Goal: Task Accomplishment & Management: Manage account settings

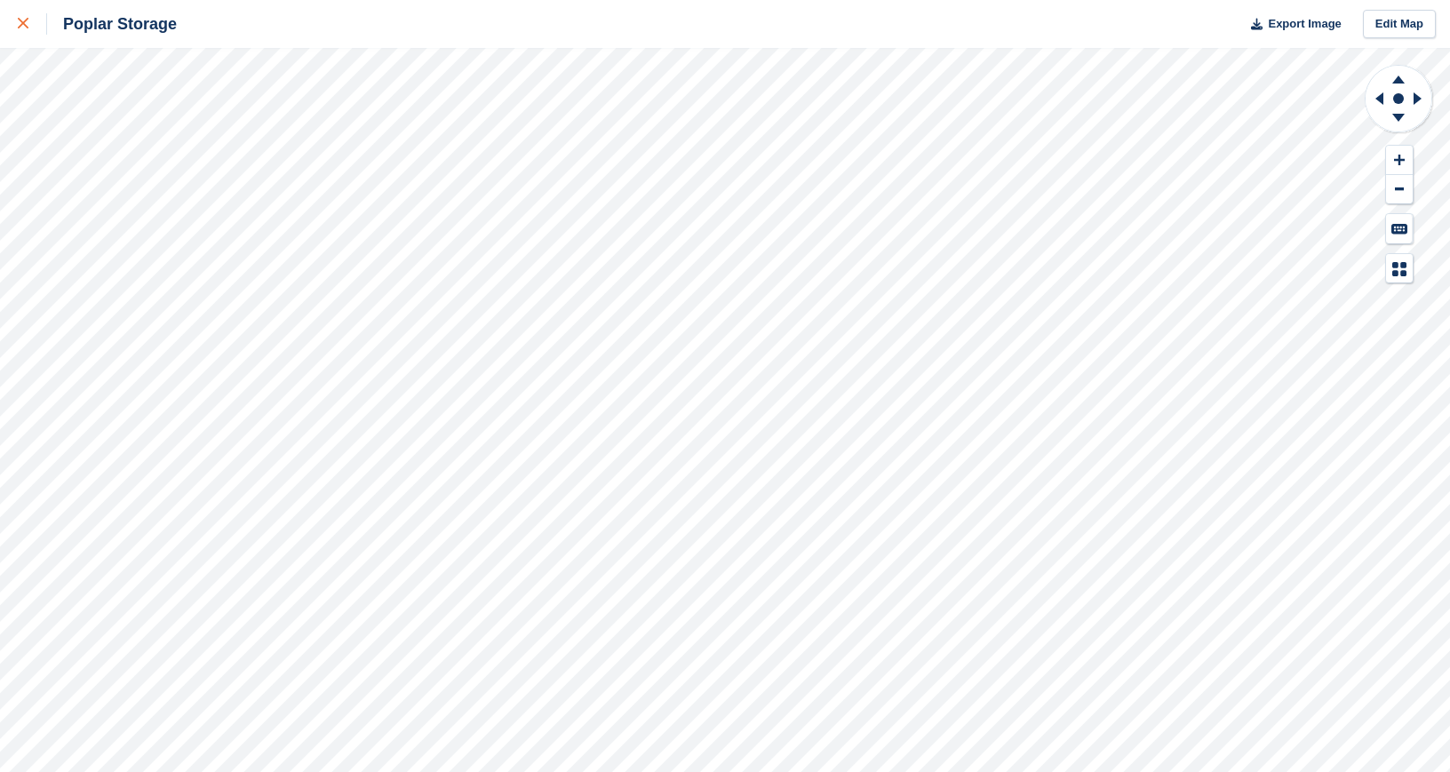
click at [29, 25] on div at bounding box center [32, 23] width 29 height 21
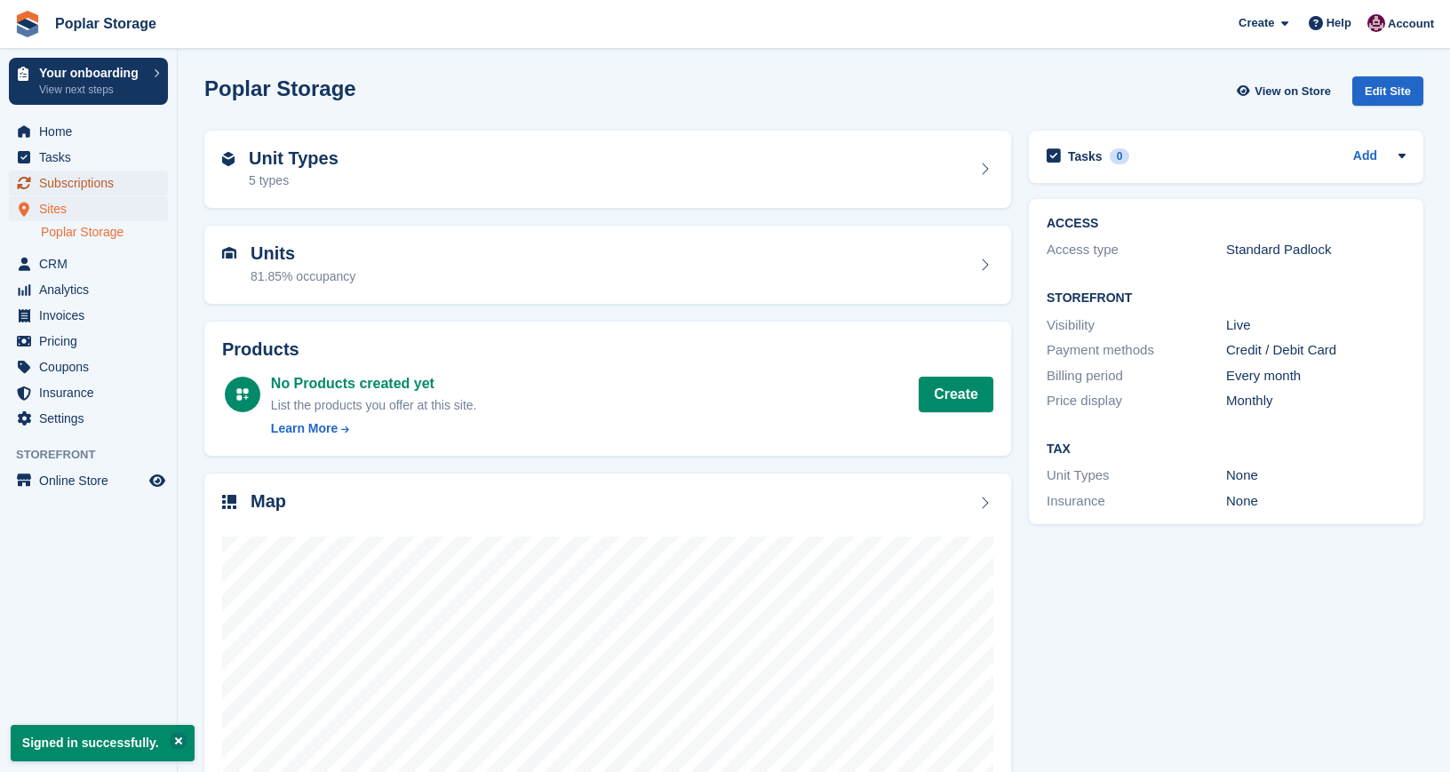
click at [87, 181] on span "Subscriptions" at bounding box center [92, 183] width 107 height 25
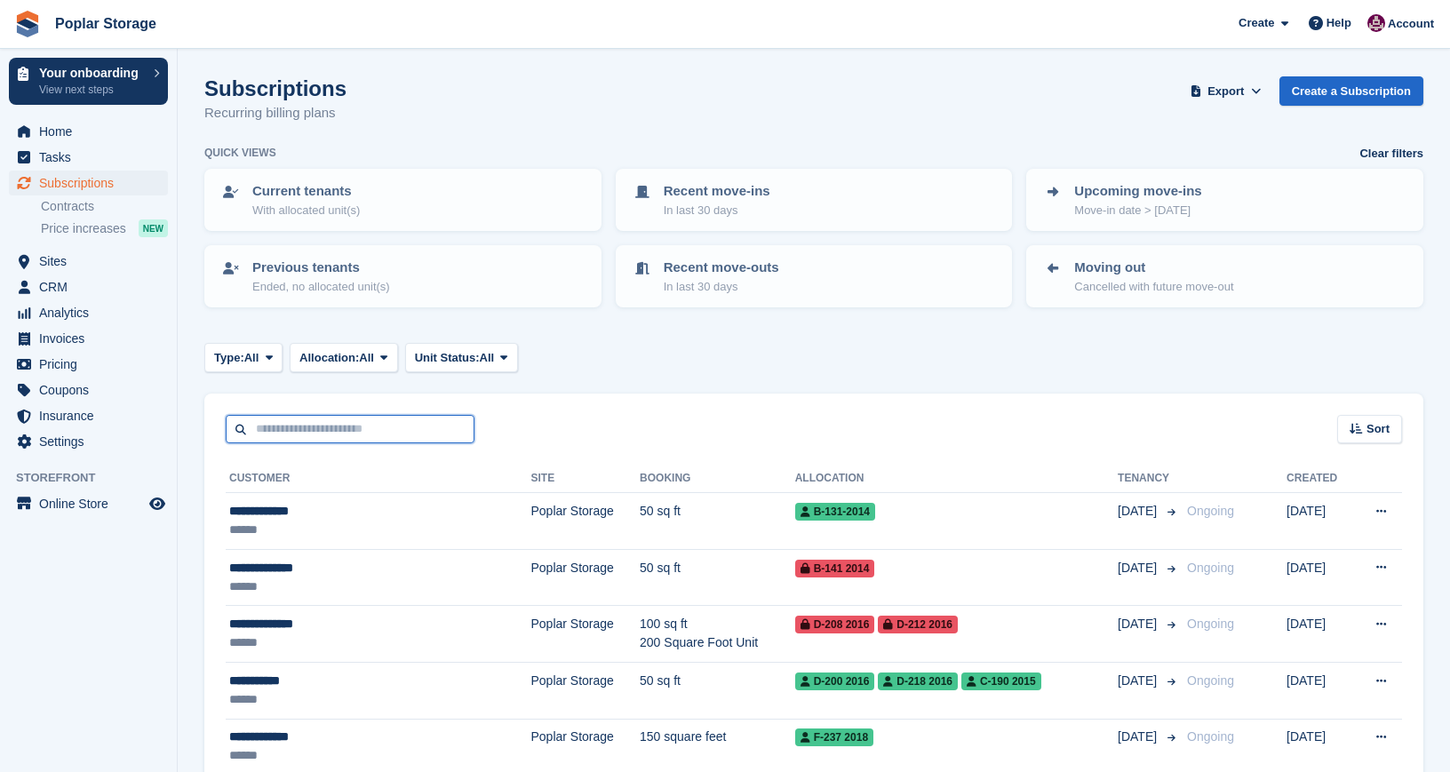
click at [355, 428] on input "text" at bounding box center [350, 429] width 249 height 29
type input "******"
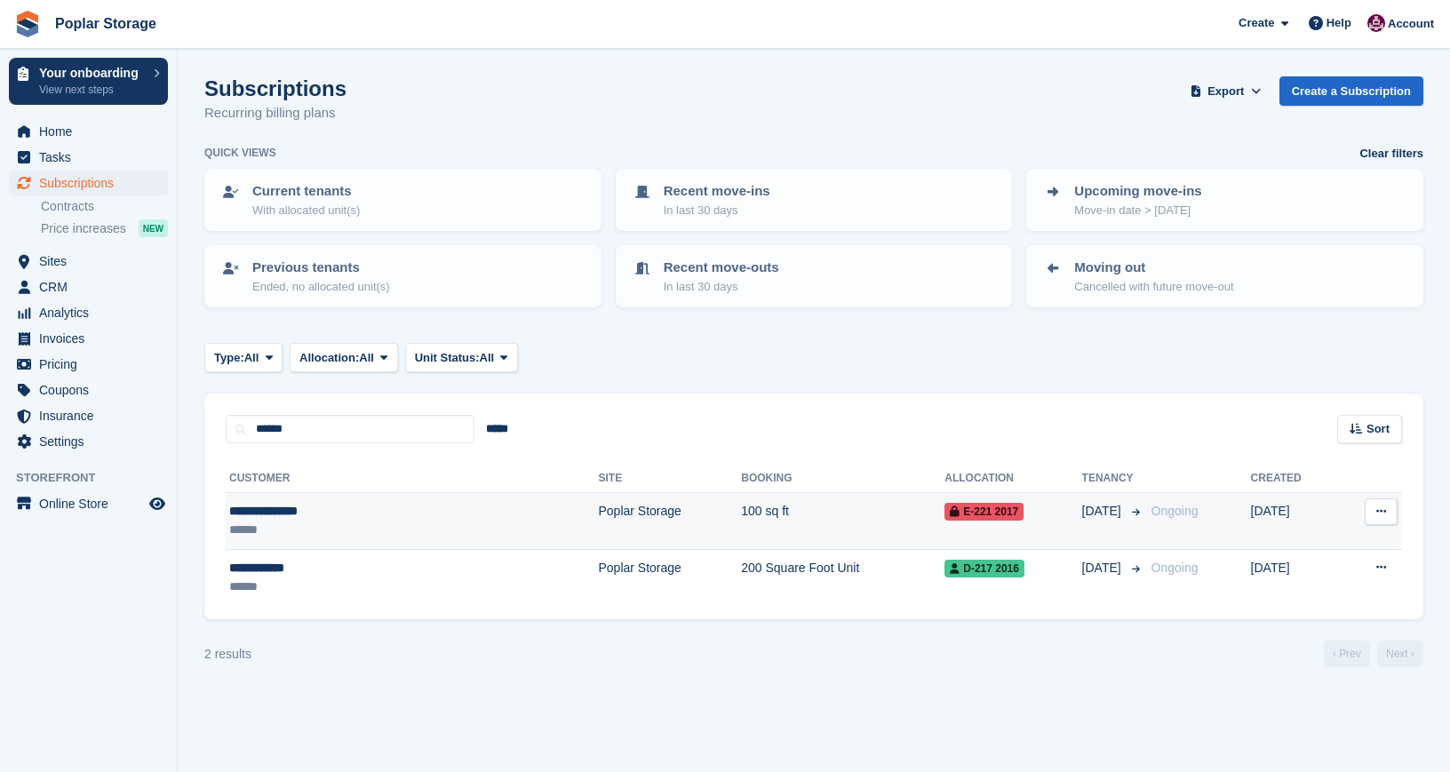
click at [599, 533] on td "Poplar Storage" at bounding box center [670, 521] width 143 height 57
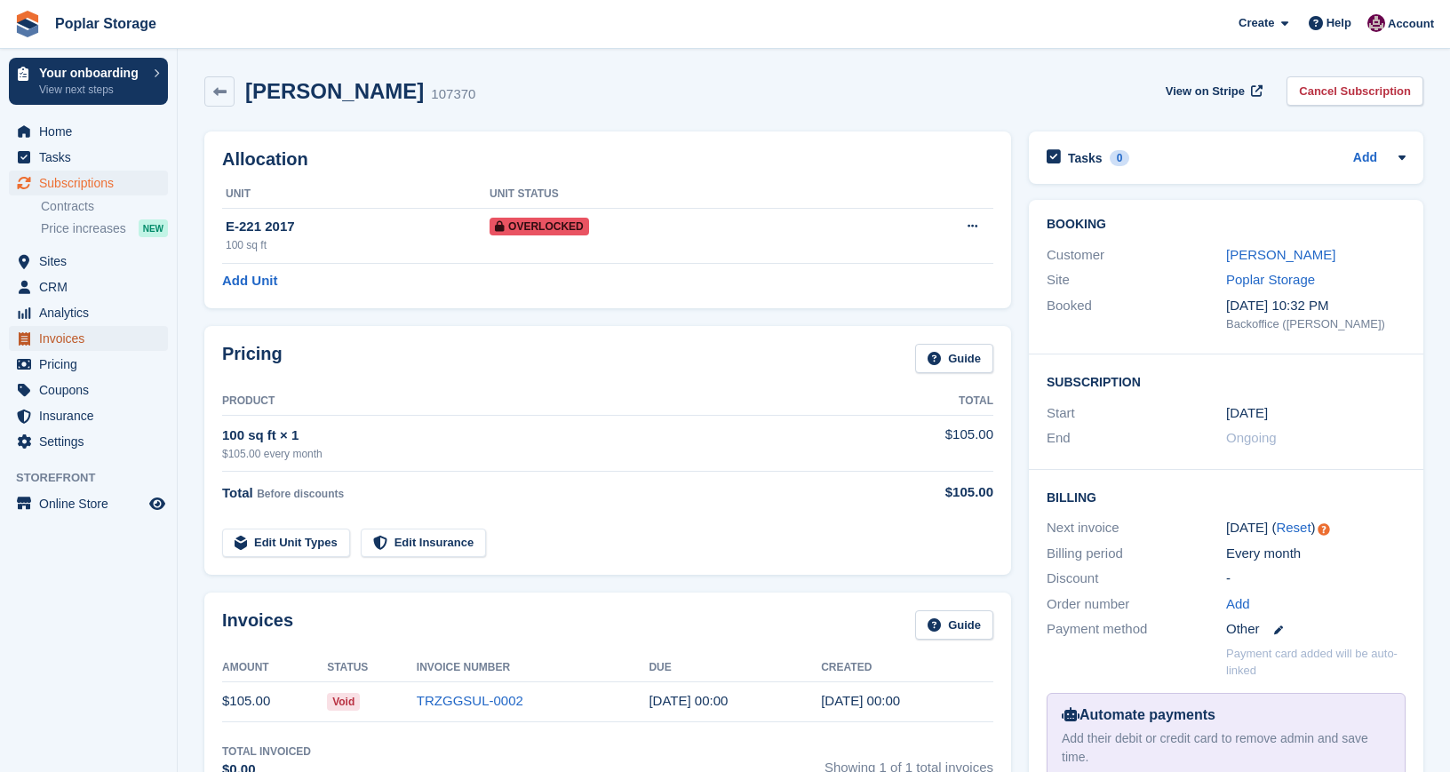
click at [76, 338] on span "Invoices" at bounding box center [92, 338] width 107 height 25
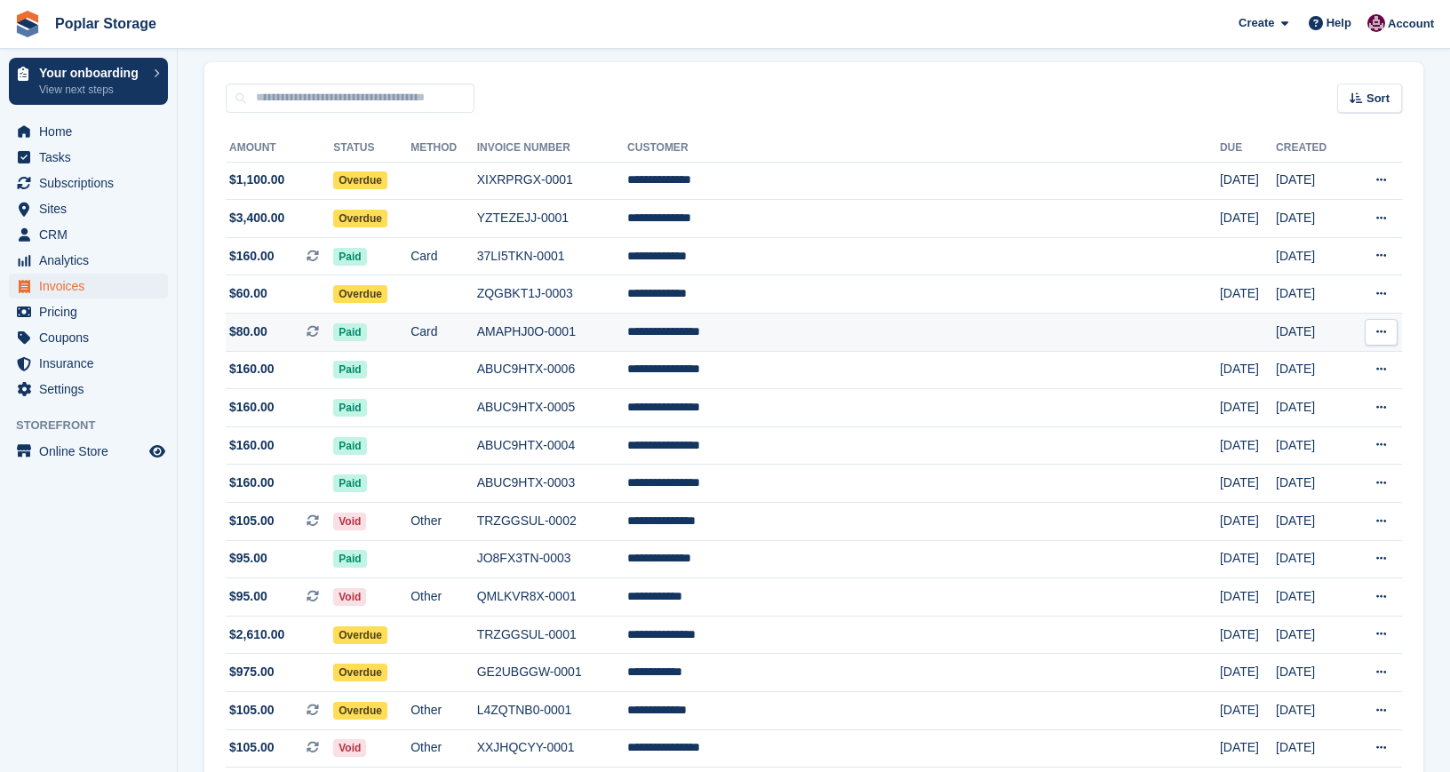
scroll to position [138, 0]
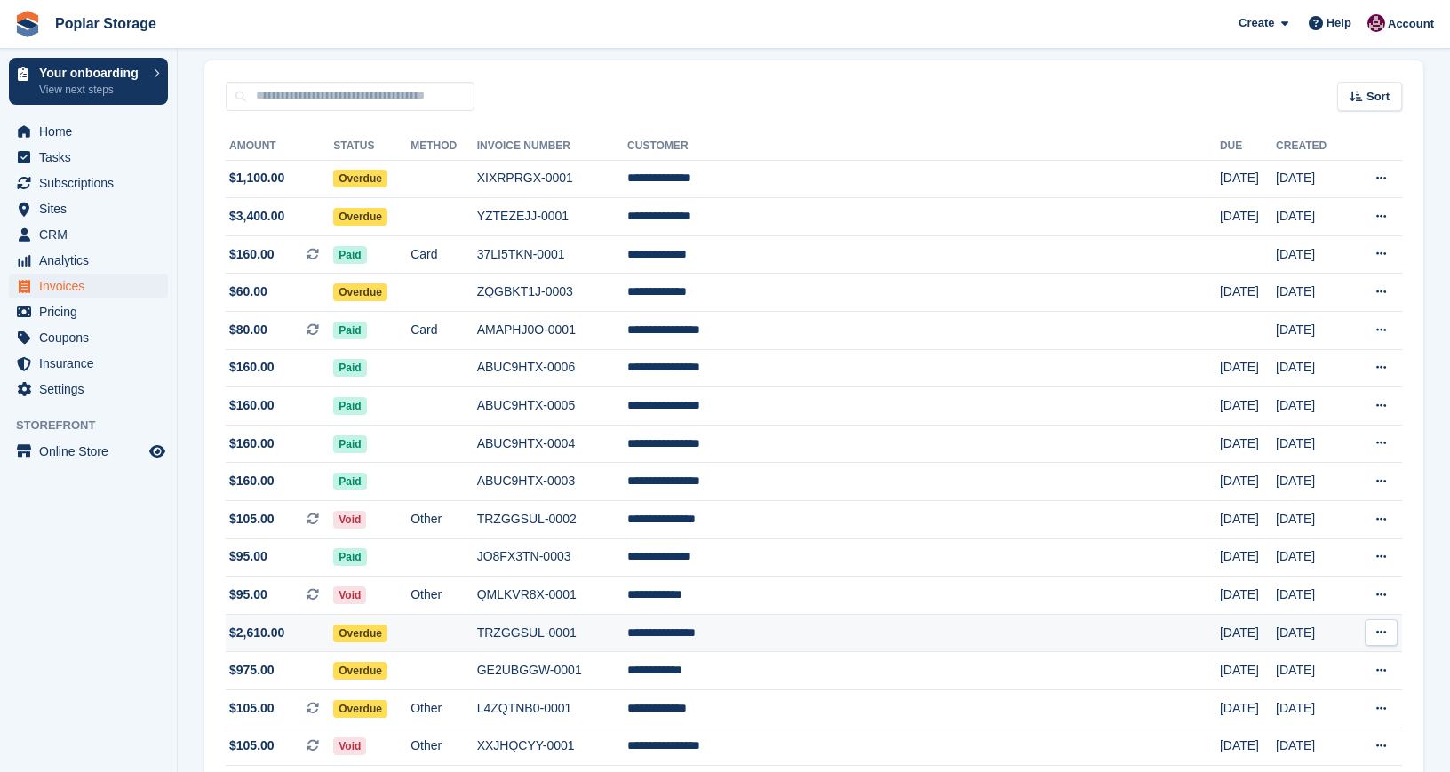
click at [627, 630] on td "TRZGGSUL-0001" at bounding box center [552, 633] width 150 height 38
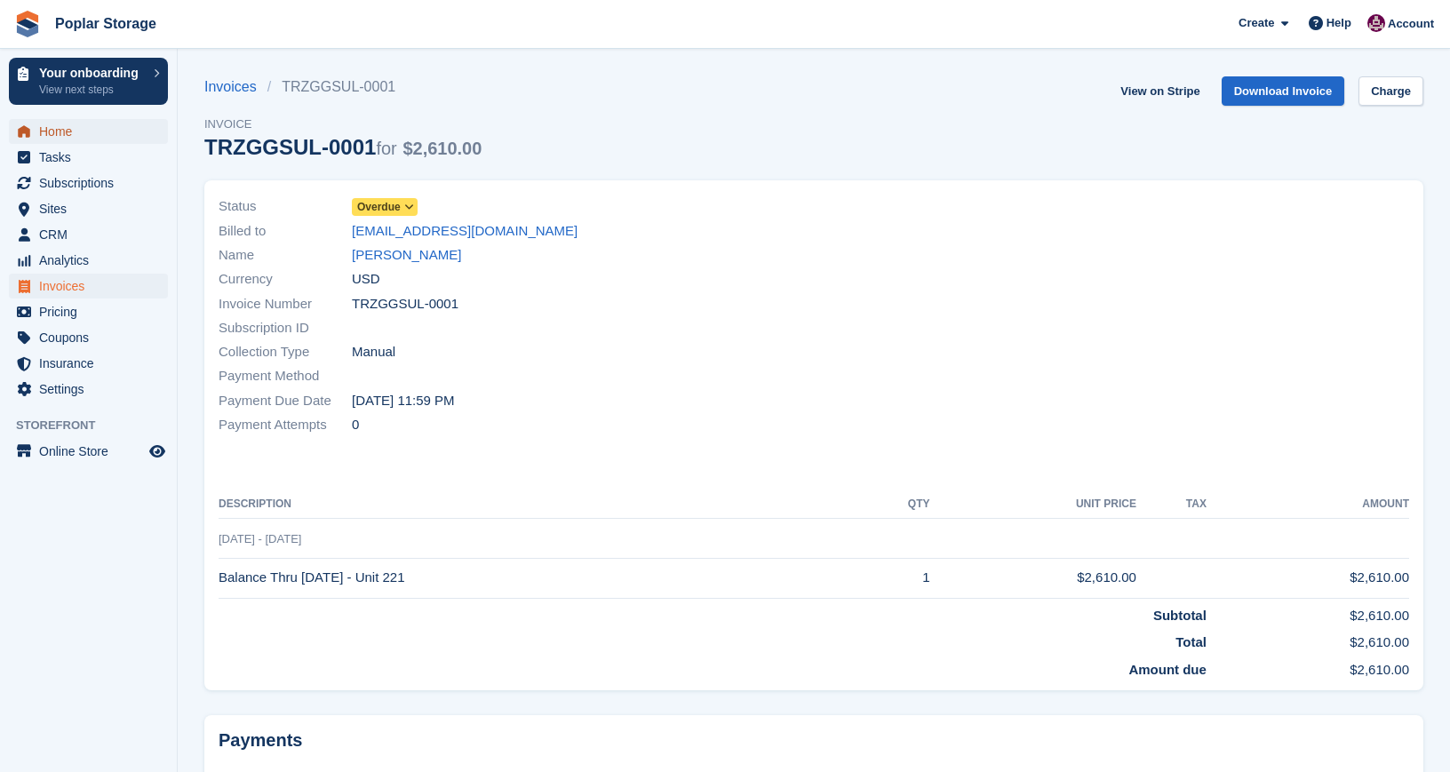
click at [53, 136] on span "Home" at bounding box center [92, 131] width 107 height 25
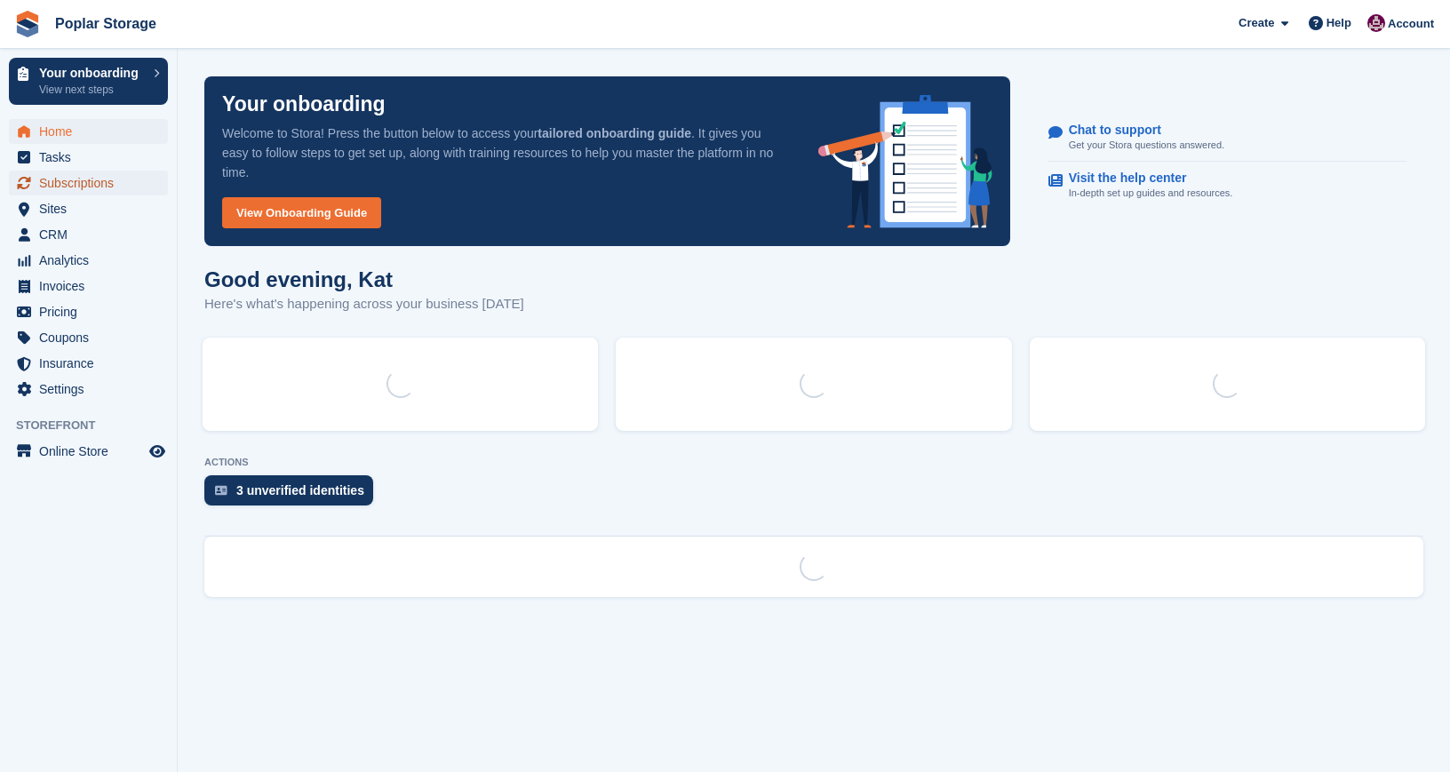
click at [63, 190] on span "Subscriptions" at bounding box center [92, 183] width 107 height 25
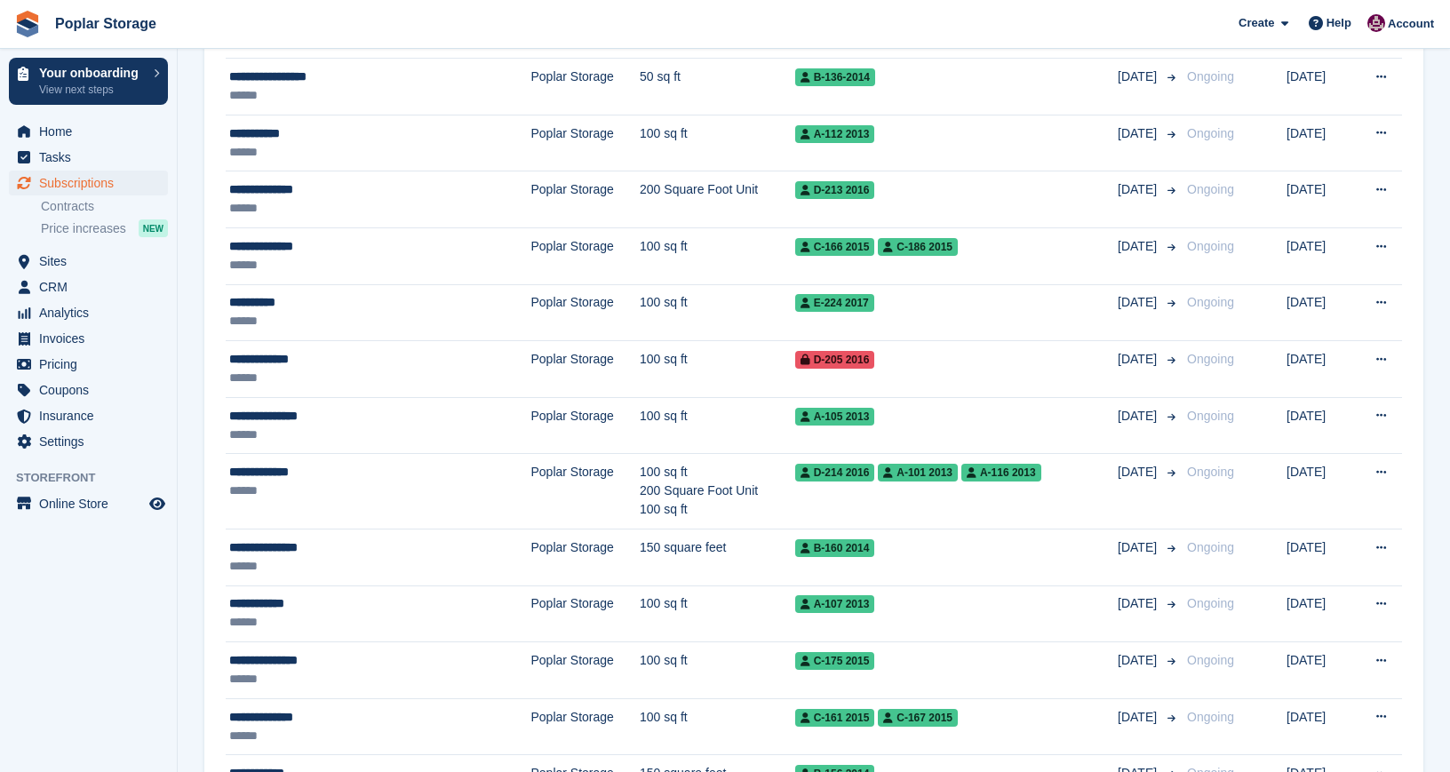
scroll to position [1964, 0]
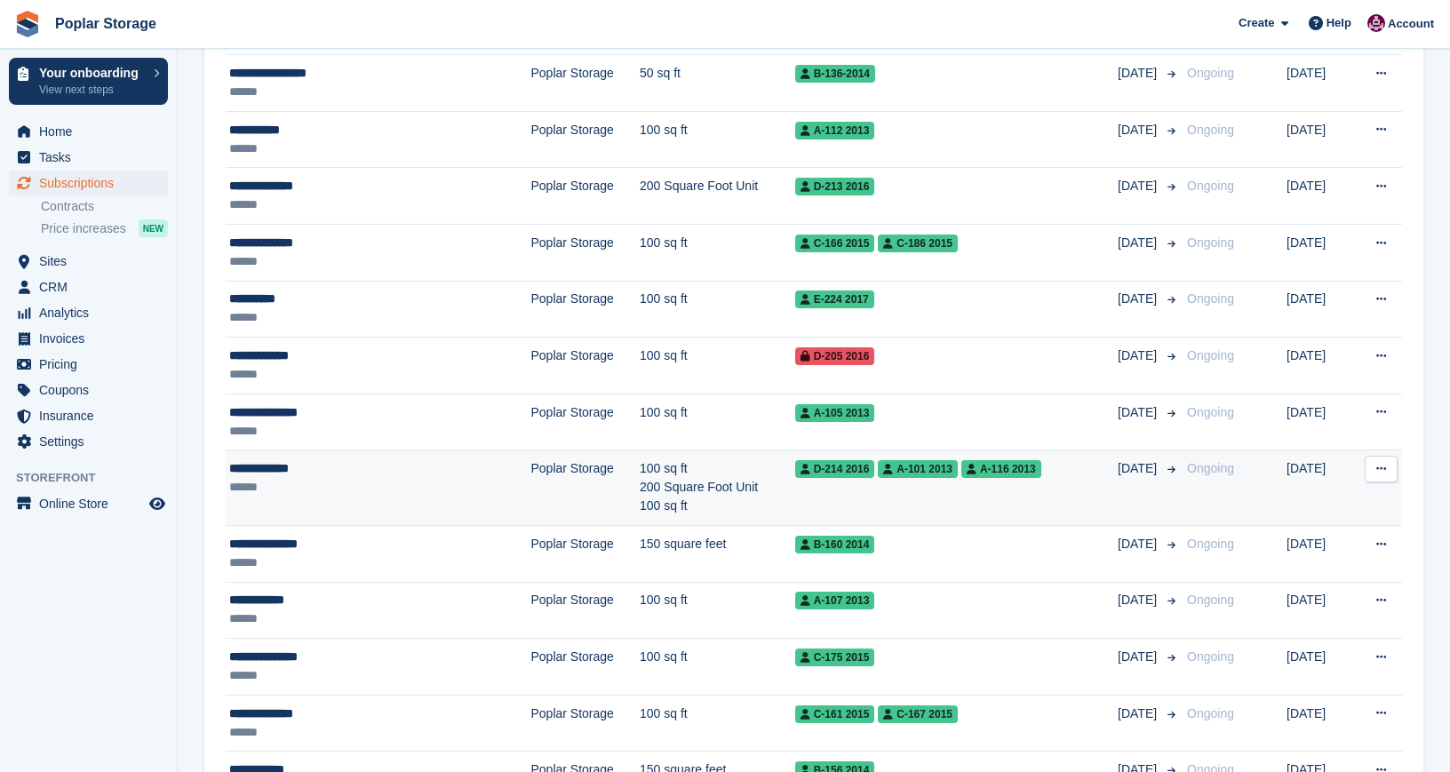
click at [427, 491] on div "******" at bounding box center [343, 487] width 229 height 19
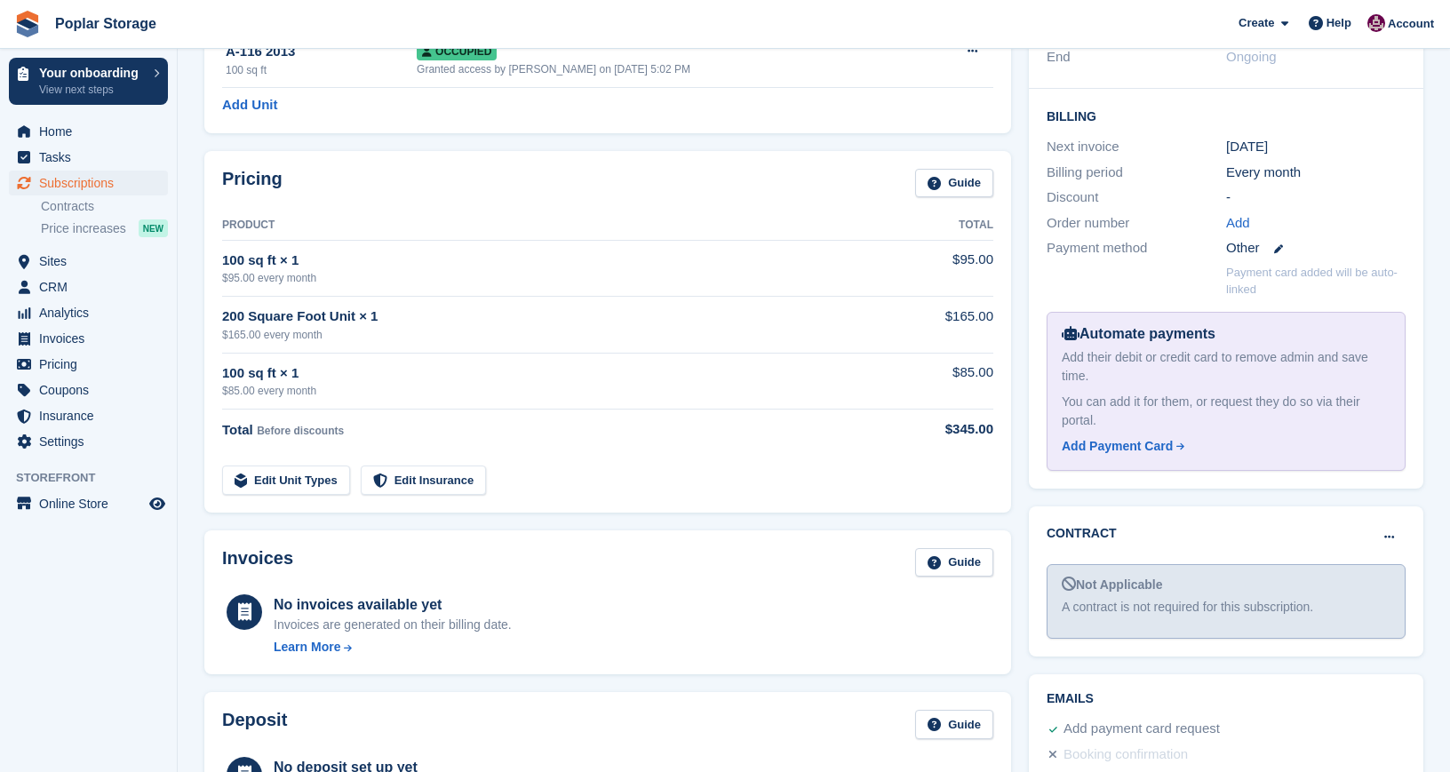
scroll to position [392, 0]
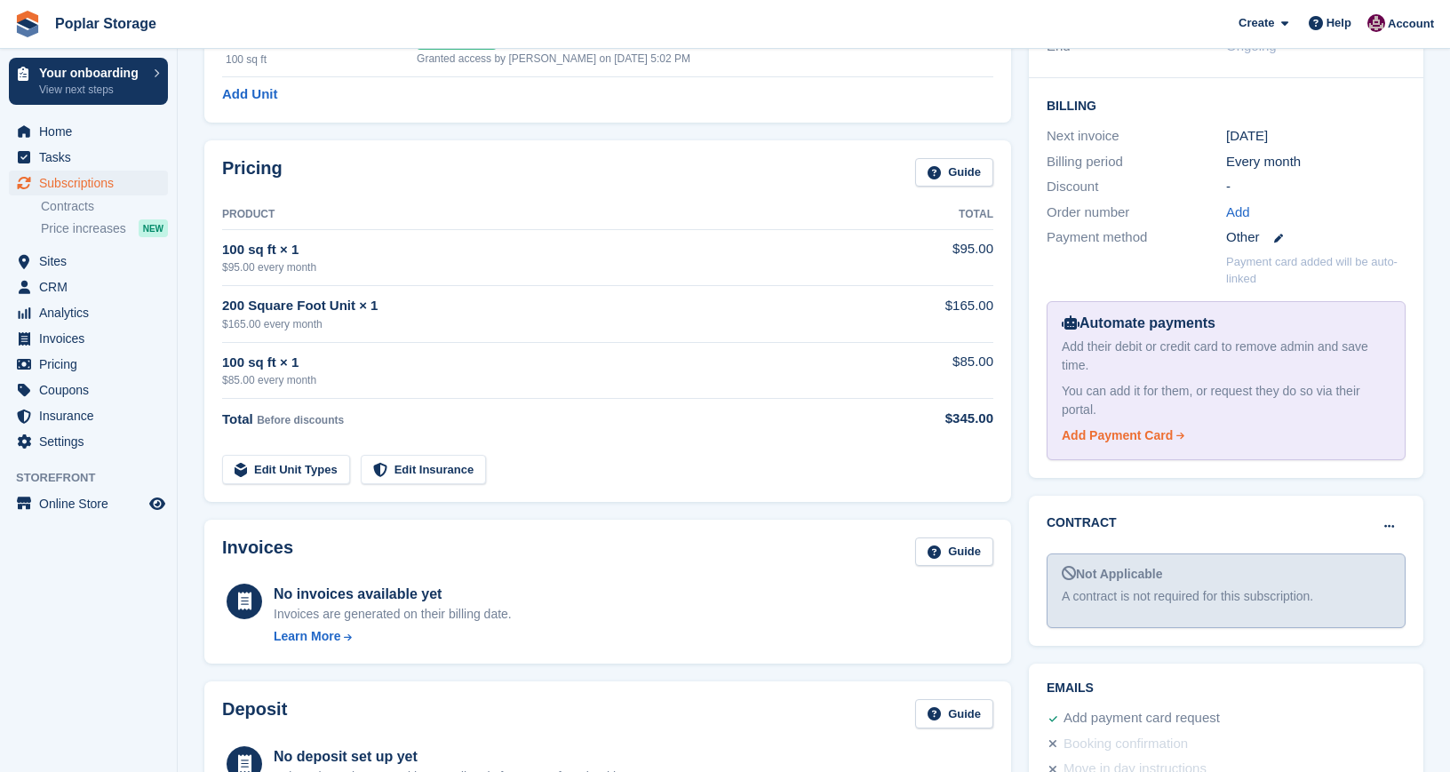
click at [1116, 435] on div "Add Payment Card" at bounding box center [1117, 436] width 111 height 19
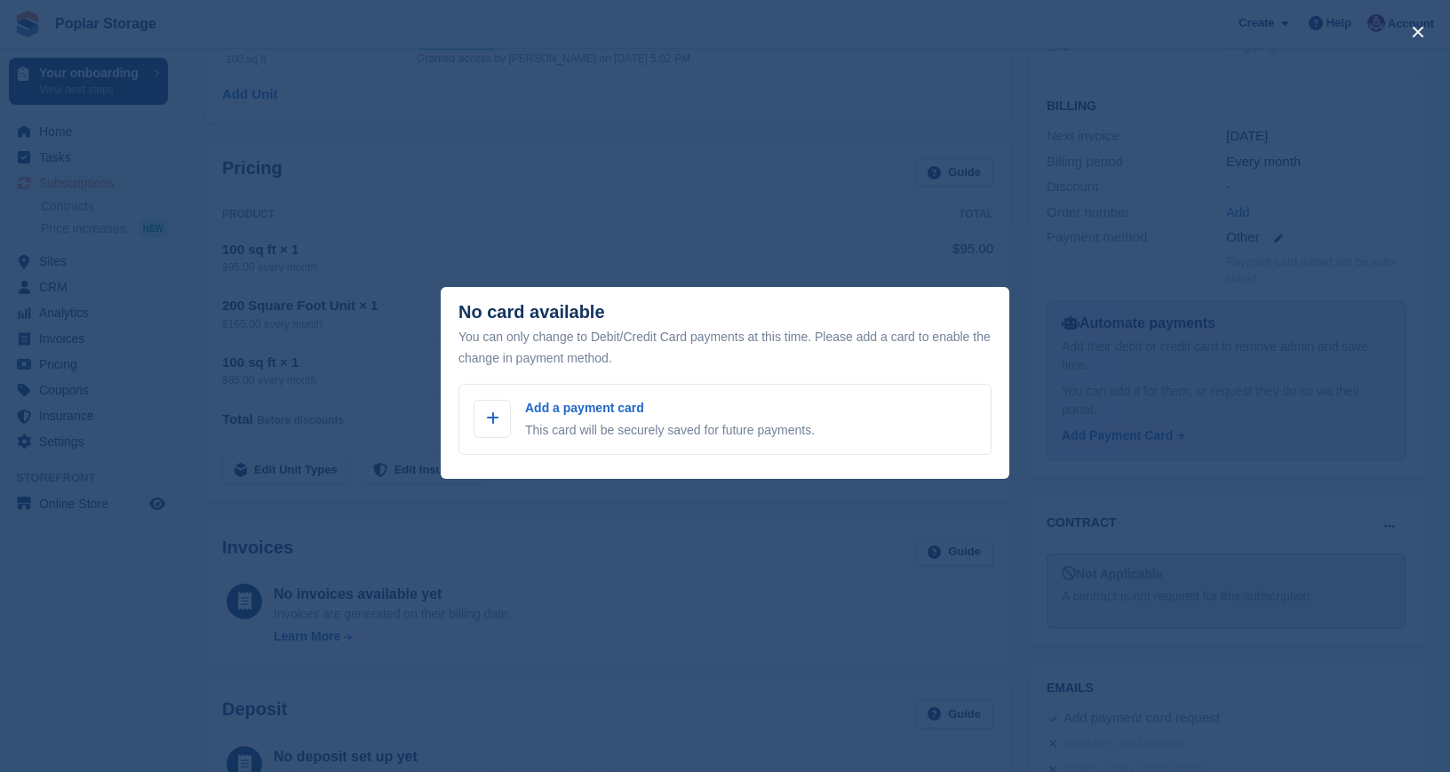
click at [875, 246] on div "close" at bounding box center [725, 386] width 1450 height 772
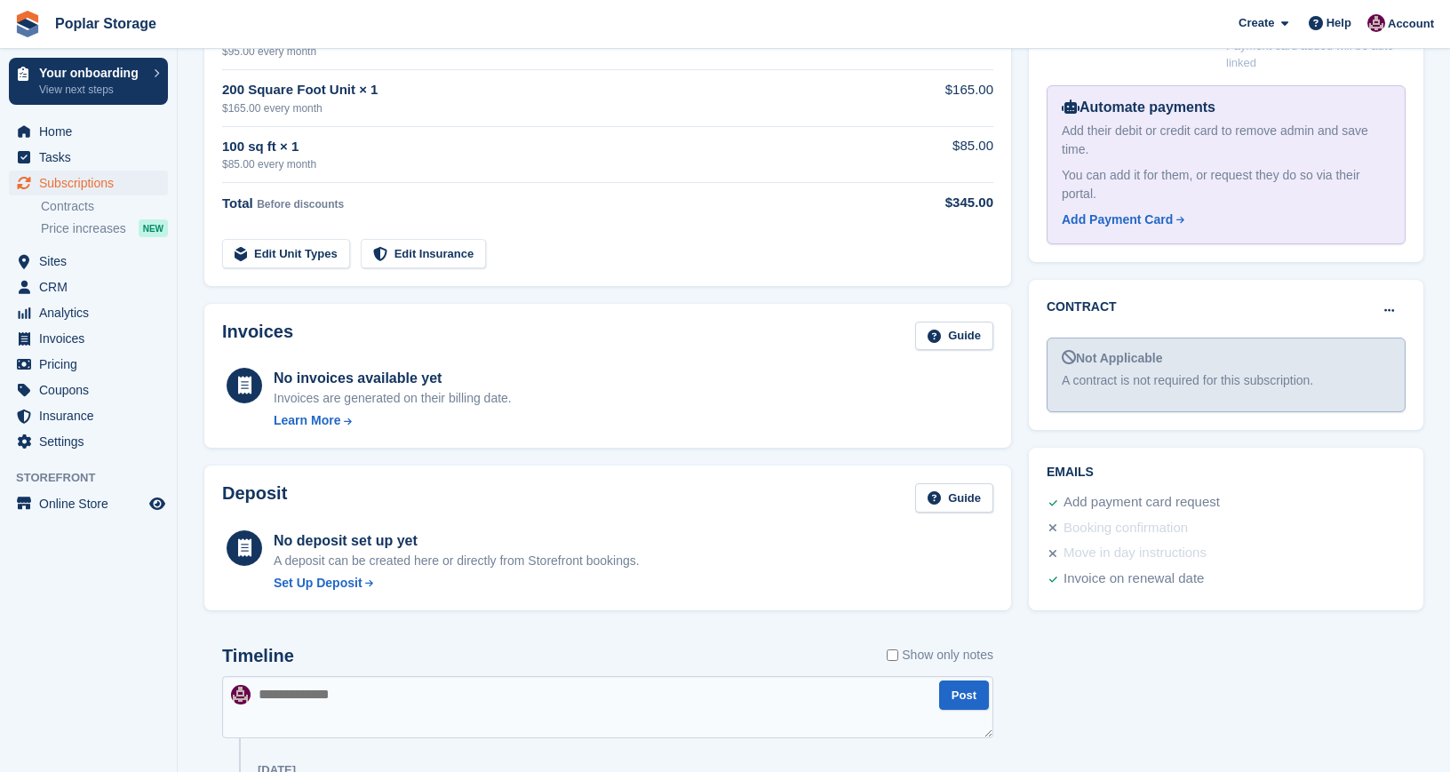
scroll to position [638, 0]
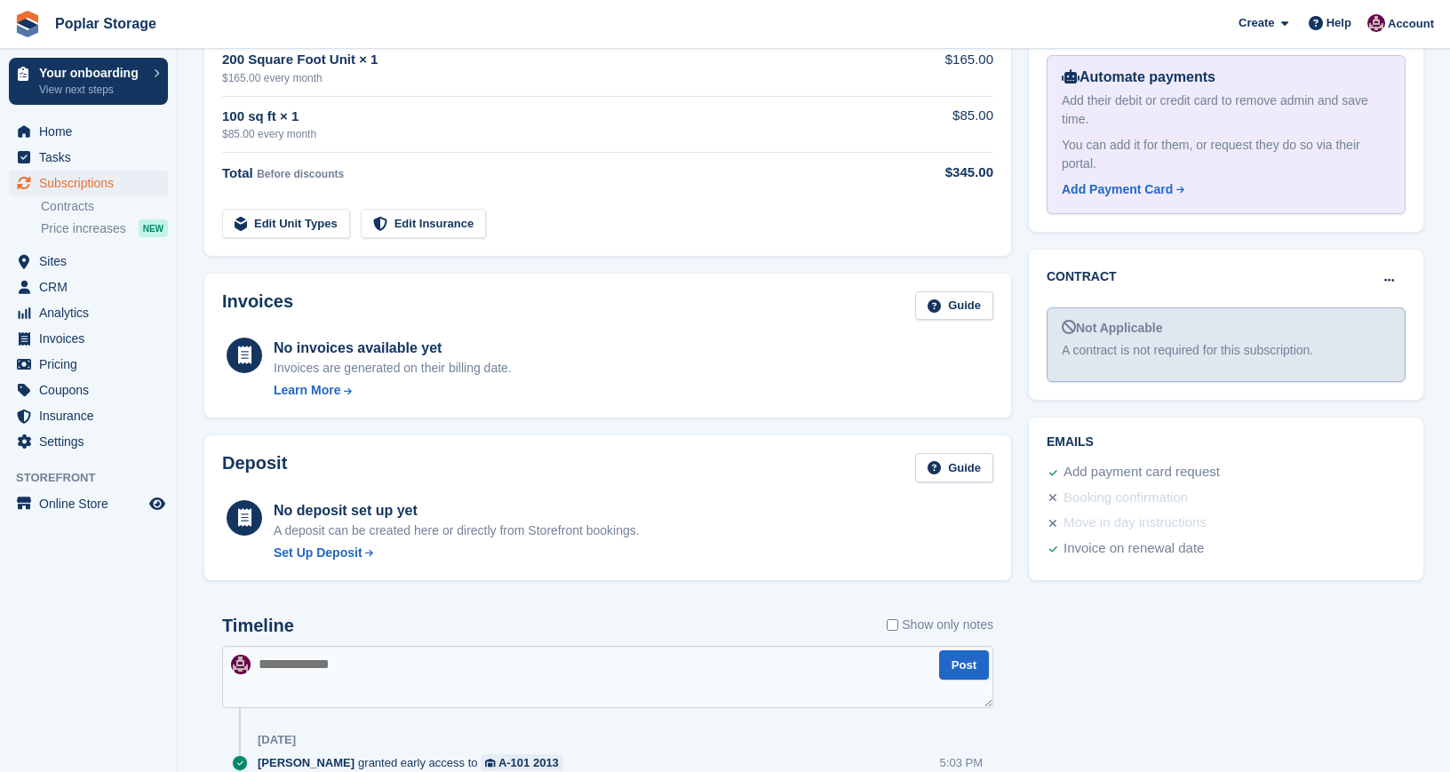
click at [1090, 470] on div "Add payment card request" at bounding box center [1142, 472] width 156 height 21
click at [1050, 468] on icon at bounding box center [1054, 472] width 8 height 9
click at [1052, 468] on icon at bounding box center [1054, 472] width 8 height 9
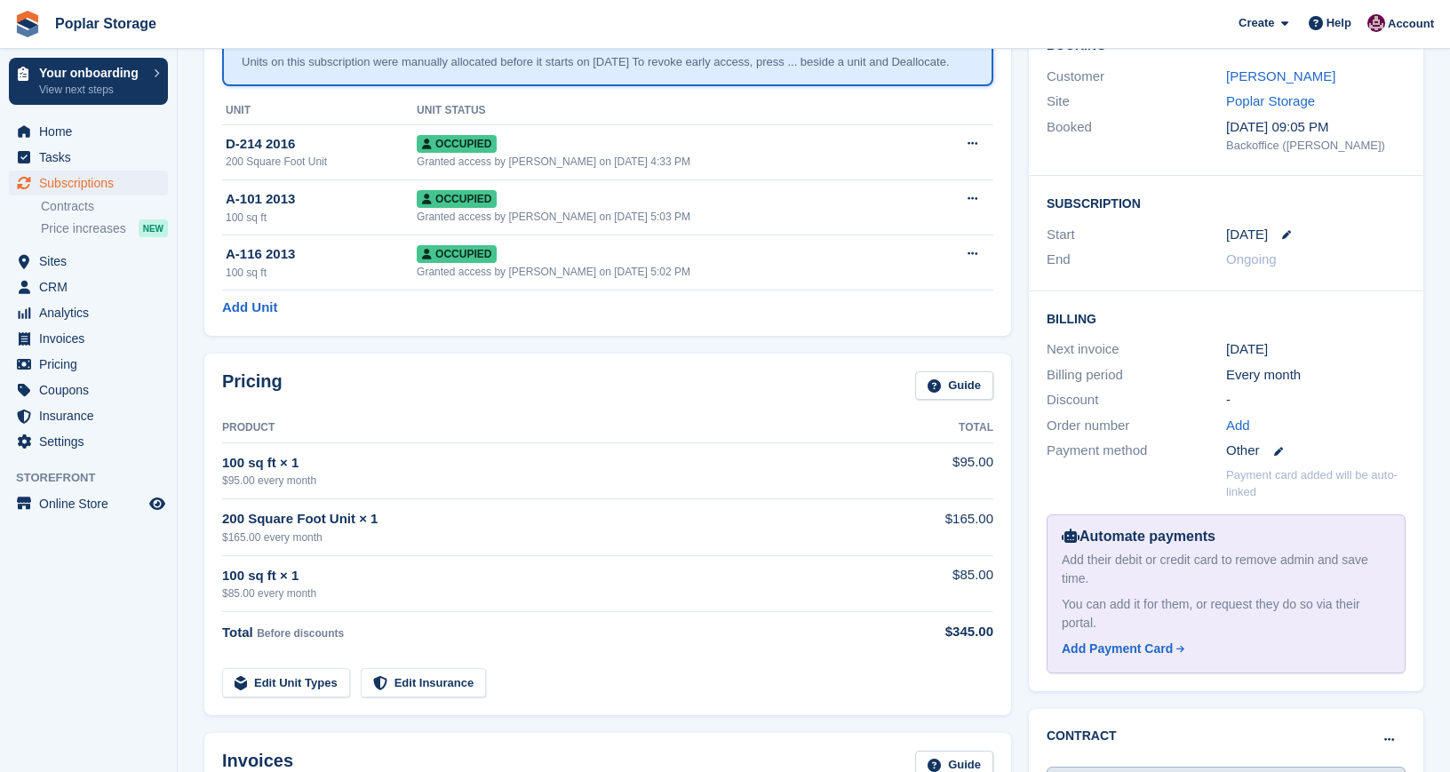
scroll to position [0, 0]
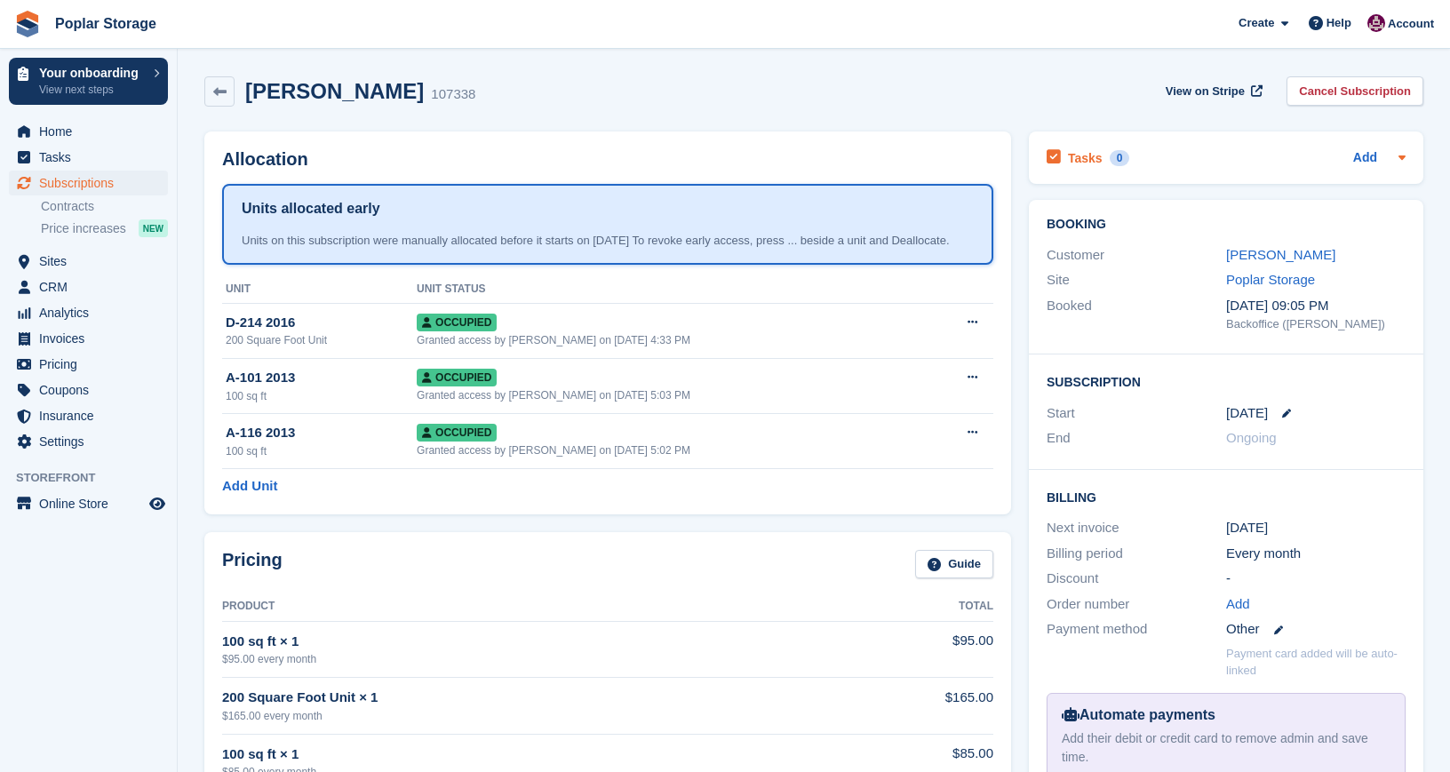
click at [1401, 156] on icon at bounding box center [1402, 158] width 7 height 4
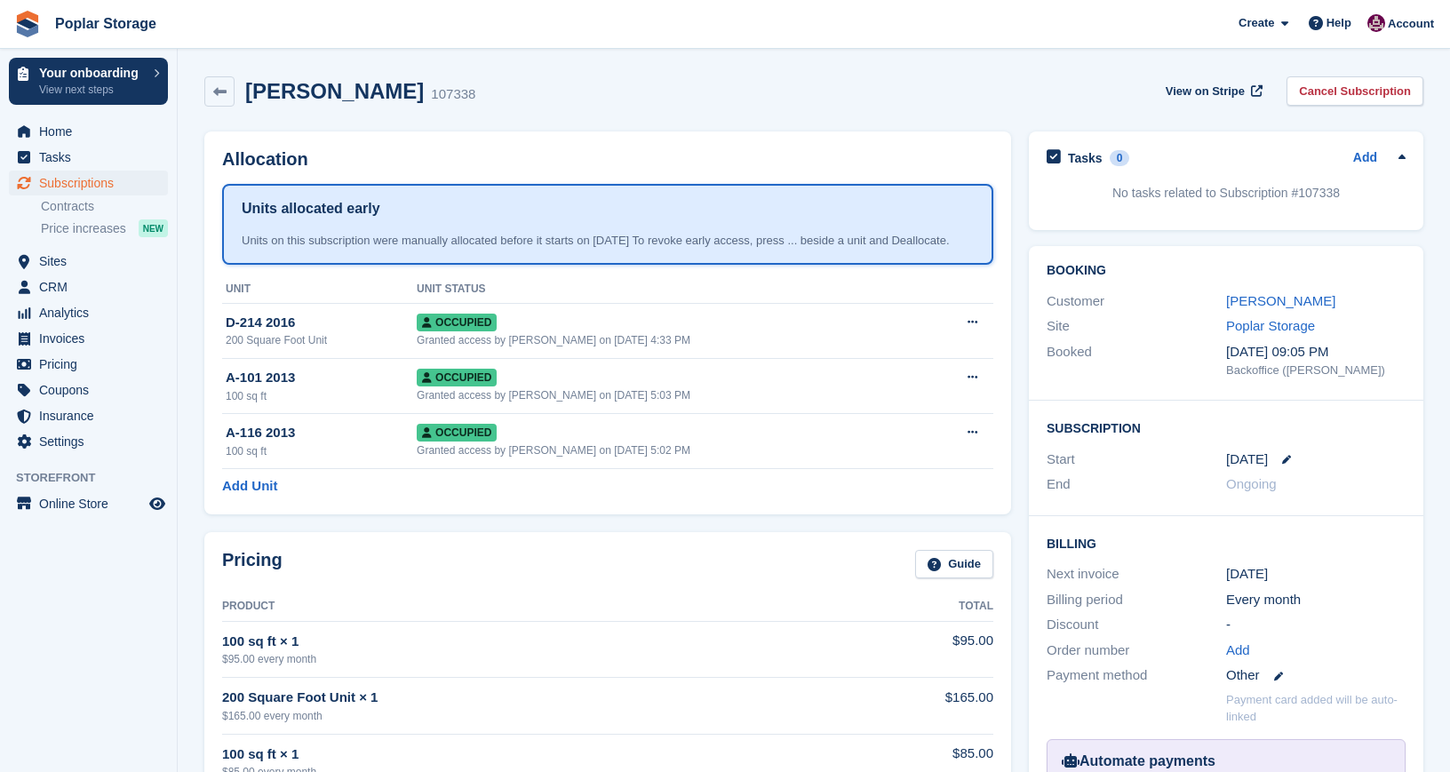
click at [1401, 156] on icon at bounding box center [1402, 156] width 7 height 4
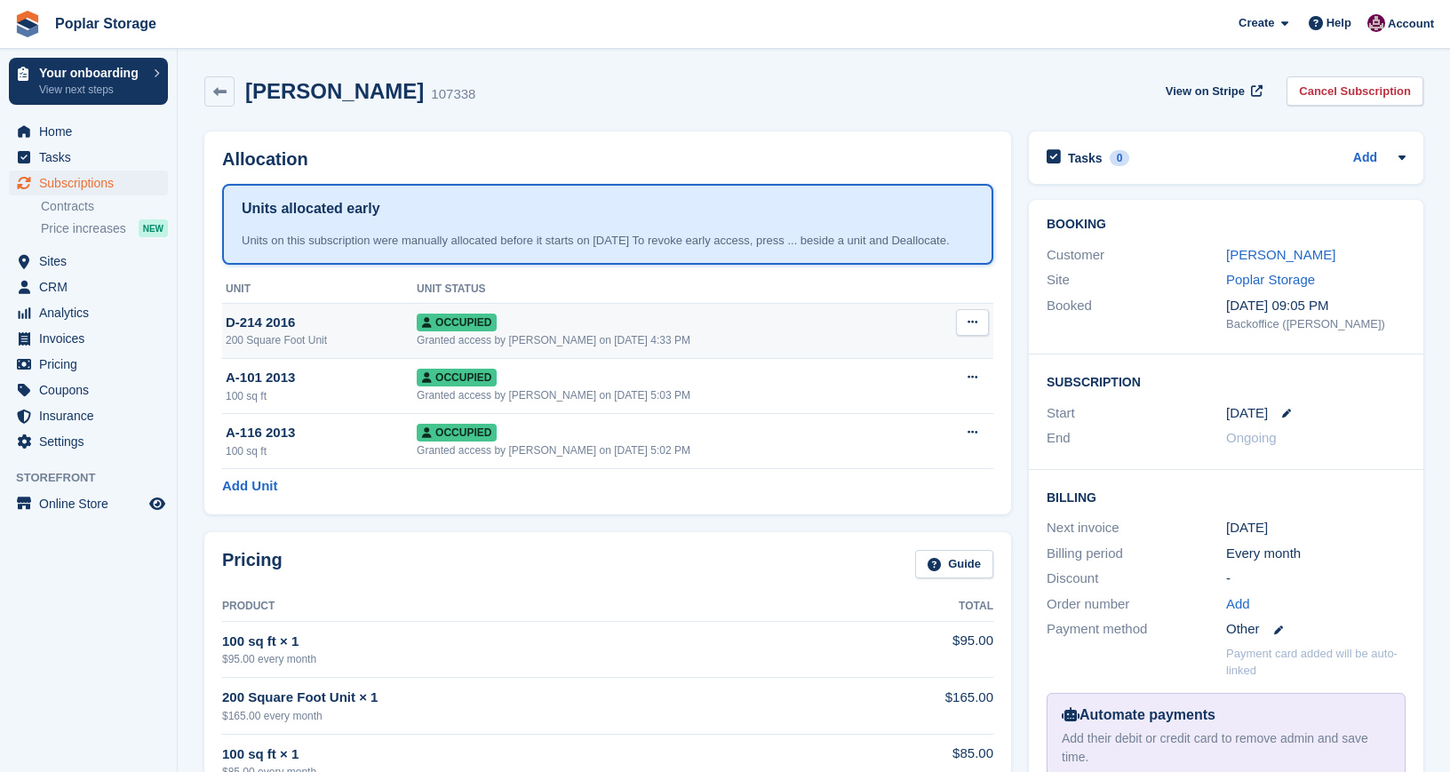
click at [355, 333] on div "D-214 2016" at bounding box center [321, 323] width 191 height 20
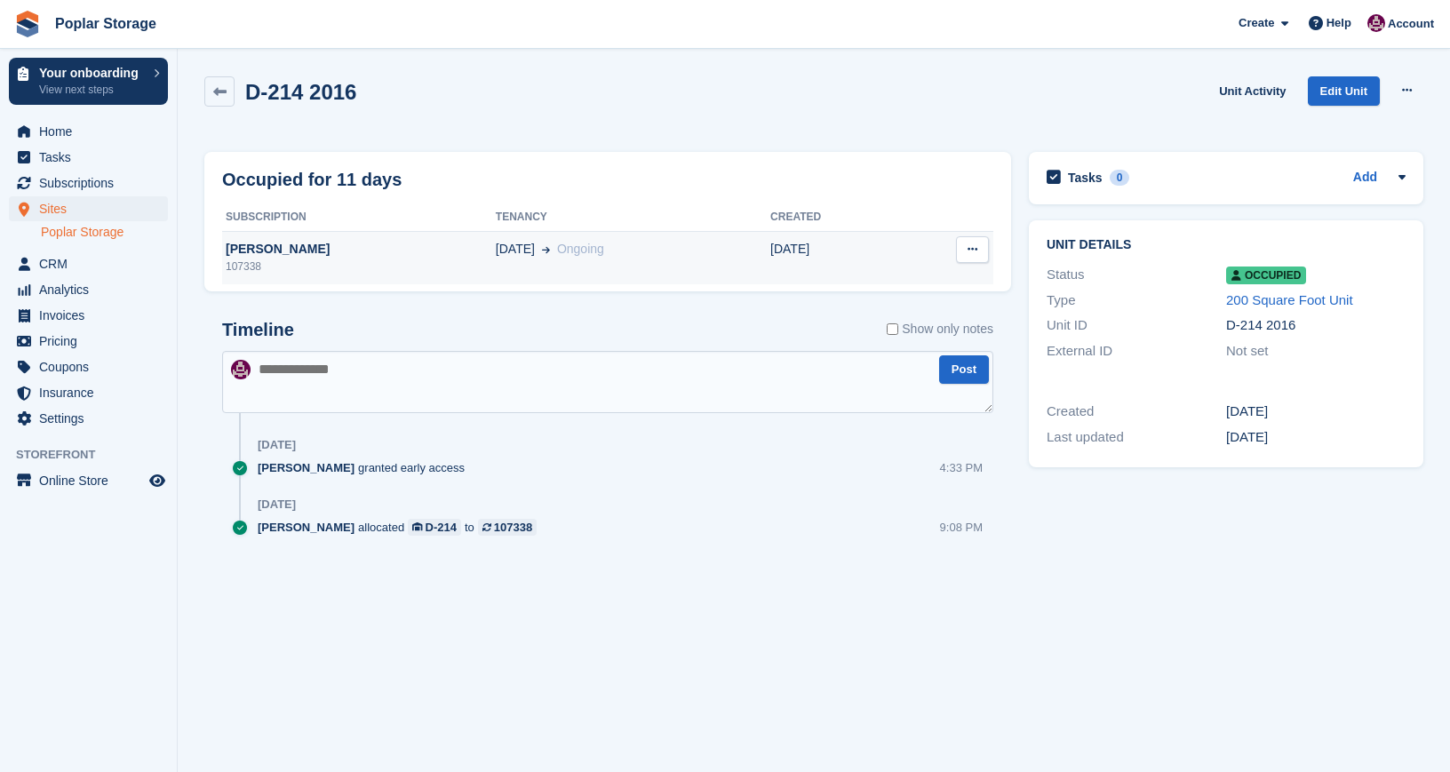
click at [672, 265] on td "01 Oct Ongoing" at bounding box center [633, 257] width 275 height 53
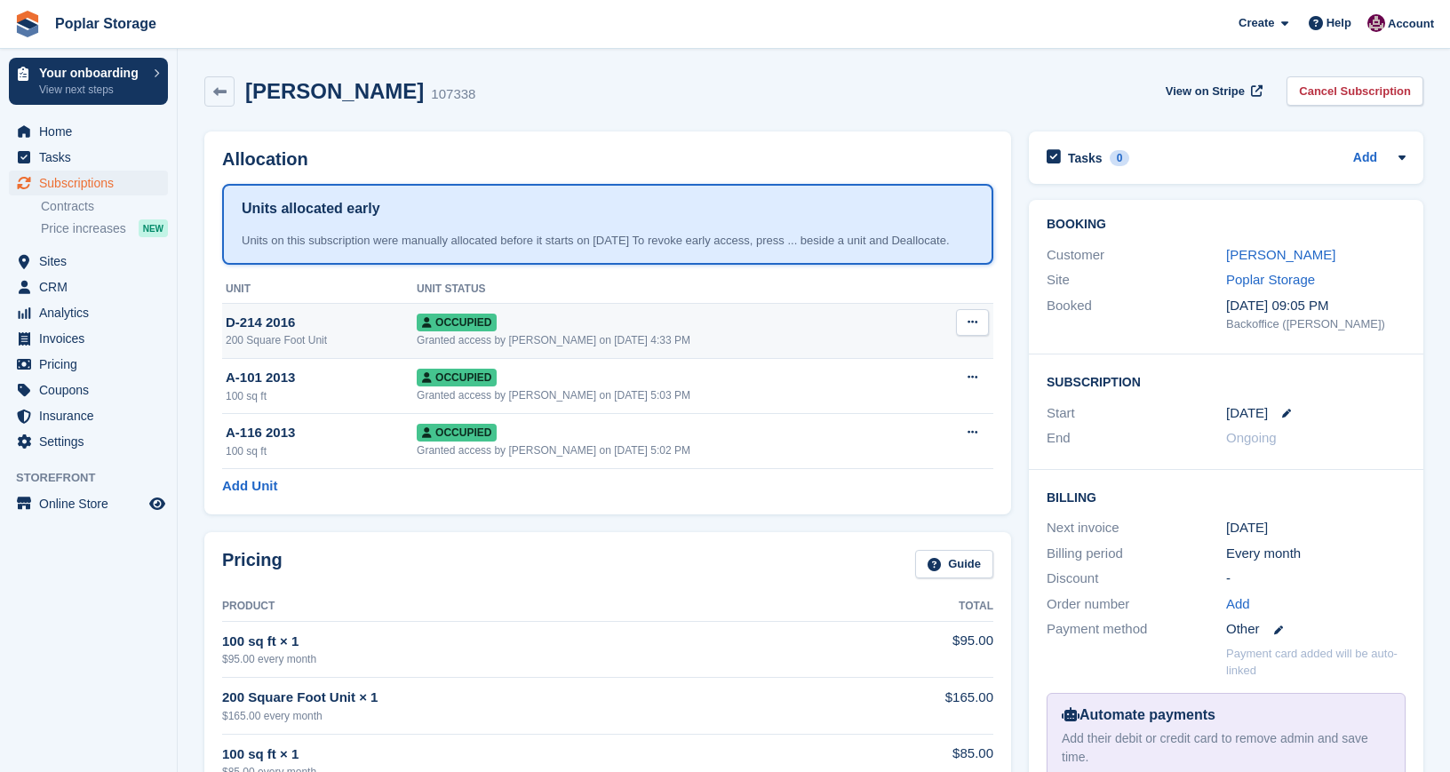
click at [973, 336] on button at bounding box center [972, 322] width 33 height 27
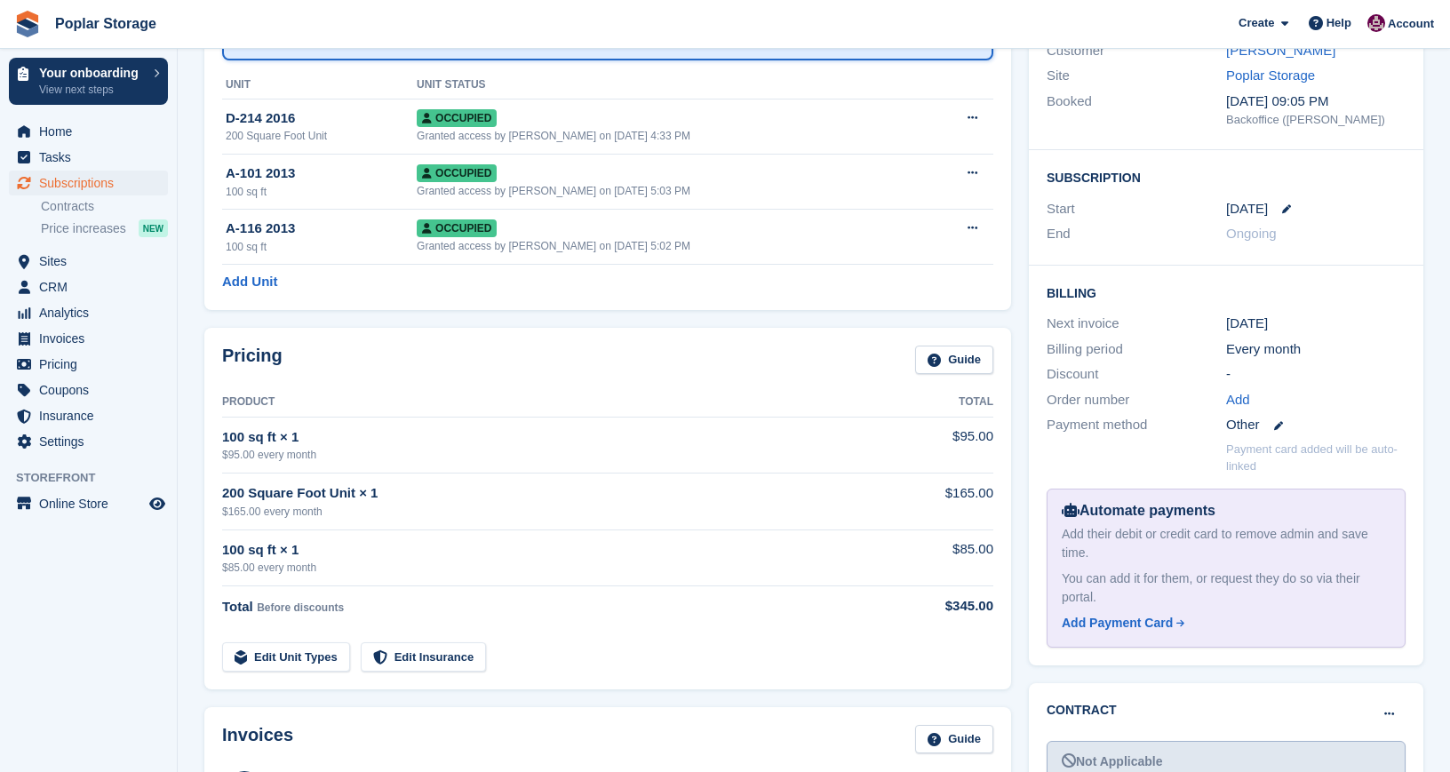
scroll to position [204, 0]
click at [1282, 210] on icon at bounding box center [1286, 209] width 9 height 9
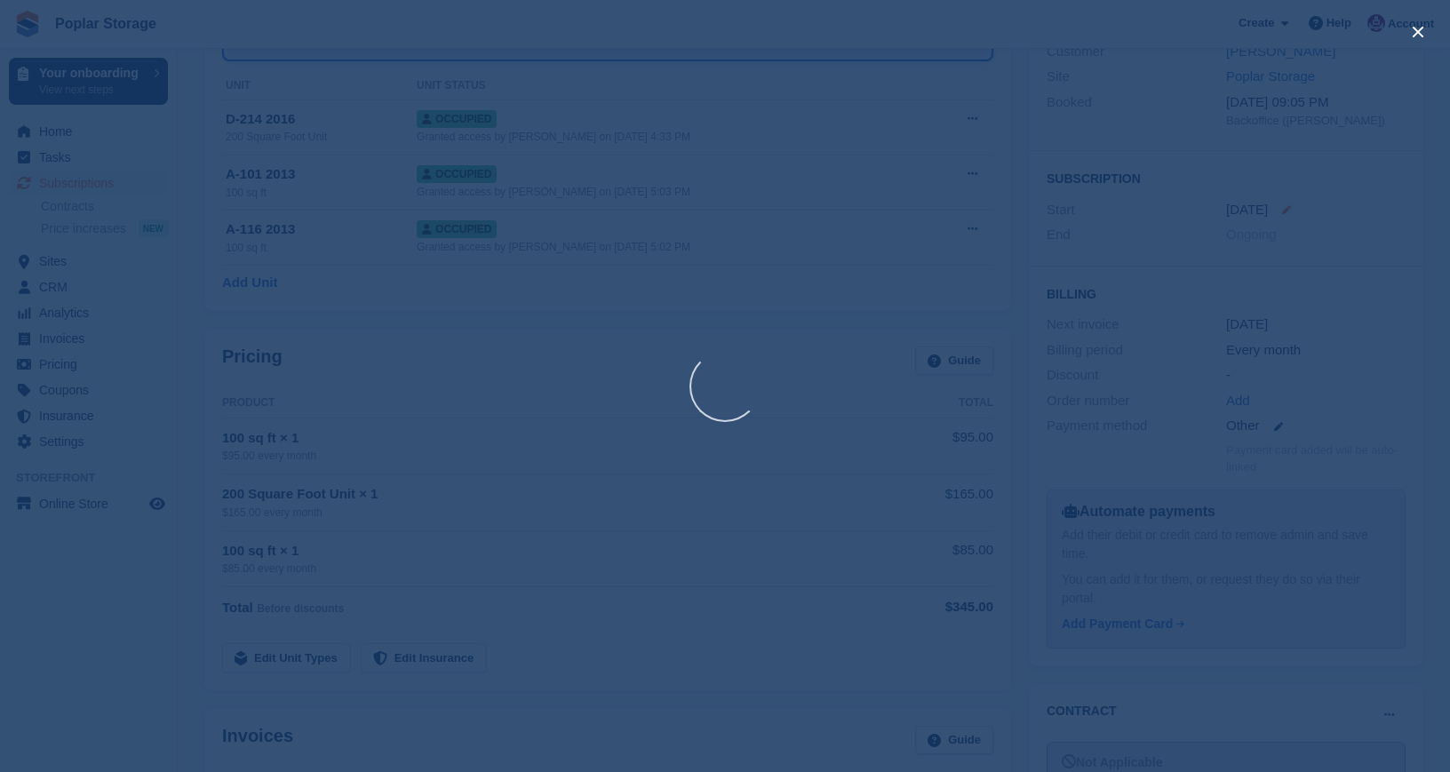
select select "*"
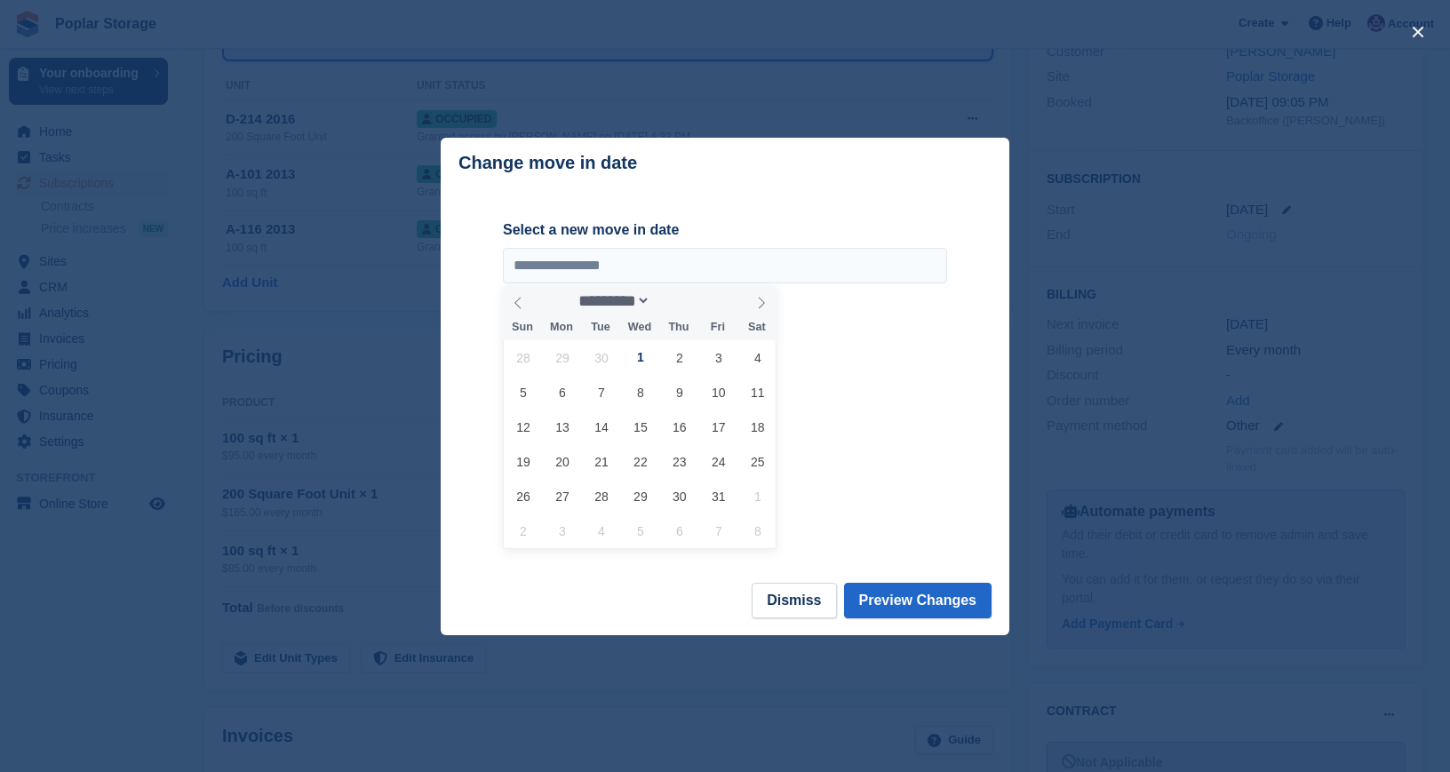
click at [1052, 95] on div at bounding box center [725, 386] width 1450 height 772
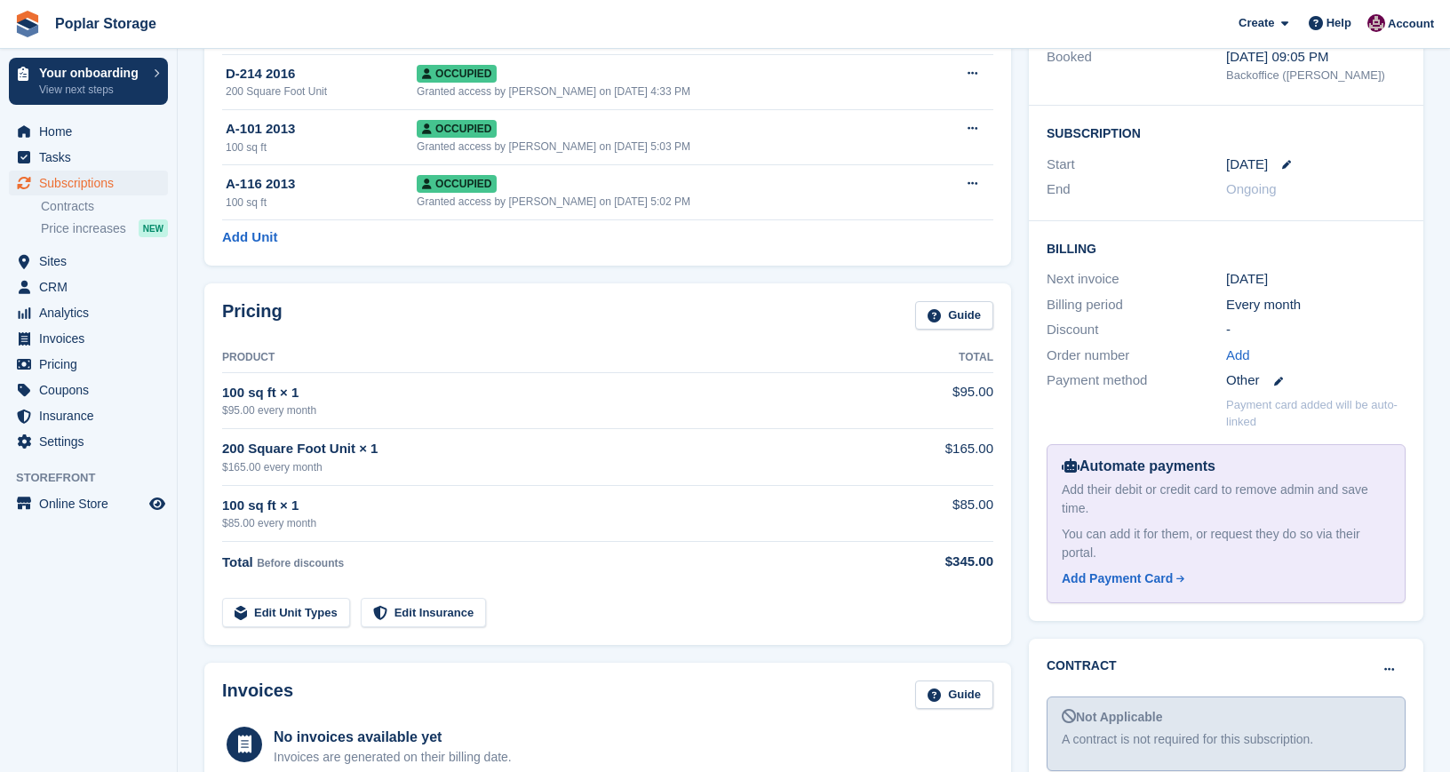
scroll to position [0, 0]
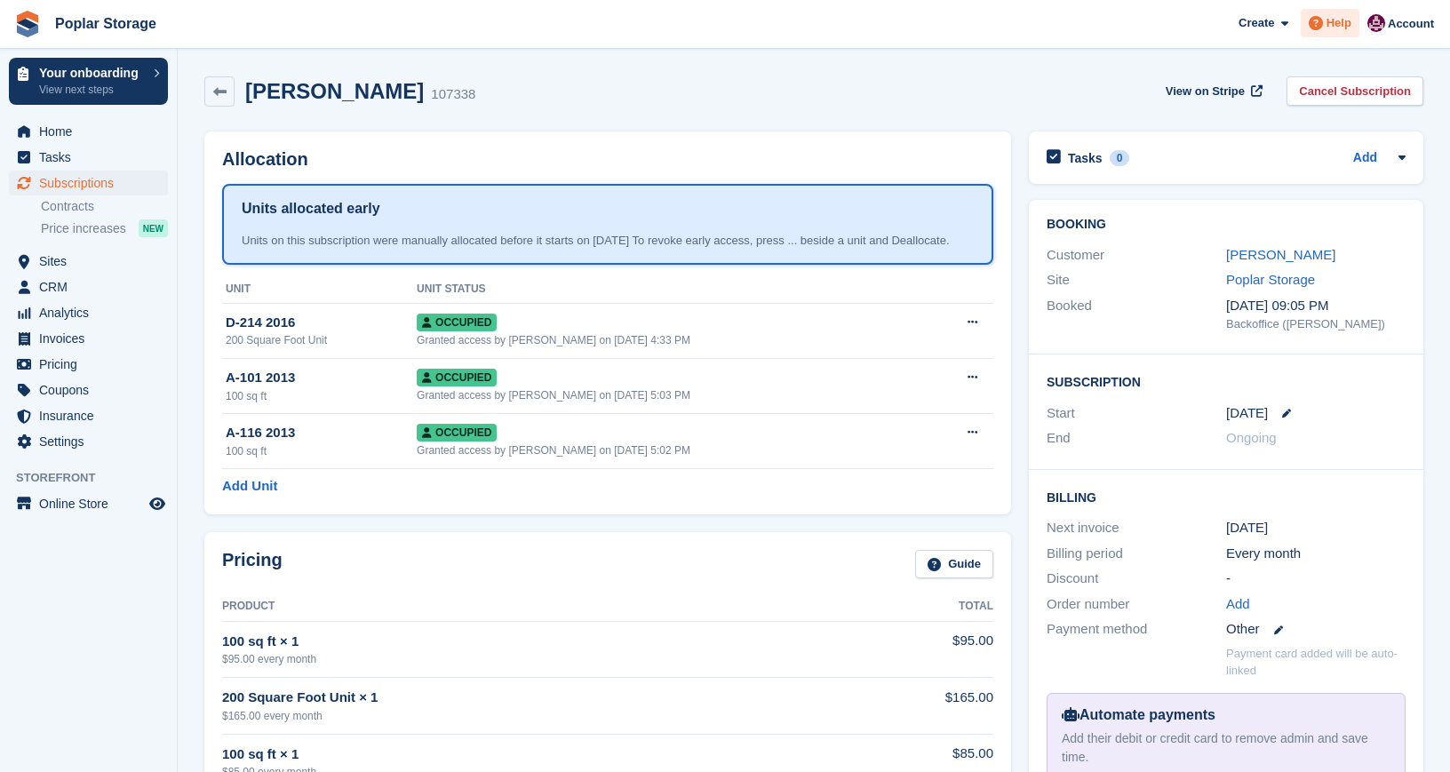
click at [1337, 28] on span "Help" at bounding box center [1339, 23] width 25 height 18
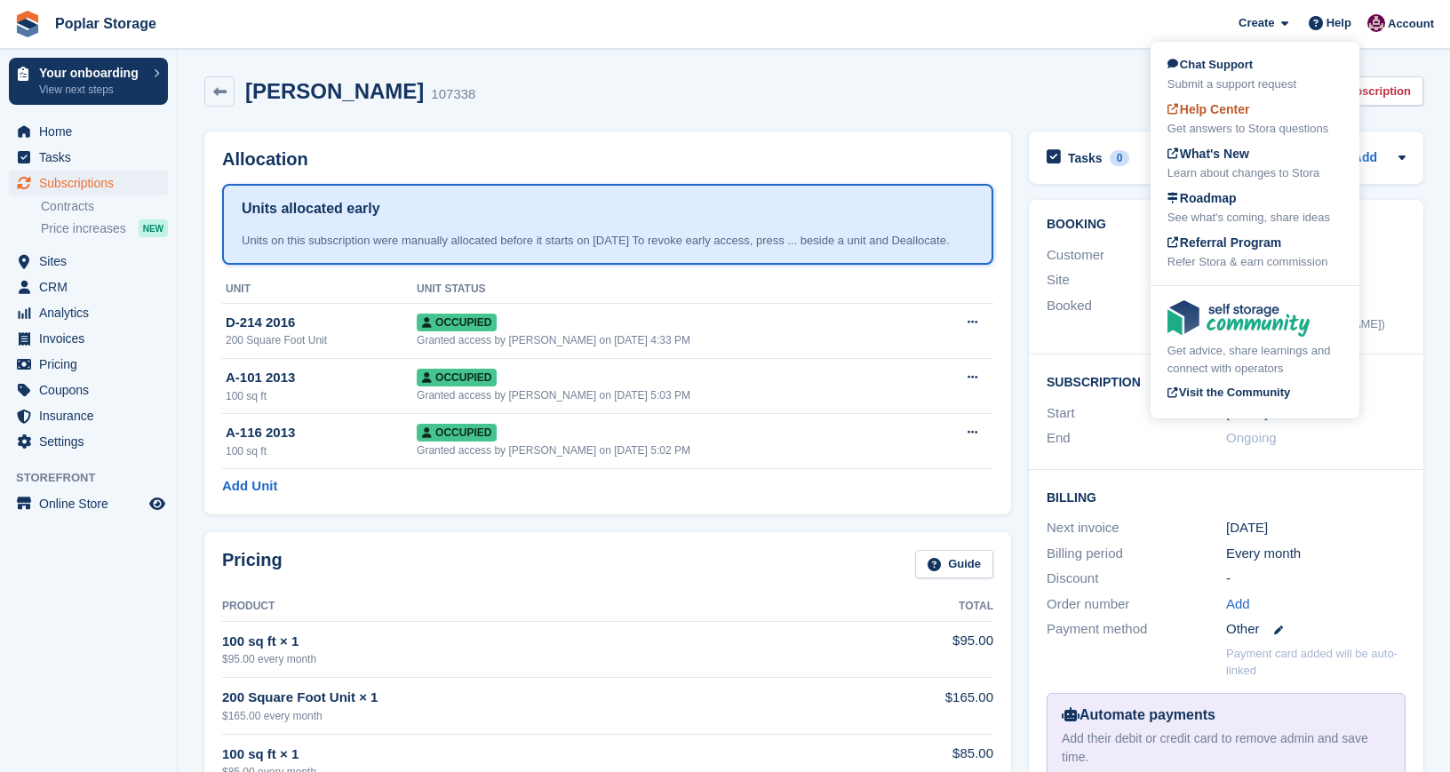
click at [1203, 123] on div "Get answers to Stora questions" at bounding box center [1255, 129] width 175 height 18
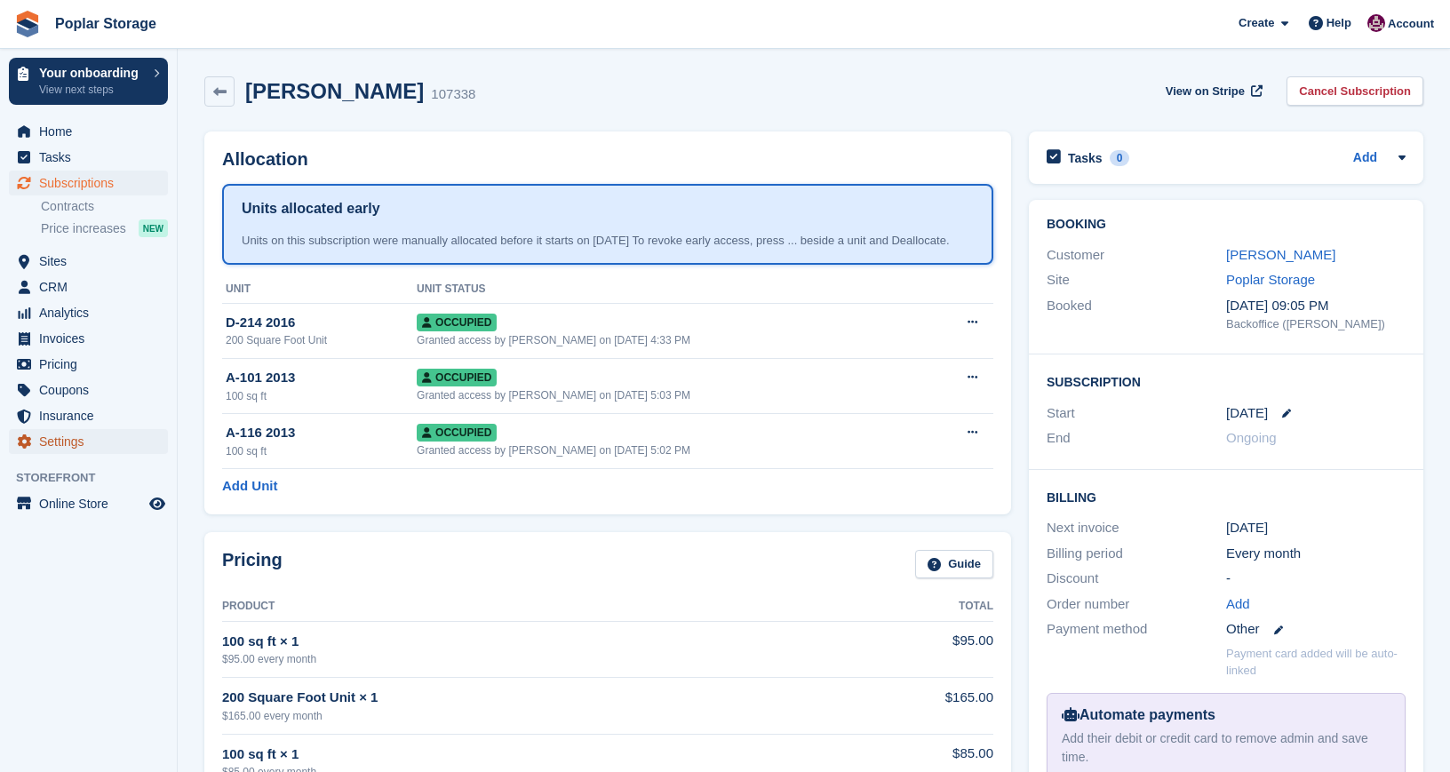
click at [46, 443] on span "Settings" at bounding box center [92, 441] width 107 height 25
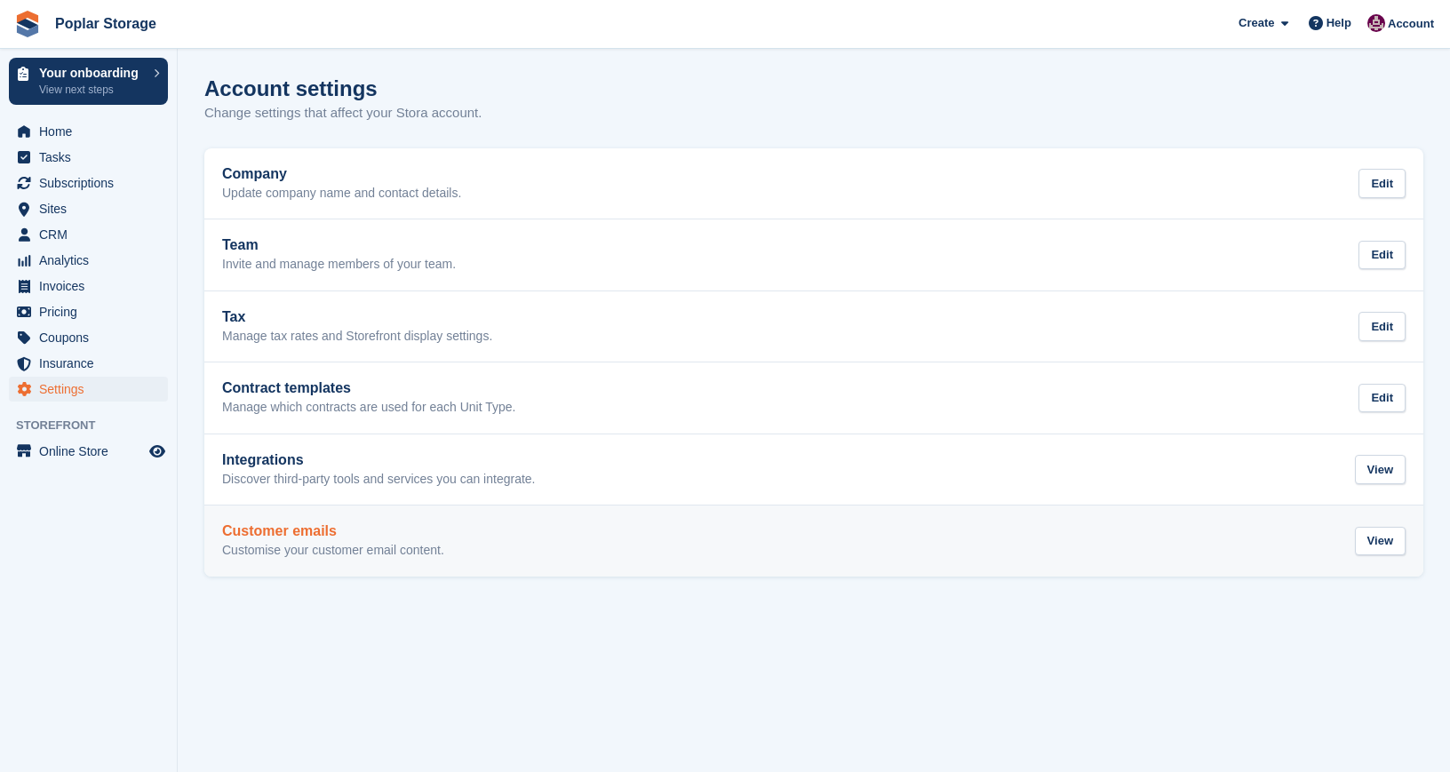
click at [592, 538] on div "Customer emails Customise your customer email content. View" at bounding box center [814, 541] width 1184 height 36
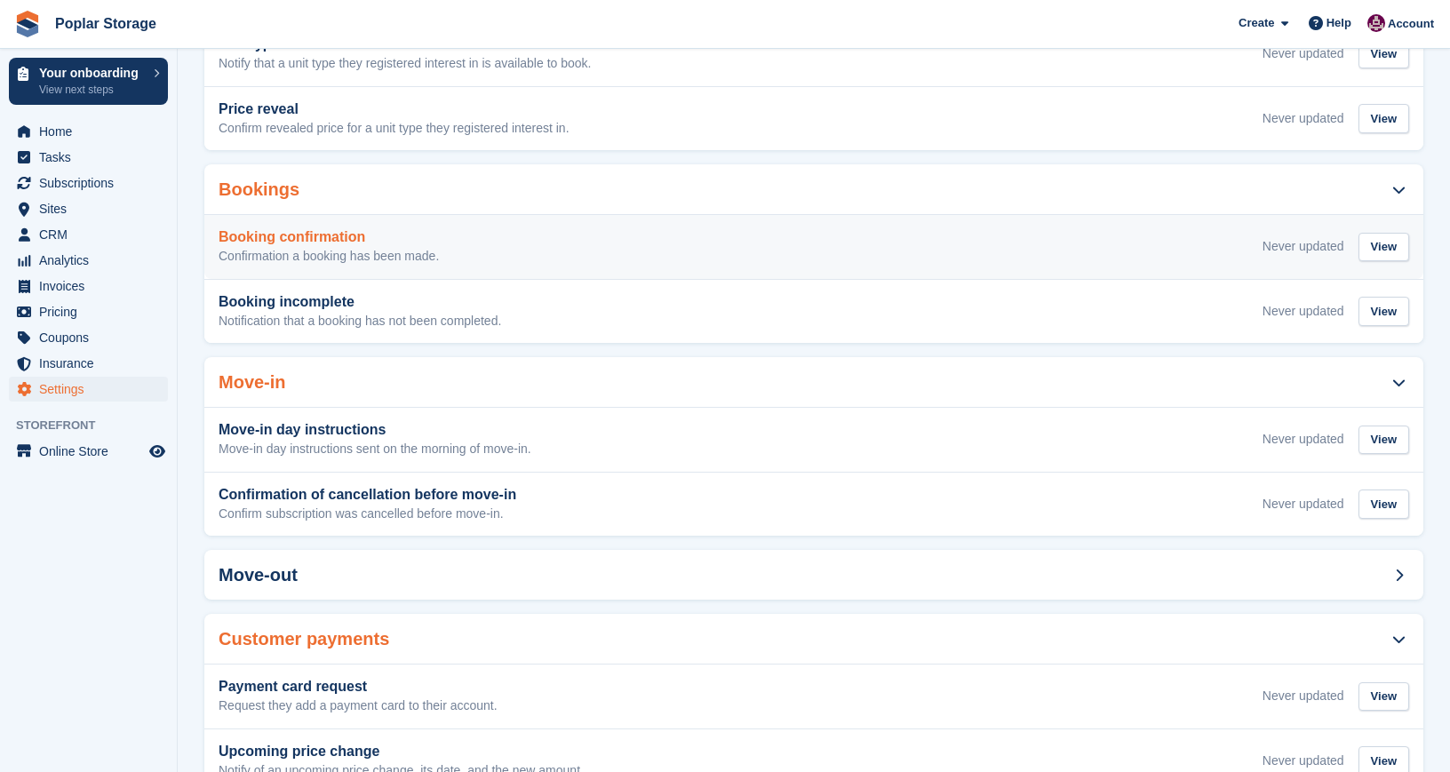
scroll to position [420, 0]
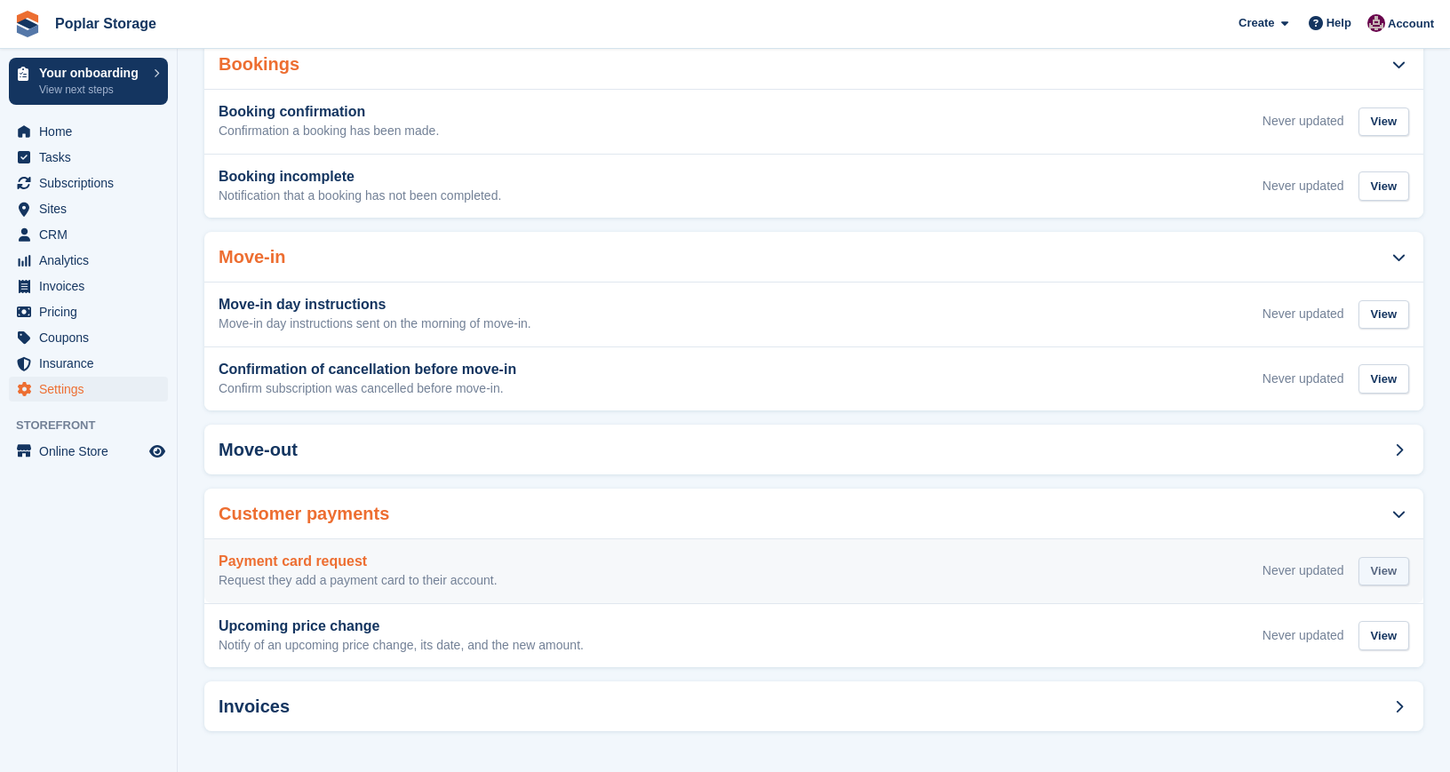
click at [1377, 564] on div "View" at bounding box center [1384, 571] width 51 height 29
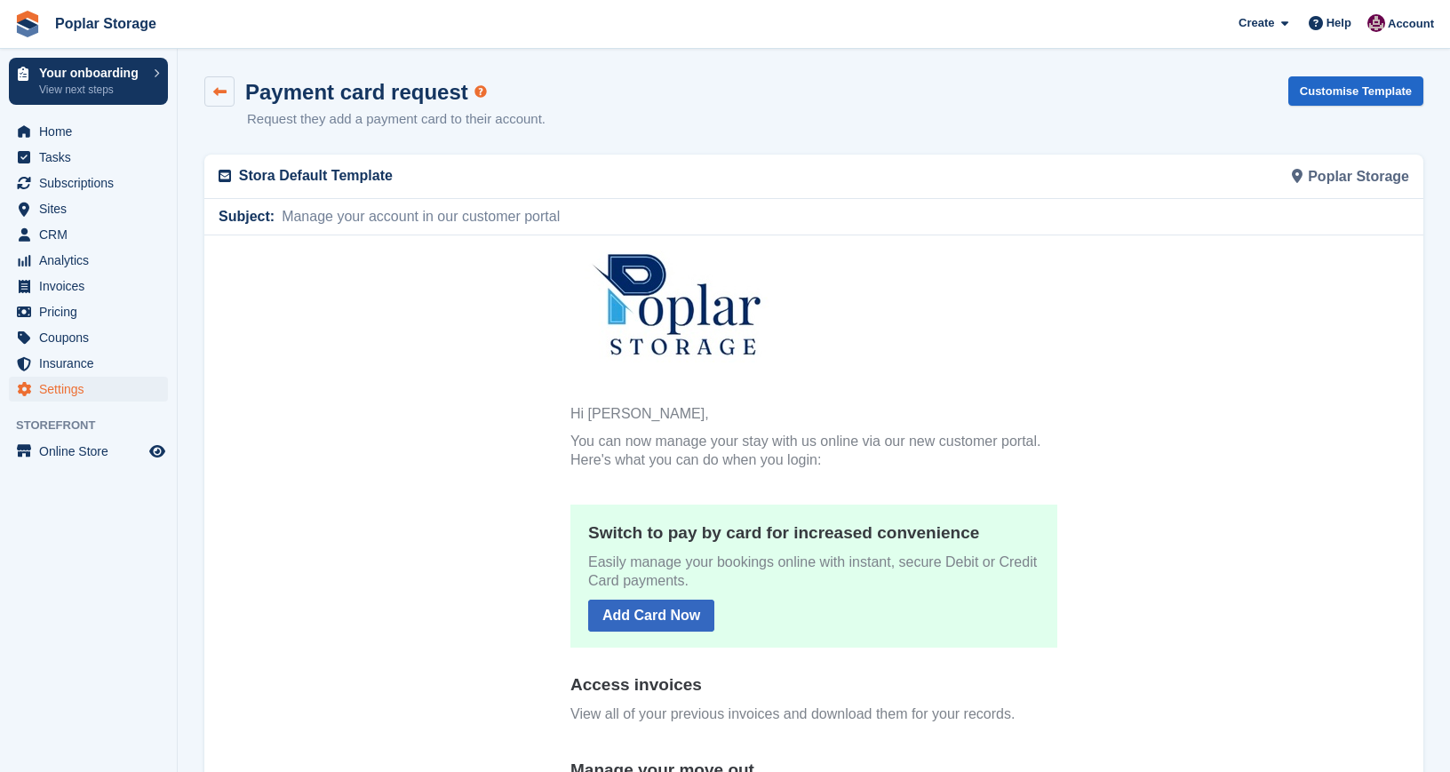
click at [226, 88] on link at bounding box center [219, 91] width 30 height 30
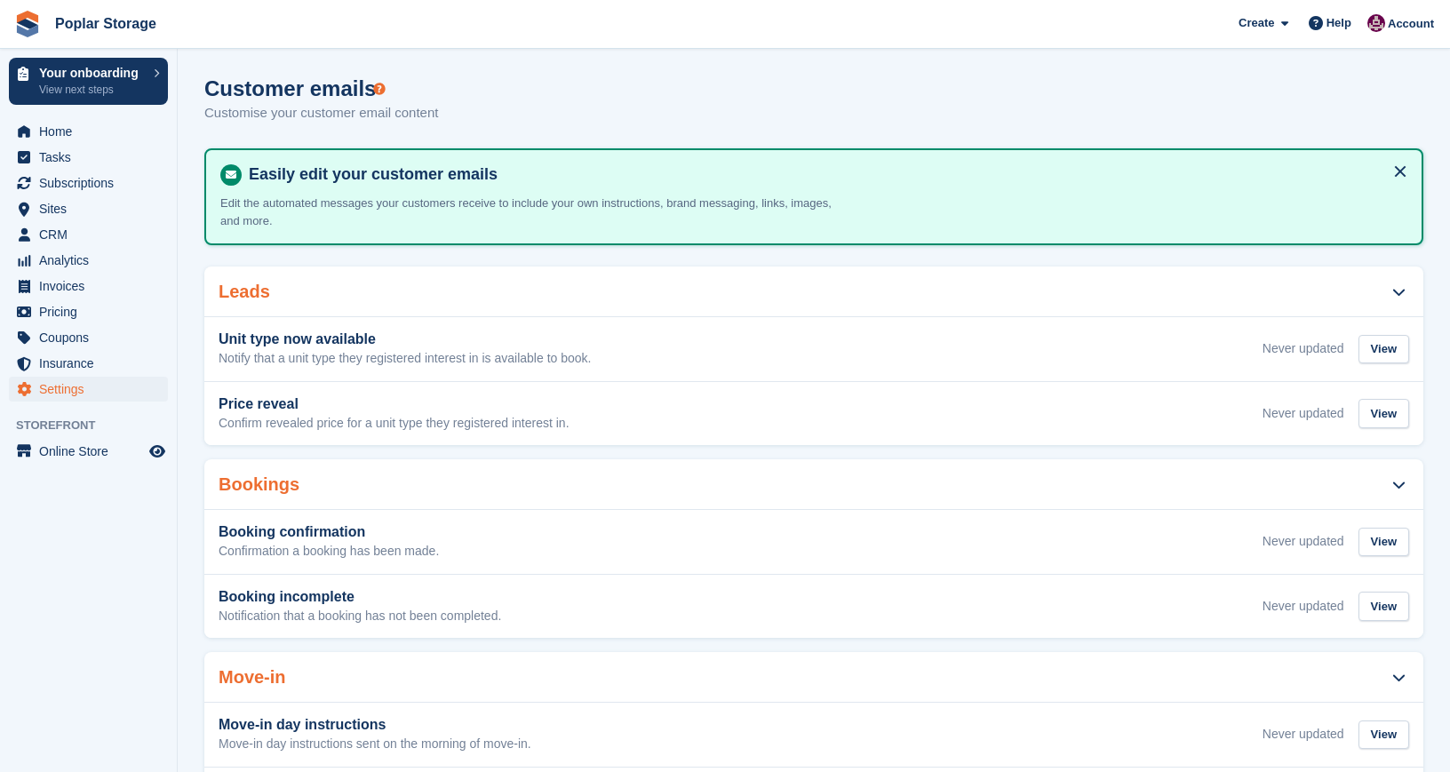
click at [1405, 166] on button at bounding box center [1400, 171] width 28 height 28
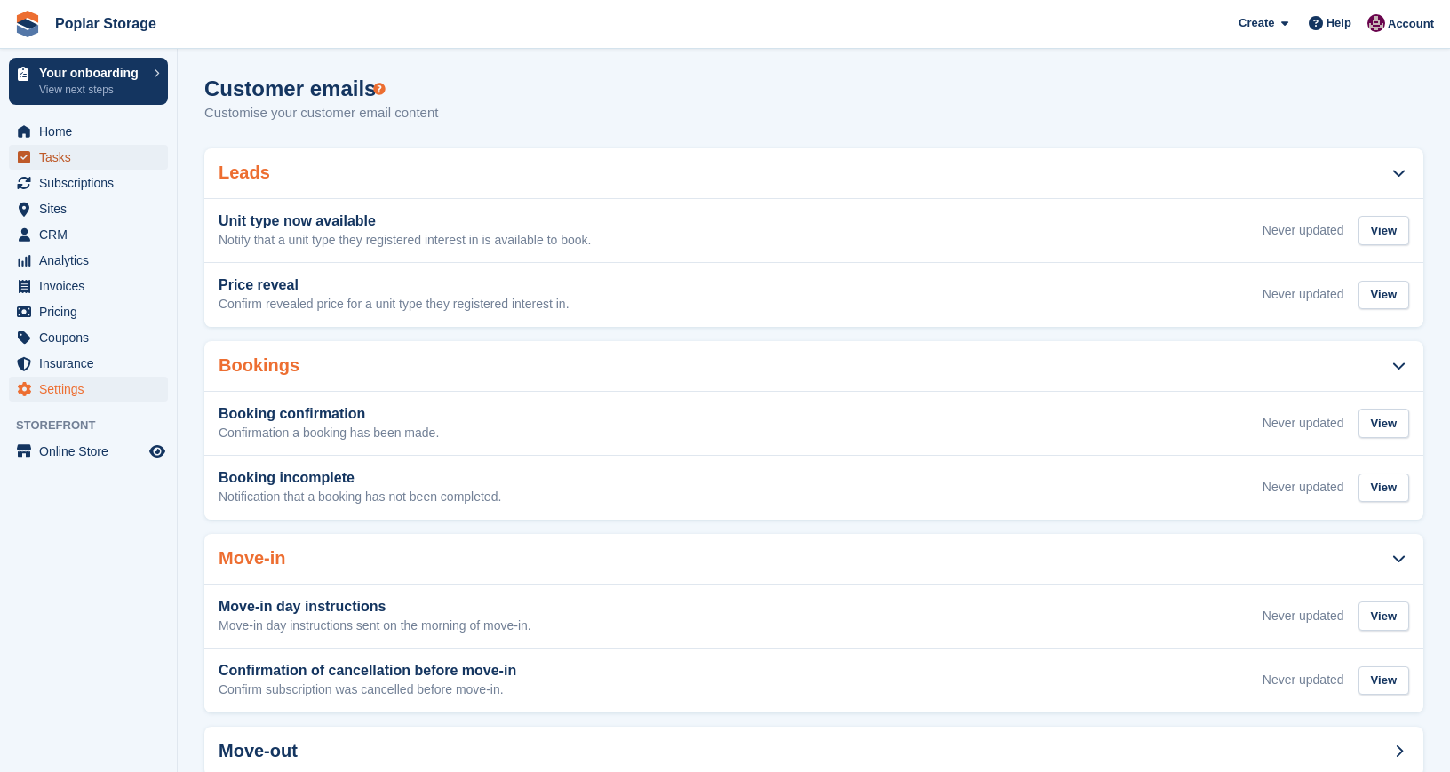
click at [69, 153] on span "Tasks" at bounding box center [92, 157] width 107 height 25
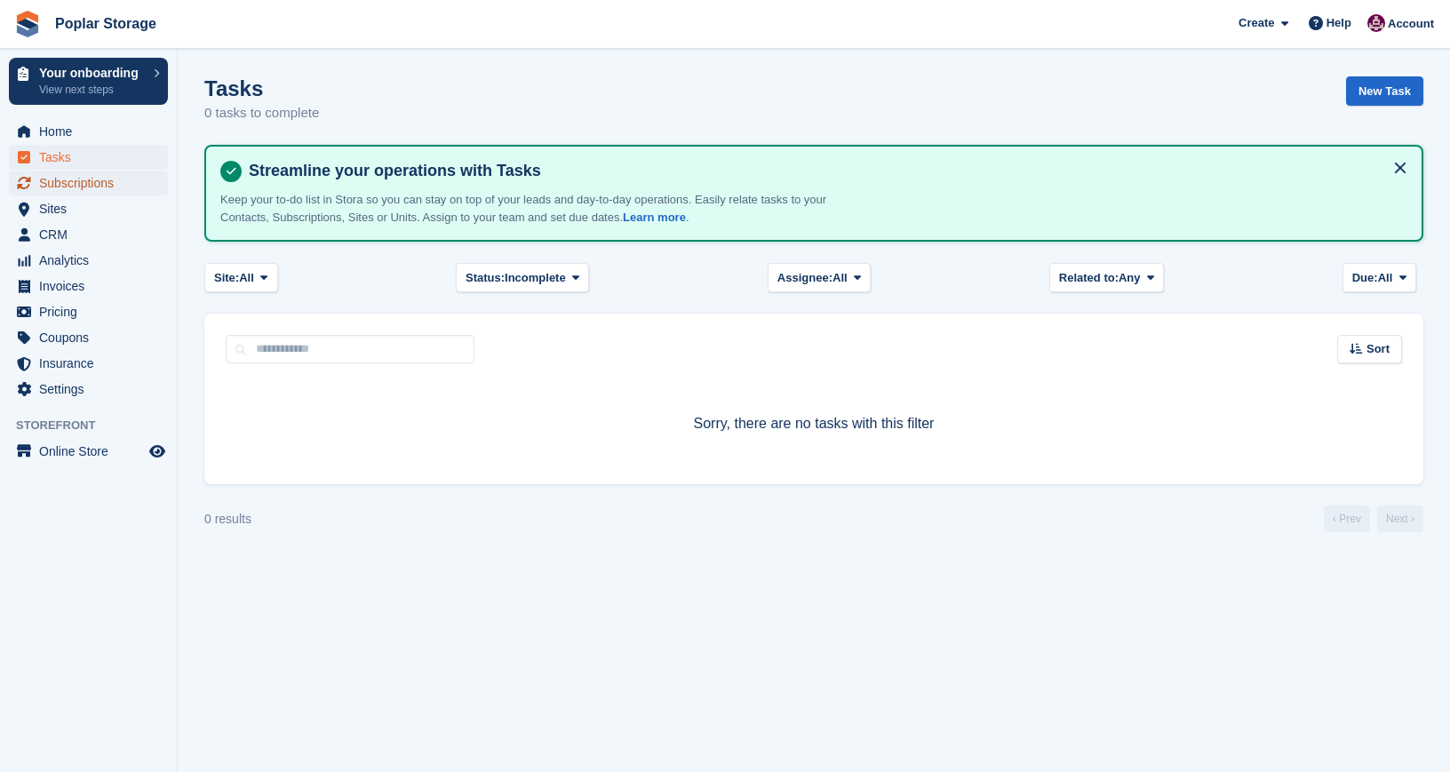
click at [64, 186] on span "Subscriptions" at bounding box center [92, 183] width 107 height 25
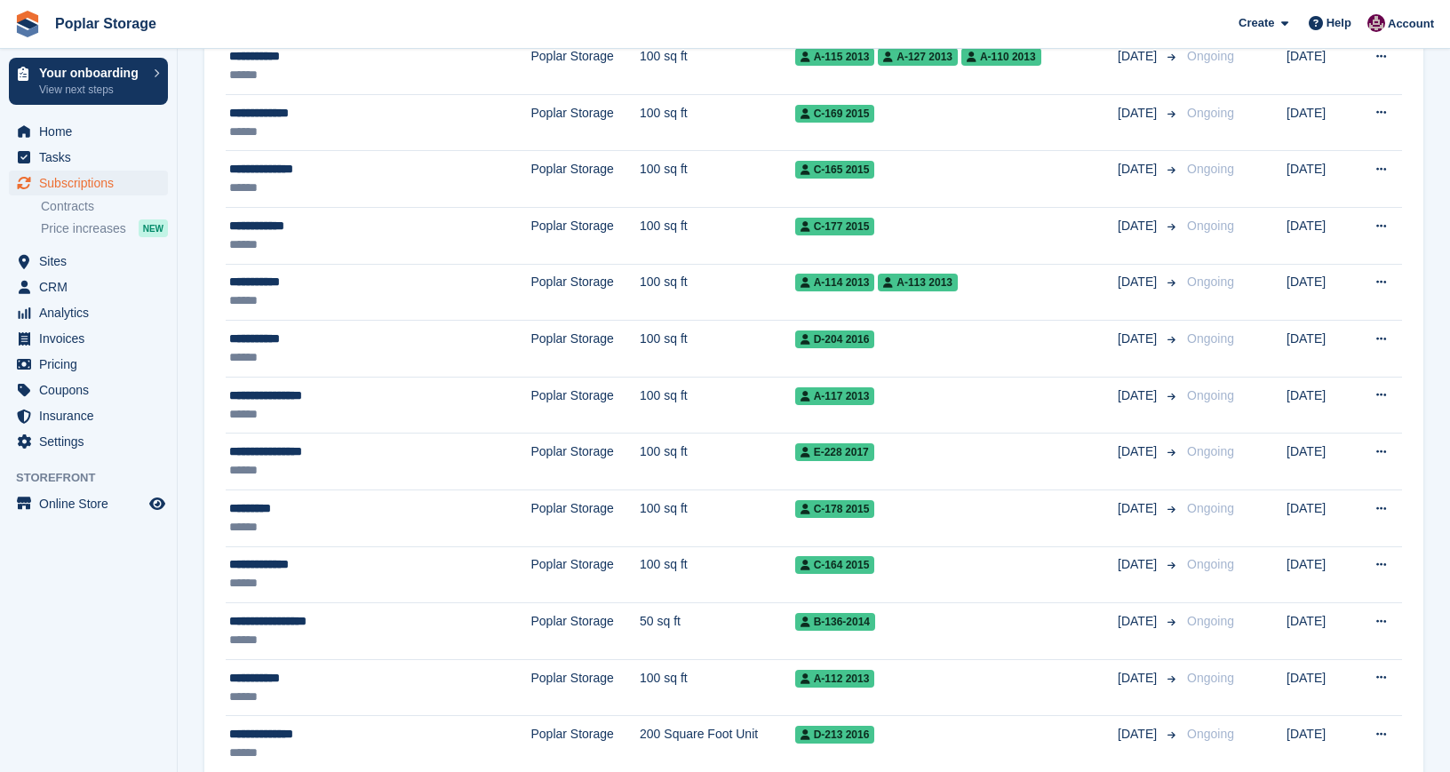
scroll to position [1980, 0]
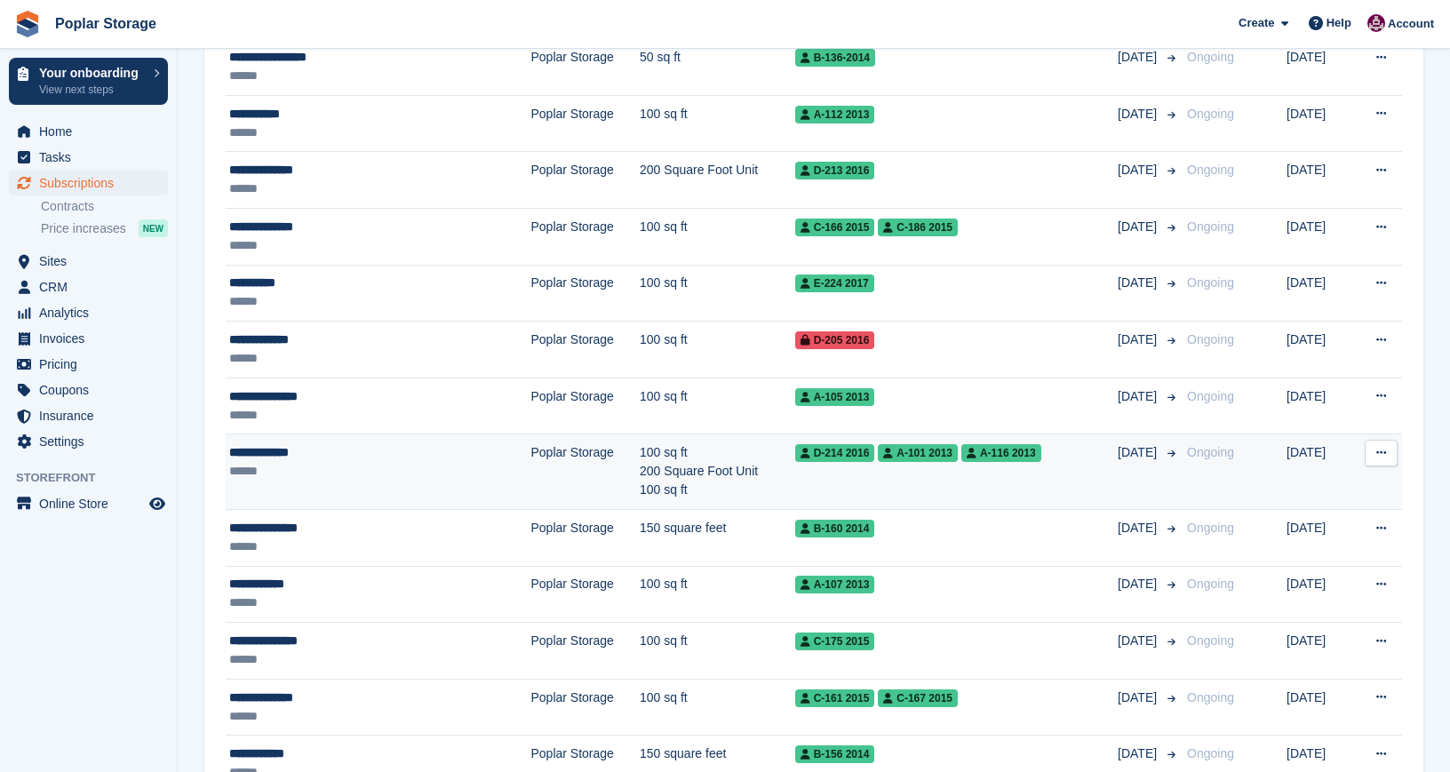
click at [412, 494] on td "**********" at bounding box center [379, 473] width 306 height 76
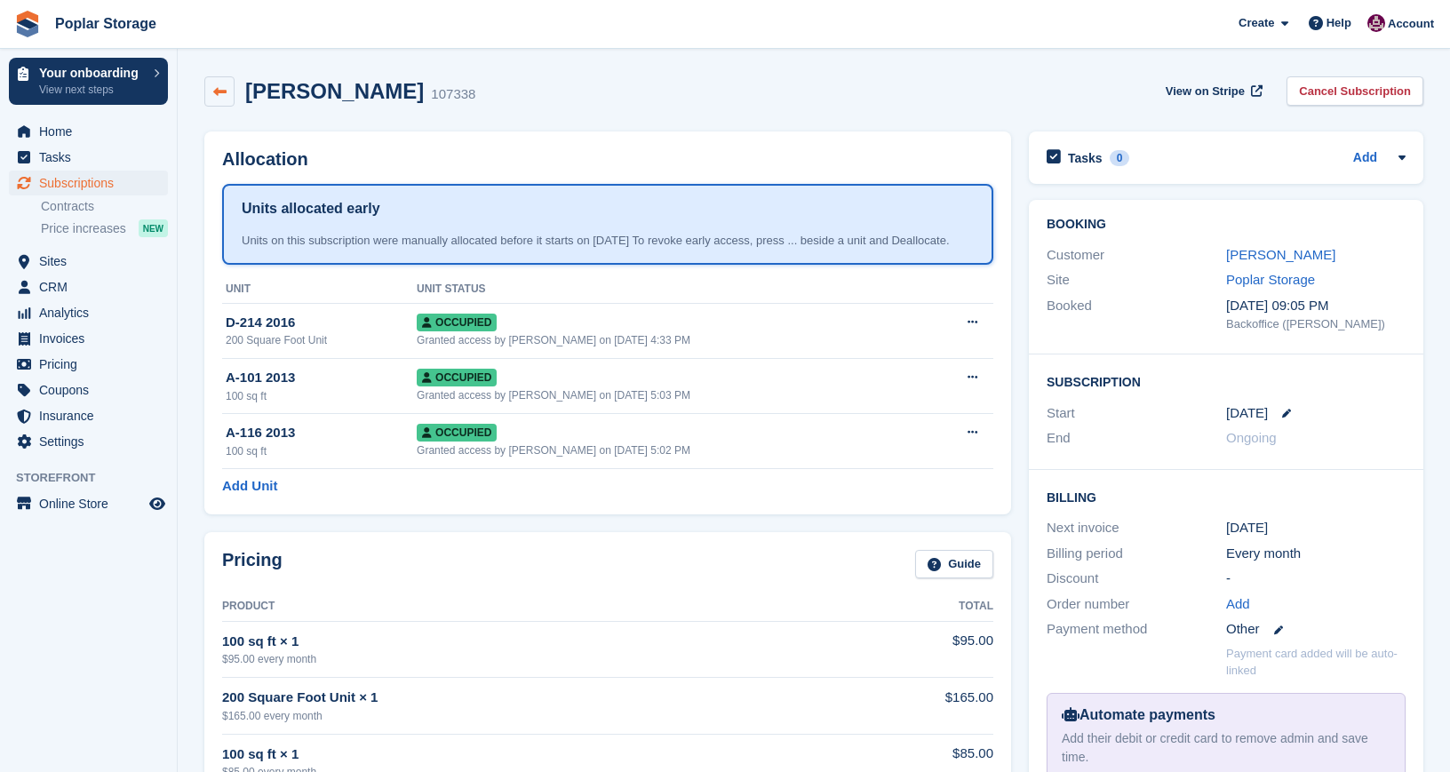
click at [223, 92] on icon at bounding box center [219, 91] width 13 height 13
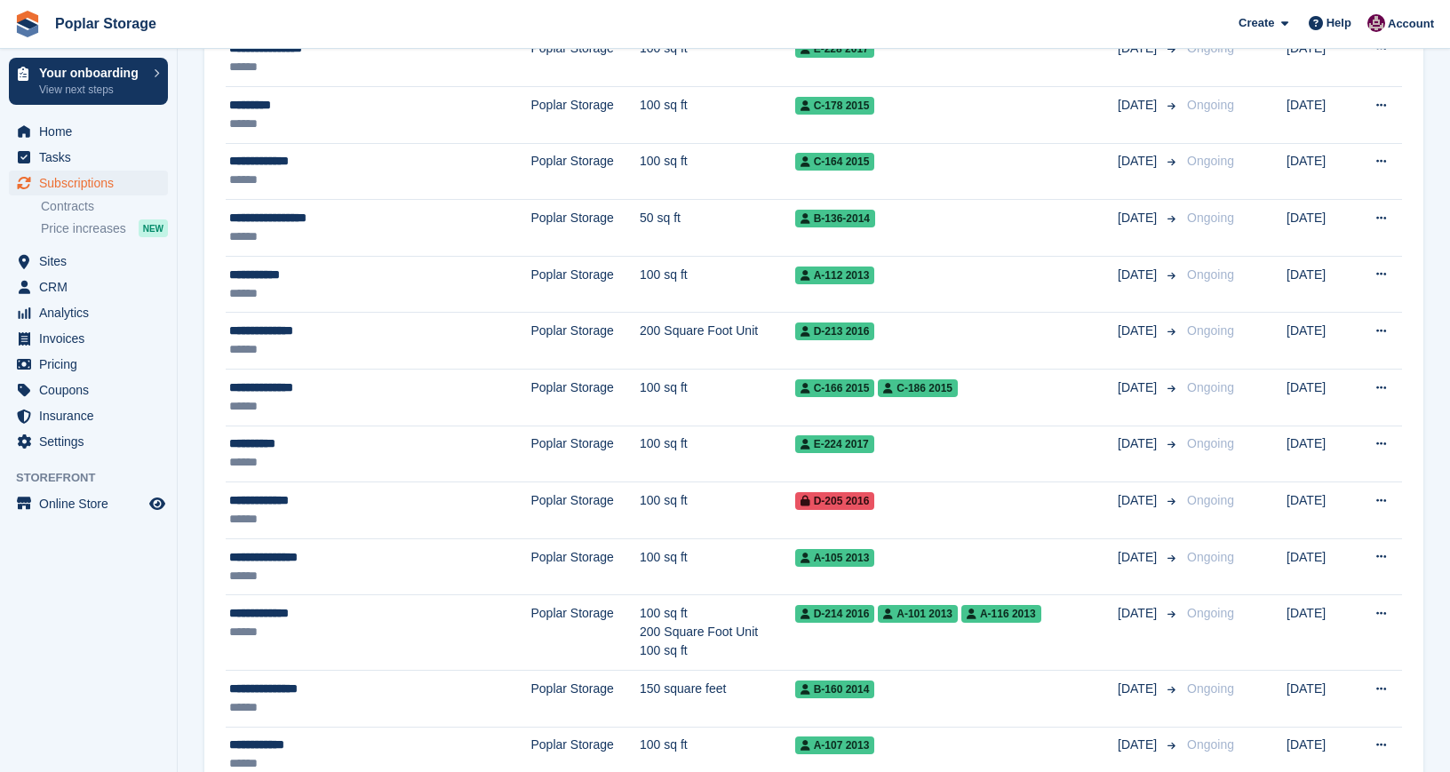
scroll to position [1831, 0]
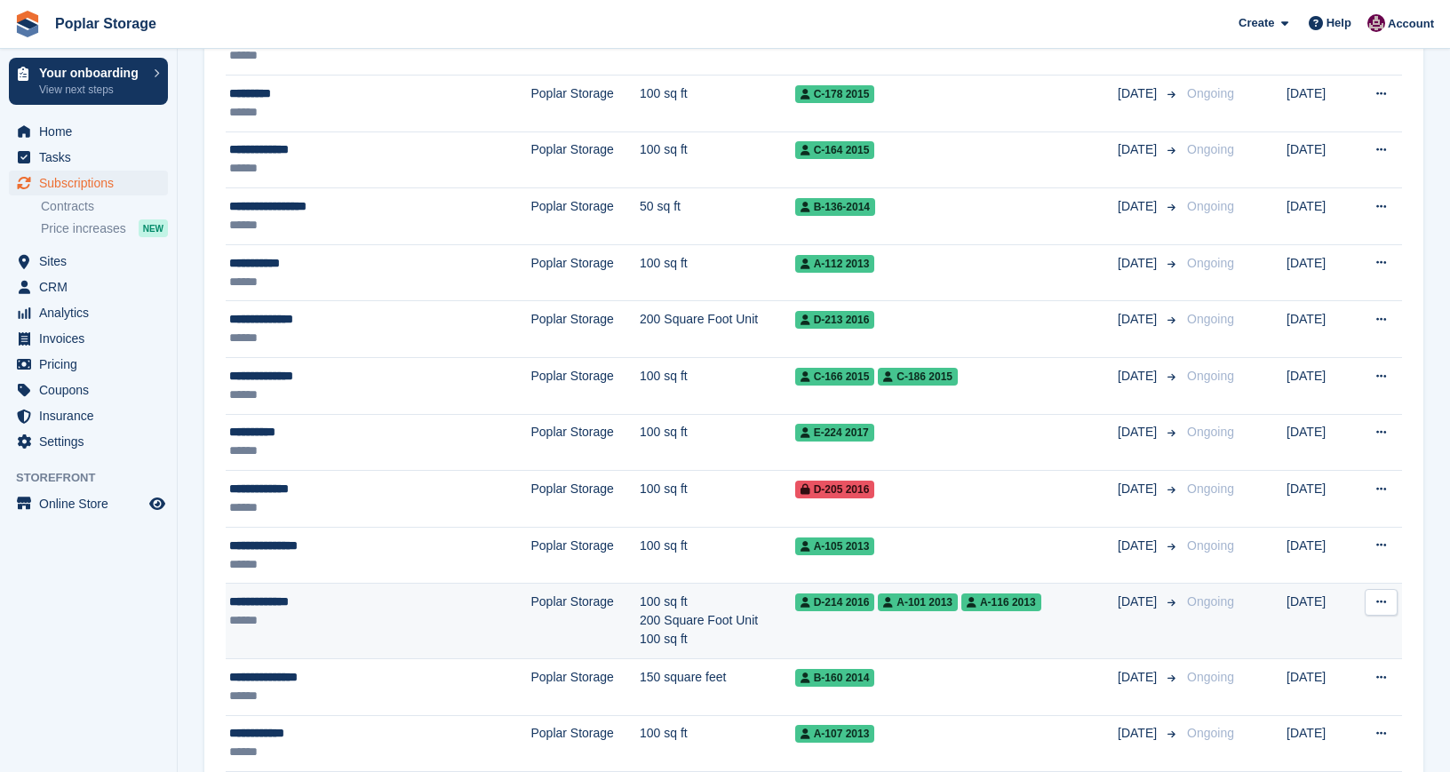
click at [1383, 596] on icon at bounding box center [1382, 602] width 10 height 12
click at [1319, 629] on p "View customer" at bounding box center [1312, 637] width 155 height 23
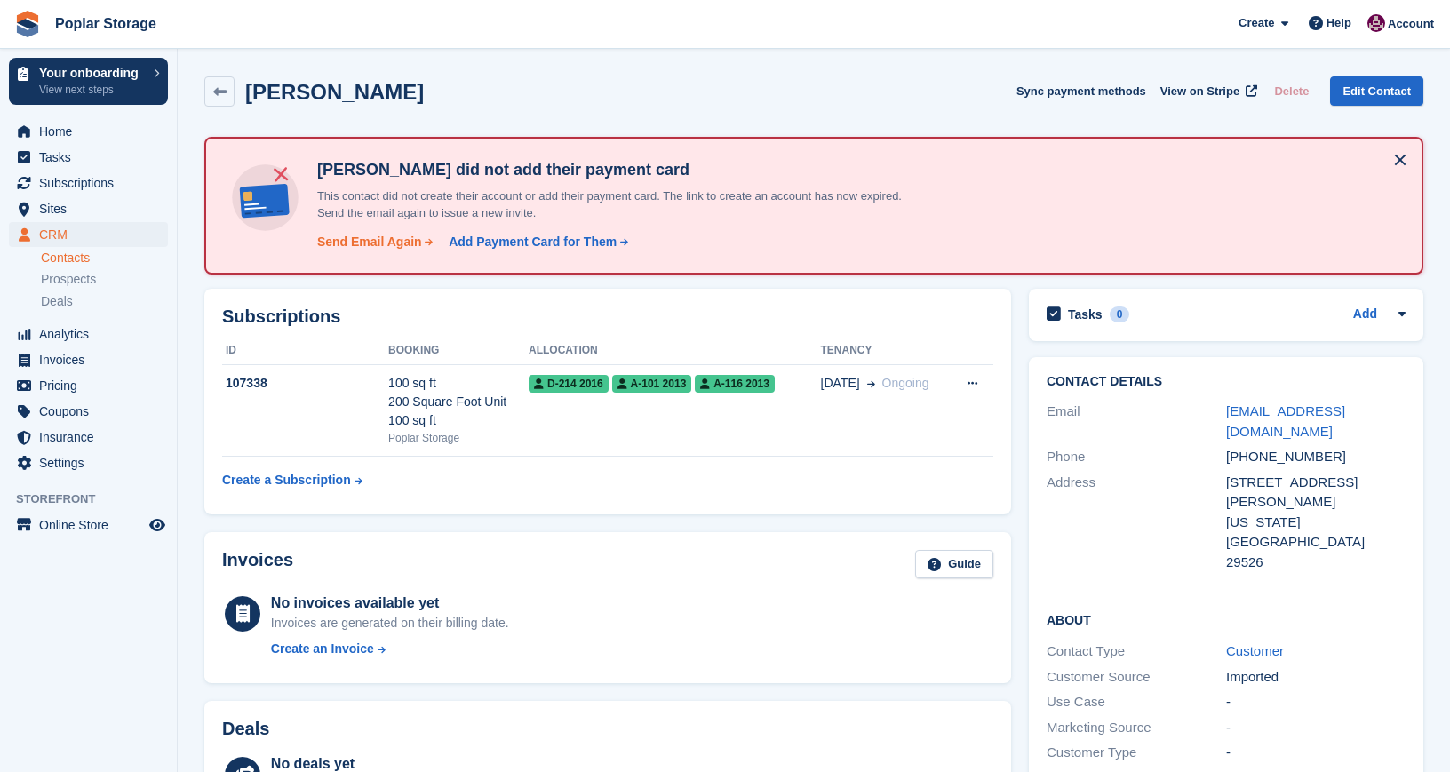
click at [354, 236] on div "Send Email Again" at bounding box center [369, 242] width 105 height 19
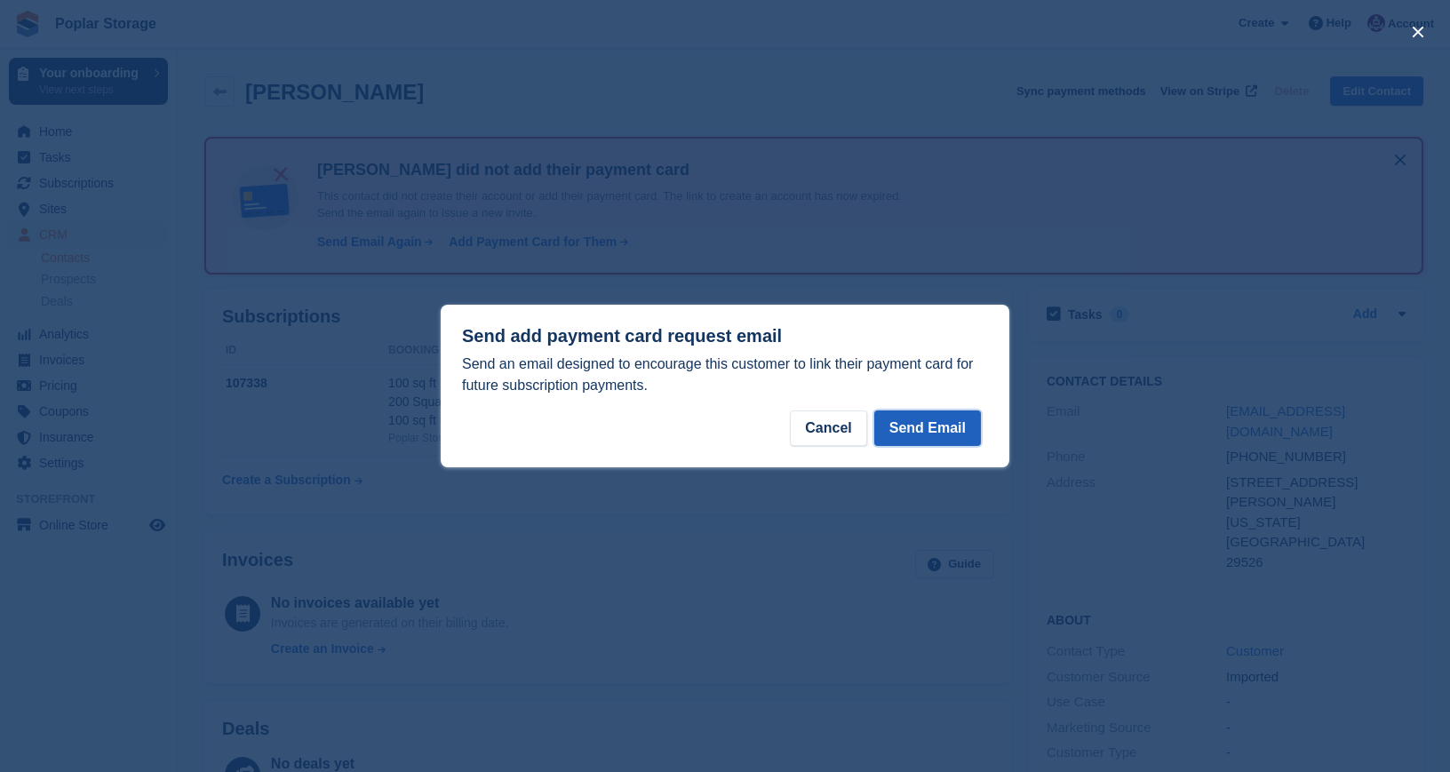
click at [941, 434] on button "Send Email" at bounding box center [927, 429] width 107 height 36
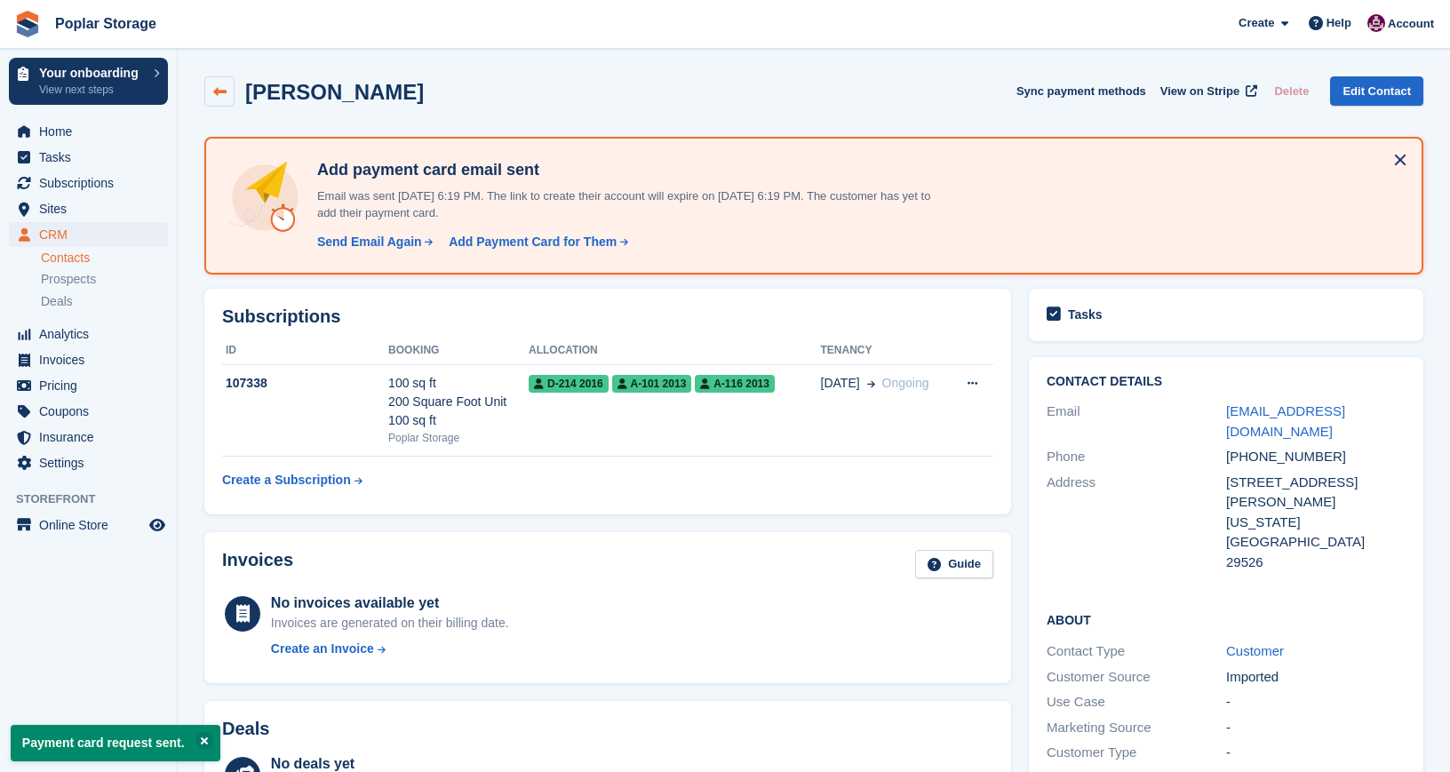
click at [211, 94] on link at bounding box center [219, 91] width 30 height 30
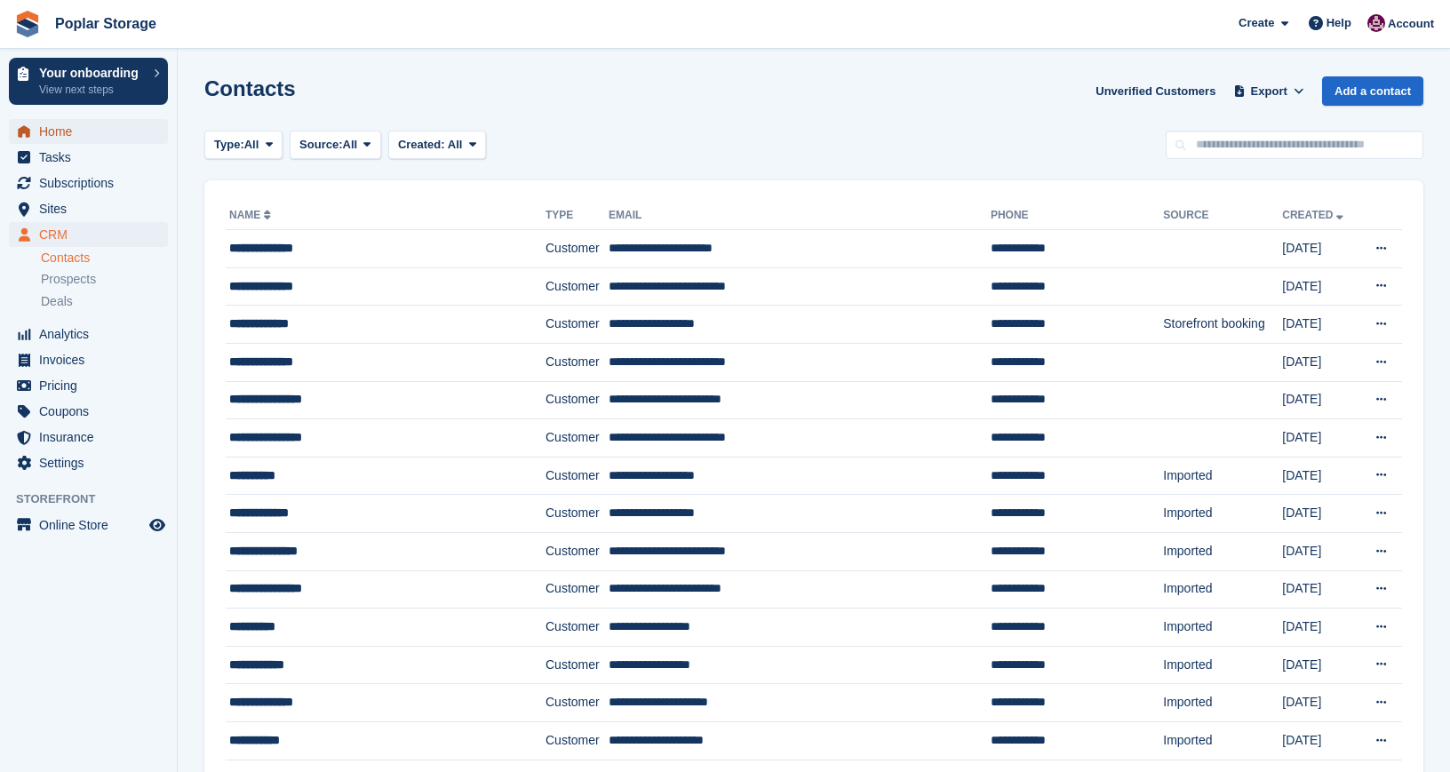
click at [111, 127] on span "Home" at bounding box center [92, 131] width 107 height 25
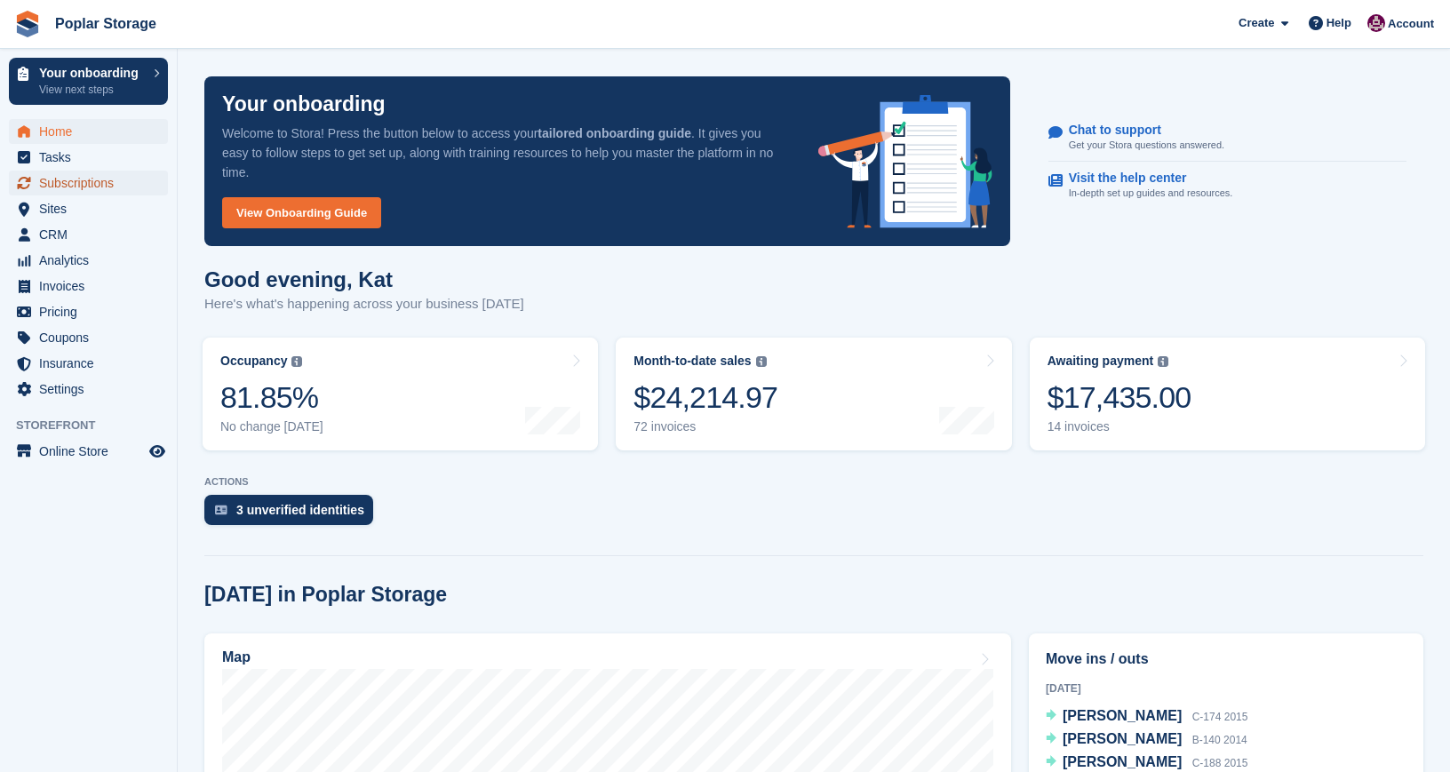
click at [98, 187] on span "Subscriptions" at bounding box center [92, 183] width 107 height 25
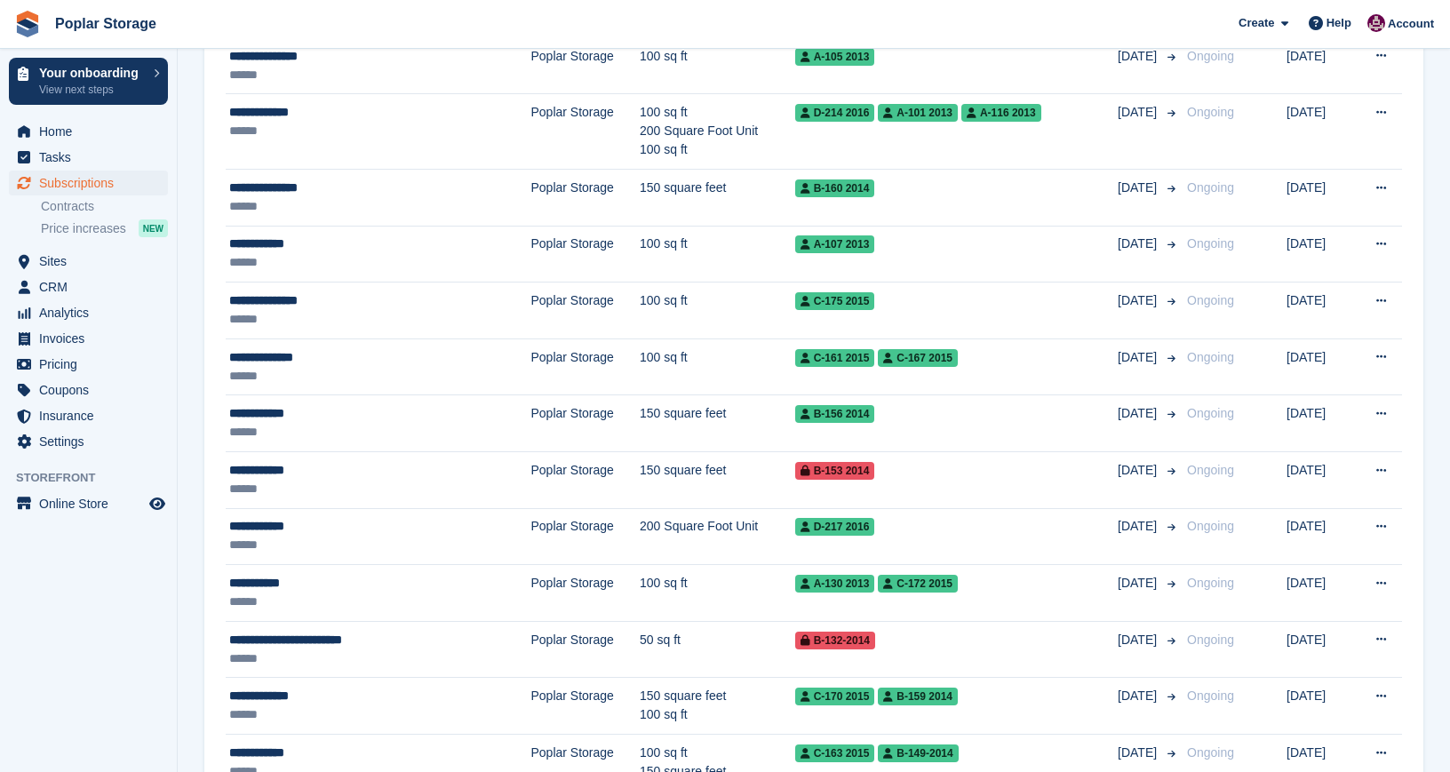
scroll to position [2654, 0]
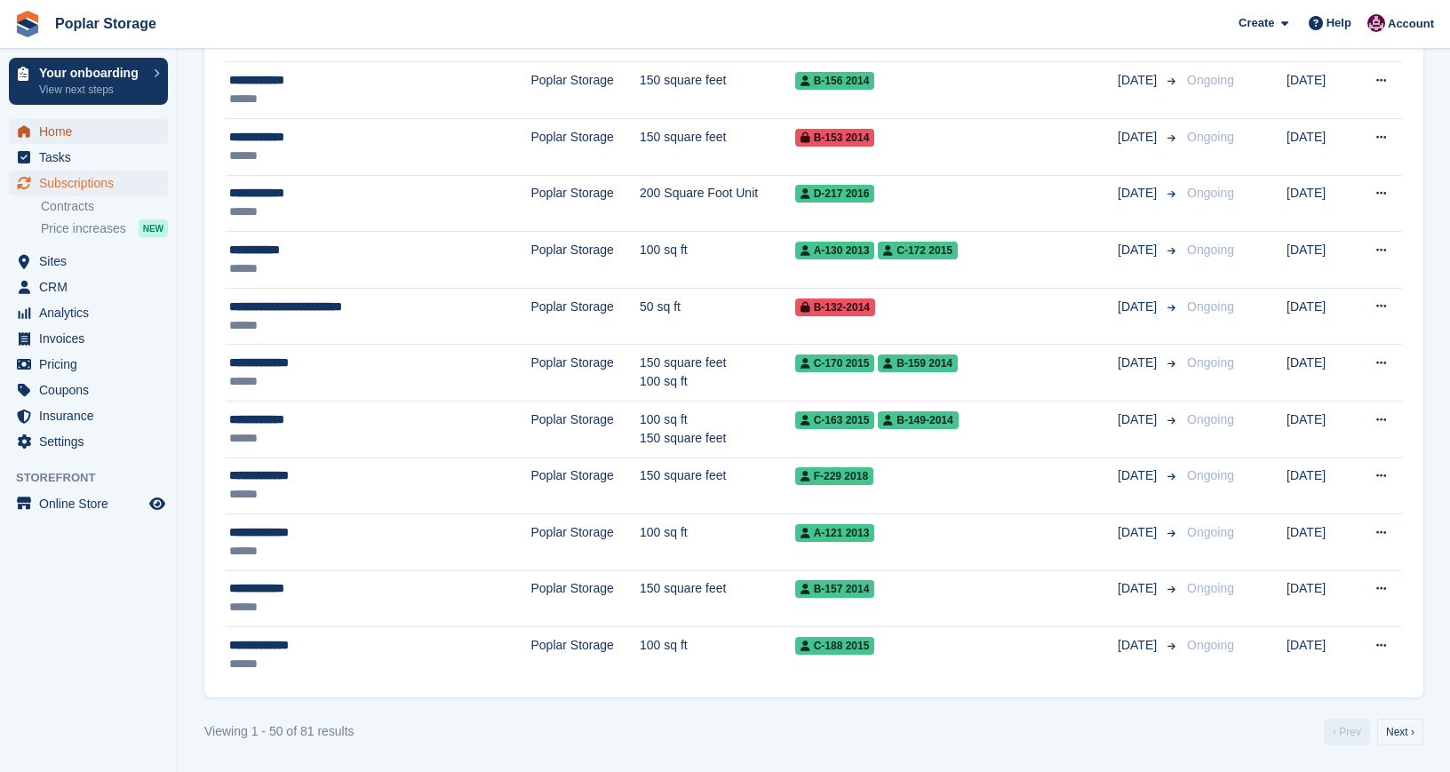
click at [112, 132] on span "Home" at bounding box center [92, 131] width 107 height 25
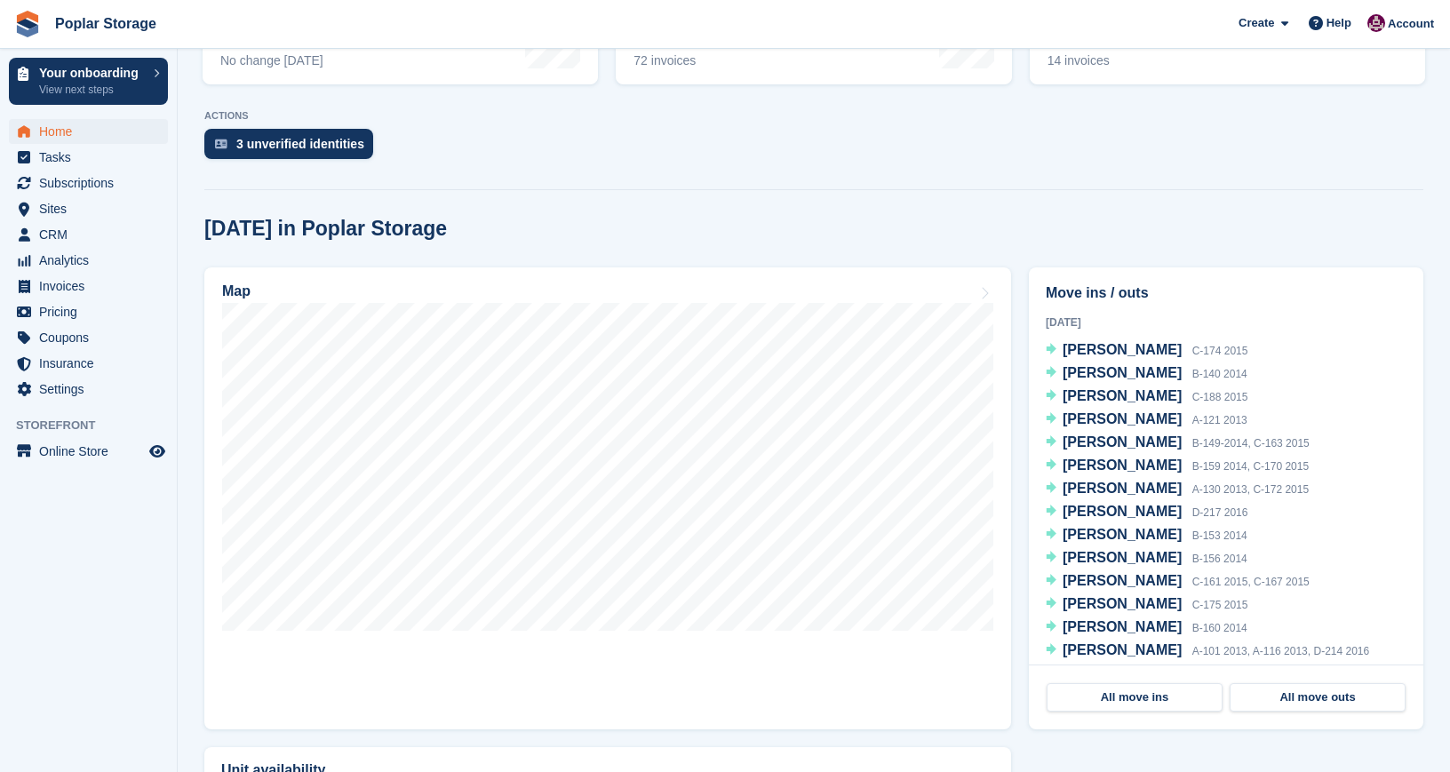
scroll to position [387, 0]
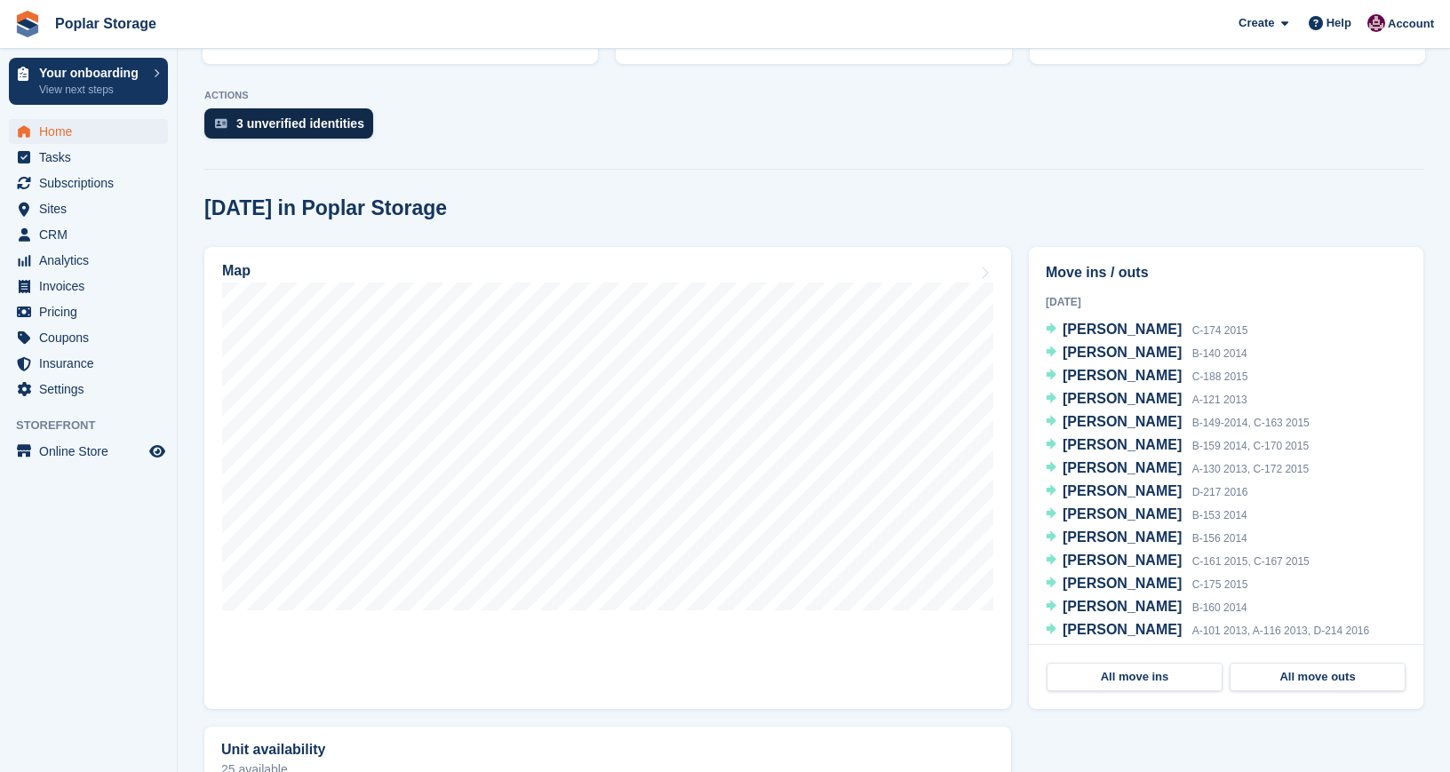
click at [308, 120] on div "3 unverified identities" at bounding box center [300, 123] width 128 height 14
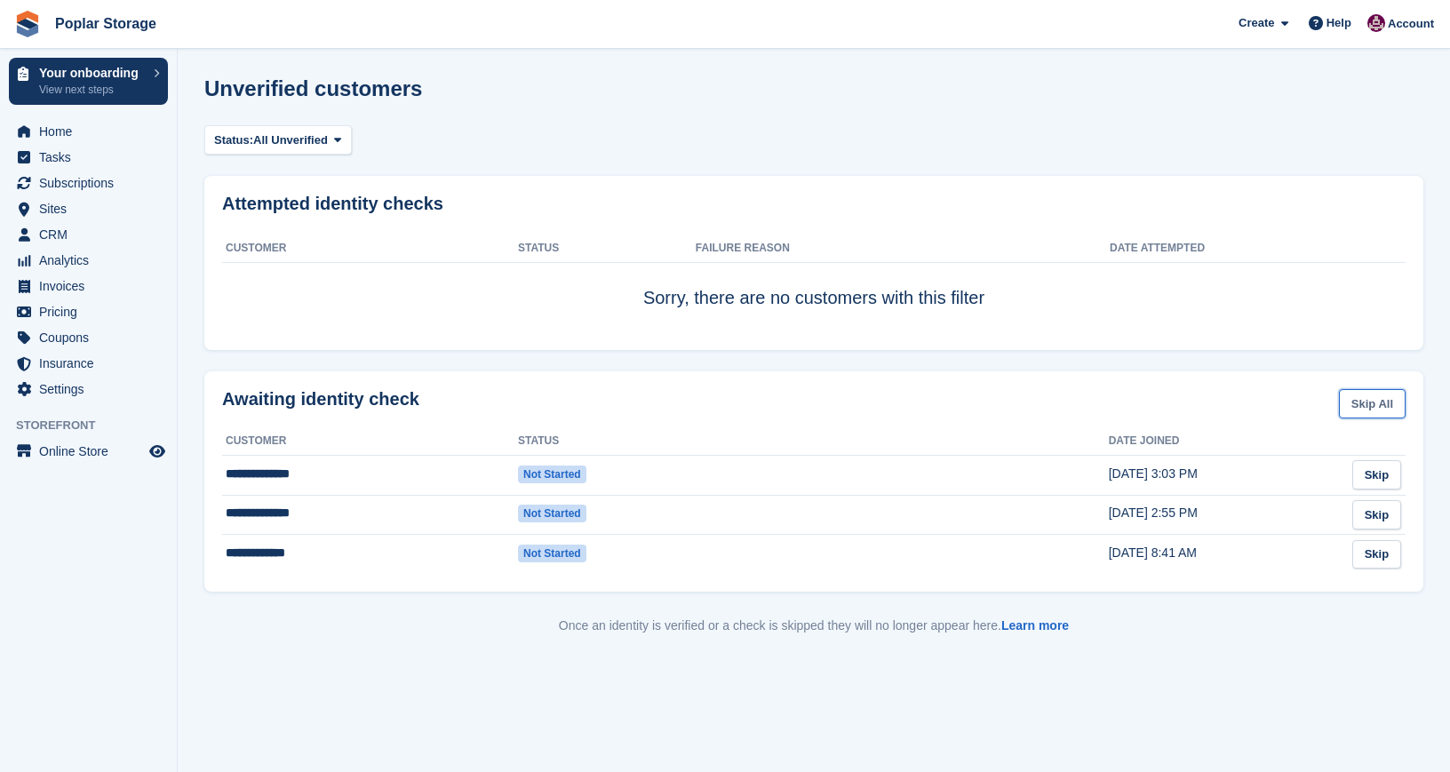
click at [1364, 413] on link "Skip All" at bounding box center [1372, 403] width 67 height 29
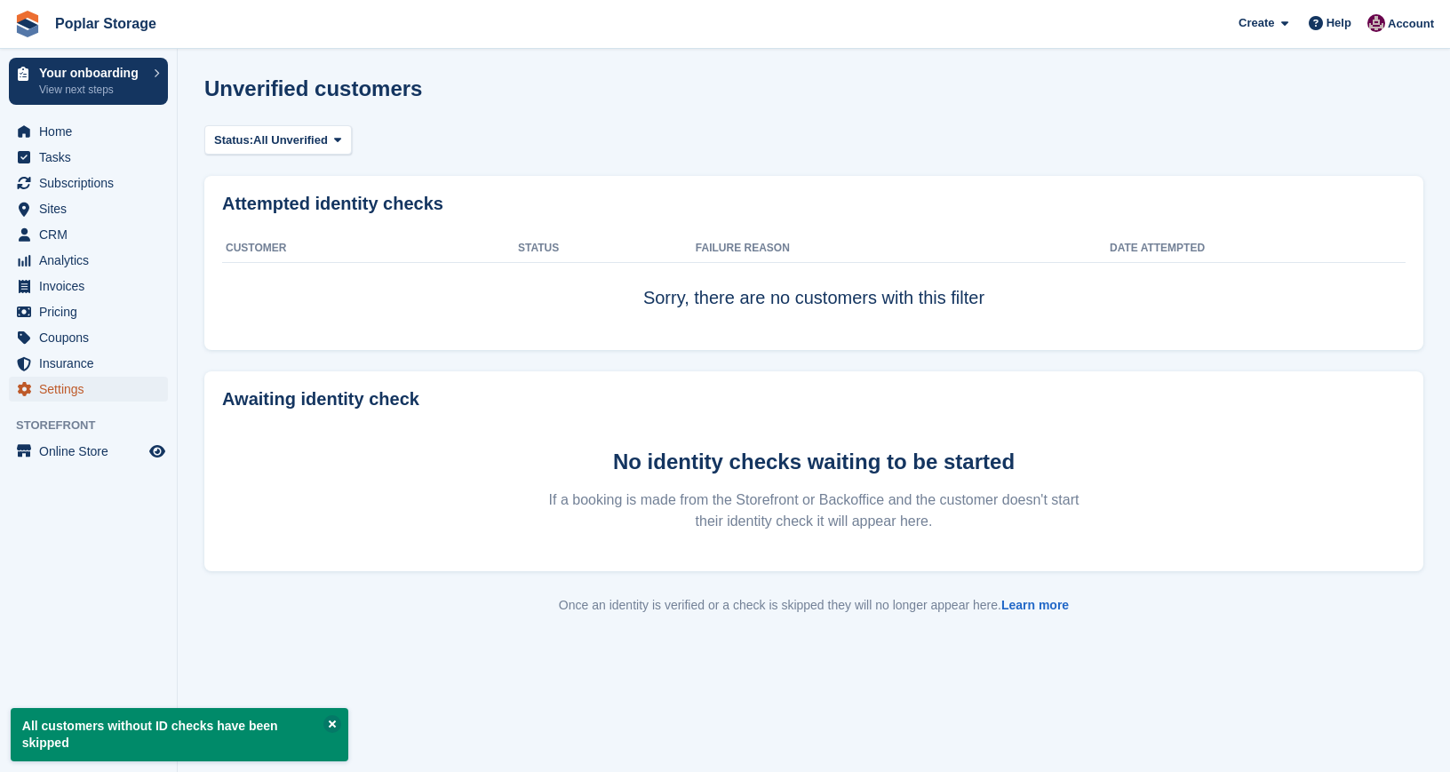
click at [81, 397] on span "Settings" at bounding box center [92, 389] width 107 height 25
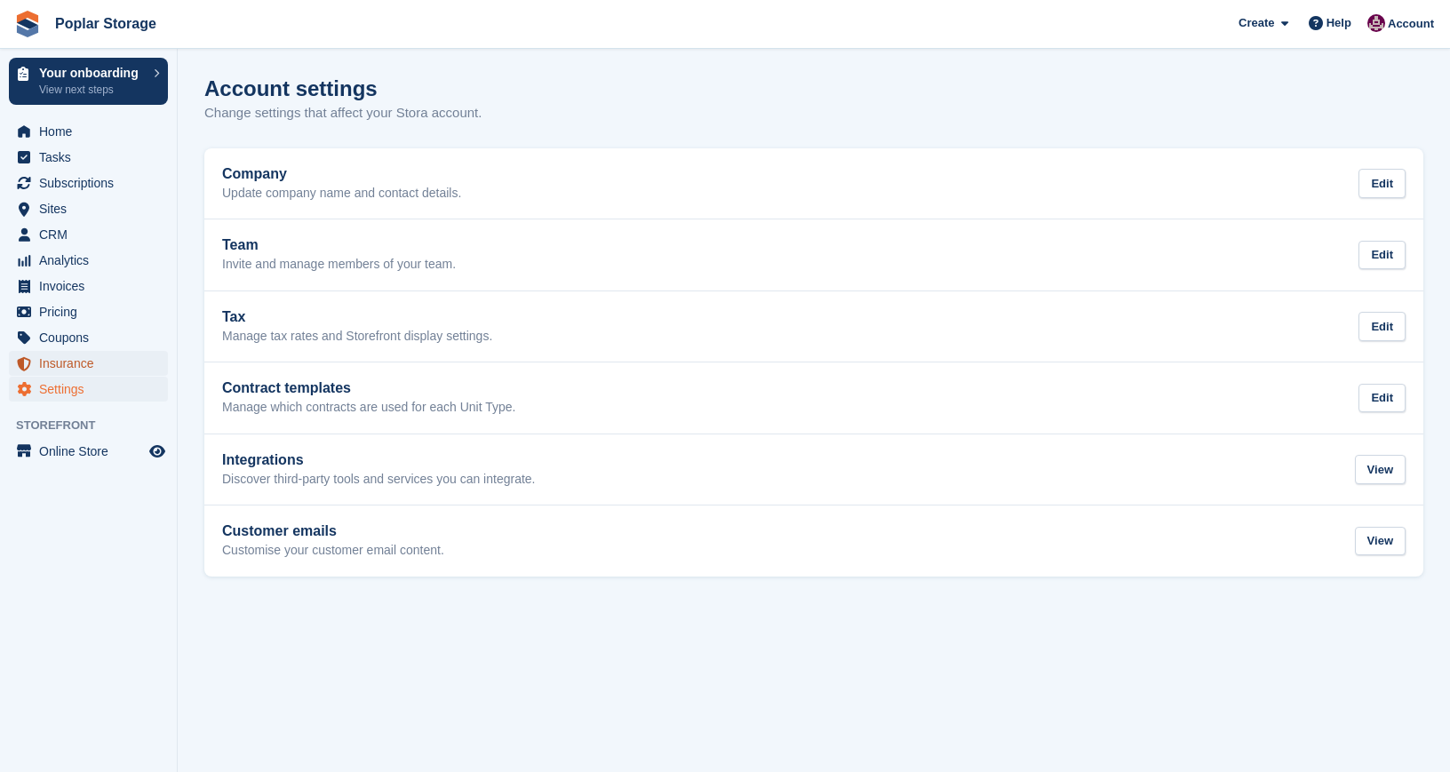
click at [58, 363] on span "Insurance" at bounding box center [92, 363] width 107 height 25
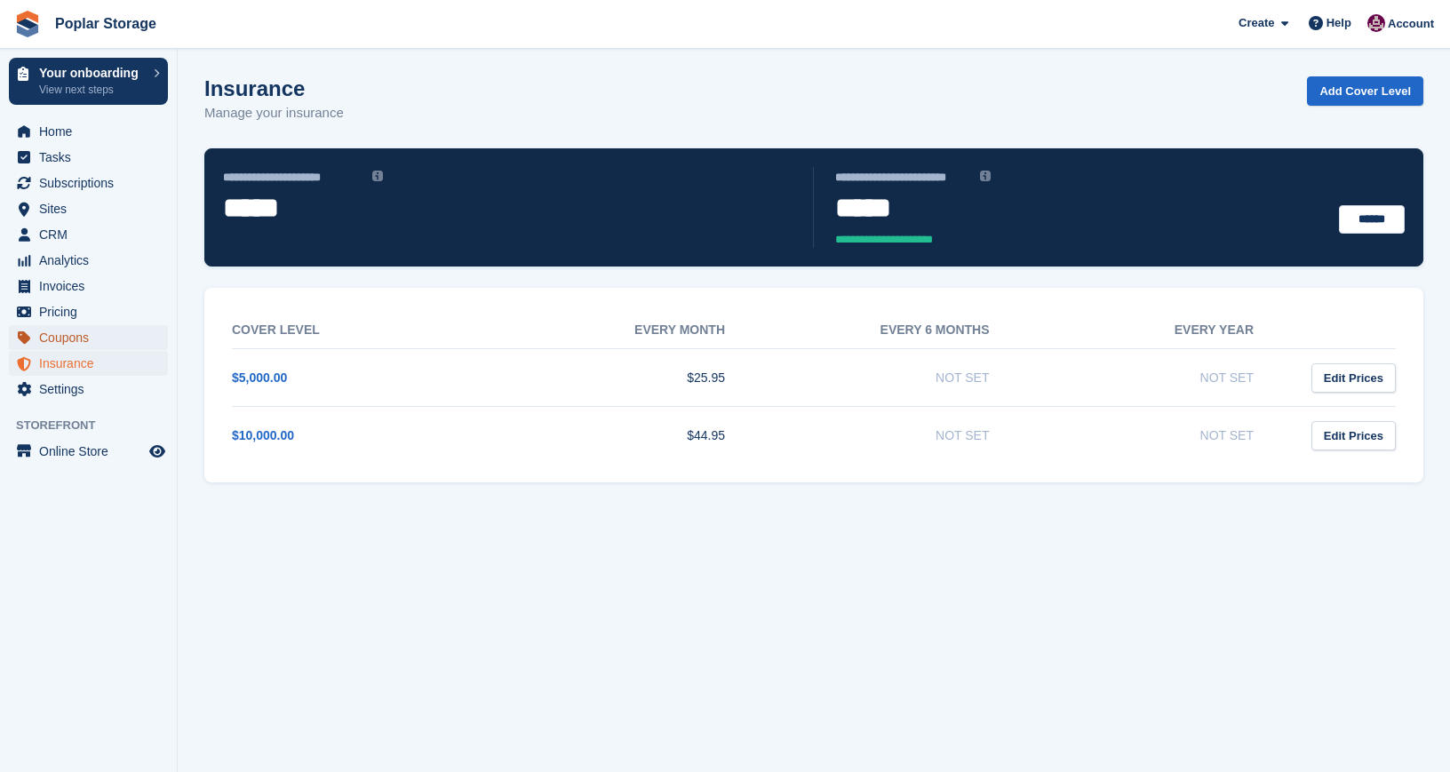
click at [61, 336] on span "Coupons" at bounding box center [92, 337] width 107 height 25
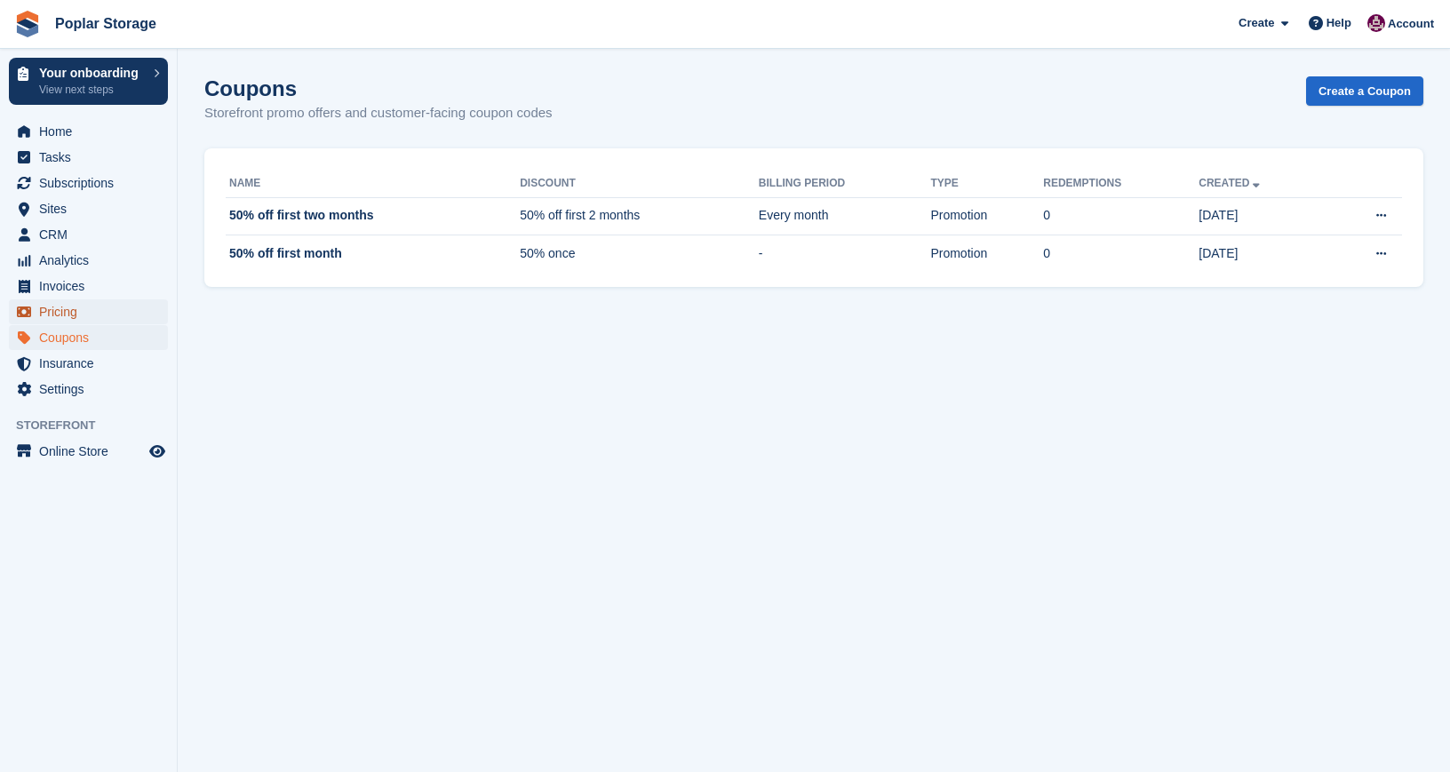
click at [63, 309] on span "Pricing" at bounding box center [92, 311] width 107 height 25
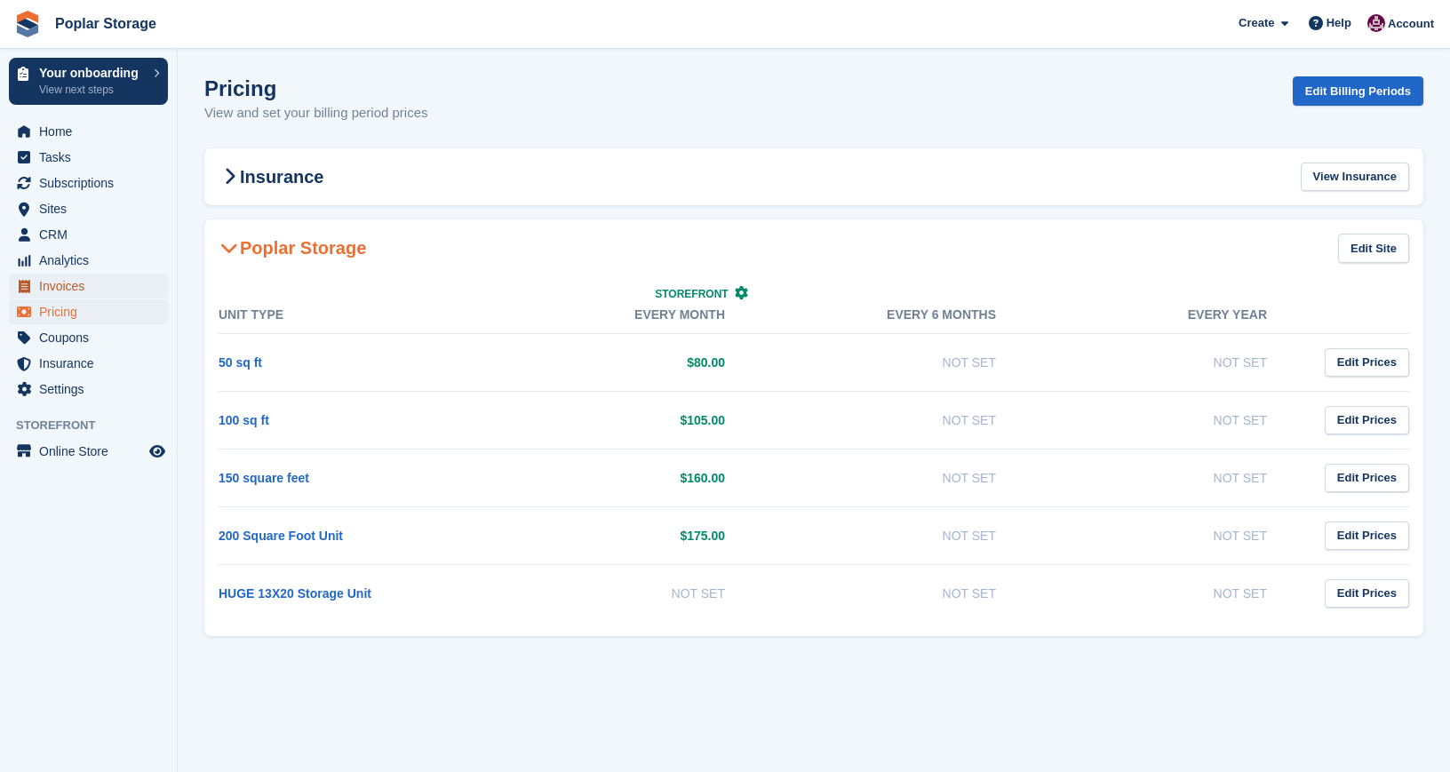
click at [63, 285] on span "Invoices" at bounding box center [92, 286] width 107 height 25
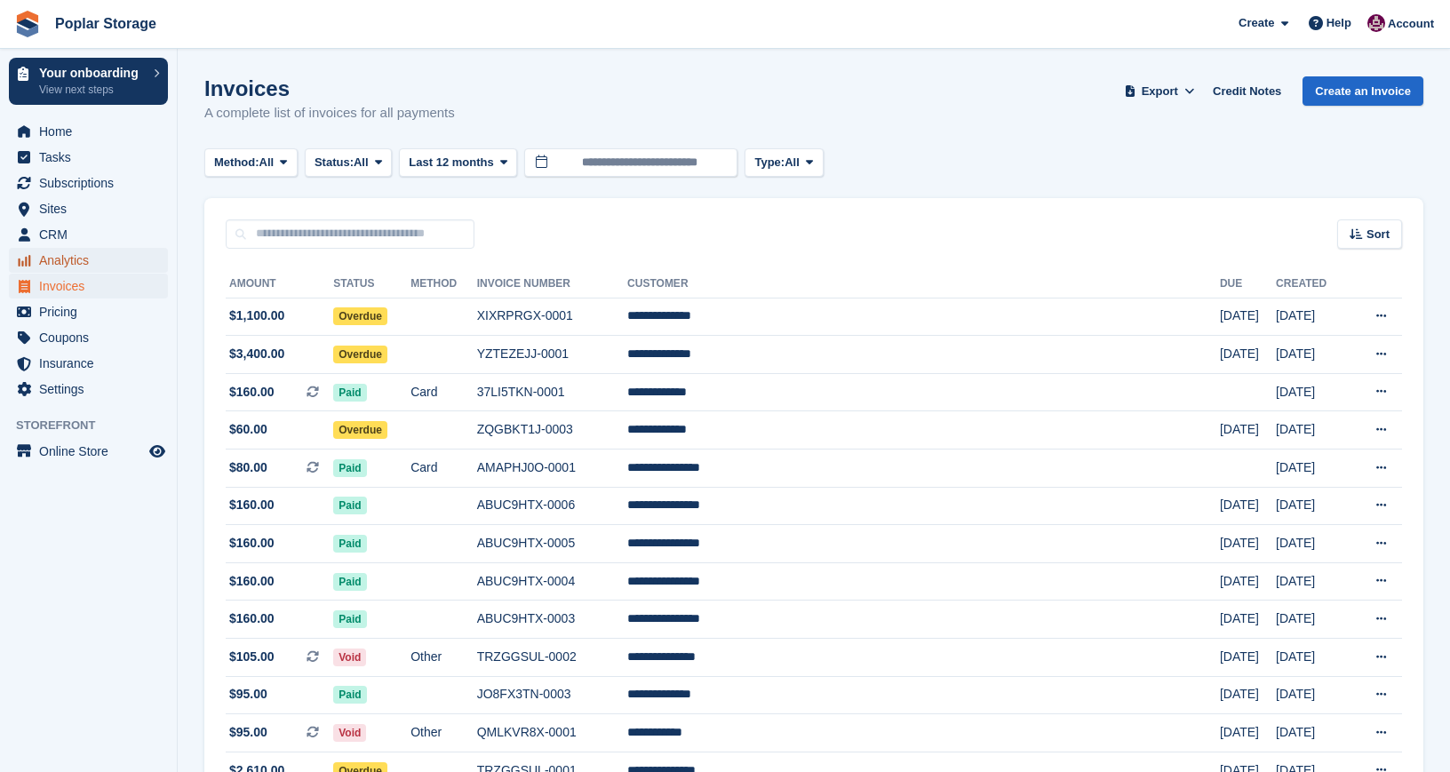
click at [67, 259] on span "Analytics" at bounding box center [92, 260] width 107 height 25
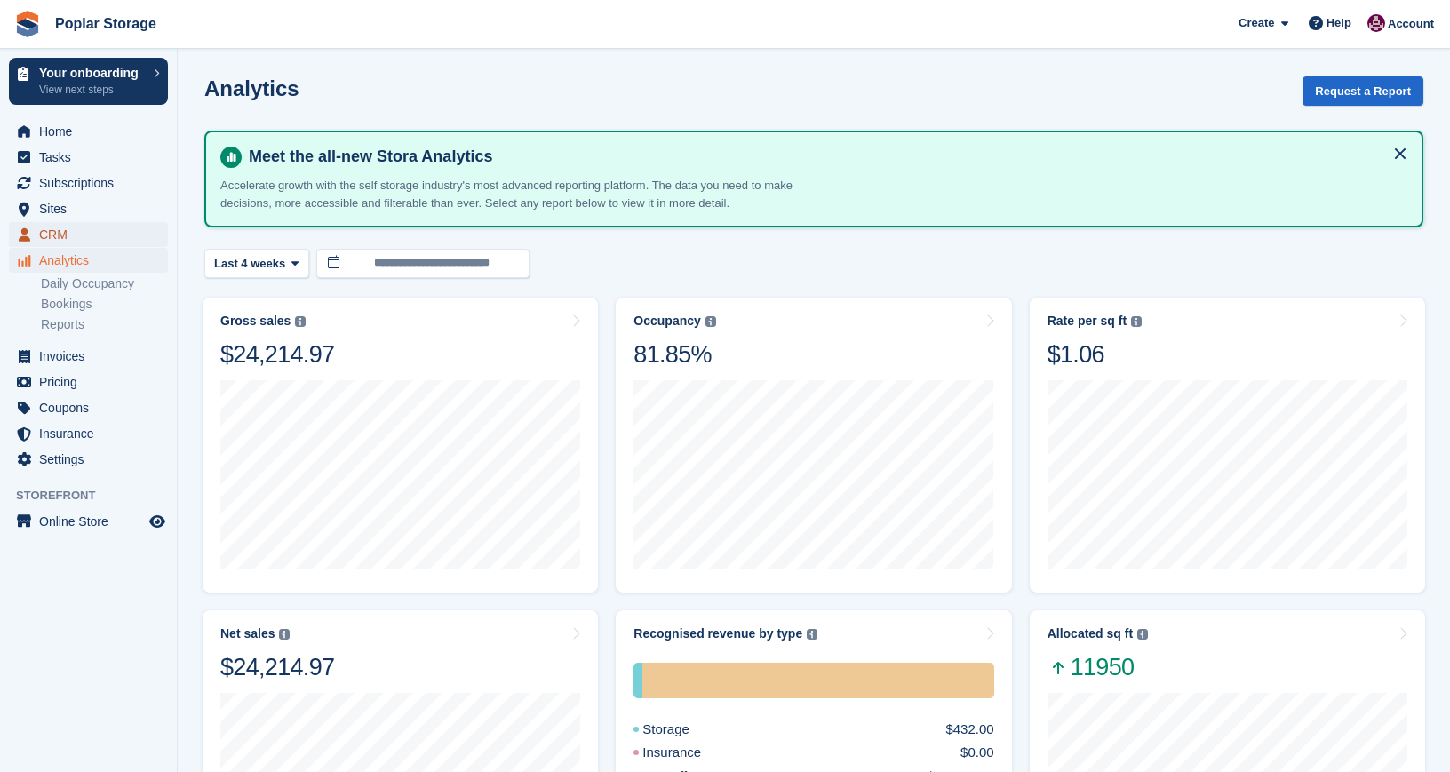
click at [51, 234] on span "CRM" at bounding box center [92, 234] width 107 height 25
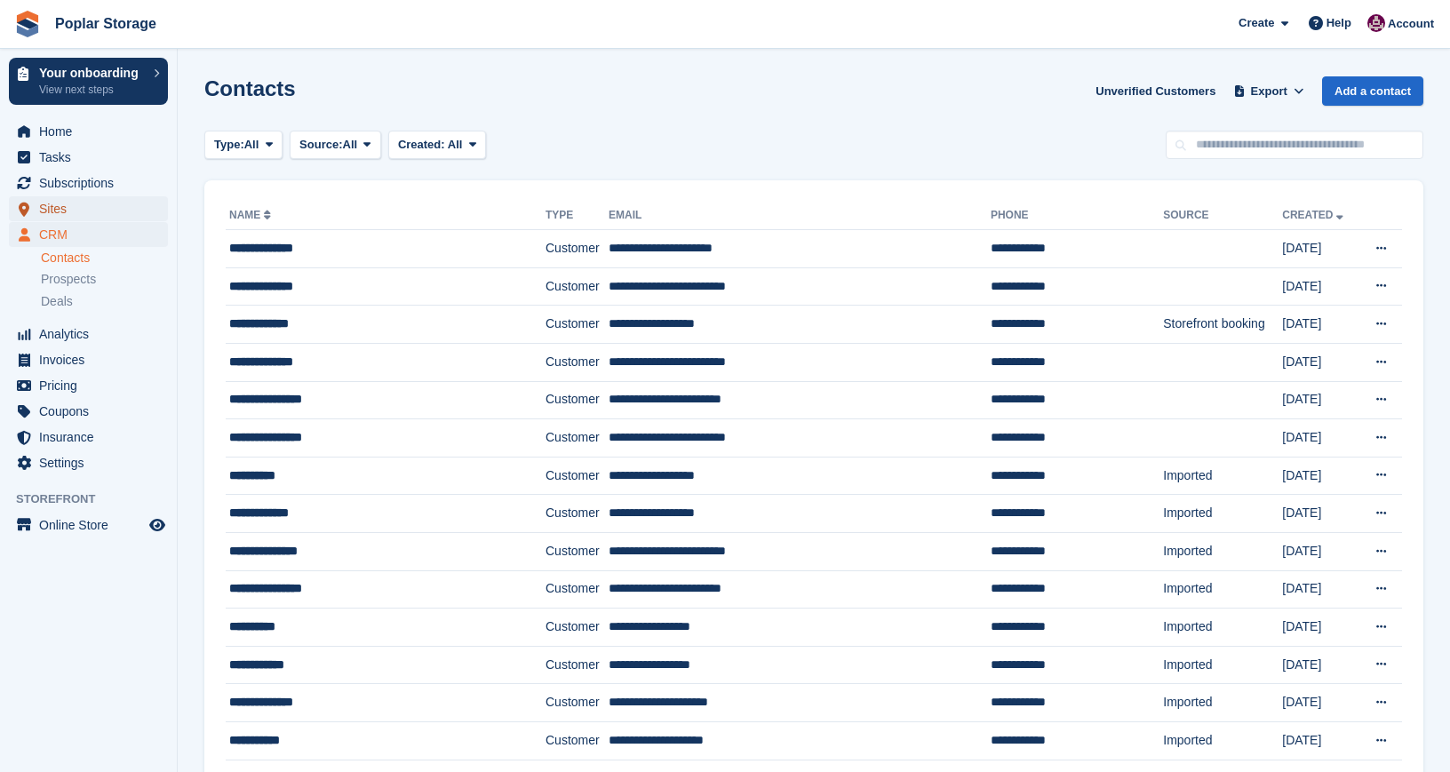
click at [60, 204] on span "Sites" at bounding box center [92, 208] width 107 height 25
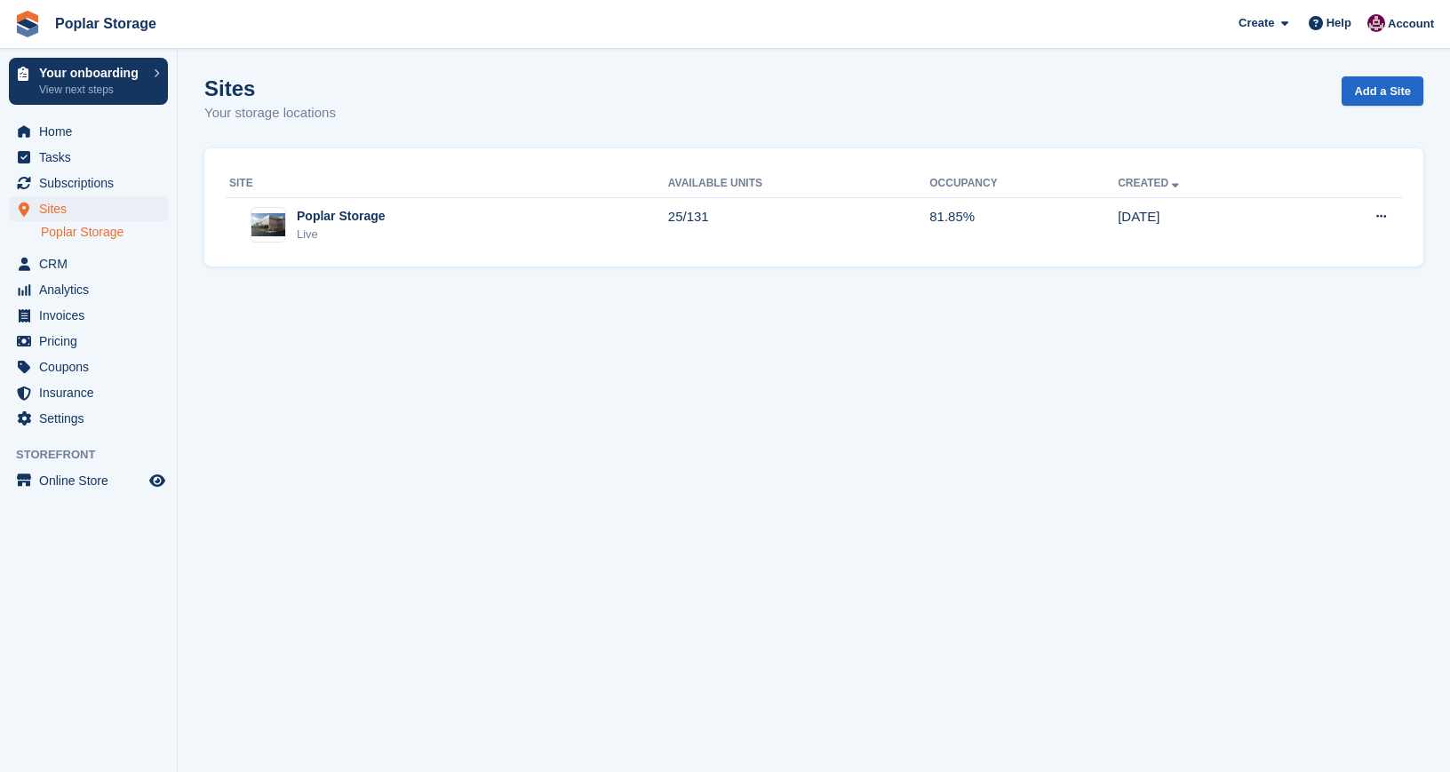
click at [46, 229] on link "Poplar Storage" at bounding box center [104, 232] width 127 height 17
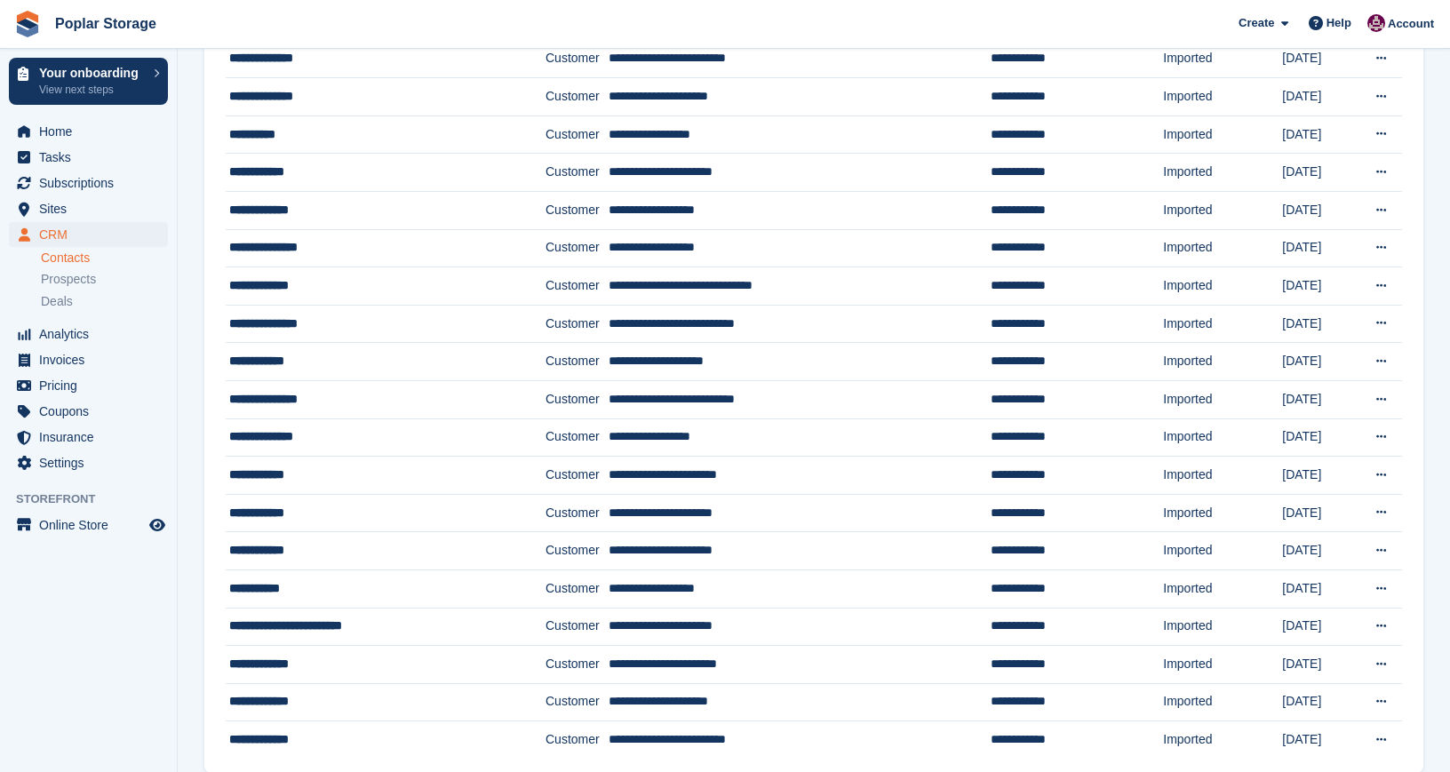
scroll to position [1439, 0]
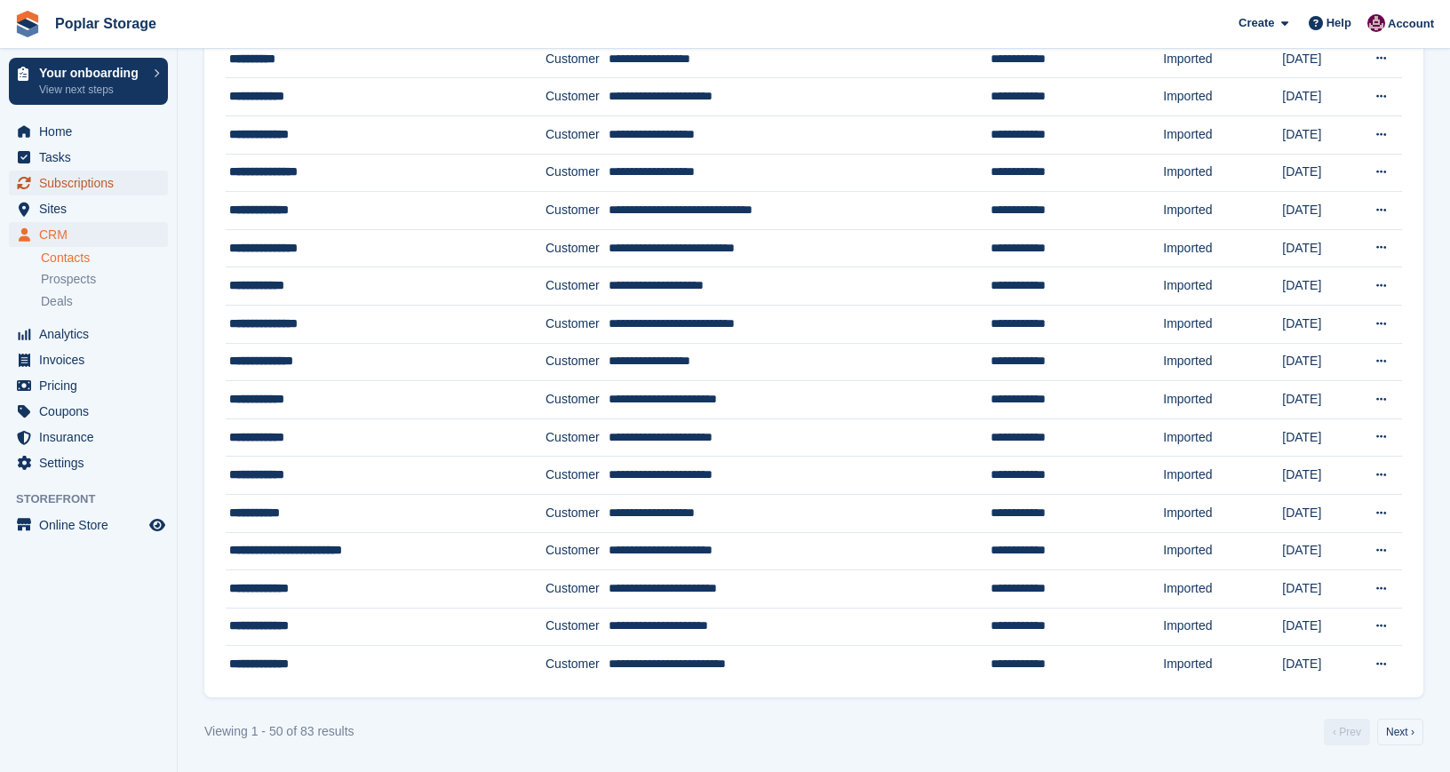
click at [89, 186] on span "Subscriptions" at bounding box center [92, 183] width 107 height 25
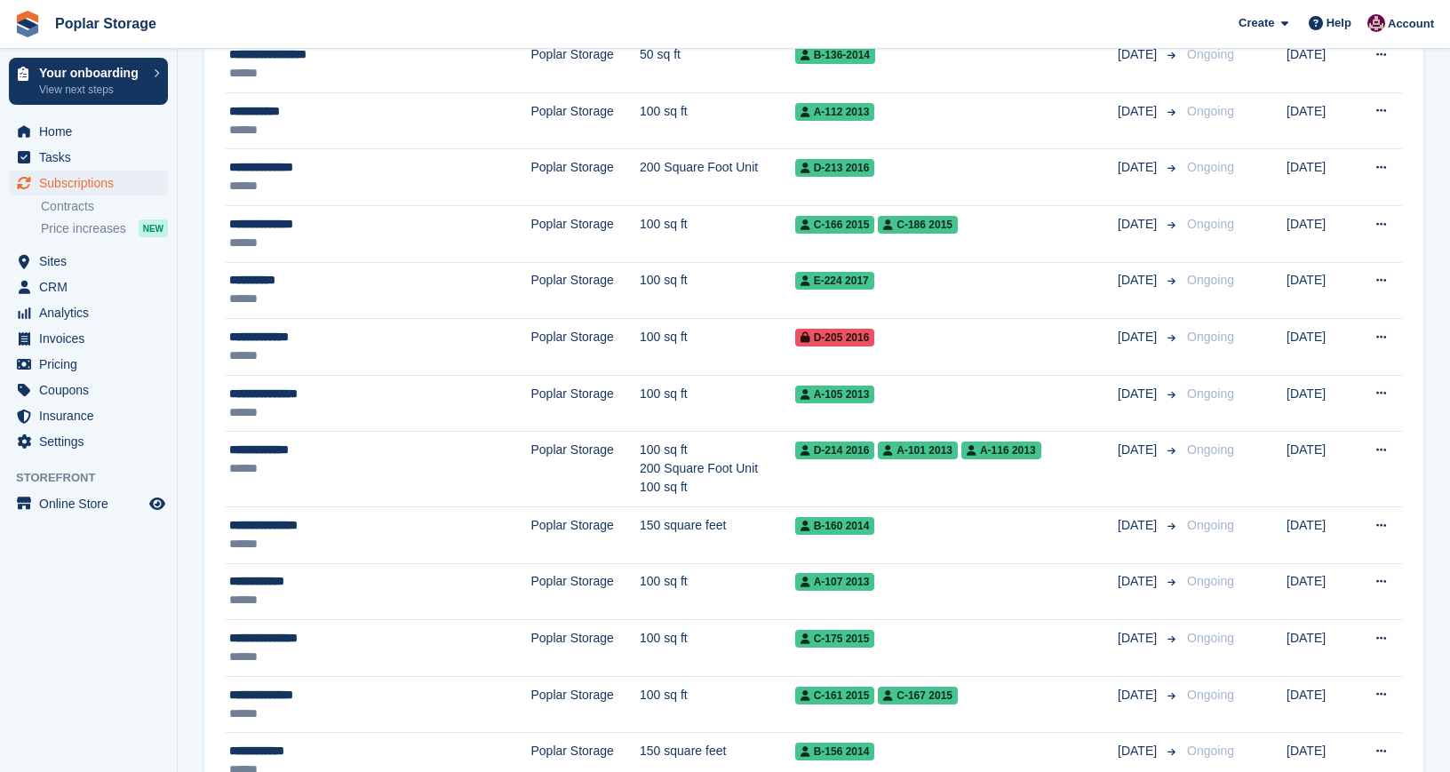
scroll to position [2011, 0]
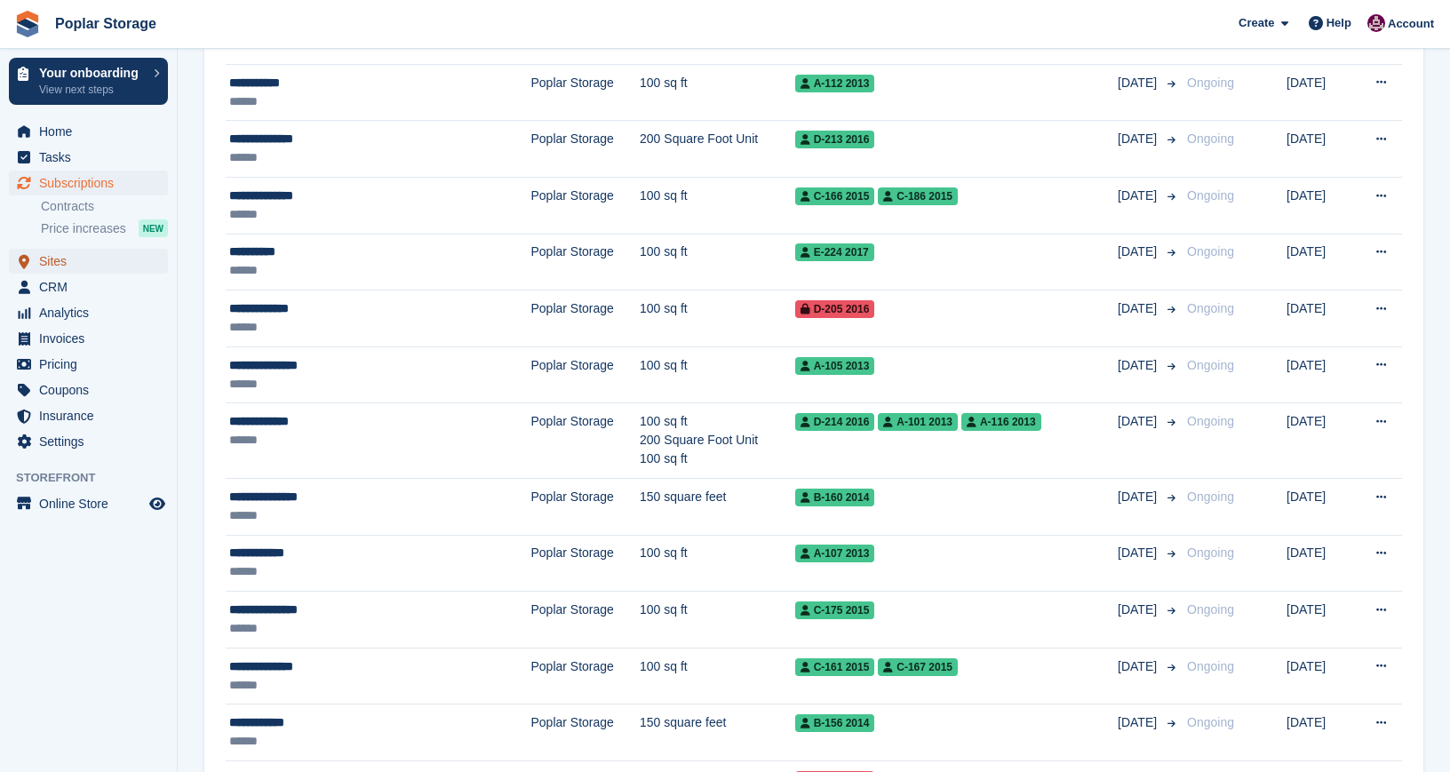
click at [56, 267] on span "Sites" at bounding box center [92, 261] width 107 height 25
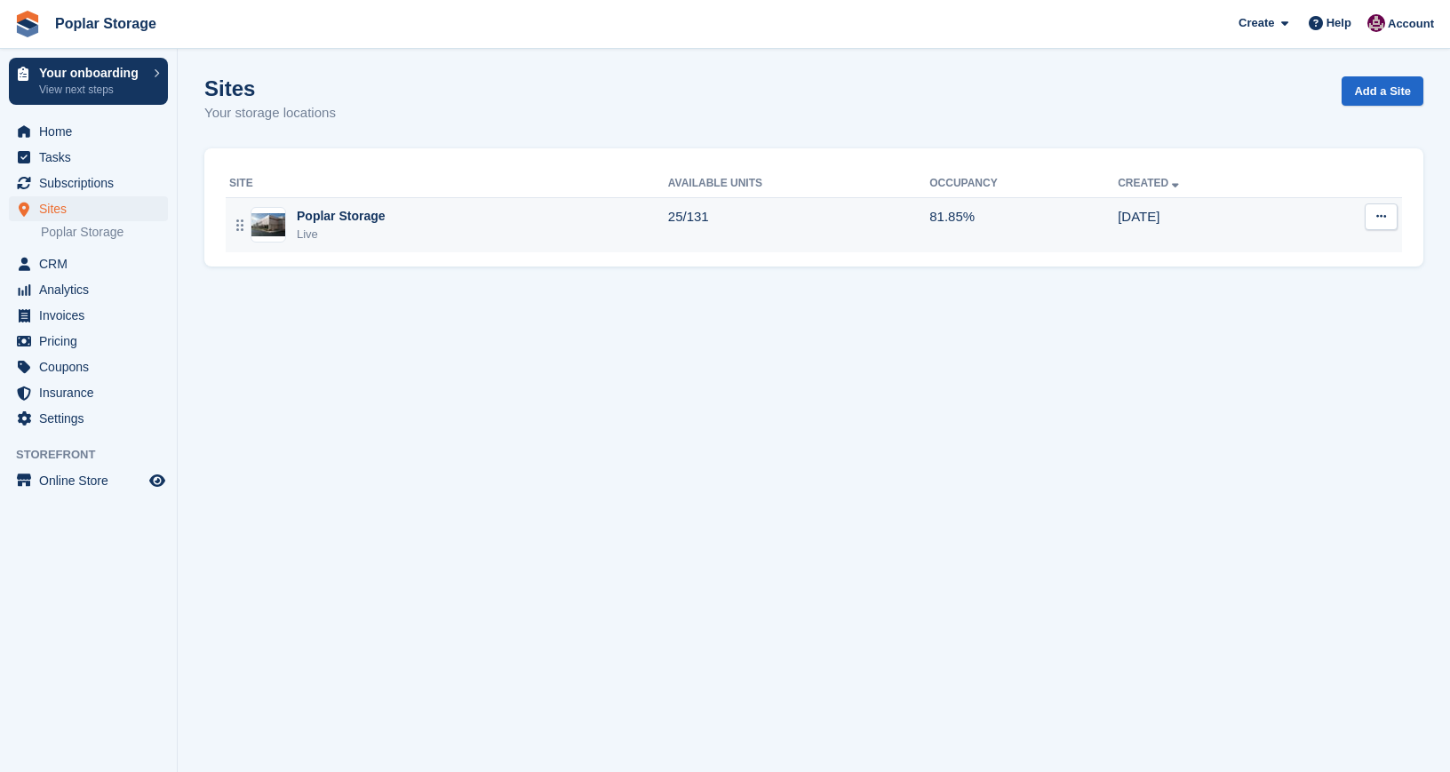
click at [387, 236] on div "Poplar Storage Live" at bounding box center [448, 225] width 439 height 36
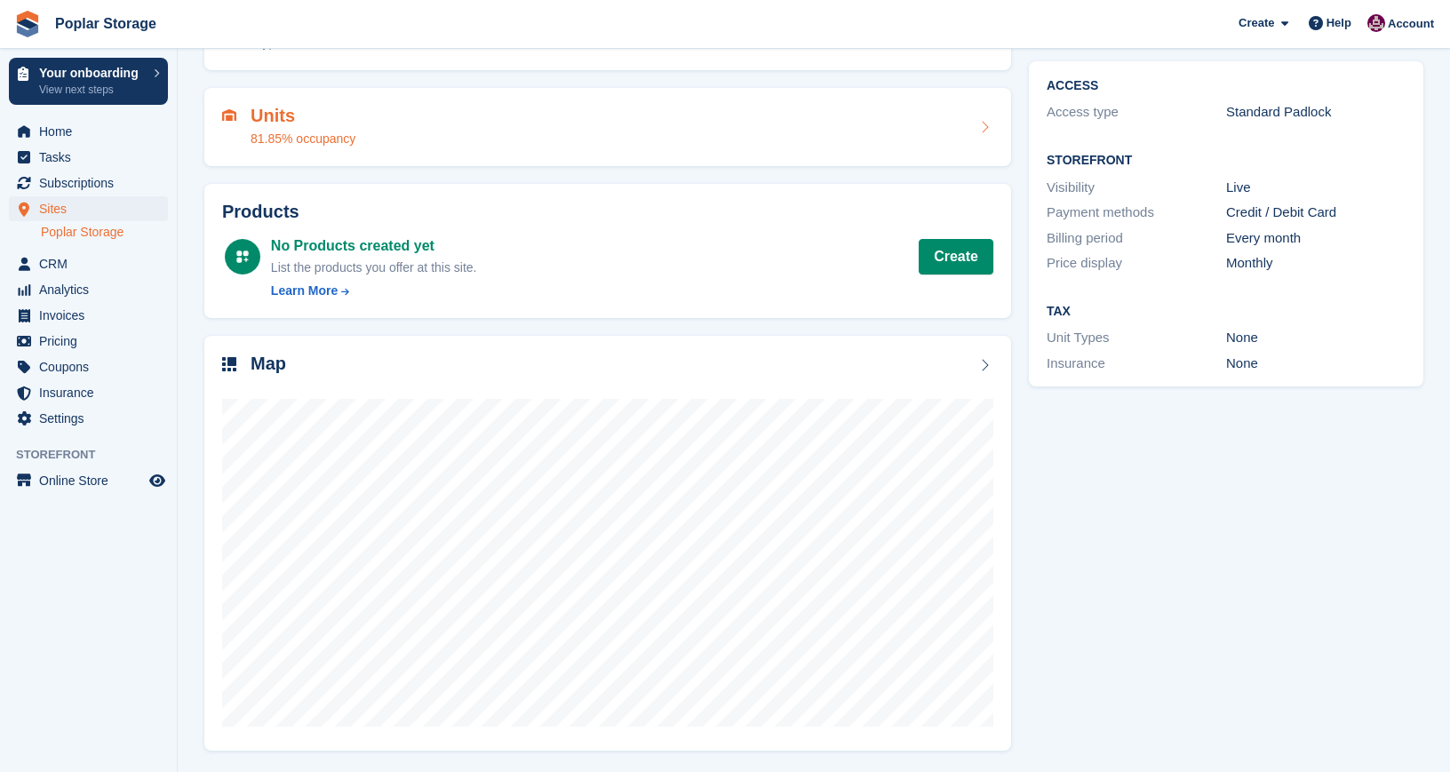
scroll to position [138, 0]
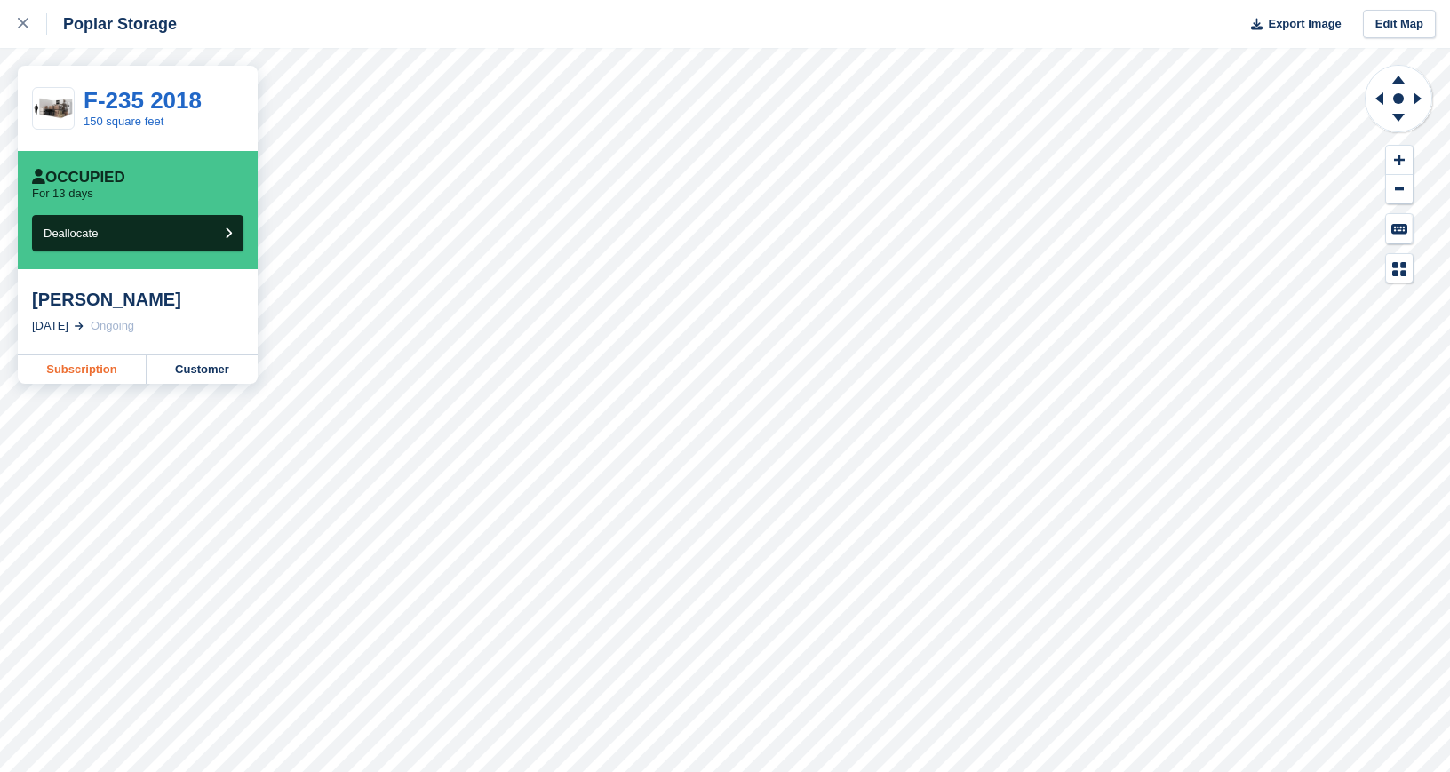
click at [113, 371] on link "Subscription" at bounding box center [82, 369] width 129 height 28
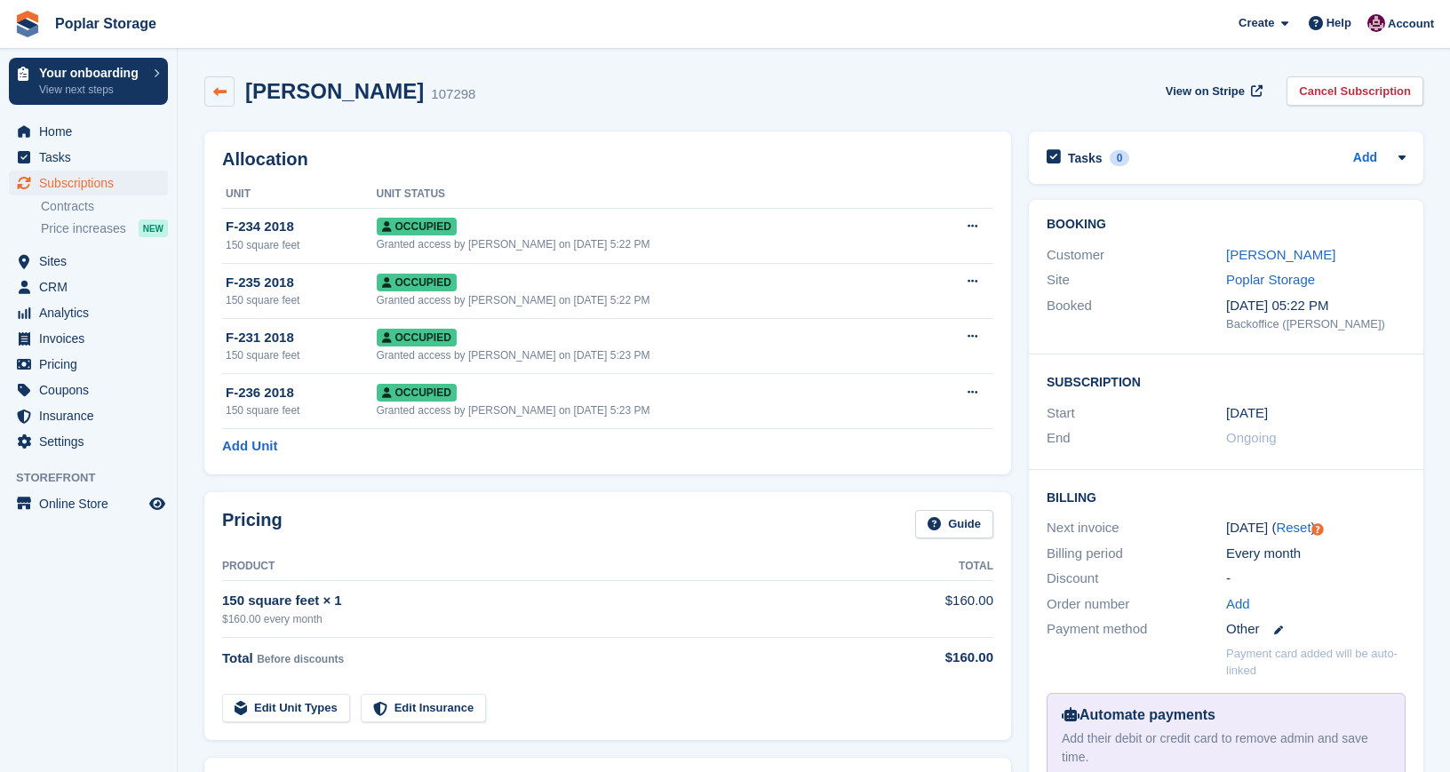
click at [216, 87] on icon at bounding box center [219, 91] width 13 height 13
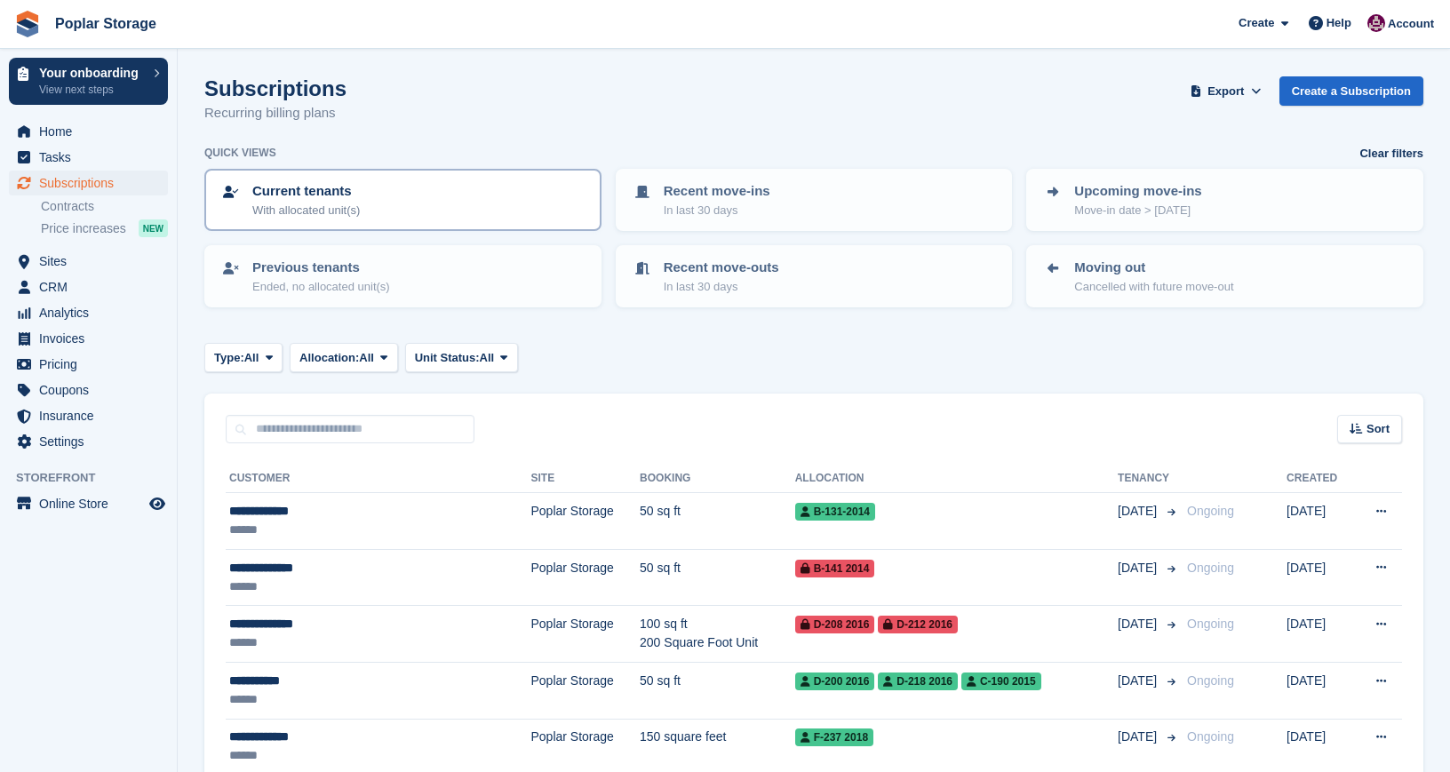
click at [354, 207] on p "With allocated unit(s)" at bounding box center [306, 211] width 108 height 18
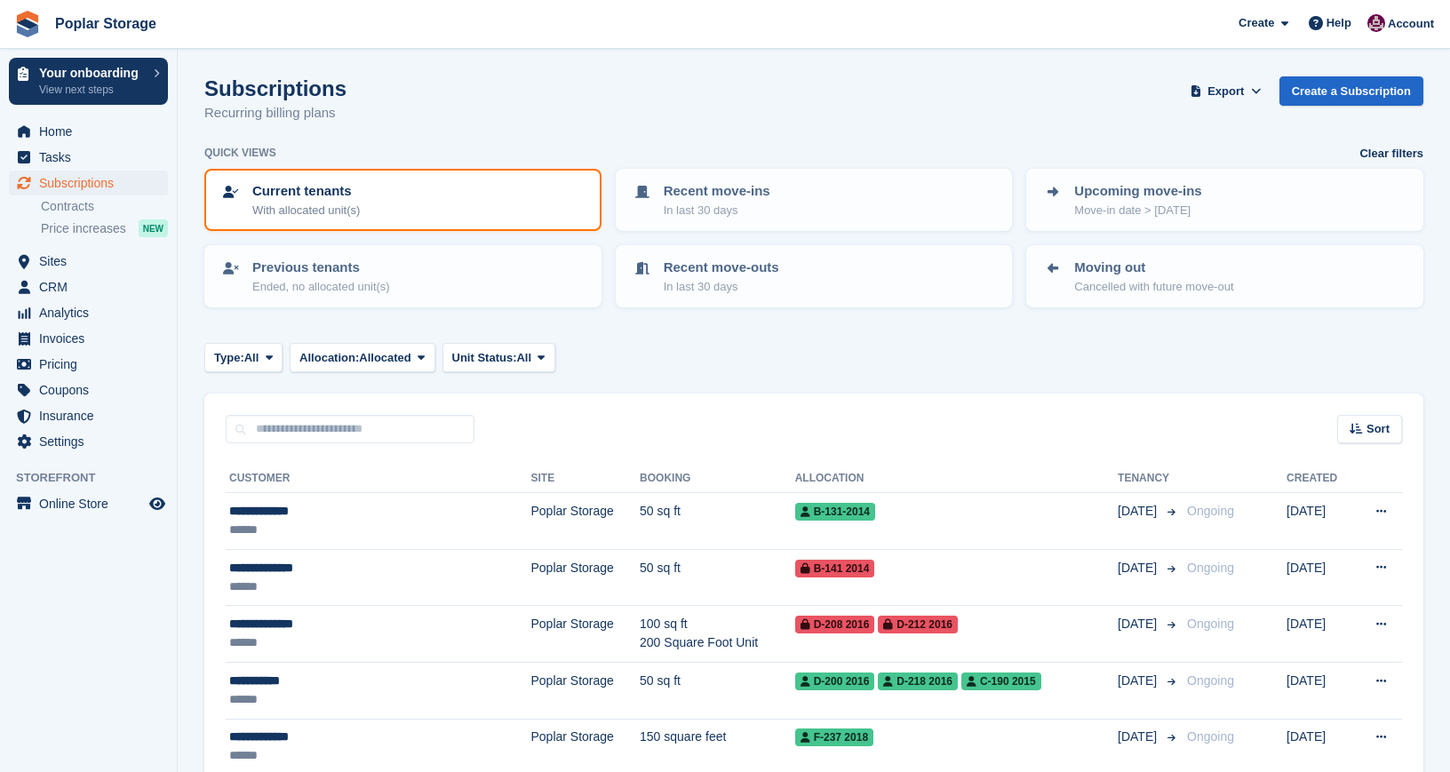
click at [353, 210] on p "With allocated unit(s)" at bounding box center [306, 211] width 108 height 18
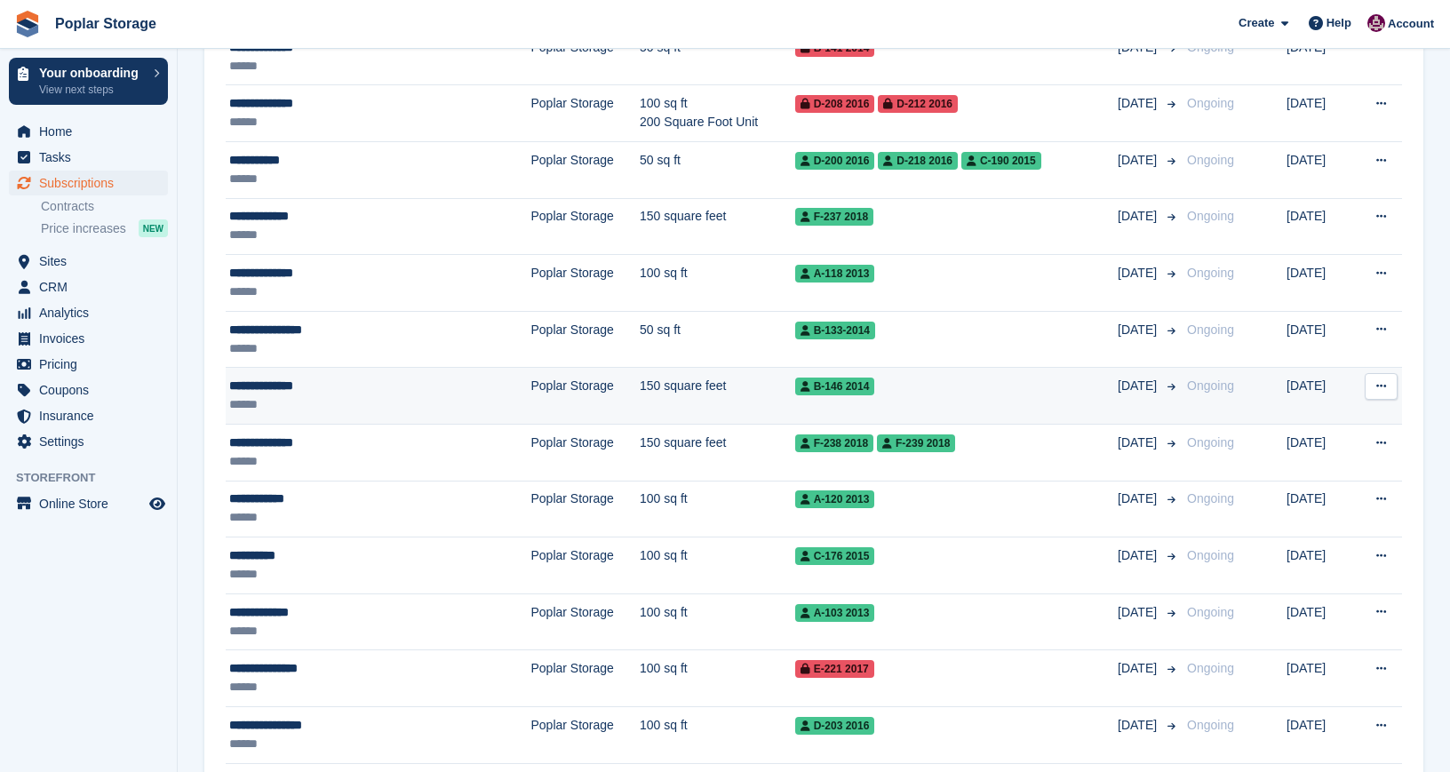
scroll to position [524, 0]
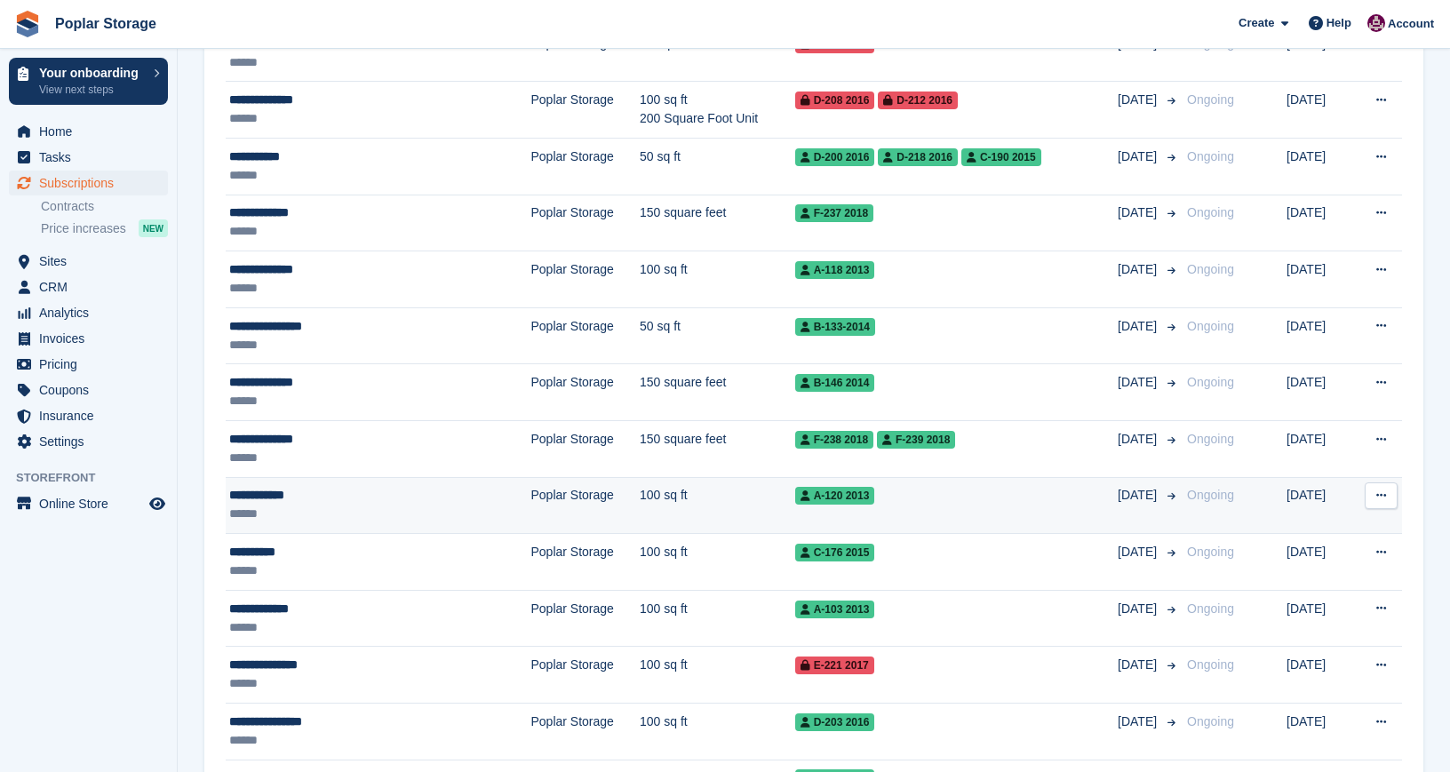
click at [363, 505] on div "******" at bounding box center [343, 514] width 229 height 19
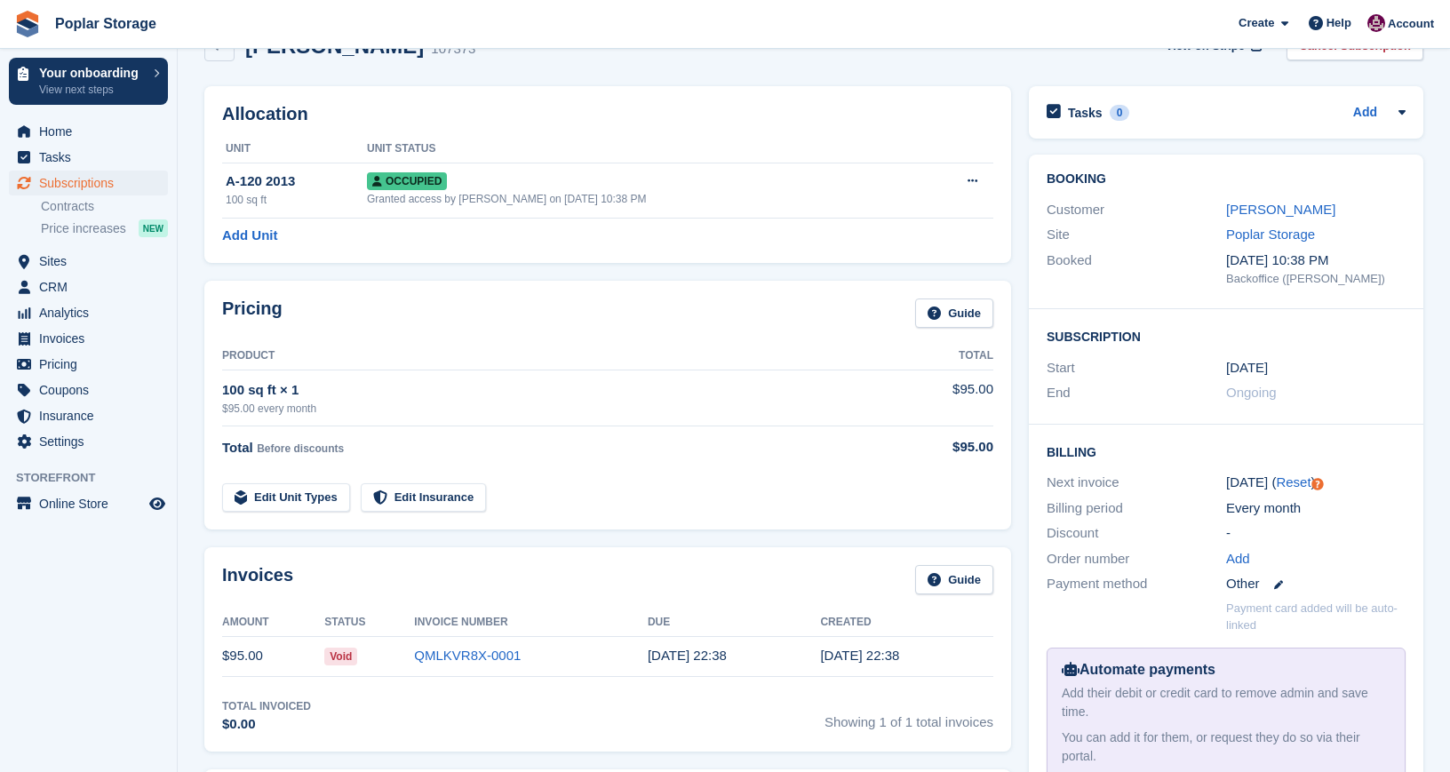
scroll to position [49, 0]
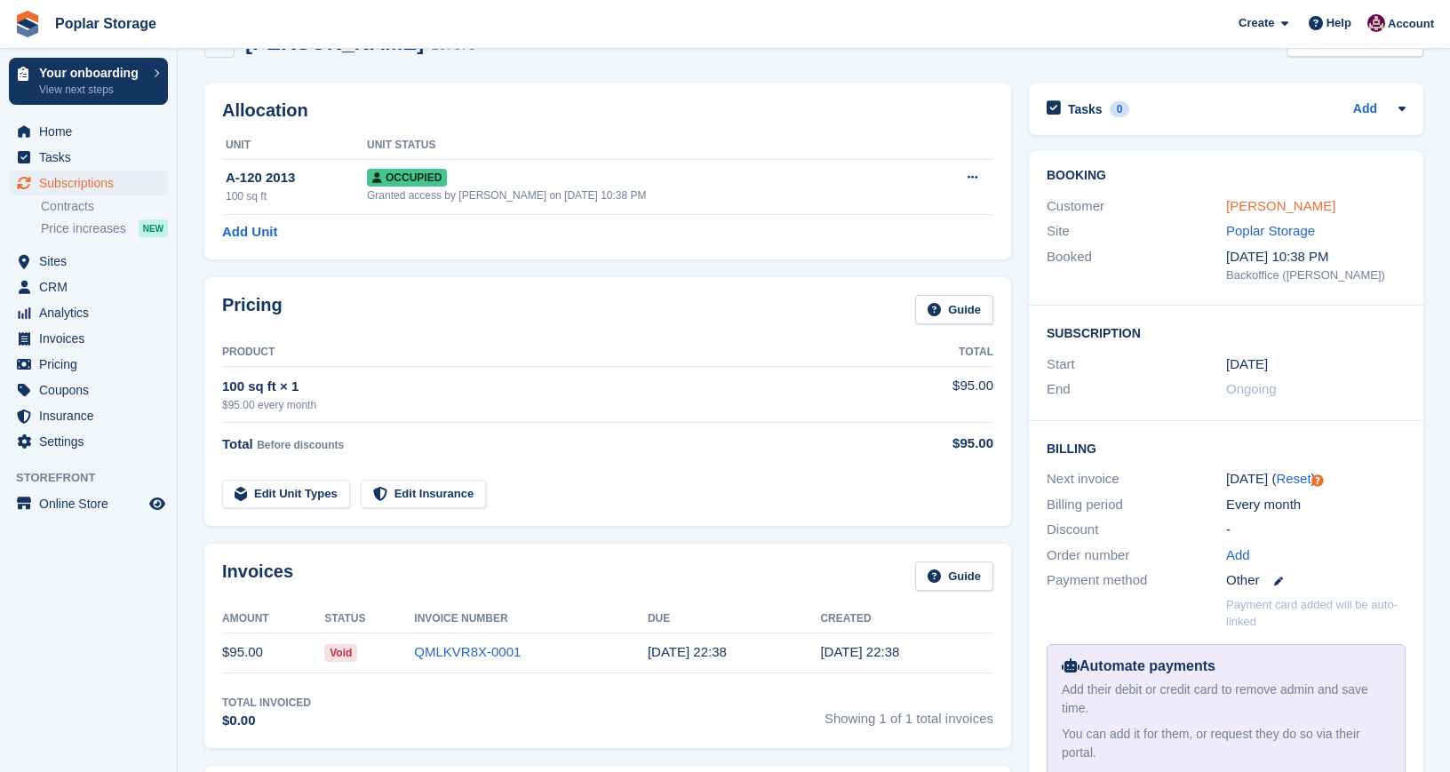
click at [1261, 204] on link "[PERSON_NAME]" at bounding box center [1280, 205] width 109 height 15
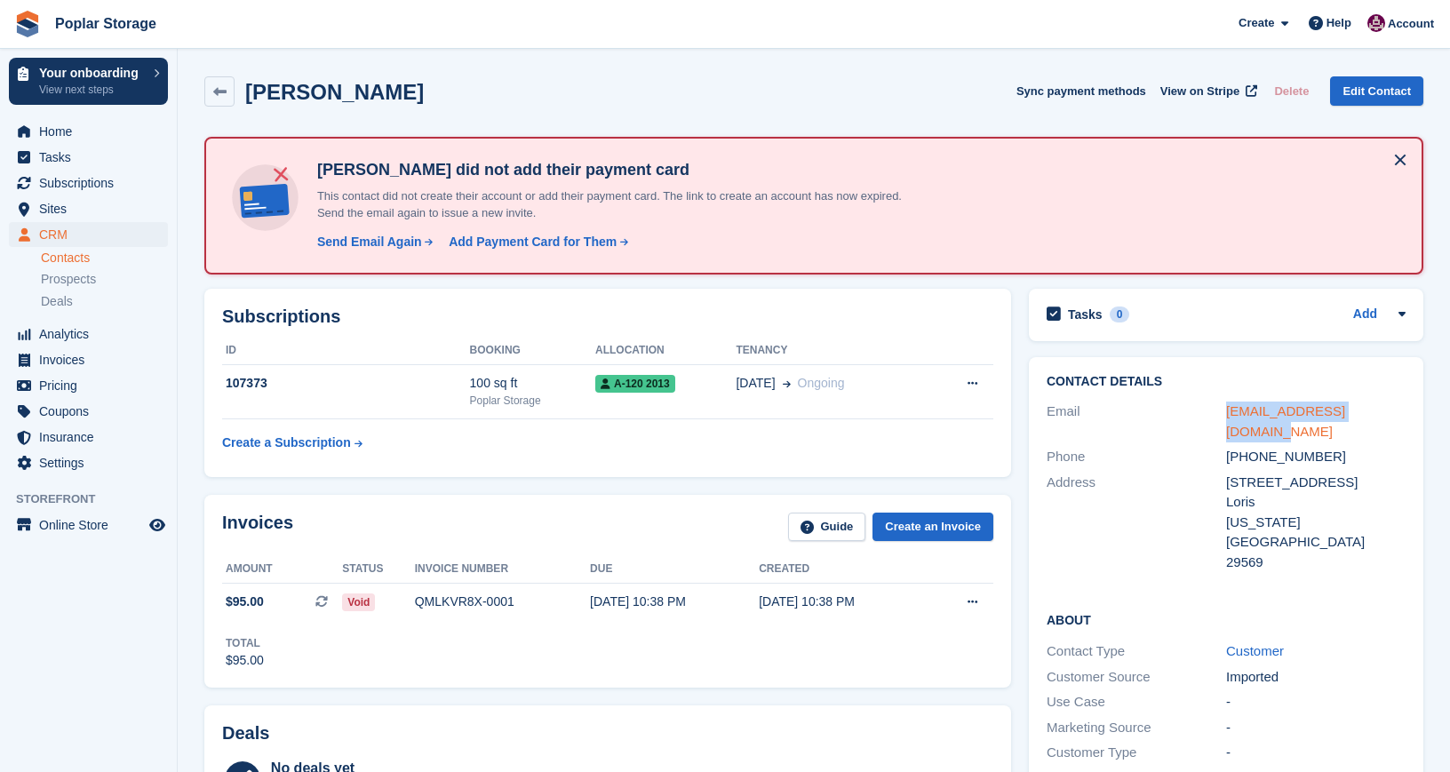
drag, startPoint x: 1402, startPoint y: 411, endPoint x: 1228, endPoint y: 407, distance: 174.2
click at [1228, 407] on div "[EMAIL_ADDRESS][DOMAIN_NAME]" at bounding box center [1316, 422] width 180 height 40
copy link "[EMAIL_ADDRESS][DOMAIN_NAME]"
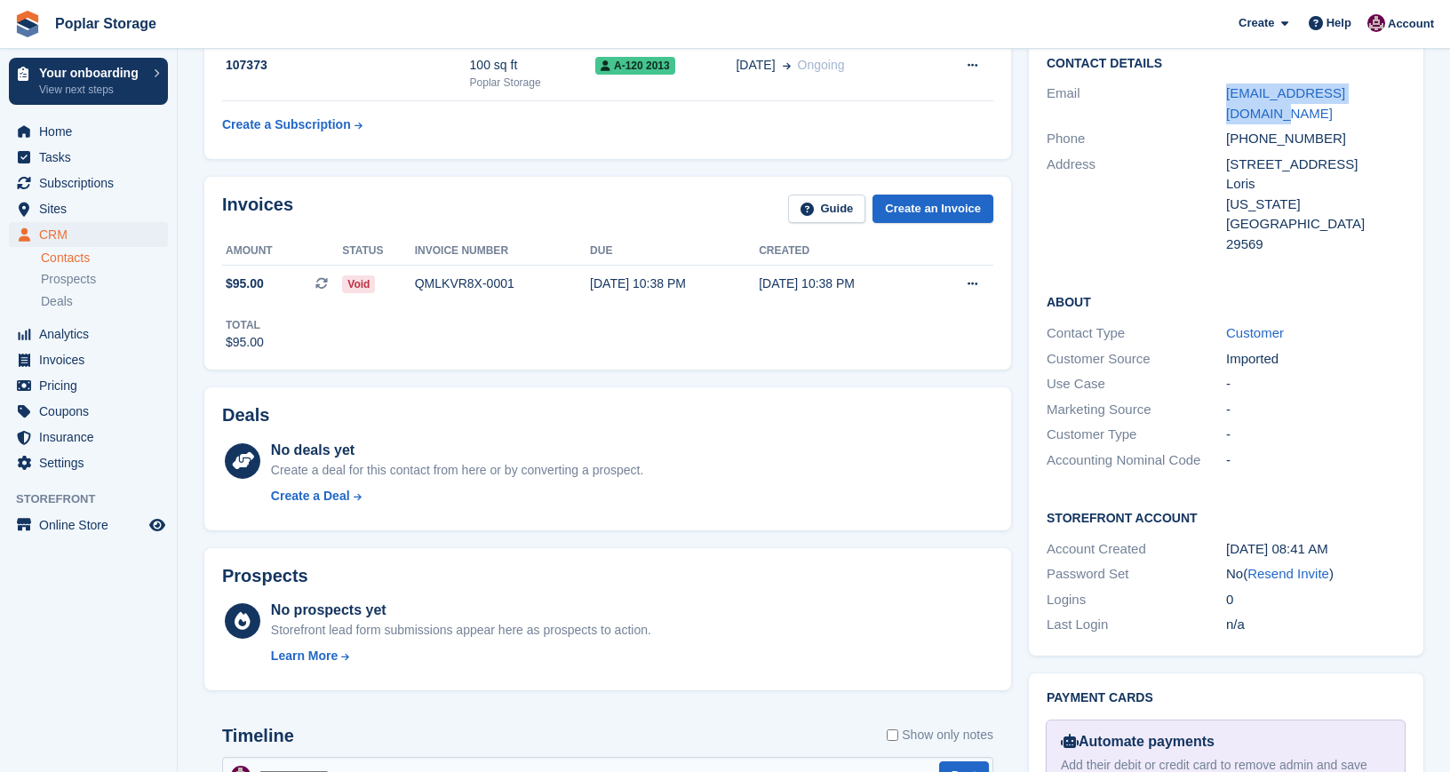
scroll to position [331, 0]
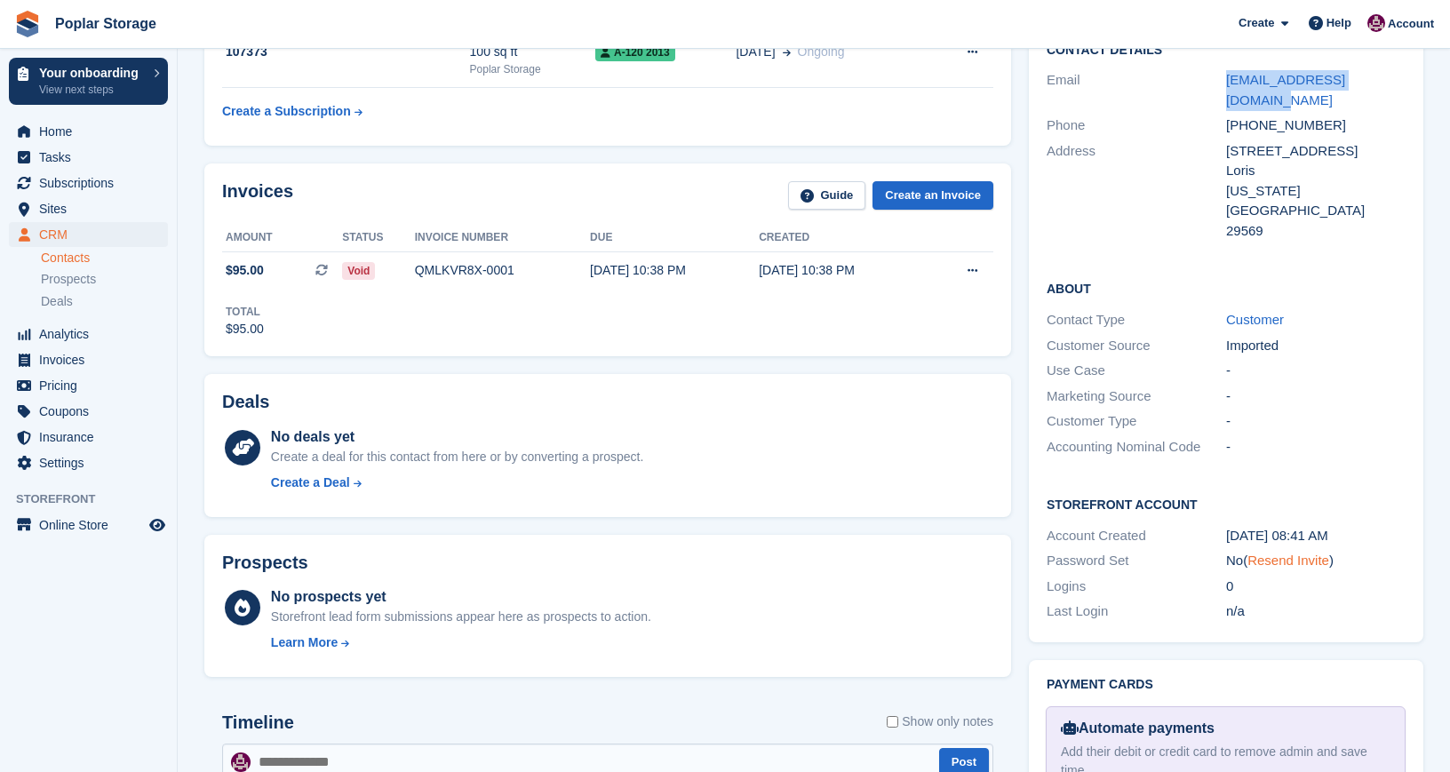
click at [1286, 553] on link "Resend Invite" at bounding box center [1289, 560] width 82 height 15
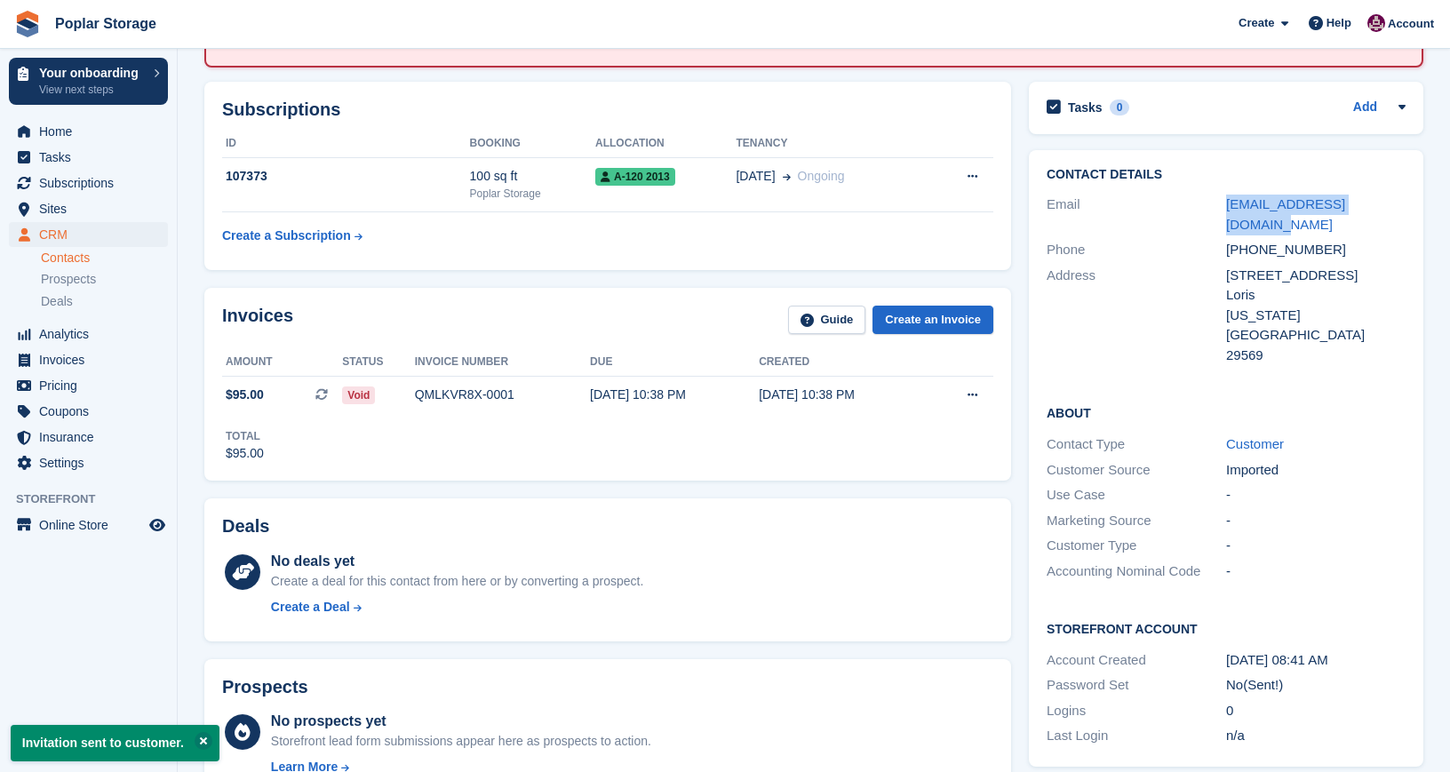
scroll to position [0, 0]
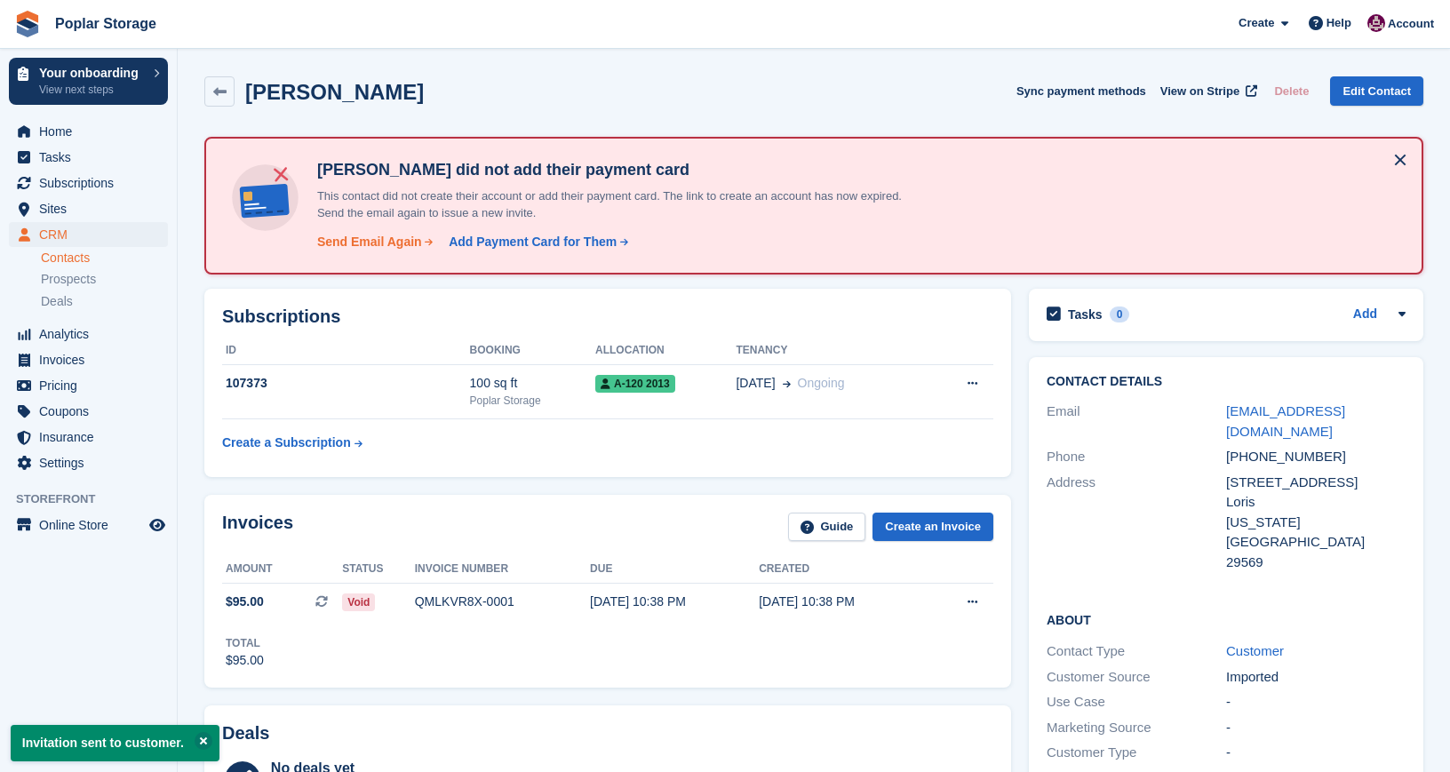
click at [347, 237] on div "Send Email Again" at bounding box center [369, 242] width 105 height 19
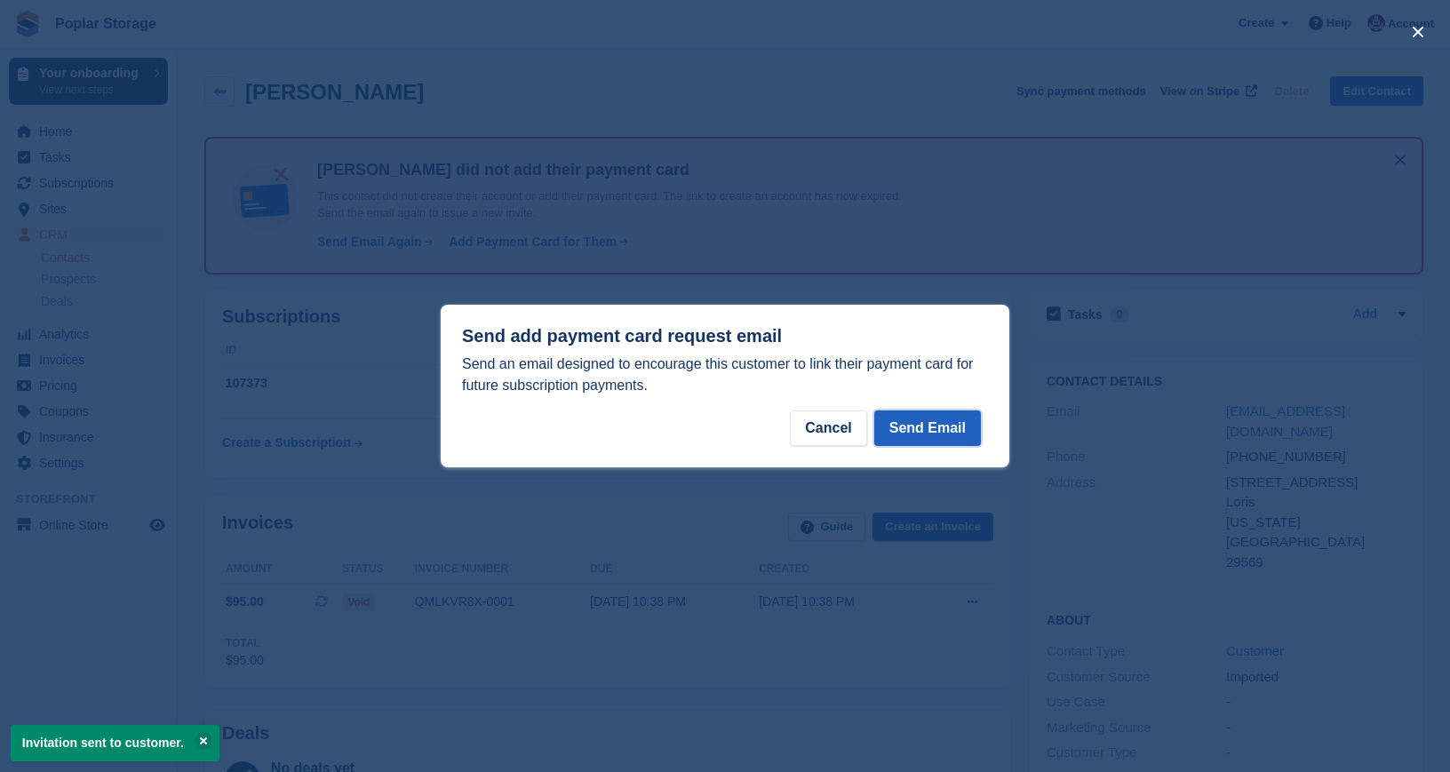
click at [905, 427] on button "Send Email" at bounding box center [927, 429] width 107 height 36
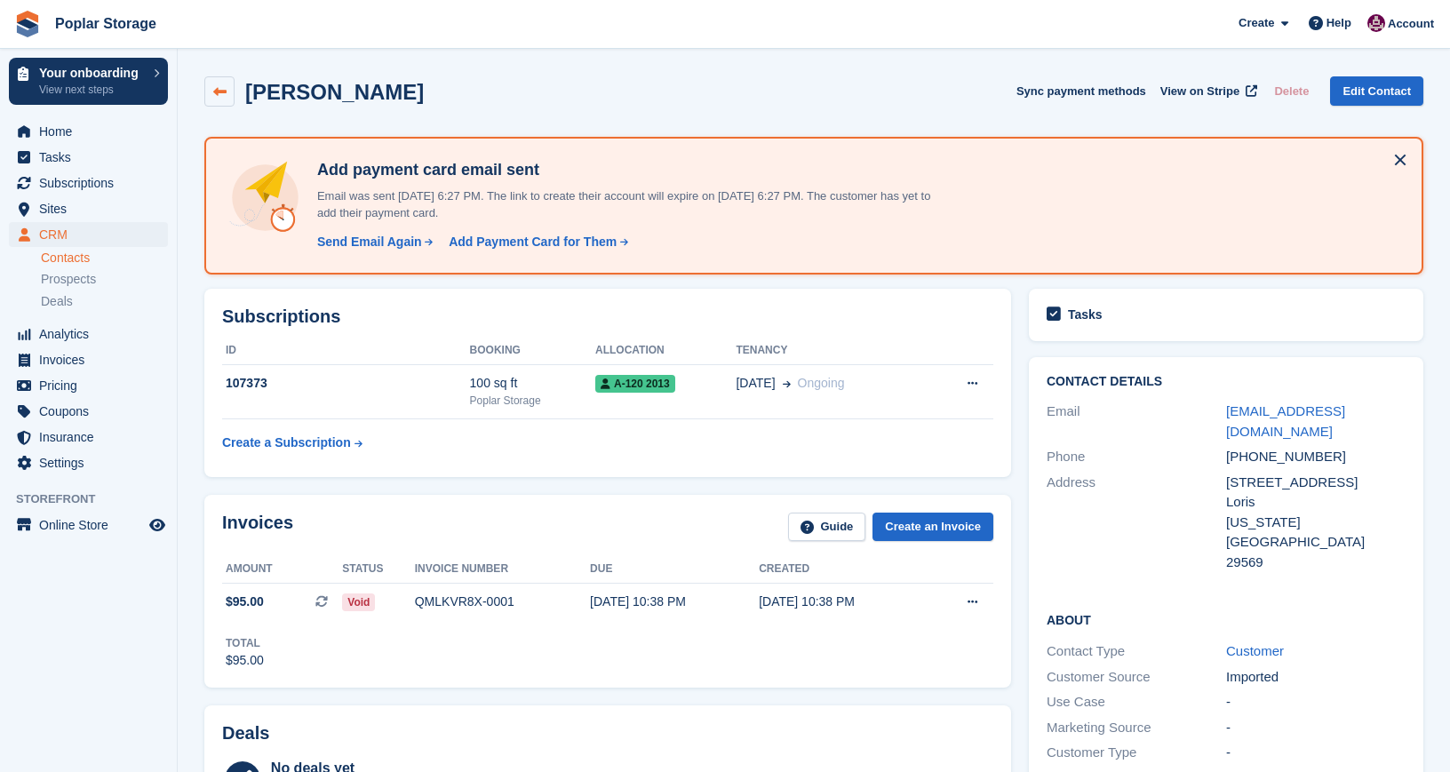
click at [229, 83] on link at bounding box center [219, 91] width 30 height 30
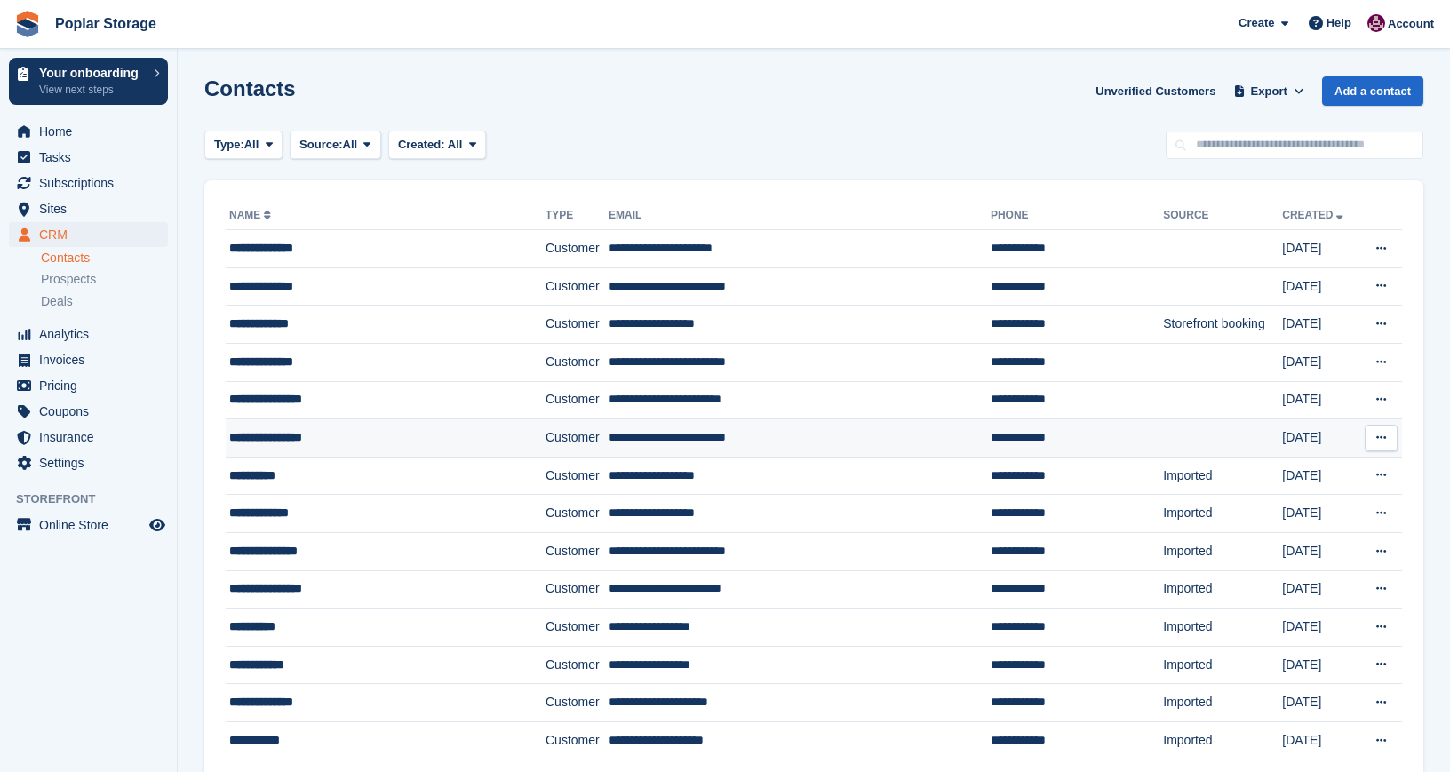
click at [400, 428] on div "**********" at bounding box center [363, 437] width 269 height 19
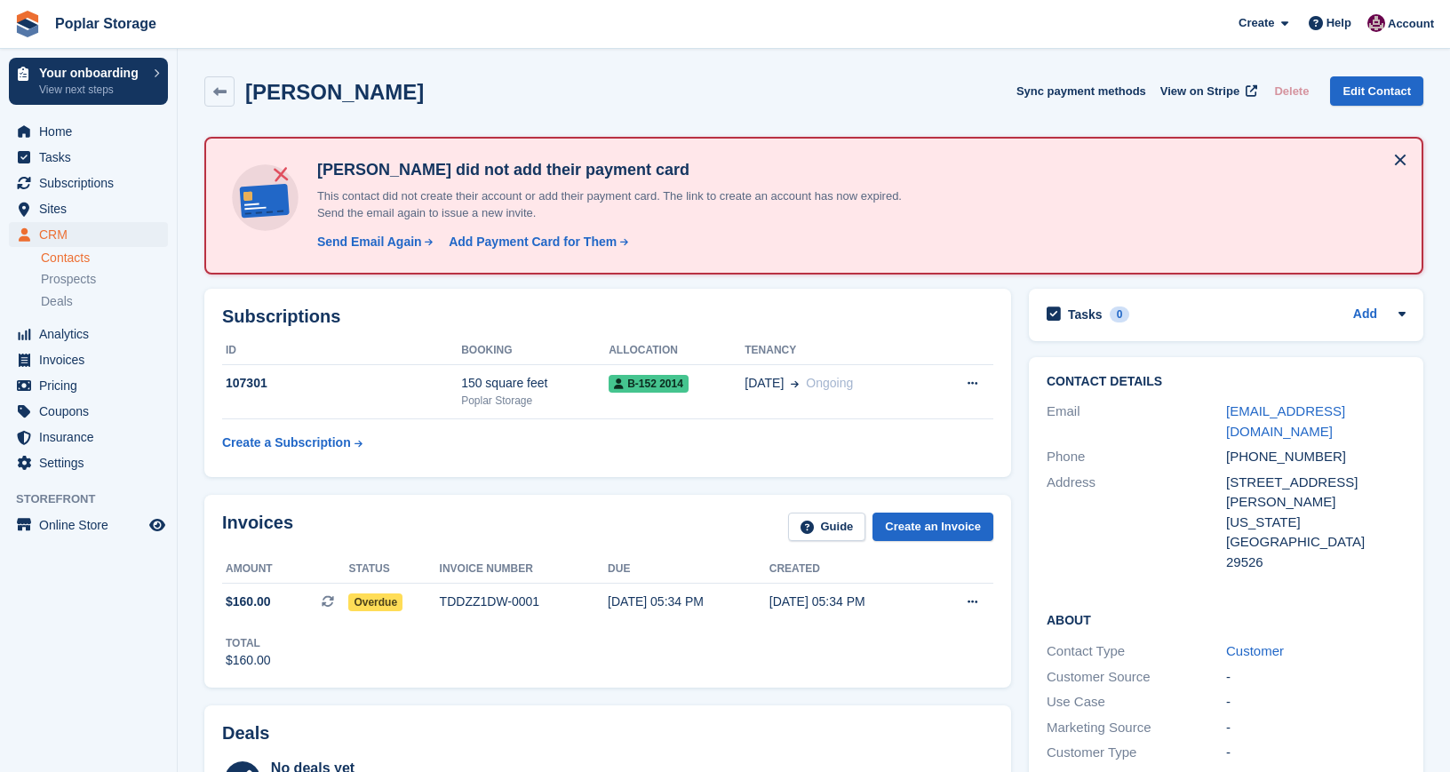
scroll to position [12, 0]
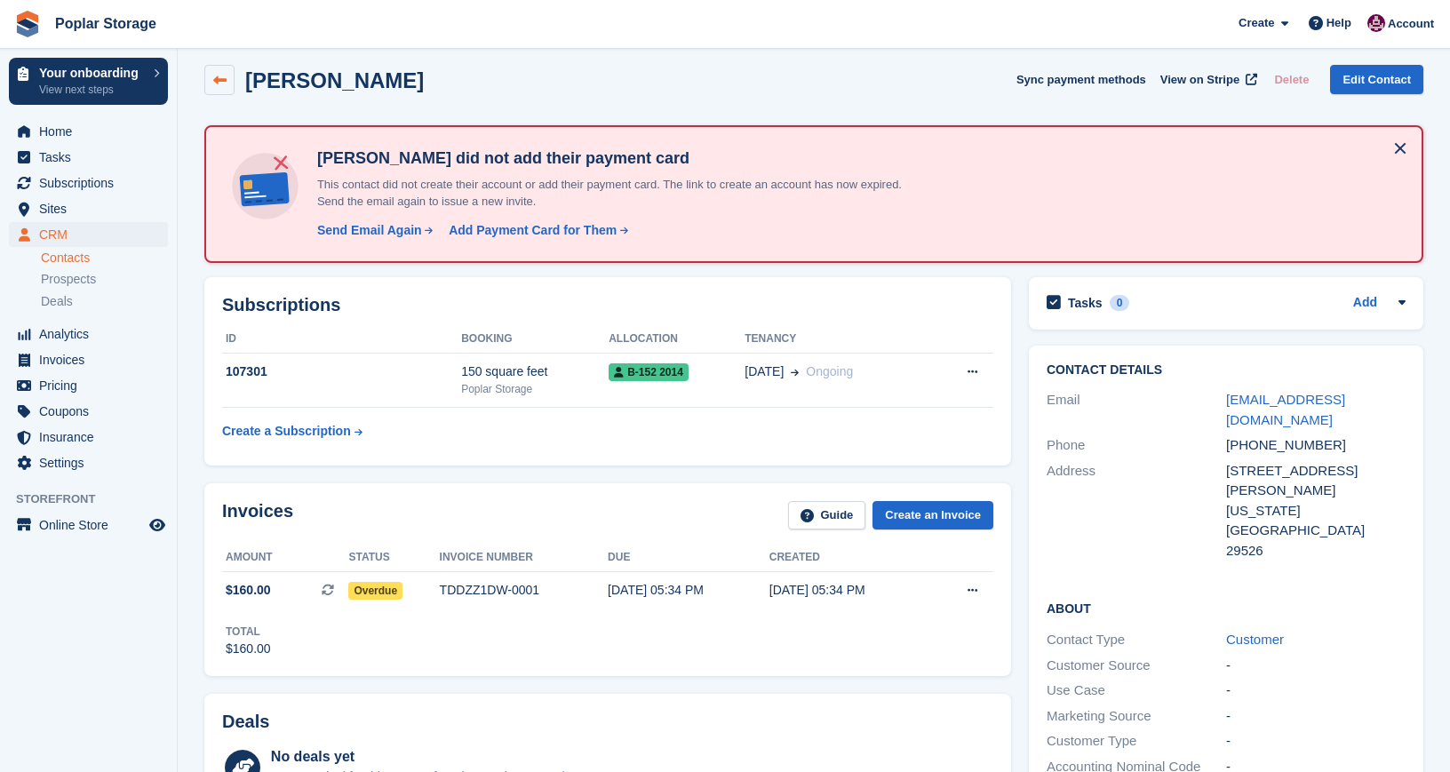
click at [221, 83] on icon at bounding box center [219, 80] width 13 height 13
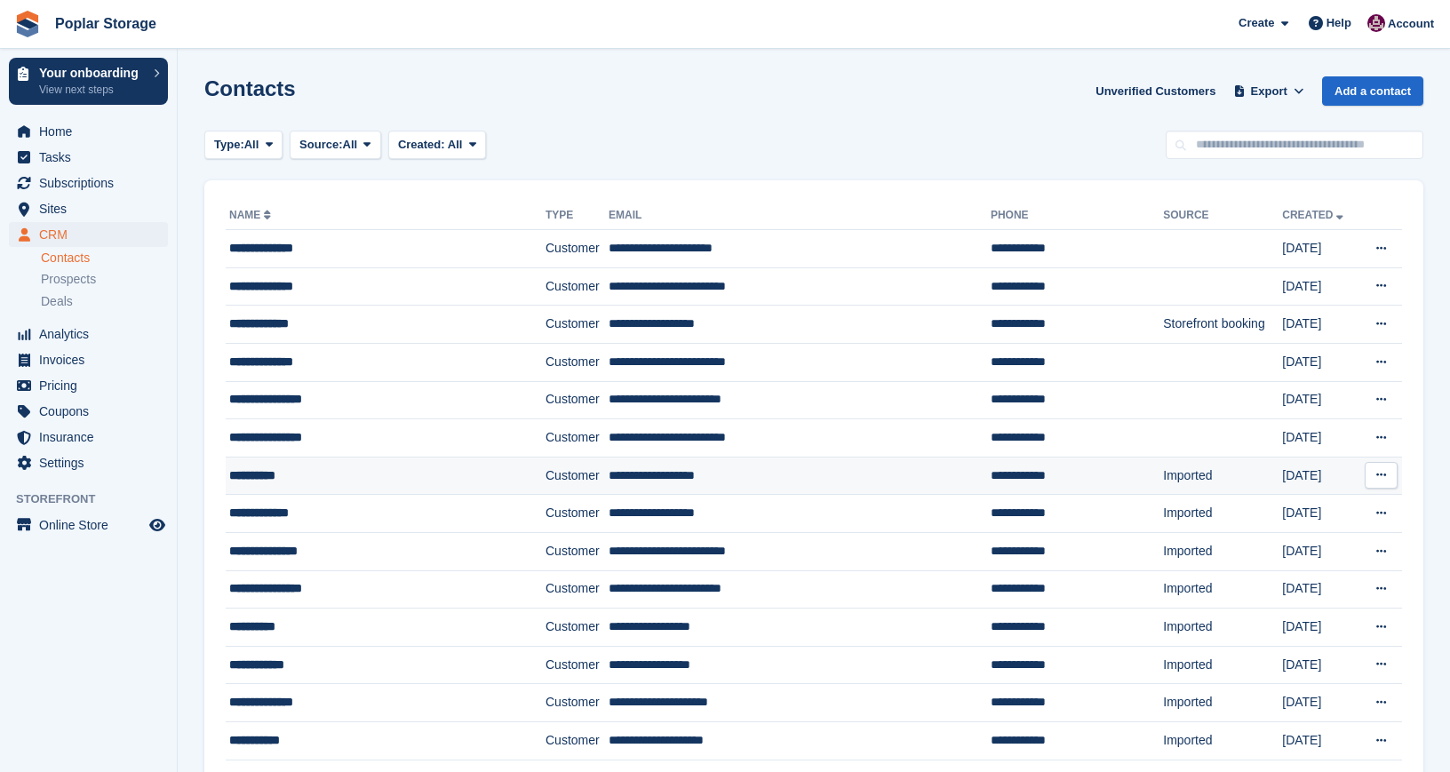
click at [317, 470] on div "**********" at bounding box center [363, 476] width 269 height 19
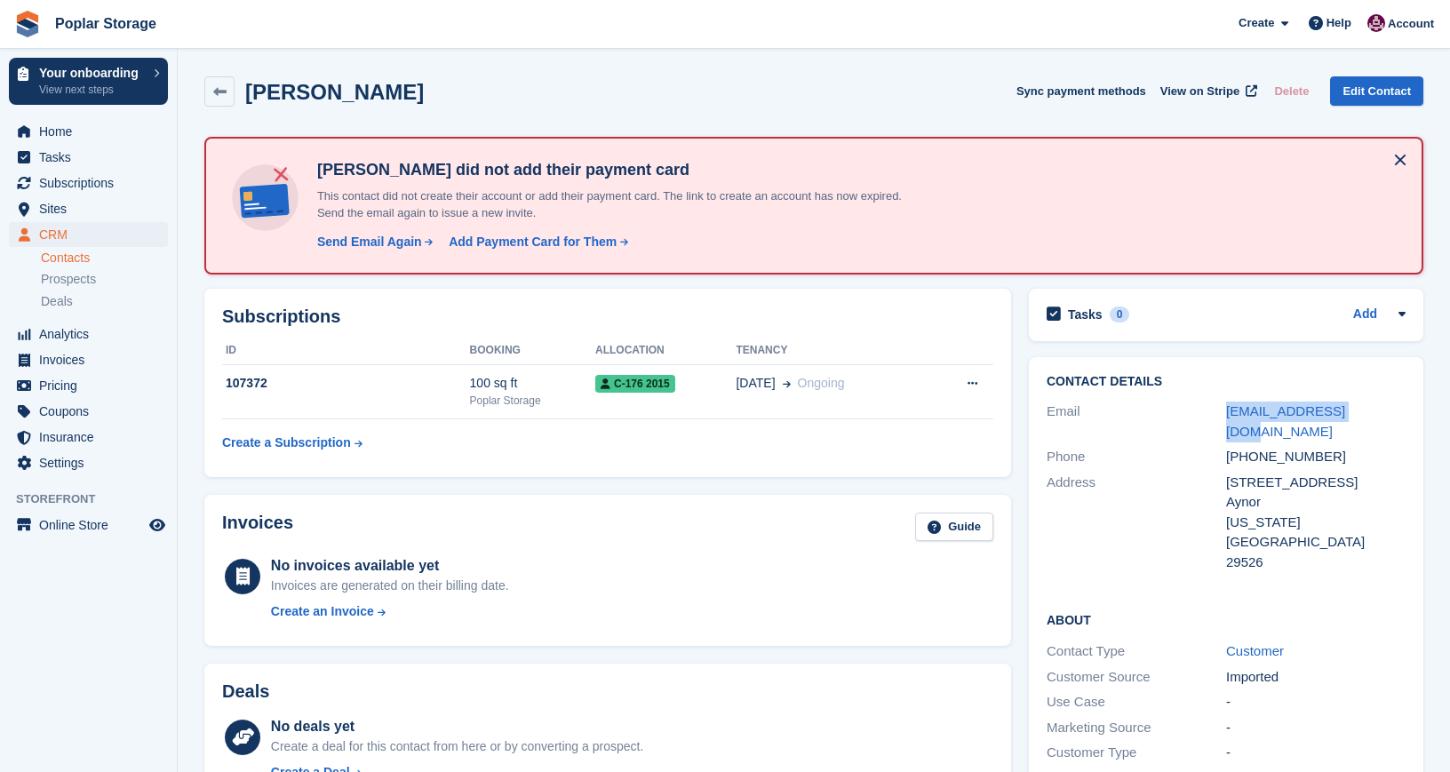
drag, startPoint x: 1367, startPoint y: 409, endPoint x: 1225, endPoint y: 420, distance: 141.8
click at [1225, 420] on div "Email [PERSON_NAME][EMAIL_ADDRESS][DOMAIN_NAME]" at bounding box center [1226, 421] width 359 height 45
copy div "[EMAIL_ADDRESS][DOMAIN_NAME]"
click at [363, 243] on div "Send Email Again" at bounding box center [369, 242] width 105 height 19
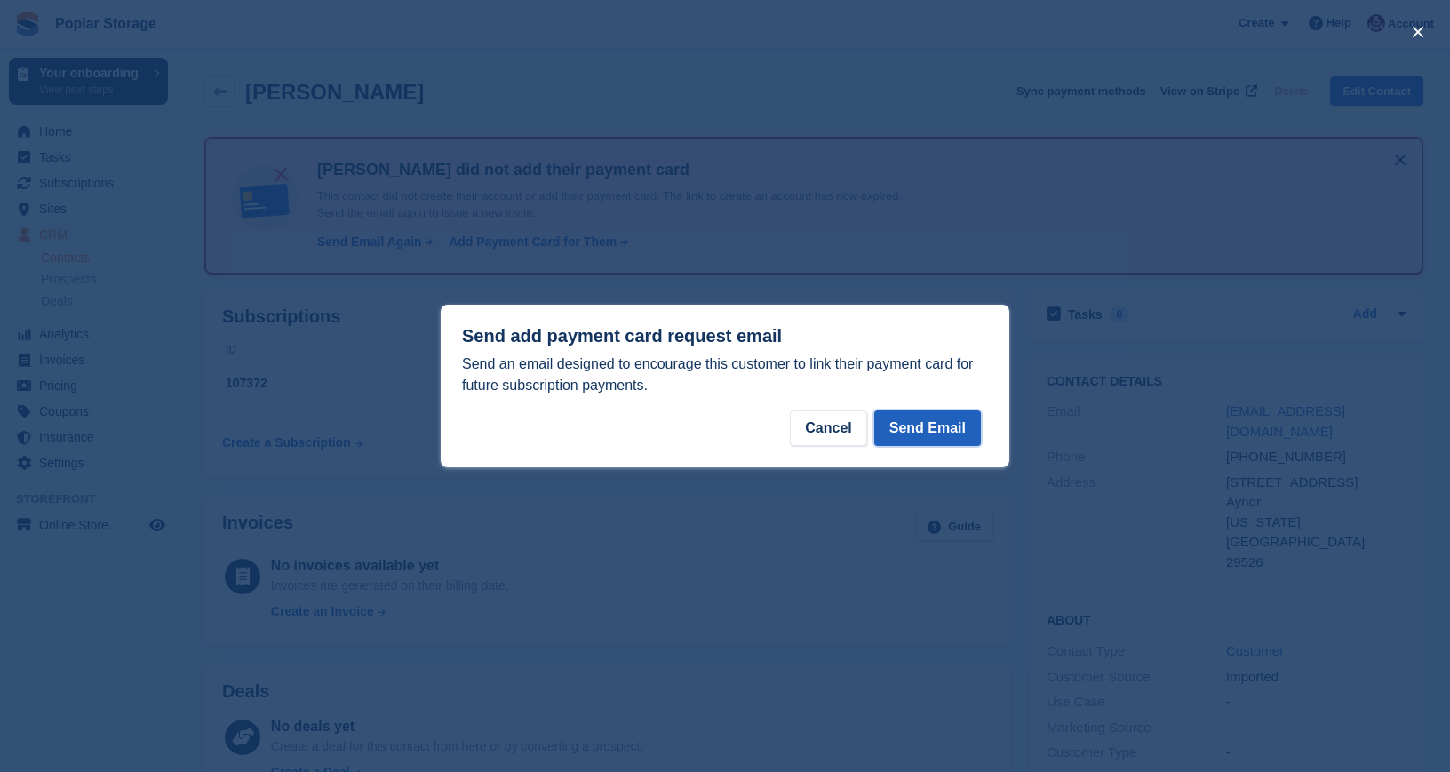
click at [901, 421] on button "Send Email" at bounding box center [927, 429] width 107 height 36
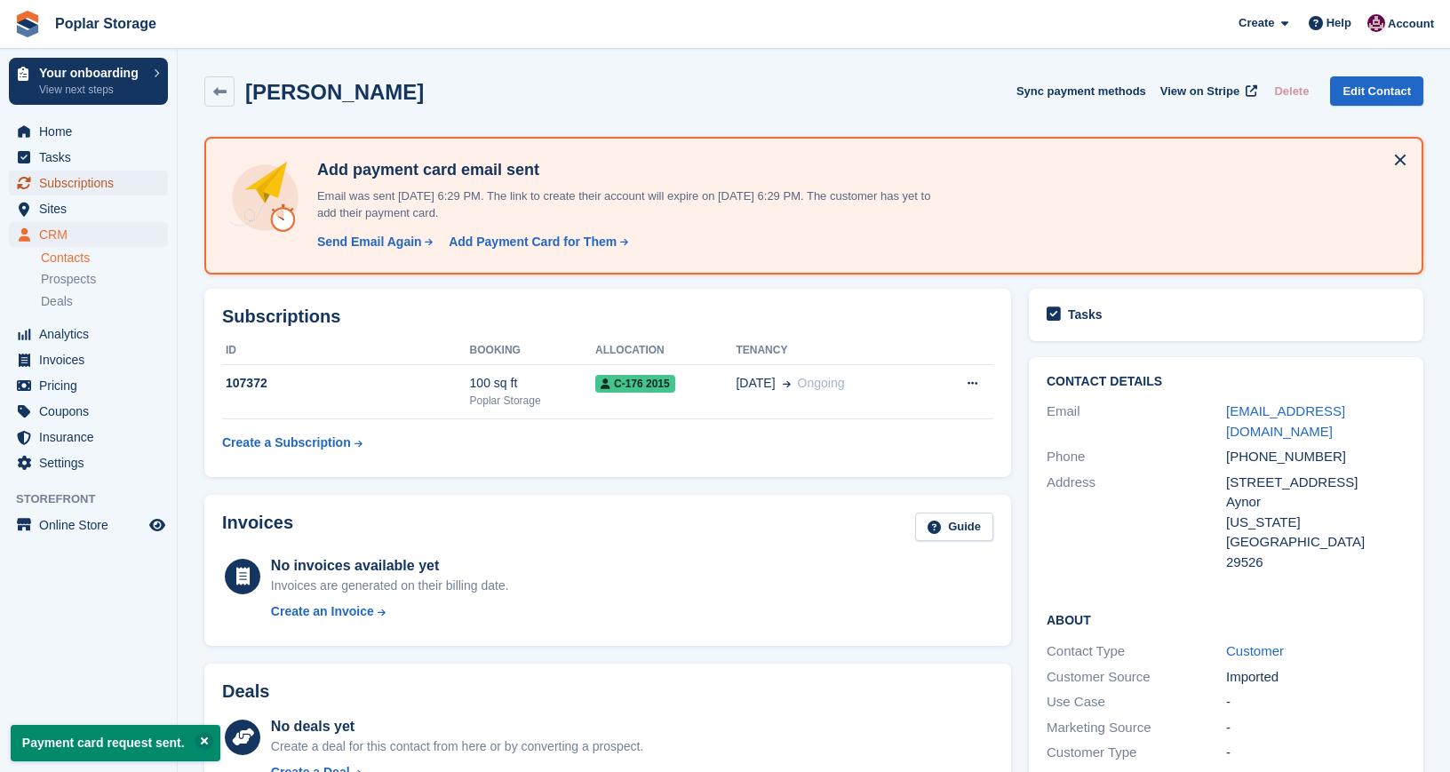
click at [93, 191] on span "Subscriptions" at bounding box center [92, 183] width 107 height 25
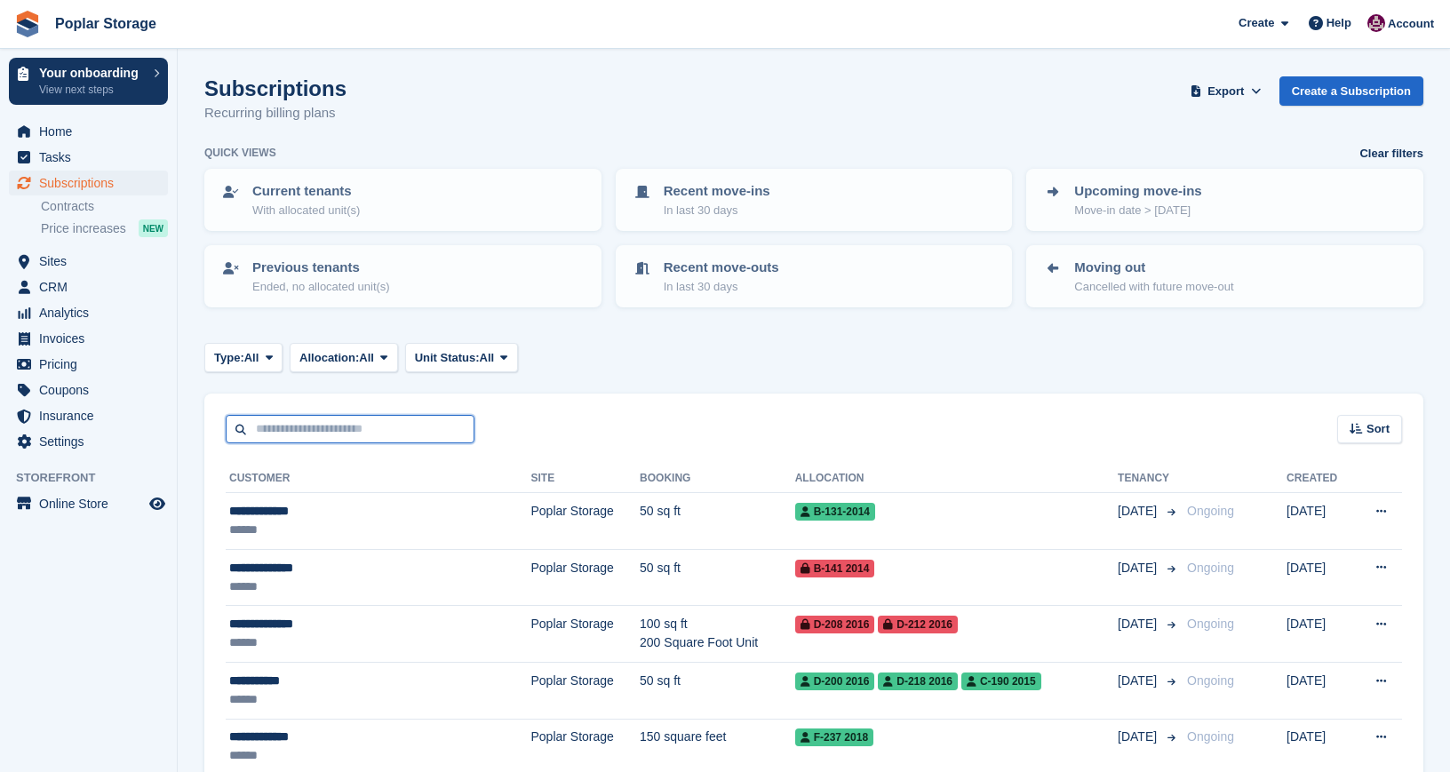
click at [271, 431] on input "text" at bounding box center [350, 429] width 249 height 29
type input "*******"
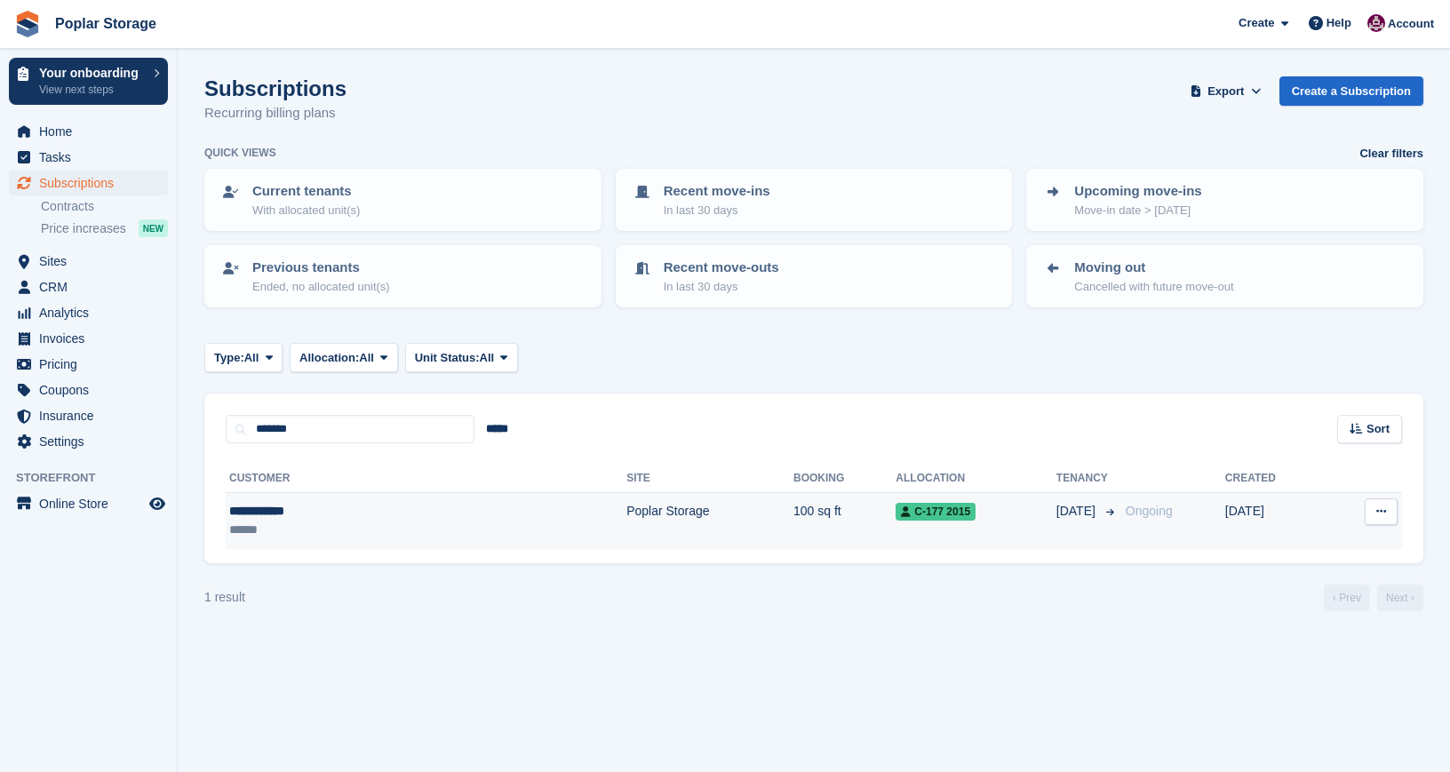
click at [347, 507] on div "**********" at bounding box center [327, 511] width 196 height 19
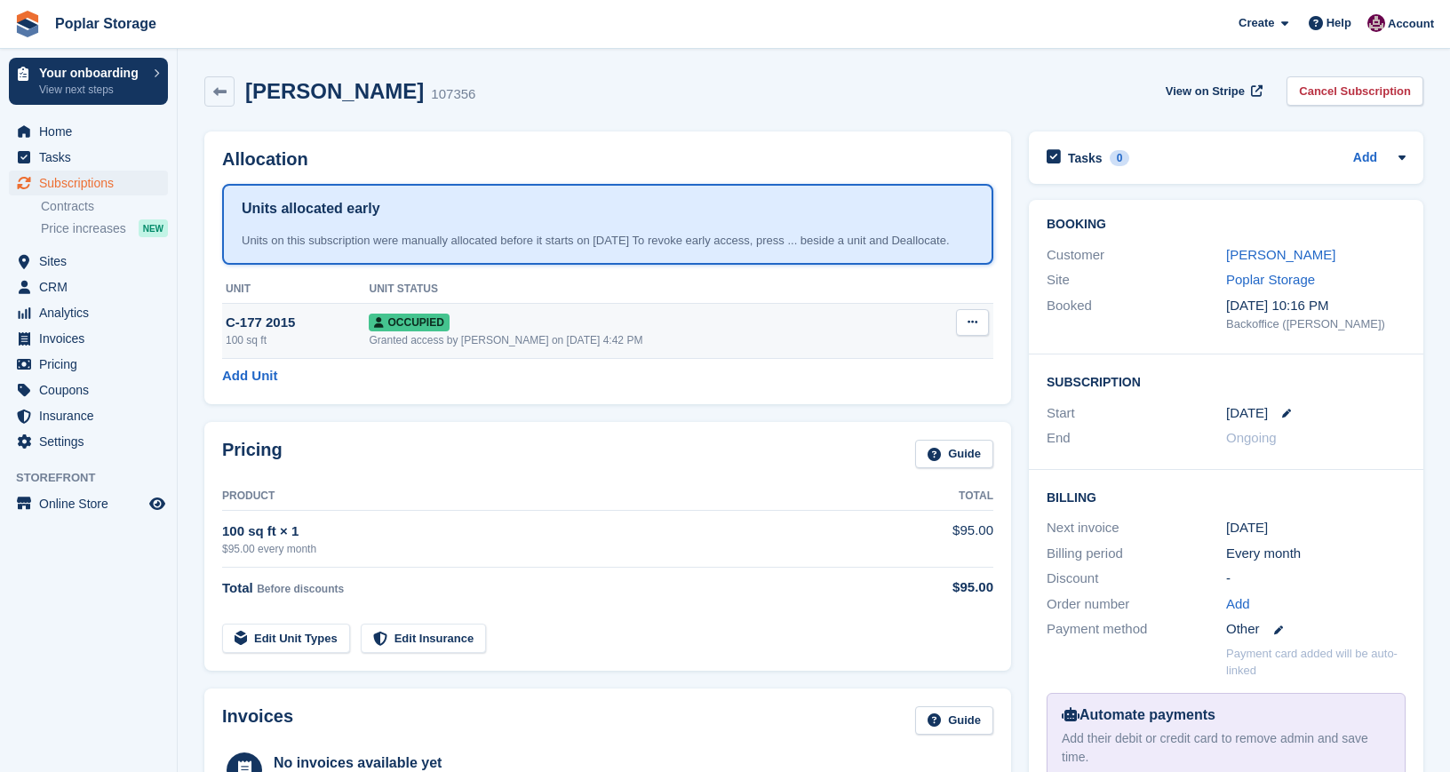
click at [623, 348] on td "Occupied Granted access by [PERSON_NAME] on [DATE] 4:42 PM" at bounding box center [643, 331] width 549 height 55
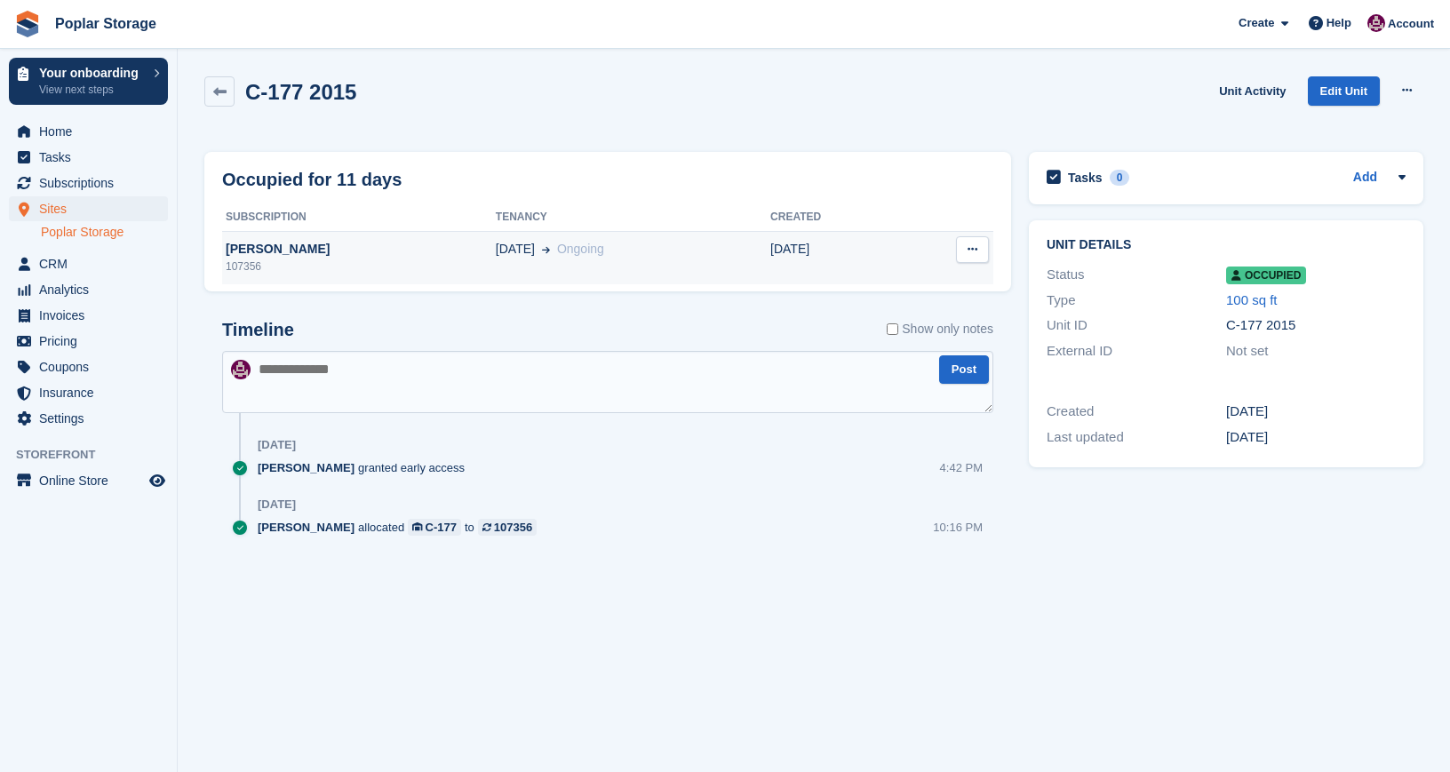
click at [496, 253] on span "[DATE]" at bounding box center [515, 249] width 39 height 19
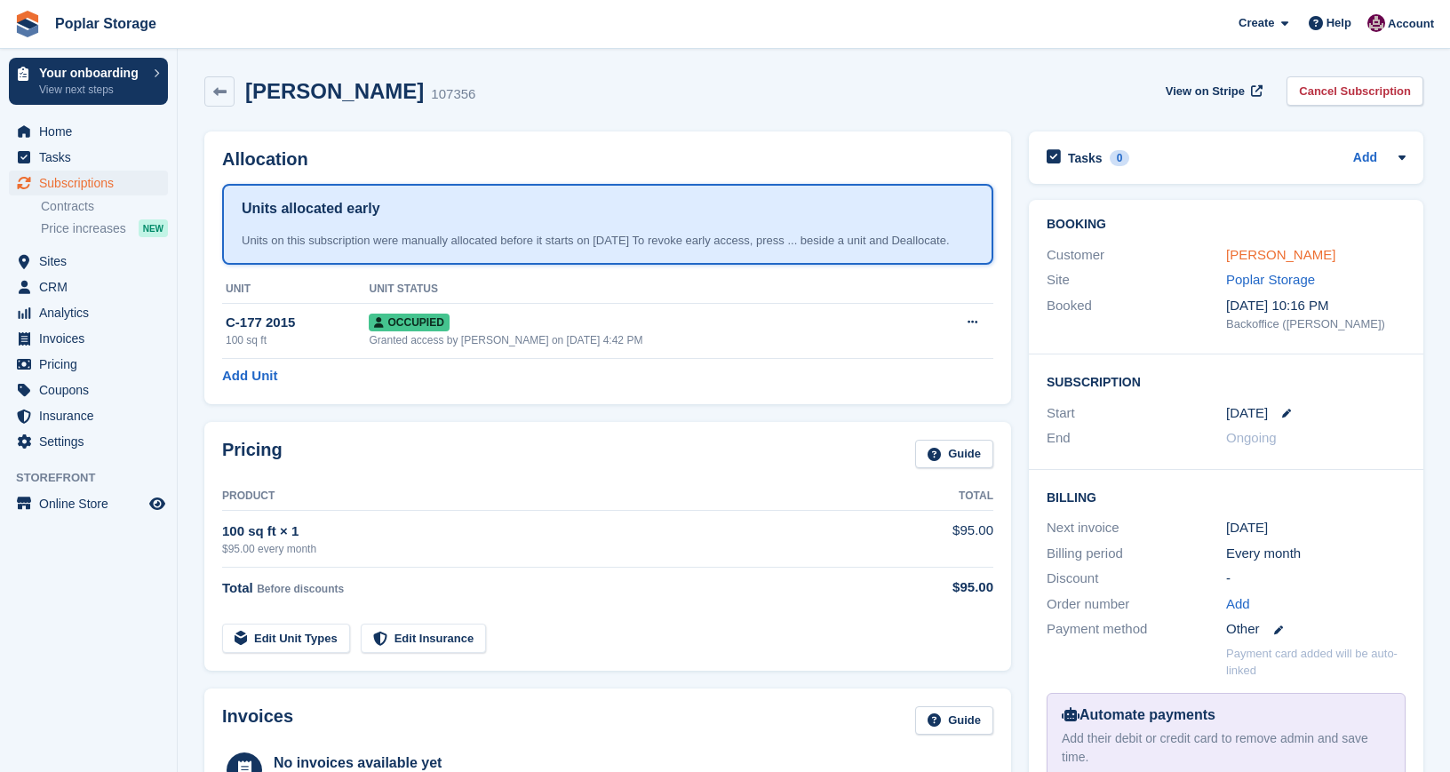
click at [1287, 259] on link "[PERSON_NAME]" at bounding box center [1280, 254] width 109 height 15
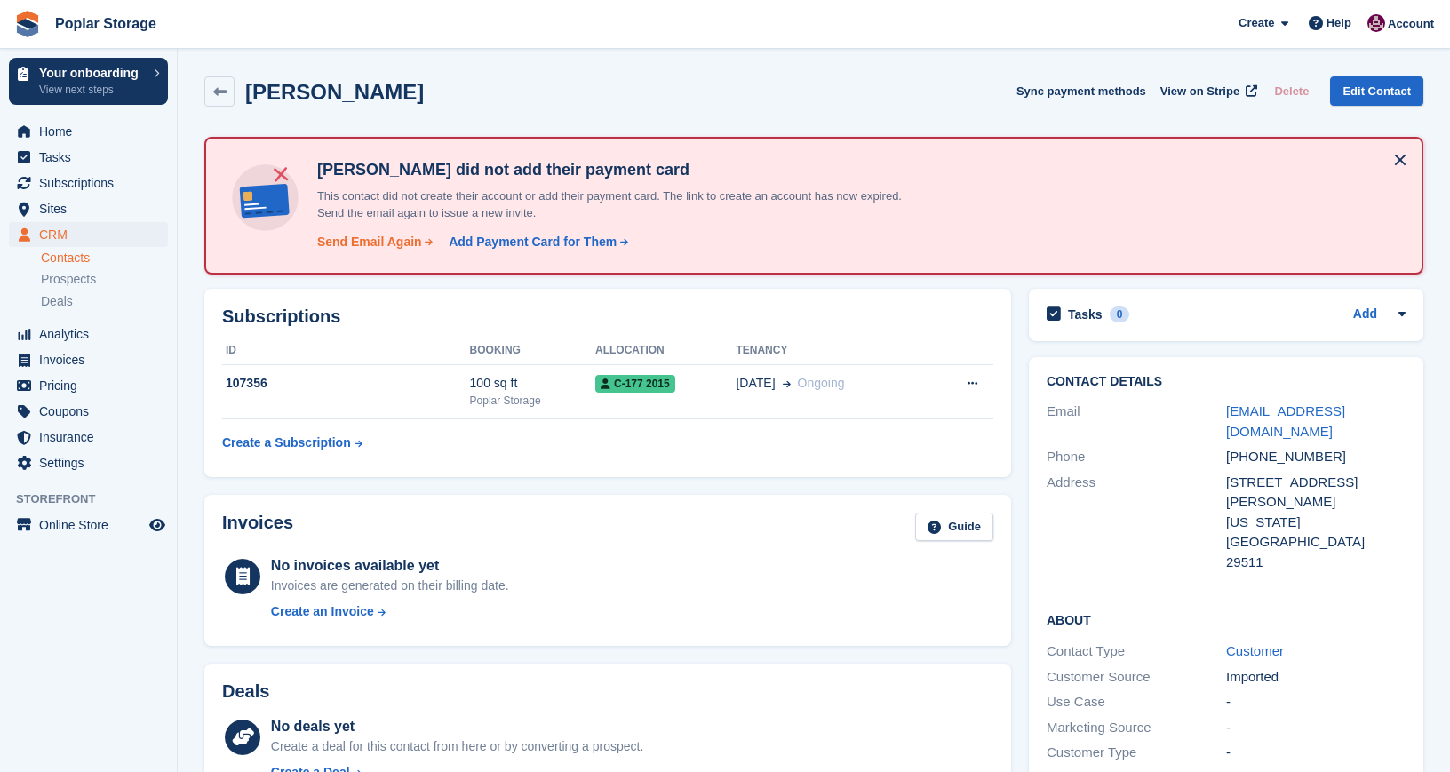
click at [369, 241] on div "Send Email Again" at bounding box center [369, 242] width 105 height 19
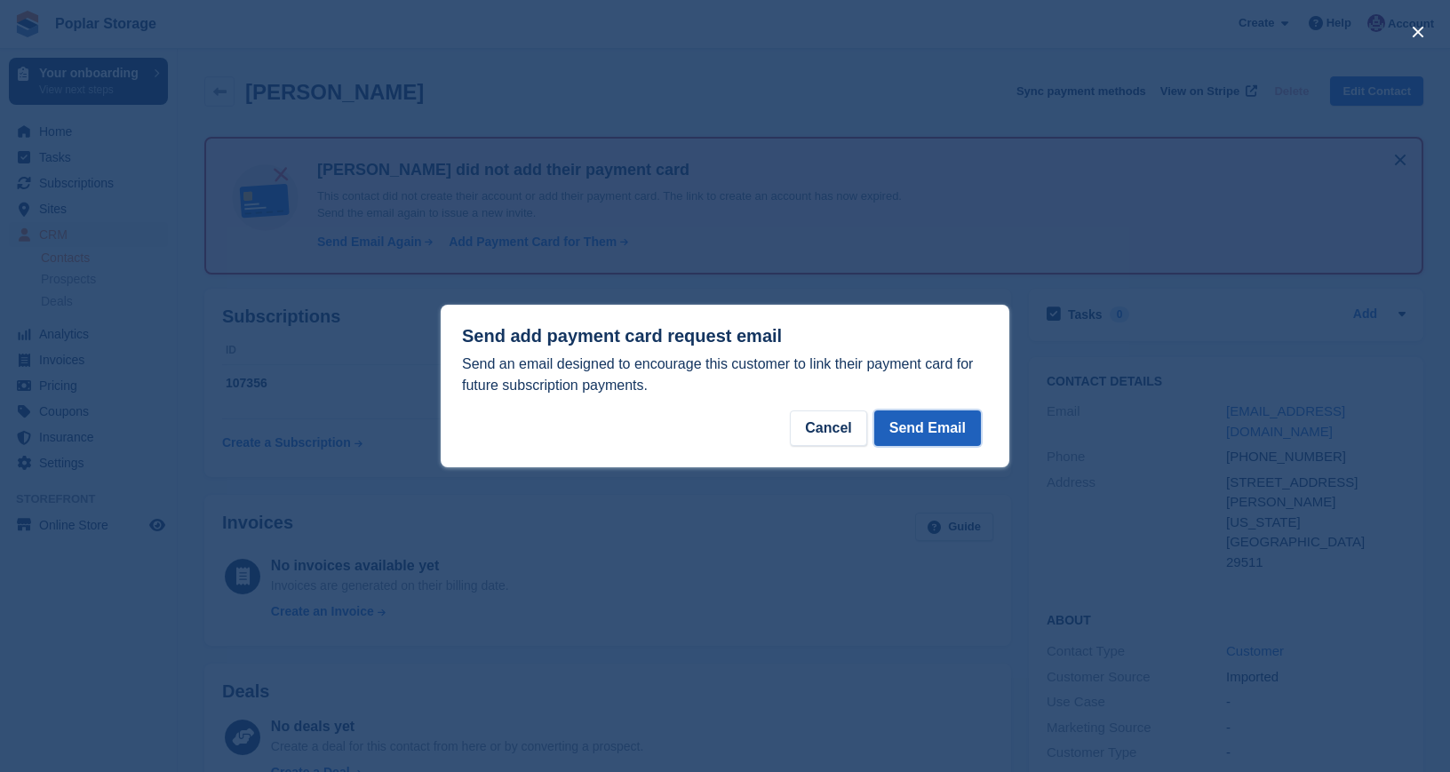
click at [935, 427] on button "Send Email" at bounding box center [927, 429] width 107 height 36
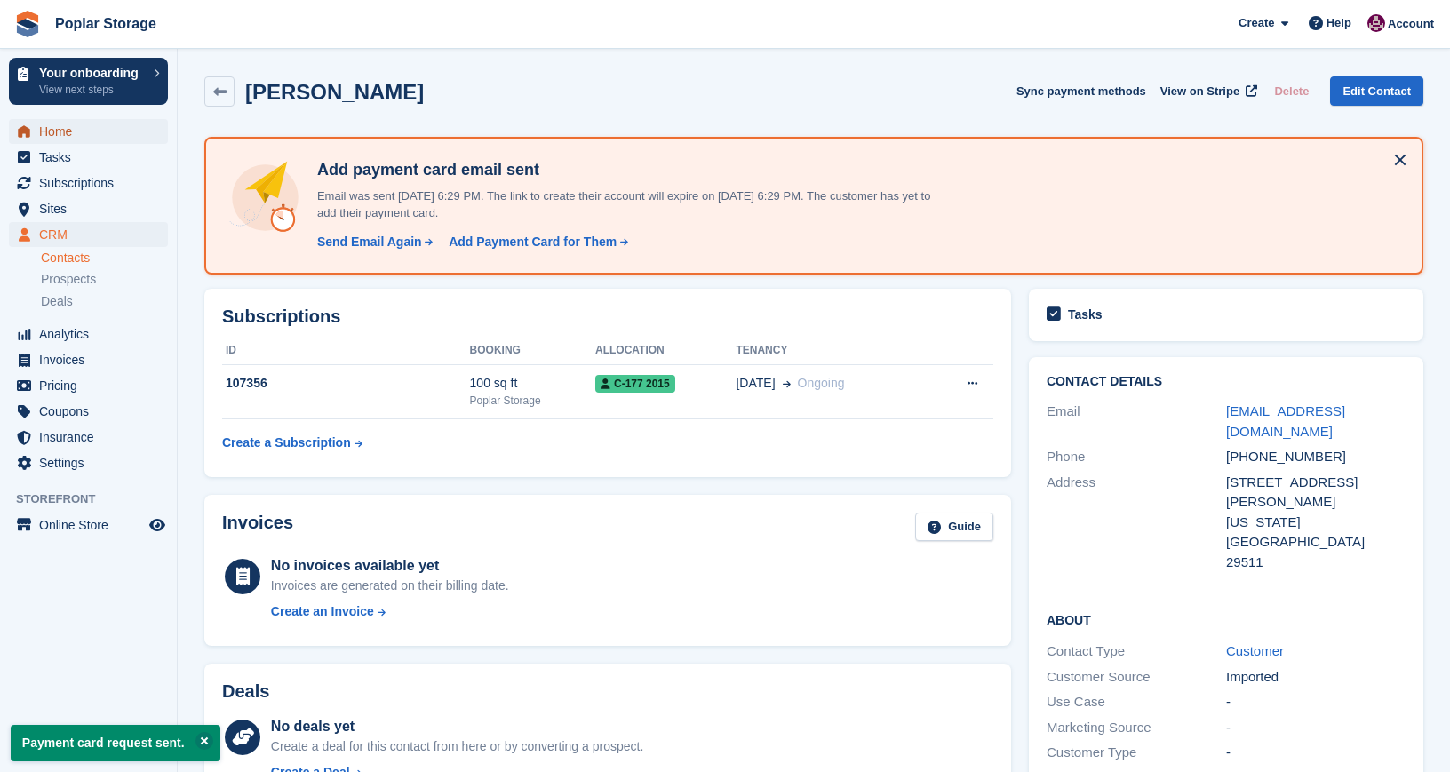
click at [87, 138] on span "Home" at bounding box center [92, 131] width 107 height 25
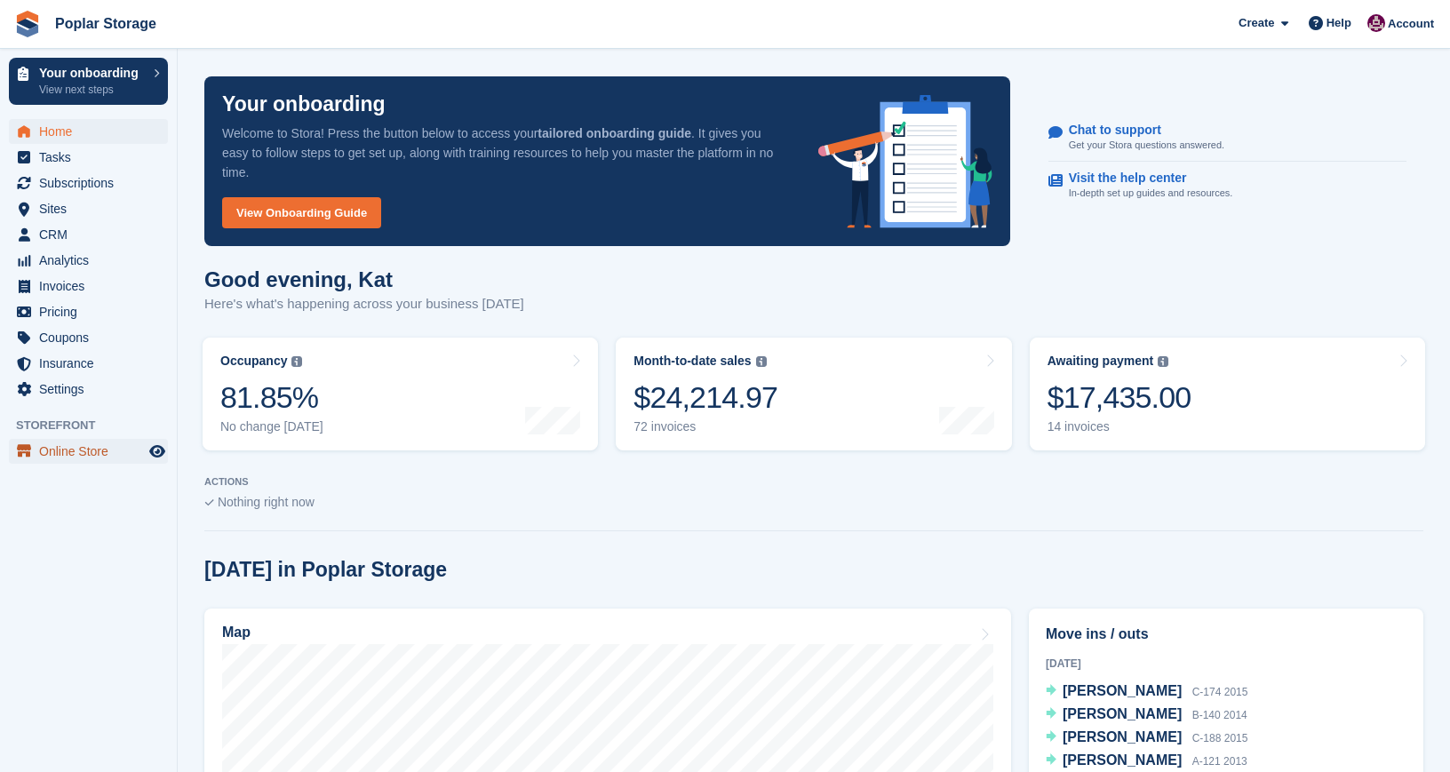
click at [64, 453] on span "Online Store" at bounding box center [92, 451] width 107 height 25
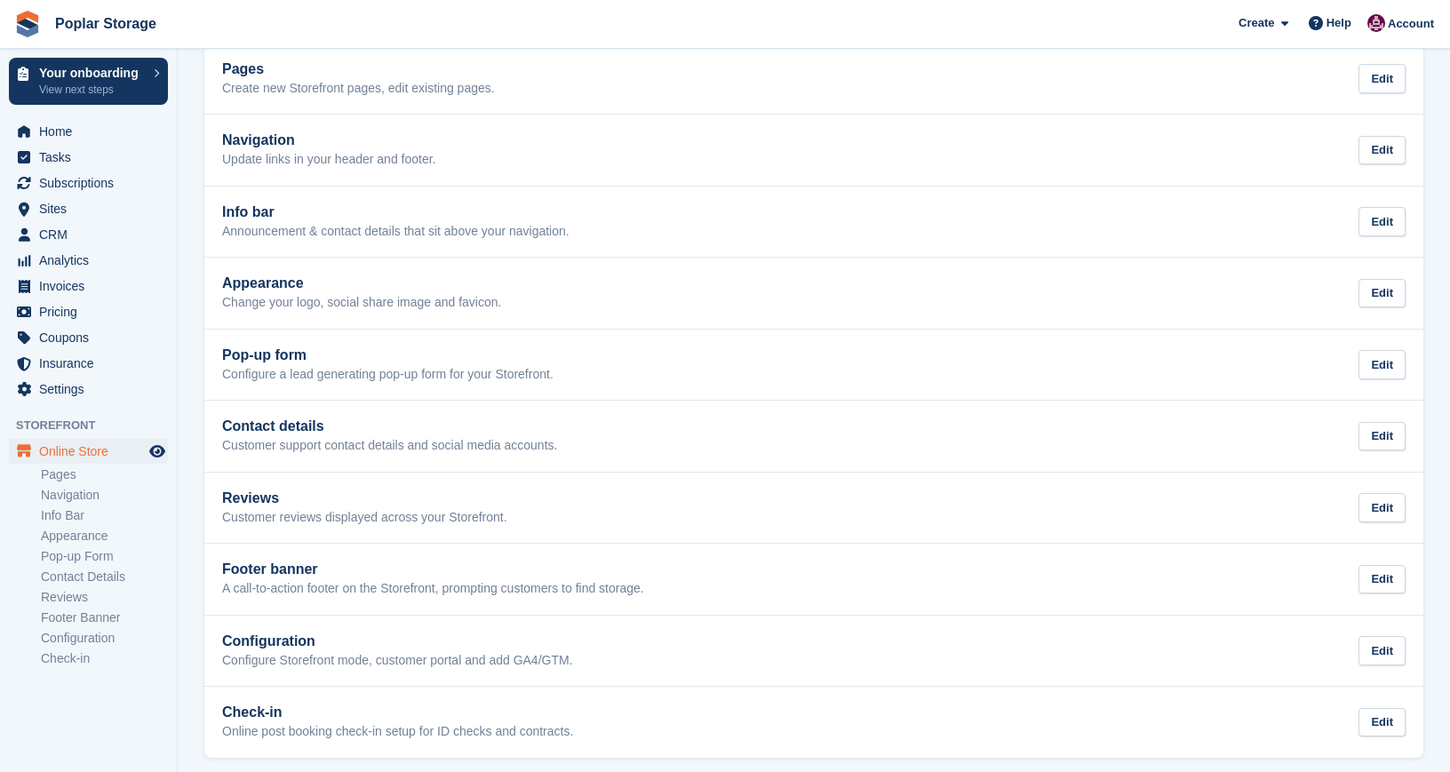
scroll to position [116, 0]
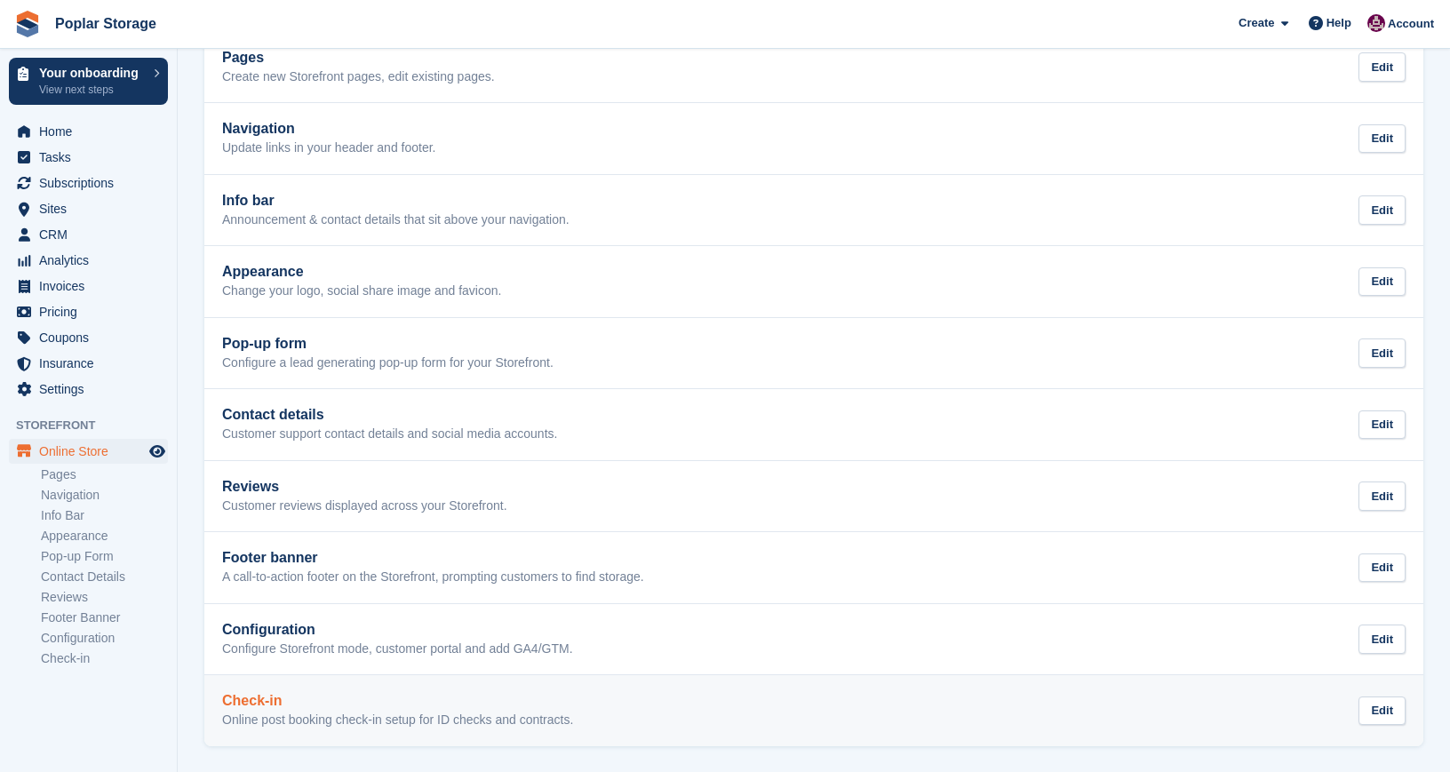
click at [913, 697] on div "Check-in Online post booking check-in setup for ID checks and contracts. Edit" at bounding box center [814, 711] width 1184 height 36
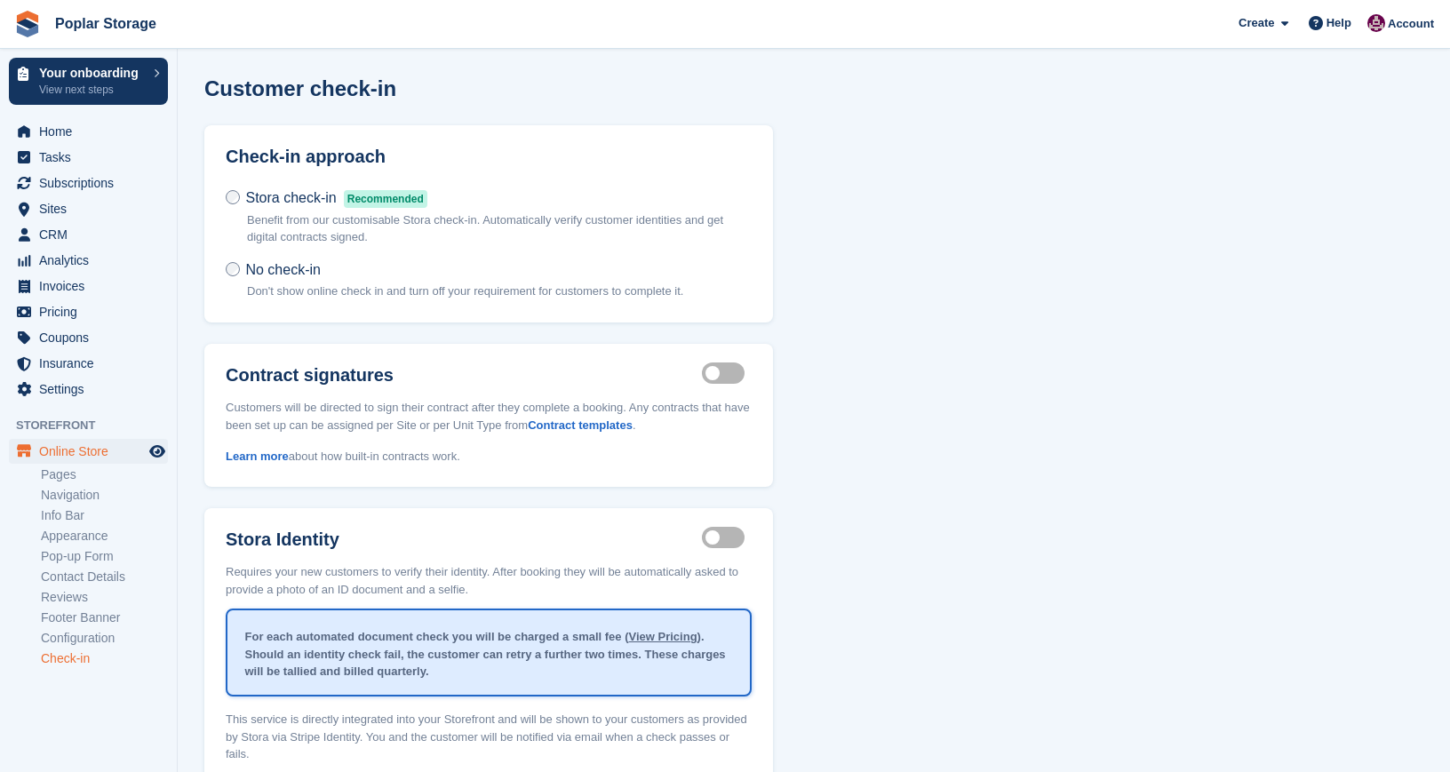
click at [719, 539] on label "Identity proof enabled" at bounding box center [727, 538] width 50 height 3
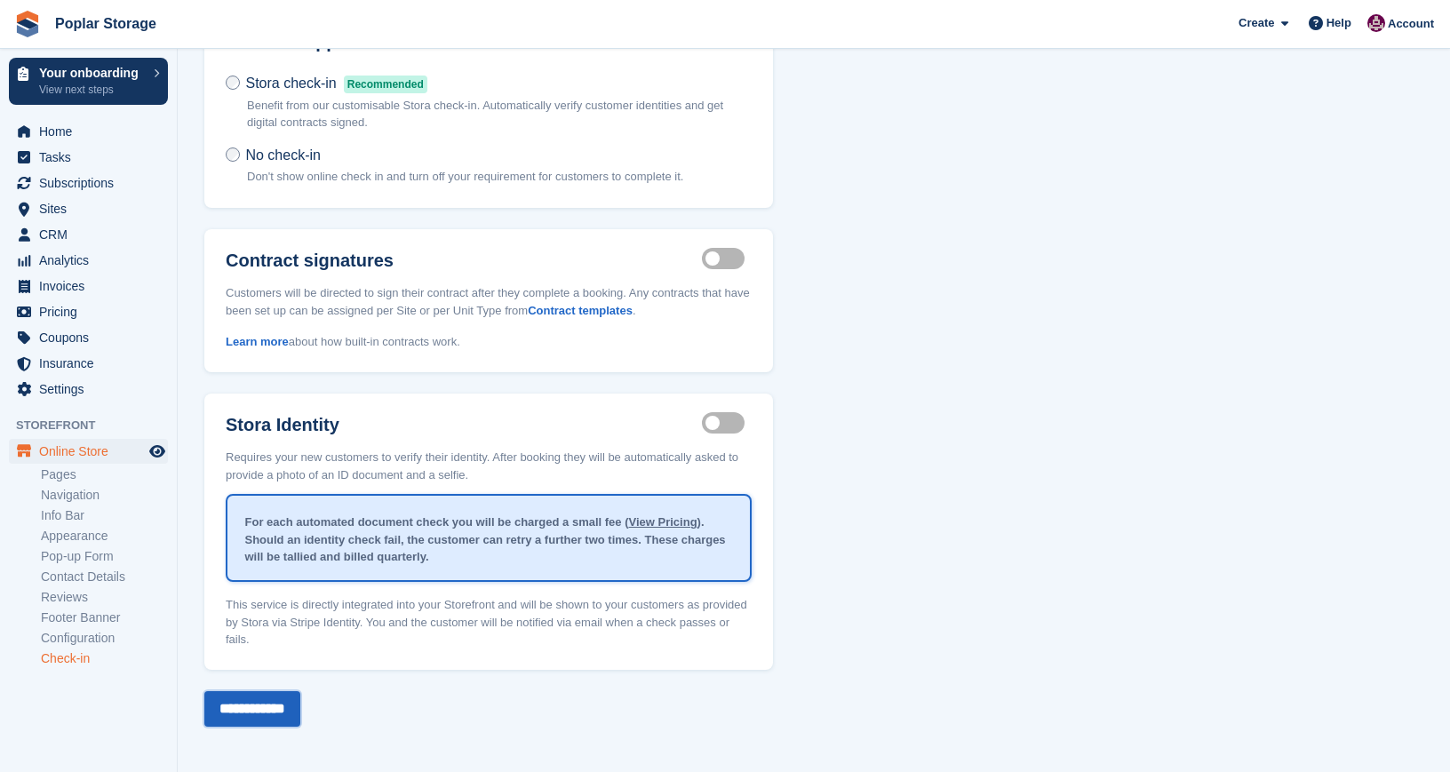
click at [256, 710] on input "**********" at bounding box center [252, 709] width 96 height 36
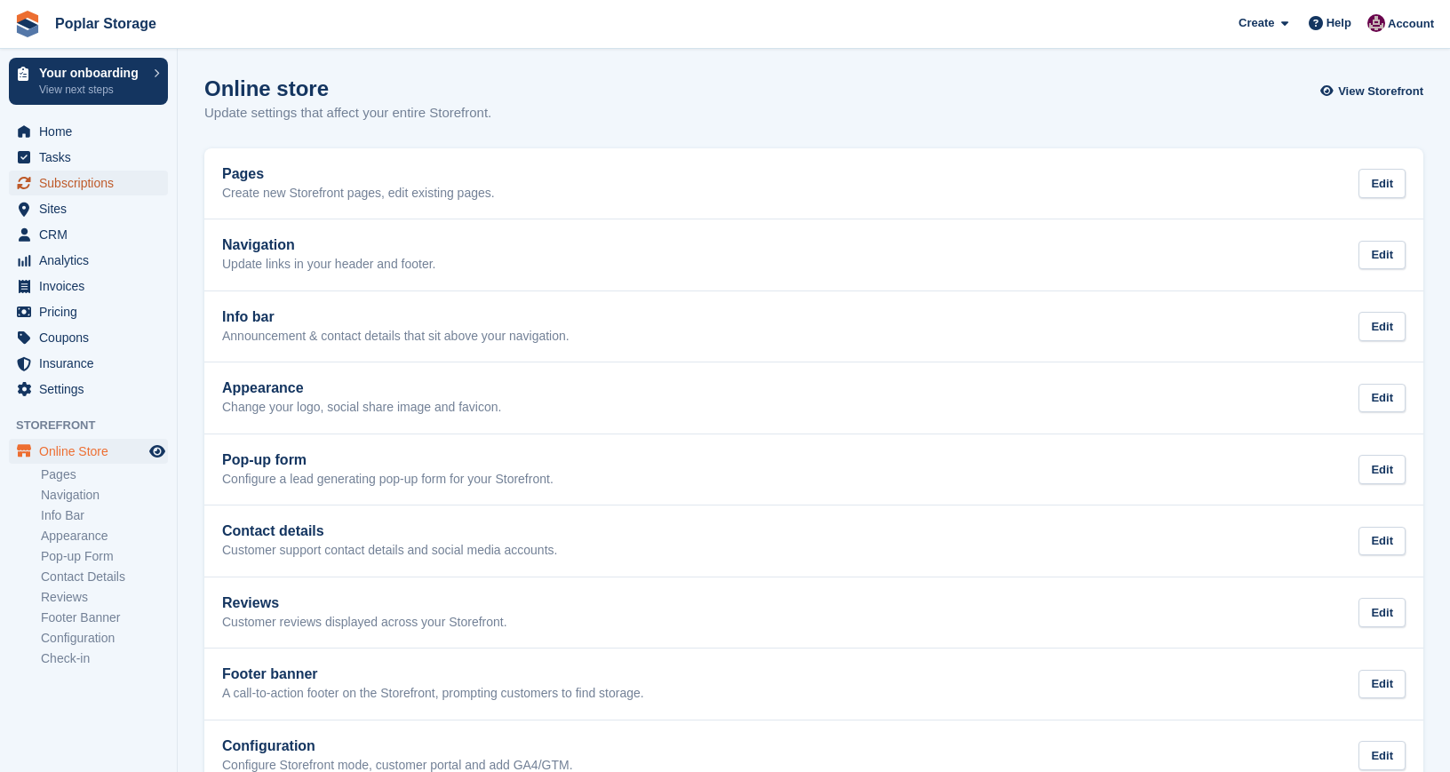
click at [75, 180] on span "Subscriptions" at bounding box center [92, 183] width 107 height 25
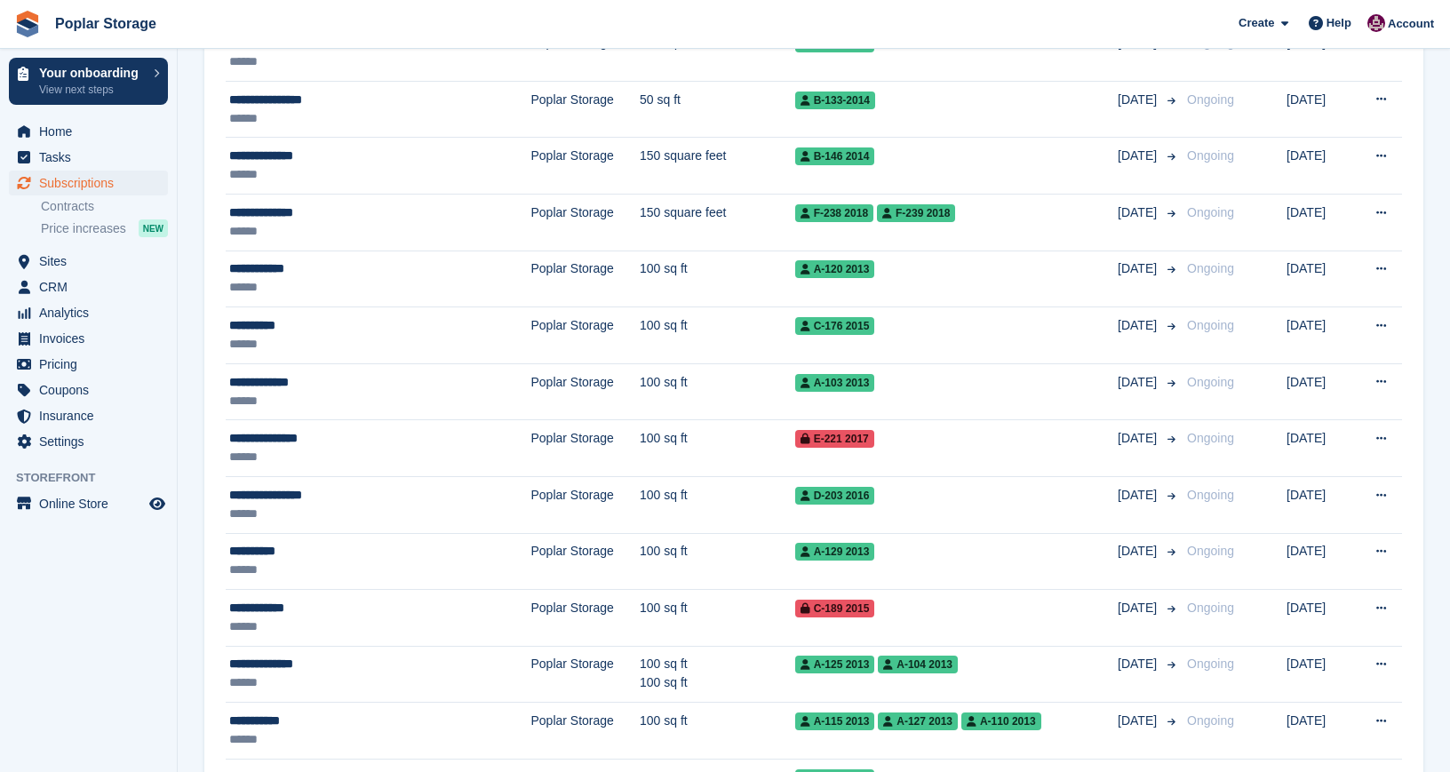
scroll to position [765, 0]
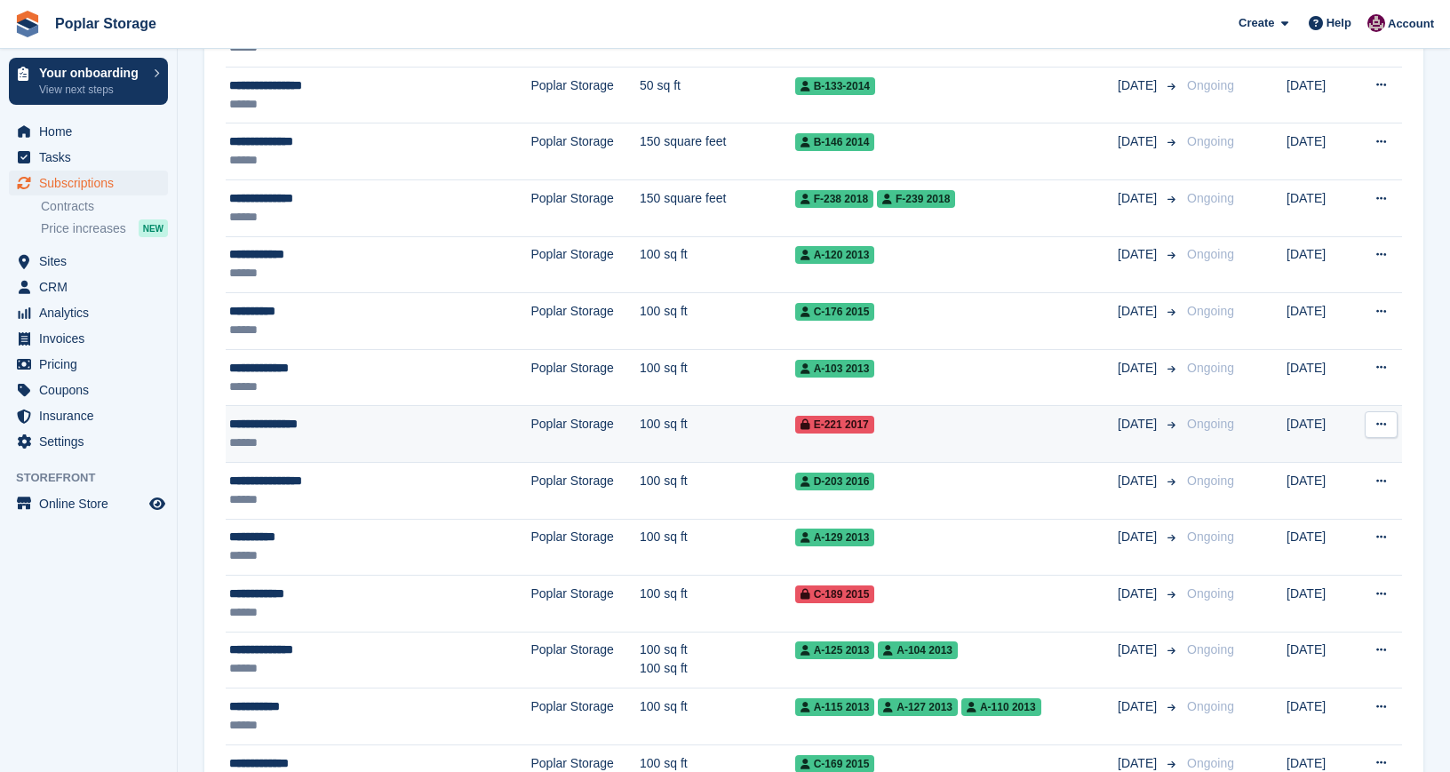
click at [414, 434] on div "******" at bounding box center [343, 443] width 229 height 19
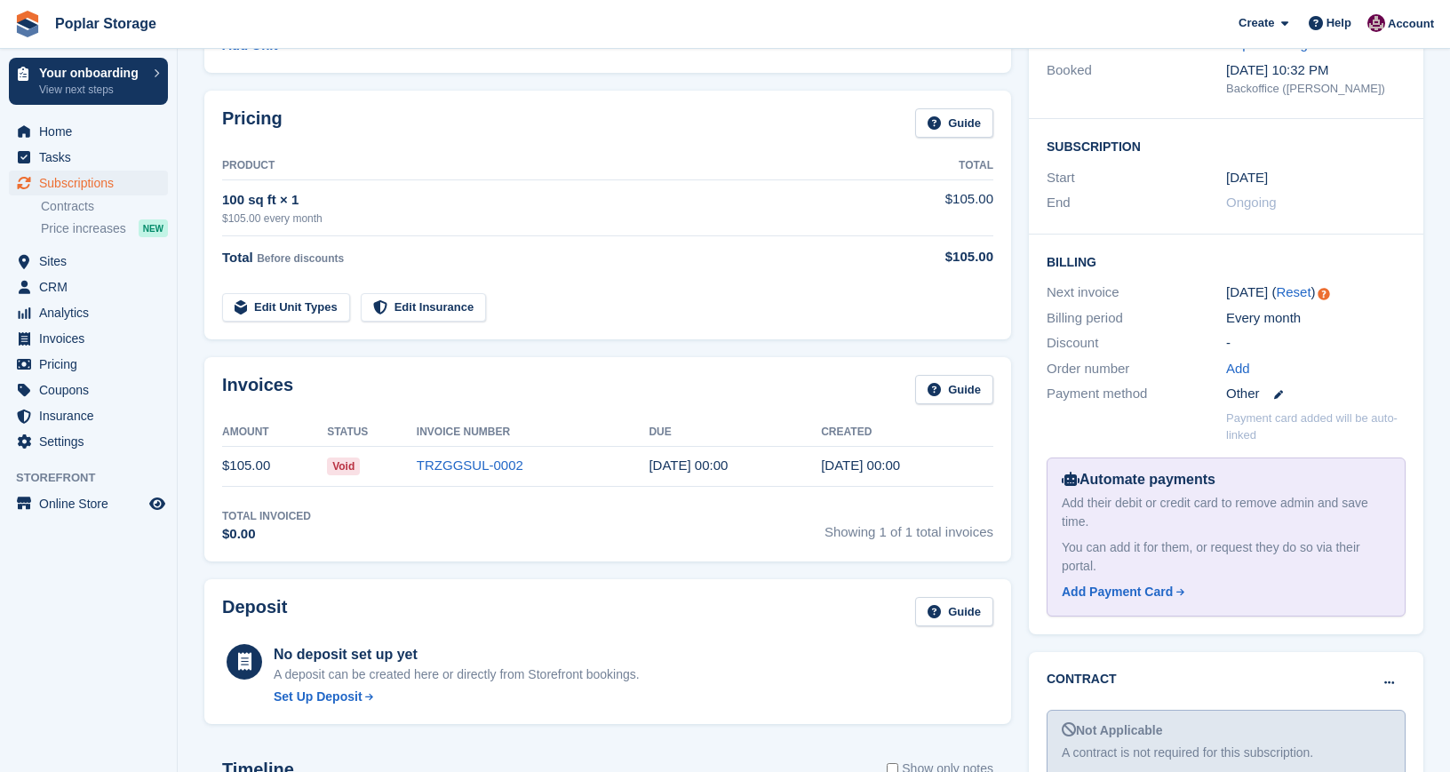
scroll to position [237, 0]
click at [614, 464] on td "TRZGGSUL-0002" at bounding box center [533, 464] width 233 height 40
click at [631, 464] on td "TRZGGSUL-0002" at bounding box center [533, 464] width 233 height 40
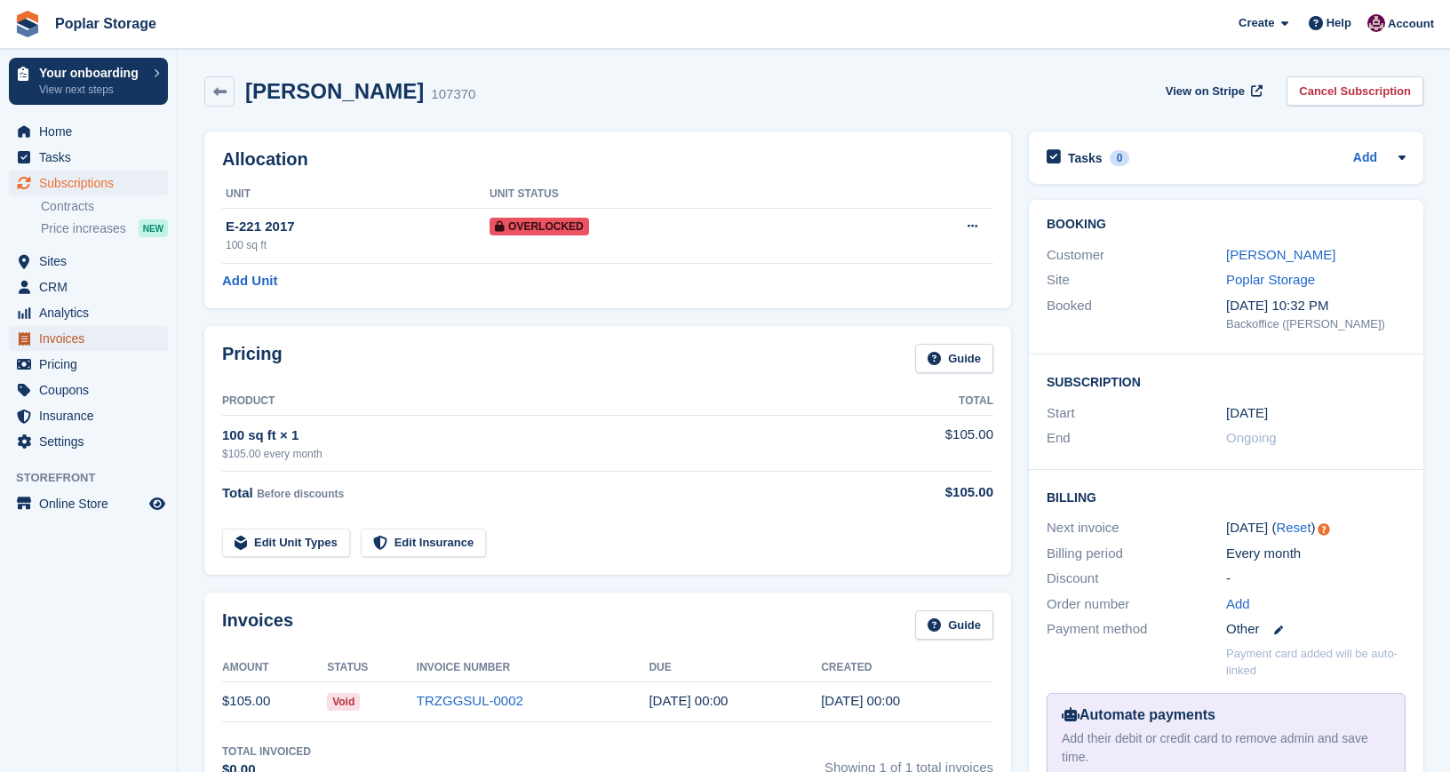
click at [76, 350] on span "Invoices" at bounding box center [92, 338] width 107 height 25
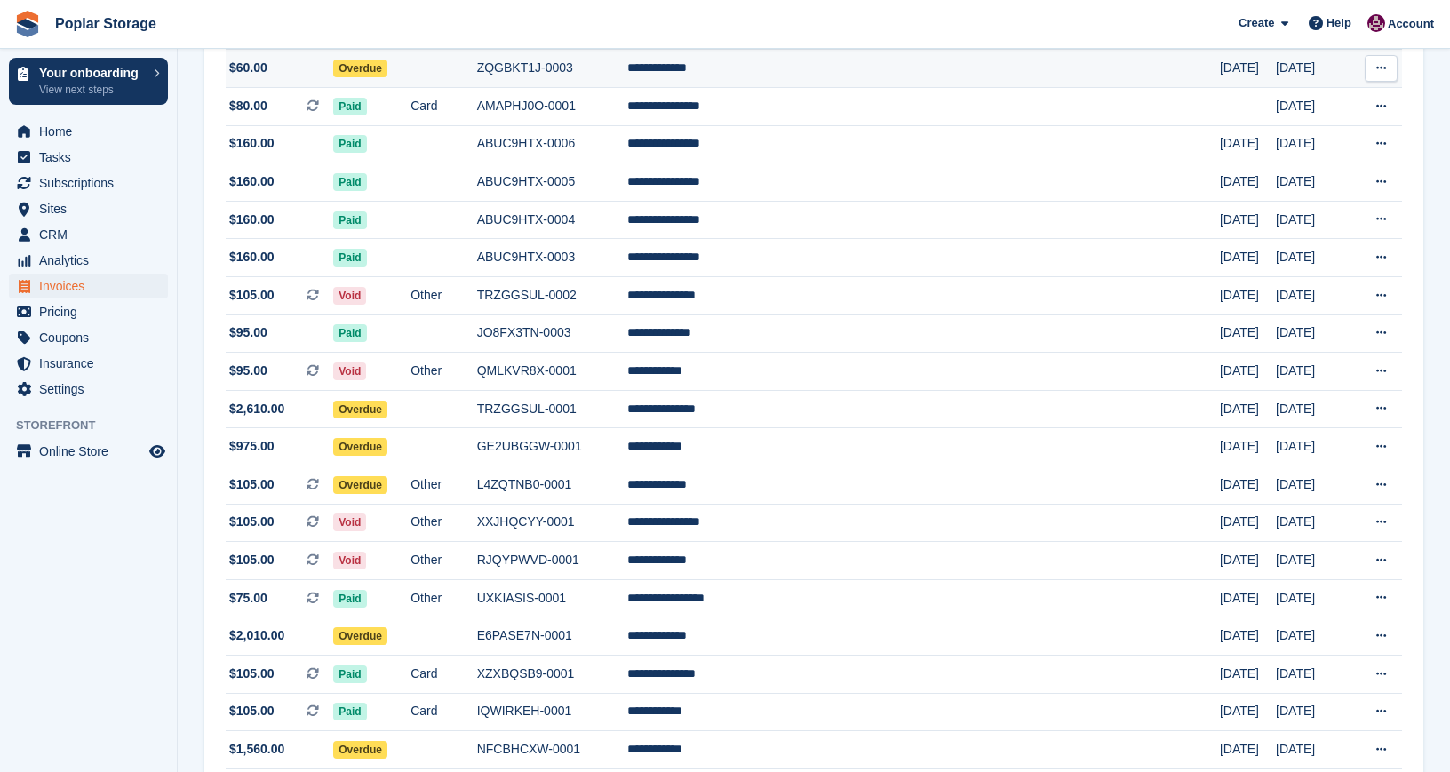
scroll to position [363, 0]
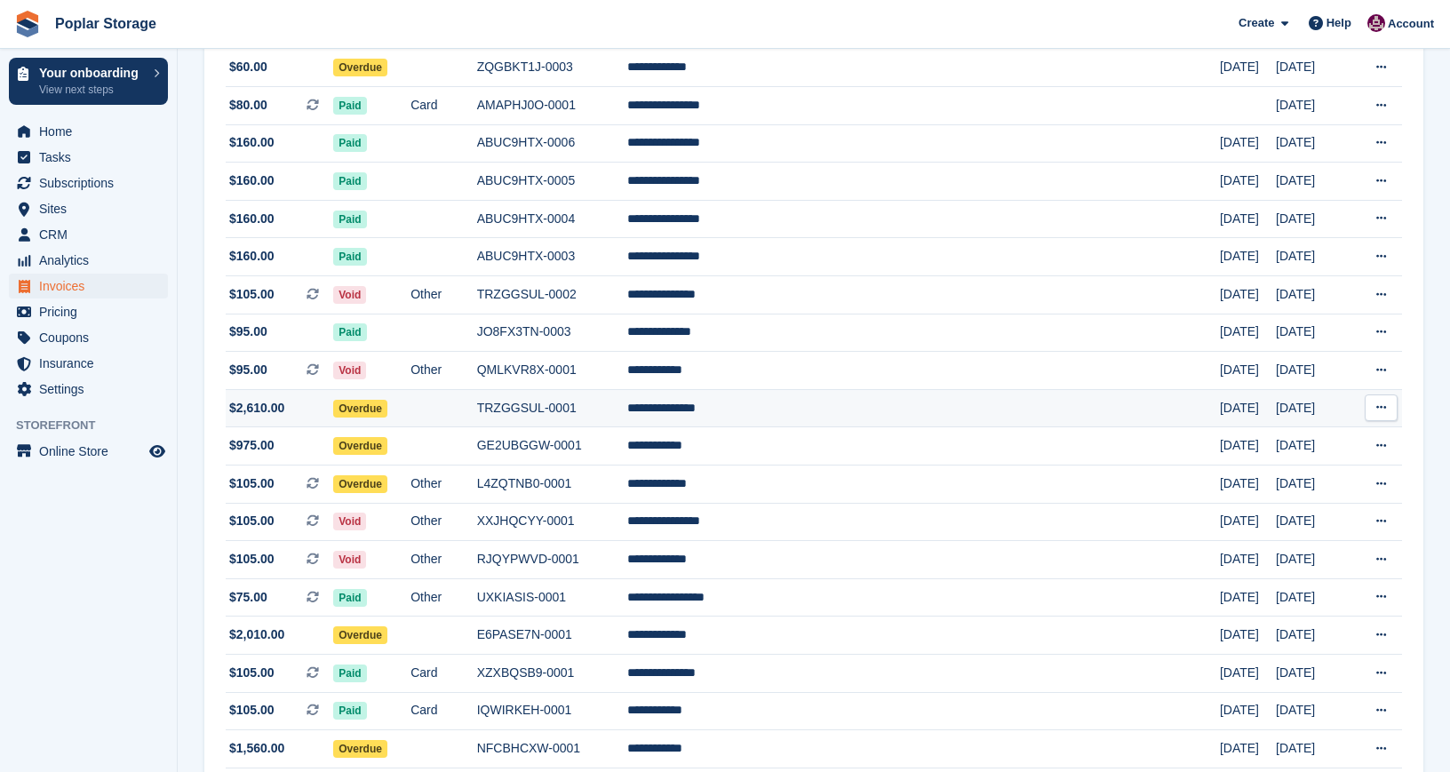
click at [411, 393] on td "Overdue" at bounding box center [371, 408] width 77 height 38
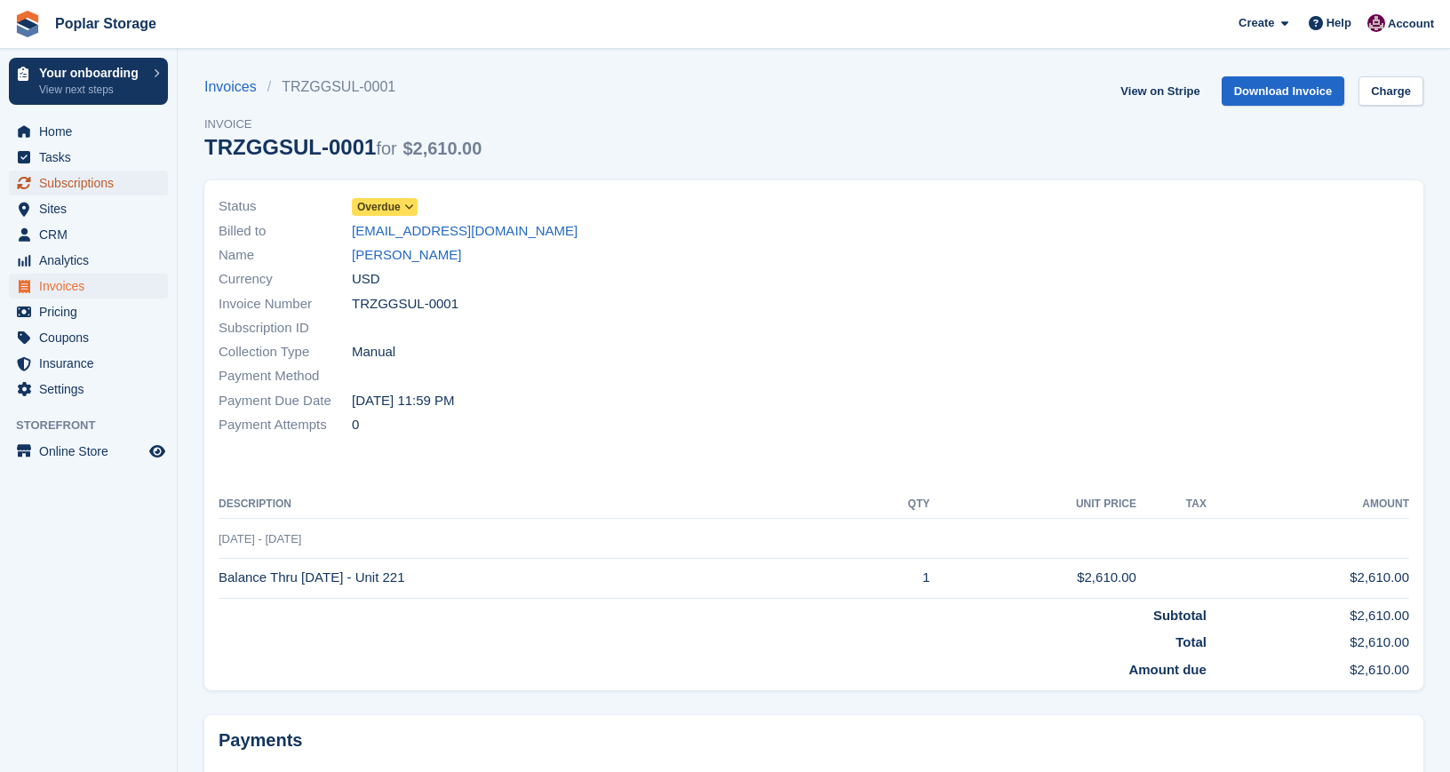
click at [88, 182] on span "Subscriptions" at bounding box center [92, 183] width 107 height 25
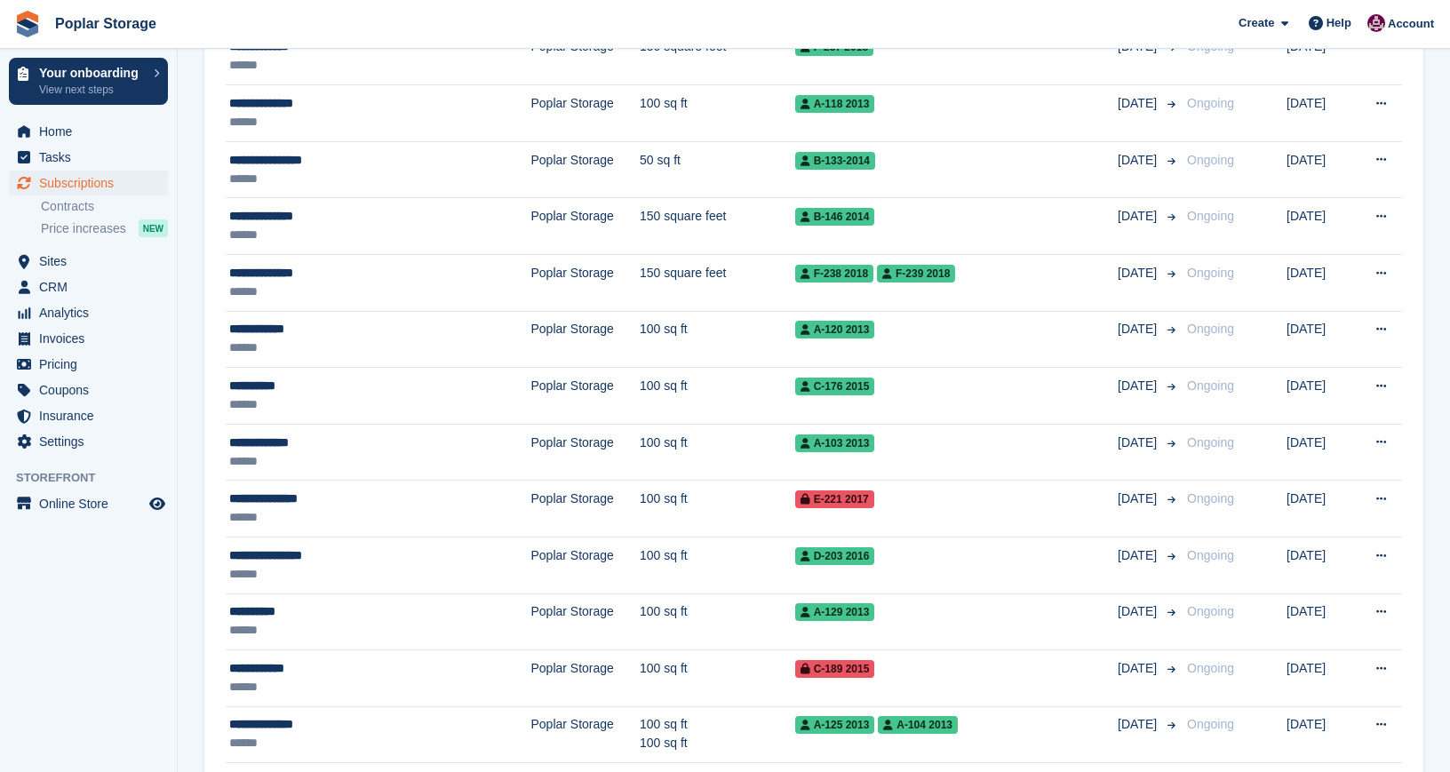
scroll to position [699, 0]
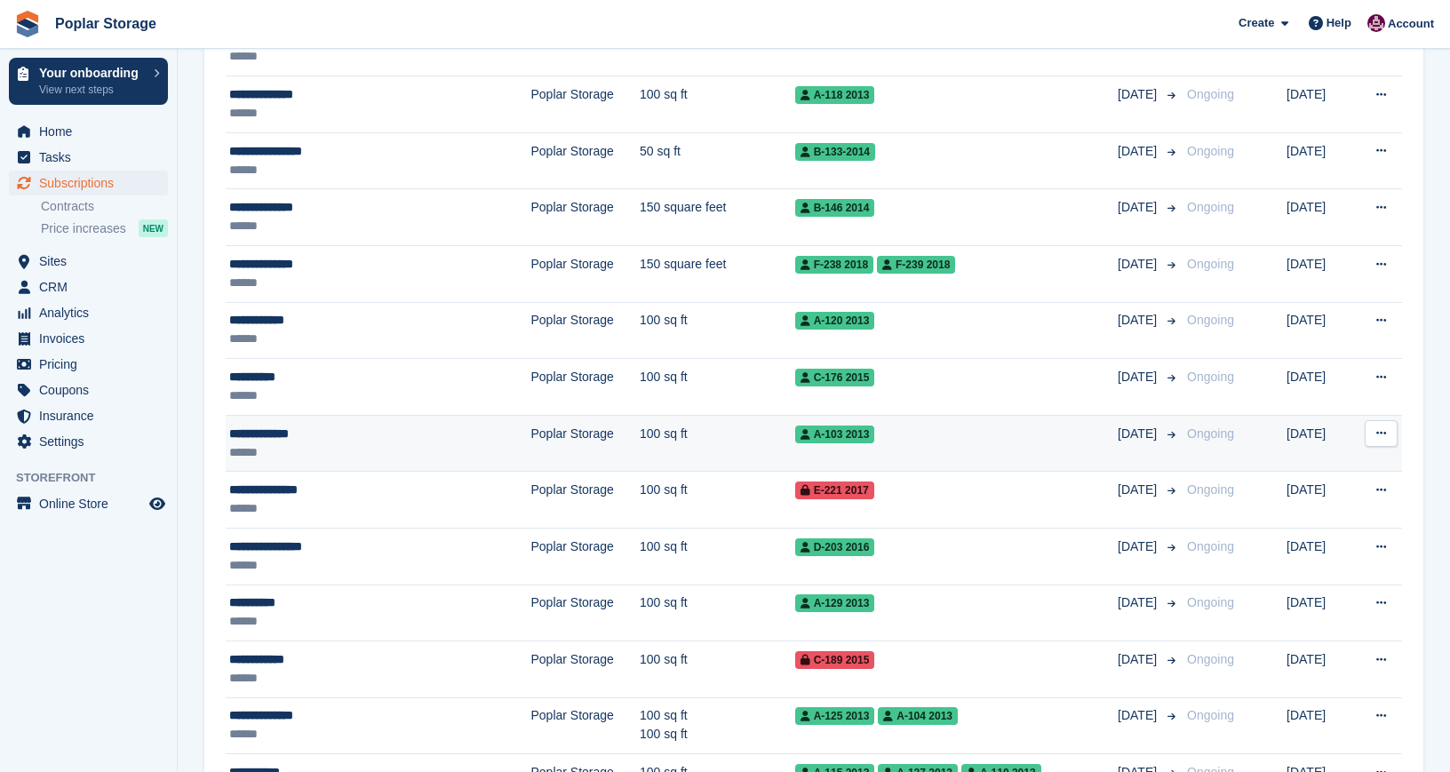
click at [442, 451] on div "******" at bounding box center [343, 452] width 229 height 19
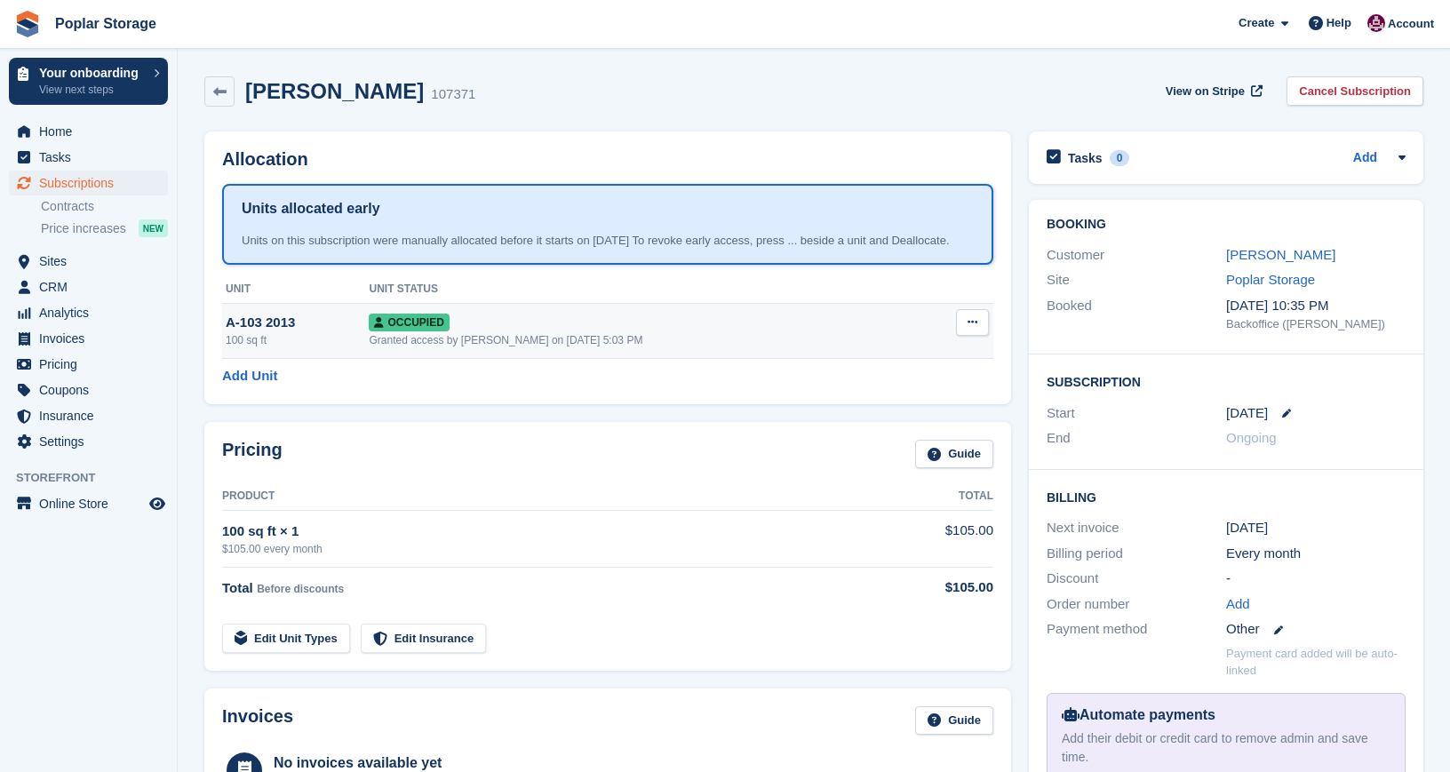
click at [550, 348] on div "Granted access by Kat Palmer on 11th Sep, 5:03 PM" at bounding box center [643, 340] width 549 height 16
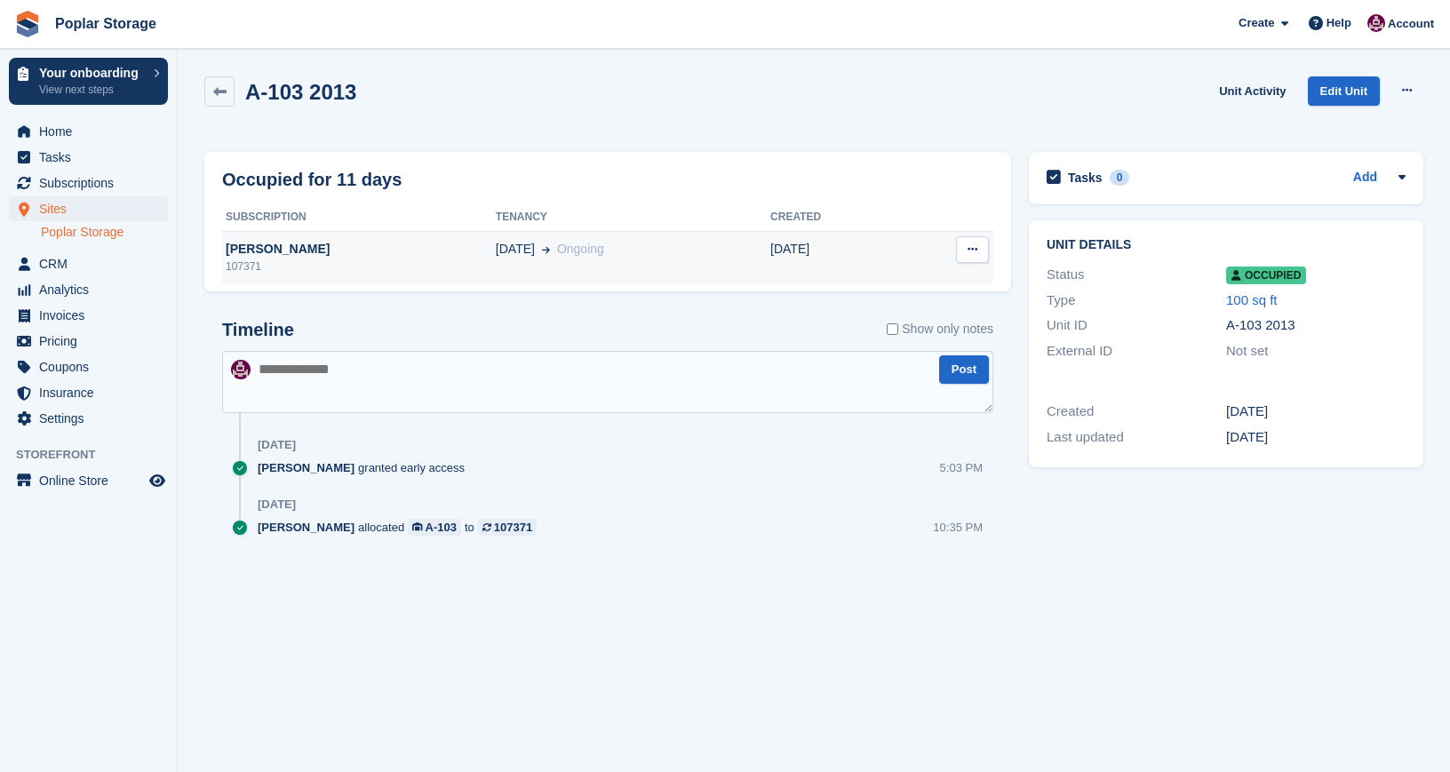
click at [436, 252] on div "[PERSON_NAME]" at bounding box center [359, 249] width 274 height 19
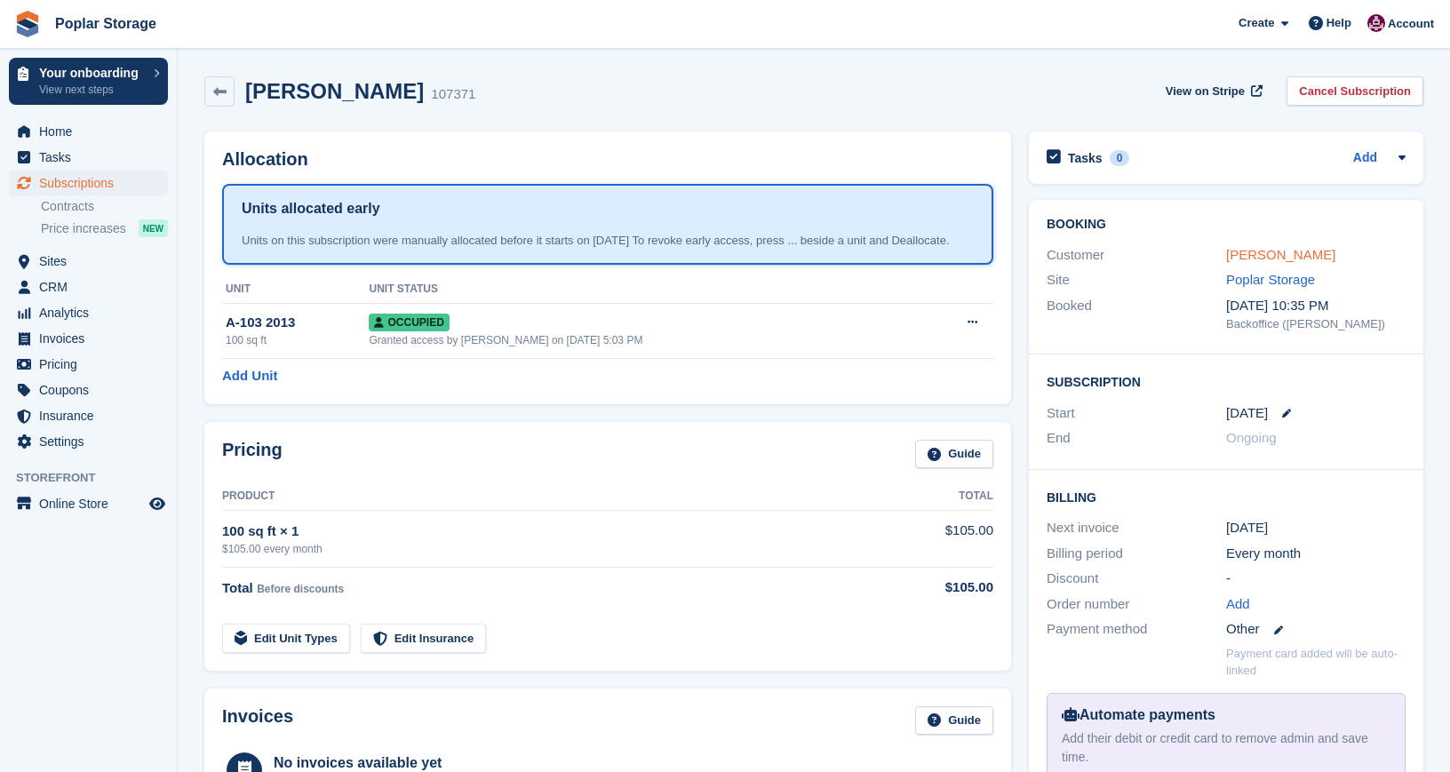
click at [1276, 259] on link "Bradley Yates" at bounding box center [1280, 254] width 109 height 15
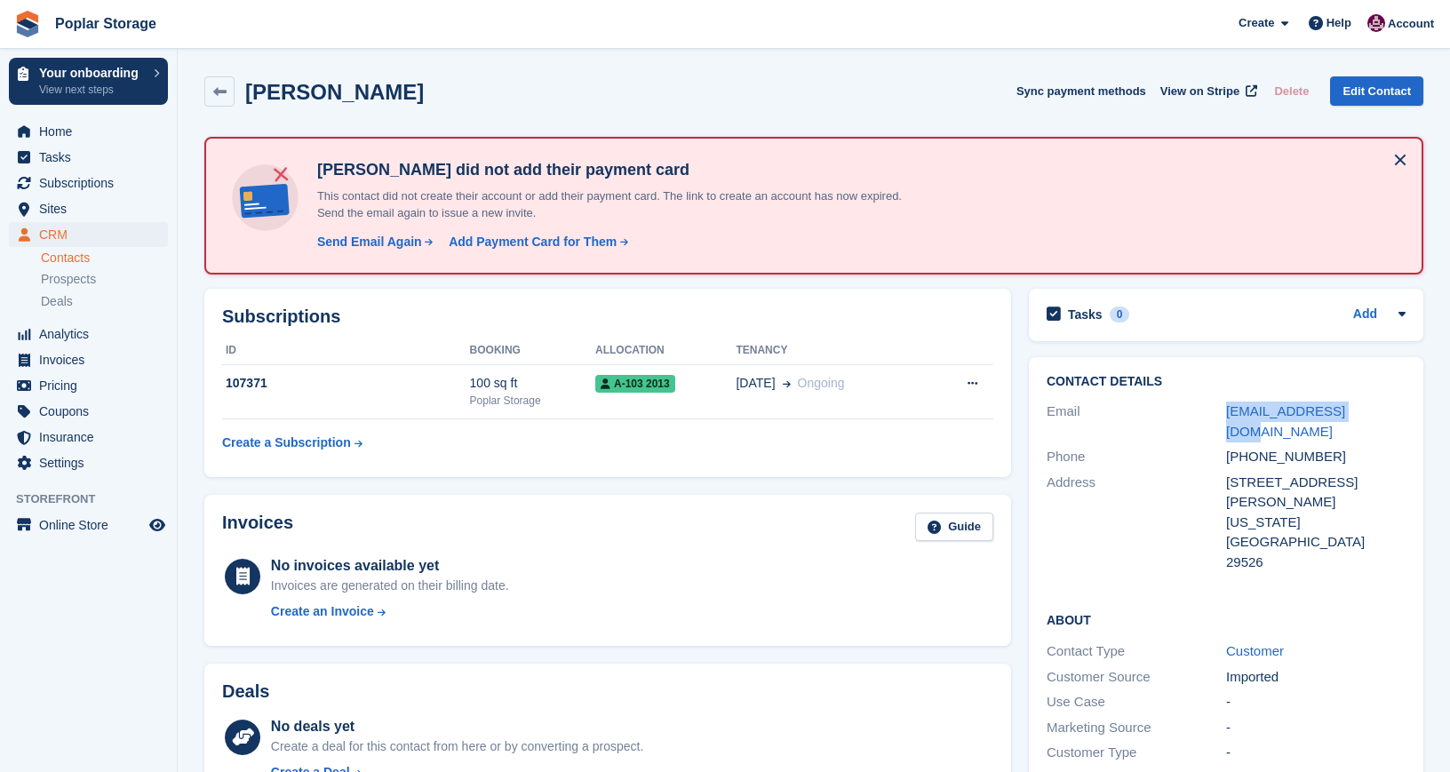
drag, startPoint x: 1379, startPoint y: 412, endPoint x: 1215, endPoint y: 412, distance: 164.4
click at [1215, 412] on div "Email ryates322@gmail.com" at bounding box center [1226, 421] width 359 height 45
copy div "ryates322@gmail.com"
click at [384, 241] on div "Send Email Again" at bounding box center [369, 242] width 105 height 19
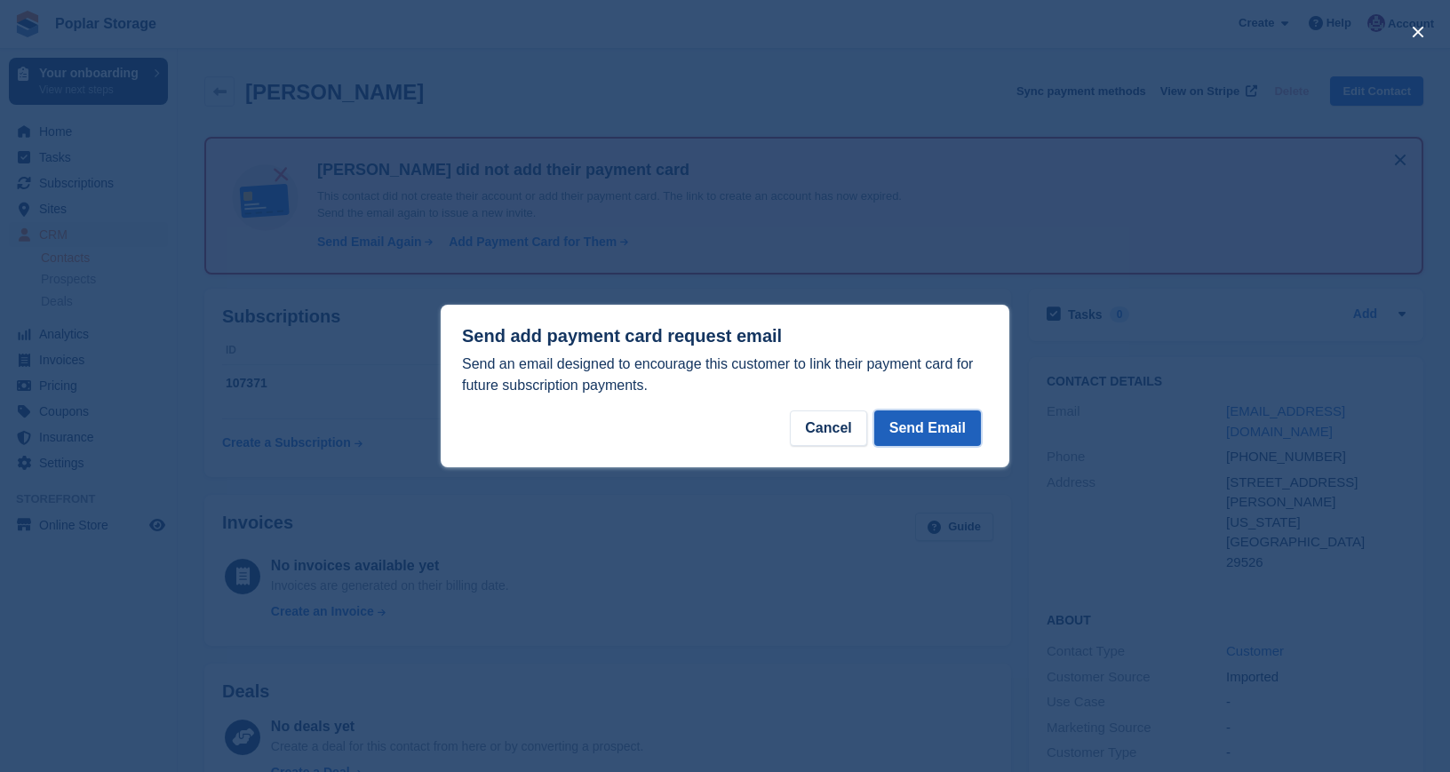
click at [945, 427] on button "Send Email" at bounding box center [927, 429] width 107 height 36
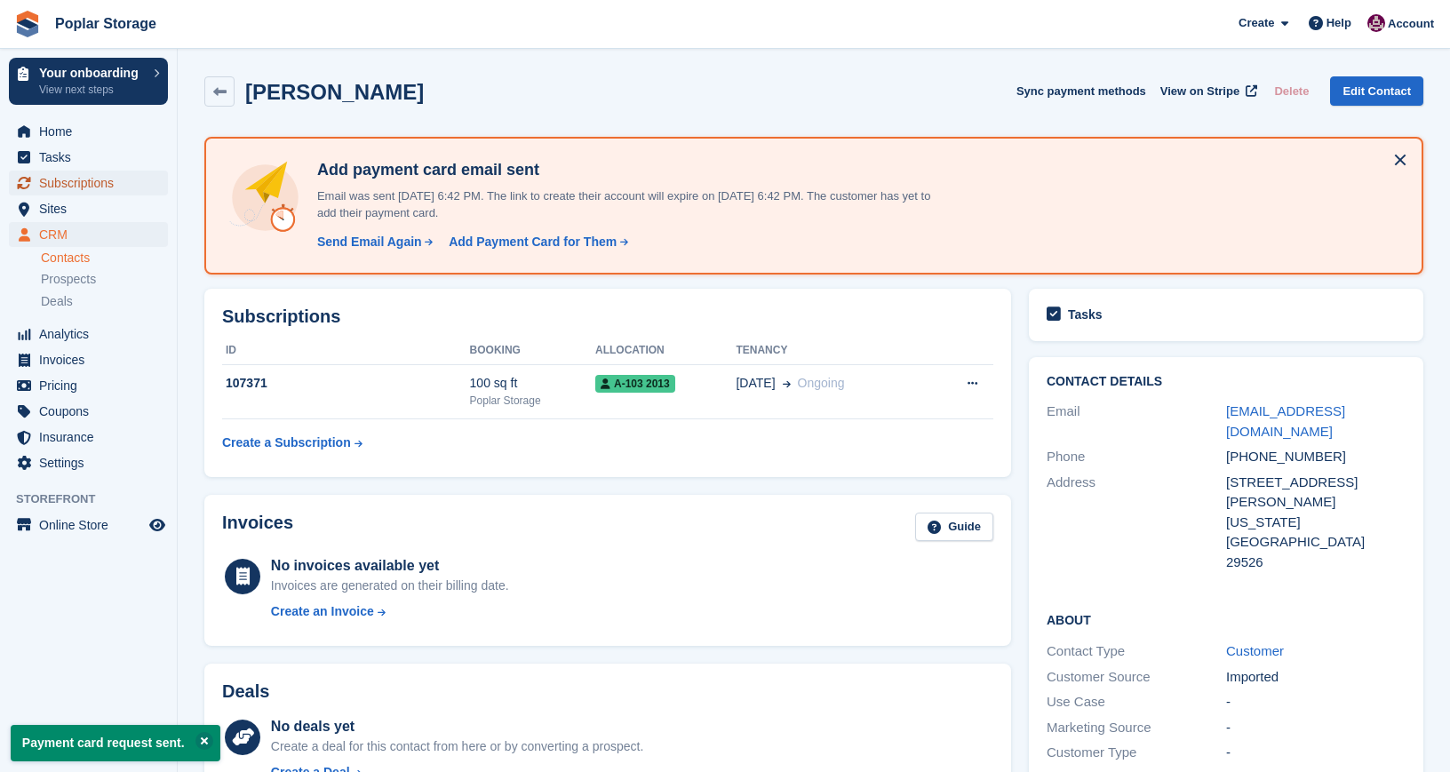
click at [101, 183] on span "Subscriptions" at bounding box center [92, 183] width 107 height 25
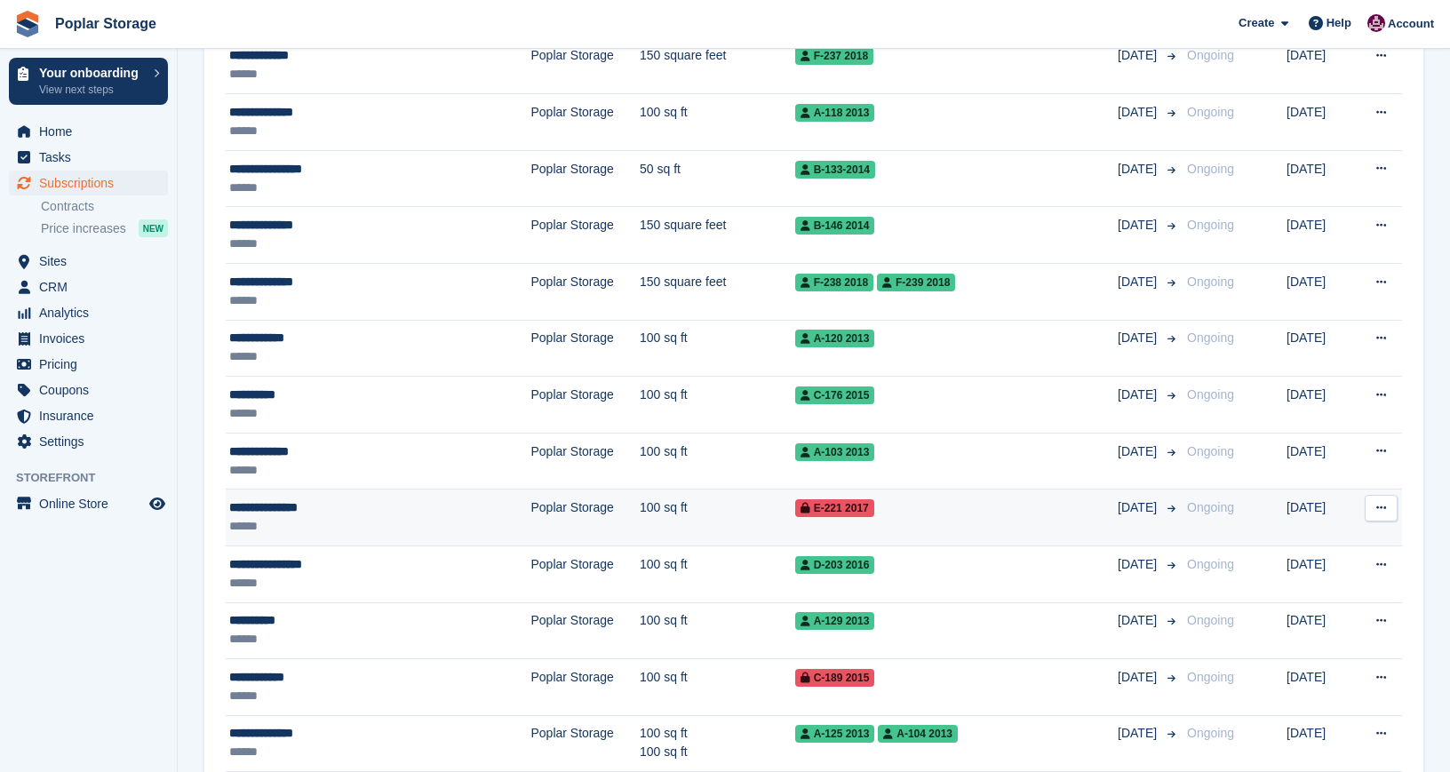
scroll to position [686, 0]
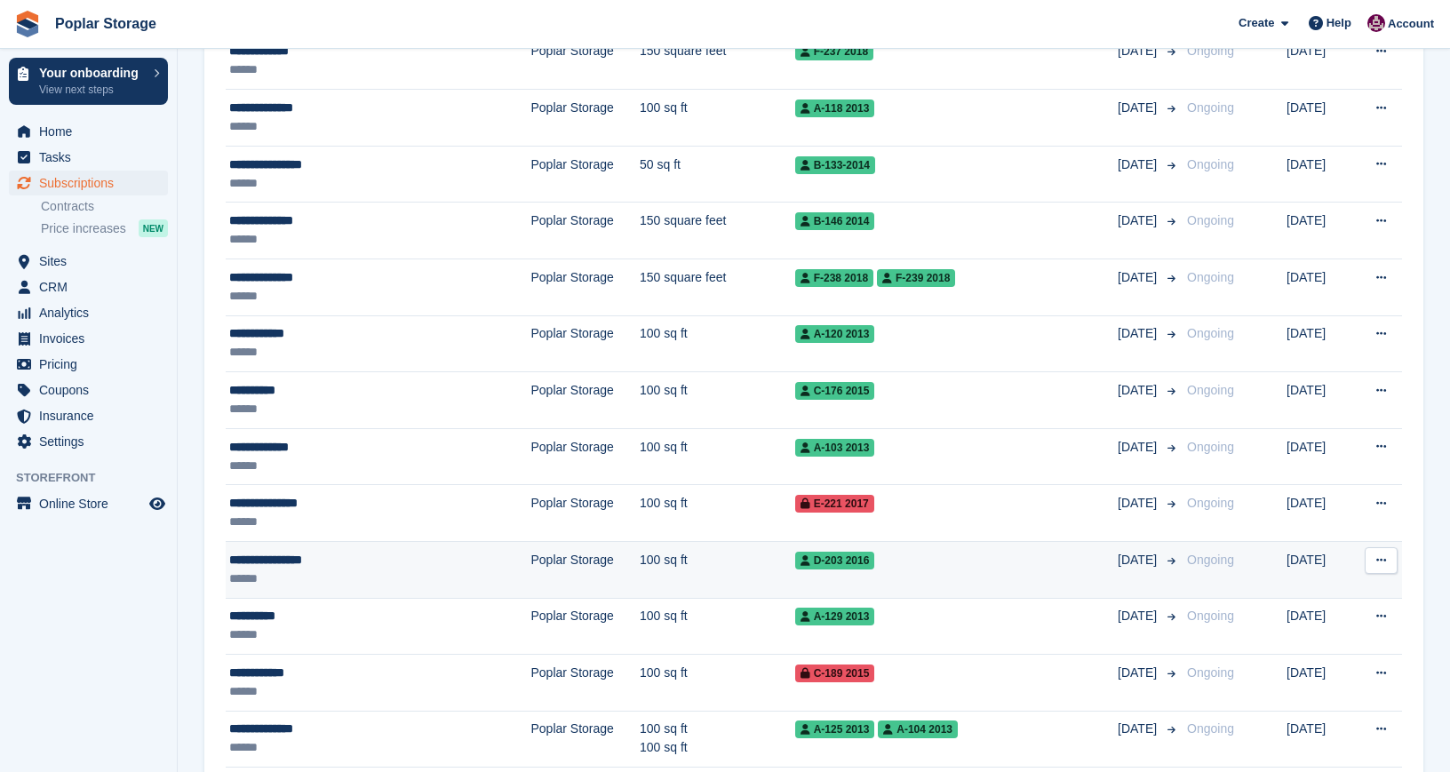
click at [325, 569] on div "**********" at bounding box center [343, 560] width 229 height 19
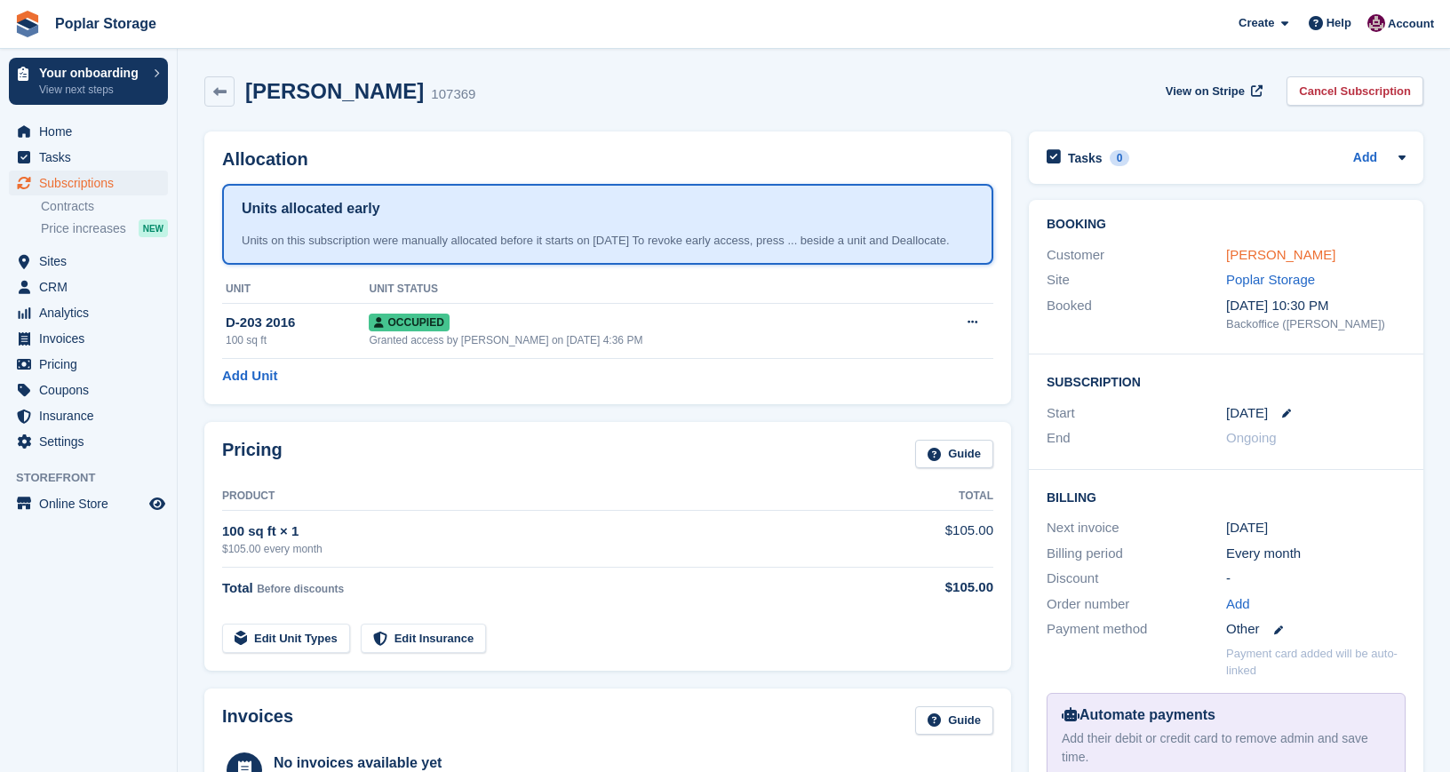
click at [1278, 258] on link "Catherine Vestal" at bounding box center [1280, 254] width 109 height 15
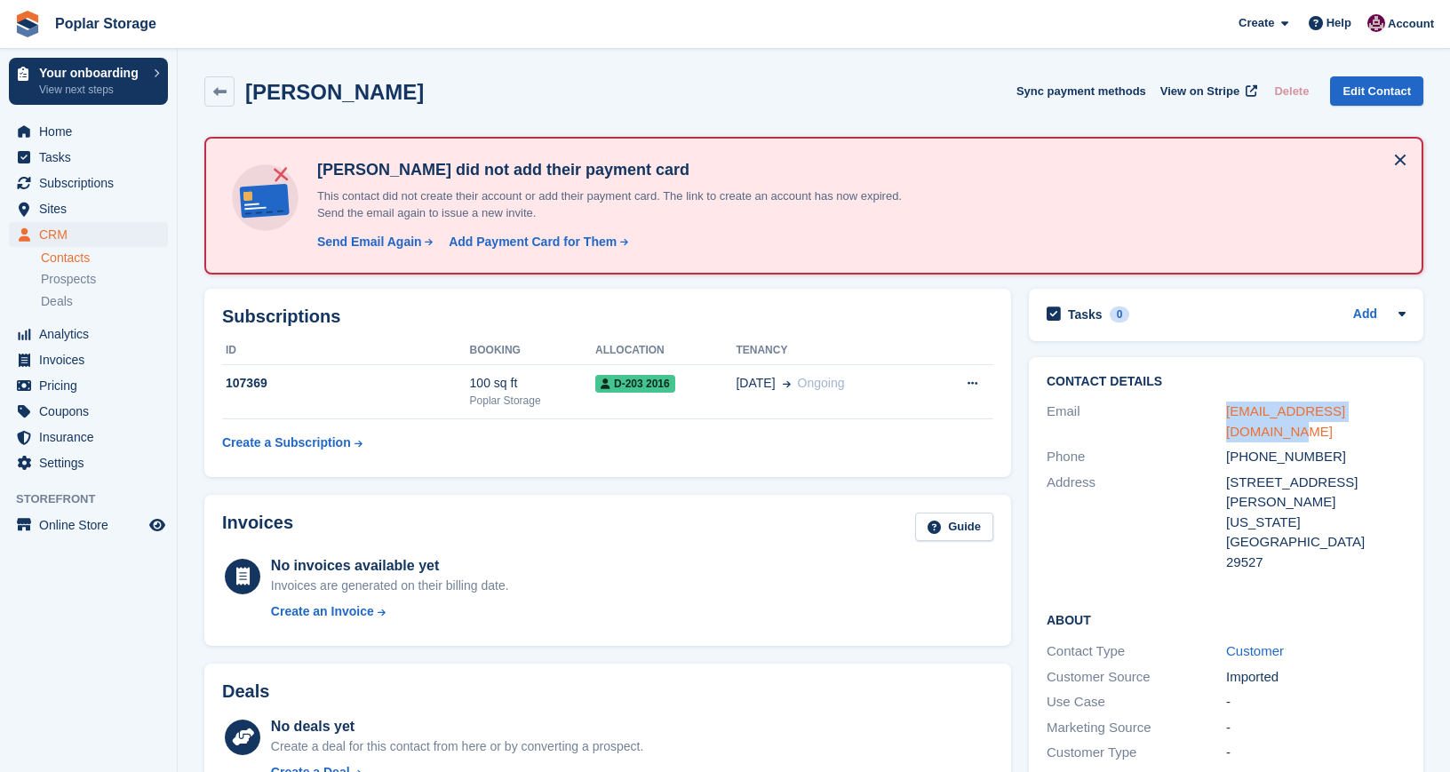
drag, startPoint x: 1407, startPoint y: 409, endPoint x: 1229, endPoint y: 411, distance: 177.8
click at [1229, 411] on div "Contact Details Email vestalcatherine@gmail.com Phone +18436102847 Address 1118…" at bounding box center [1226, 475] width 395 height 236
copy link "vestalcatherine@gmail.com"
click at [378, 242] on div "Send Email Again" at bounding box center [369, 242] width 105 height 19
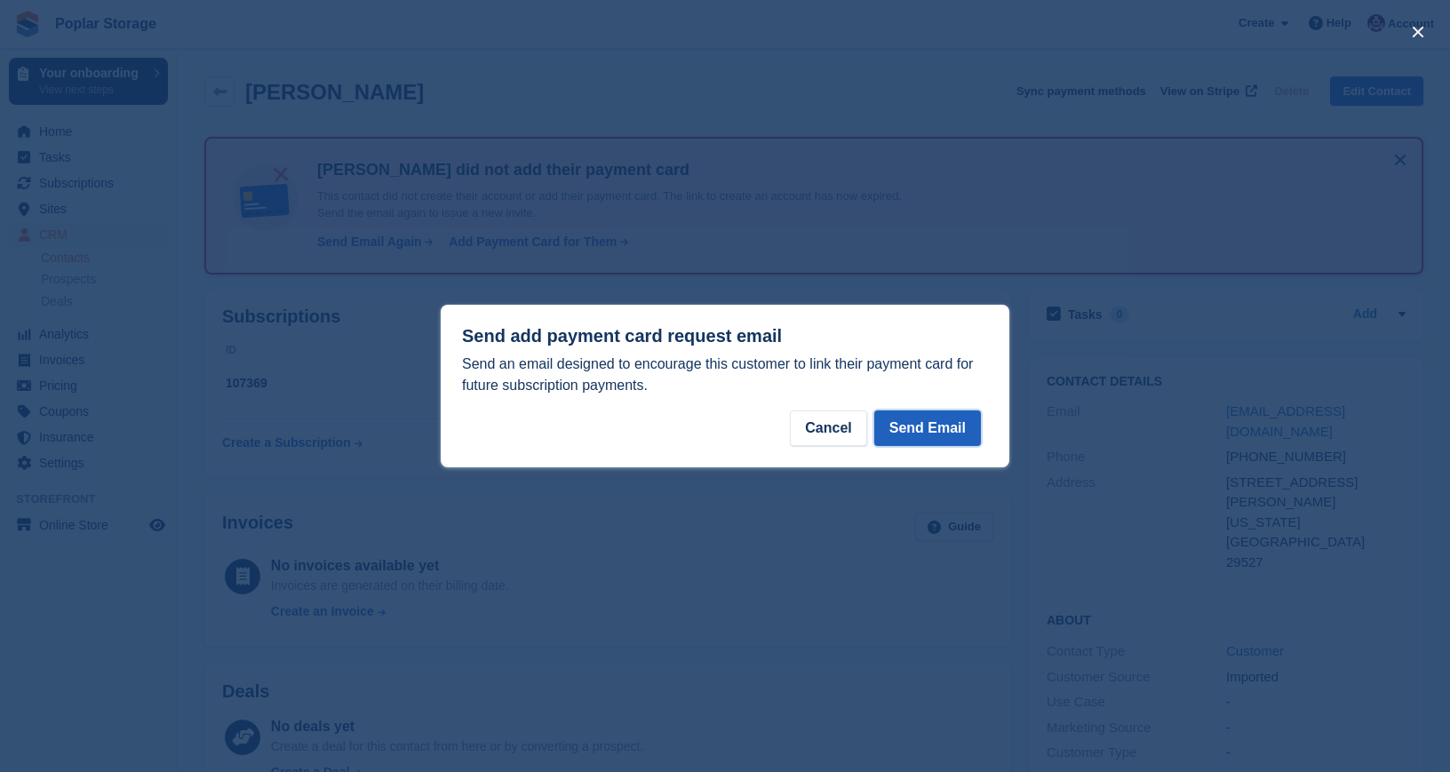
click at [890, 427] on button "Send Email" at bounding box center [927, 429] width 107 height 36
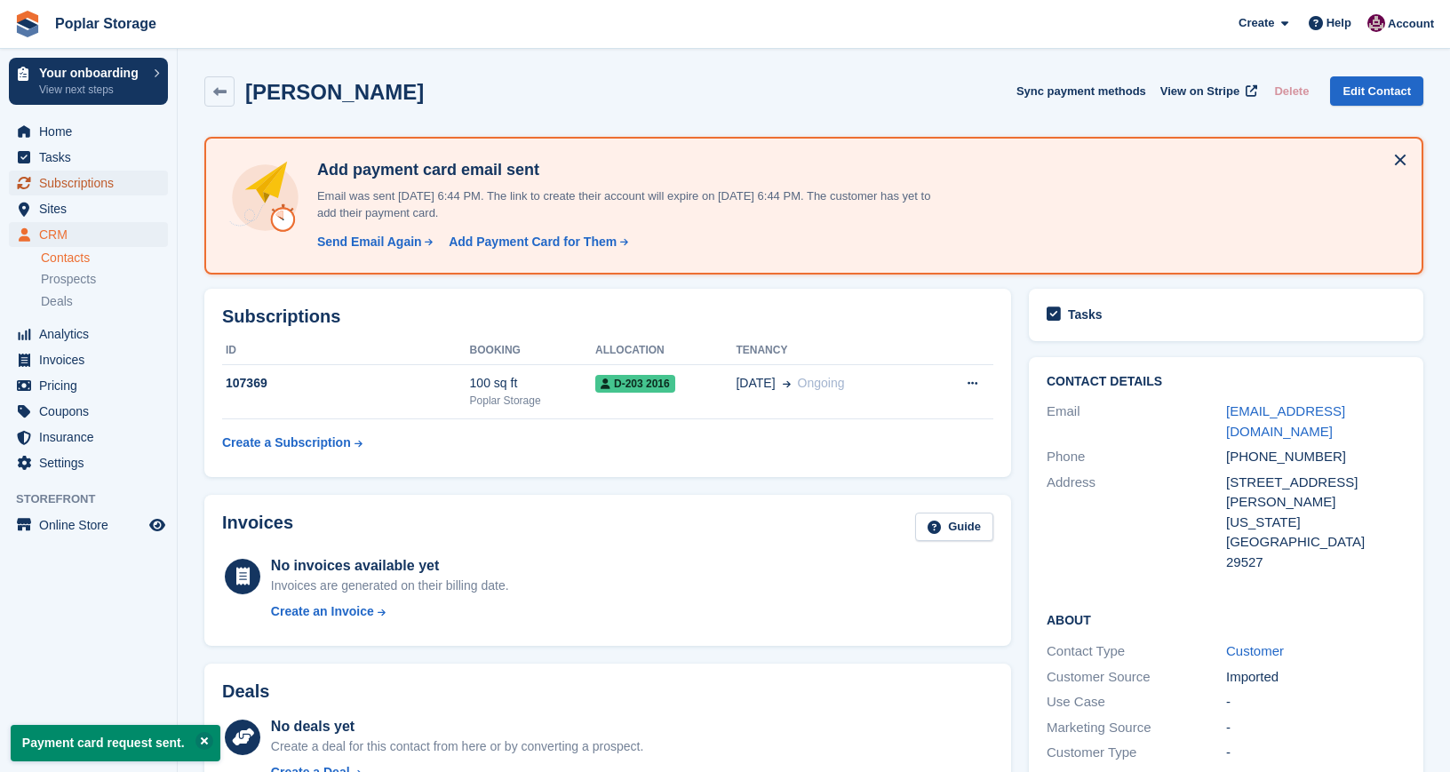
click at [100, 176] on span "Subscriptions" at bounding box center [92, 183] width 107 height 25
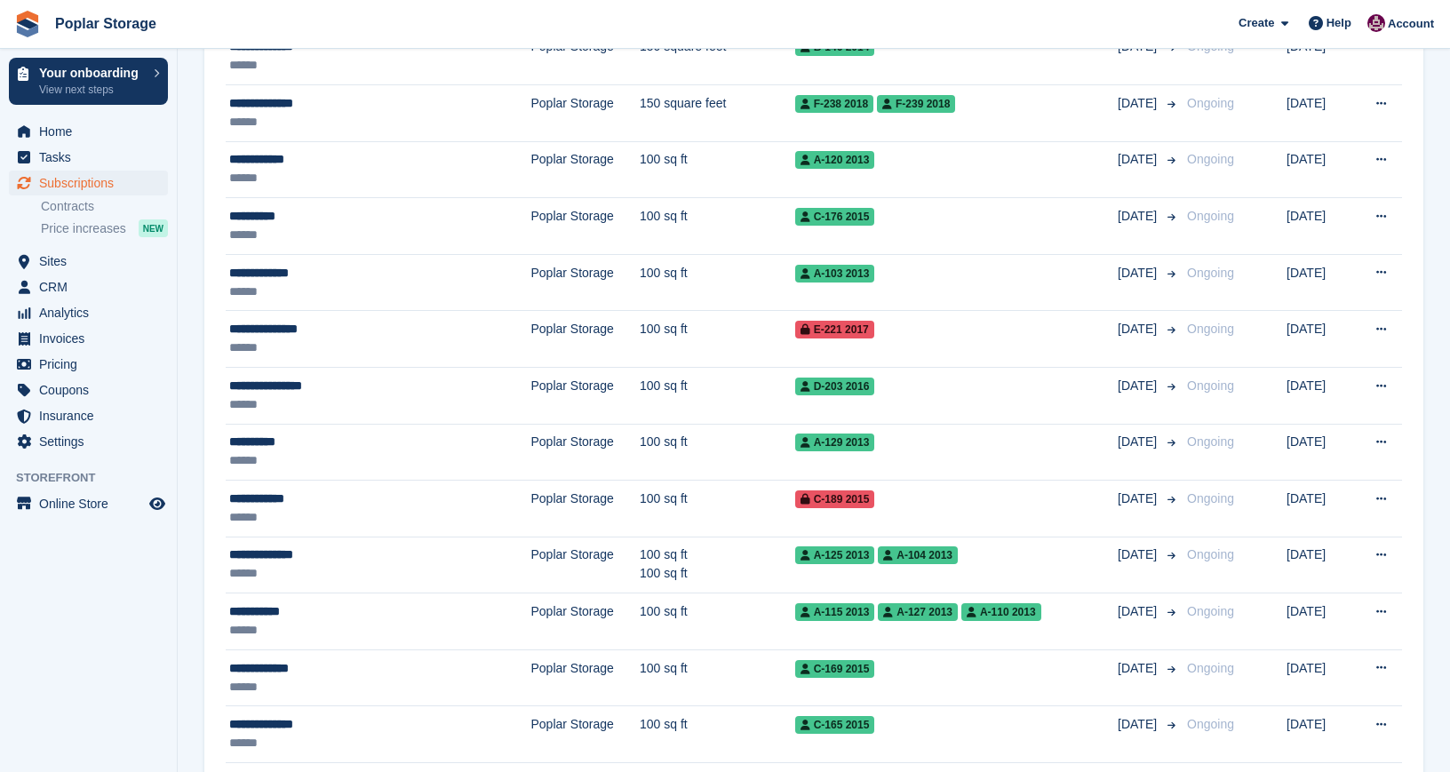
scroll to position [866, 0]
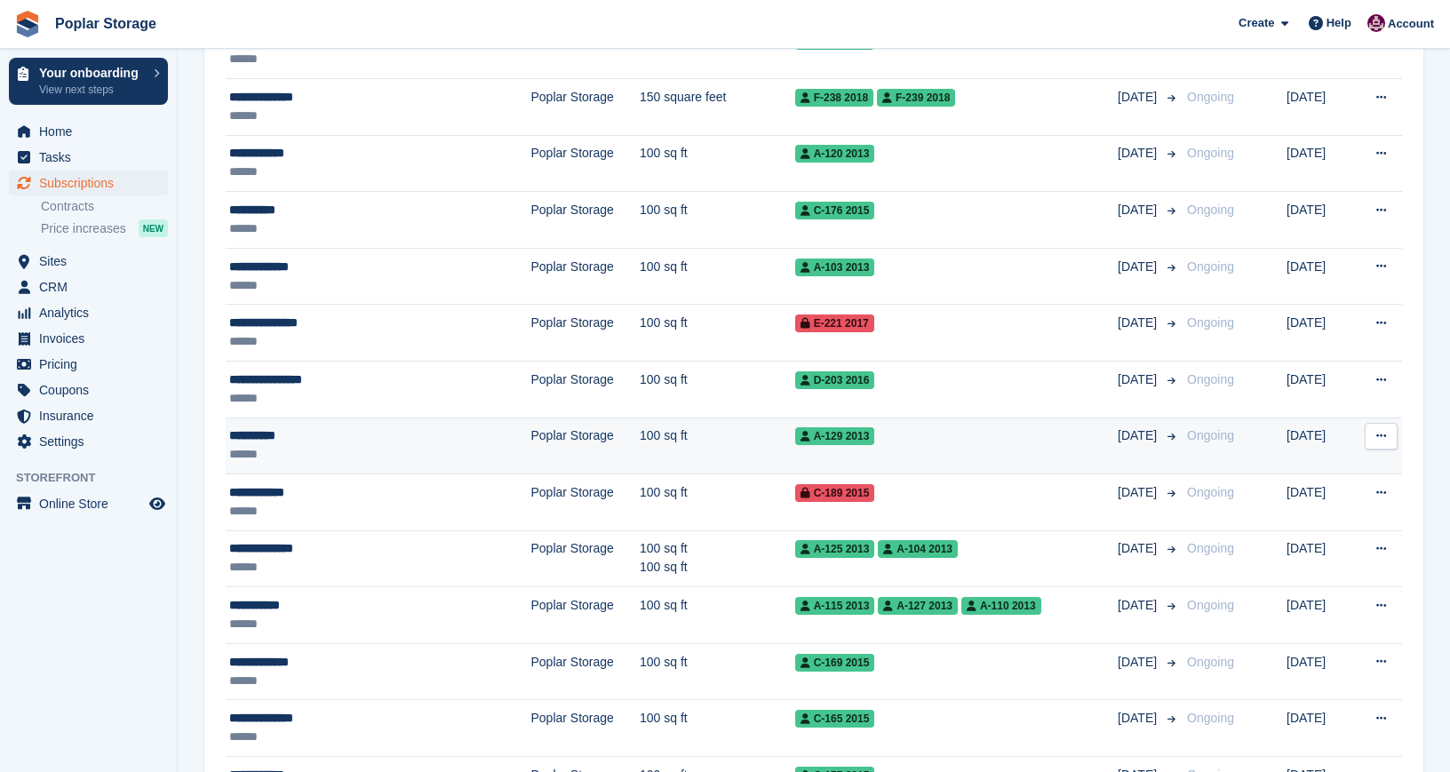
click at [377, 438] on div "**********" at bounding box center [343, 436] width 229 height 19
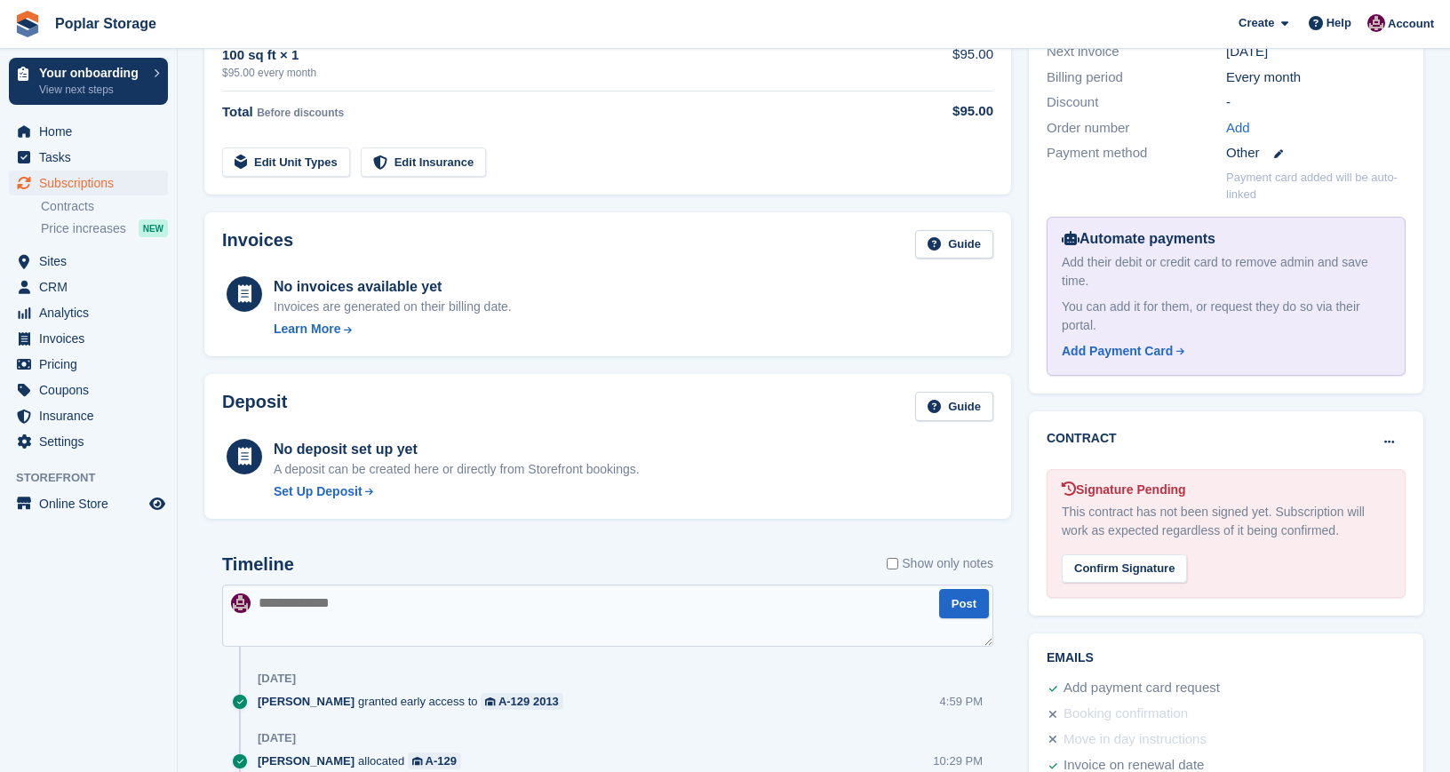
scroll to position [477, 0]
click at [1387, 444] on icon at bounding box center [1390, 441] width 10 height 12
click at [1321, 471] on p "Mark as N/A" at bounding box center [1320, 476] width 155 height 23
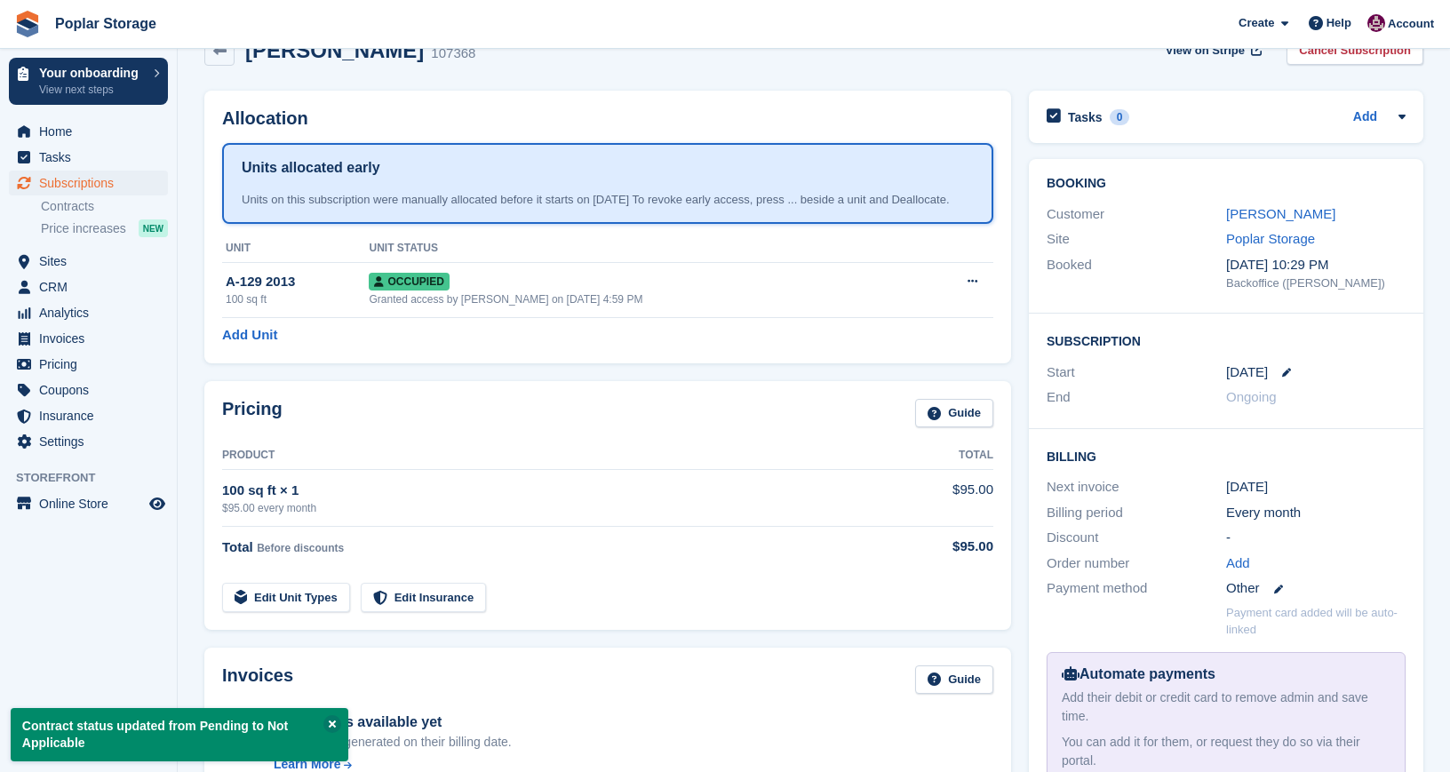
scroll to position [0, 0]
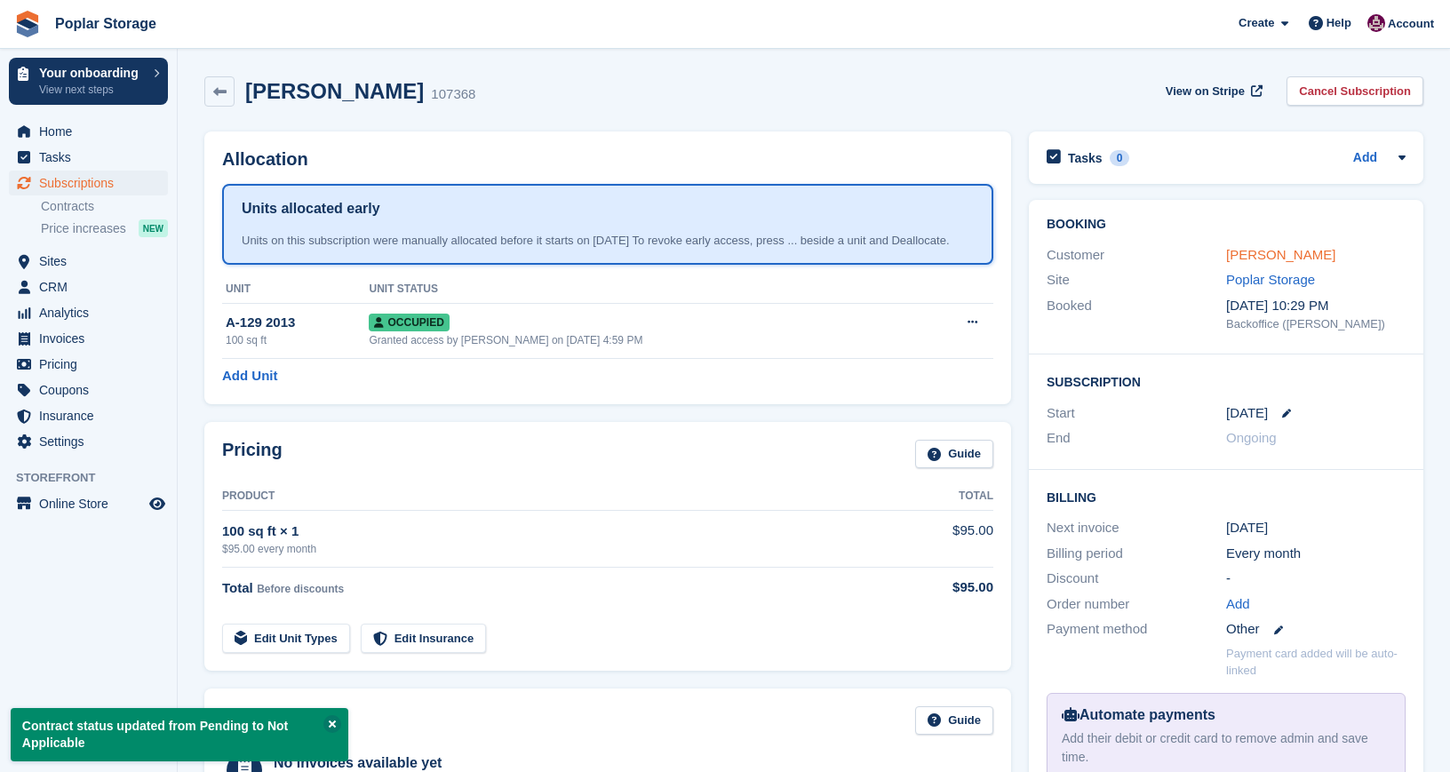
click at [1285, 252] on link "[PERSON_NAME]" at bounding box center [1280, 254] width 109 height 15
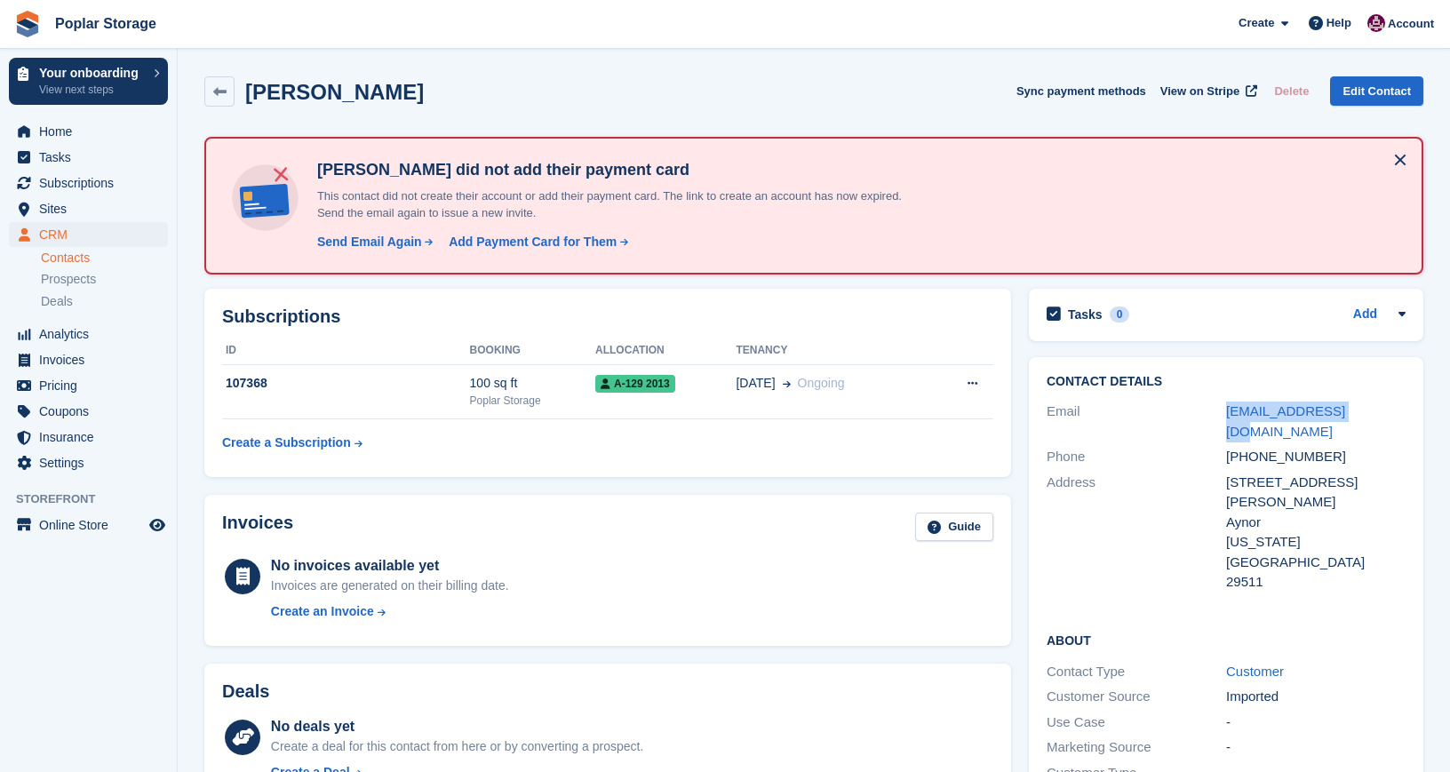
drag, startPoint x: 1361, startPoint y: 410, endPoint x: 1224, endPoint y: 413, distance: 137.8
click at [1224, 413] on div "Email ttruett2@yahoo.com" at bounding box center [1226, 421] width 359 height 45
copy div "ttruett2@yahoo.com"
click at [354, 246] on div "Send Email Again" at bounding box center [369, 242] width 105 height 19
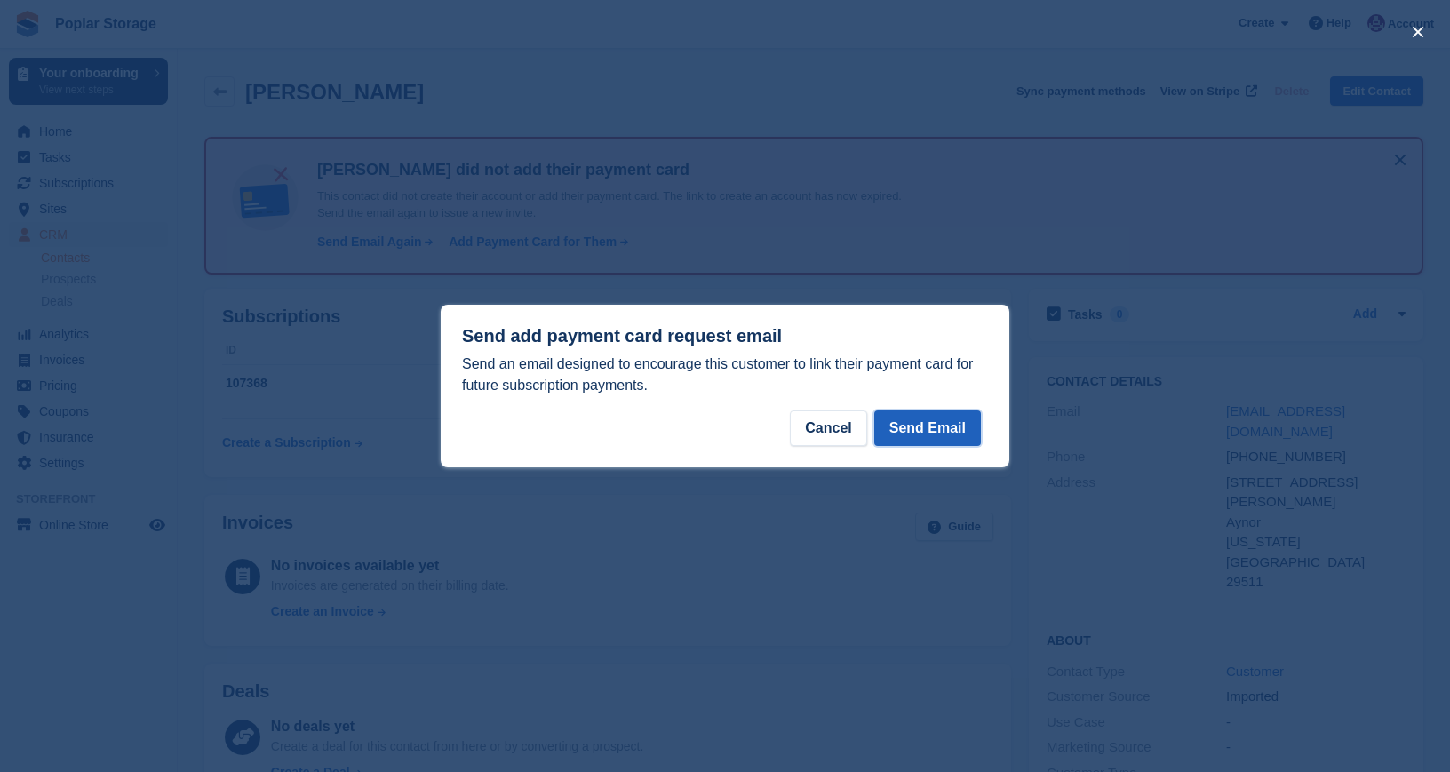
click at [920, 431] on button "Send Email" at bounding box center [927, 429] width 107 height 36
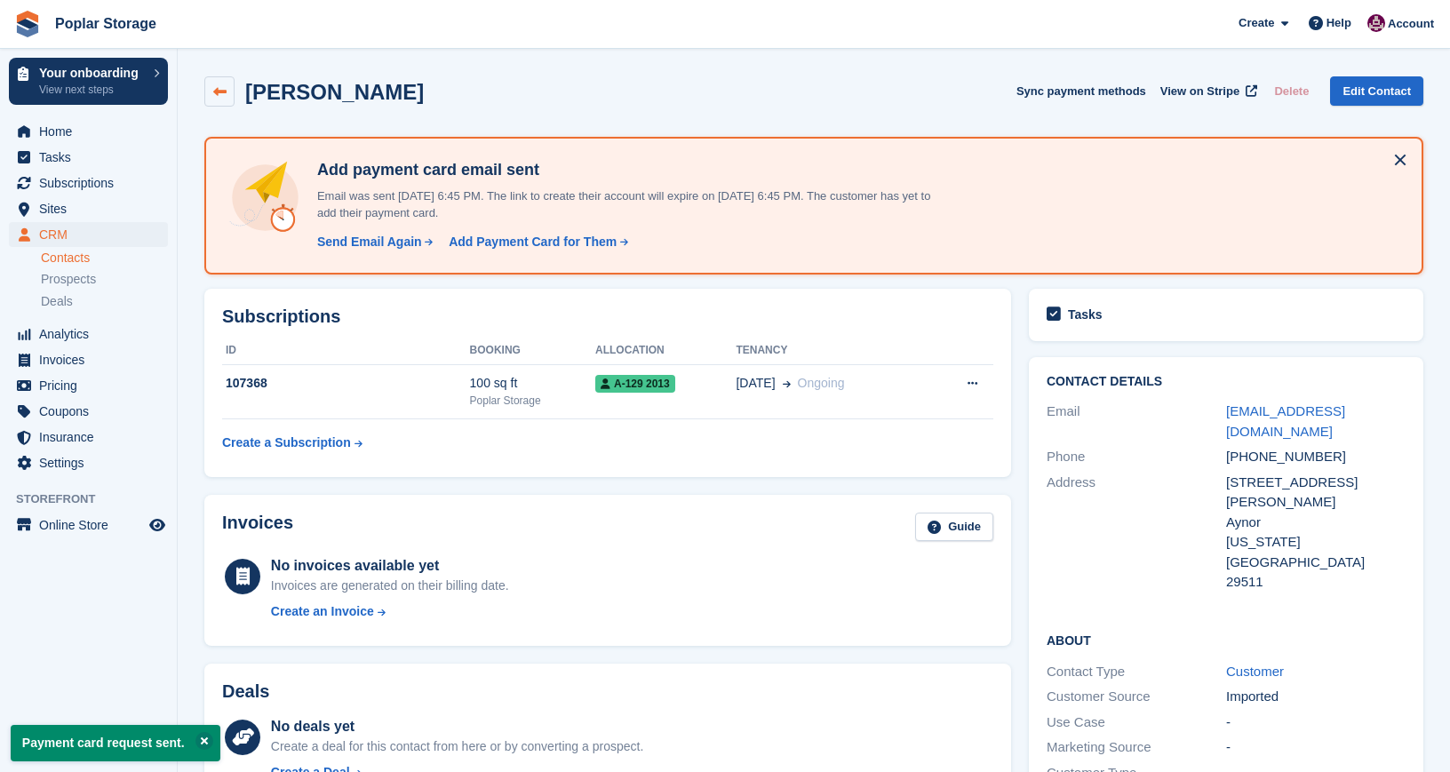
click at [207, 90] on link at bounding box center [219, 91] width 30 height 30
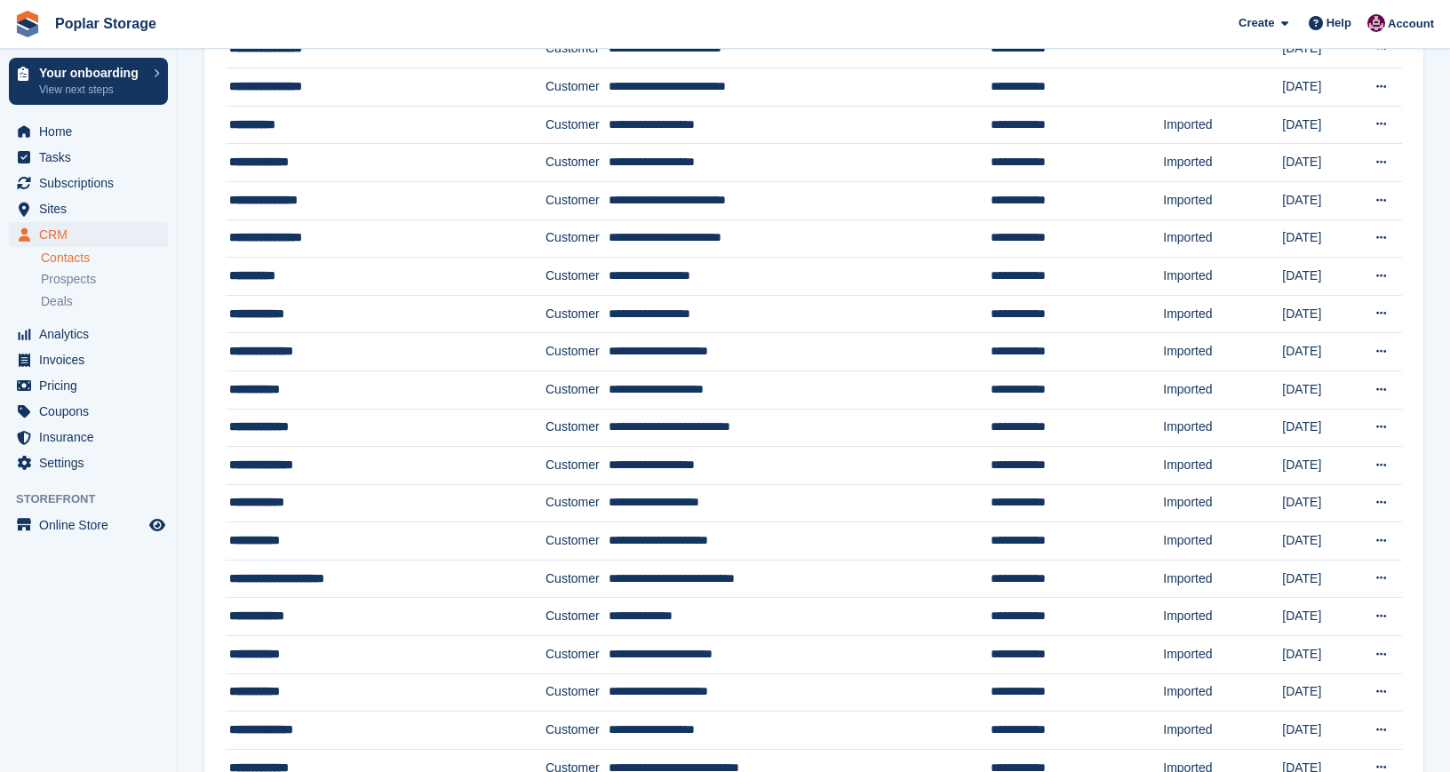
scroll to position [349, 0]
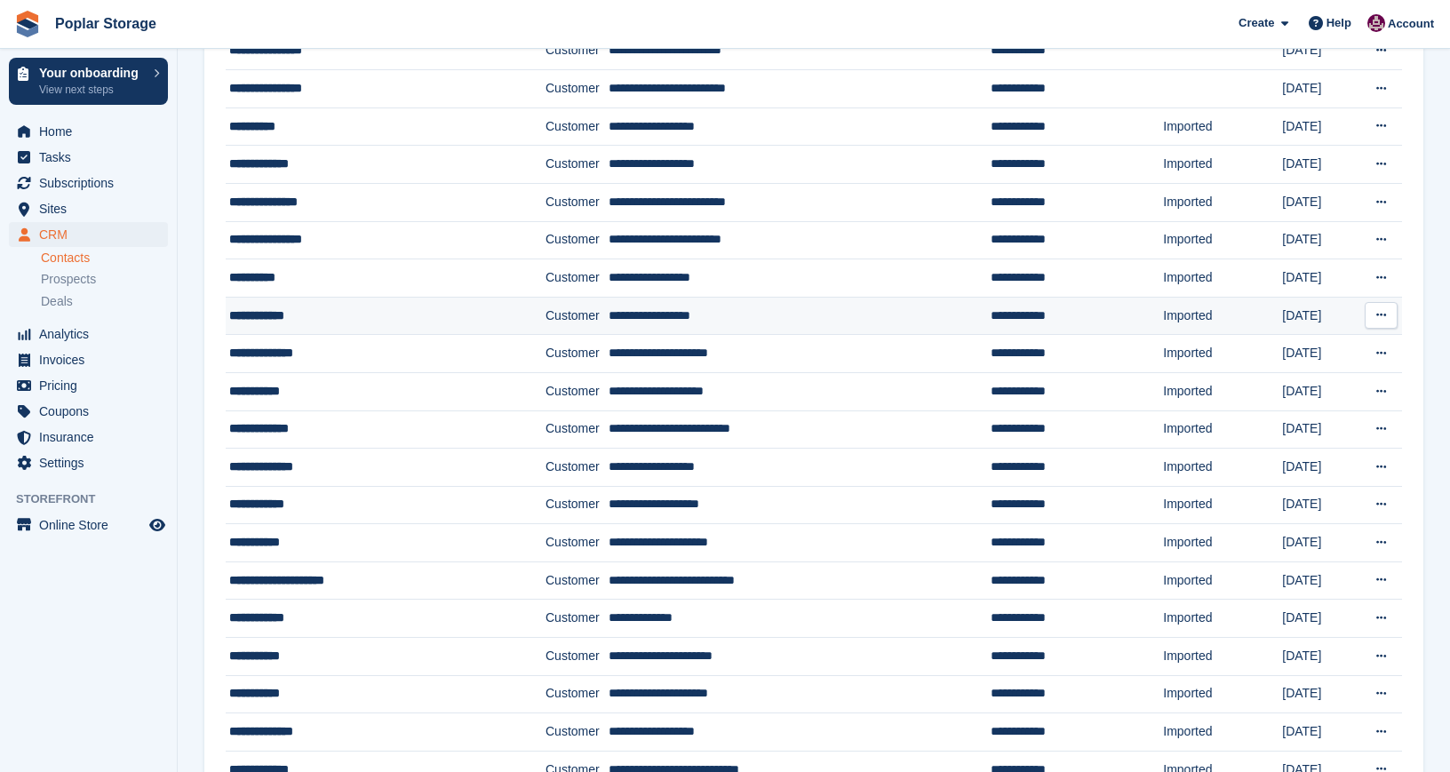
click at [267, 312] on div "**********" at bounding box center [363, 316] width 269 height 19
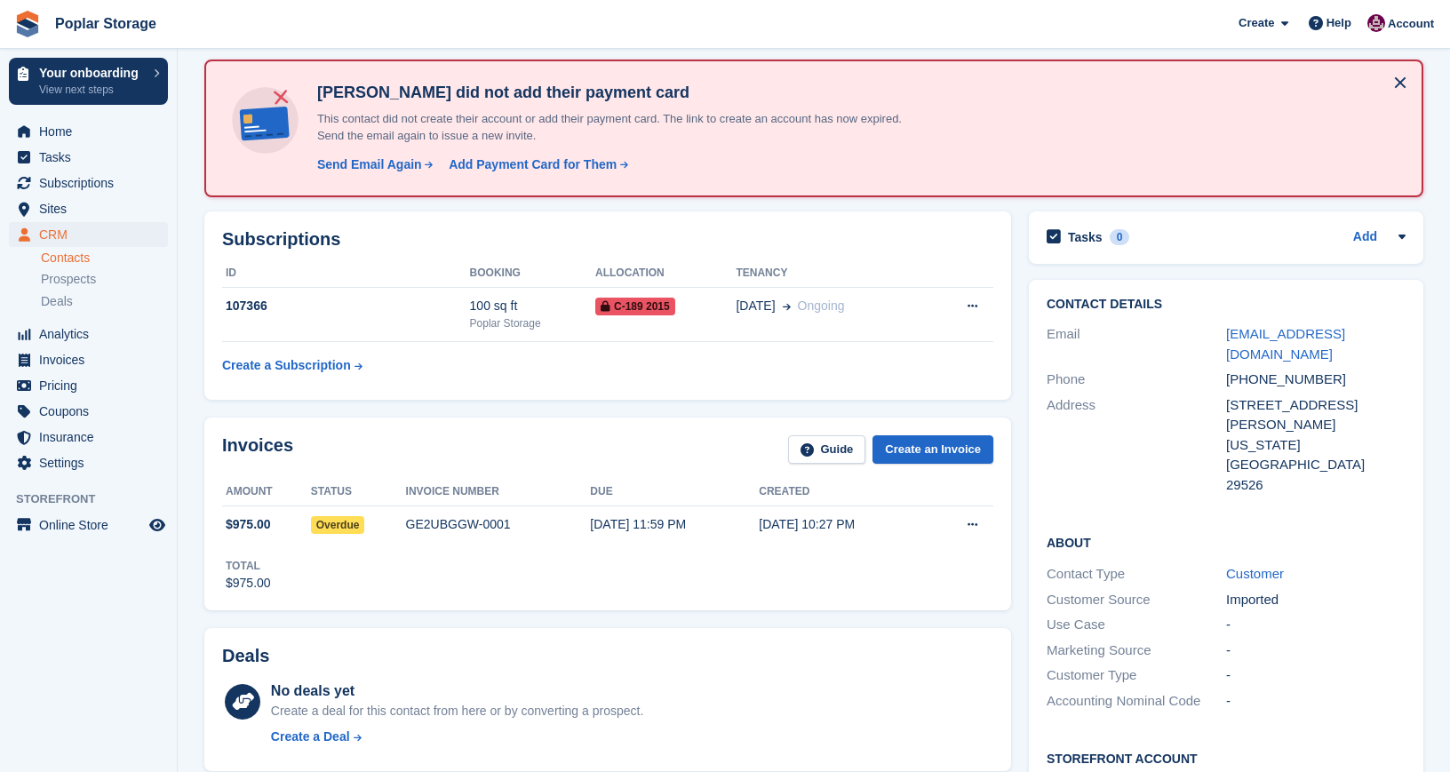
scroll to position [76, 0]
drag, startPoint x: 1364, startPoint y: 337, endPoint x: 1226, endPoint y: 340, distance: 137.8
click at [1226, 340] on div "rtodd263@gmail.com" at bounding box center [1316, 345] width 180 height 40
click at [1393, 327] on div "rtodd263@gmail.com" at bounding box center [1316, 345] width 180 height 40
drag, startPoint x: 1385, startPoint y: 338, endPoint x: 1226, endPoint y: 339, distance: 158.2
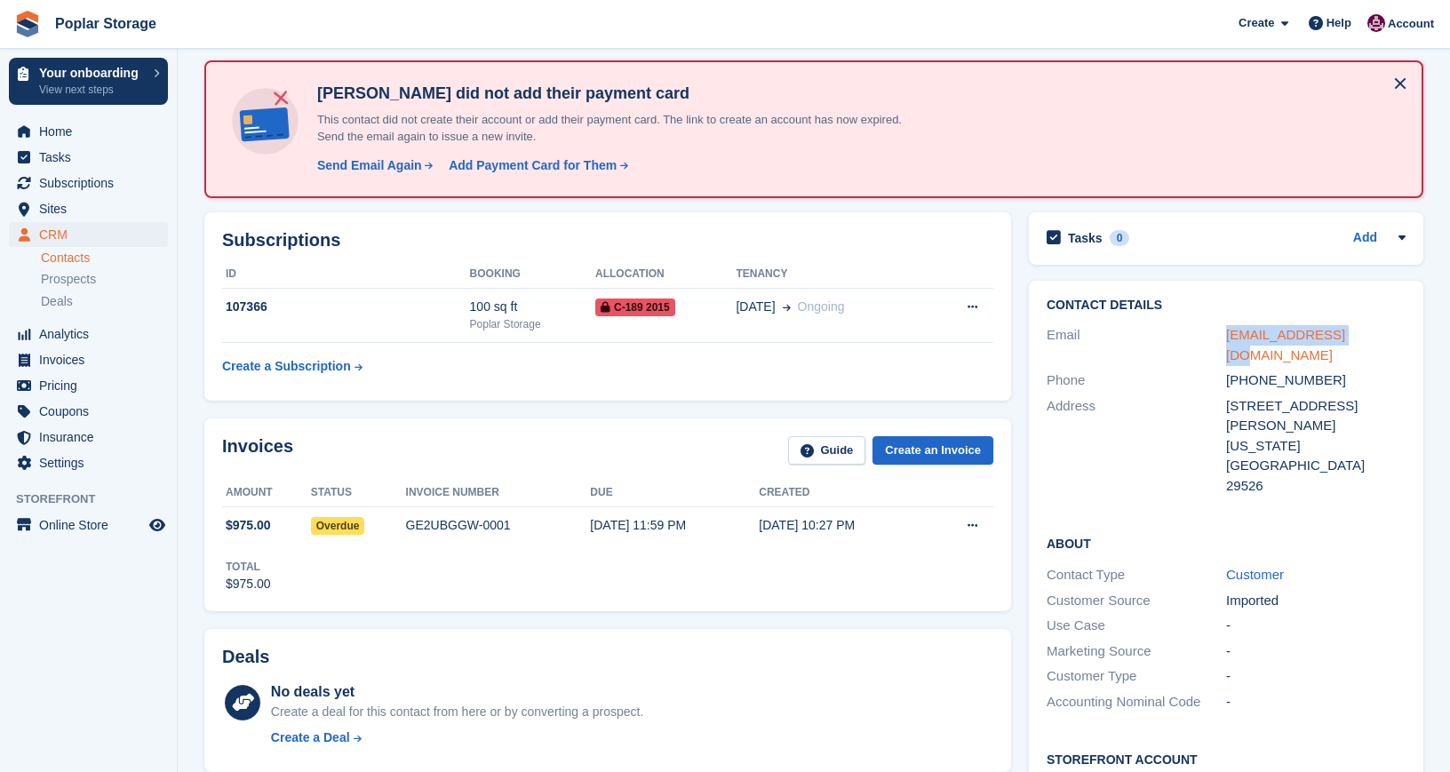
click at [1226, 339] on div "rtodd263@gmail.com" at bounding box center [1316, 345] width 180 height 40
copy link "rtodd263@gmail.com"
click at [296, 525] on span "$975.00" at bounding box center [266, 525] width 89 height 19
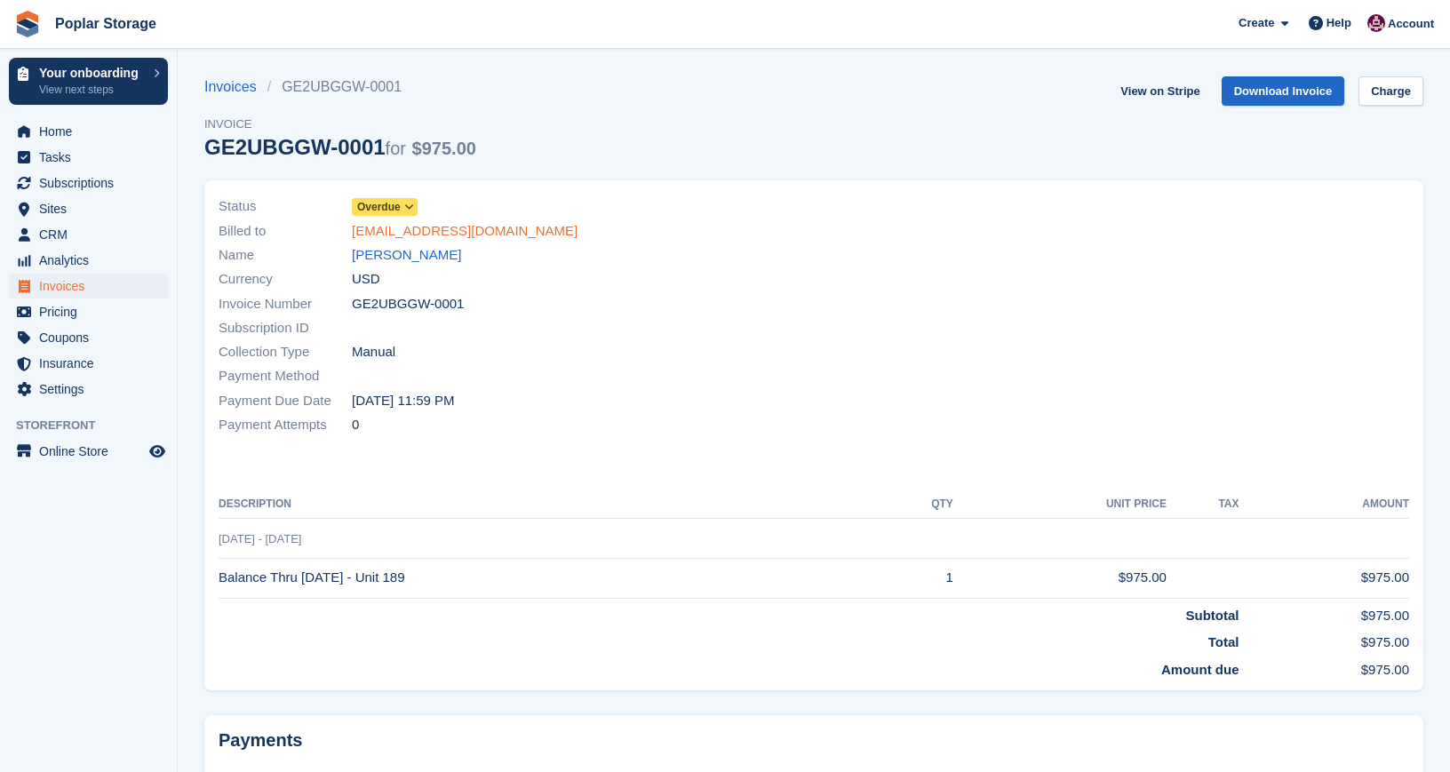
click at [396, 231] on link "[EMAIL_ADDRESS][DOMAIN_NAME]" at bounding box center [465, 231] width 226 height 20
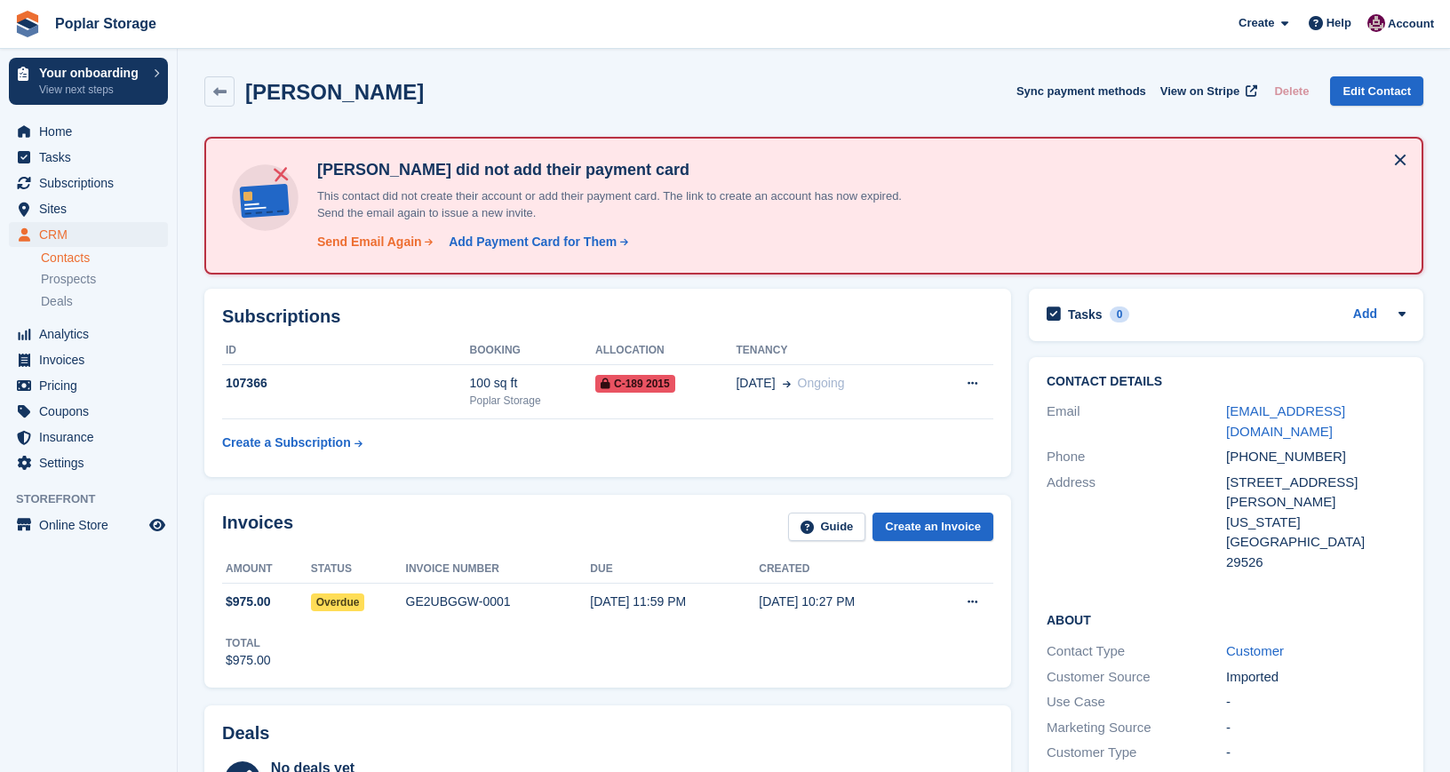
click at [397, 236] on div "Send Email Again" at bounding box center [369, 242] width 105 height 19
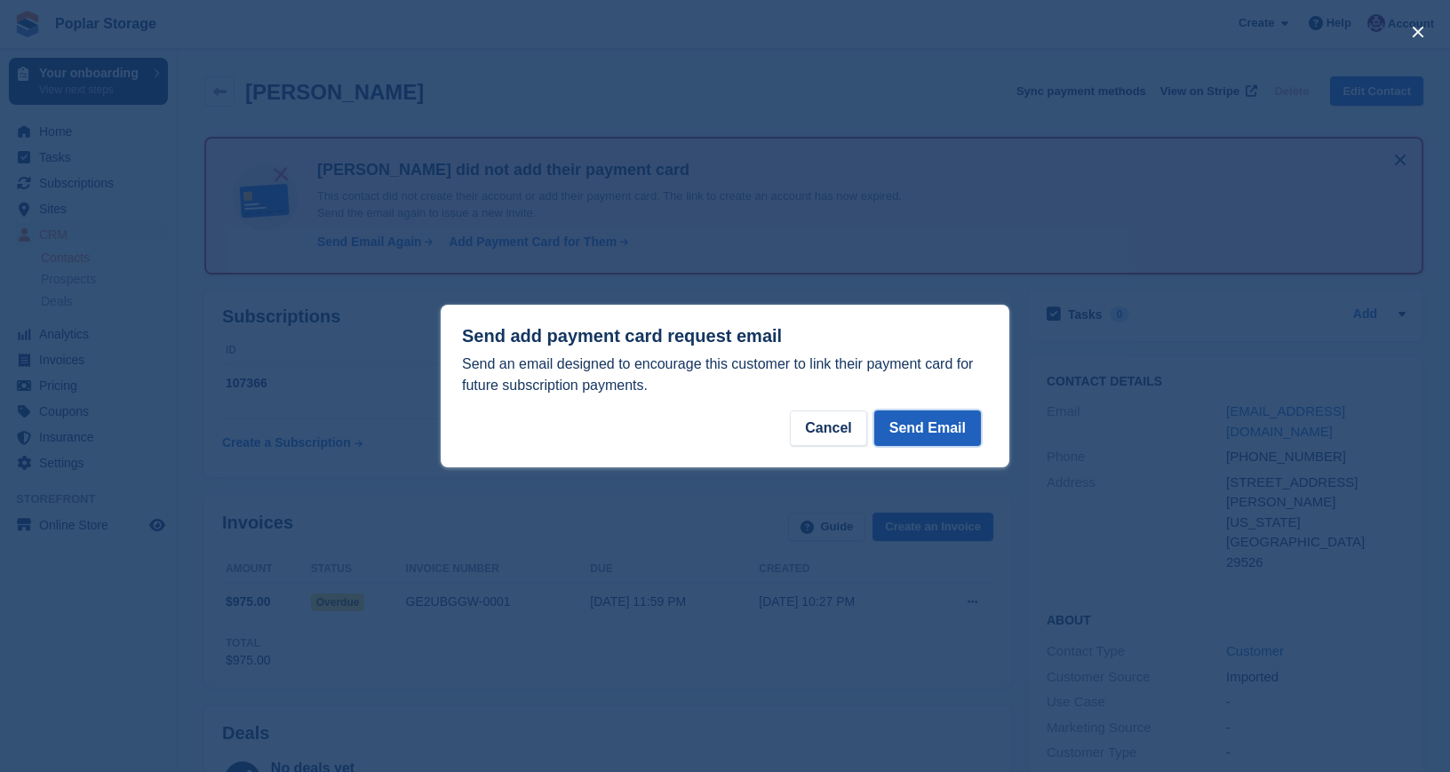
click at [954, 428] on button "Send Email" at bounding box center [927, 429] width 107 height 36
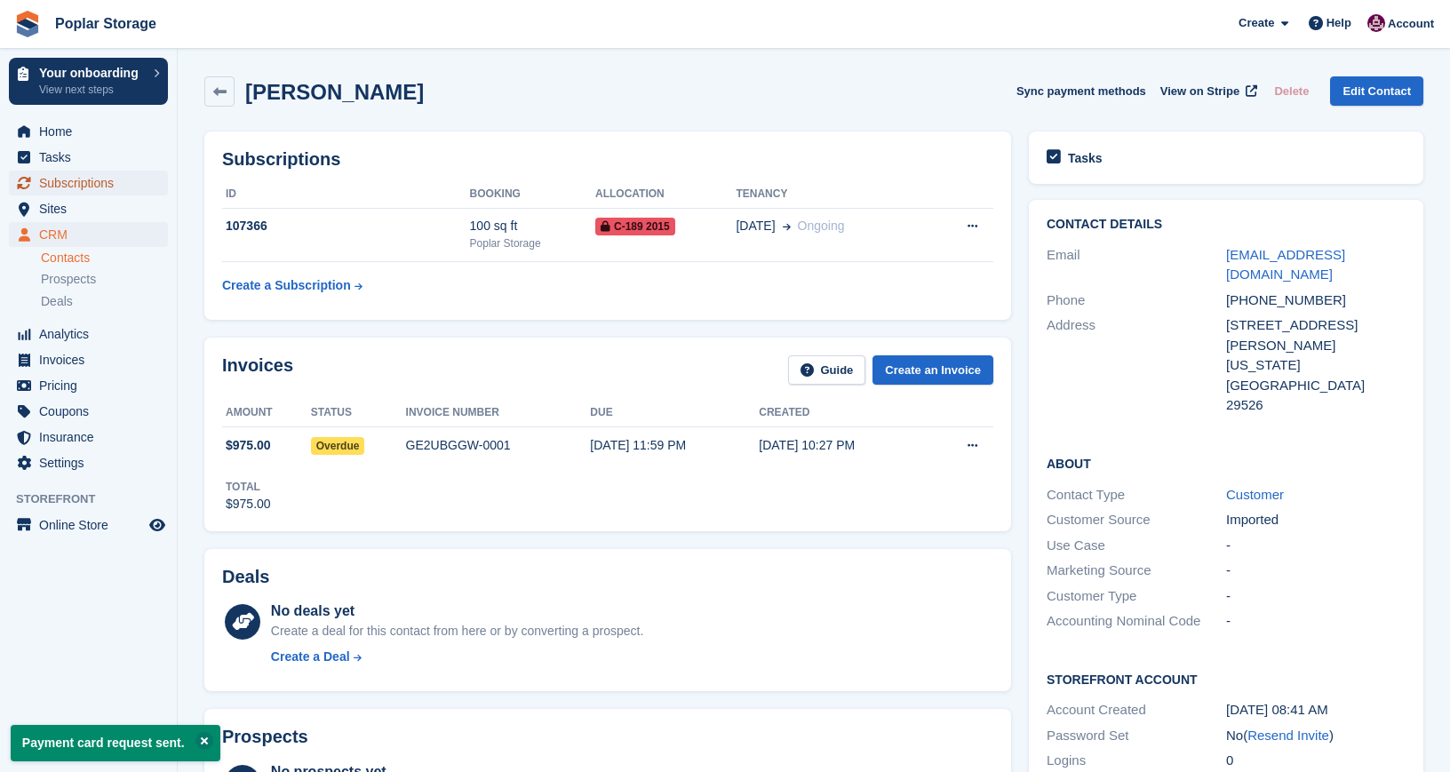
click at [67, 184] on span "Subscriptions" at bounding box center [92, 183] width 107 height 25
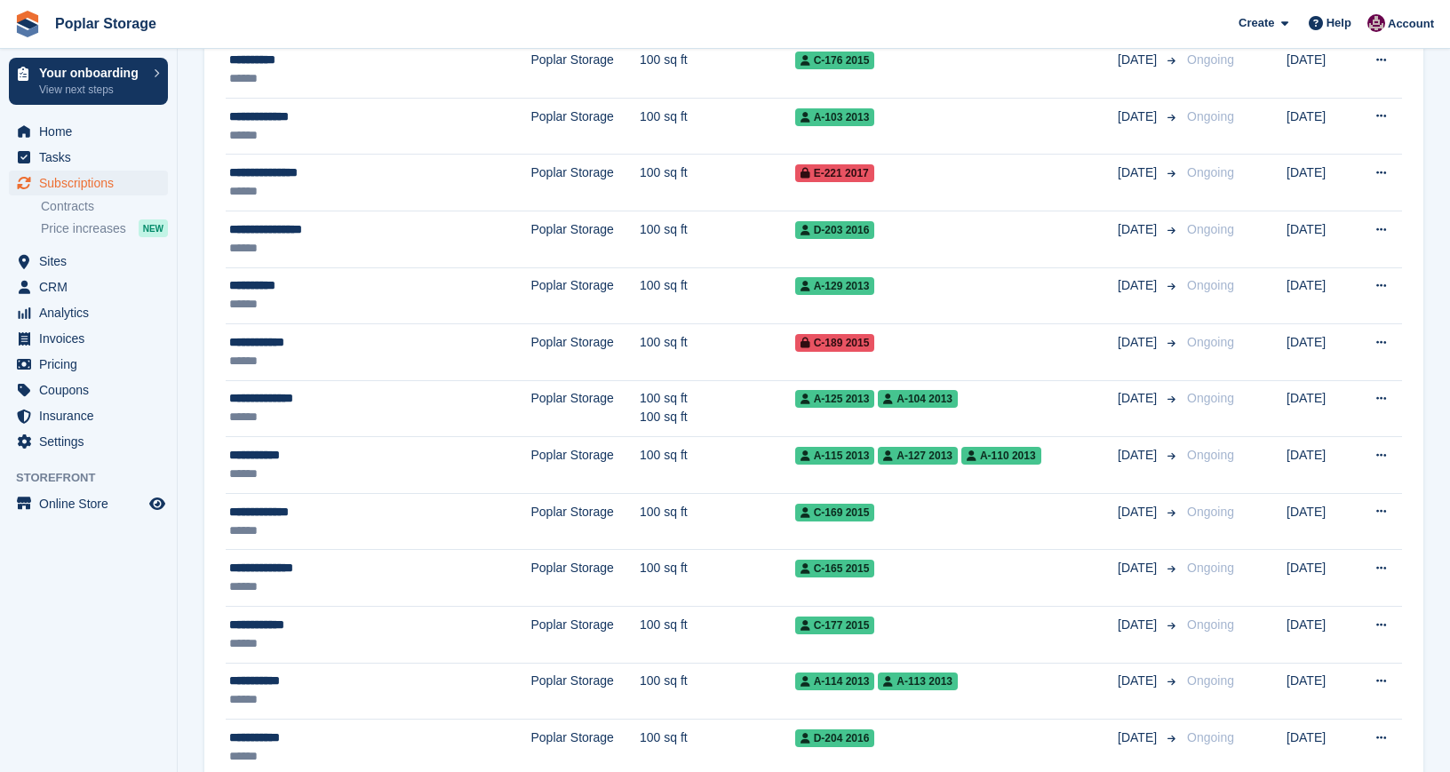
scroll to position [1024, 0]
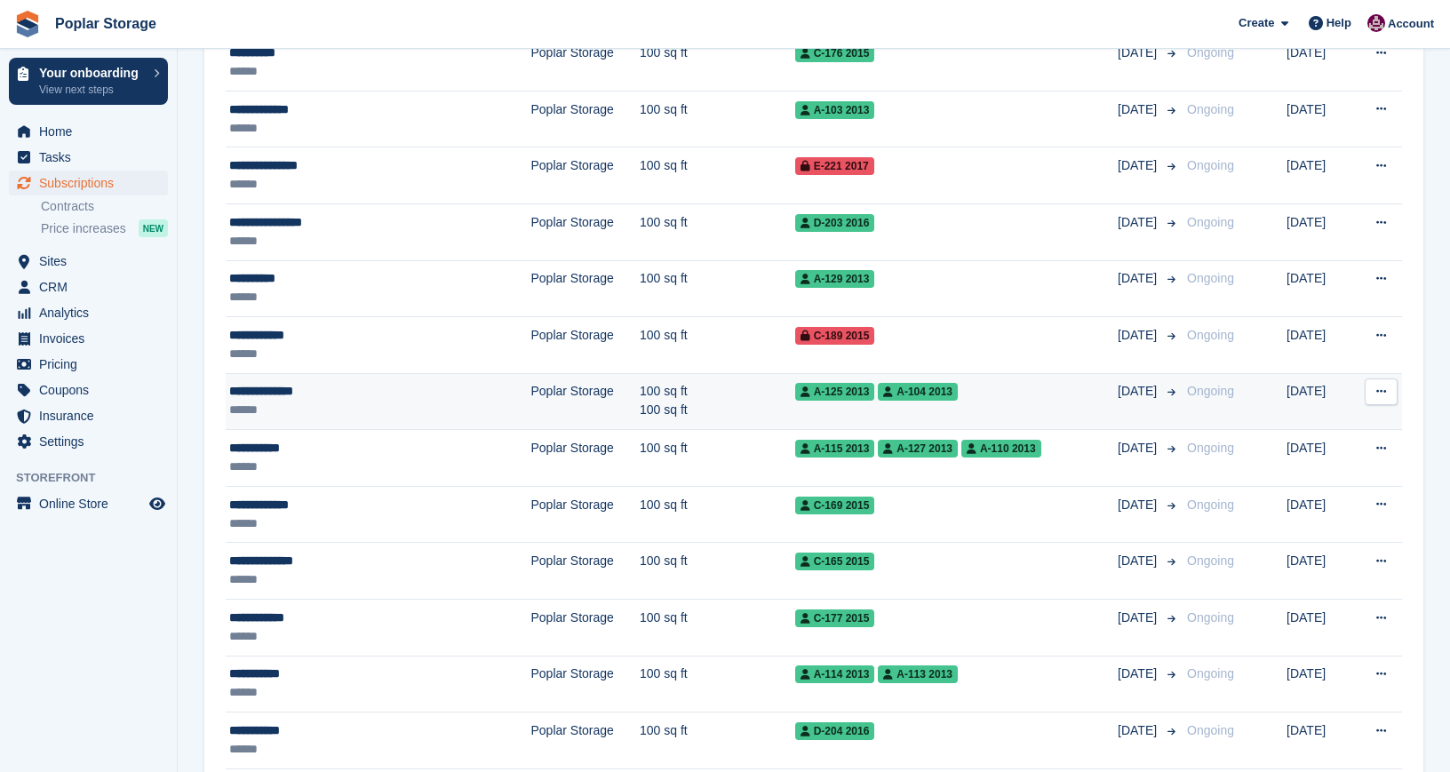
click at [415, 408] on div "******" at bounding box center [343, 410] width 229 height 19
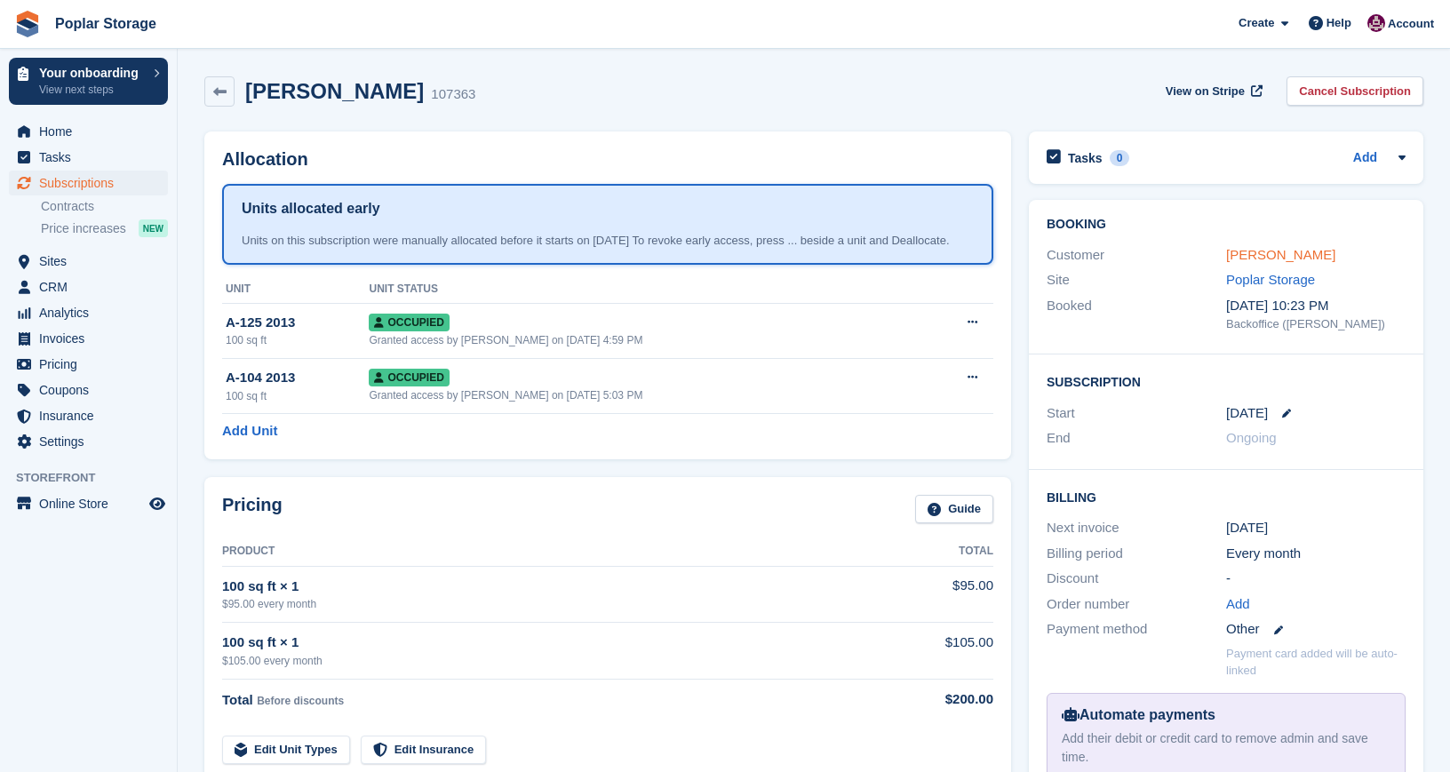
click at [1306, 260] on link "[PERSON_NAME]" at bounding box center [1280, 254] width 109 height 15
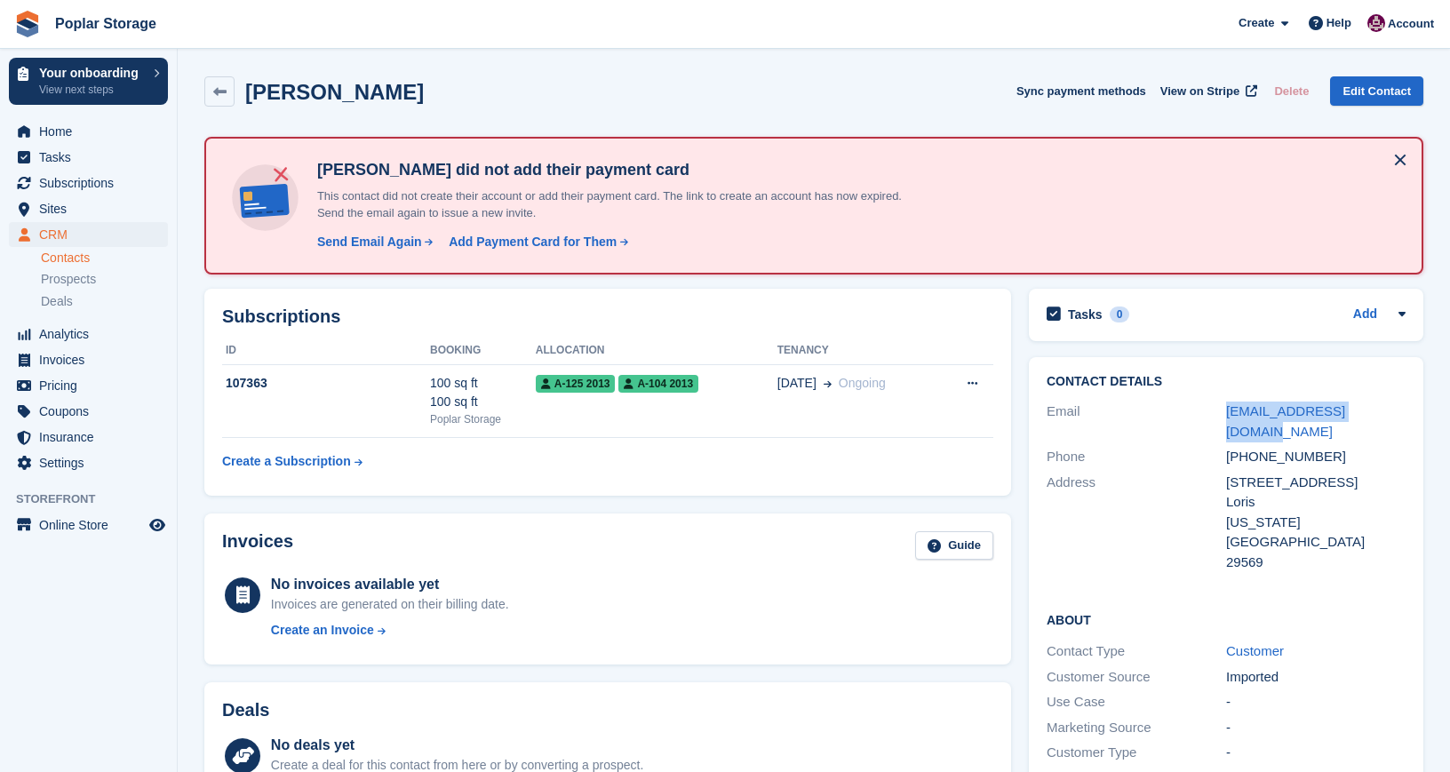
drag, startPoint x: 1389, startPoint y: 408, endPoint x: 1225, endPoint y: 408, distance: 164.4
click at [1225, 408] on div "Email [EMAIL_ADDRESS][DOMAIN_NAME]" at bounding box center [1226, 421] width 359 height 45
copy div "[EMAIL_ADDRESS][DOMAIN_NAME]"
click at [364, 237] on div "Send Email Again" at bounding box center [369, 242] width 105 height 19
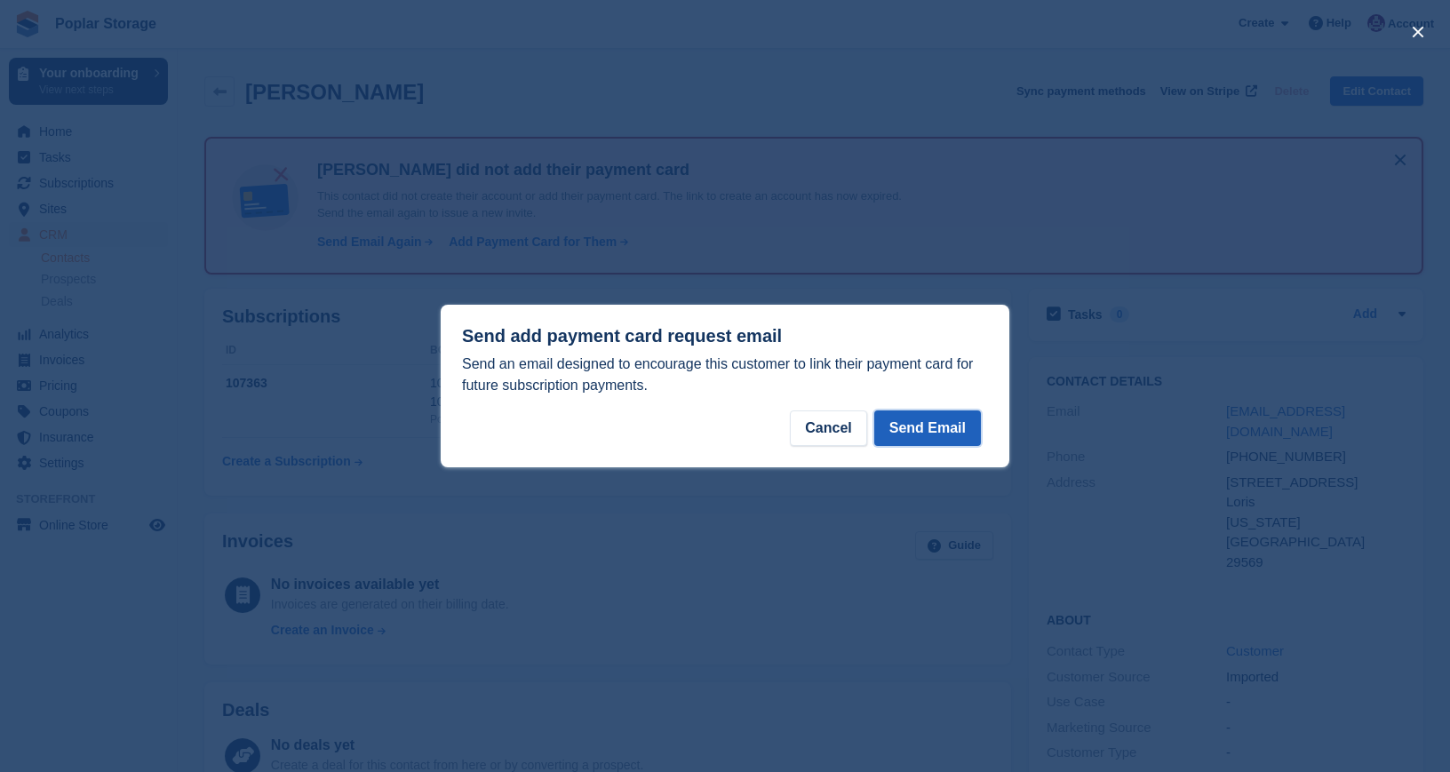
click at [914, 422] on button "Send Email" at bounding box center [927, 429] width 107 height 36
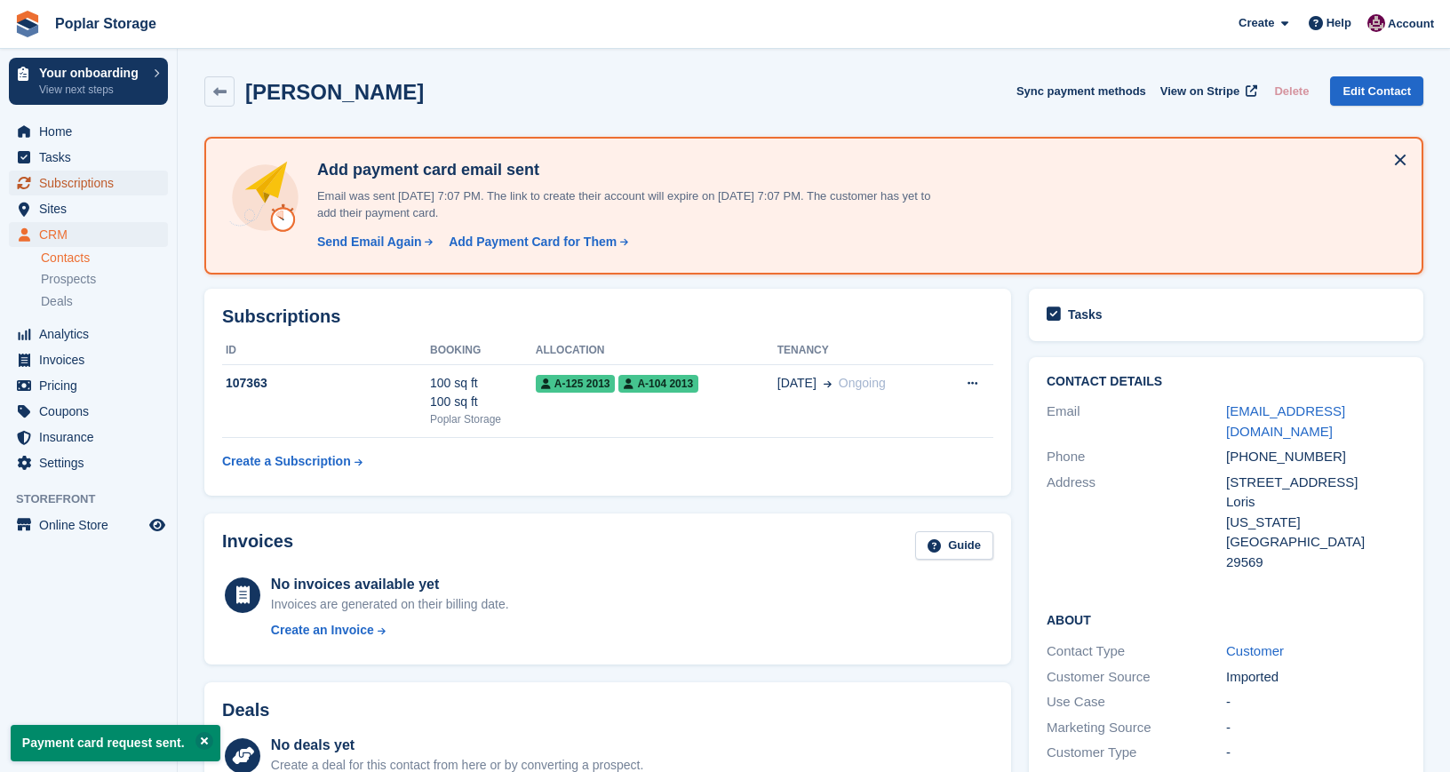
click at [84, 188] on span "Subscriptions" at bounding box center [92, 183] width 107 height 25
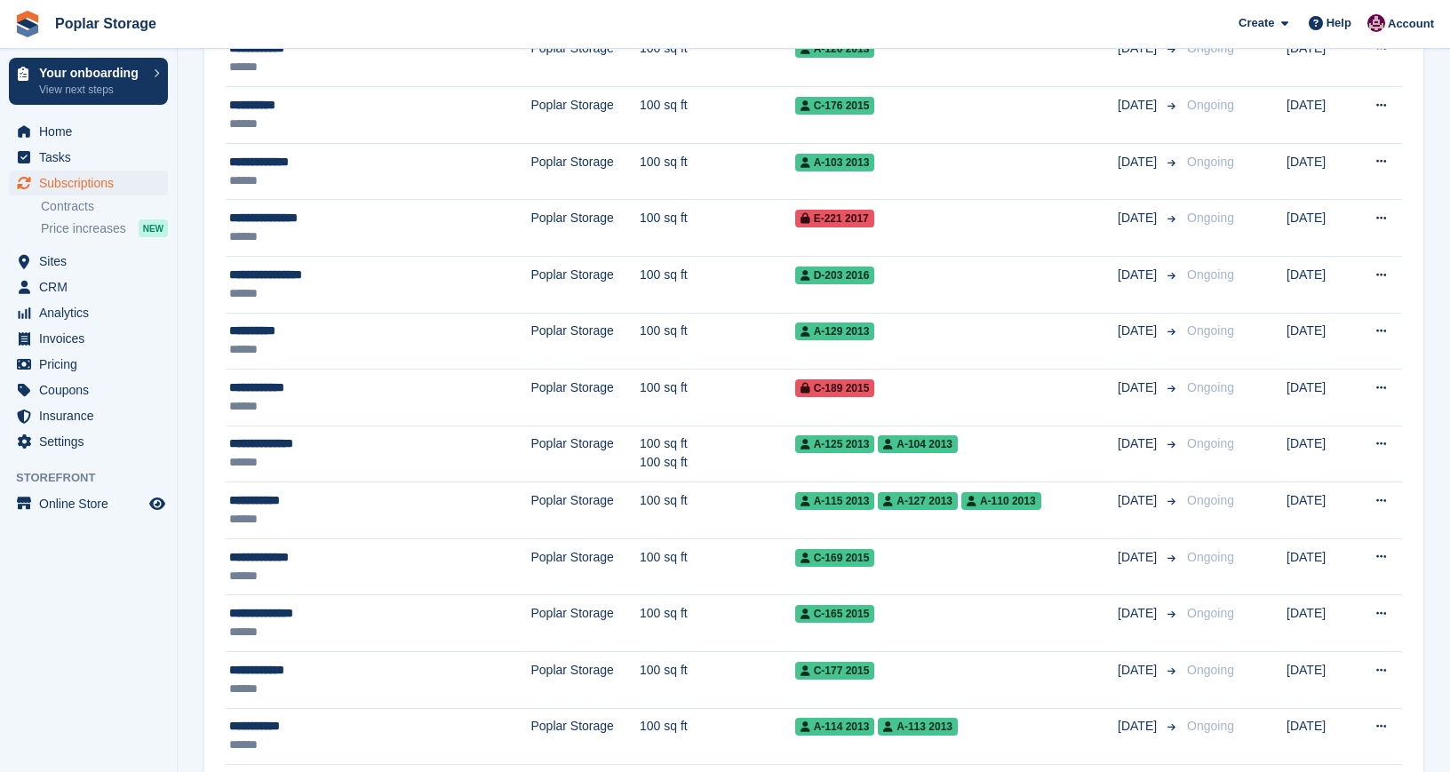
scroll to position [972, 0]
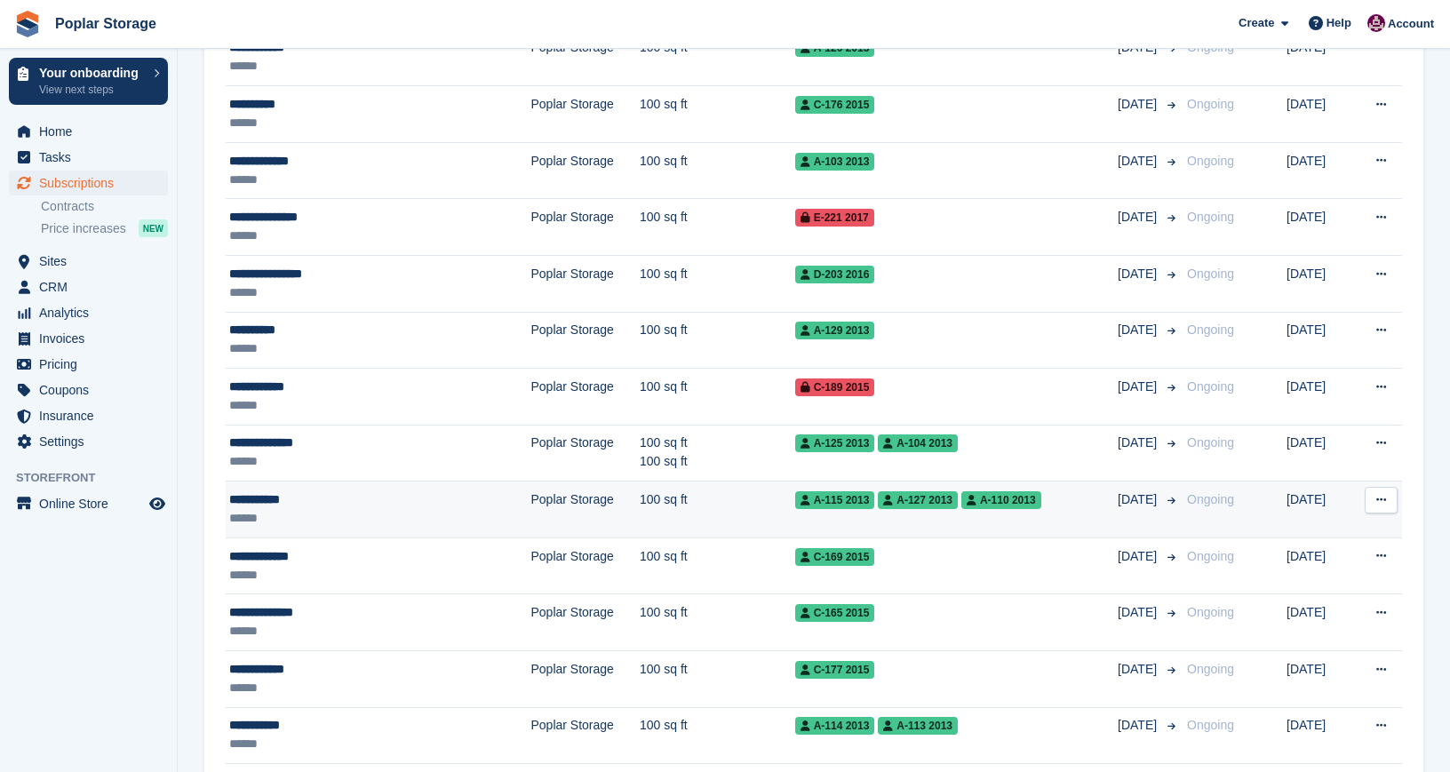
click at [365, 503] on div "**********" at bounding box center [343, 500] width 229 height 19
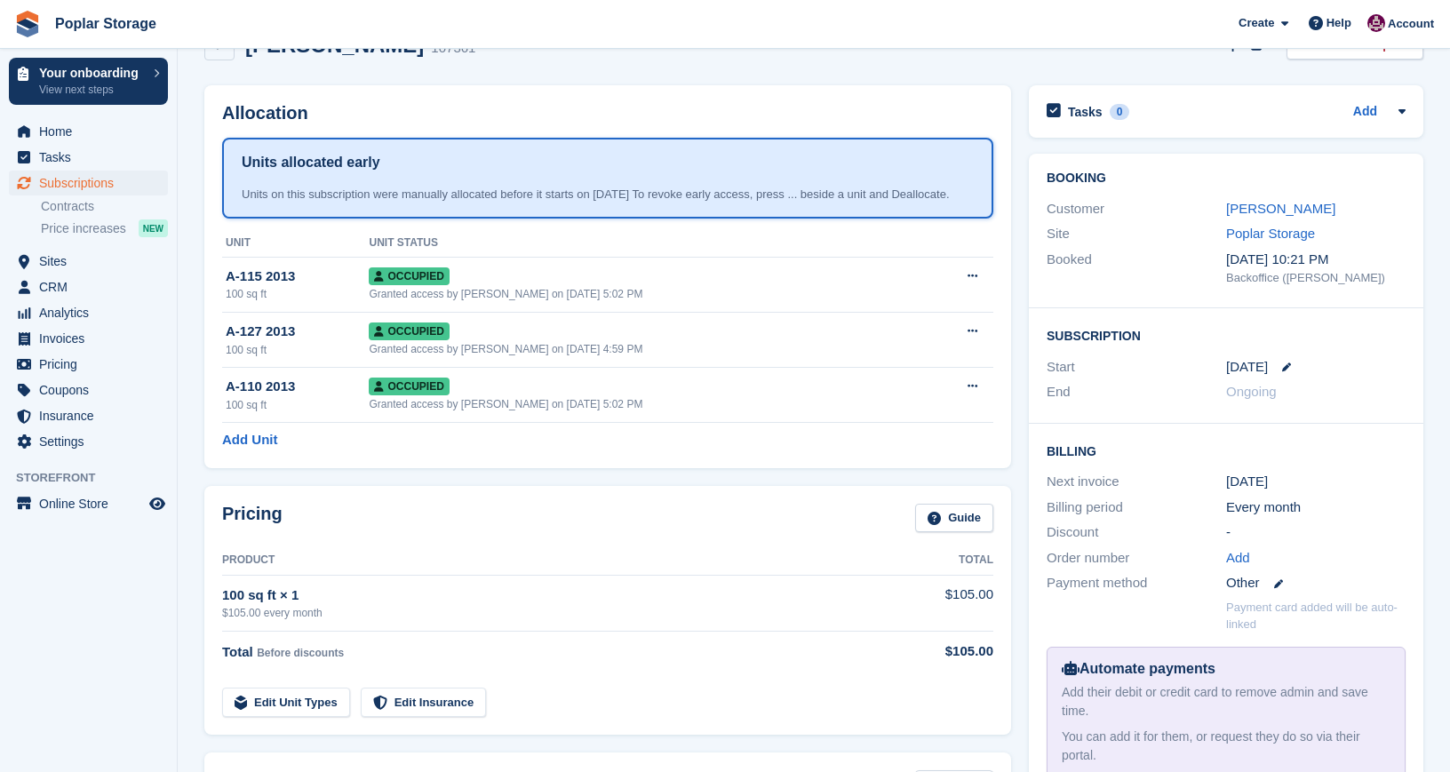
scroll to position [45, 0]
click at [1277, 209] on link "Lisa Sorrow" at bounding box center [1280, 209] width 109 height 15
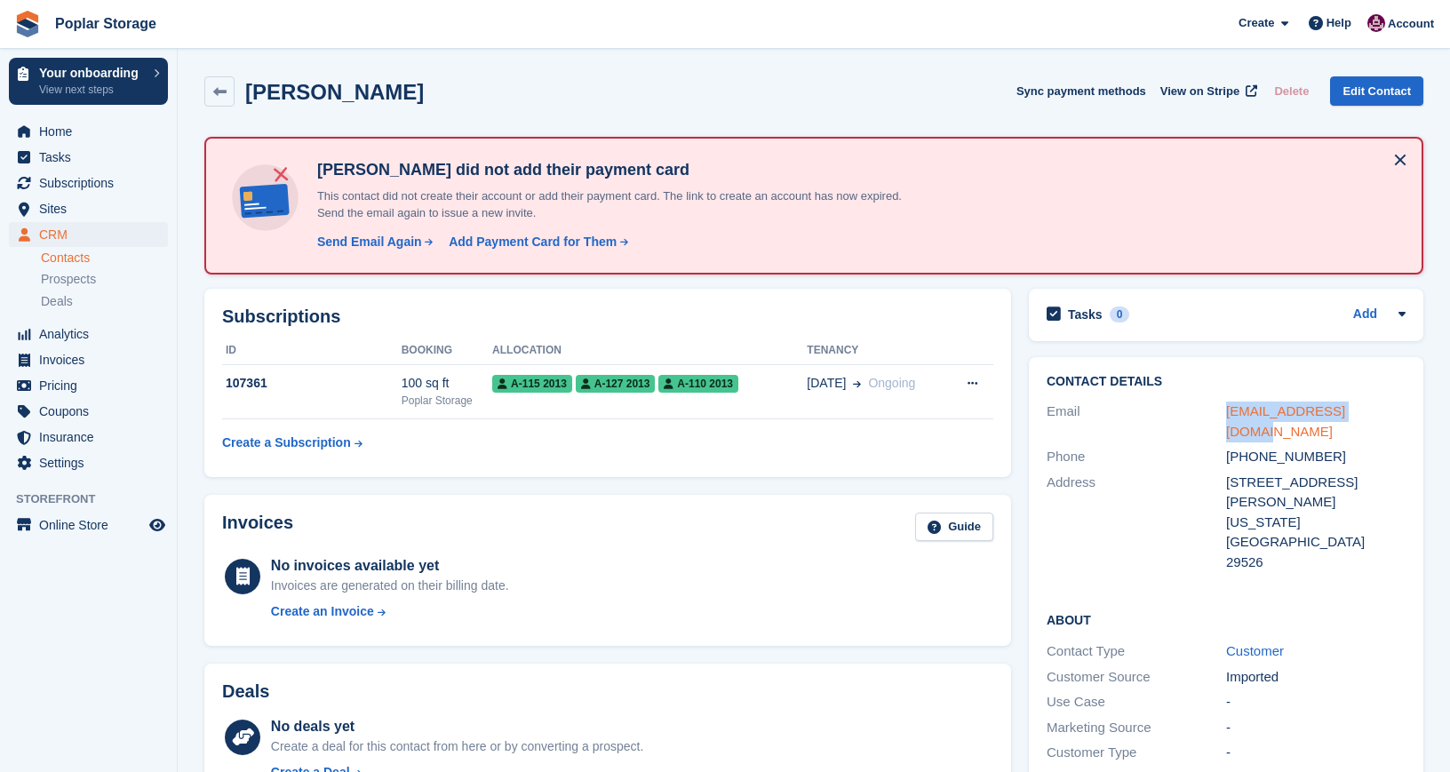
drag, startPoint x: 1380, startPoint y: 413, endPoint x: 1225, endPoint y: 417, distance: 154.7
click at [1226, 417] on div "lsorrow1313@gmail.com" at bounding box center [1316, 422] width 180 height 40
copy div "lsorrow1313@gmail.com"
click at [355, 237] on div "Send Email Again" at bounding box center [369, 242] width 105 height 19
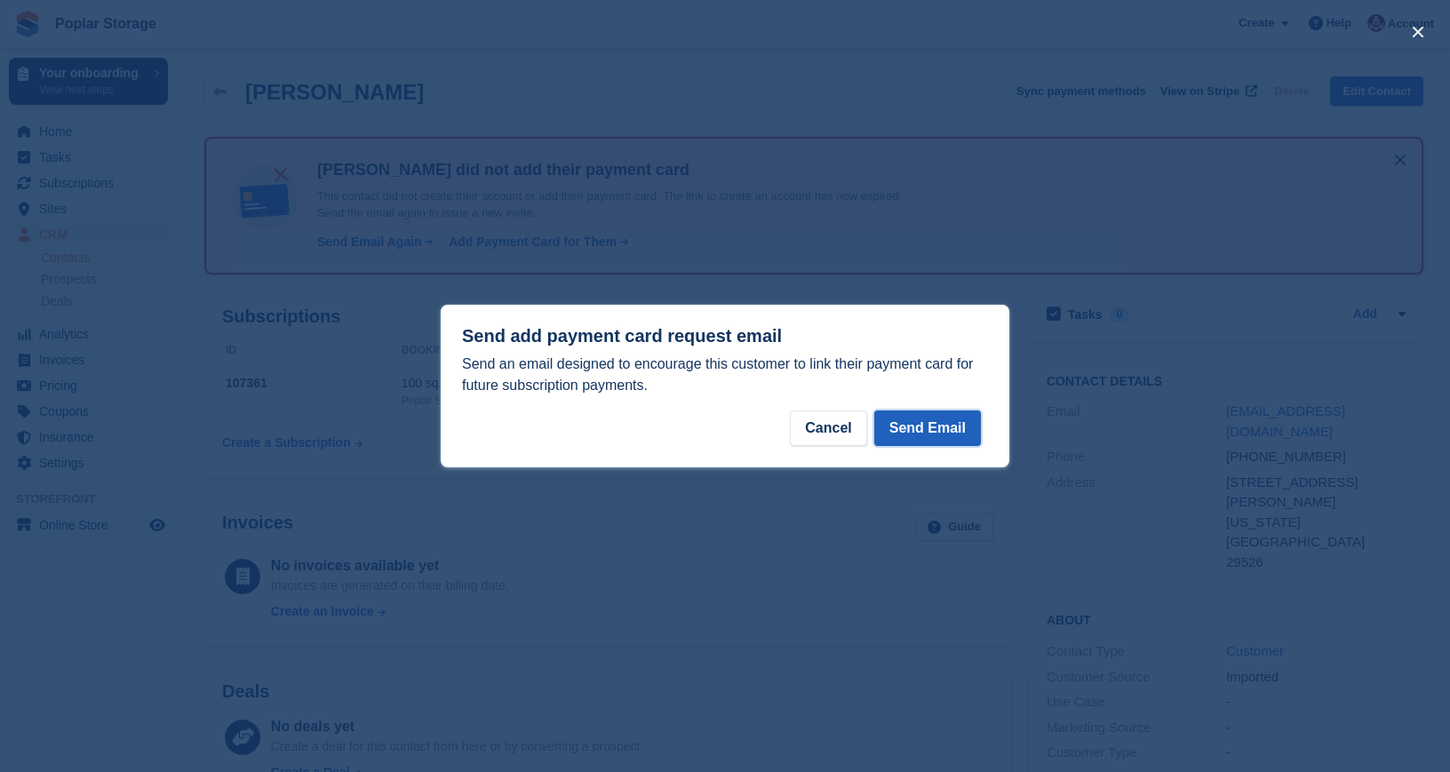
click at [951, 435] on button "Send Email" at bounding box center [927, 429] width 107 height 36
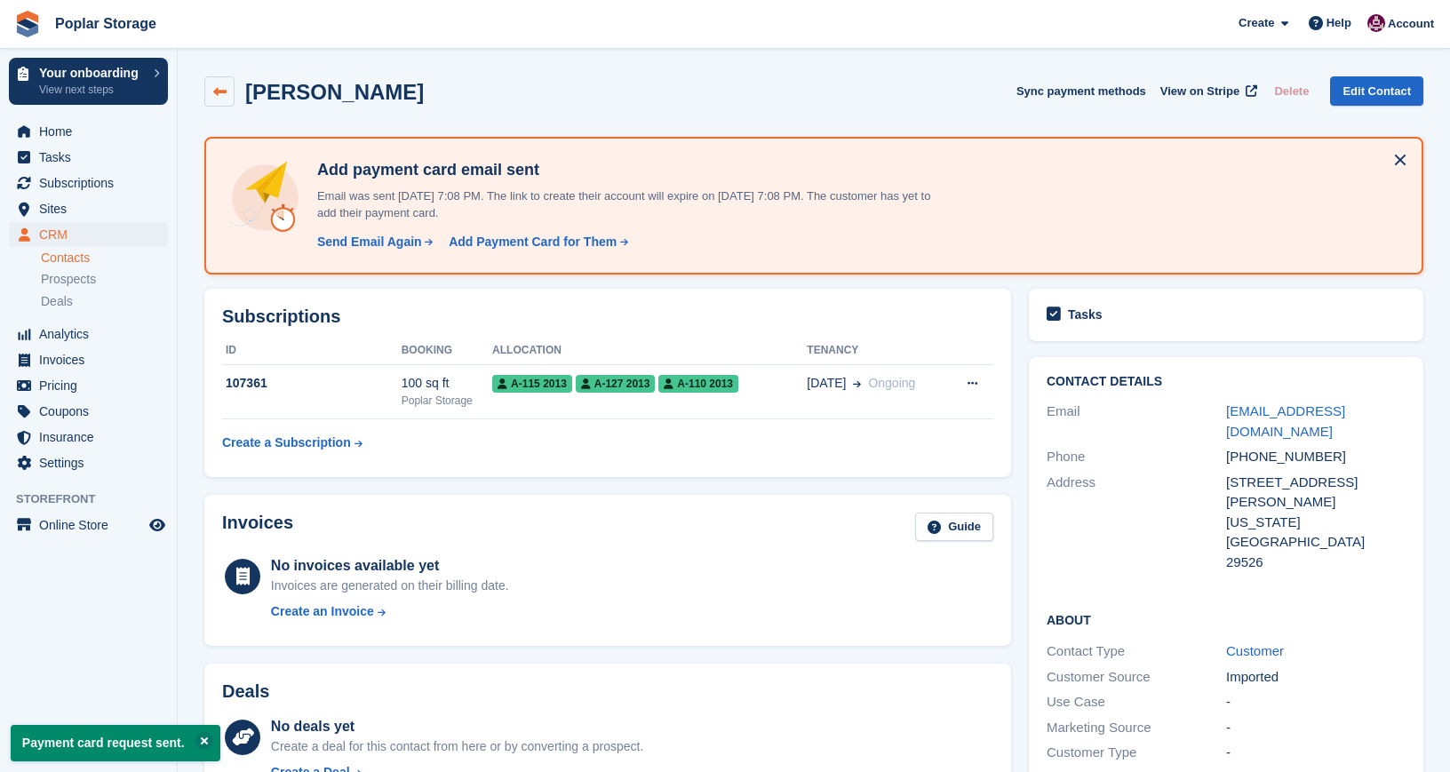
click at [218, 93] on icon at bounding box center [219, 91] width 13 height 13
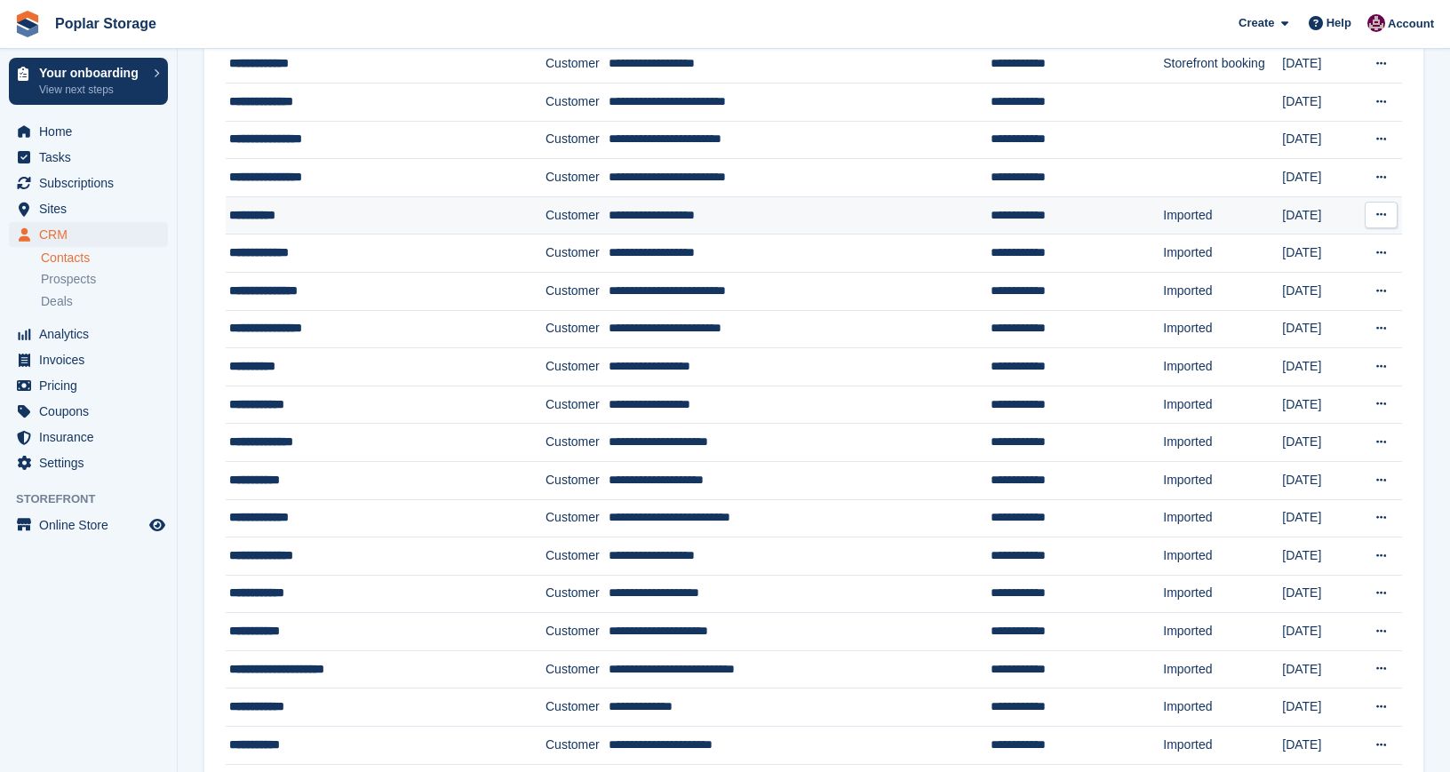
scroll to position [288, 0]
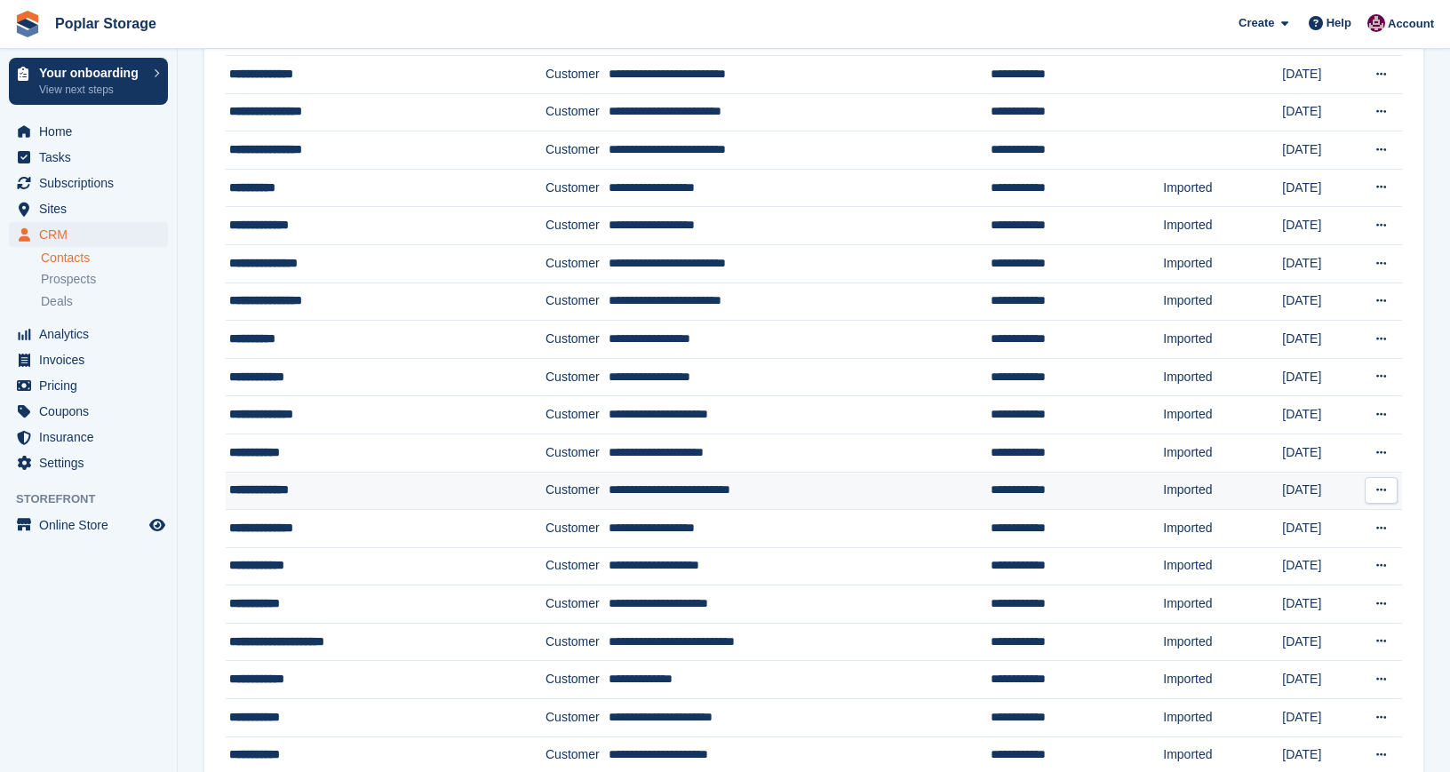
click at [271, 489] on div "**********" at bounding box center [363, 490] width 269 height 19
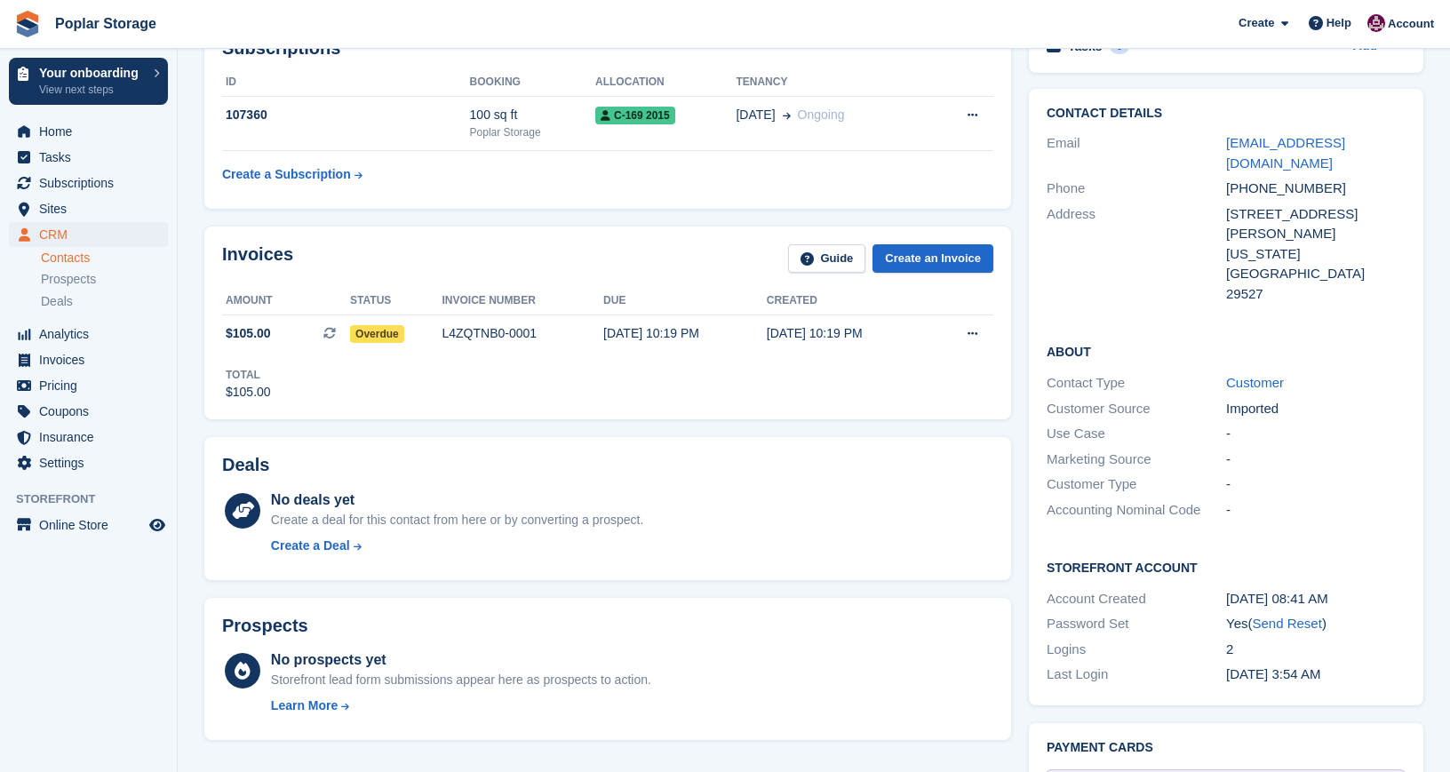
scroll to position [269, 0]
click at [669, 109] on span "C-169 2015" at bounding box center [635, 115] width 80 height 18
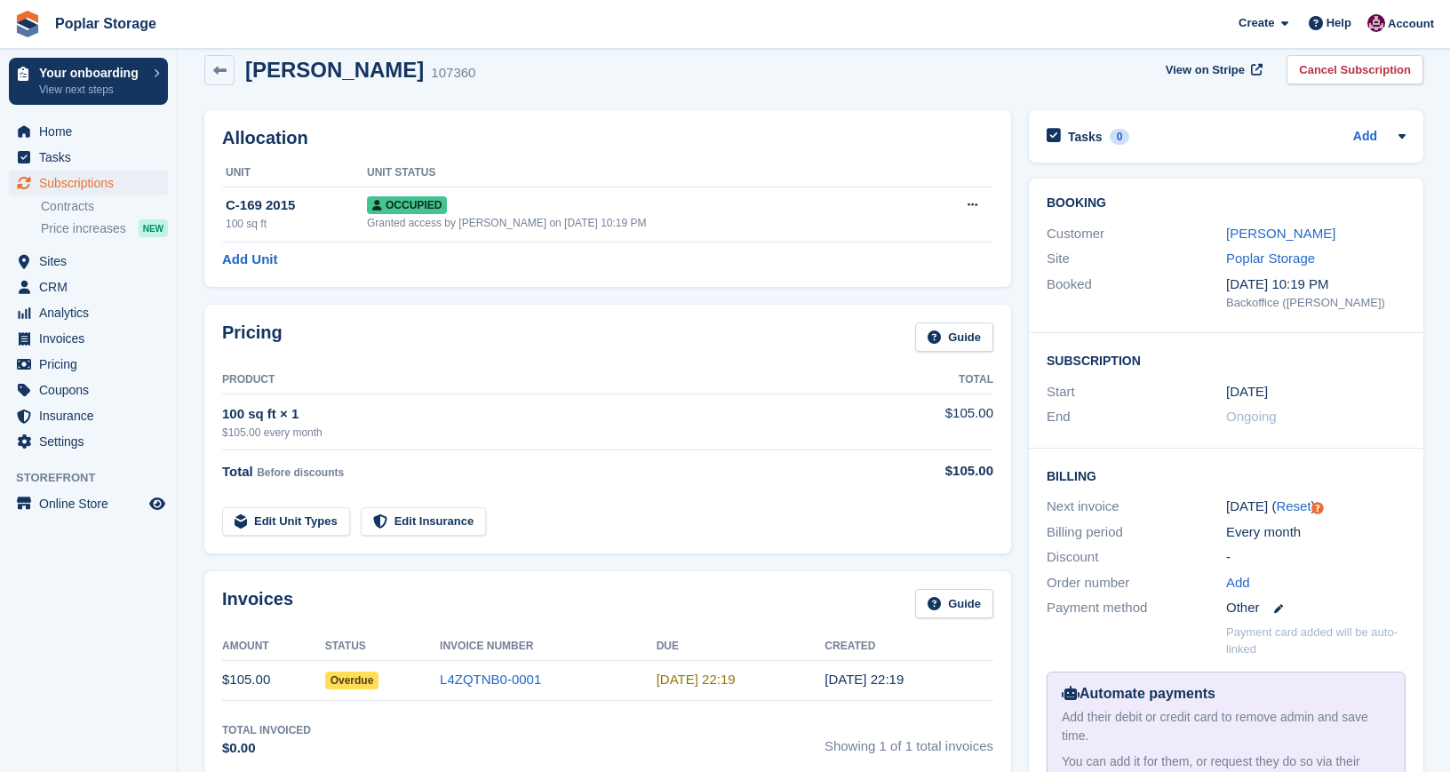
scroll to position [20, 0]
click at [1271, 236] on link "[PERSON_NAME]" at bounding box center [1280, 234] width 109 height 15
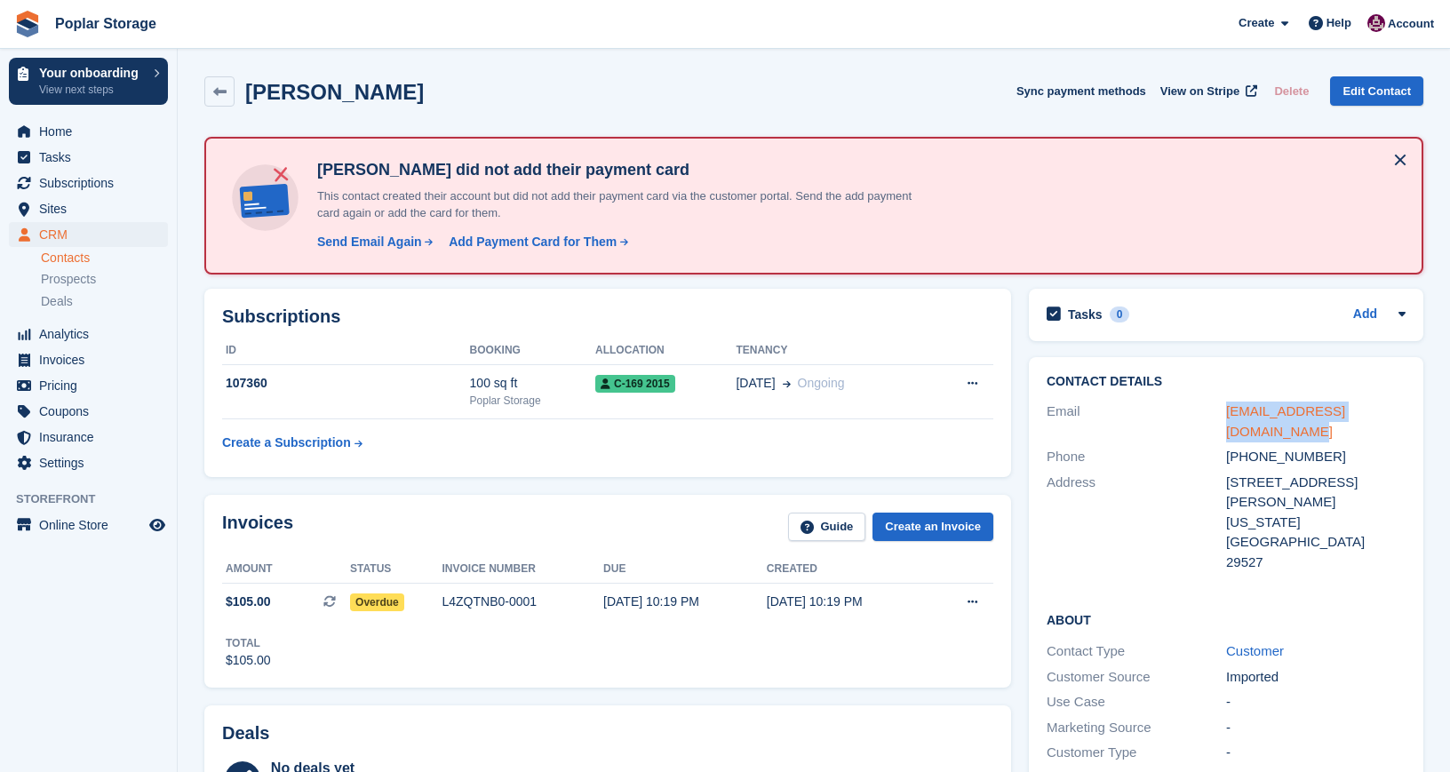
drag, startPoint x: 1247, startPoint y: 435, endPoint x: 1228, endPoint y: 416, distance: 27.0
click at [1228, 416] on div "[EMAIL_ADDRESS][DOMAIN_NAME]" at bounding box center [1316, 422] width 180 height 40
copy link "valeriesmith21490@gmail.com"
click at [82, 184] on span "Subscriptions" at bounding box center [92, 183] width 107 height 25
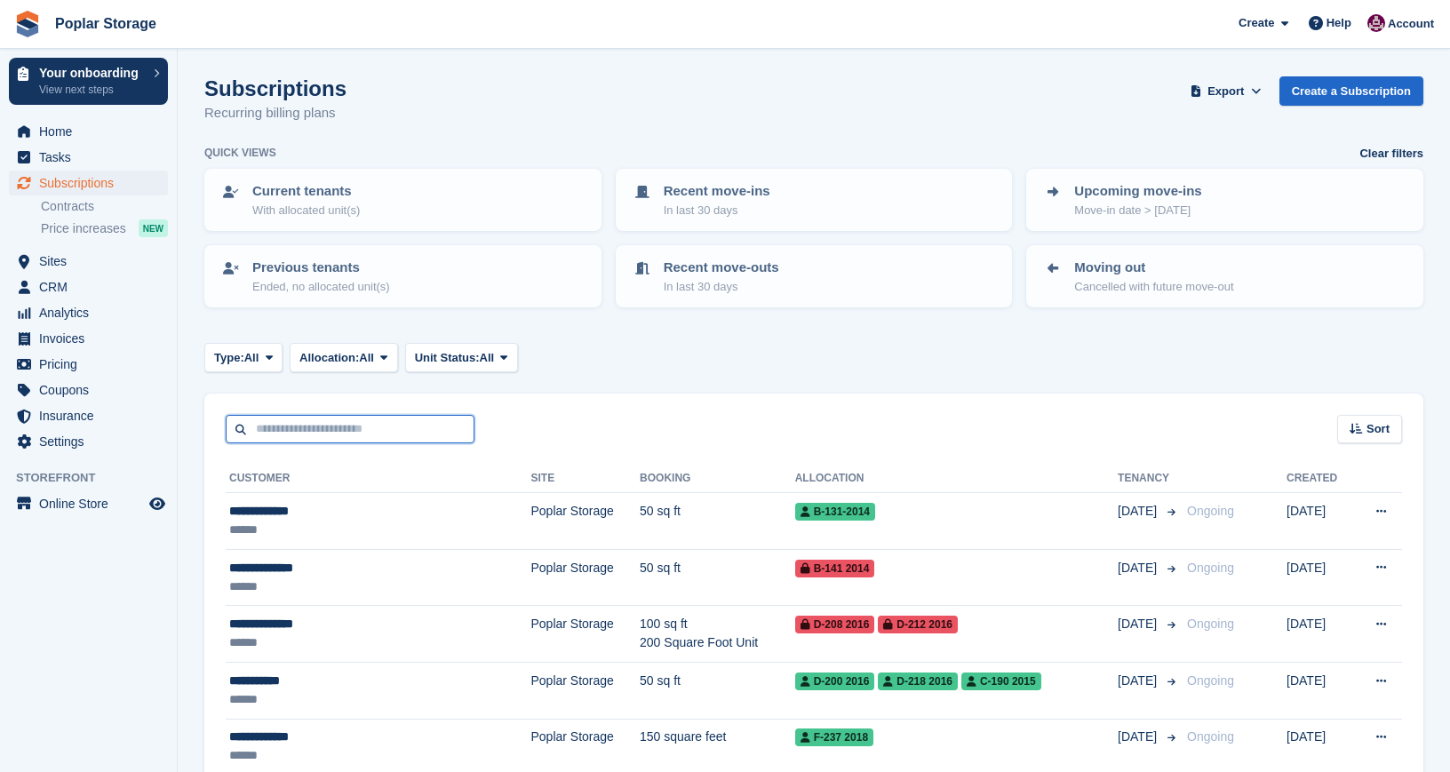
click at [291, 434] on input "text" at bounding box center [350, 429] width 249 height 29
type input "****"
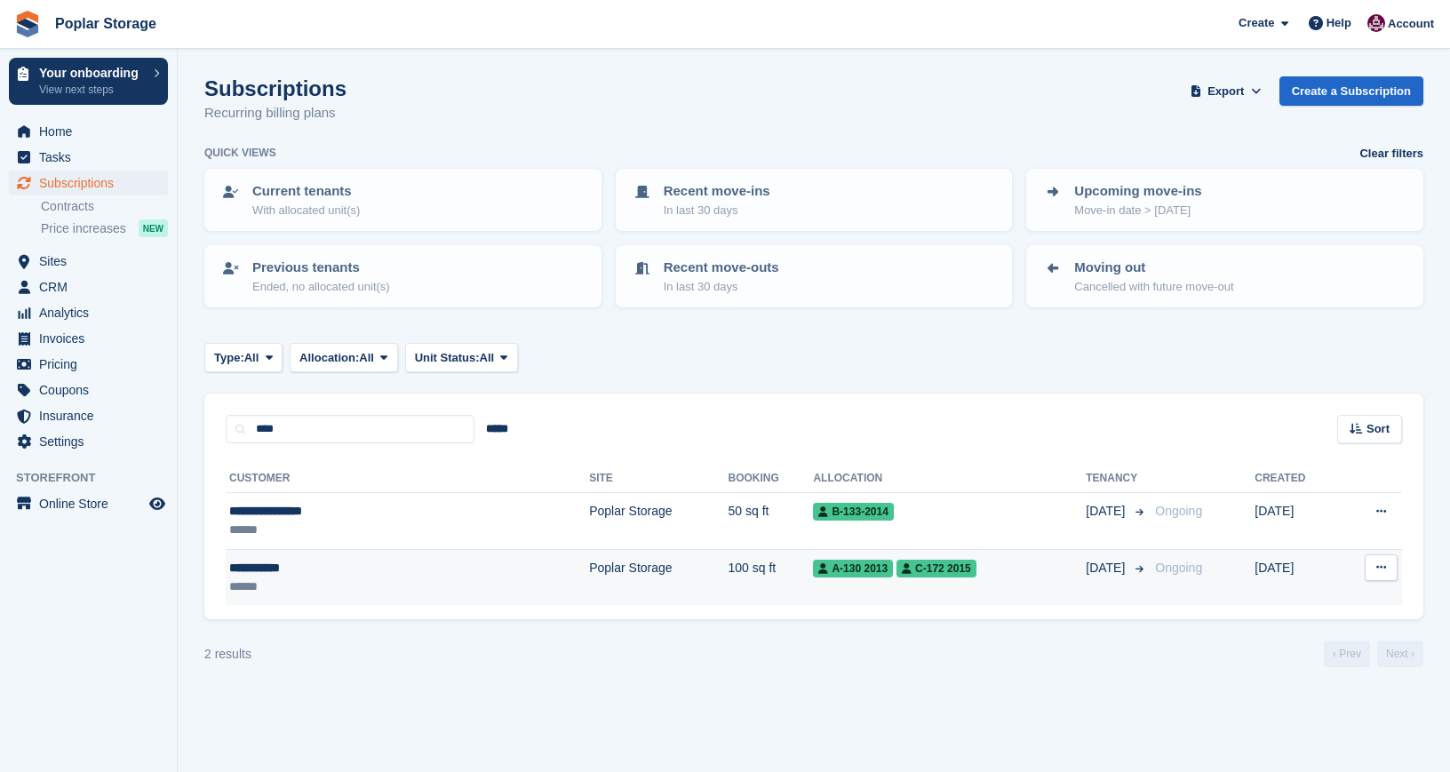
click at [307, 574] on div "**********" at bounding box center [336, 568] width 214 height 19
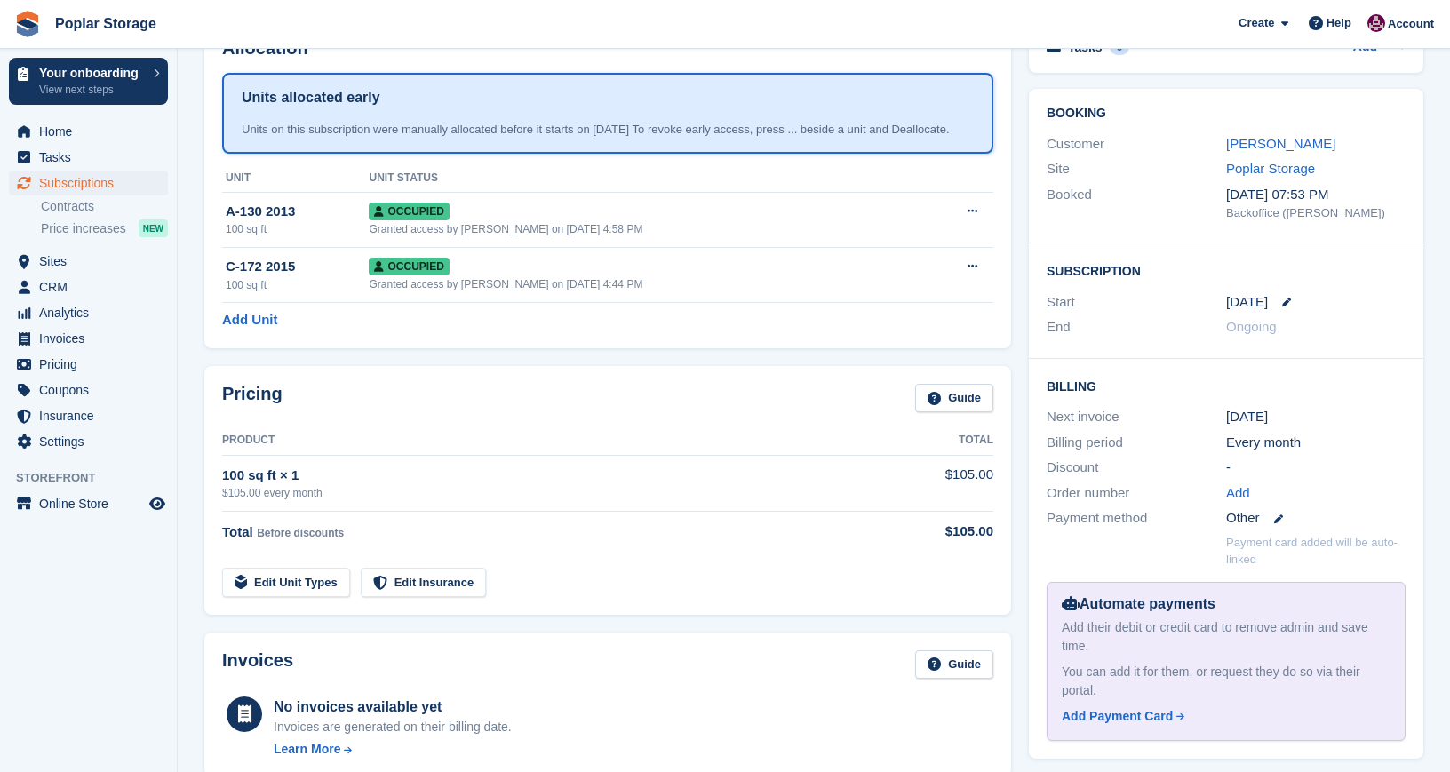
scroll to position [91, 0]
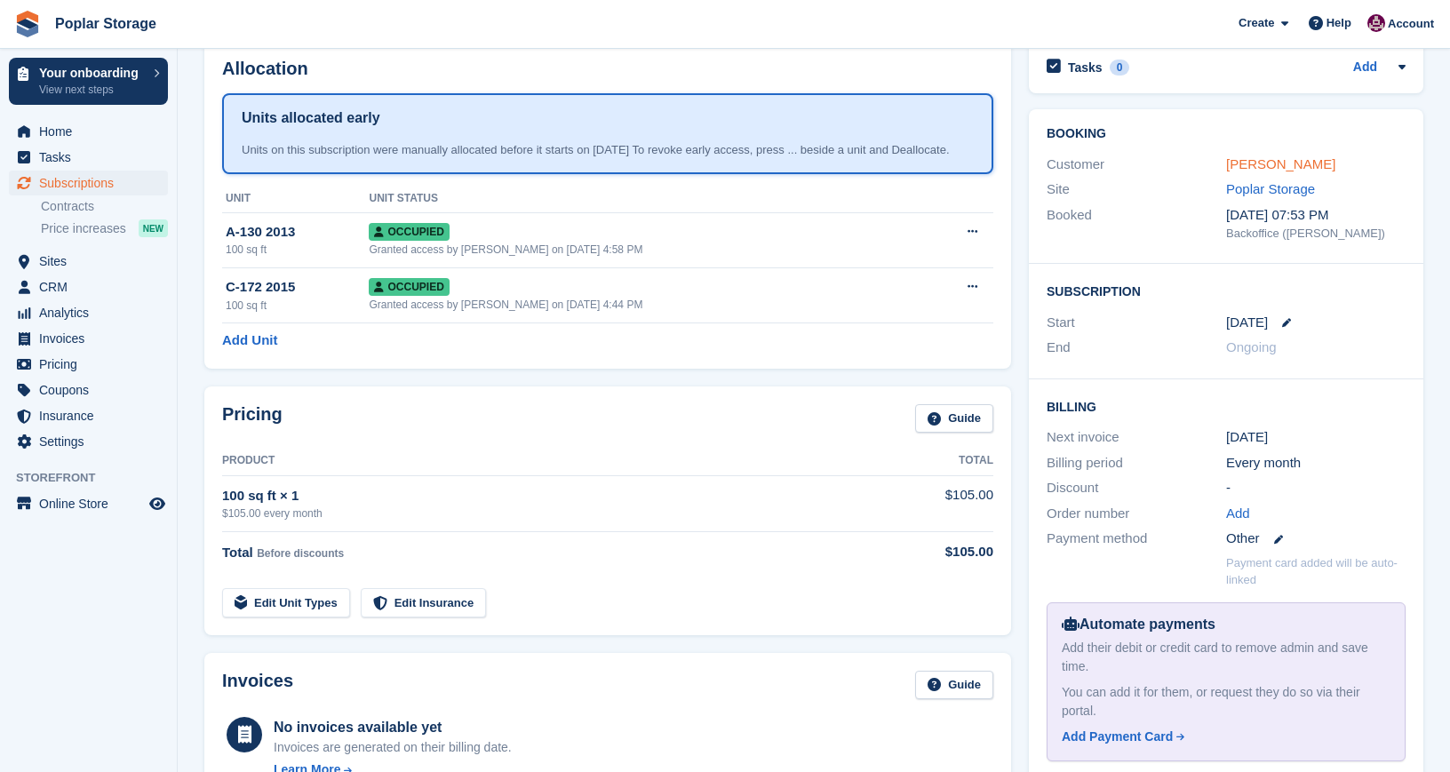
click at [1269, 168] on link "[PERSON_NAME]" at bounding box center [1280, 163] width 109 height 15
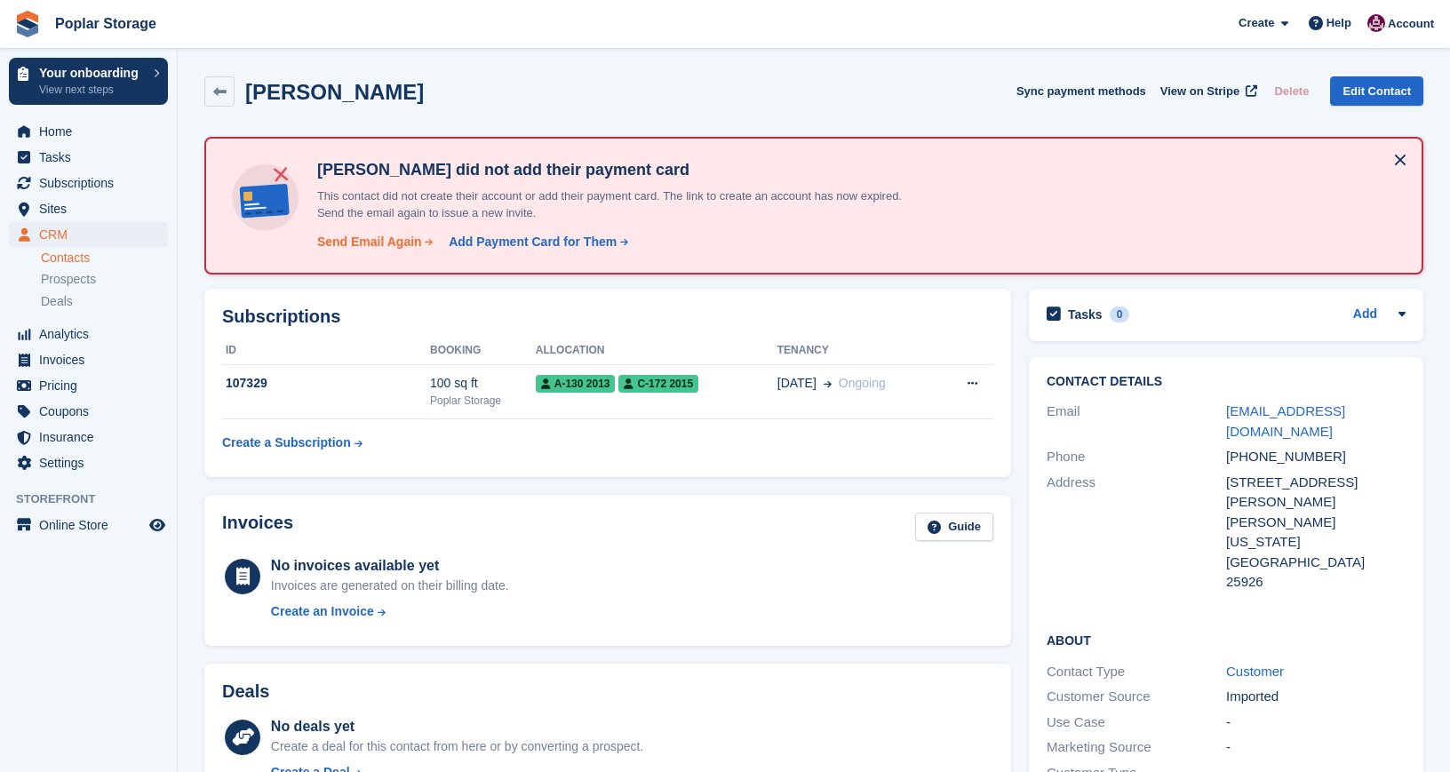
click at [343, 239] on div "Send Email Again" at bounding box center [369, 242] width 105 height 19
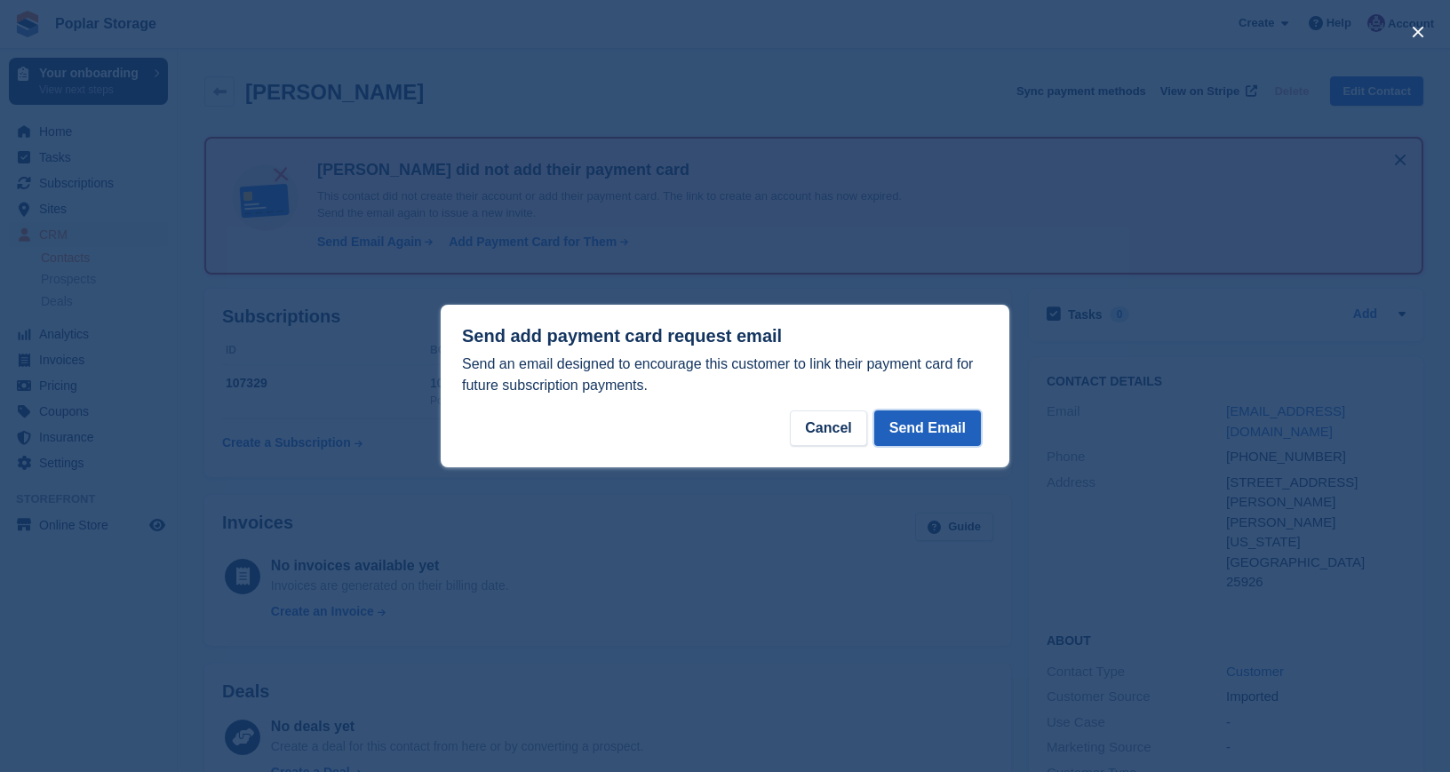
click at [925, 430] on button "Send Email" at bounding box center [927, 429] width 107 height 36
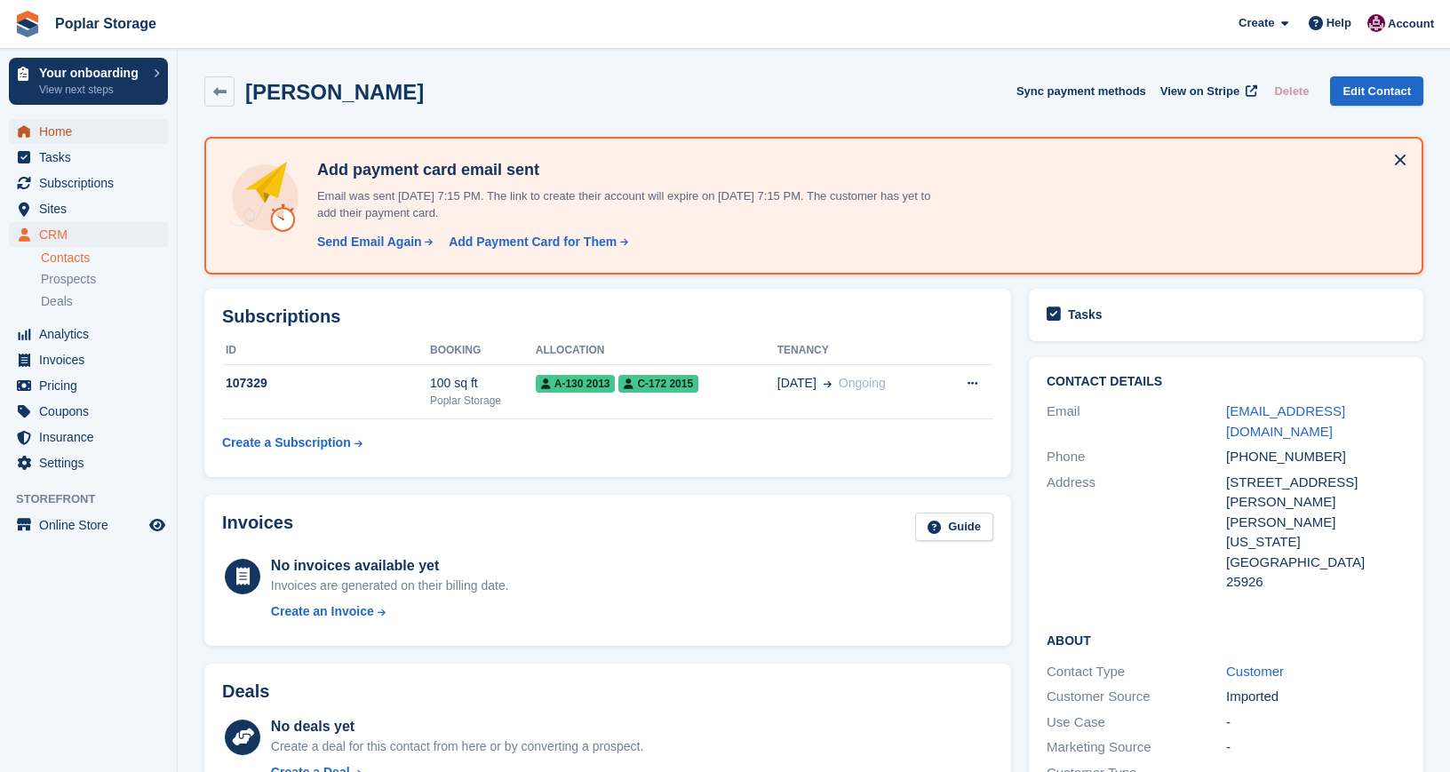
click at [100, 131] on span "Home" at bounding box center [92, 131] width 107 height 25
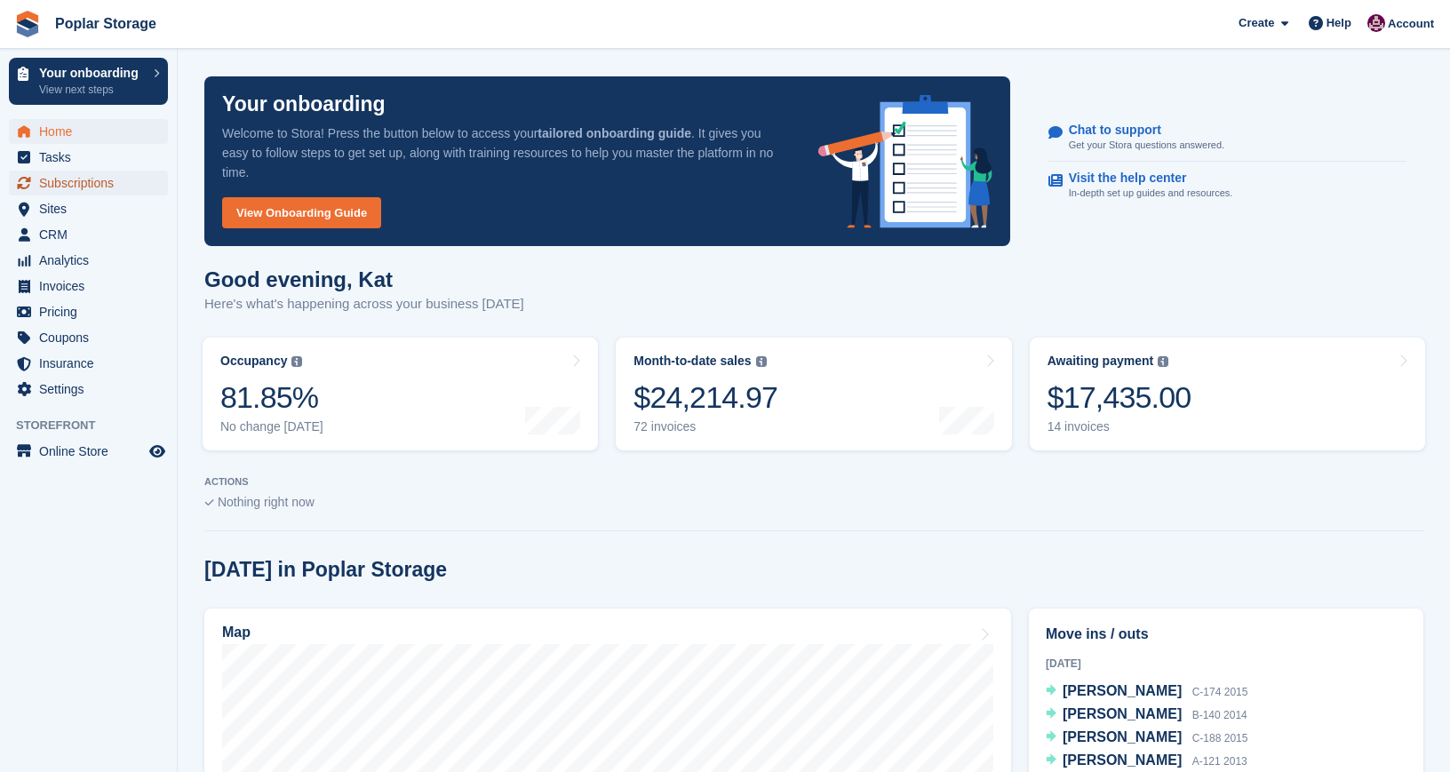
click at [91, 184] on span "Subscriptions" at bounding box center [92, 183] width 107 height 25
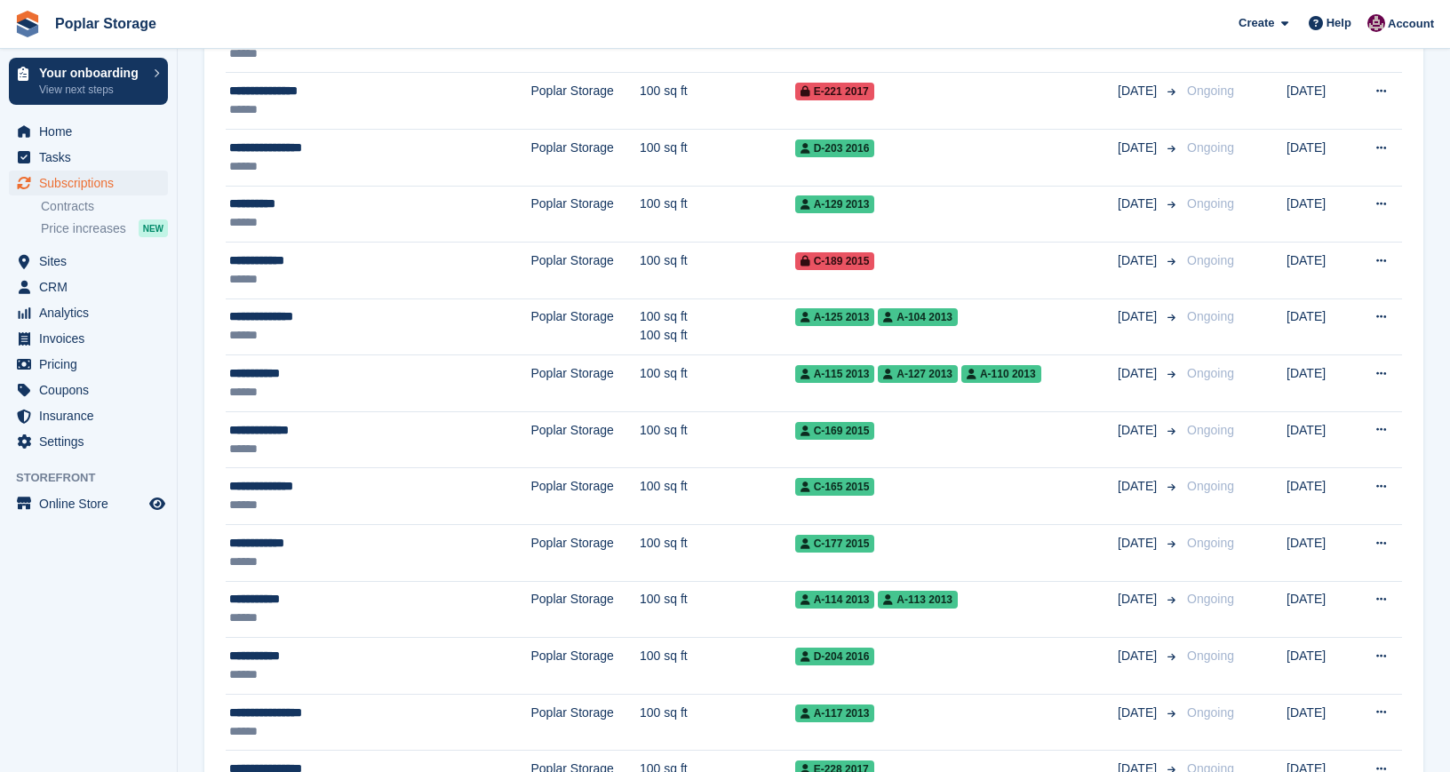
scroll to position [1105, 0]
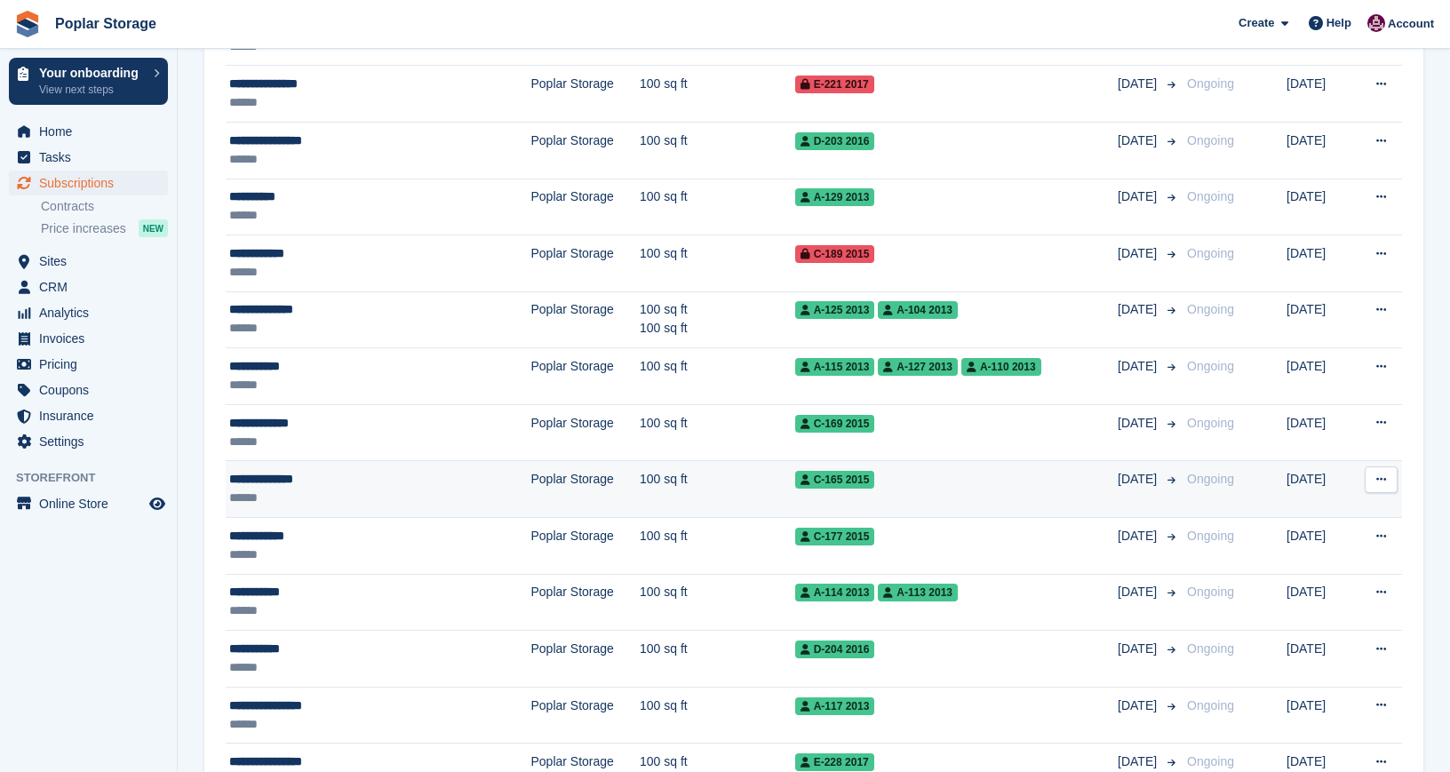
click at [352, 475] on div "**********" at bounding box center [343, 479] width 229 height 19
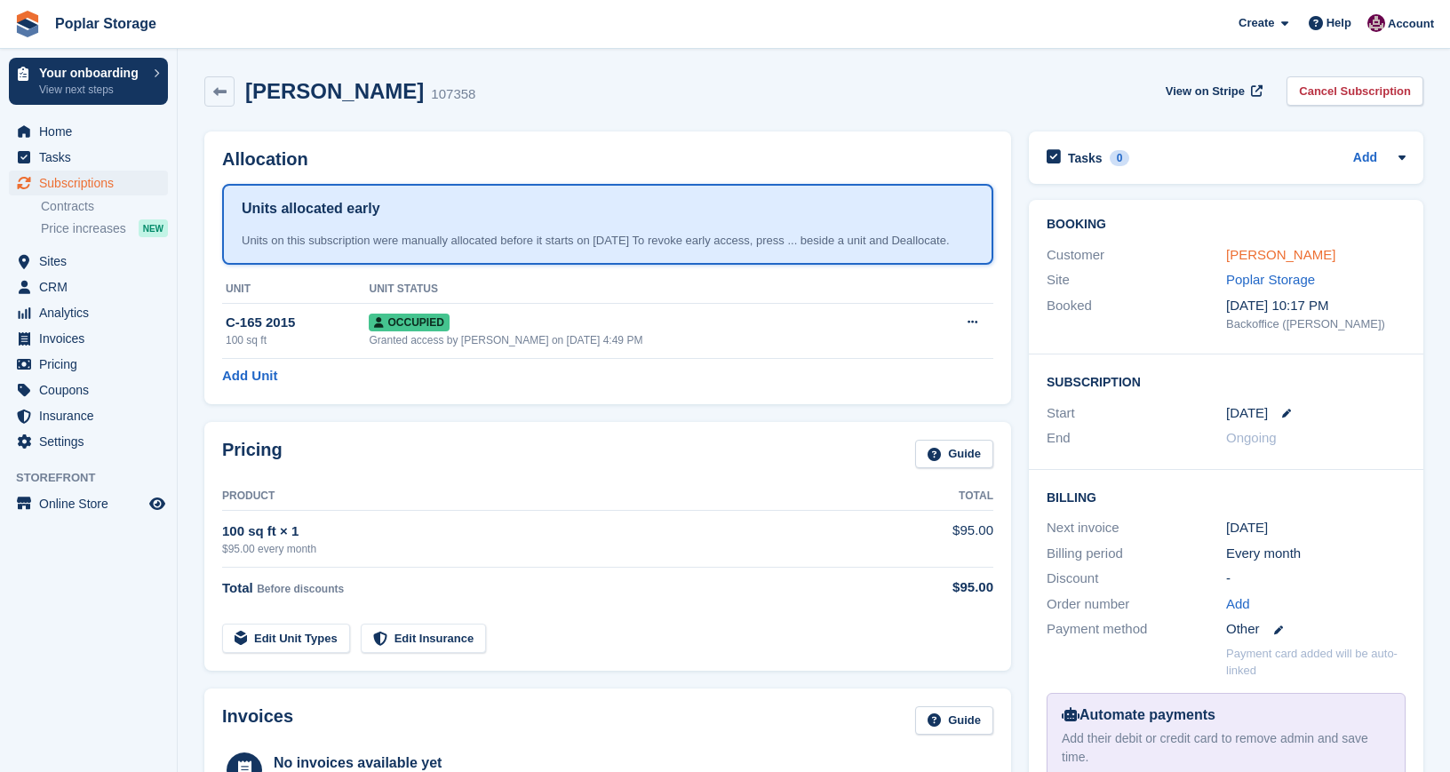
click at [1261, 259] on link "[PERSON_NAME]" at bounding box center [1280, 254] width 109 height 15
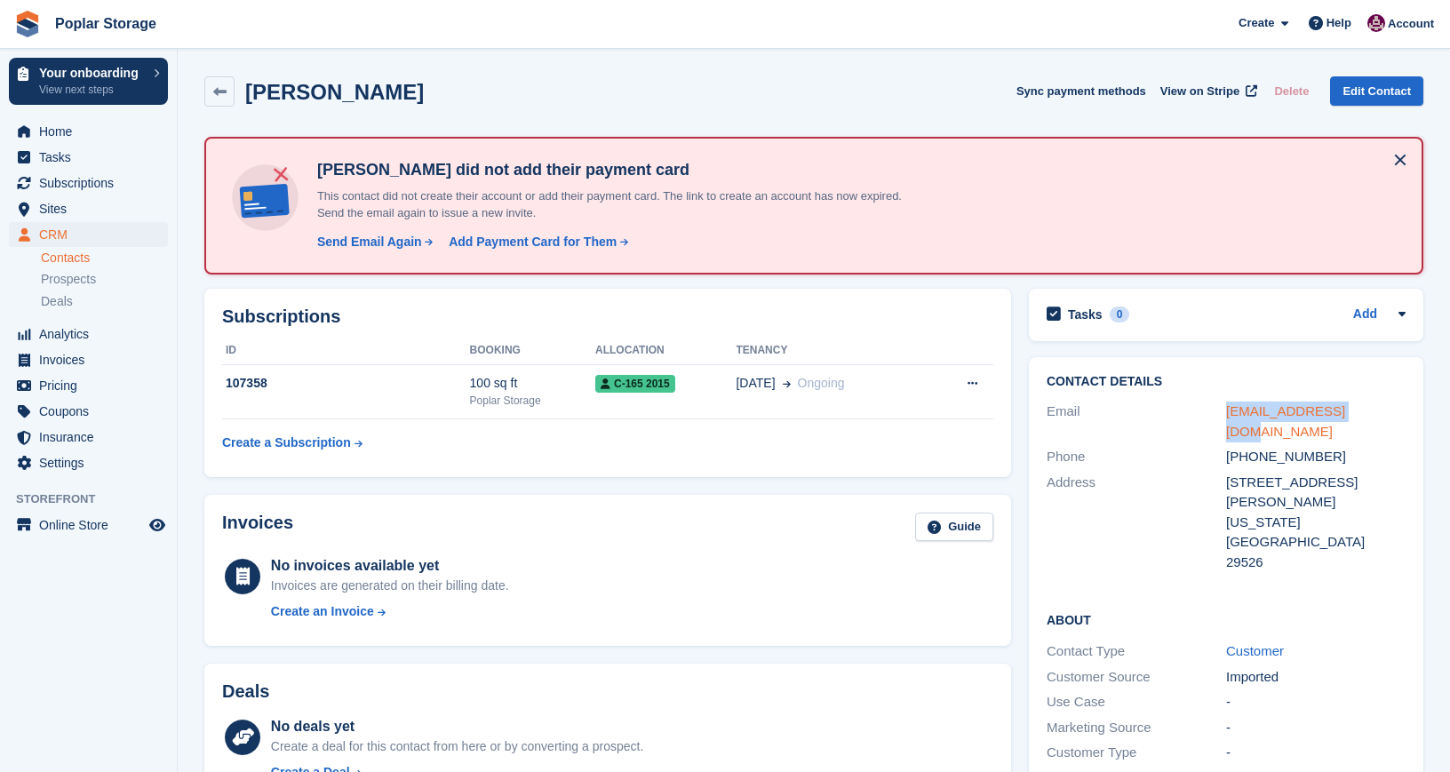
drag, startPoint x: 1379, startPoint y: 410, endPoint x: 1227, endPoint y: 406, distance: 152.0
click at [1227, 406] on div "mcrs4721@icloud.com" at bounding box center [1316, 422] width 180 height 40
copy link "mcrs4721@icloud.com"
click at [385, 245] on div "Send Email Again" at bounding box center [369, 242] width 105 height 19
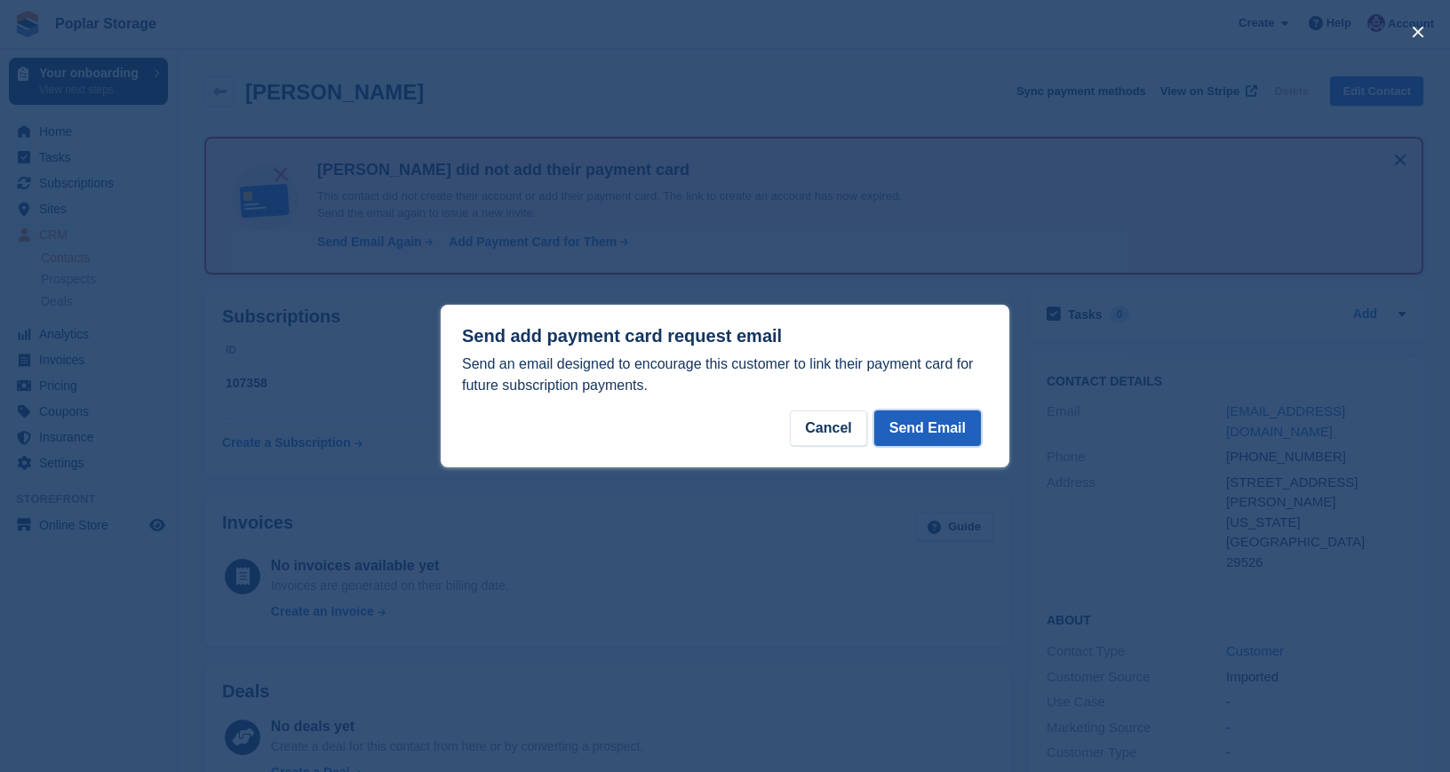
click at [937, 419] on button "Send Email" at bounding box center [927, 429] width 107 height 36
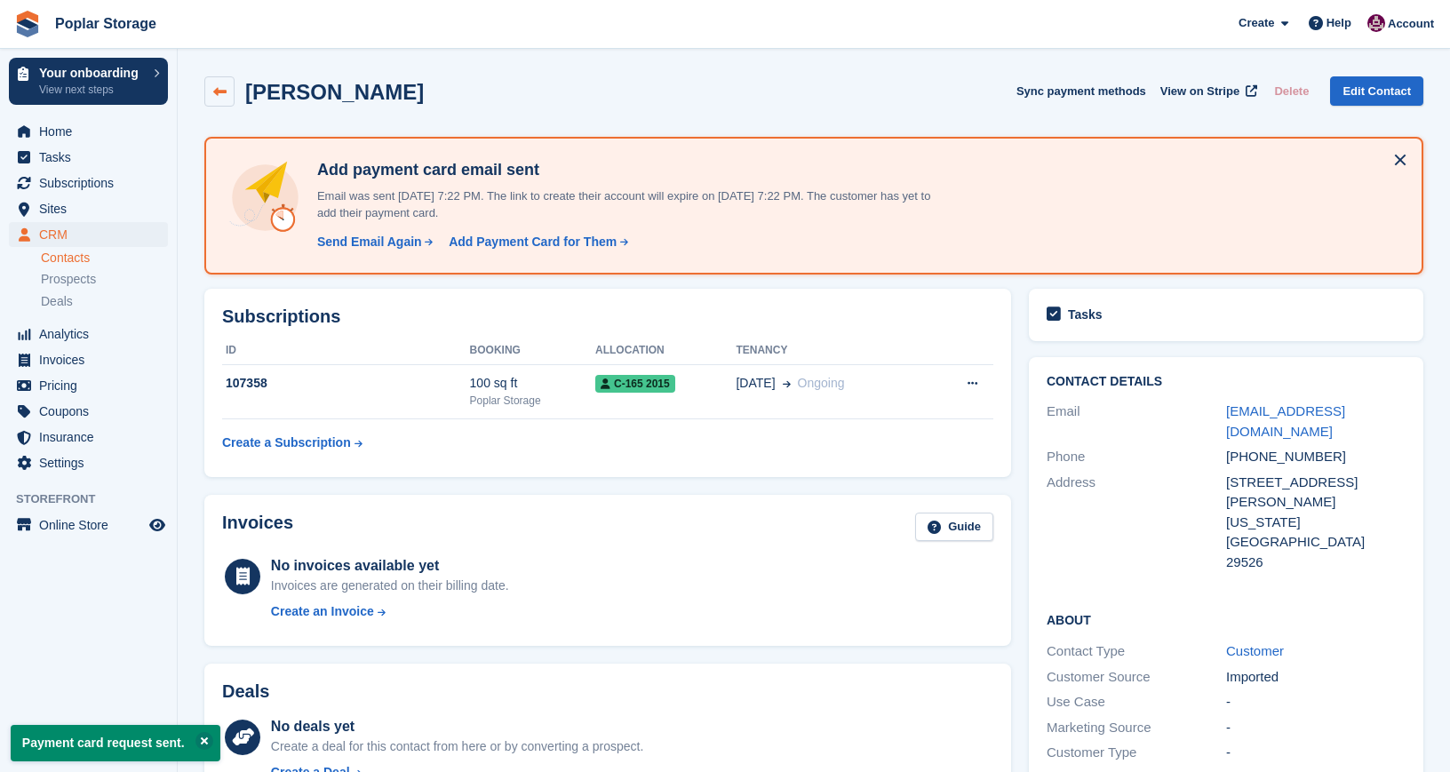
click at [230, 85] on link at bounding box center [219, 91] width 30 height 30
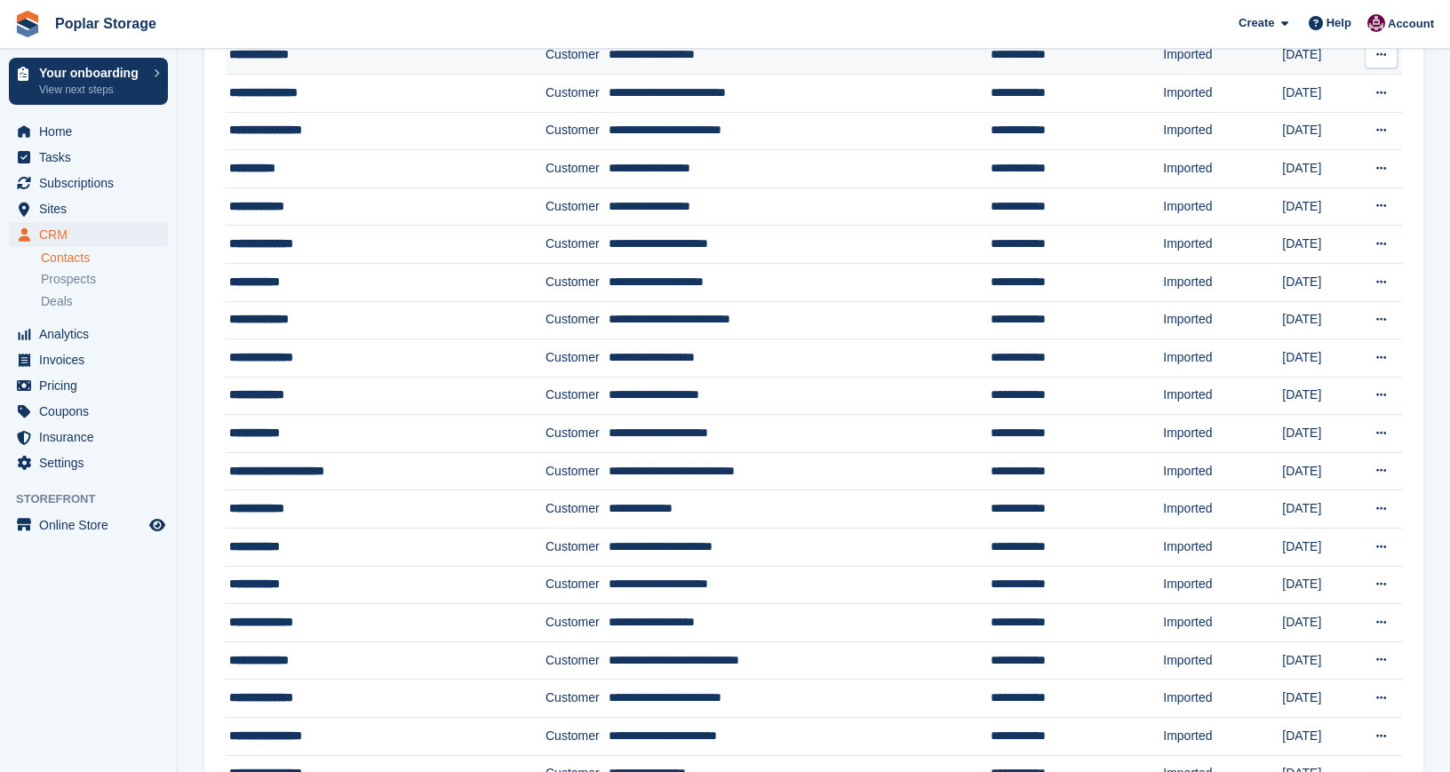
scroll to position [460, 0]
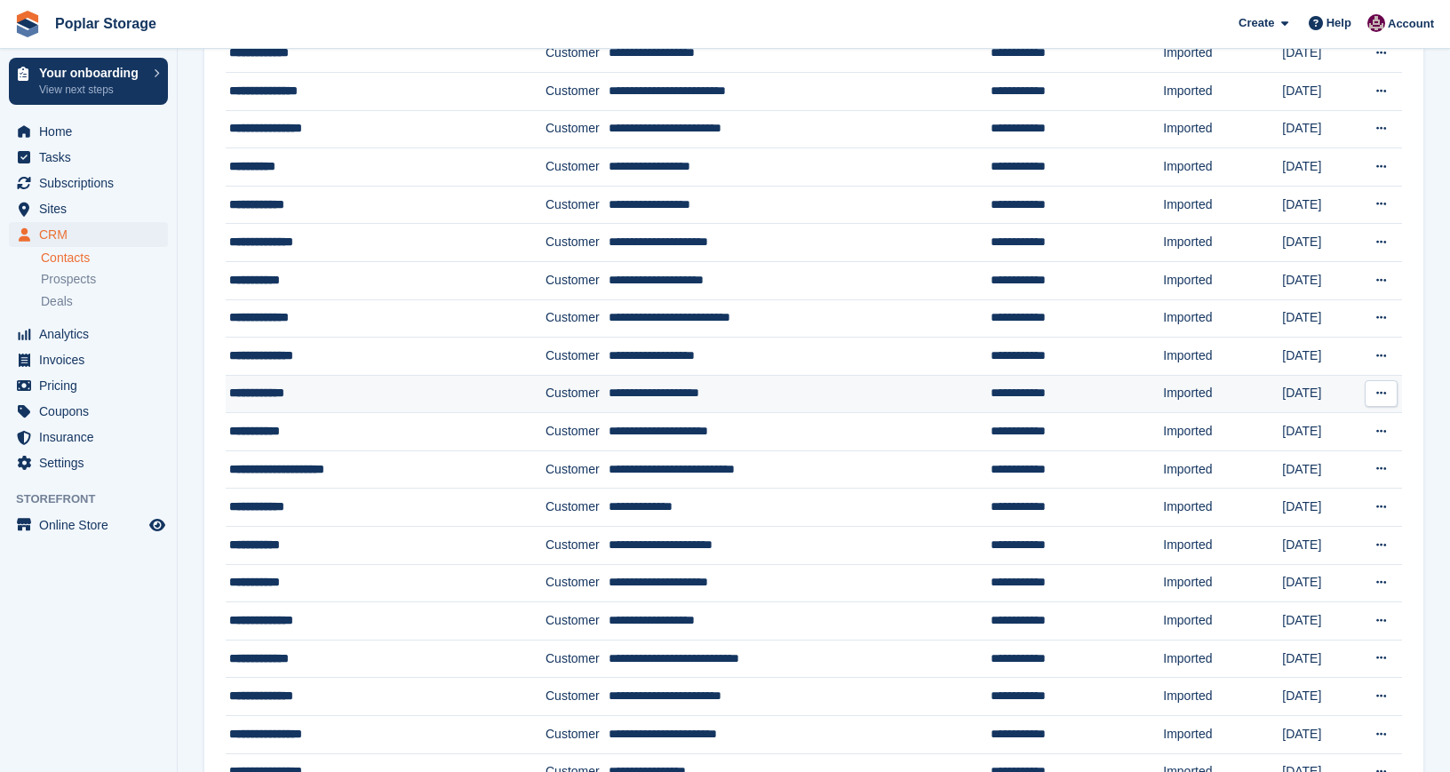
click at [261, 394] on div "**********" at bounding box center [363, 393] width 269 height 19
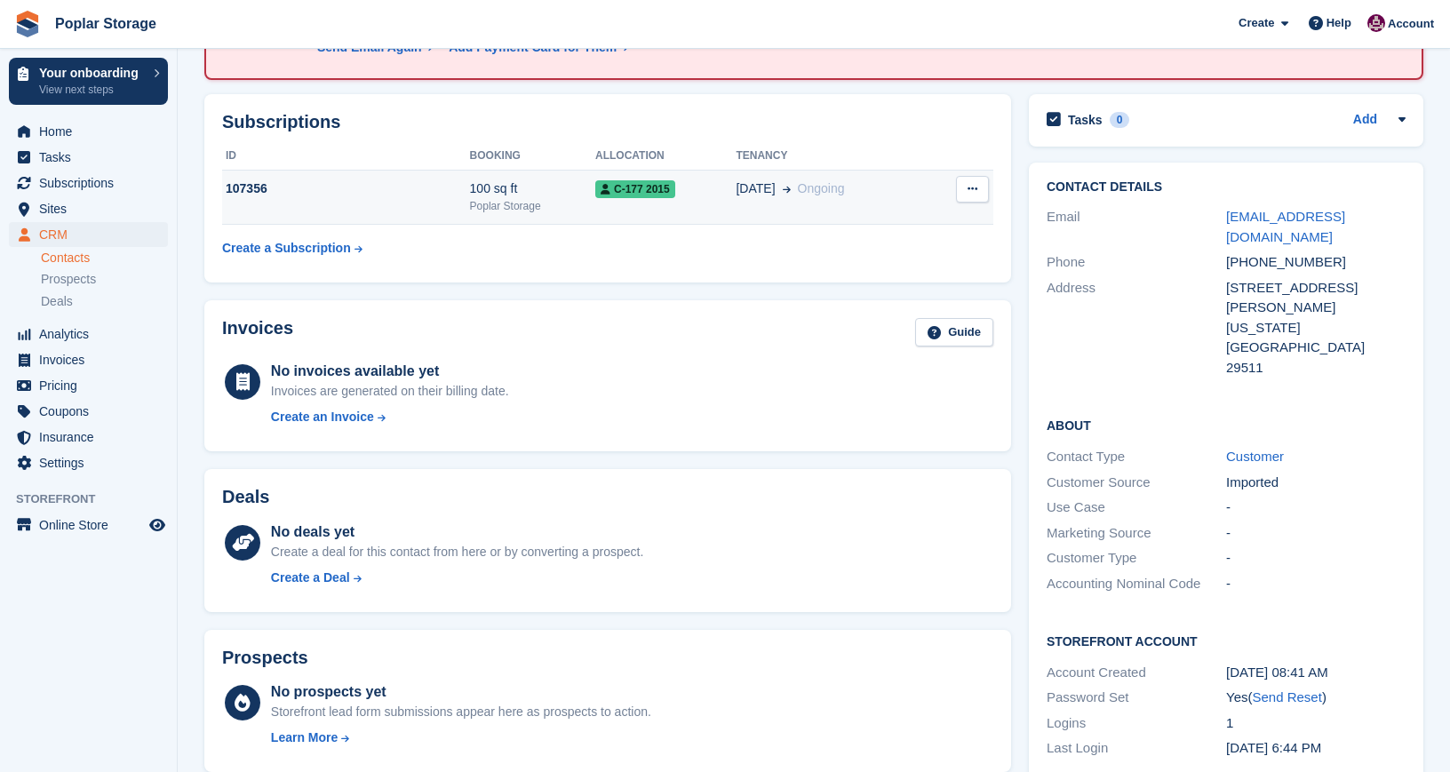
scroll to position [177, 0]
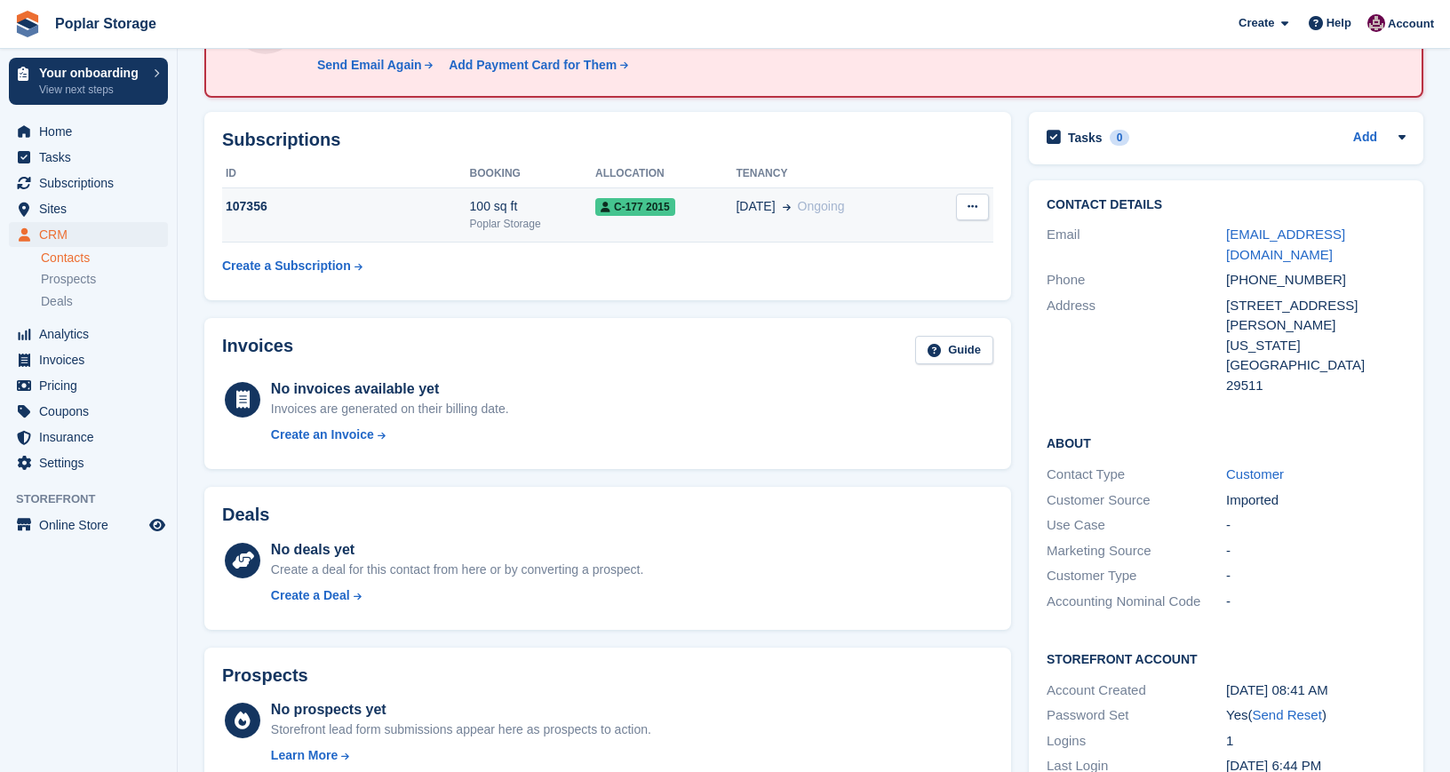
click at [446, 214] on div "107356" at bounding box center [346, 206] width 248 height 19
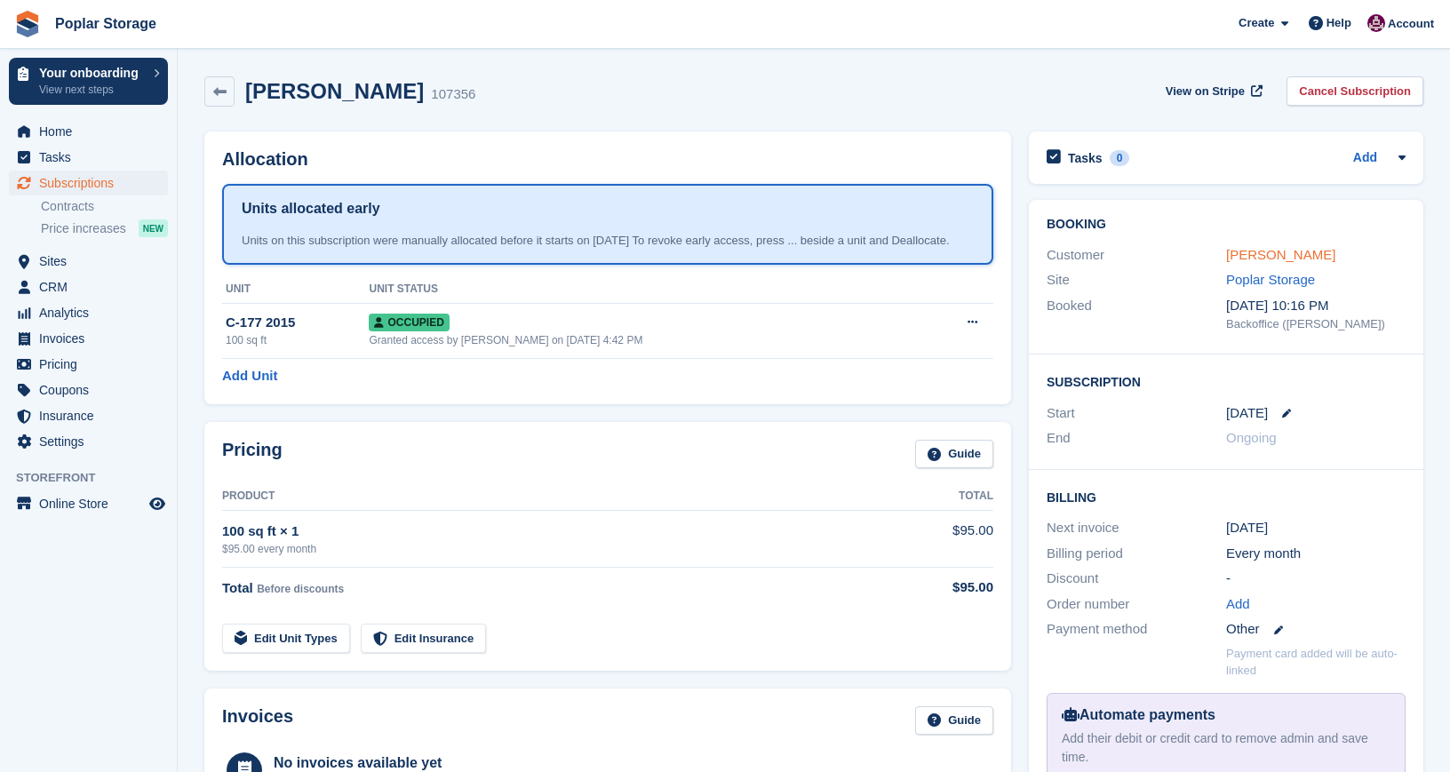
click at [1248, 253] on link "Eric Skipper" at bounding box center [1280, 254] width 109 height 15
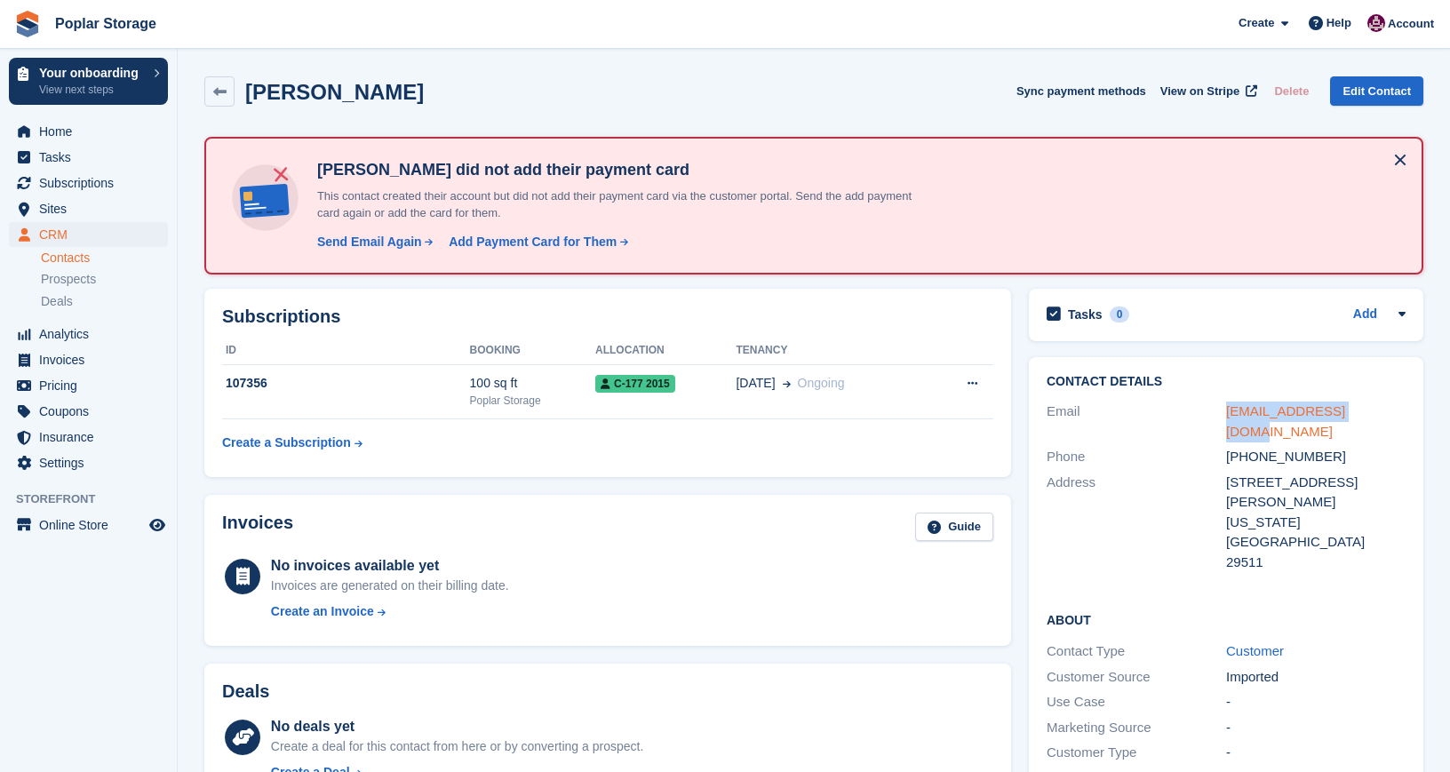
drag, startPoint x: 1381, startPoint y: 414, endPoint x: 1229, endPoint y: 417, distance: 152.0
click at [1229, 417] on div "eskipccu13@gmail.com" at bounding box center [1316, 422] width 180 height 40
copy link "eskipccu13@gmail.com"
click at [382, 245] on div "Send Email Again" at bounding box center [369, 242] width 105 height 19
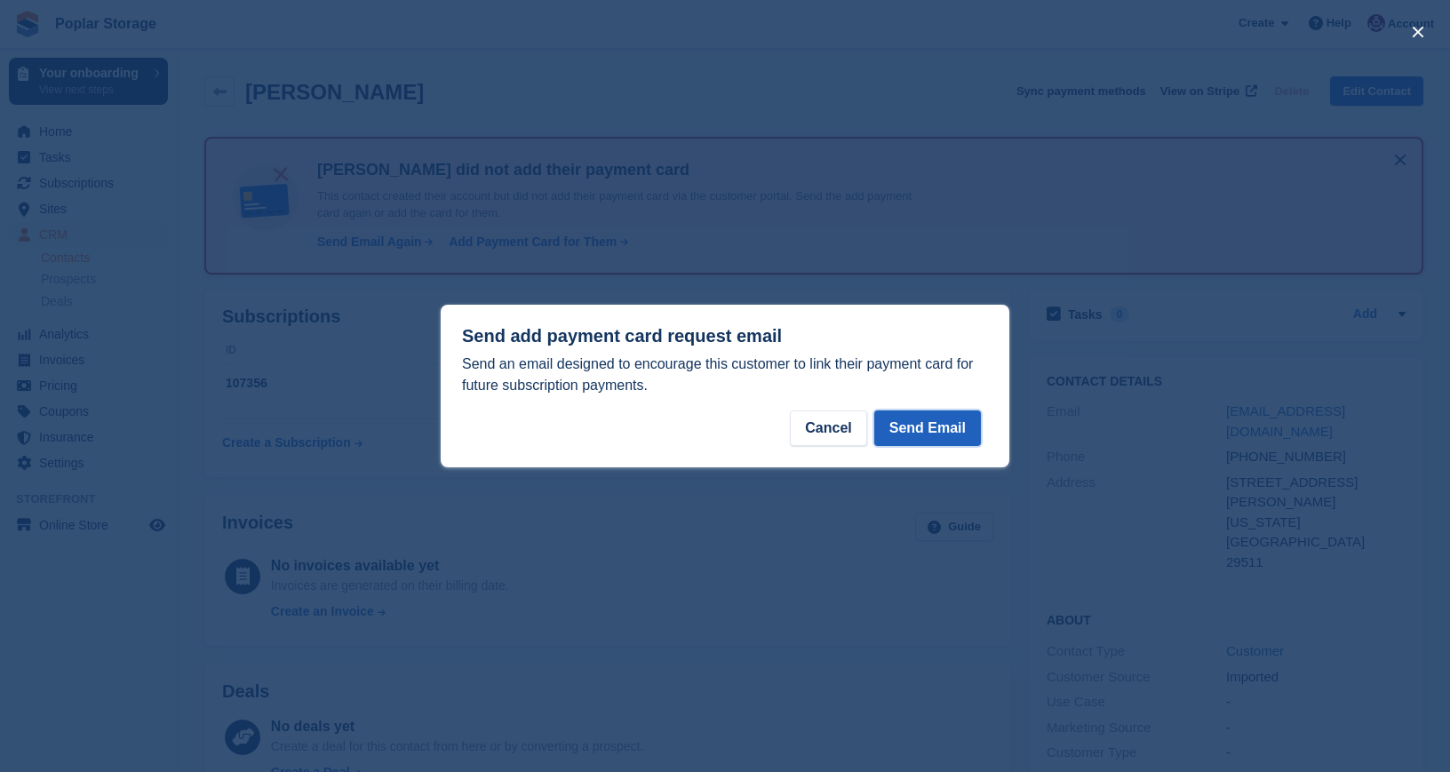
click at [935, 426] on button "Send Email" at bounding box center [927, 429] width 107 height 36
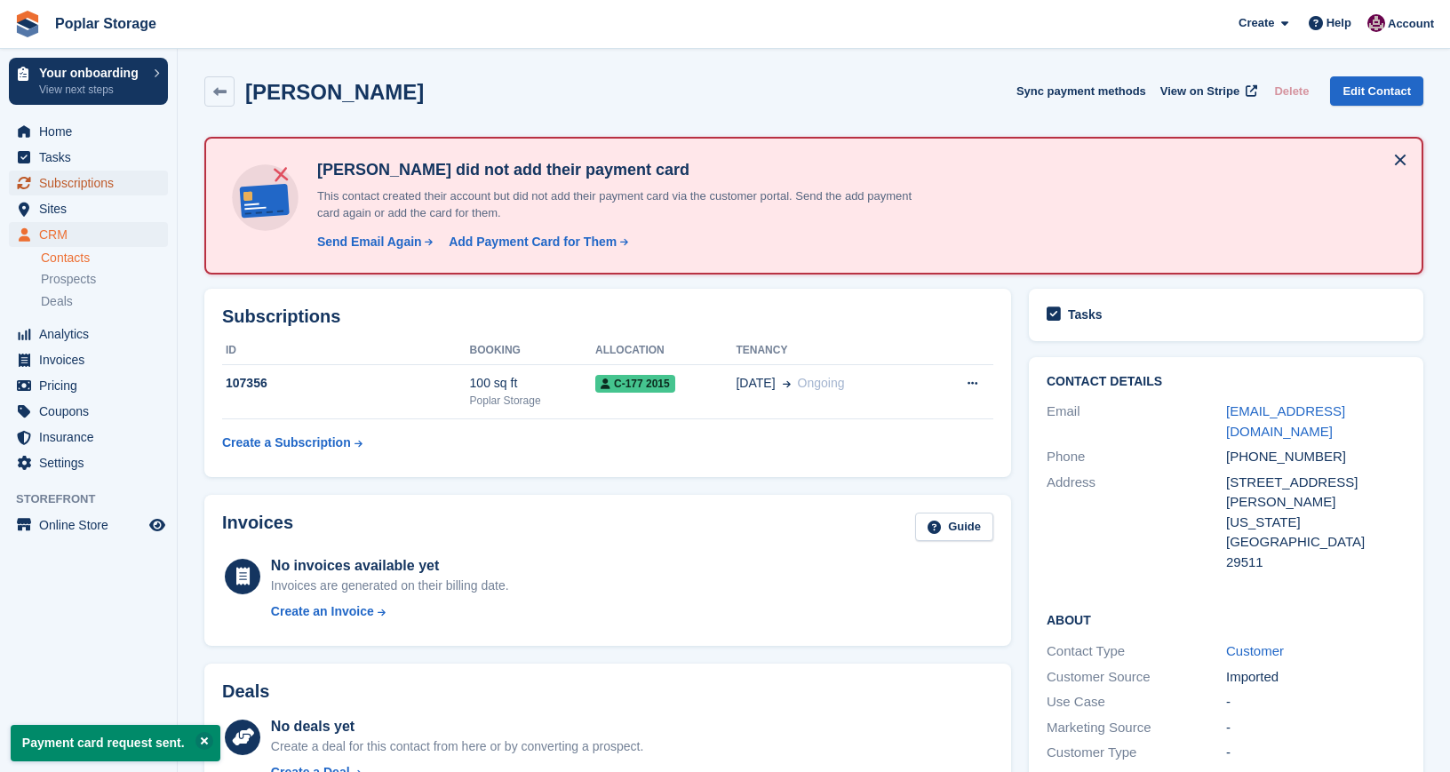
click at [126, 182] on span "Subscriptions" at bounding box center [92, 183] width 107 height 25
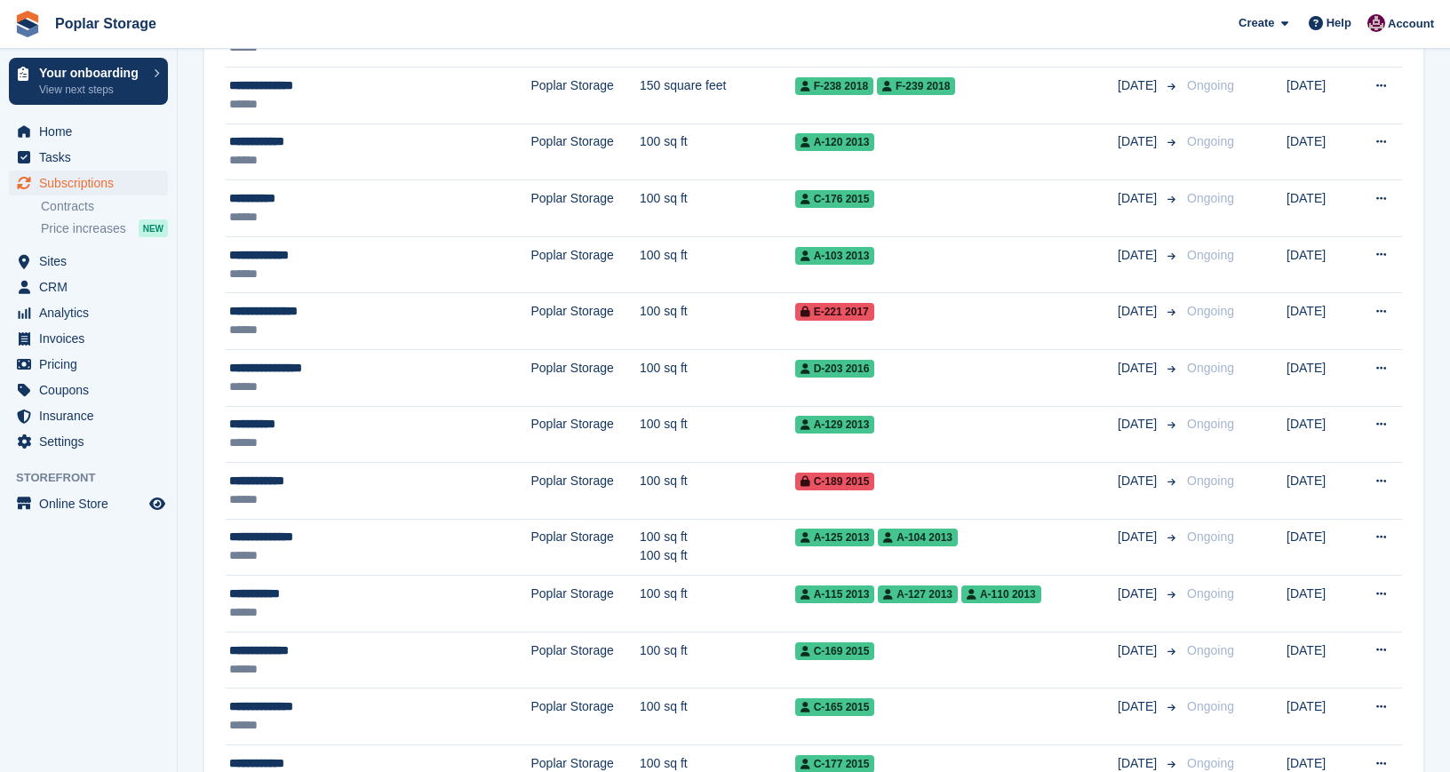
scroll to position [1095, 0]
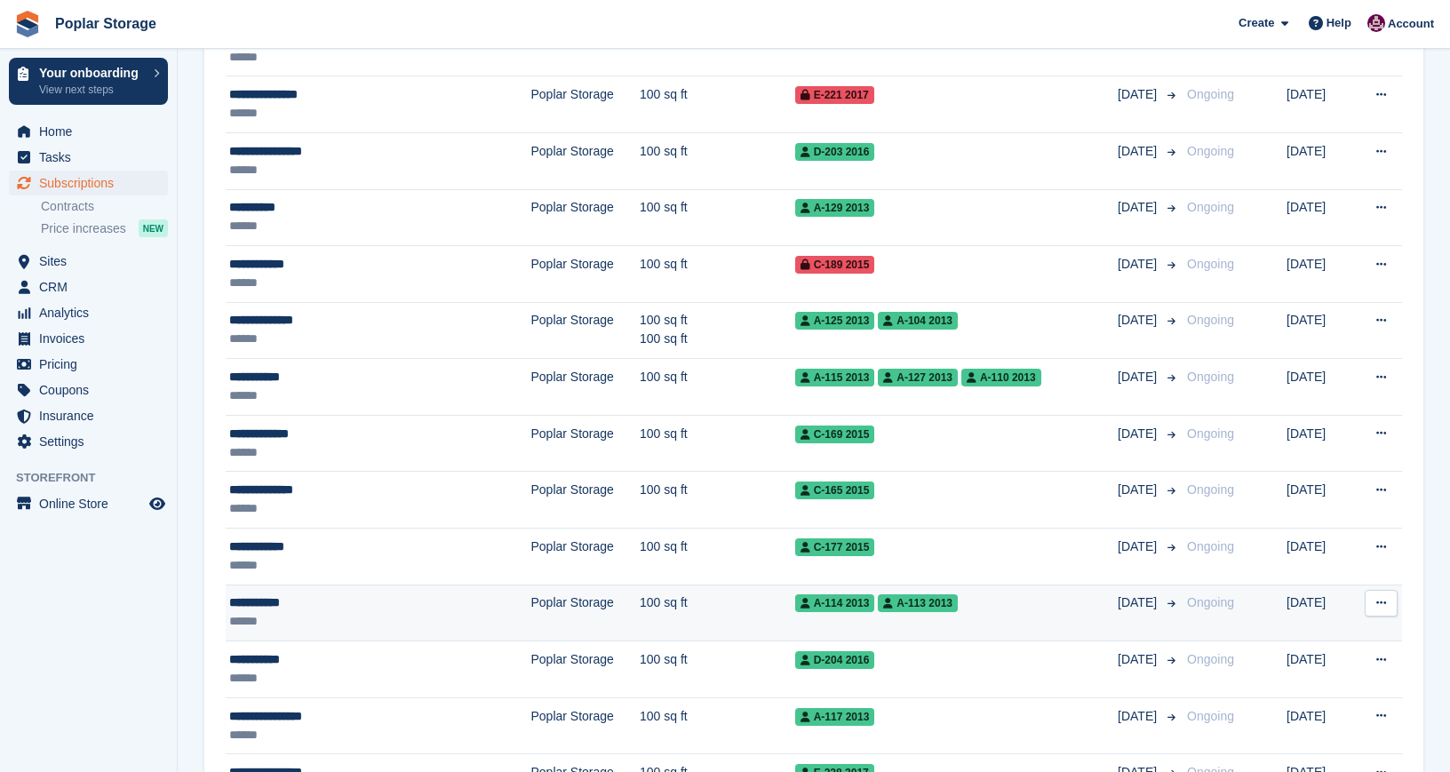
click at [279, 615] on div "******" at bounding box center [343, 621] width 229 height 19
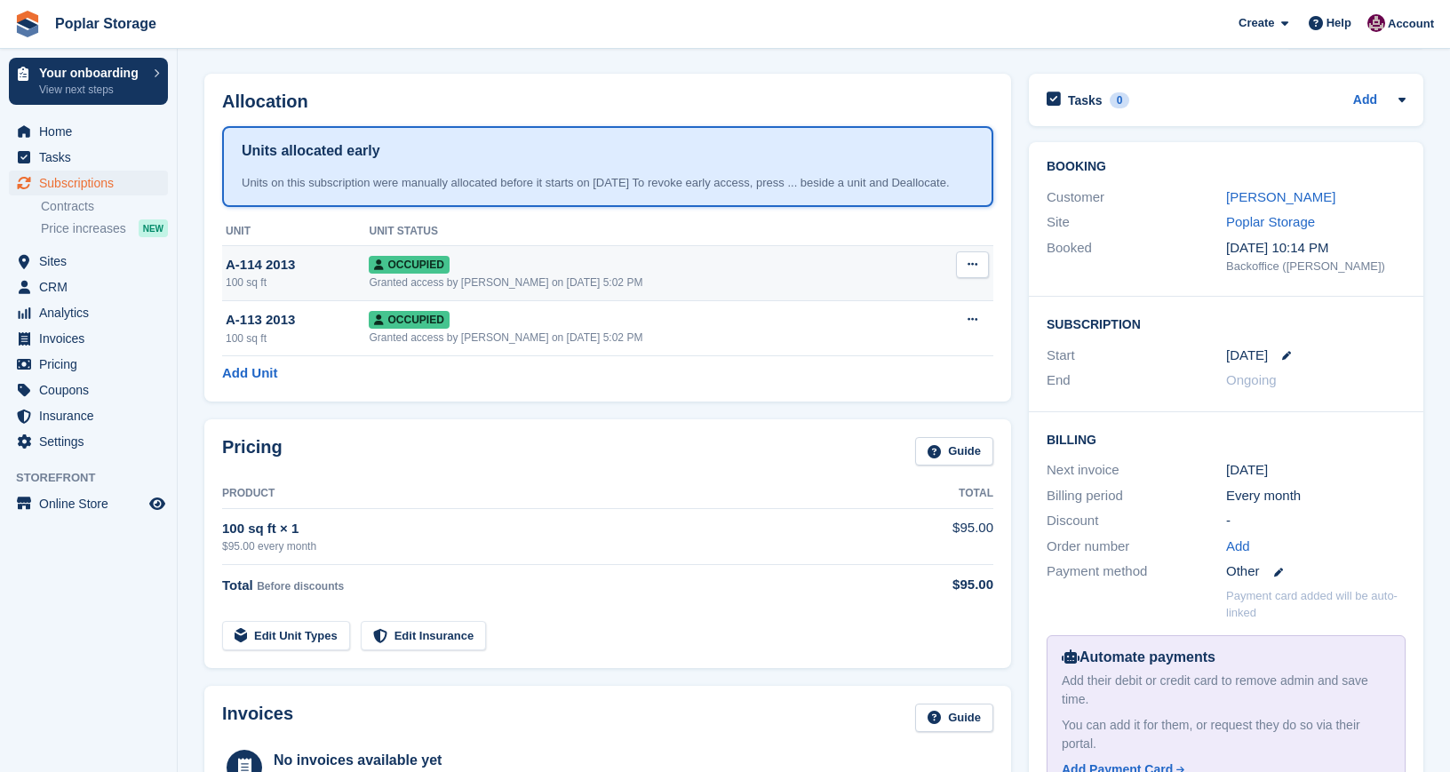
scroll to position [33, 0]
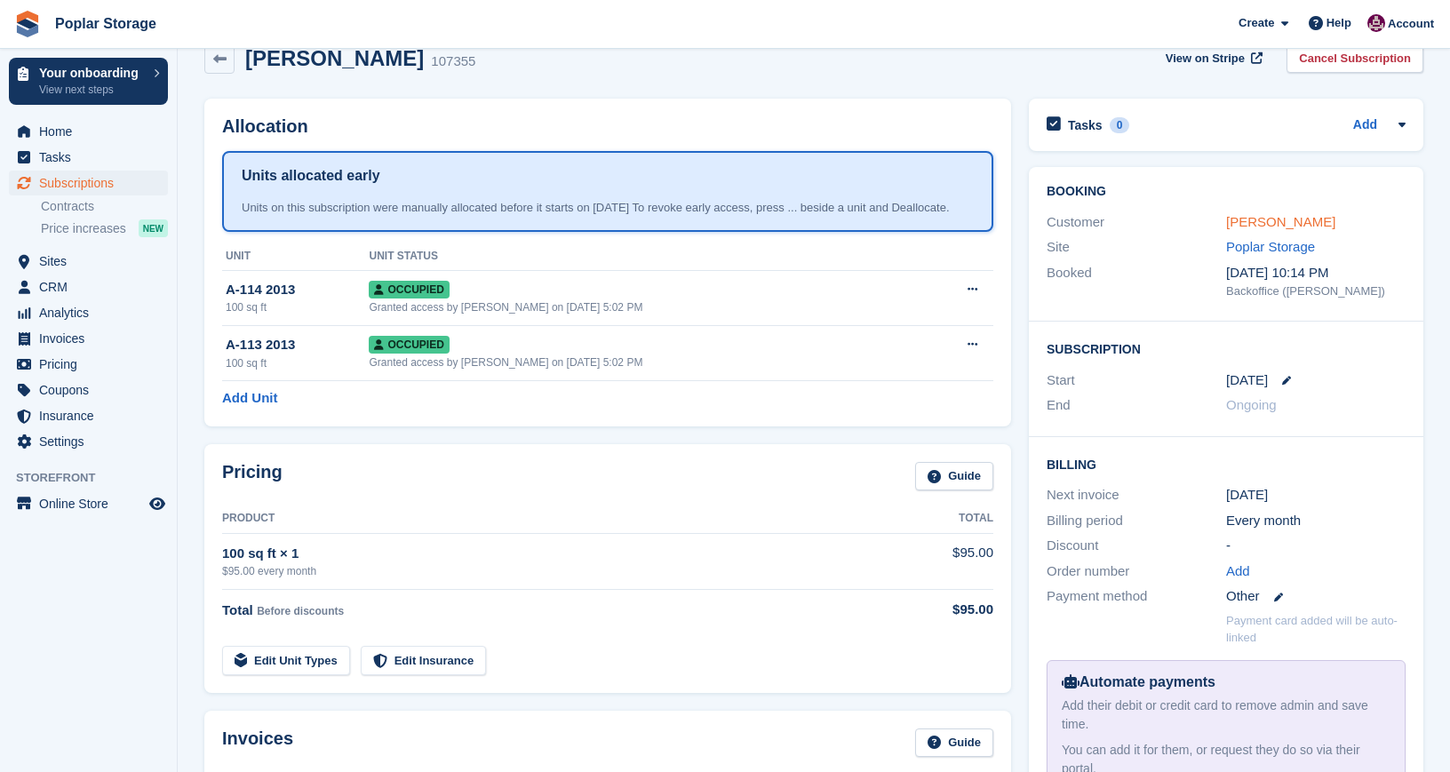
click at [1260, 220] on link "[PERSON_NAME]" at bounding box center [1280, 221] width 109 height 15
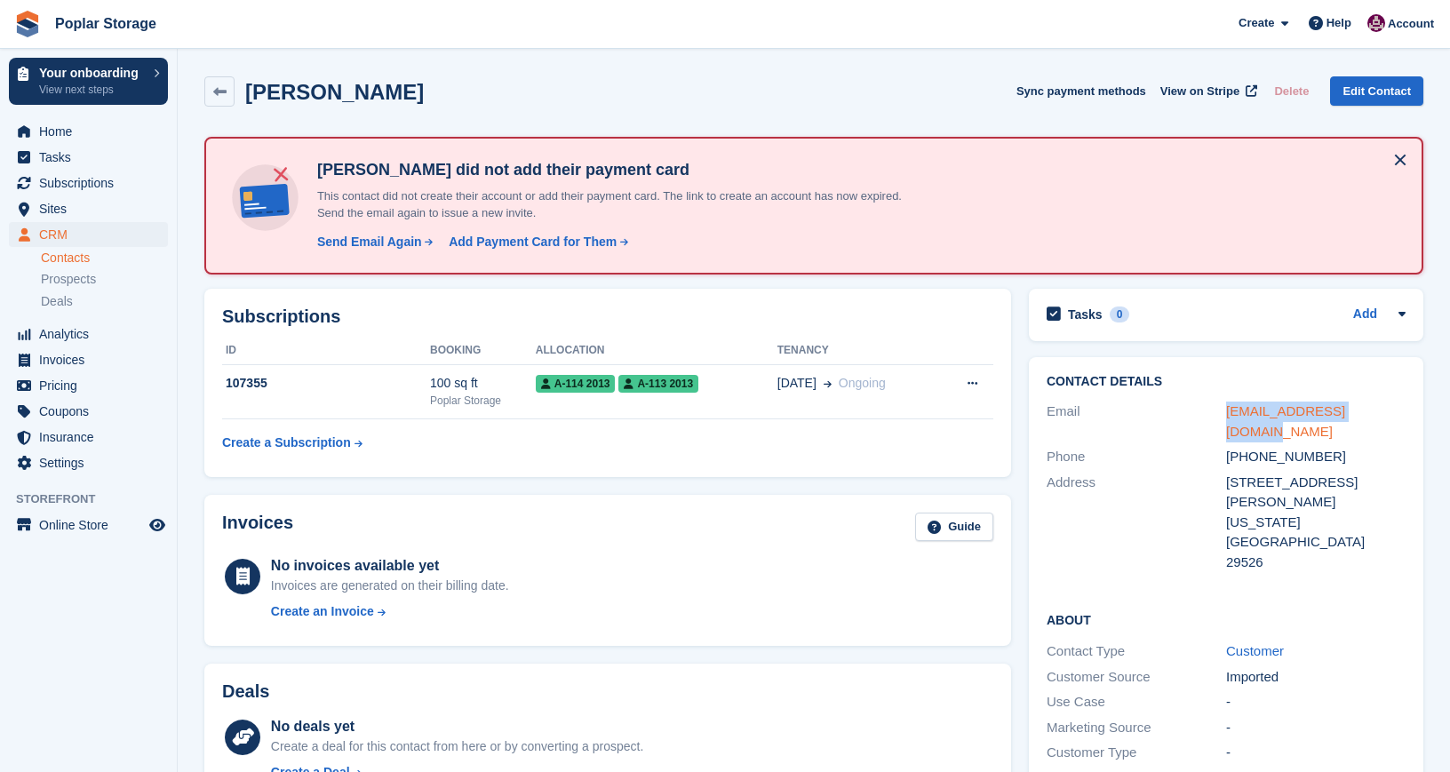
drag, startPoint x: 1396, startPoint y: 408, endPoint x: 1228, endPoint y: 414, distance: 168.1
click at [1228, 414] on div "[EMAIL_ADDRESS][DOMAIN_NAME]" at bounding box center [1316, 422] width 180 height 40
copy link "[EMAIL_ADDRESS][DOMAIN_NAME]"
click at [80, 140] on span "Home" at bounding box center [92, 131] width 107 height 25
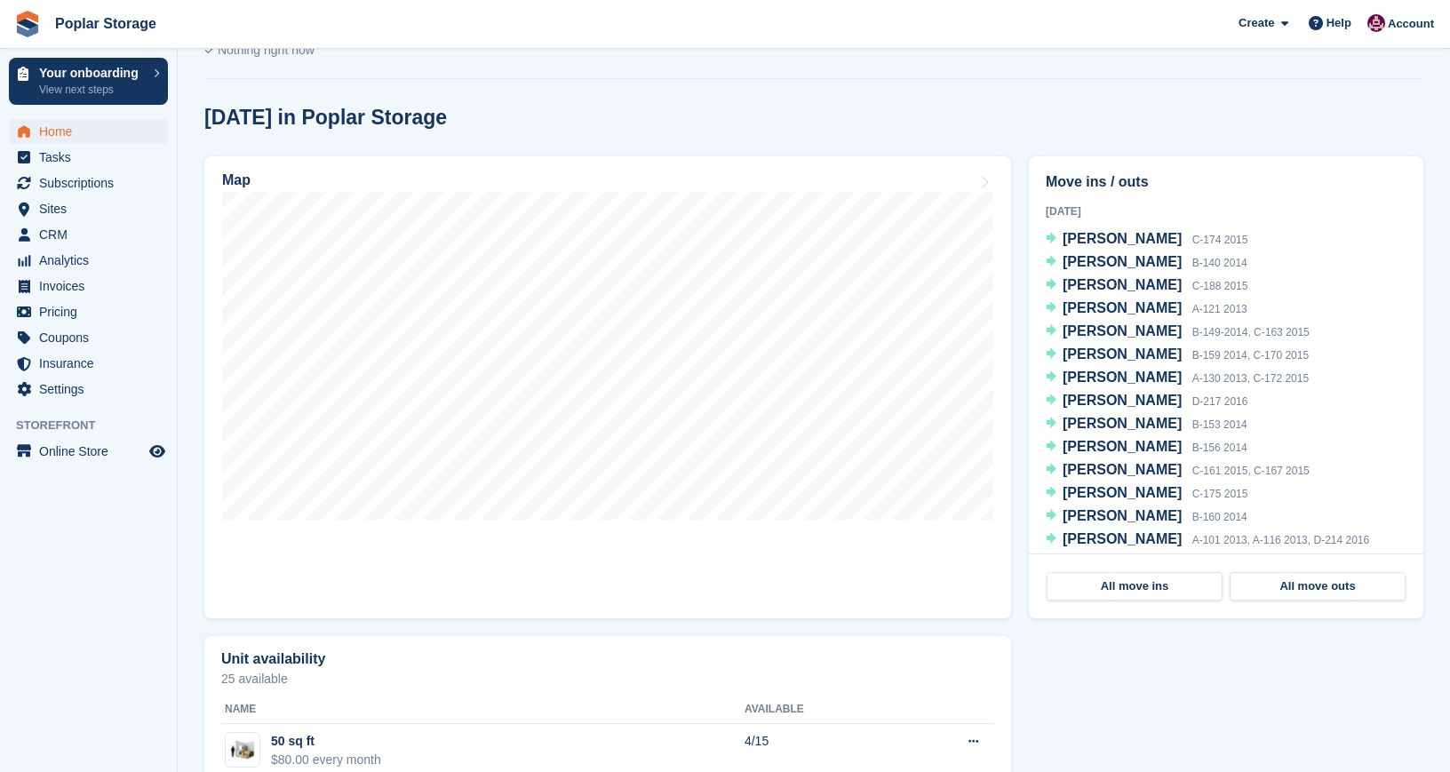
scroll to position [451, 0]
click at [75, 132] on span "Home" at bounding box center [92, 131] width 107 height 25
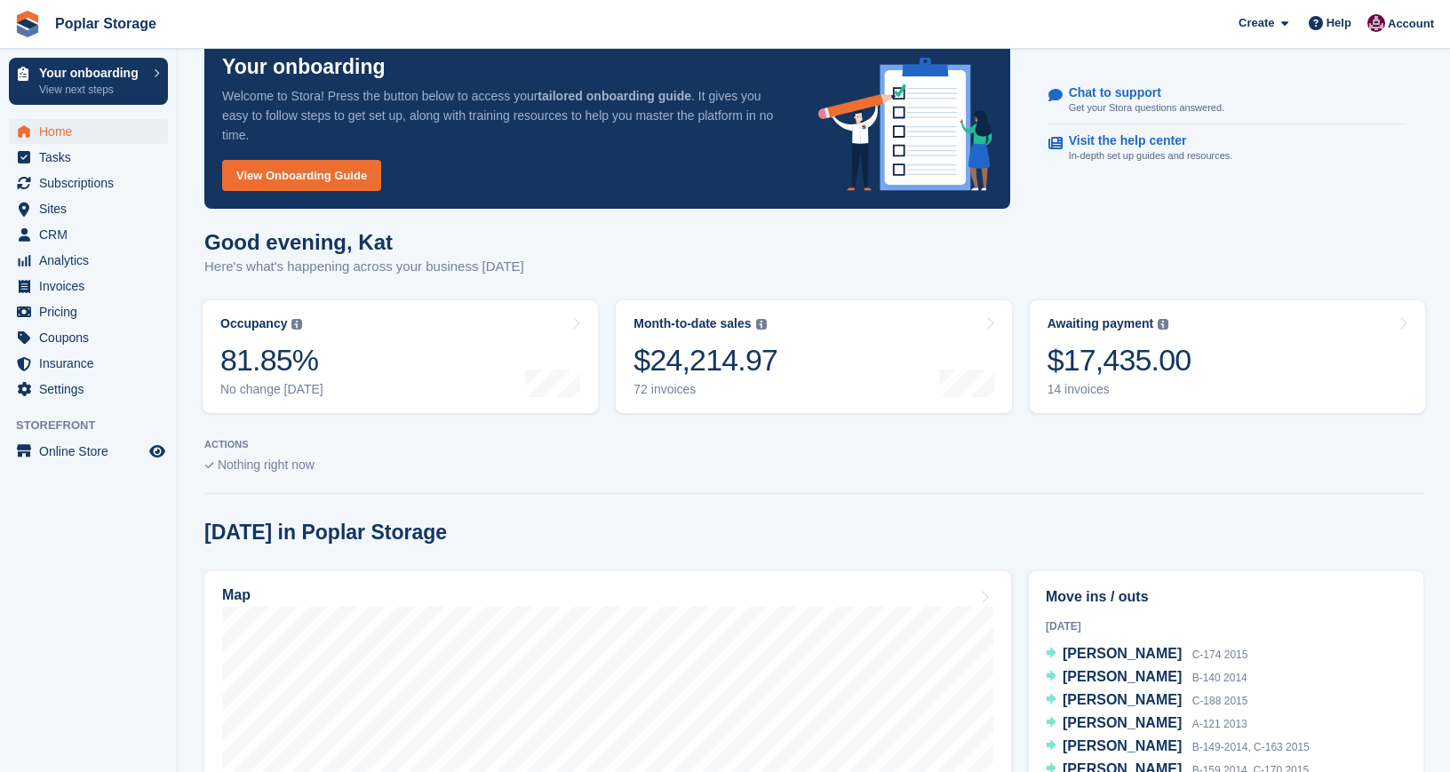
scroll to position [0, 0]
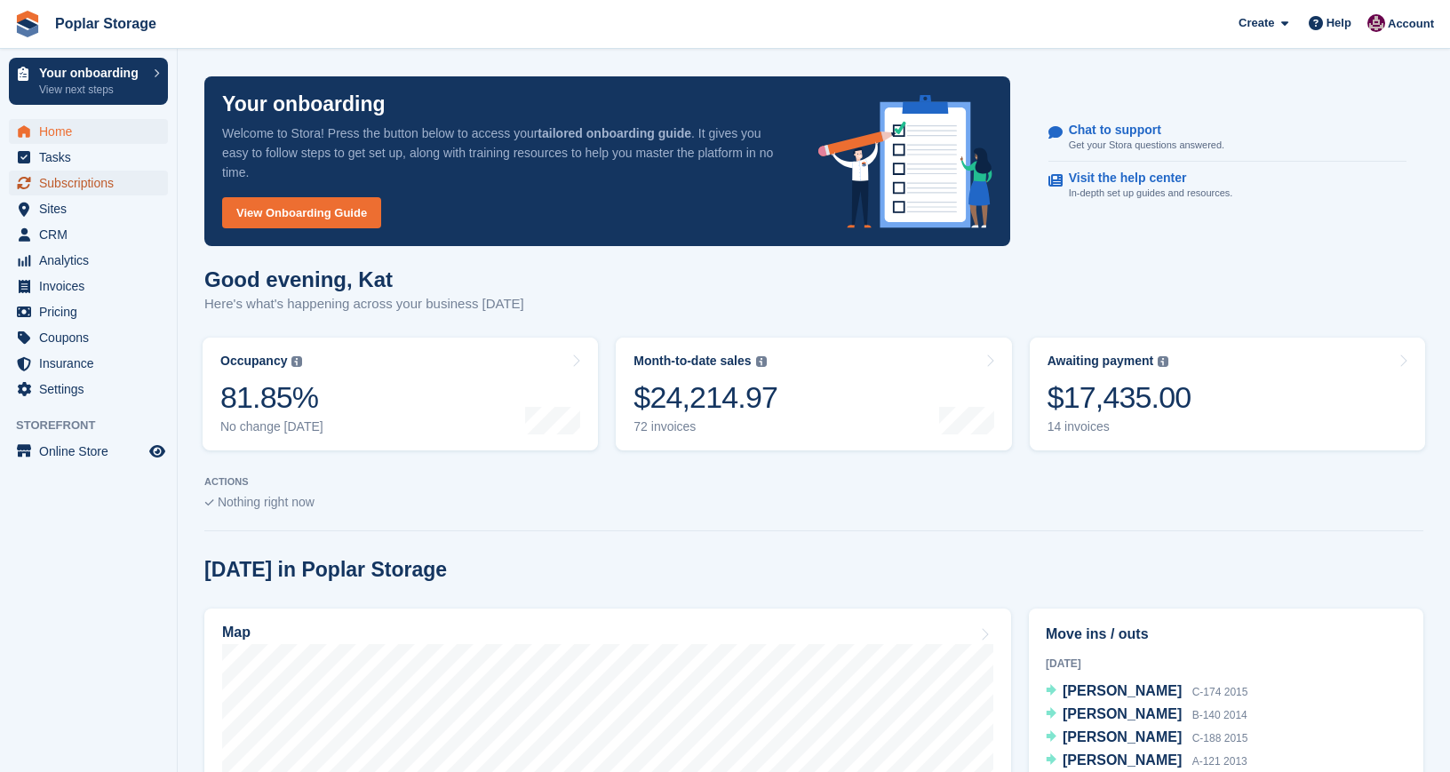
click at [43, 188] on span "Subscriptions" at bounding box center [92, 183] width 107 height 25
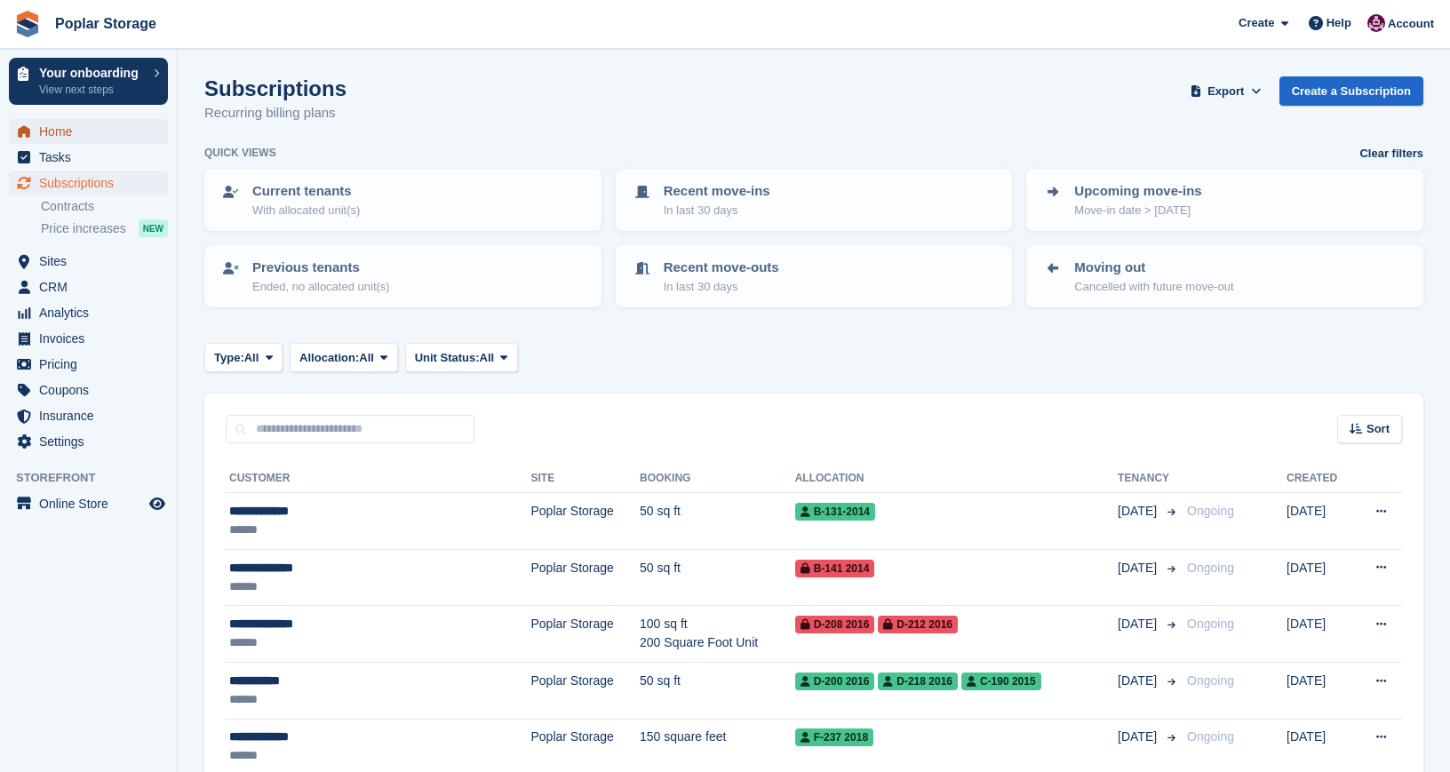
click at [61, 140] on span "Home" at bounding box center [92, 131] width 107 height 25
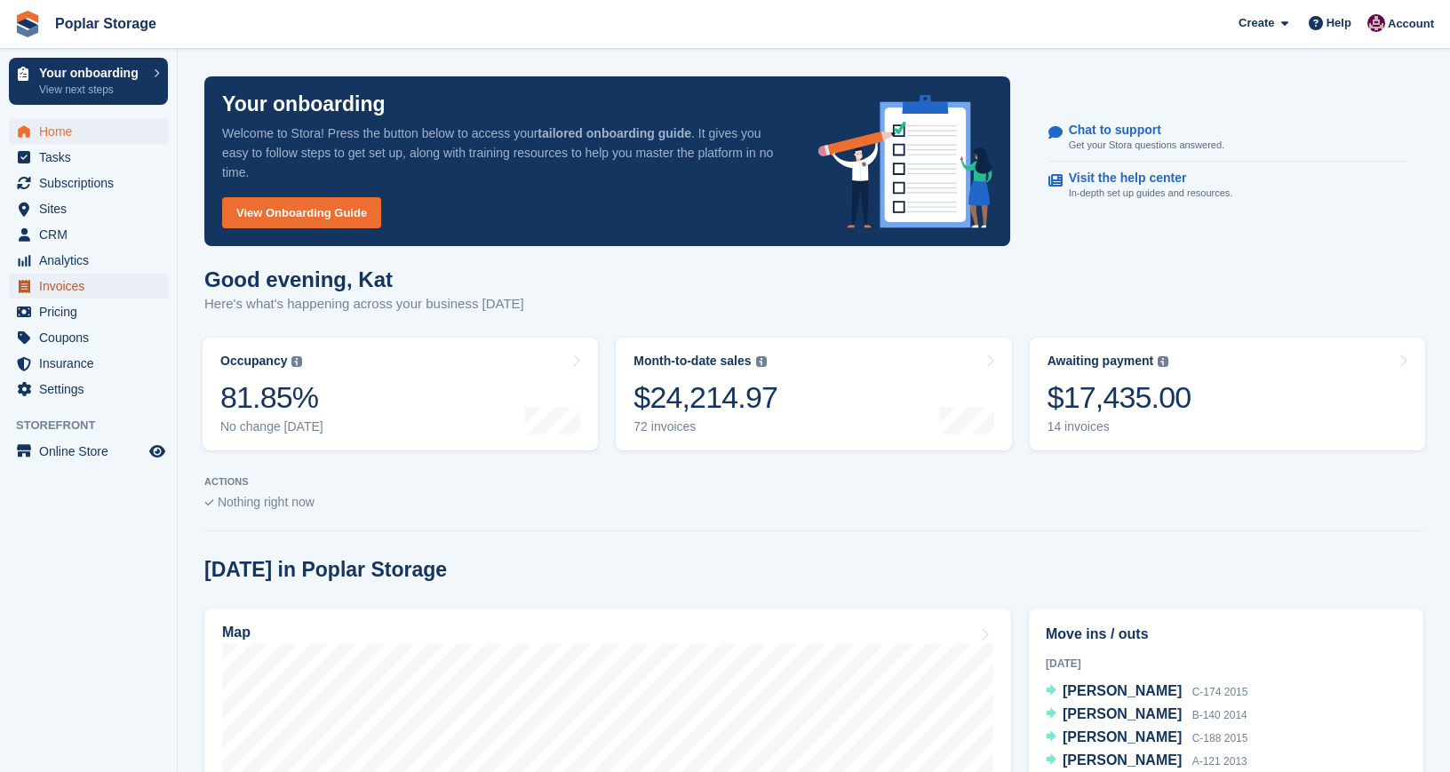
click at [60, 289] on span "Invoices" at bounding box center [92, 286] width 107 height 25
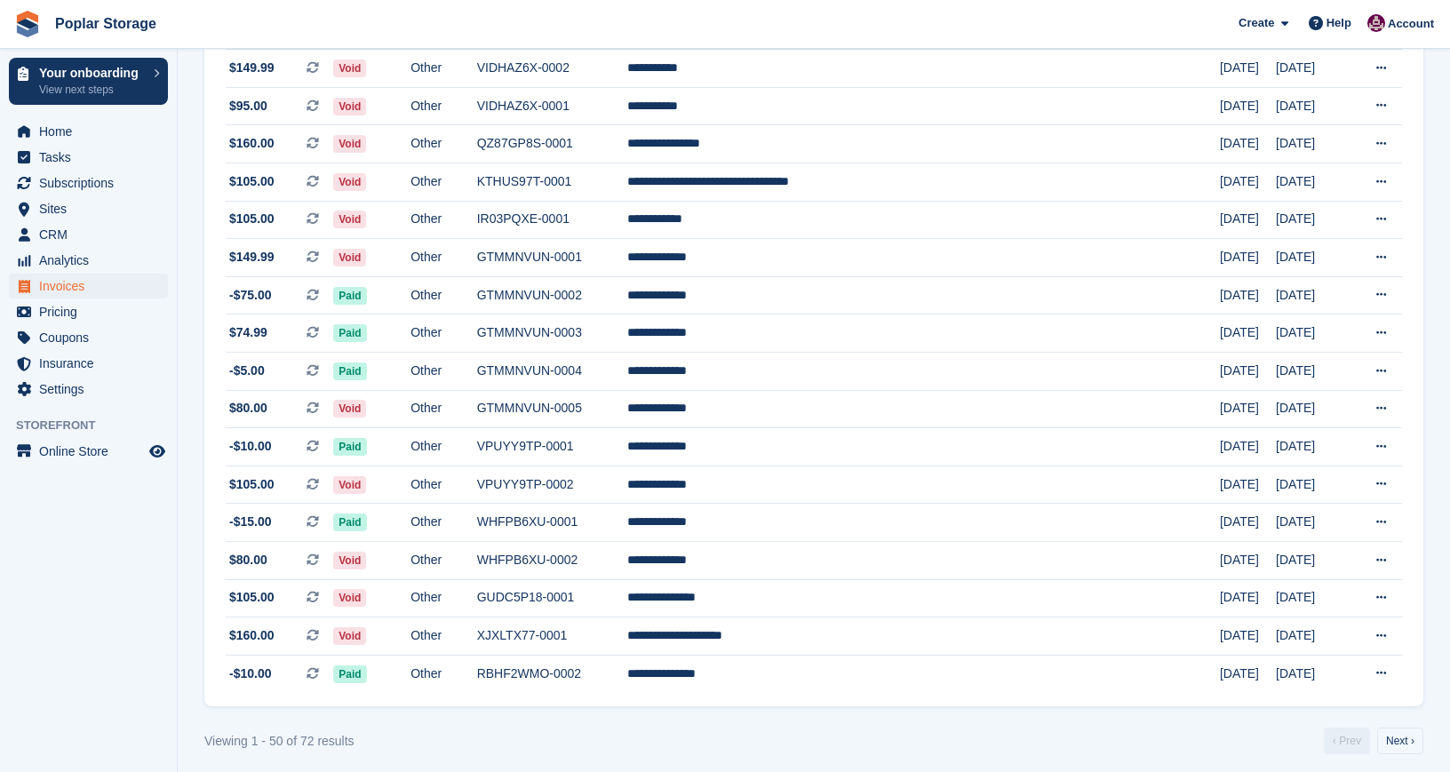
scroll to position [1506, 0]
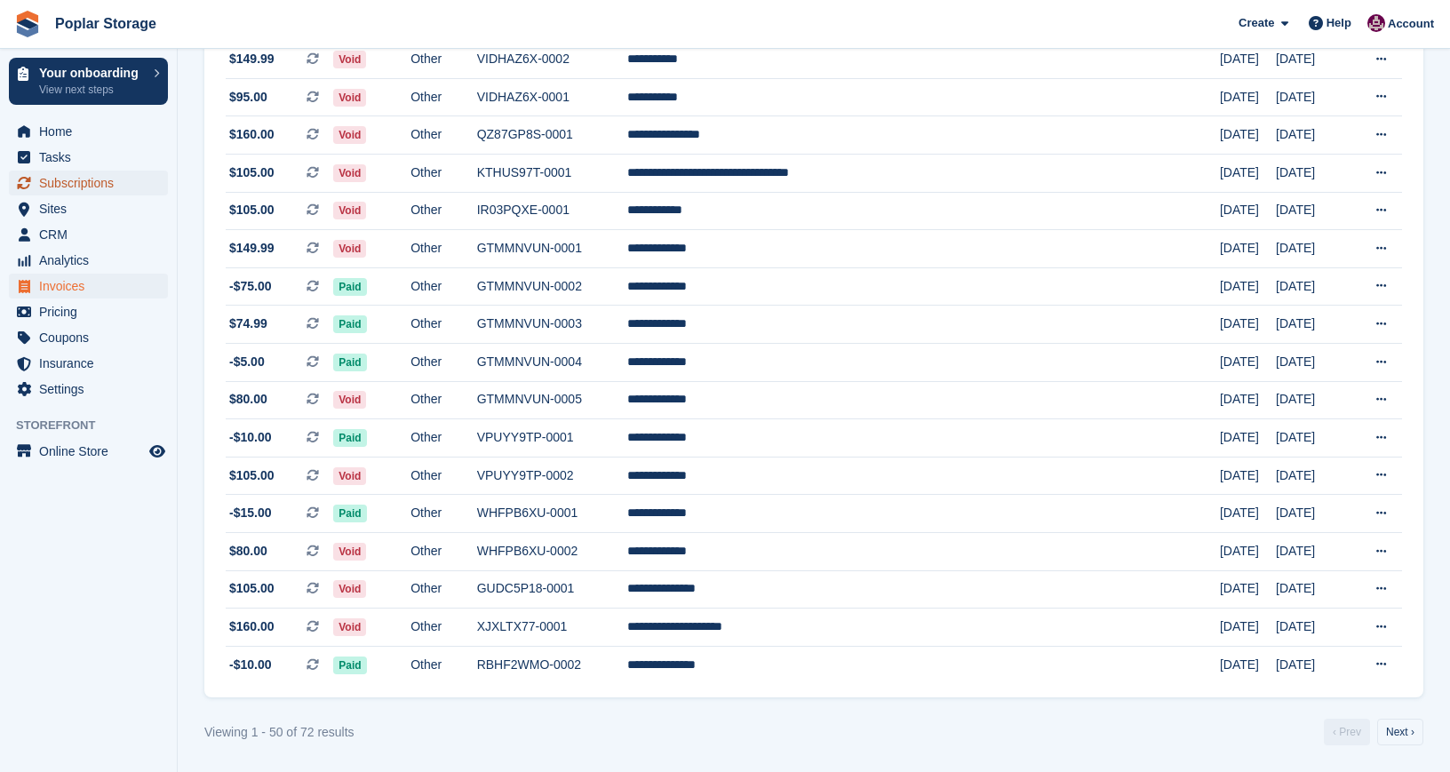
click at [77, 187] on span "Subscriptions" at bounding box center [92, 183] width 107 height 25
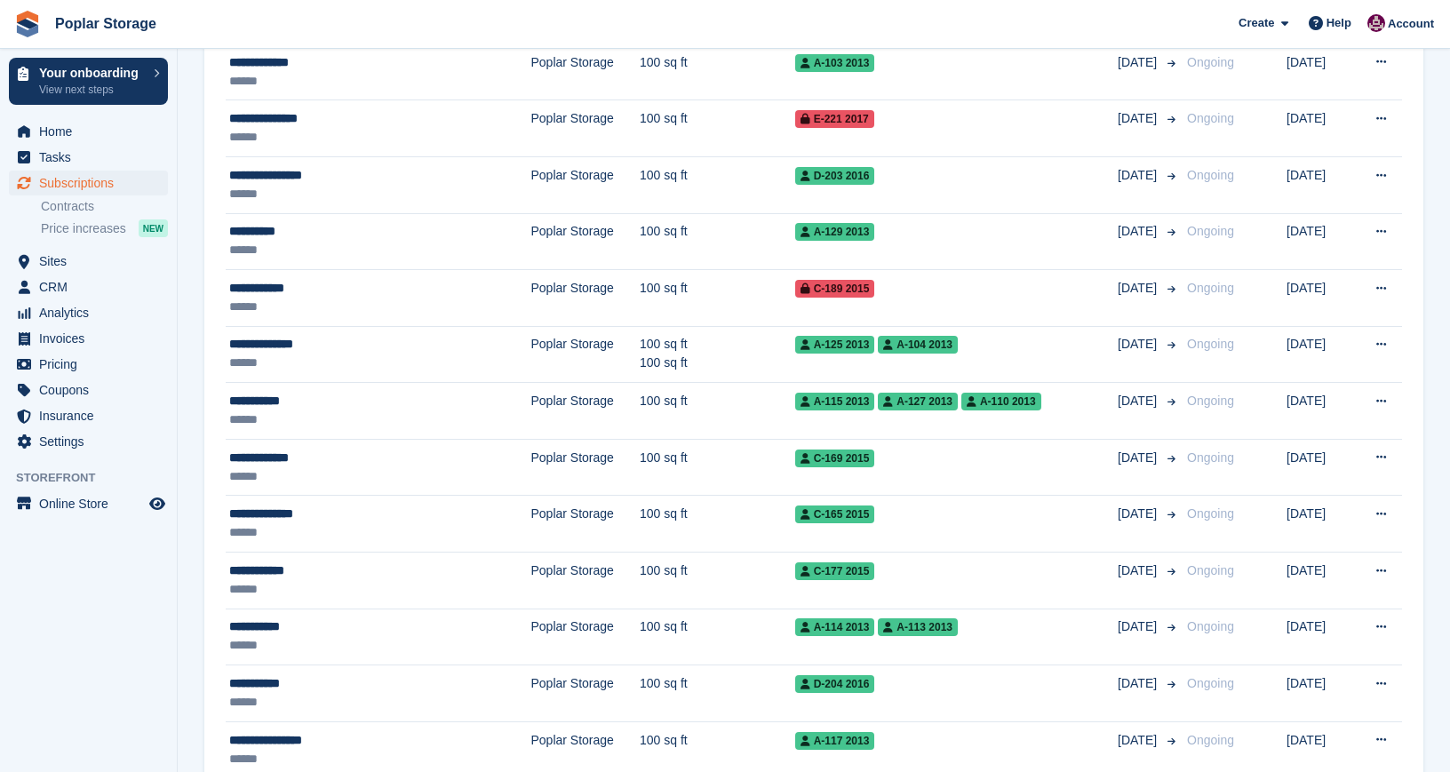
scroll to position [1121, 0]
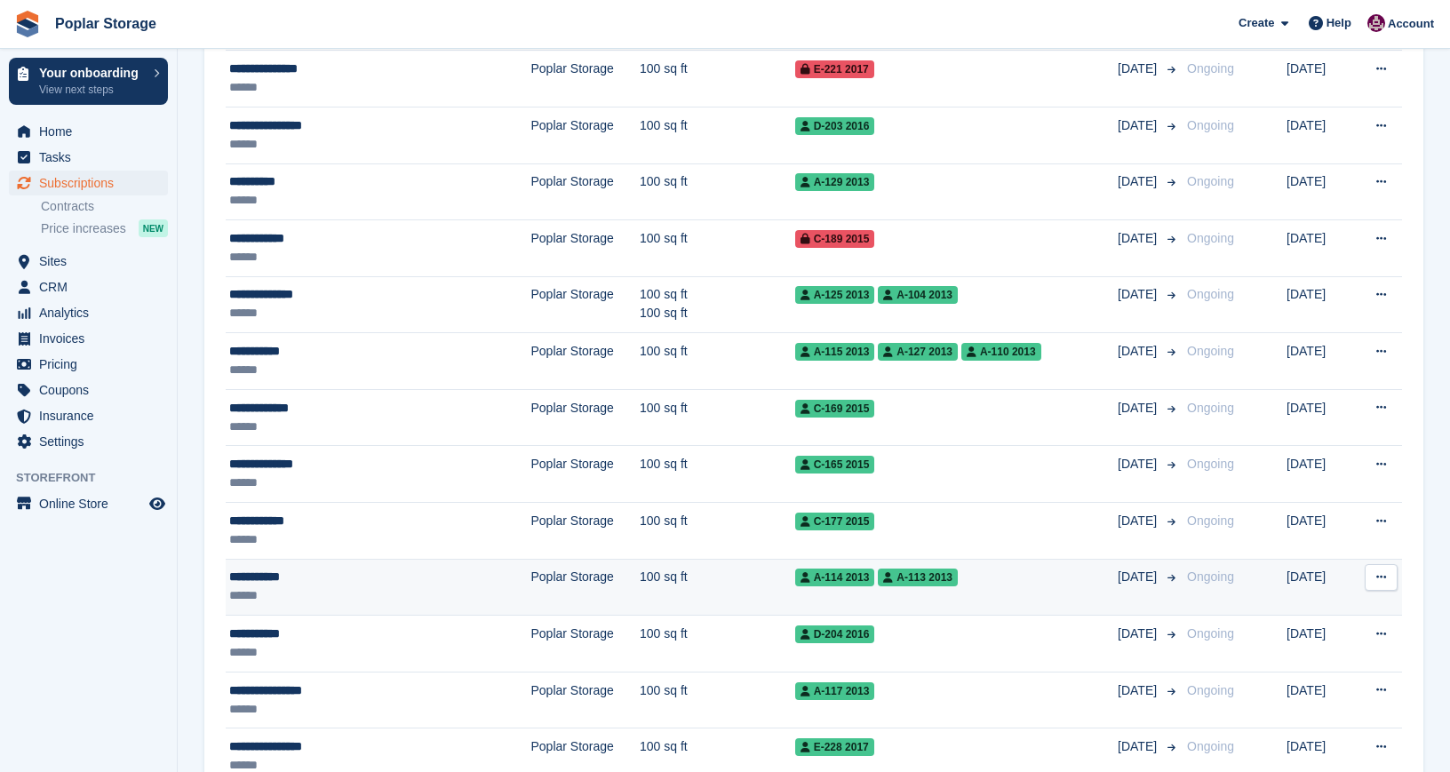
click at [362, 582] on div "**********" at bounding box center [343, 577] width 229 height 19
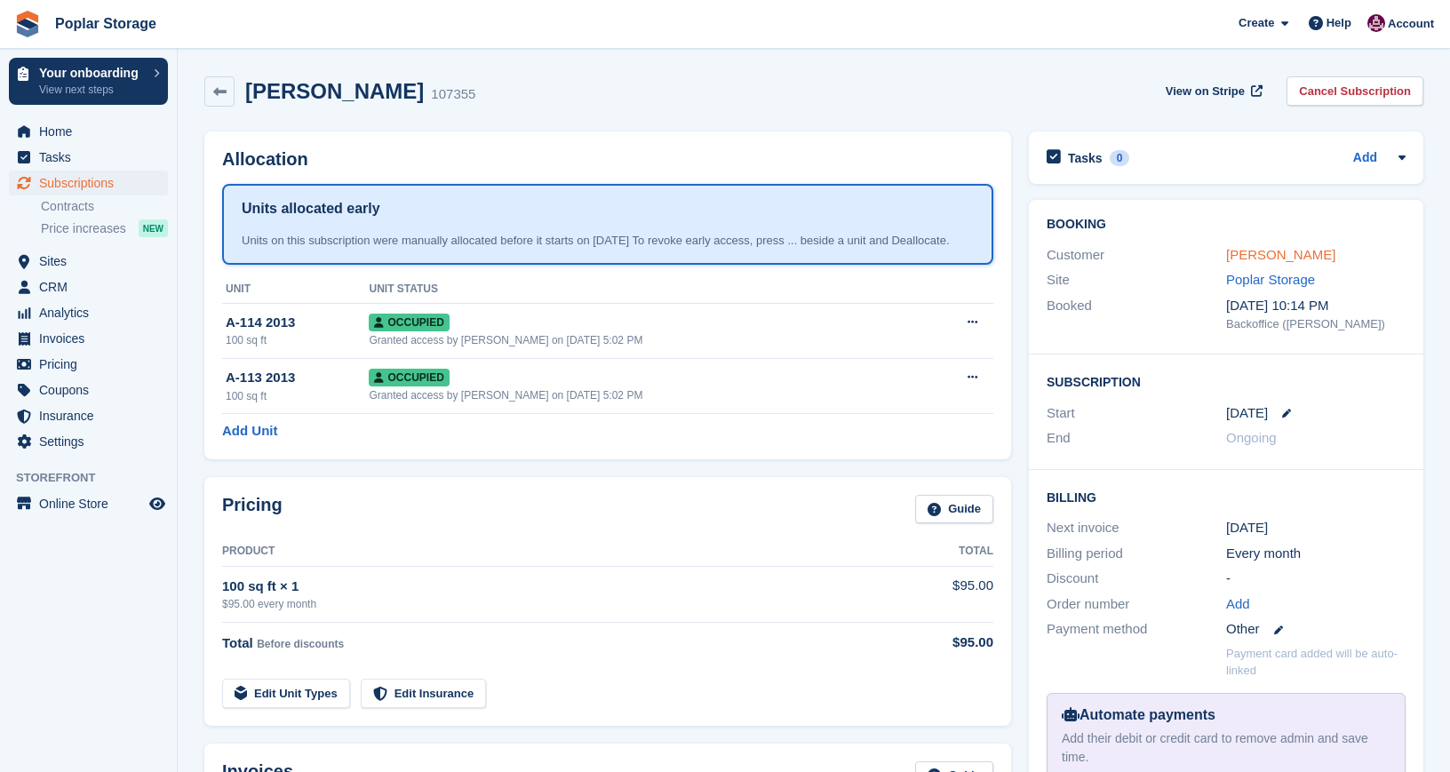
click at [1265, 256] on link "[PERSON_NAME]" at bounding box center [1280, 254] width 109 height 15
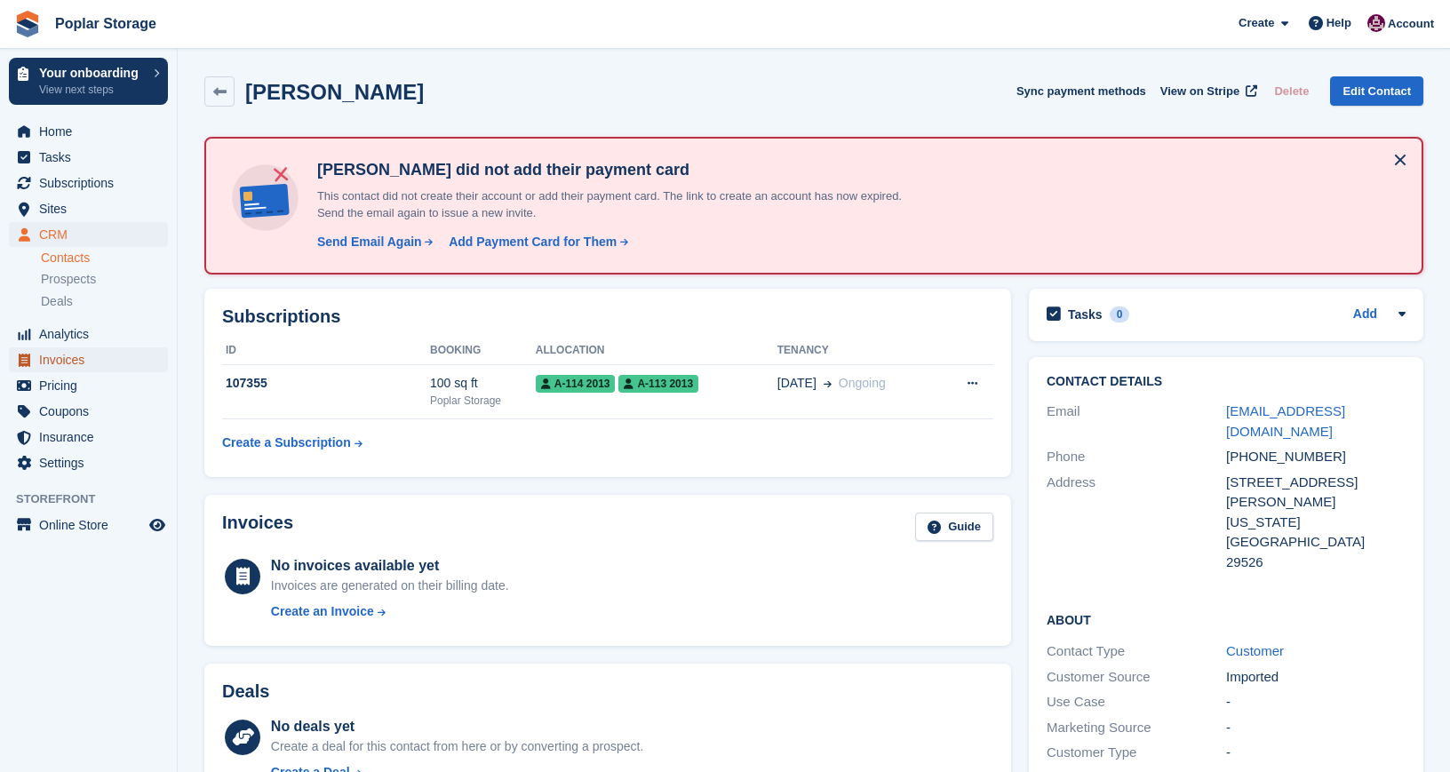
click at [44, 356] on span "Invoices" at bounding box center [92, 359] width 107 height 25
drag, startPoint x: 1387, startPoint y: 410, endPoint x: 1225, endPoint y: 414, distance: 162.7
click at [1225, 414] on div "Email [EMAIL_ADDRESS][DOMAIN_NAME]" at bounding box center [1226, 421] width 359 height 45
copy div "ericarae1075@gmail.com"
click at [360, 243] on div "Send Email Again" at bounding box center [369, 242] width 105 height 19
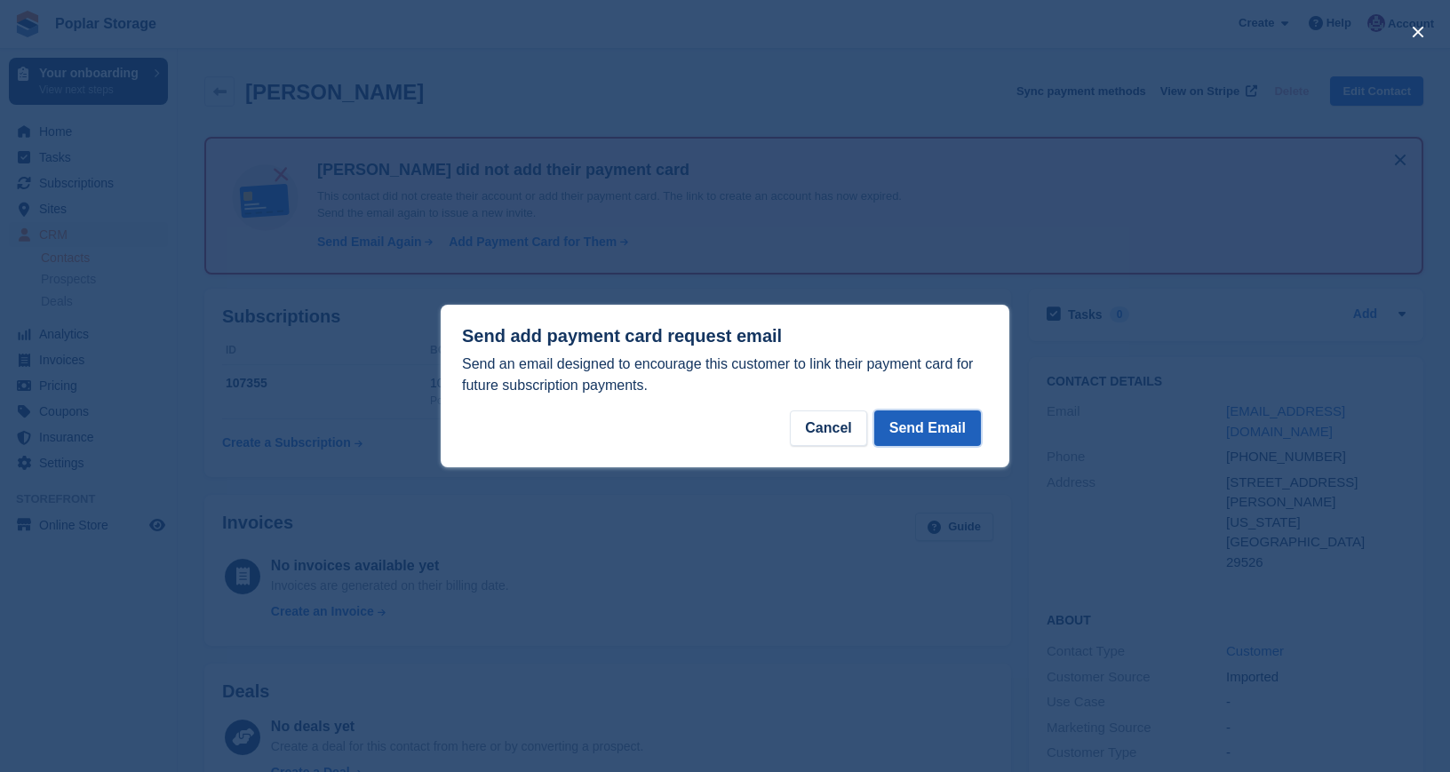
click at [918, 432] on button "Send Email" at bounding box center [927, 429] width 107 height 36
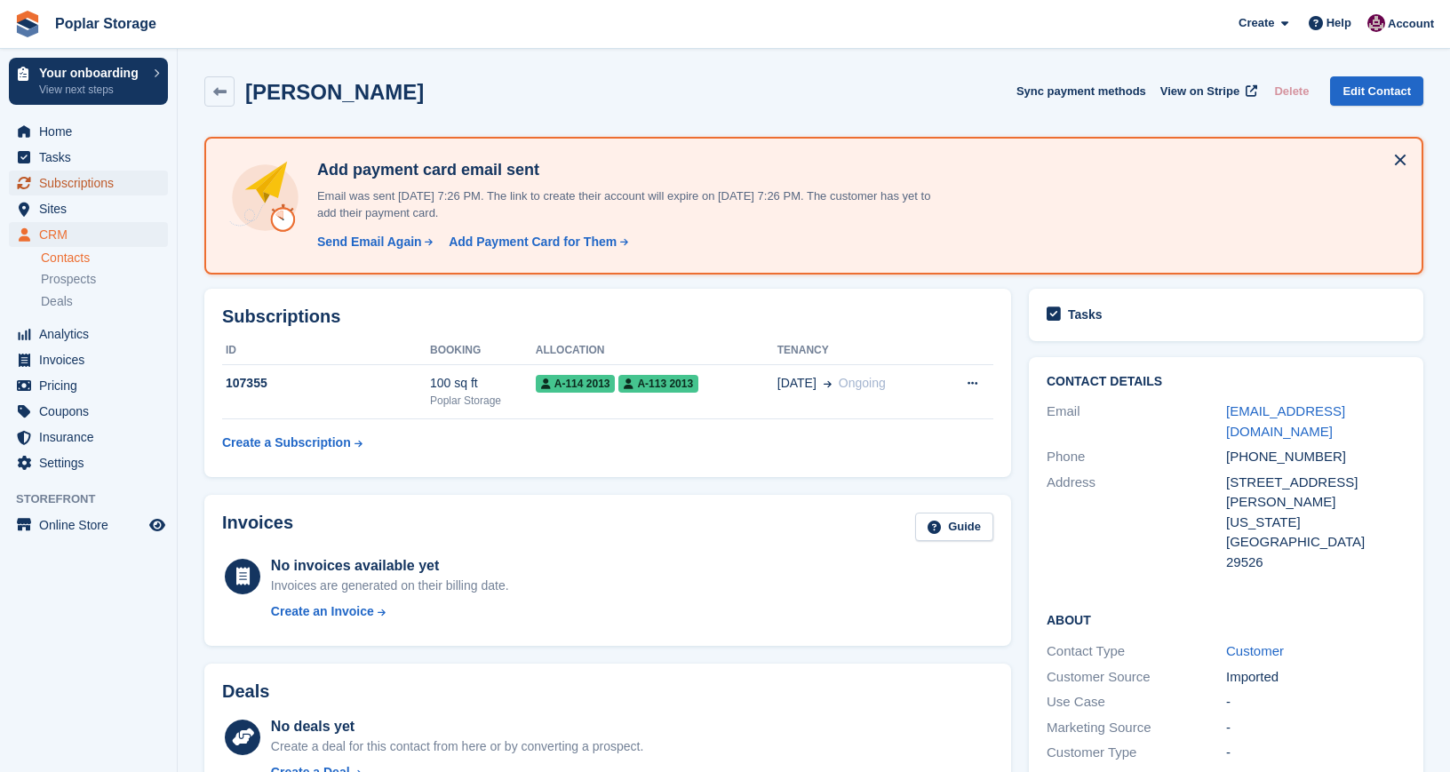
click at [81, 184] on span "Subscriptions" at bounding box center [92, 183] width 107 height 25
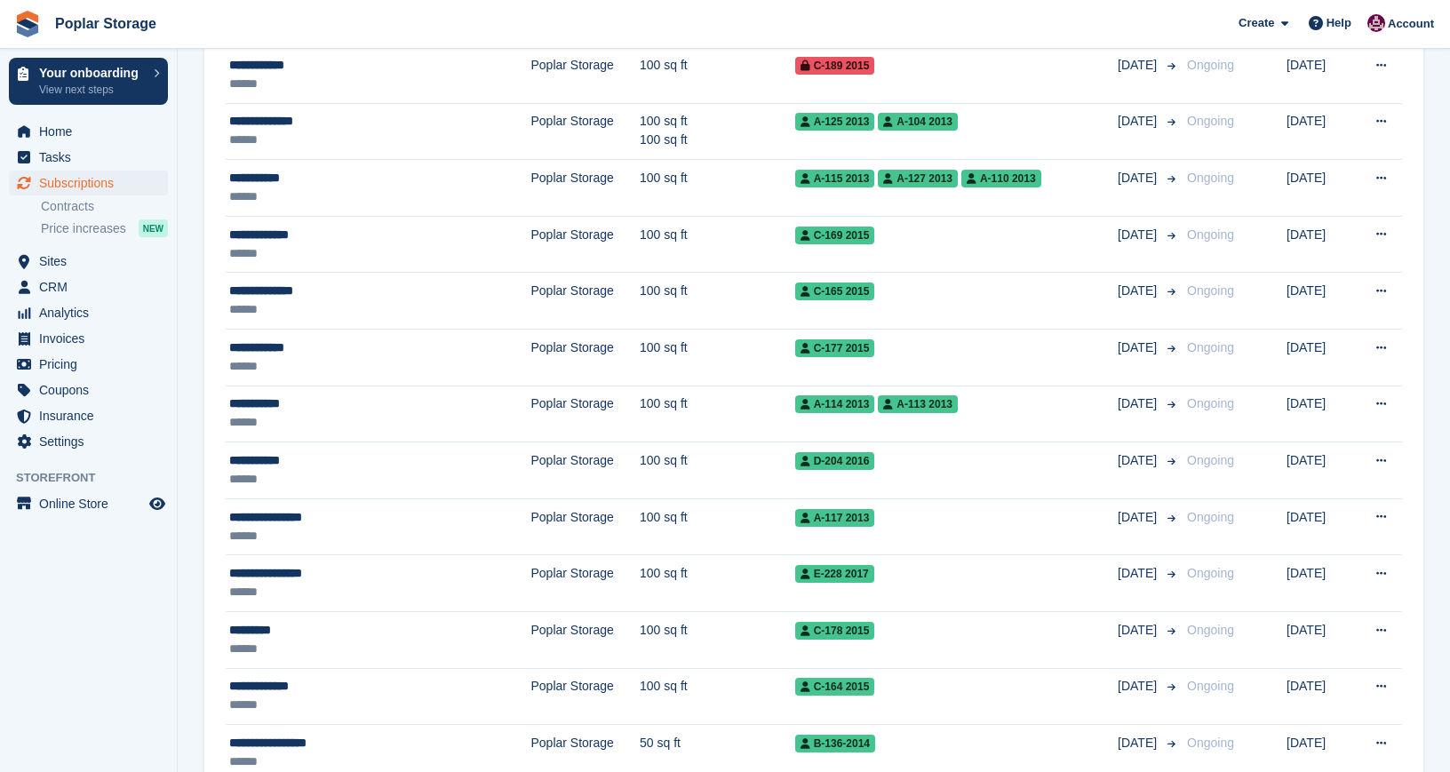
scroll to position [1292, 0]
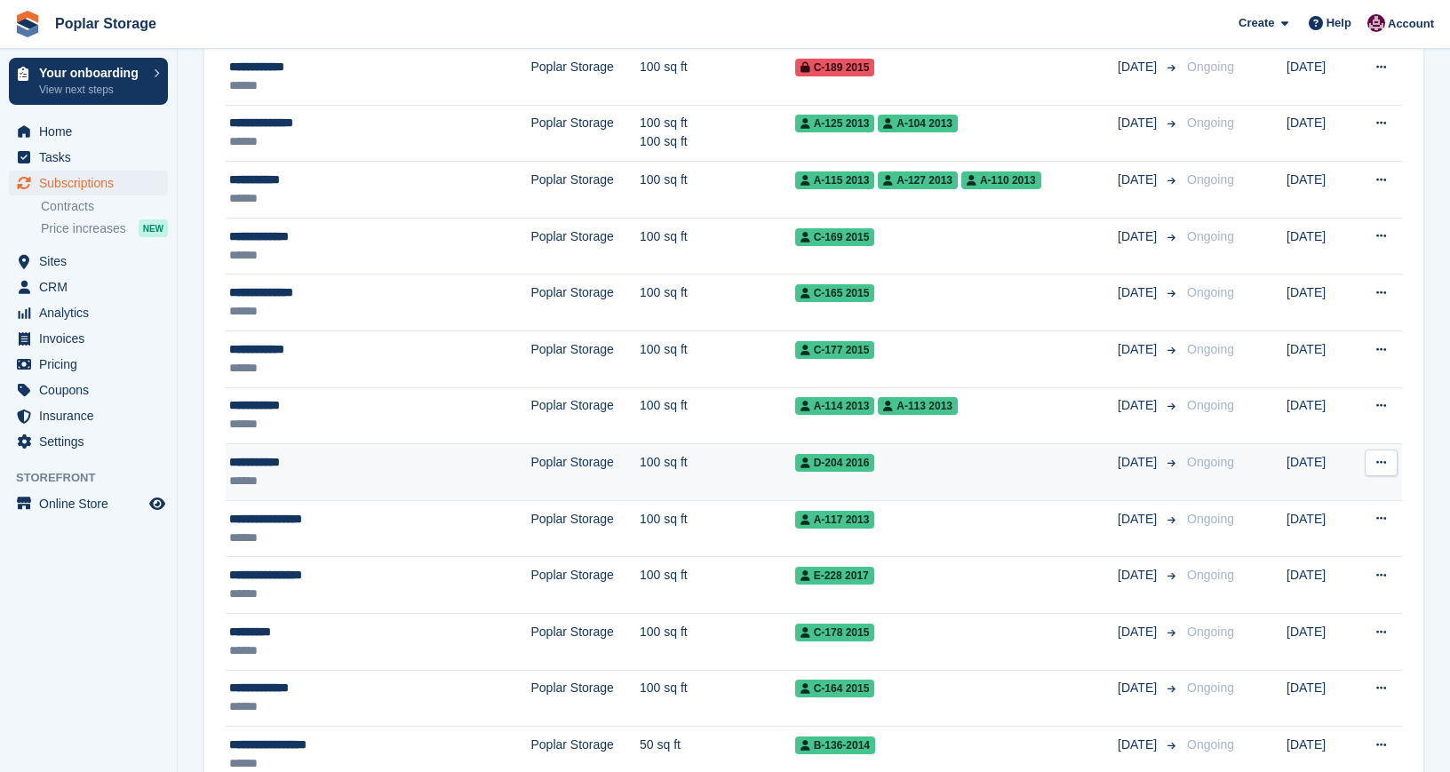
click at [531, 471] on td "Poplar Storage" at bounding box center [585, 472] width 109 height 57
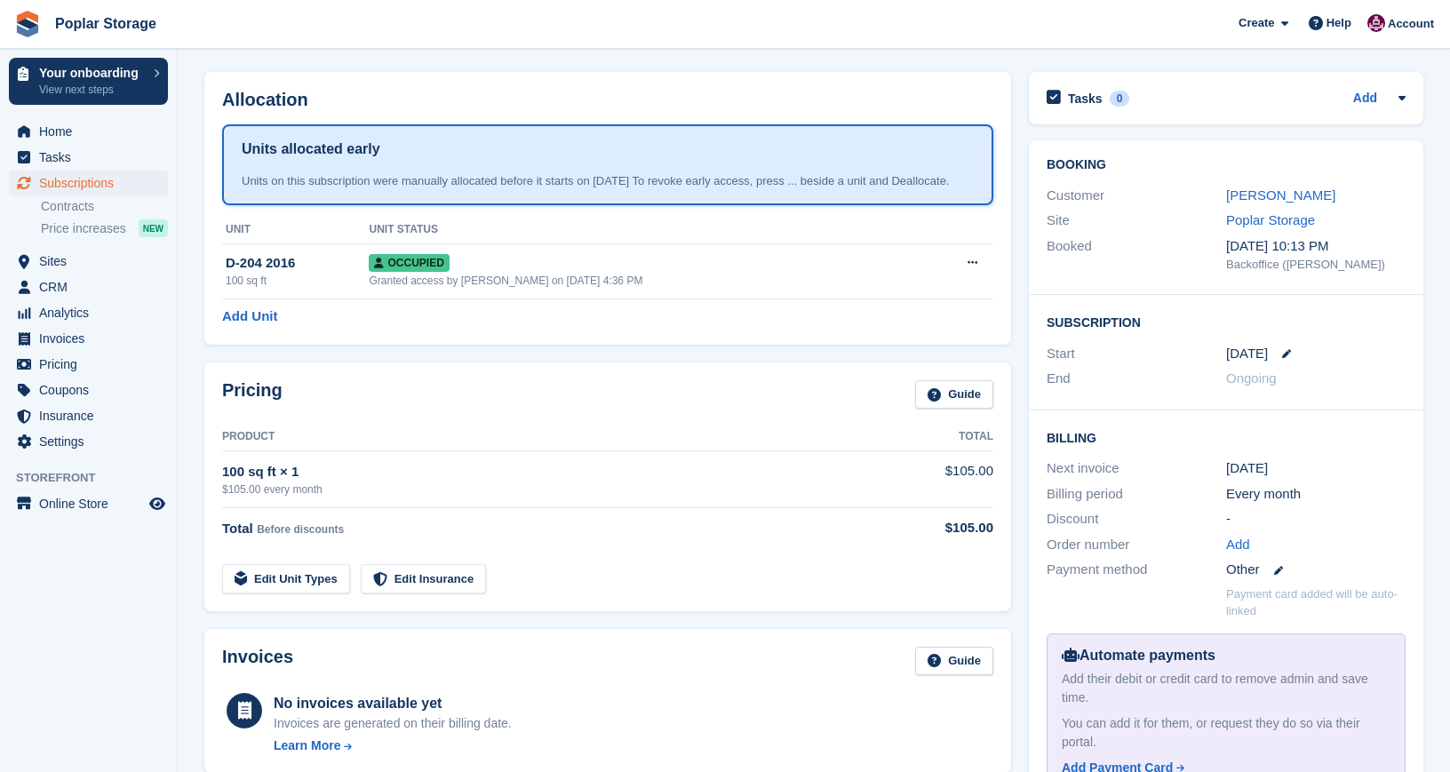
scroll to position [46, 0]
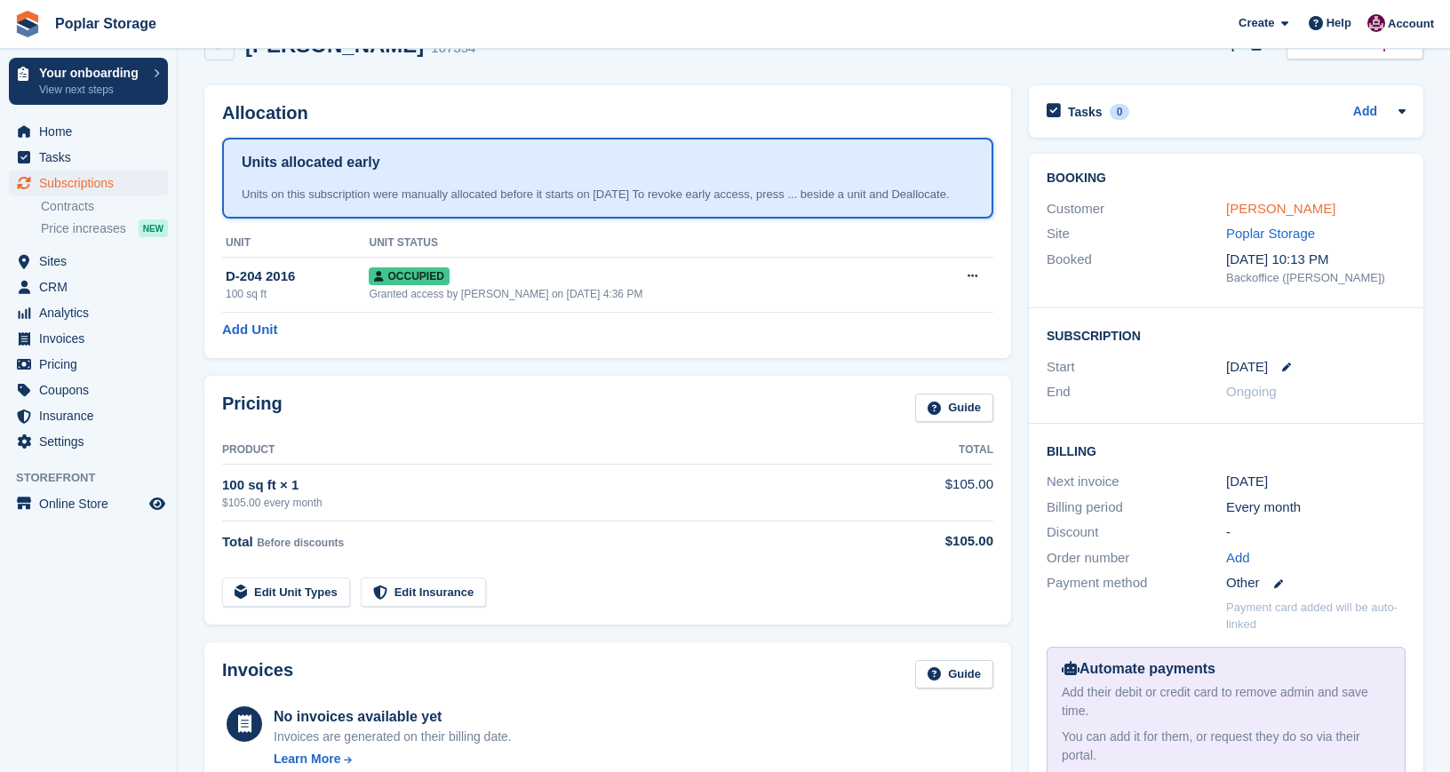
click at [1257, 210] on link "[PERSON_NAME]" at bounding box center [1280, 208] width 109 height 15
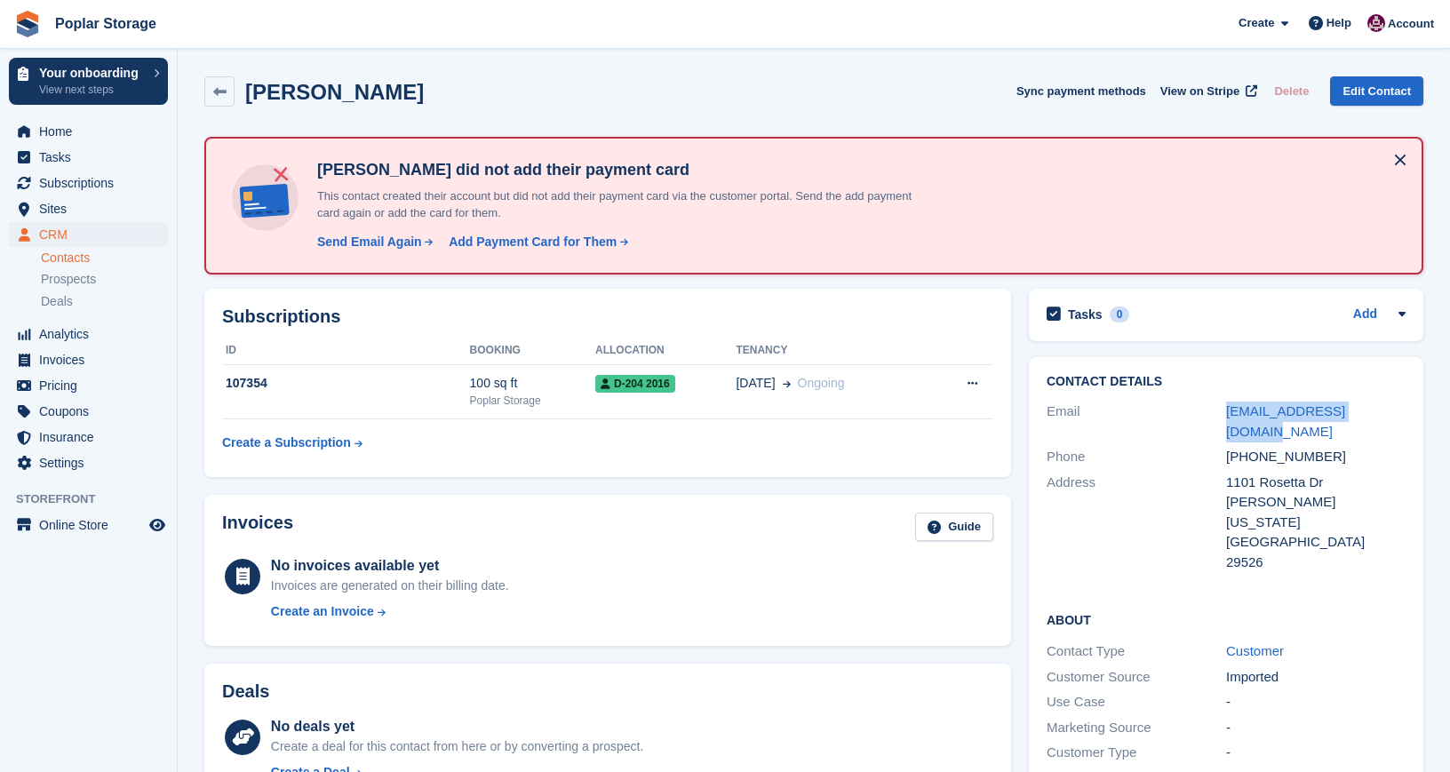
drag, startPoint x: 1409, startPoint y: 411, endPoint x: 1225, endPoint y: 416, distance: 183.1
click at [1225, 416] on div "Contact Details Email [EMAIL_ADDRESS][DOMAIN_NAME] Phone [PHONE_NUMBER] Address…" at bounding box center [1226, 475] width 395 height 236
copy div "[EMAIL_ADDRESS][DOMAIN_NAME]"
click at [395, 242] on div "Send Email Again" at bounding box center [369, 242] width 105 height 19
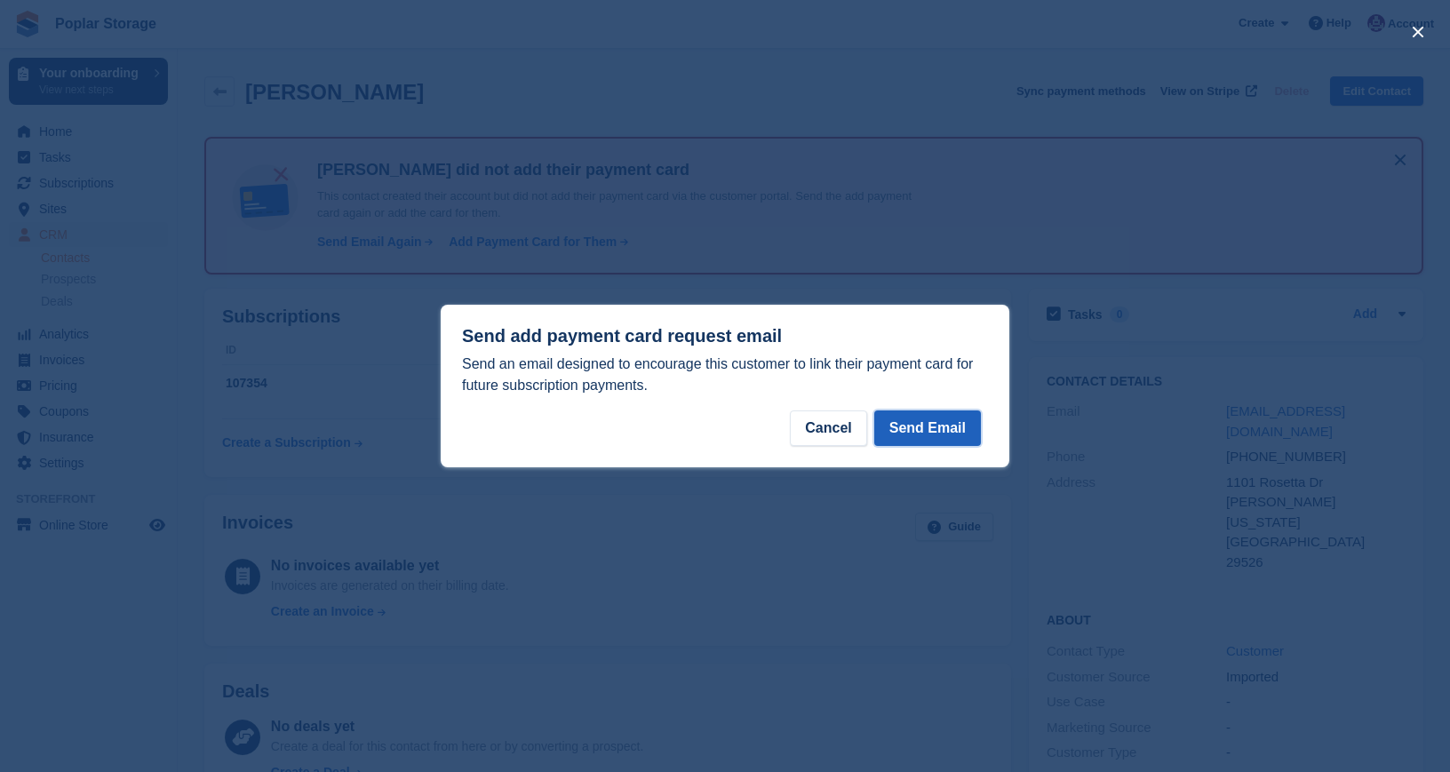
click at [920, 435] on button "Send Email" at bounding box center [927, 429] width 107 height 36
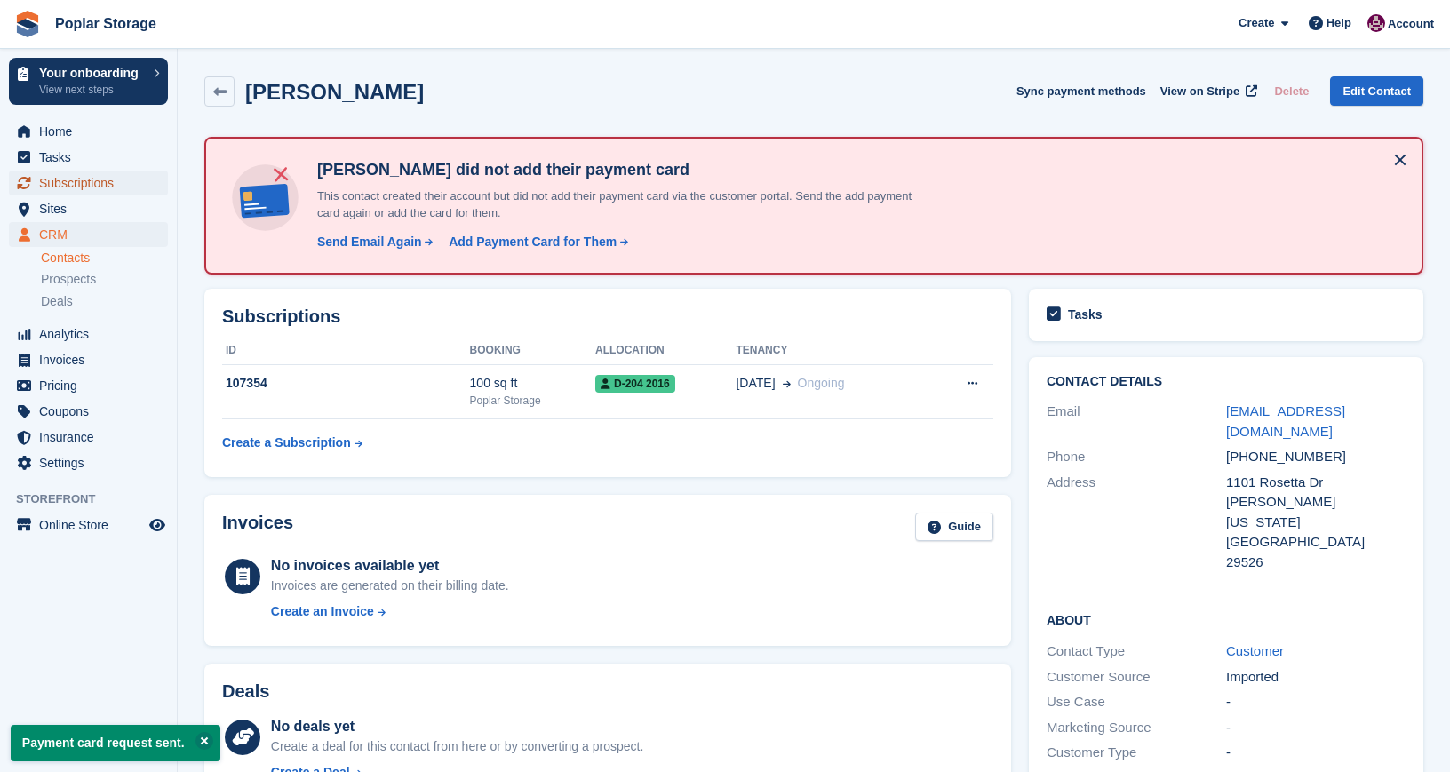
click at [105, 187] on span "Subscriptions" at bounding box center [92, 183] width 107 height 25
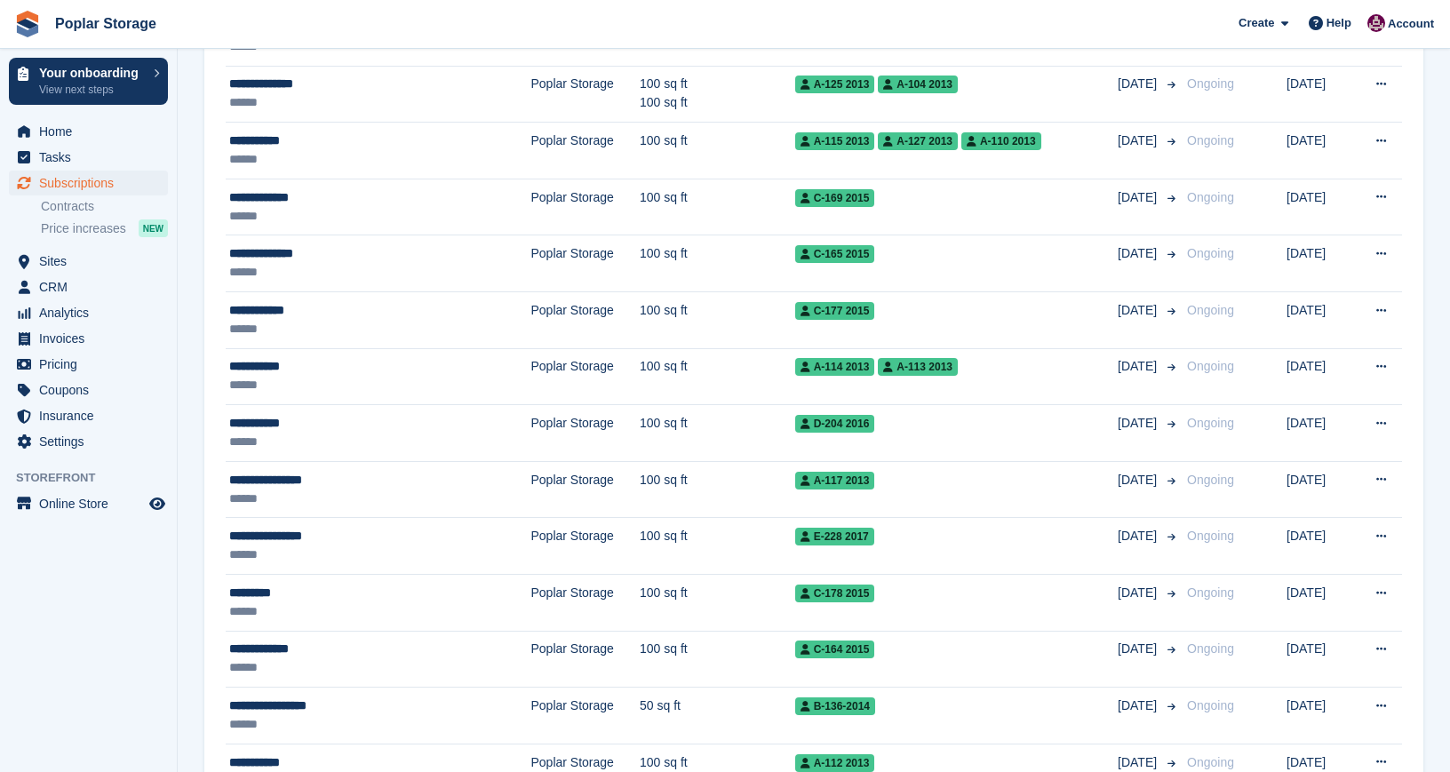
scroll to position [1351, 0]
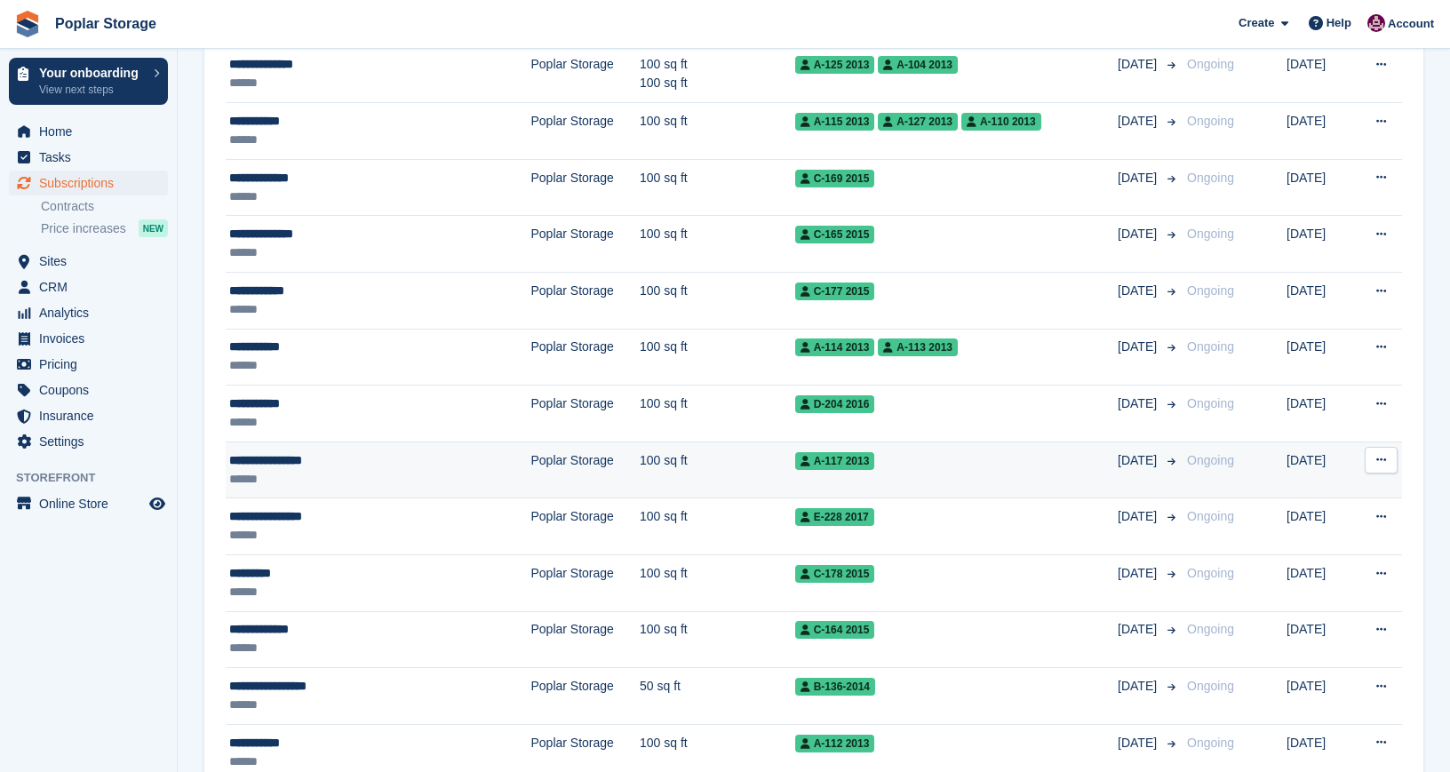
click at [395, 460] on div "**********" at bounding box center [343, 460] width 229 height 19
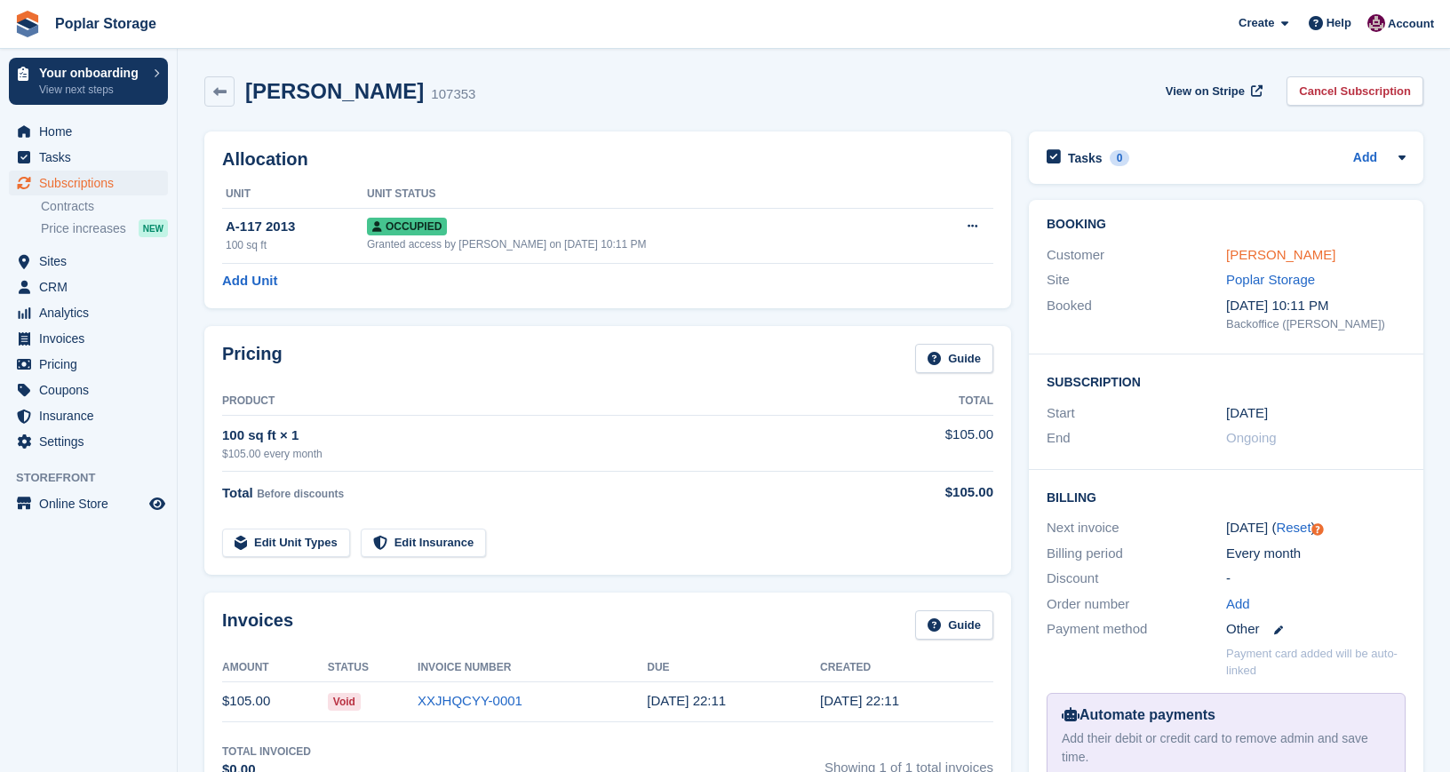
click at [1293, 259] on link "[PERSON_NAME]" at bounding box center [1280, 254] width 109 height 15
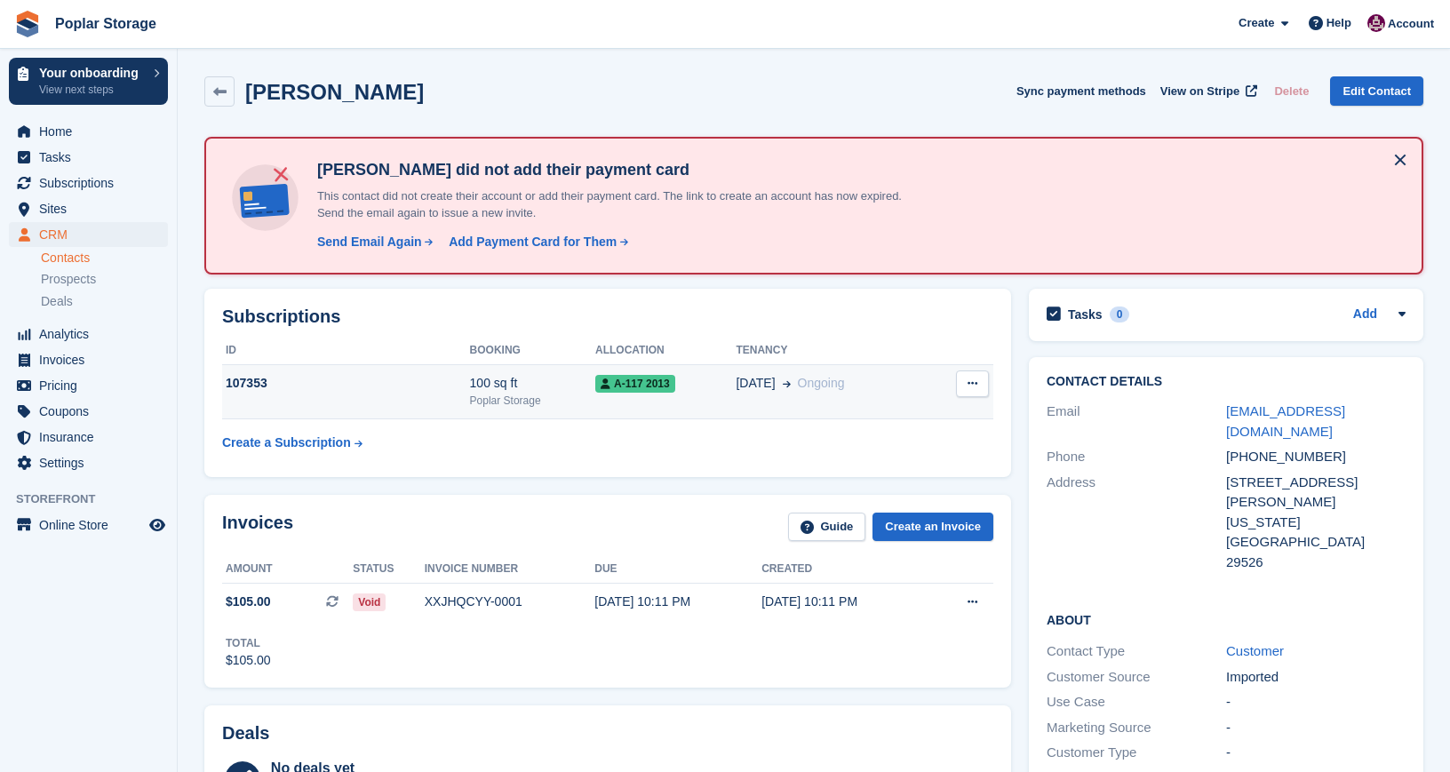
click at [389, 378] on div "107353" at bounding box center [346, 383] width 248 height 19
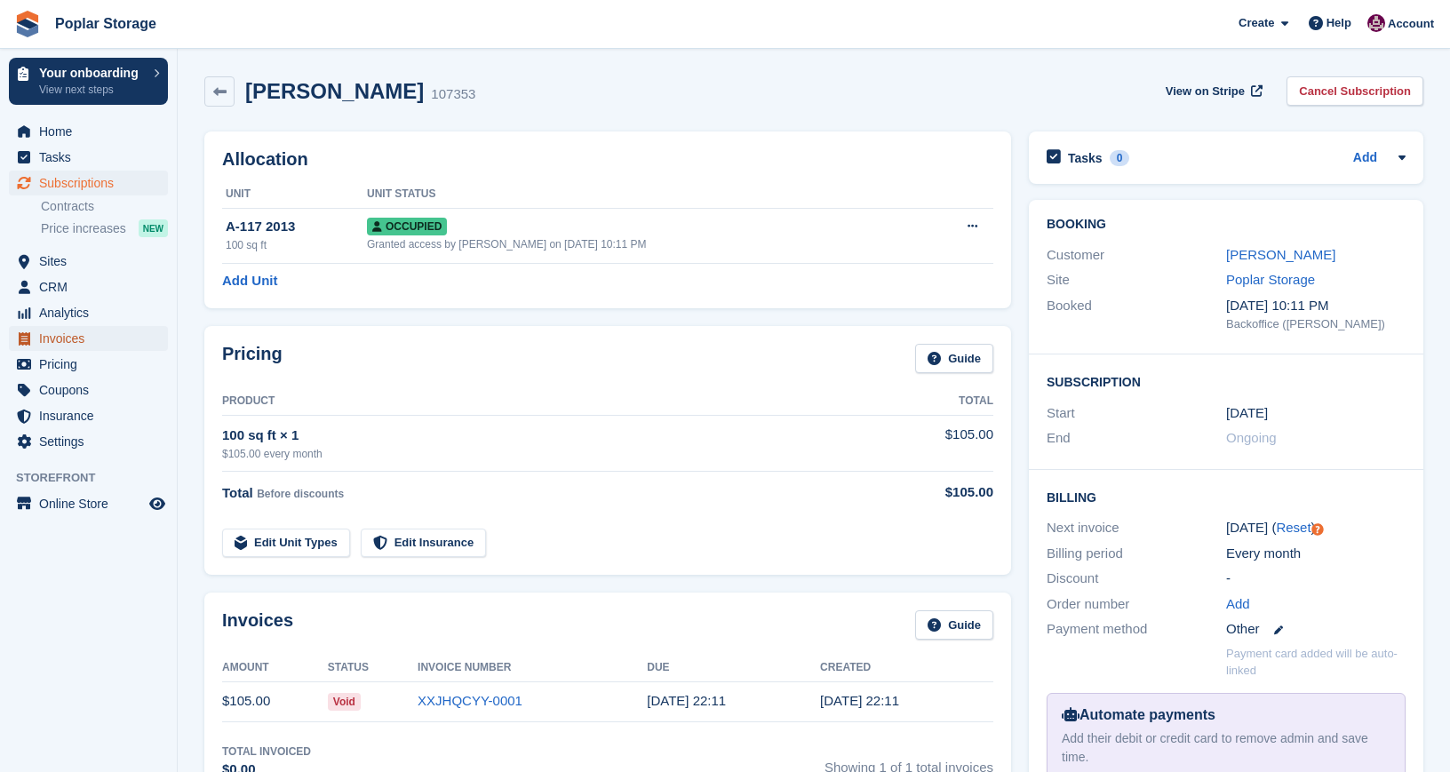
click at [55, 334] on span "Invoices" at bounding box center [92, 338] width 107 height 25
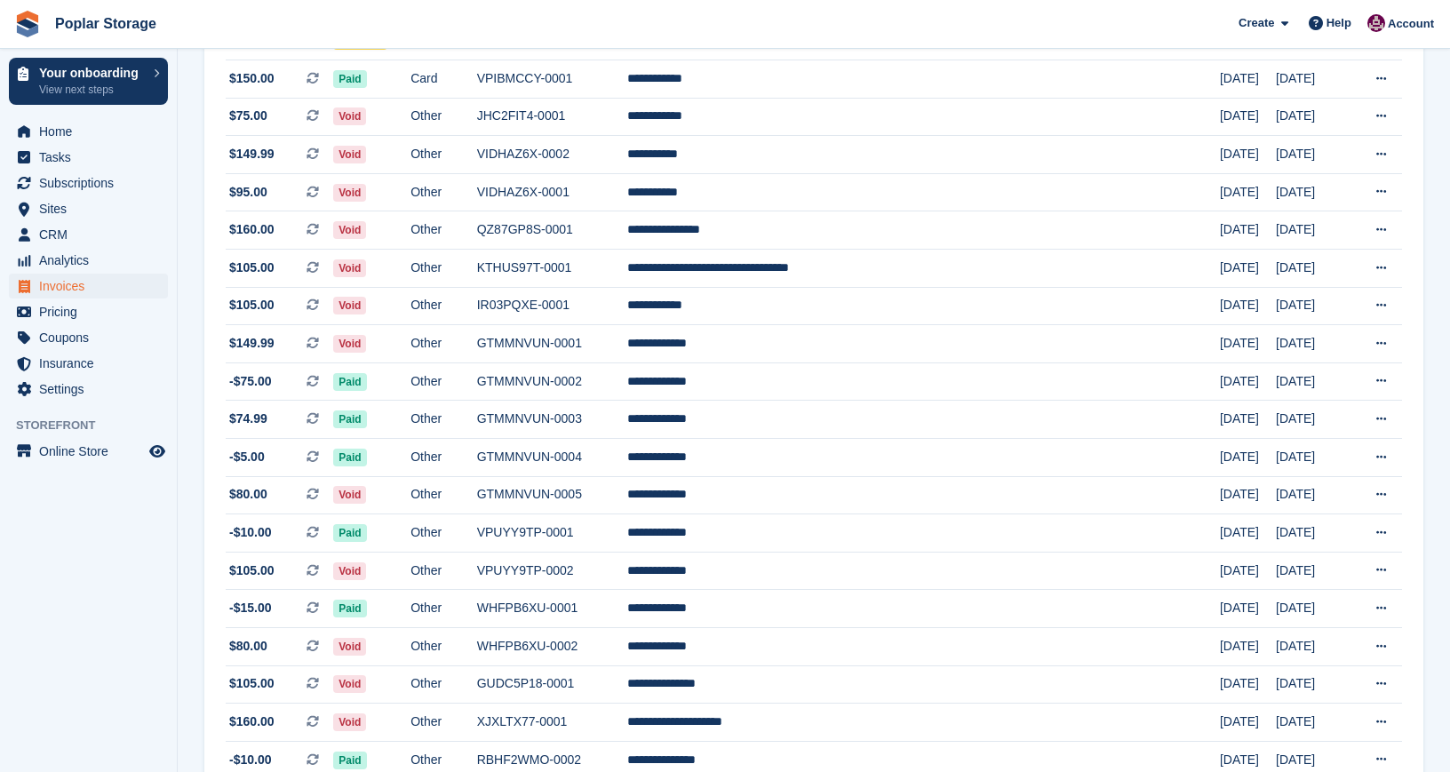
scroll to position [1425, 0]
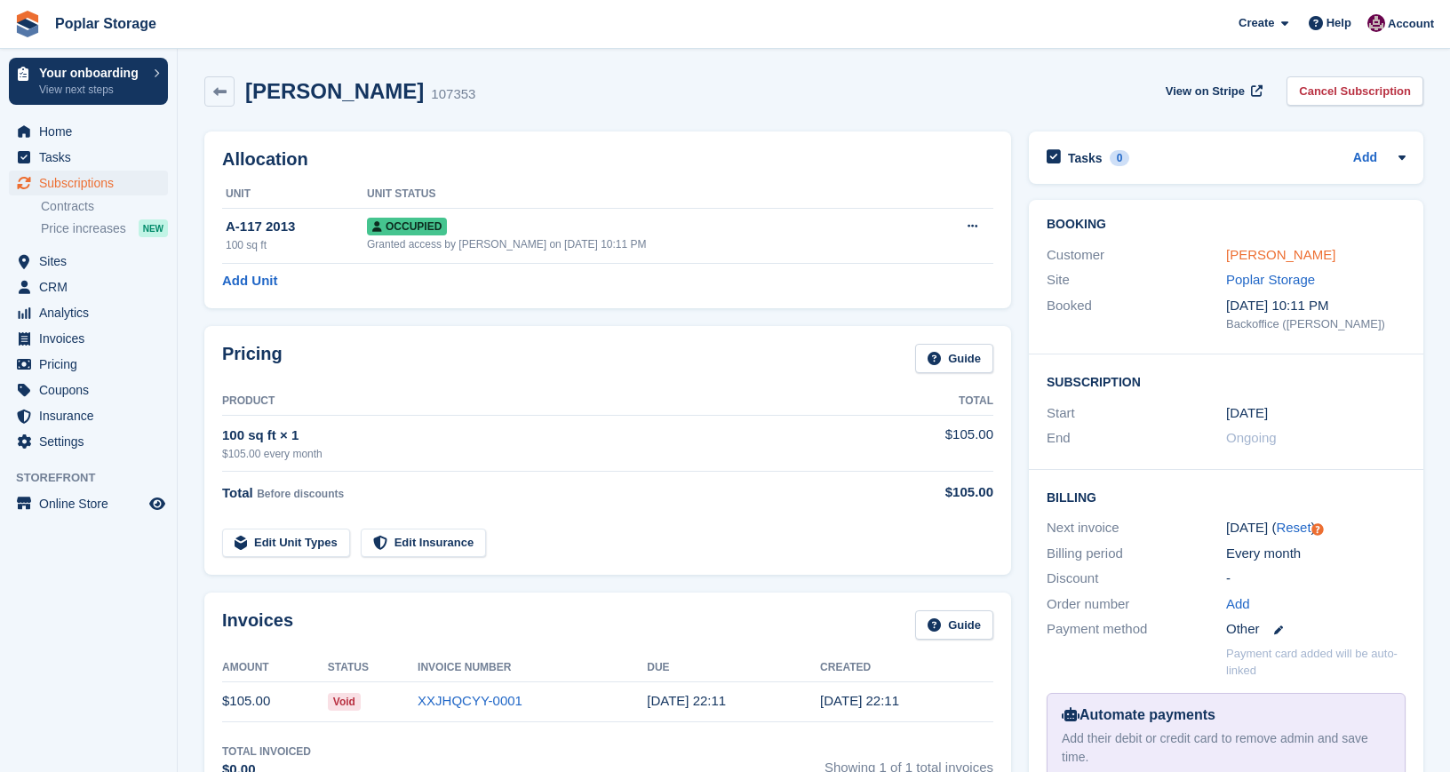
click at [1289, 251] on link "[PERSON_NAME]" at bounding box center [1280, 254] width 109 height 15
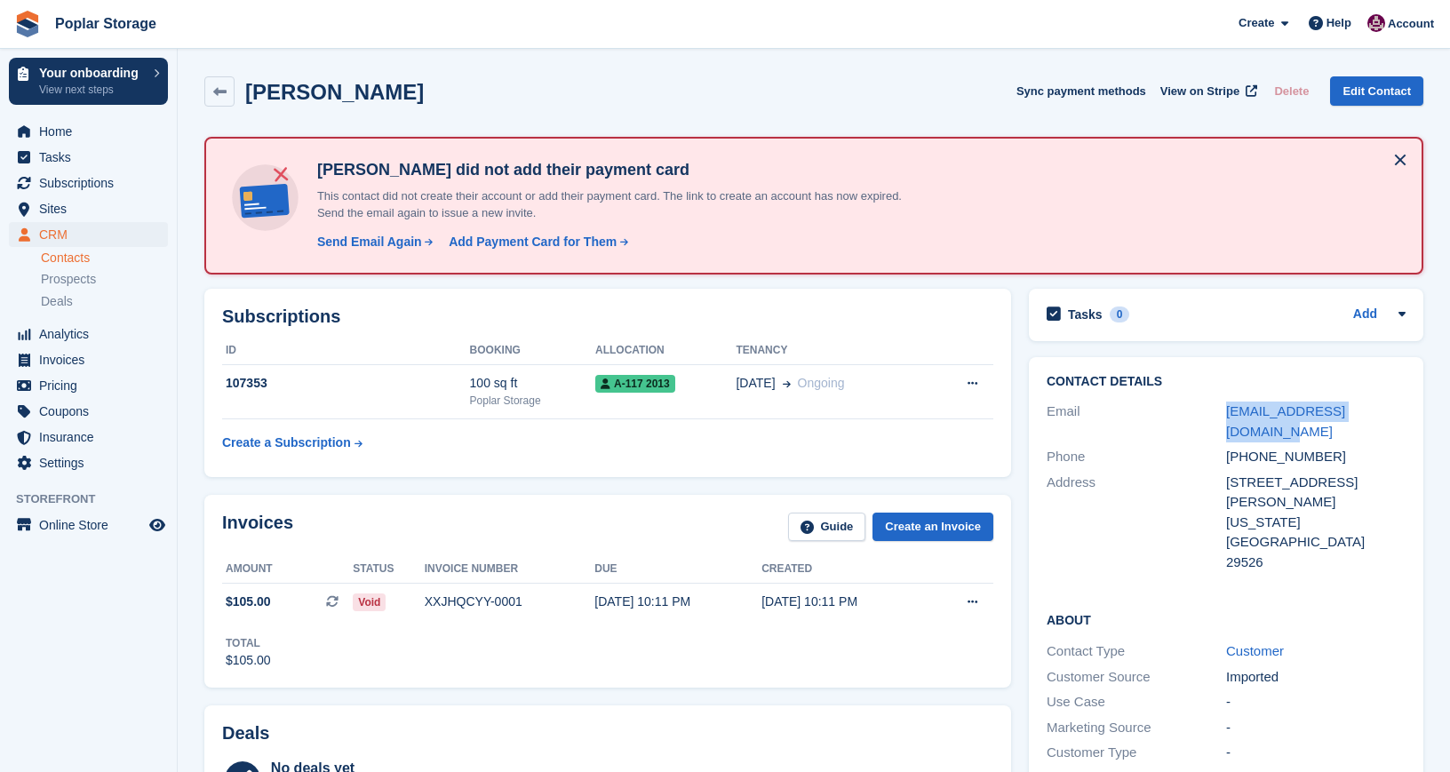
drag, startPoint x: 1400, startPoint y: 406, endPoint x: 1225, endPoint y: 416, distance: 175.3
click at [1225, 416] on div "Email [EMAIL_ADDRESS][DOMAIN_NAME]" at bounding box center [1226, 421] width 359 height 45
copy div "[EMAIL_ADDRESS][DOMAIN_NAME]"
click at [395, 245] on div "Send Email Again" at bounding box center [369, 242] width 105 height 19
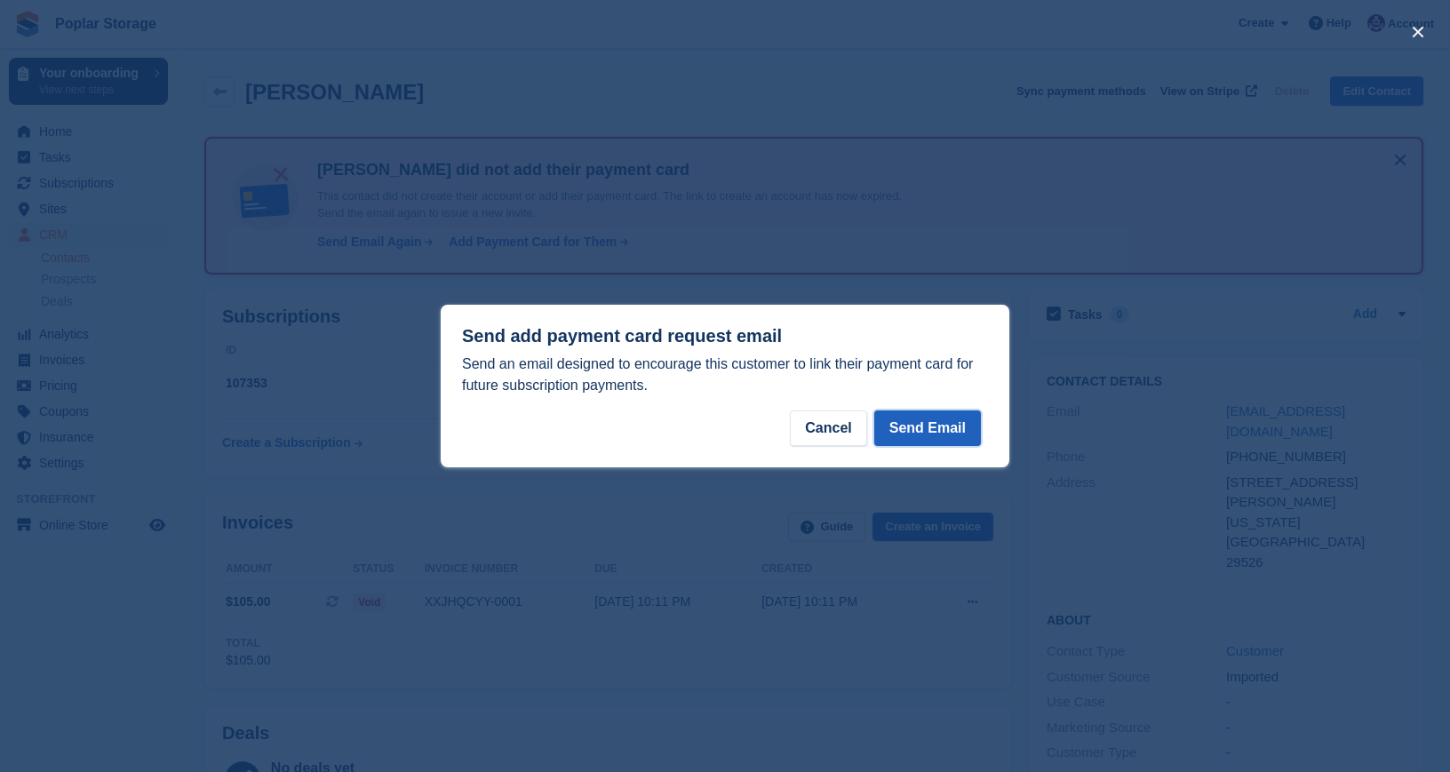
click at [927, 422] on button "Send Email" at bounding box center [927, 429] width 107 height 36
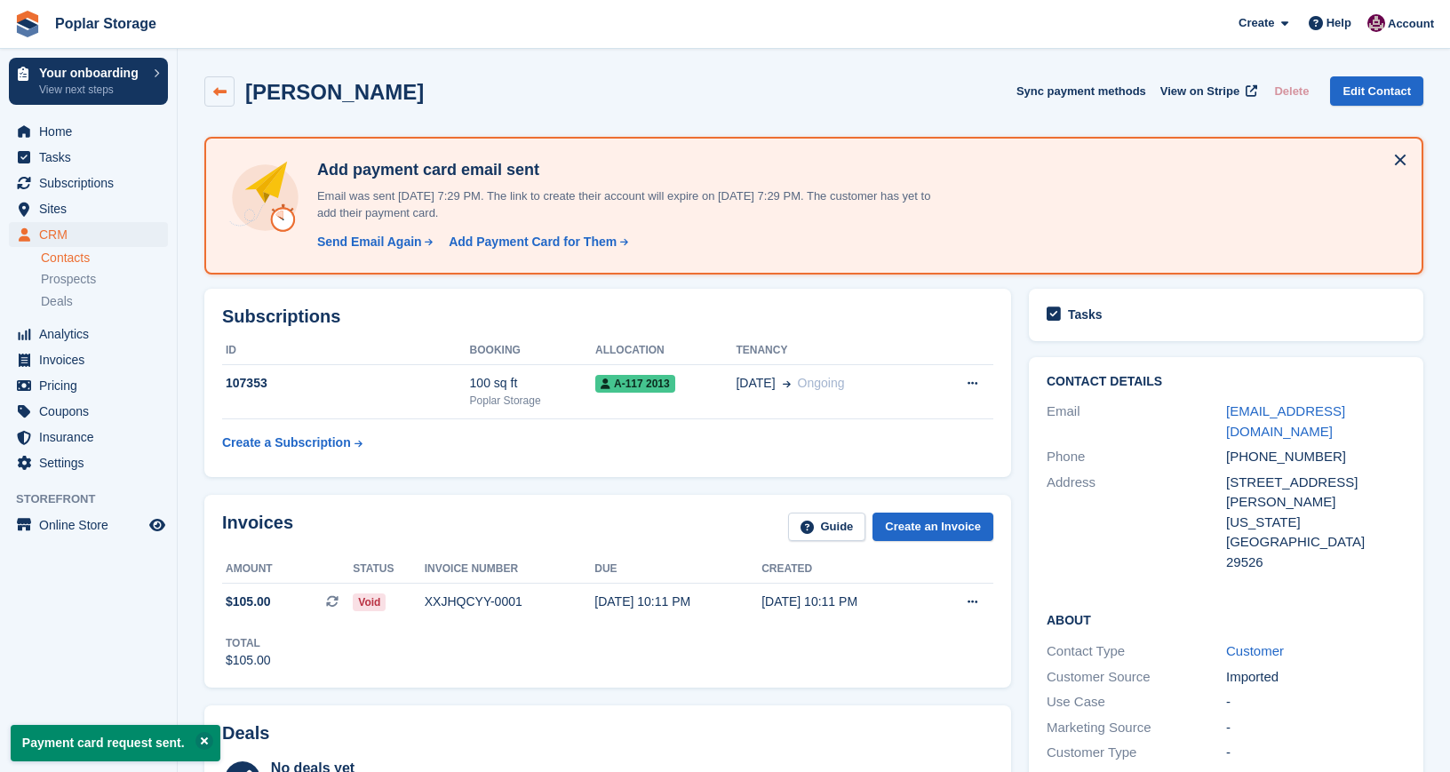
click at [219, 84] on link at bounding box center [219, 91] width 30 height 30
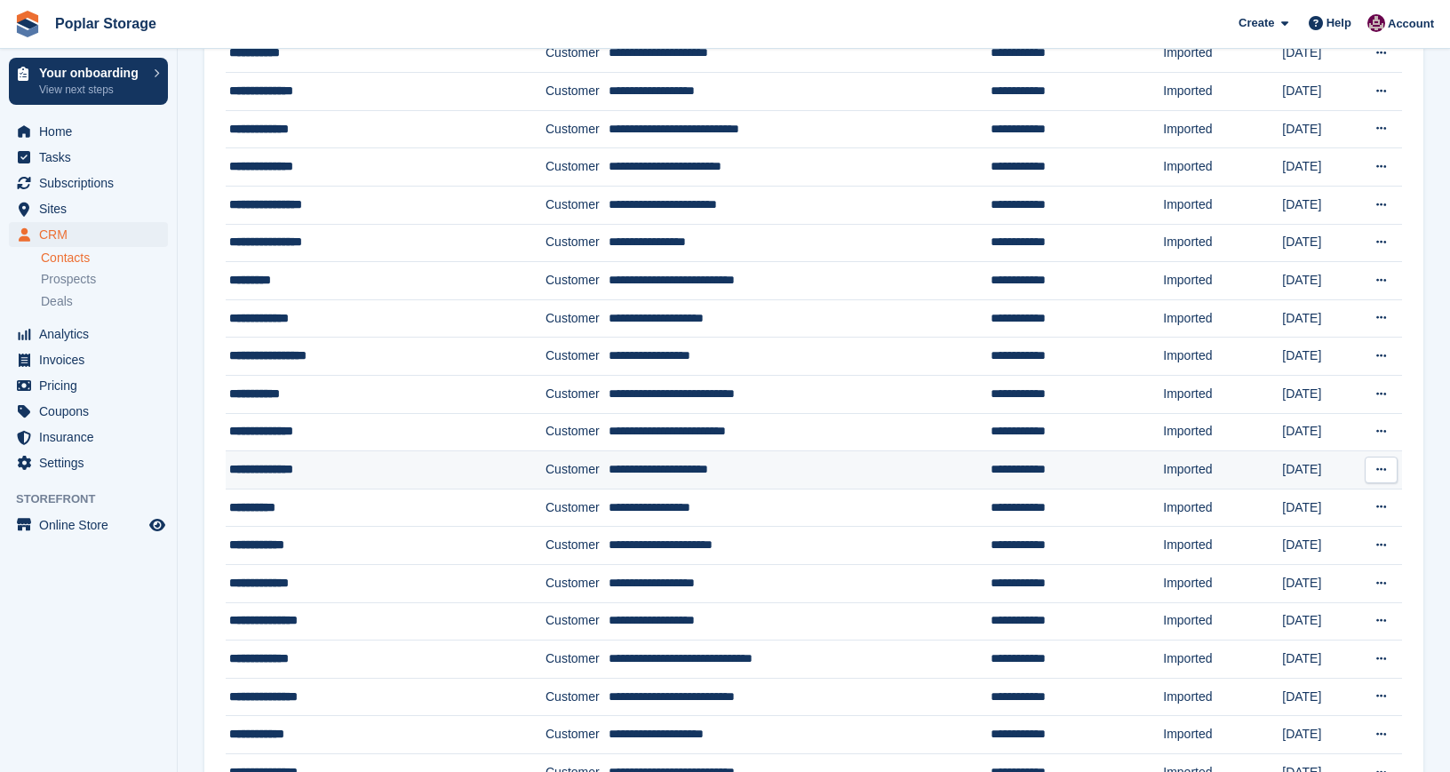
scroll to position [981, 0]
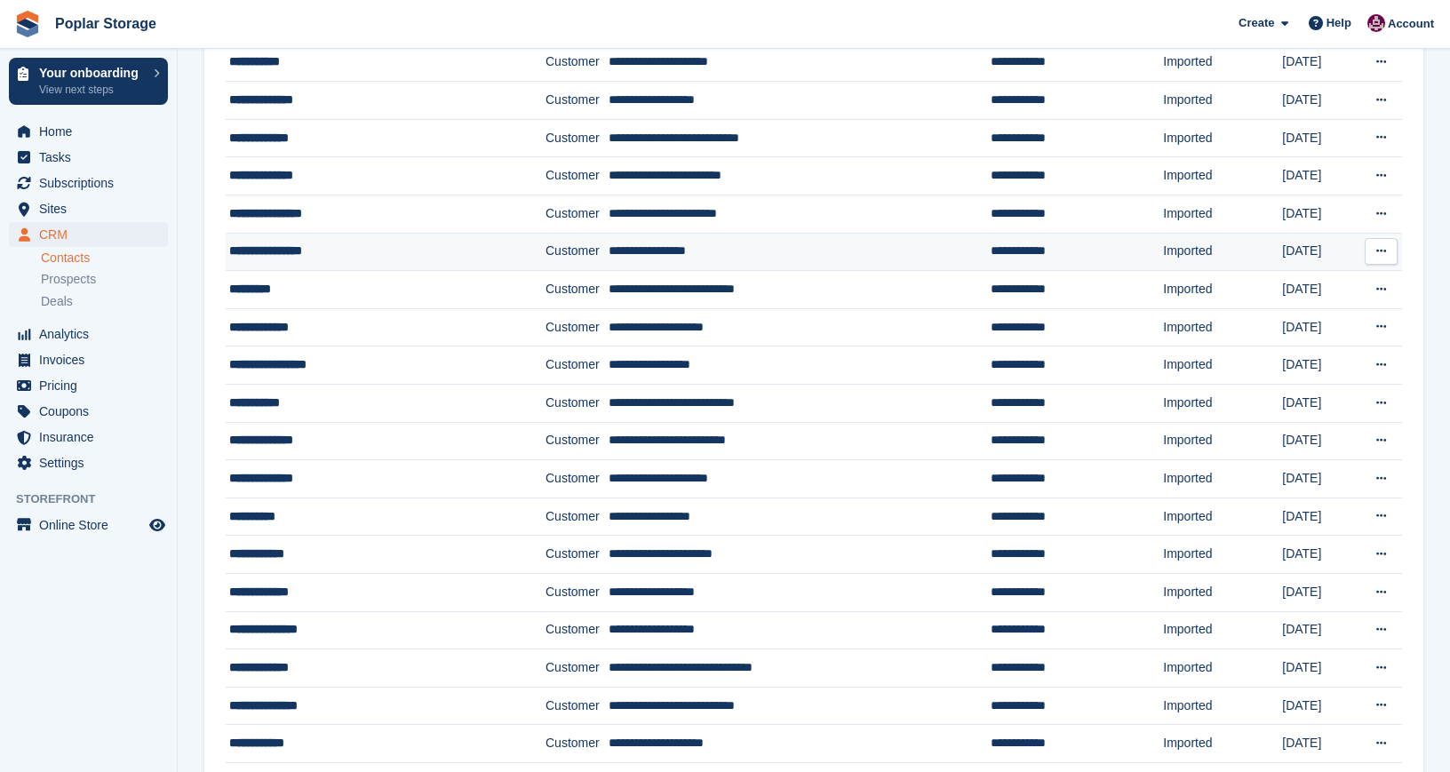
click at [351, 249] on div "**********" at bounding box center [363, 251] width 269 height 19
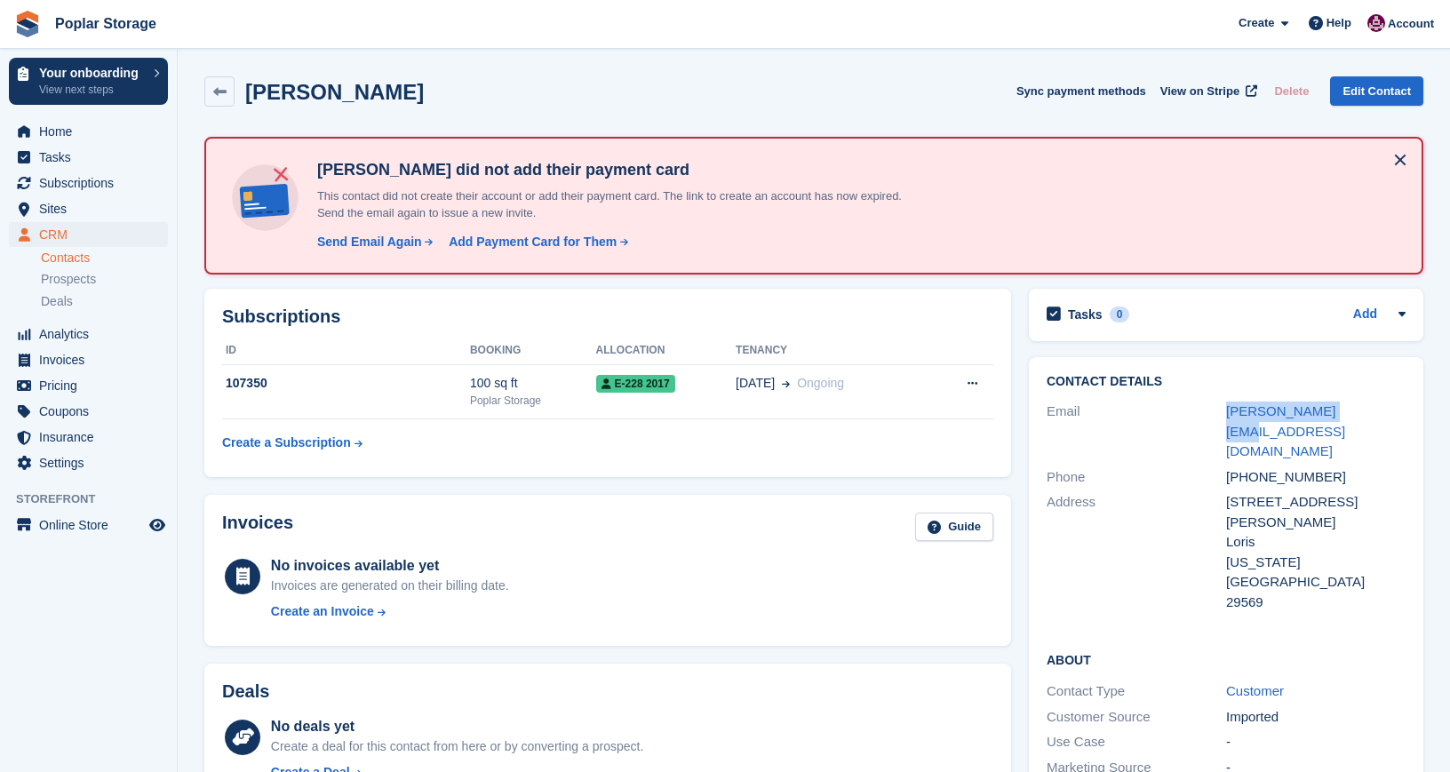
drag, startPoint x: 1353, startPoint y: 414, endPoint x: 1209, endPoint y: 411, distance: 143.1
click at [1209, 411] on div "Email jesus@sccoast.net" at bounding box center [1226, 432] width 359 height 66
copy div "jesus@sccoast.net"
click at [371, 243] on div "Send Email Again" at bounding box center [369, 242] width 105 height 19
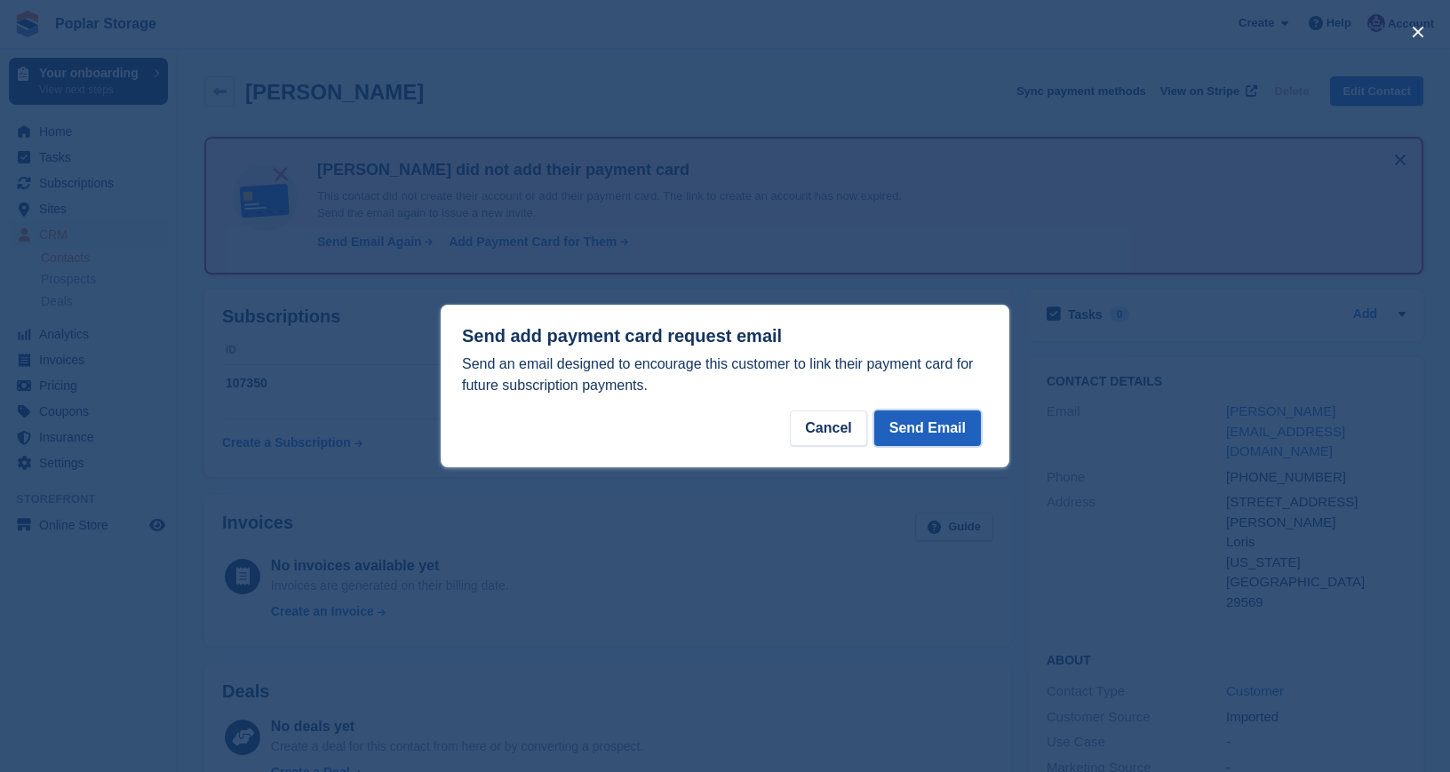
click at [944, 426] on button "Send Email" at bounding box center [927, 429] width 107 height 36
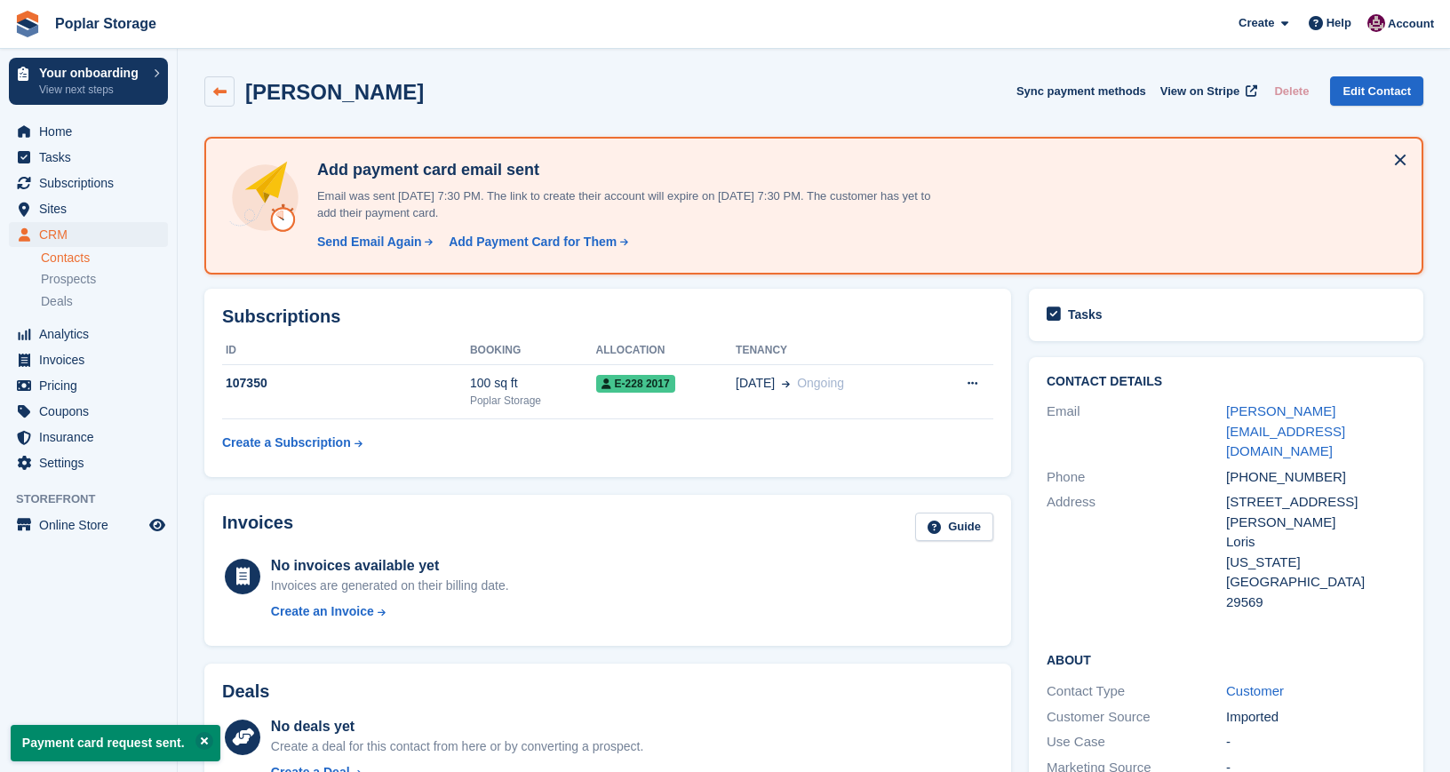
click at [218, 94] on icon at bounding box center [219, 91] width 13 height 13
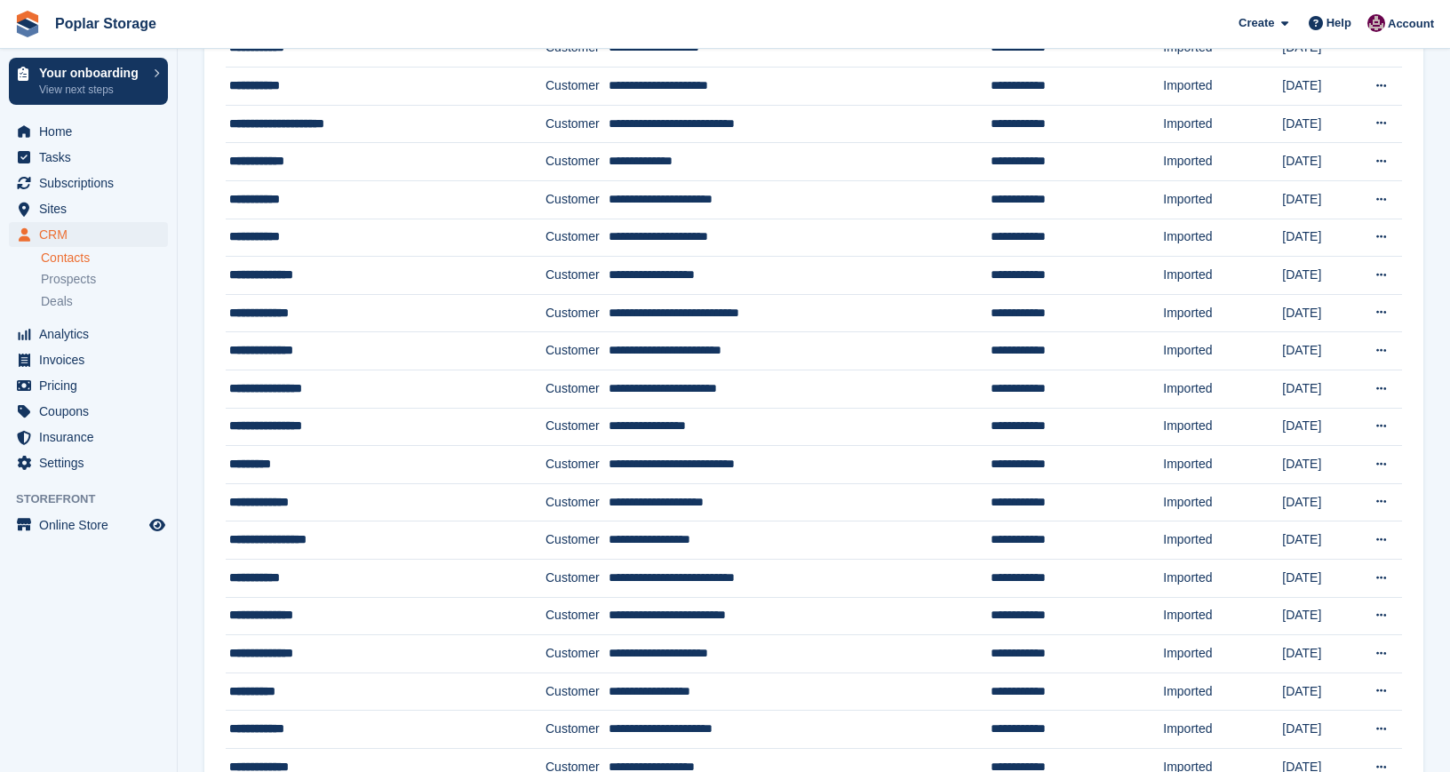
scroll to position [805, 0]
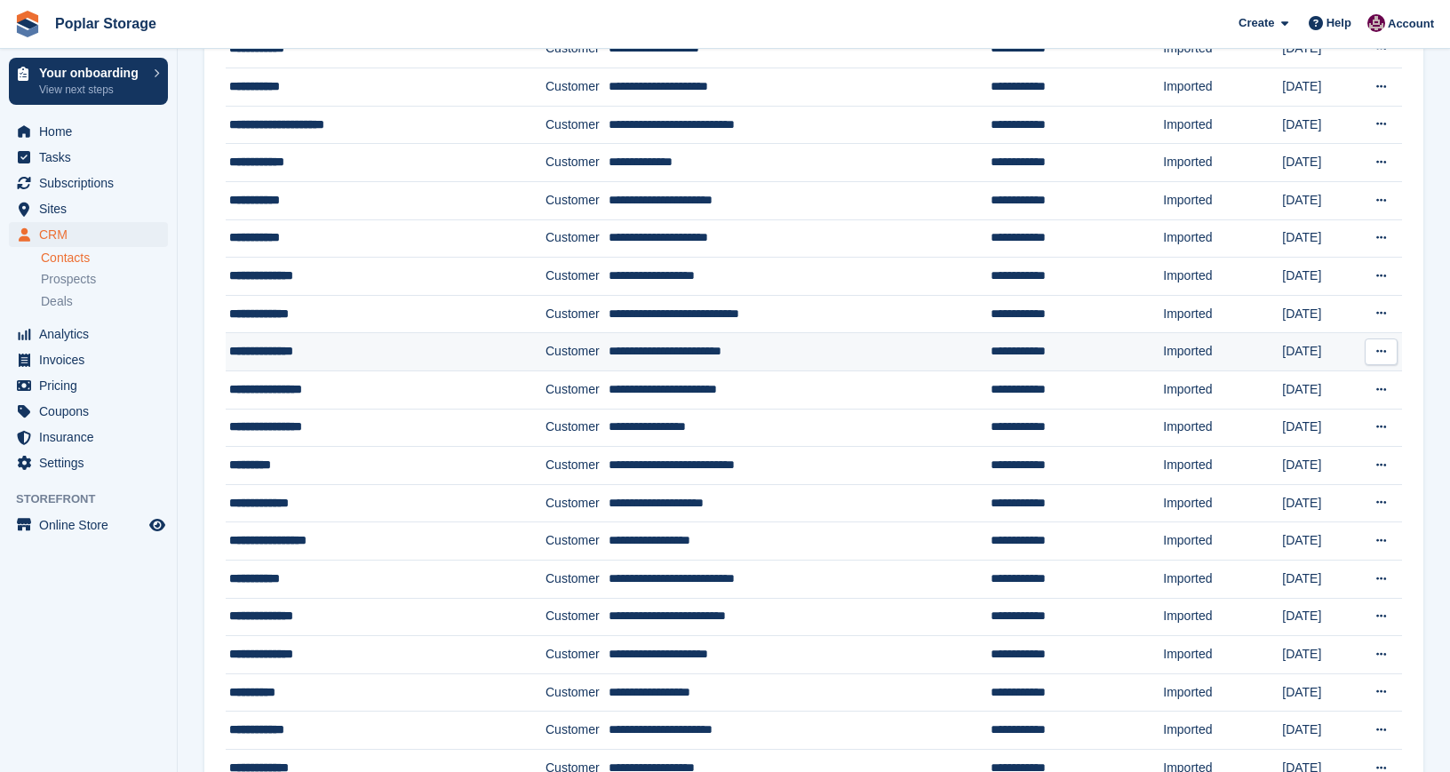
click at [289, 351] on div "**********" at bounding box center [363, 351] width 269 height 19
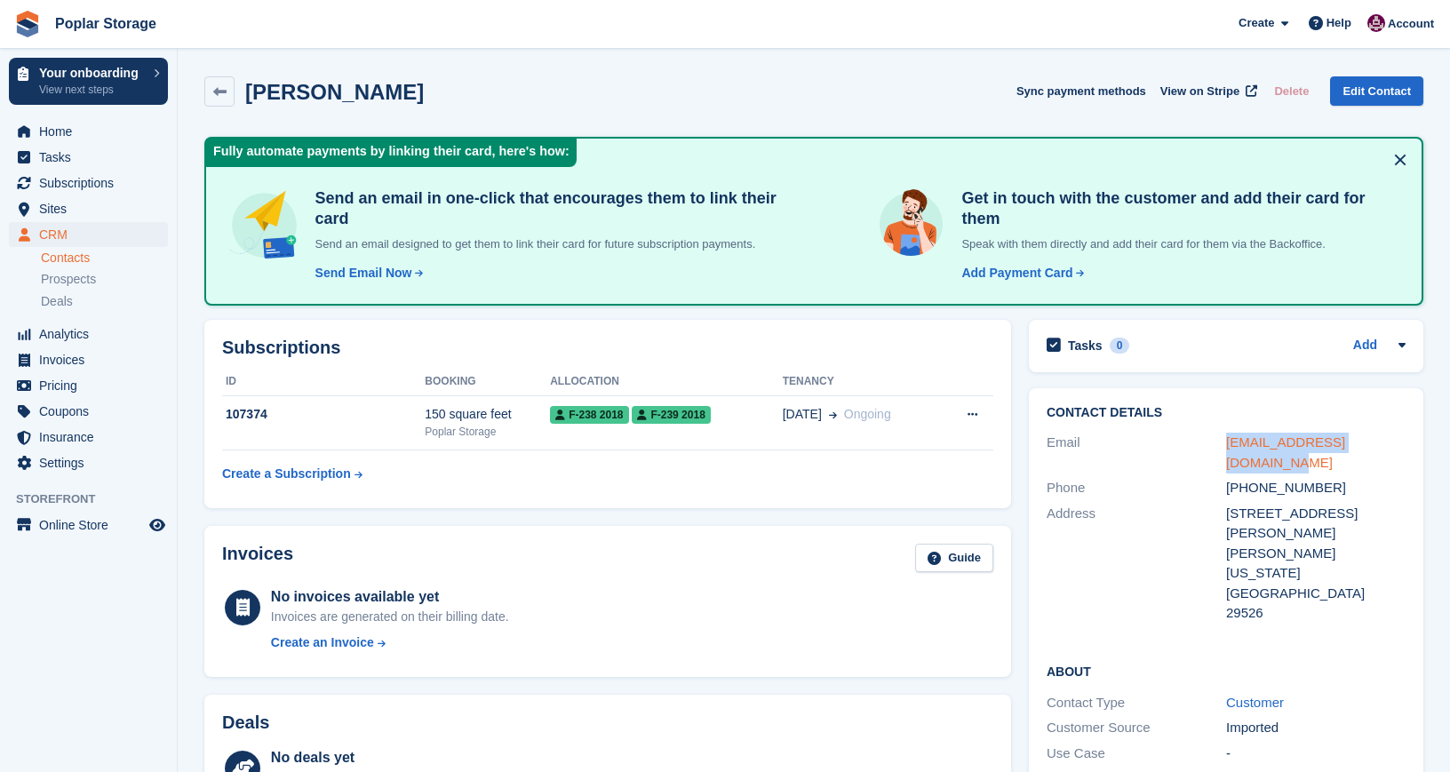
drag, startPoint x: 1415, startPoint y: 426, endPoint x: 1228, endPoint y: 427, distance: 186.6
click at [1228, 427] on div "Contact Details Email [EMAIL_ADDRESS][DOMAIN_NAME] Phone [PHONE_NUMBER] Address…" at bounding box center [1226, 516] width 395 height 256
copy link "[EMAIL_ADDRESS][DOMAIN_NAME]"
click at [374, 264] on div "Send Email Now" at bounding box center [363, 273] width 97 height 19
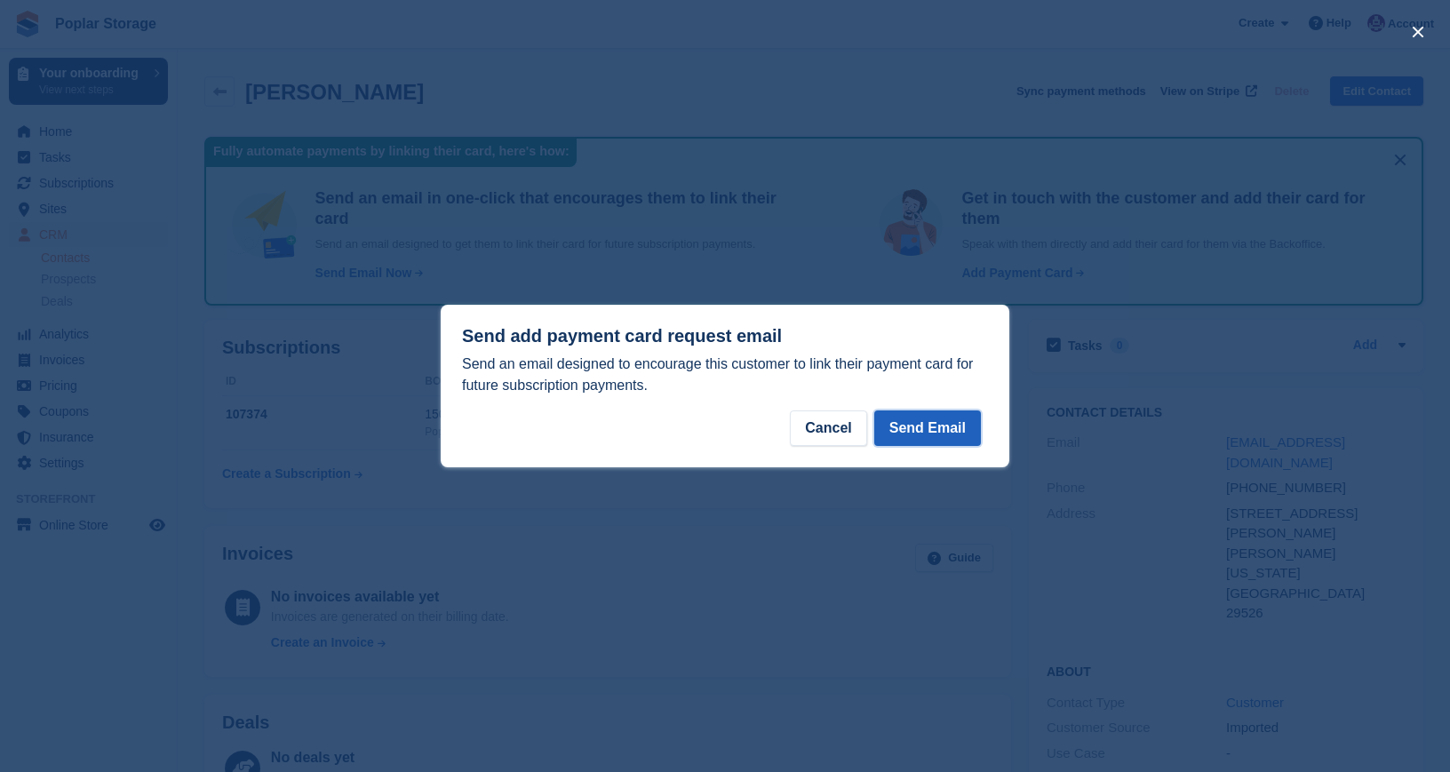
click at [922, 432] on button "Send Email" at bounding box center [927, 429] width 107 height 36
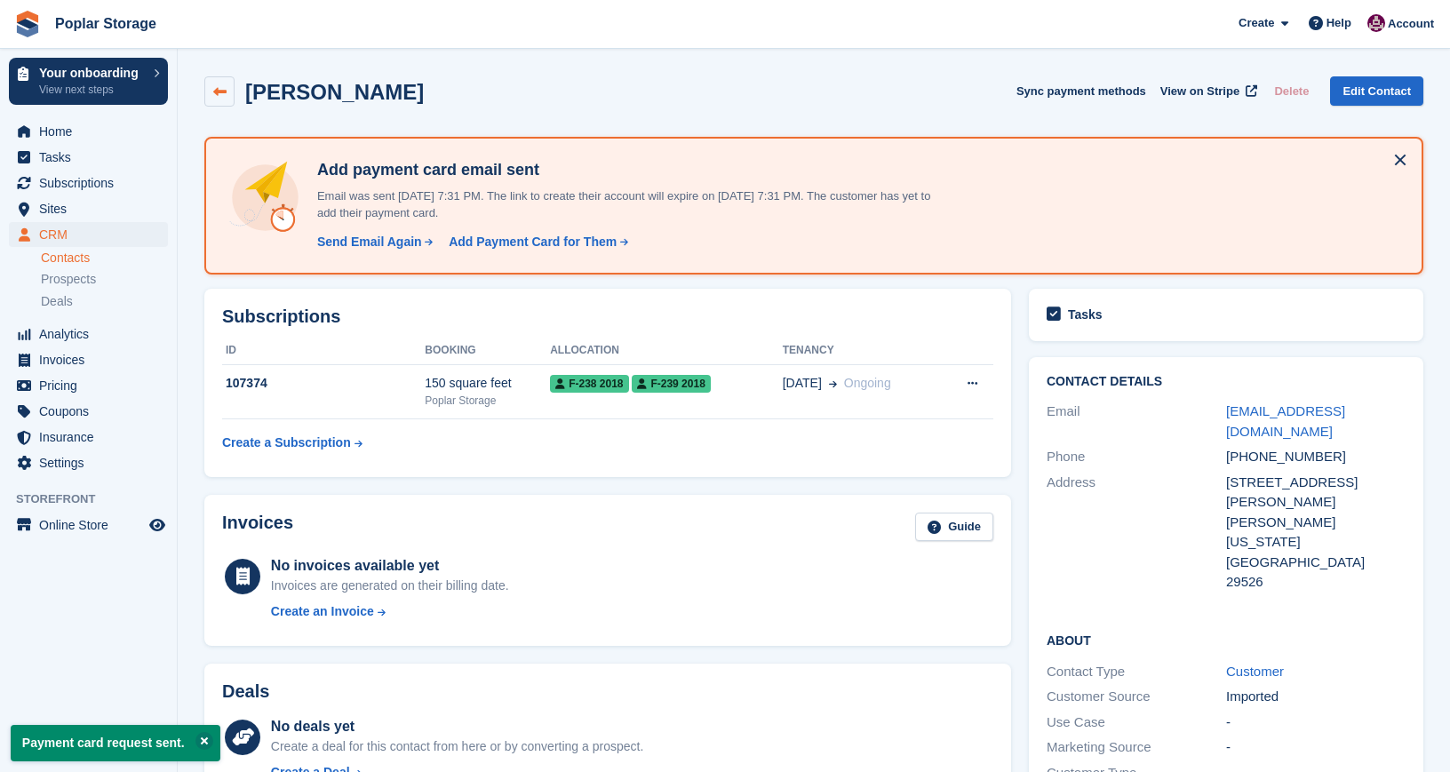
click at [222, 92] on icon at bounding box center [219, 91] width 13 height 13
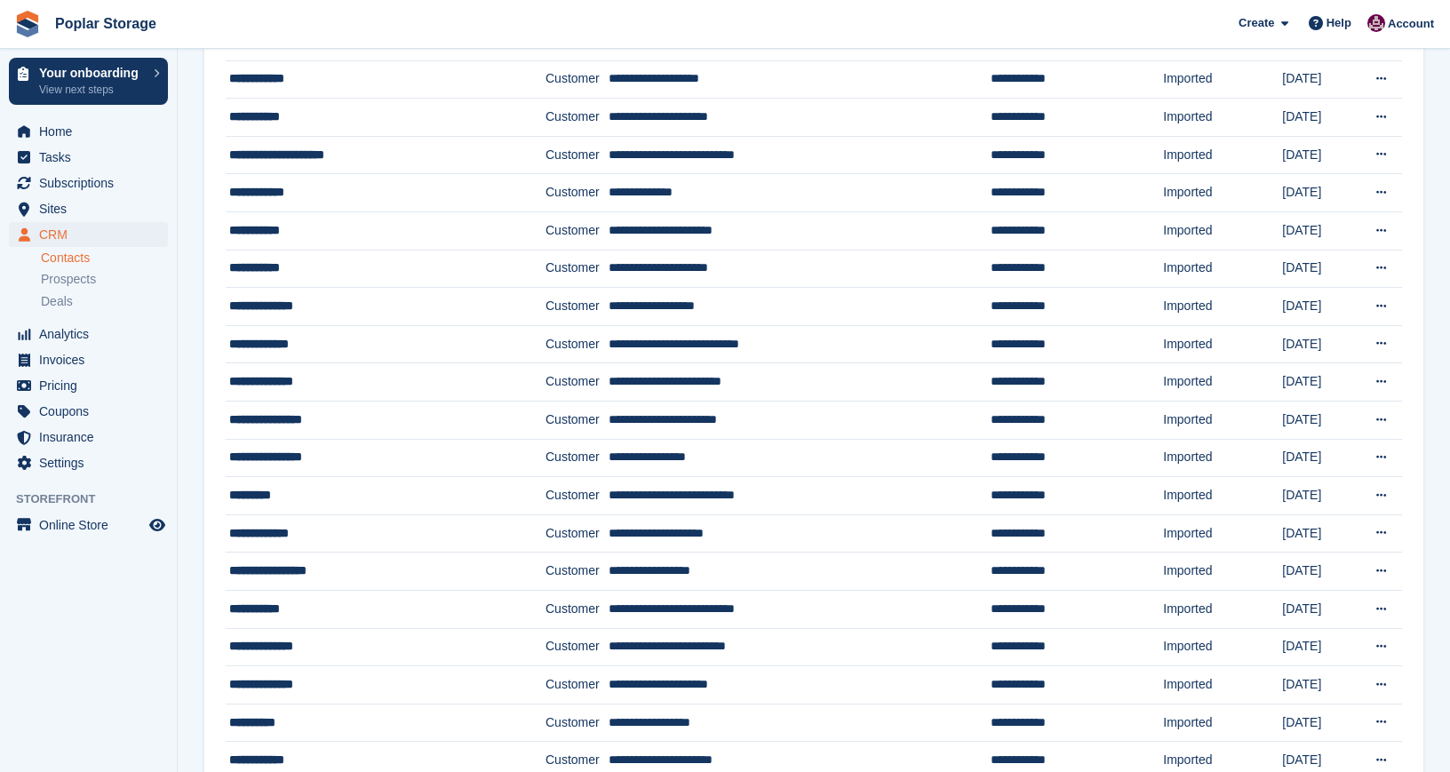
scroll to position [786, 0]
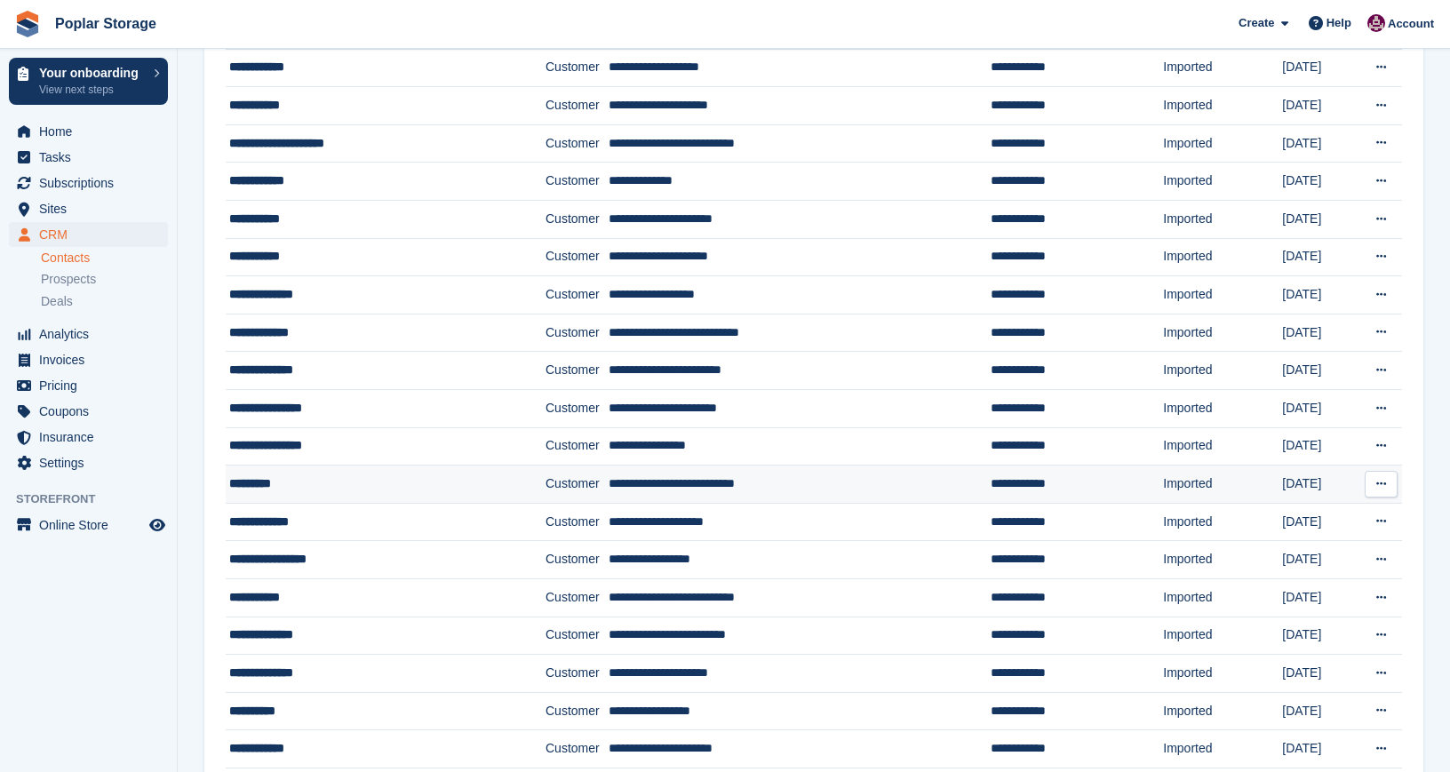
click at [272, 480] on div "*********" at bounding box center [363, 484] width 269 height 19
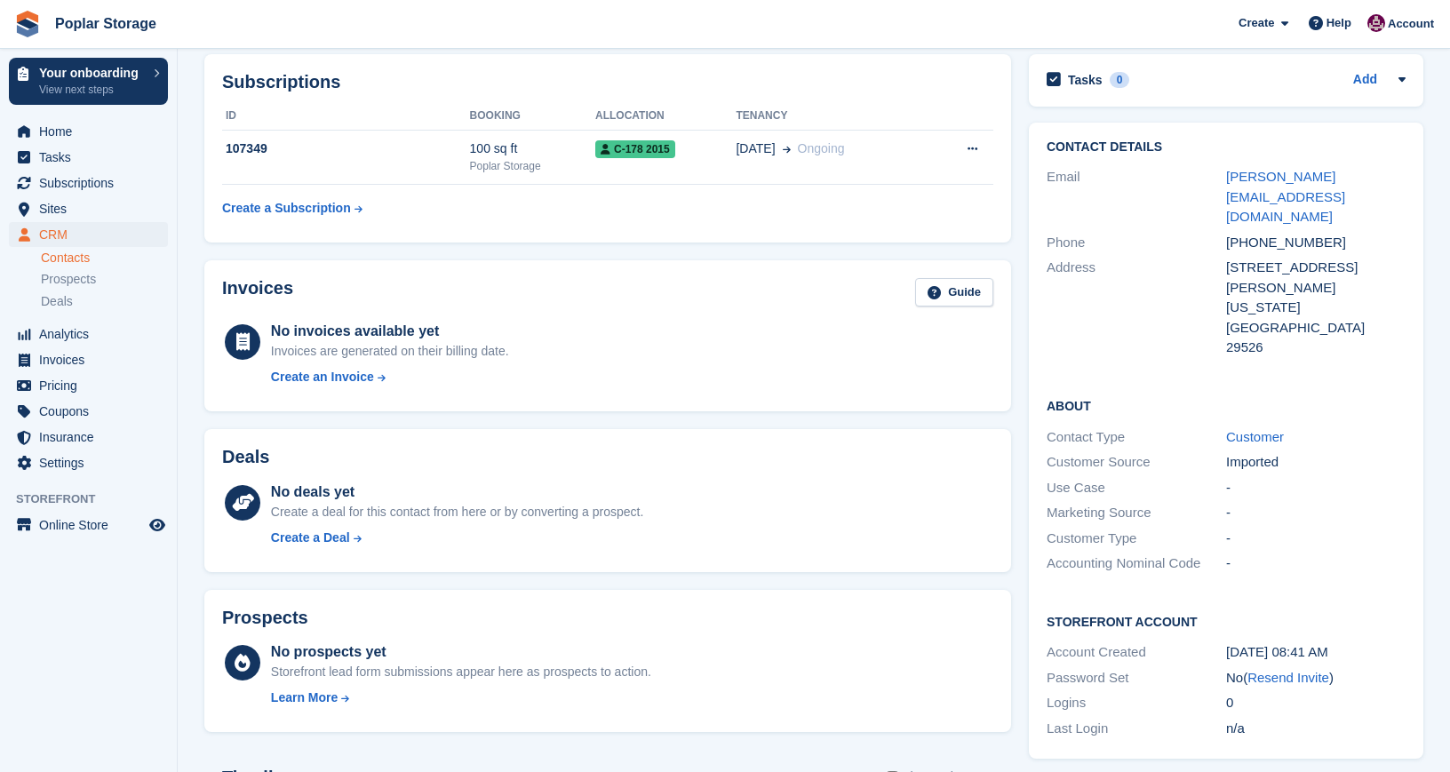
scroll to position [253, 0]
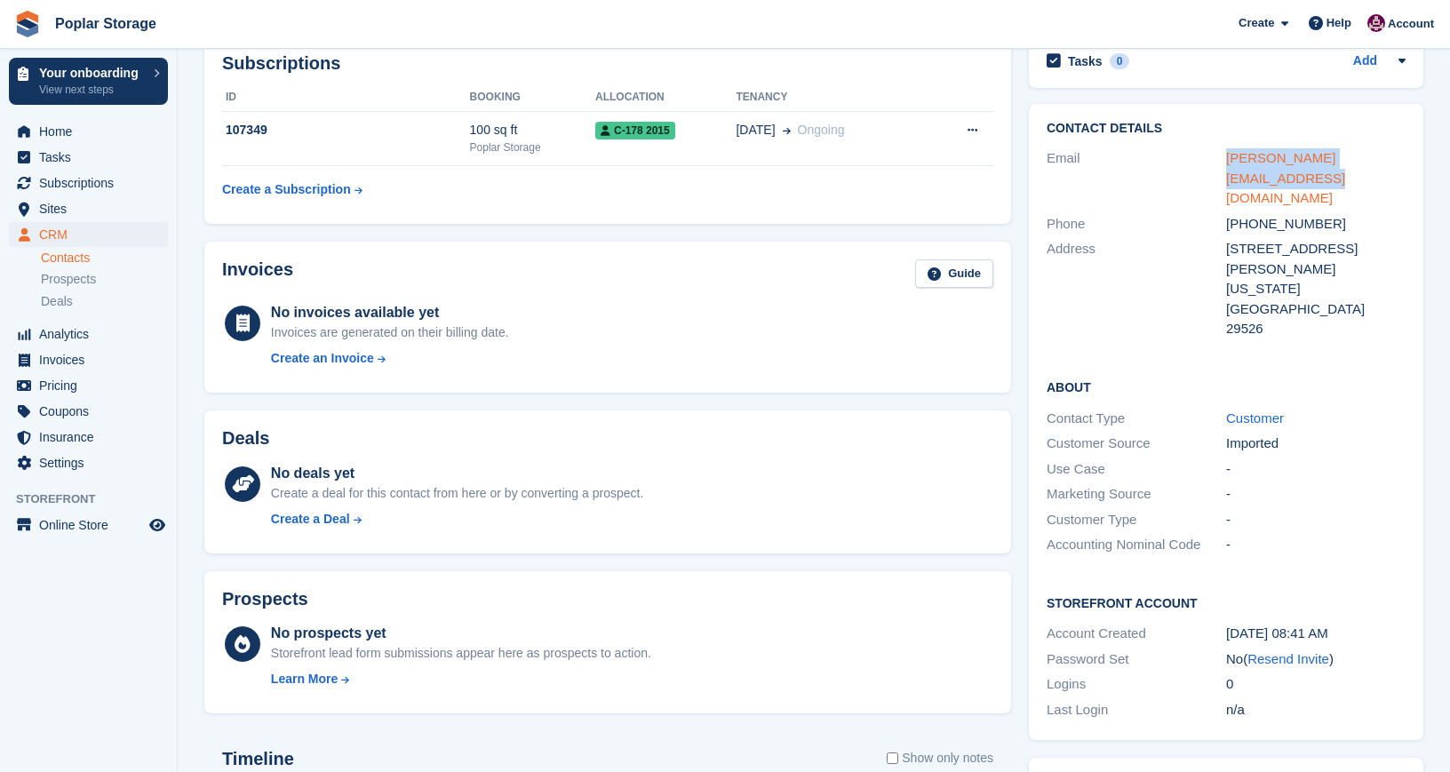
drag, startPoint x: 1248, startPoint y: 177, endPoint x: 1227, endPoint y: 163, distance: 24.9
click at [1227, 163] on div "pam@footprintsatthebeach.com" at bounding box center [1316, 178] width 180 height 60
copy link "pam@footprintsatthebeach.com"
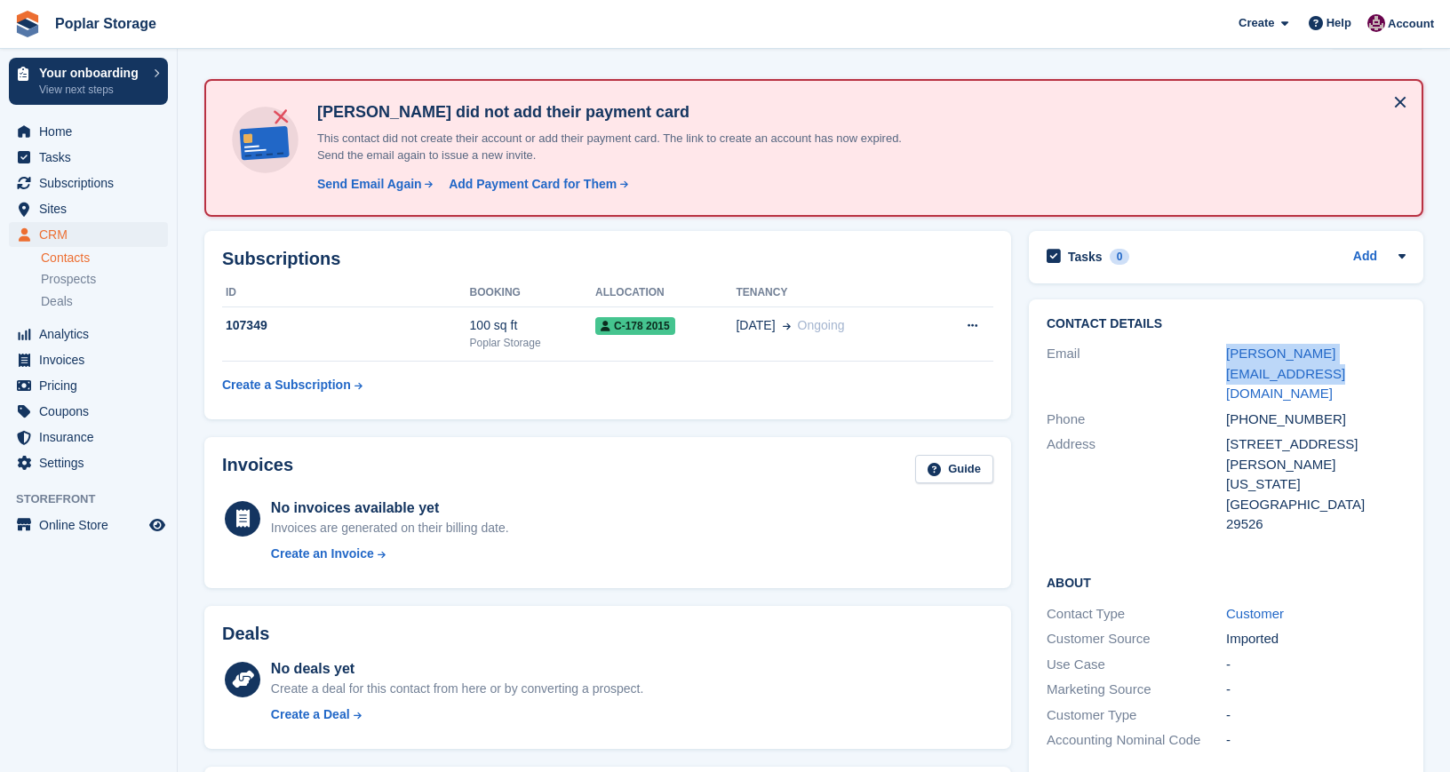
scroll to position [59, 0]
click at [394, 181] on div "Send Email Again" at bounding box center [369, 183] width 105 height 19
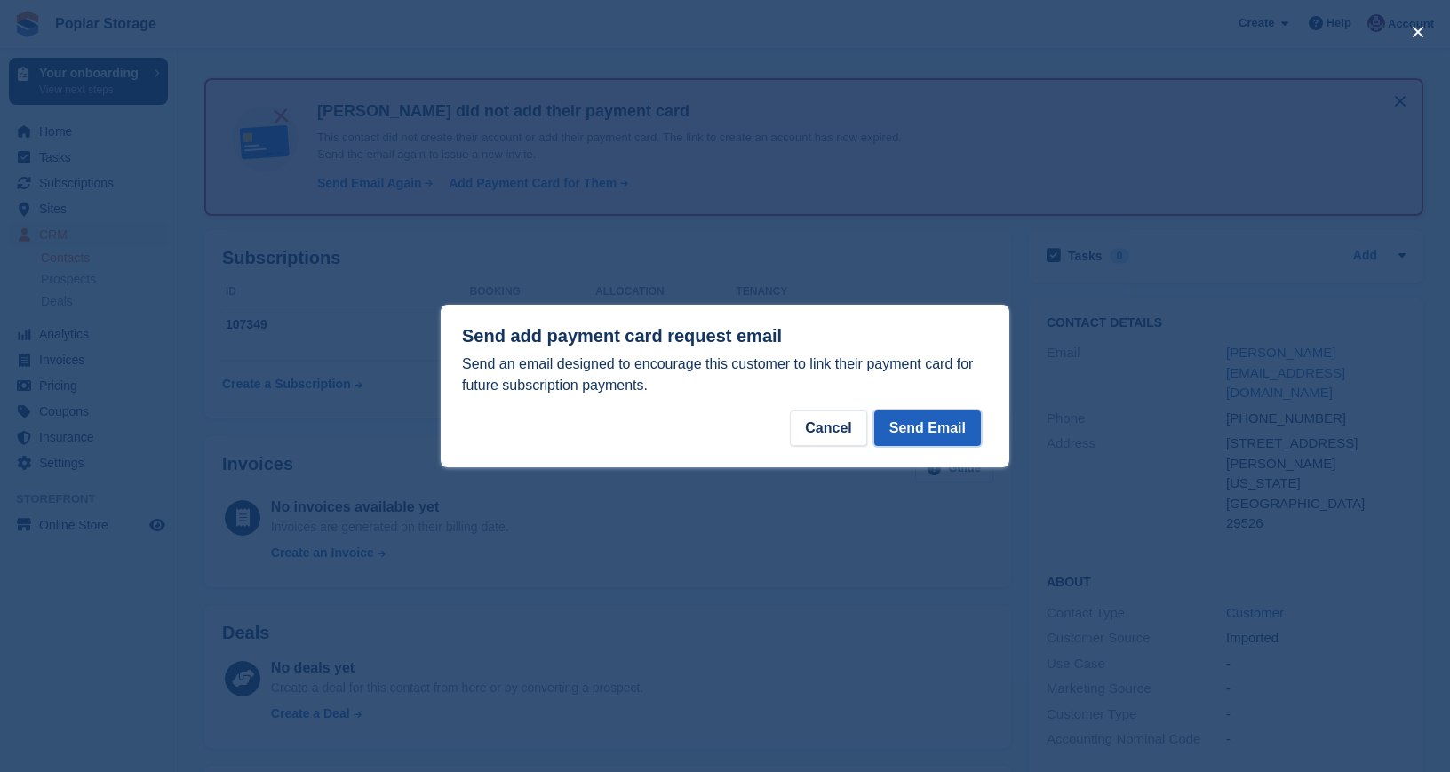
click at [913, 435] on button "Send Email" at bounding box center [927, 429] width 107 height 36
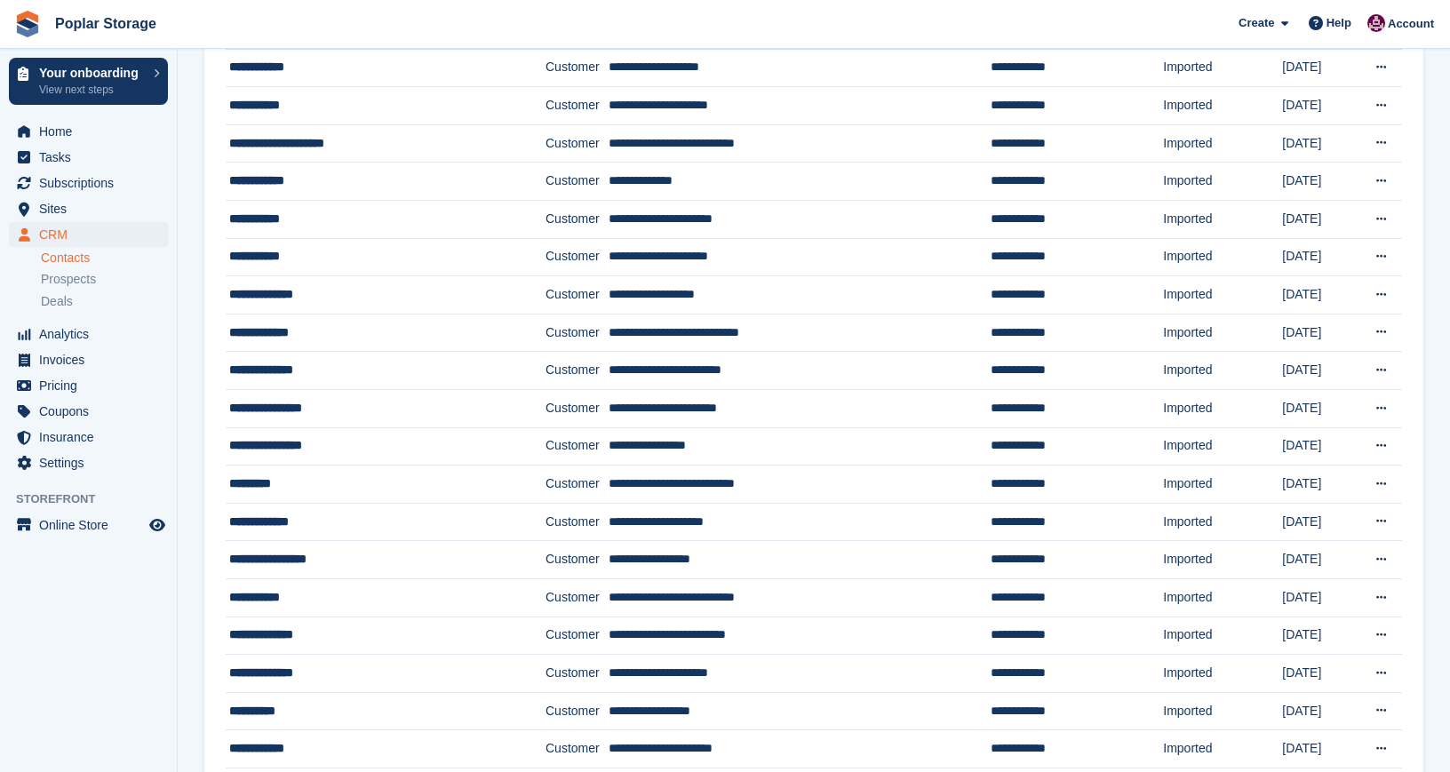
scroll to position [897, 0]
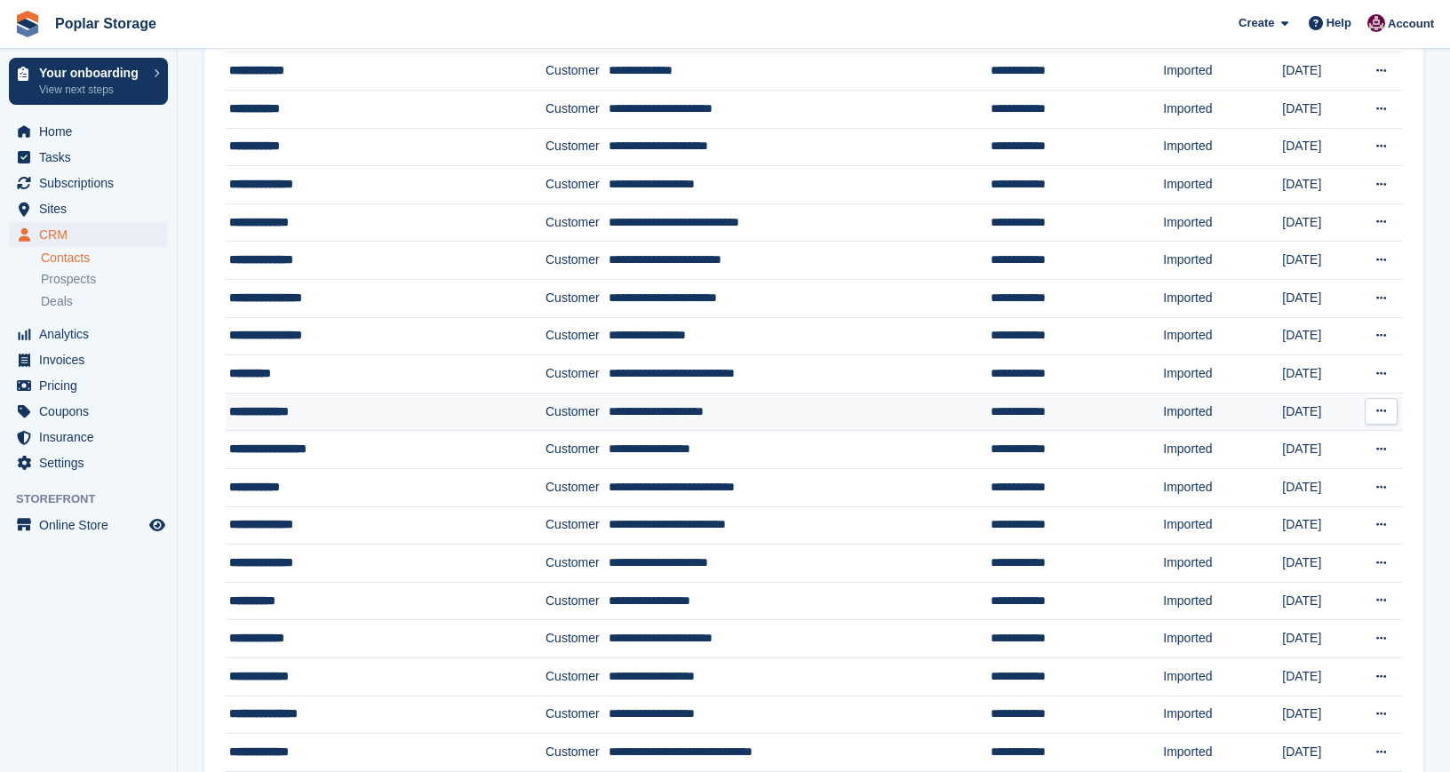
click at [267, 412] on div "**********" at bounding box center [363, 412] width 269 height 19
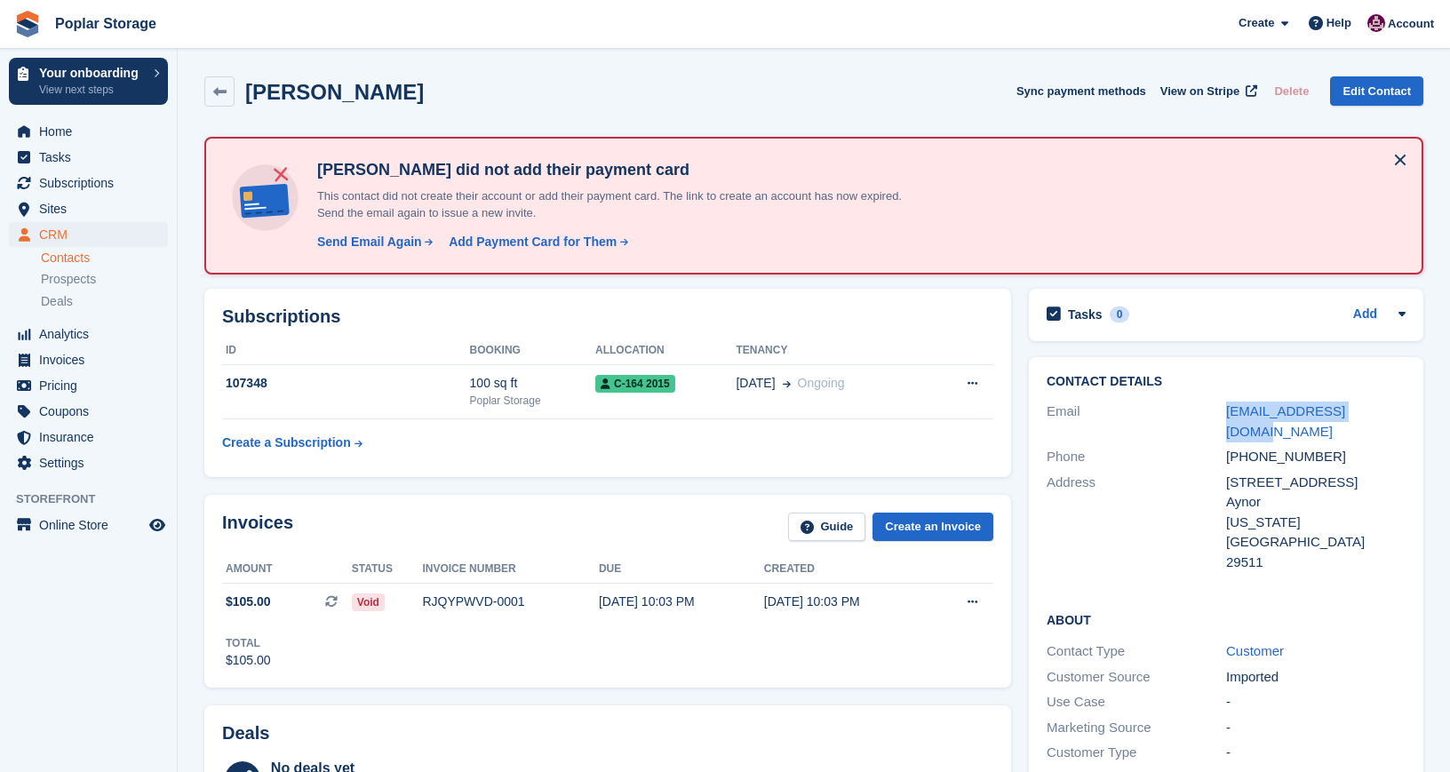
drag, startPoint x: 1385, startPoint y: 410, endPoint x: 1222, endPoint y: 407, distance: 162.6
click at [1222, 407] on div "Email [EMAIL_ADDRESS][DOMAIN_NAME]" at bounding box center [1226, 421] width 359 height 45
copy div "[EMAIL_ADDRESS][DOMAIN_NAME]"
click at [359, 239] on div "Send Email Again" at bounding box center [369, 242] width 105 height 19
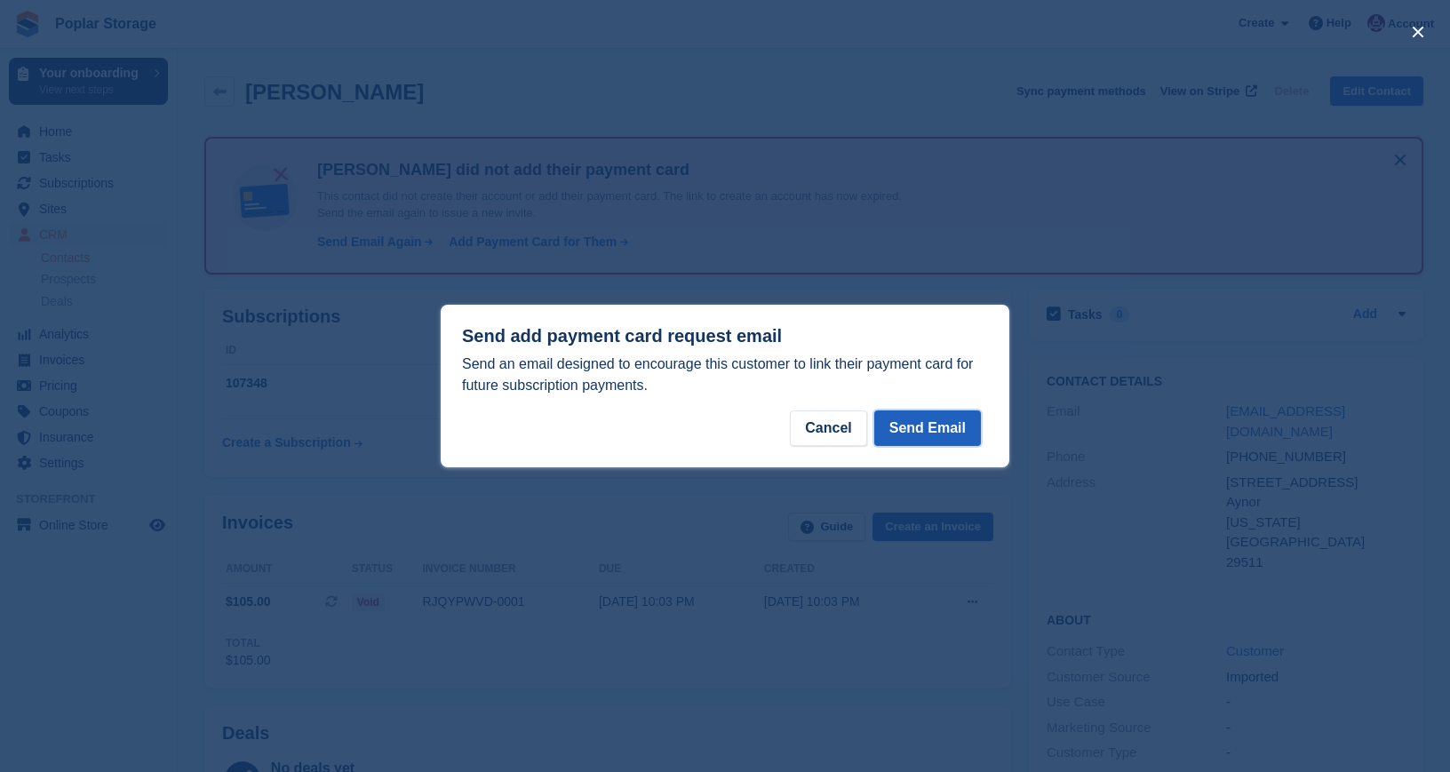
click at [916, 421] on button "Send Email" at bounding box center [927, 429] width 107 height 36
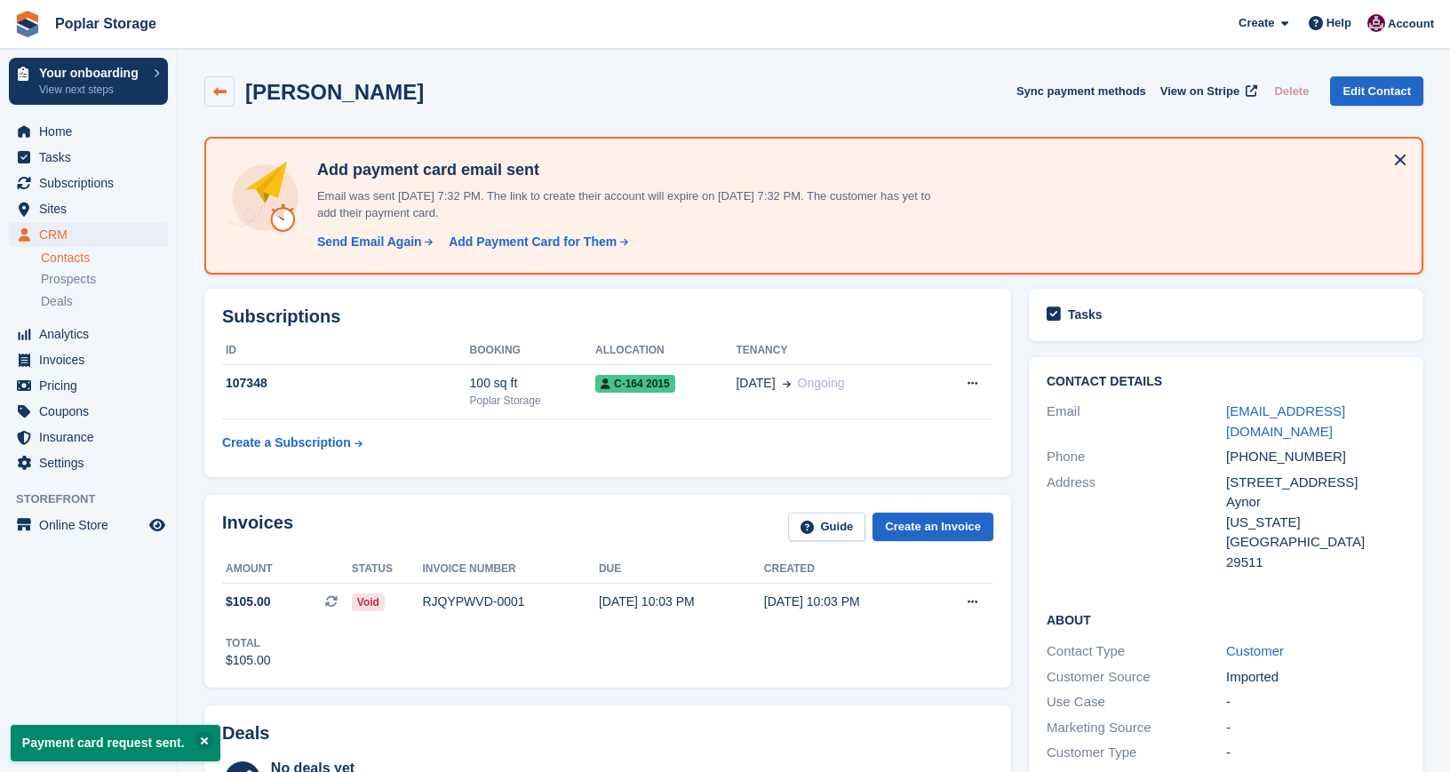
click at [227, 96] on link at bounding box center [219, 91] width 30 height 30
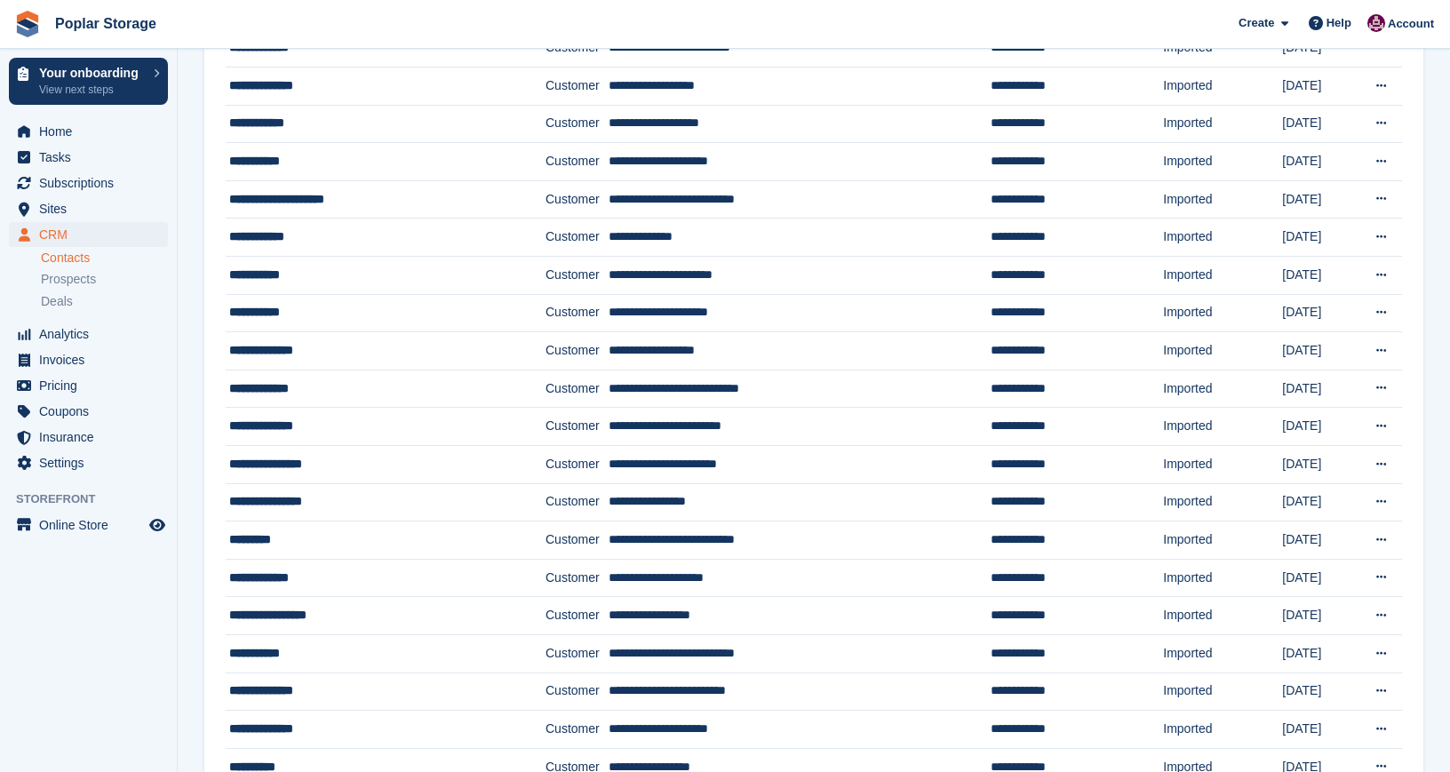
scroll to position [731, 0]
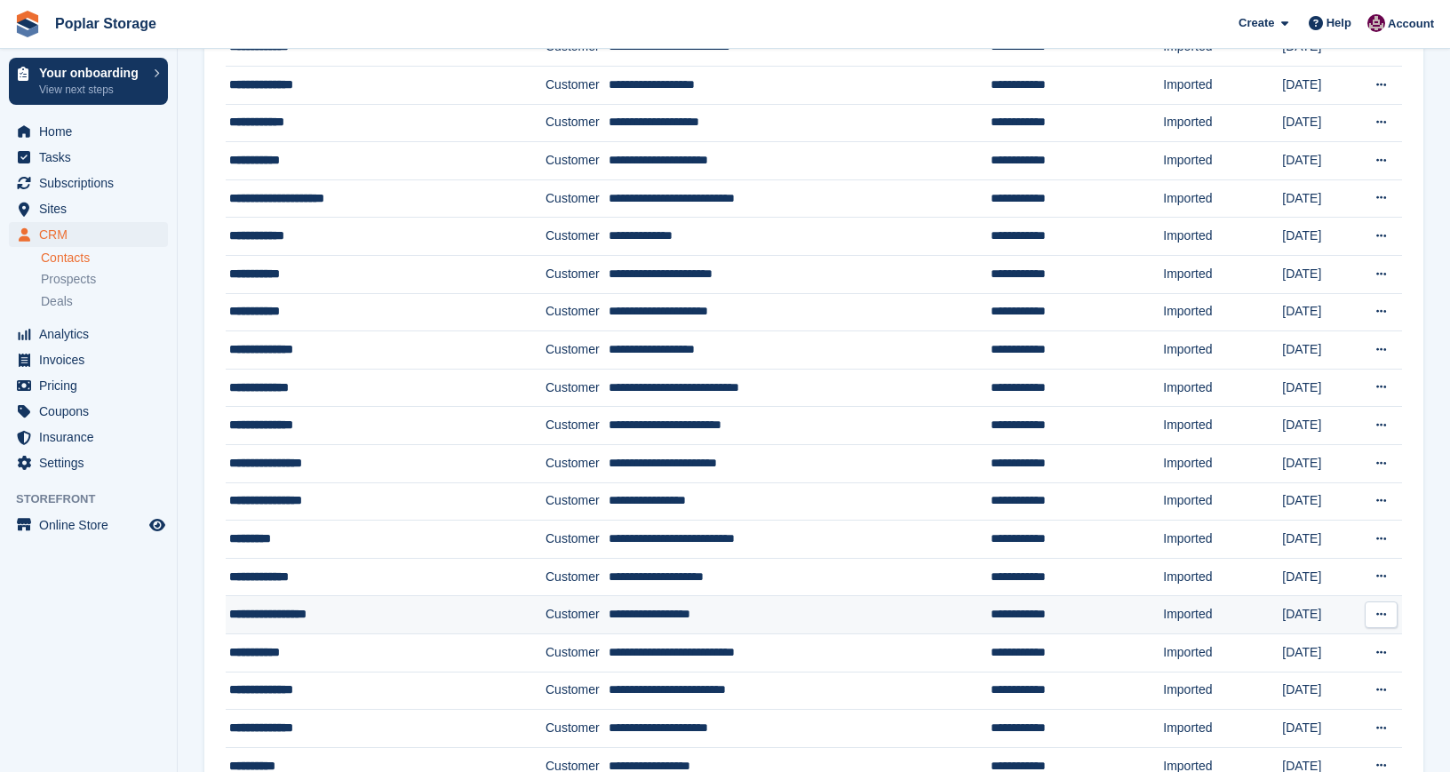
click at [275, 610] on div "**********" at bounding box center [363, 614] width 269 height 19
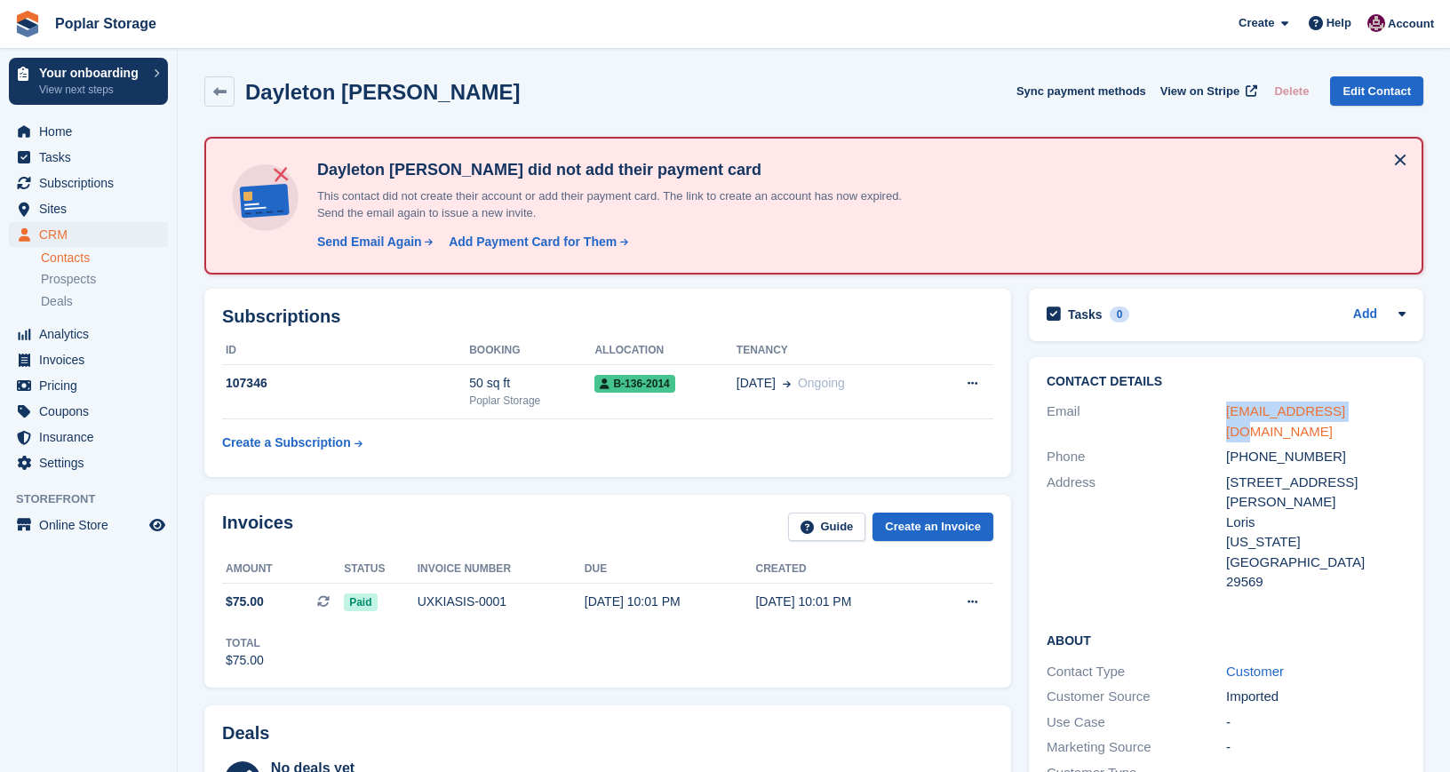
drag, startPoint x: 1365, startPoint y: 412, endPoint x: 1228, endPoint y: 411, distance: 136.9
click at [1228, 411] on div "[EMAIL_ADDRESS][DOMAIN_NAME]" at bounding box center [1316, 422] width 180 height 40
copy link "[EMAIL_ADDRESS][DOMAIN_NAME]"
click at [351, 246] on div "Send Email Again" at bounding box center [369, 242] width 105 height 19
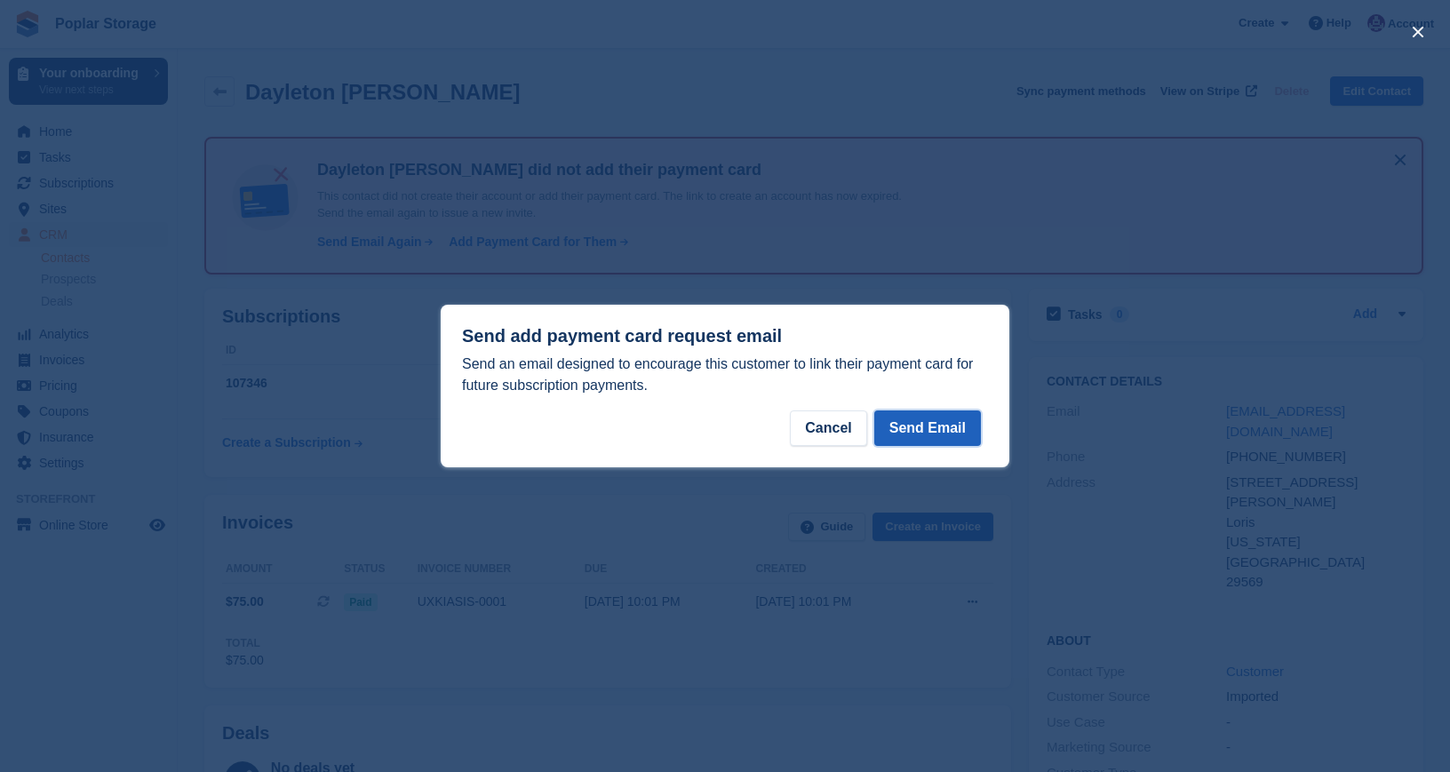
click at [929, 416] on button "Send Email" at bounding box center [927, 429] width 107 height 36
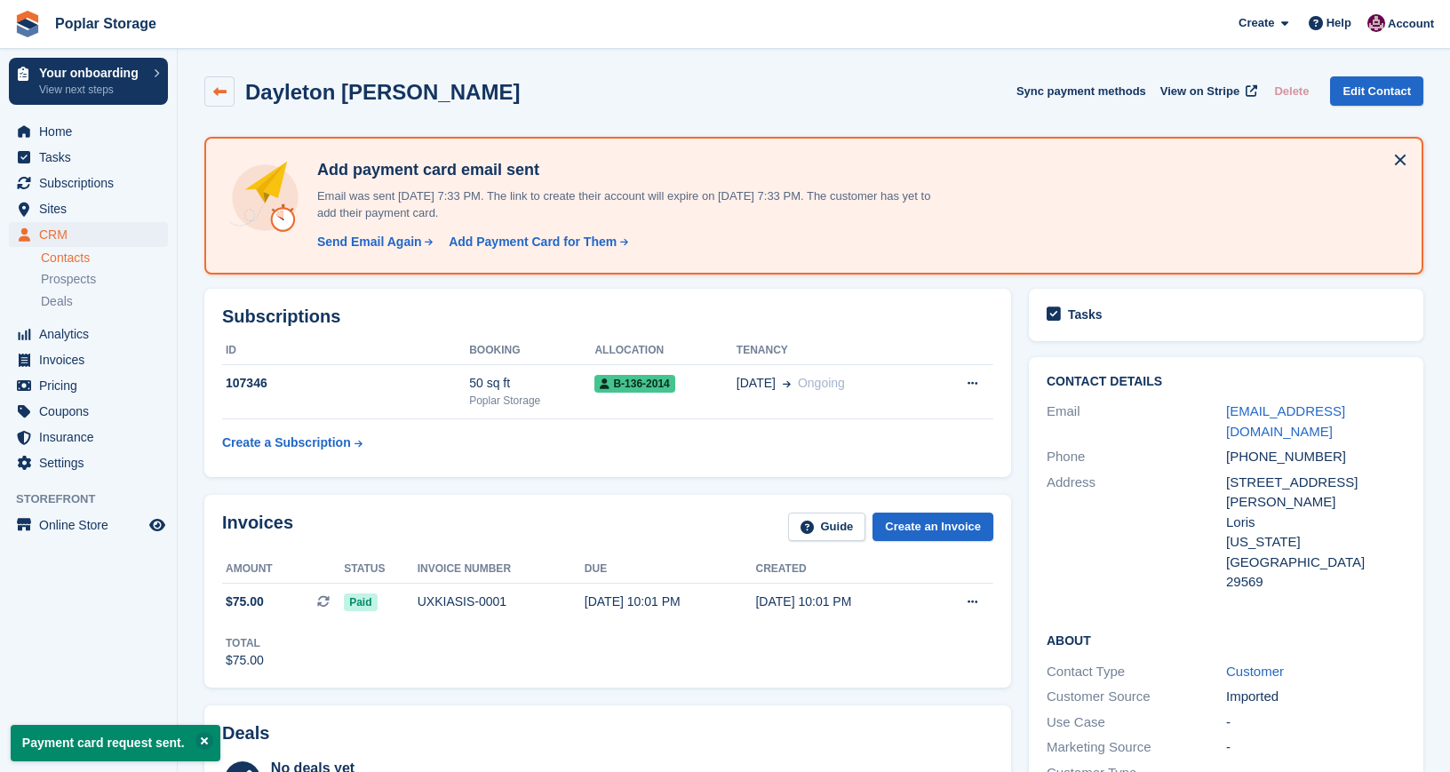
click at [226, 94] on icon at bounding box center [219, 91] width 13 height 13
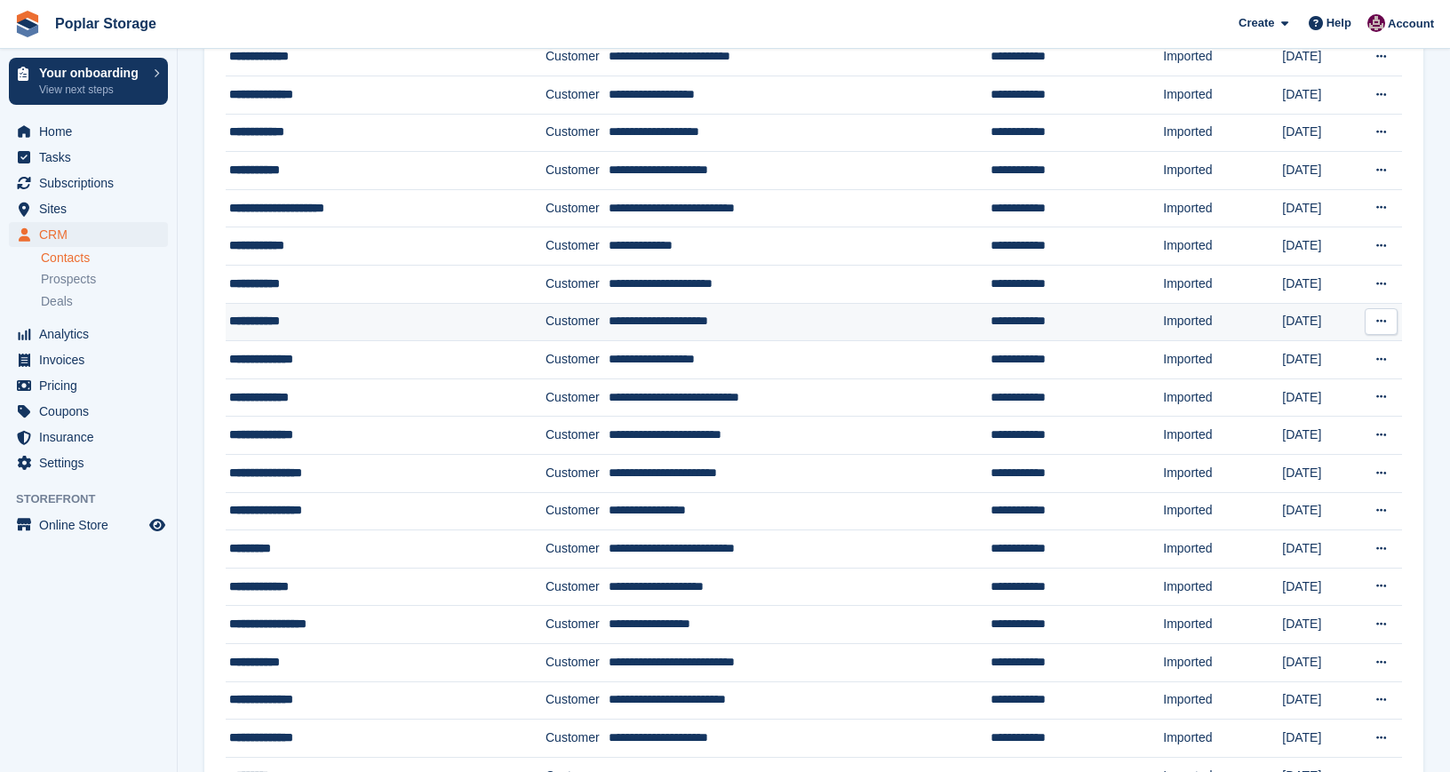
scroll to position [721, 0]
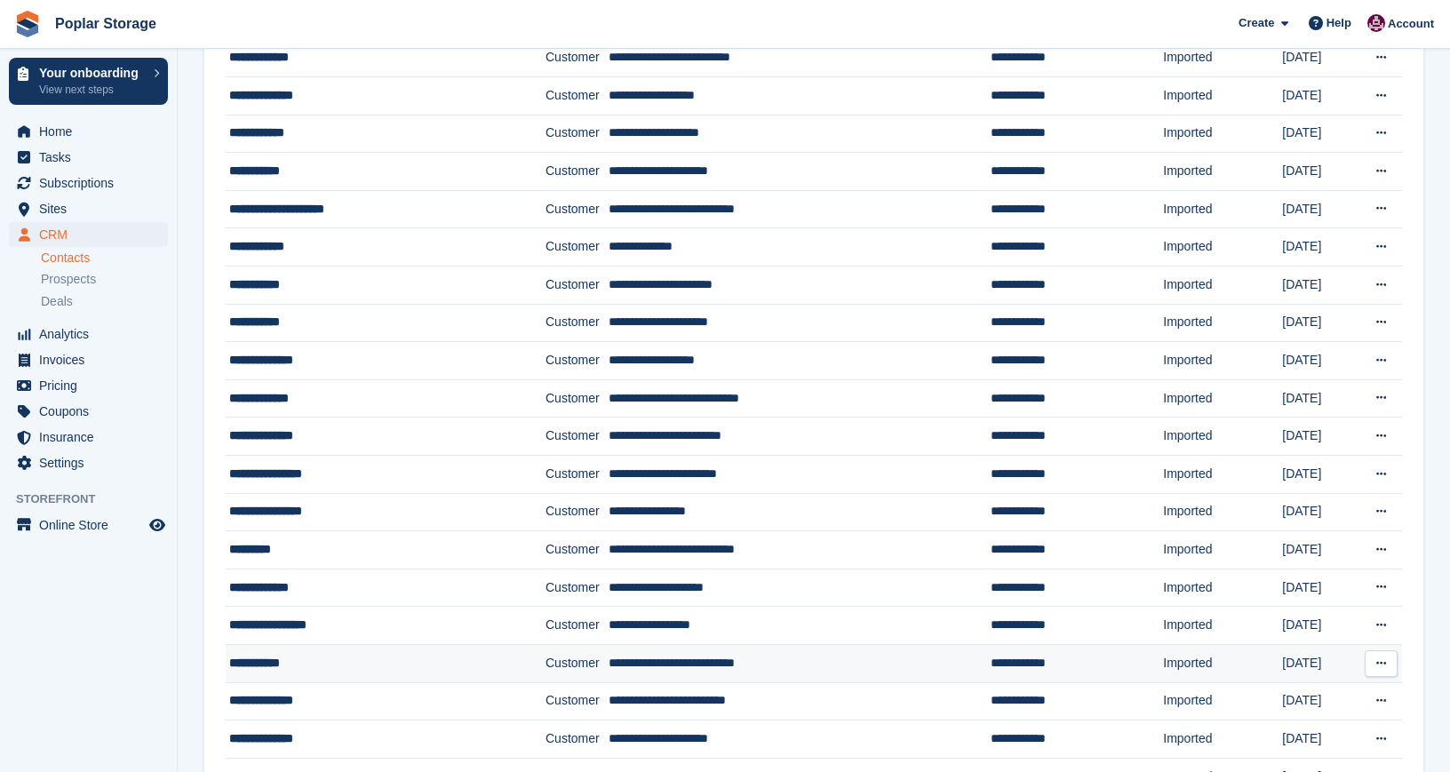
click at [264, 666] on div "**********" at bounding box center [363, 663] width 269 height 19
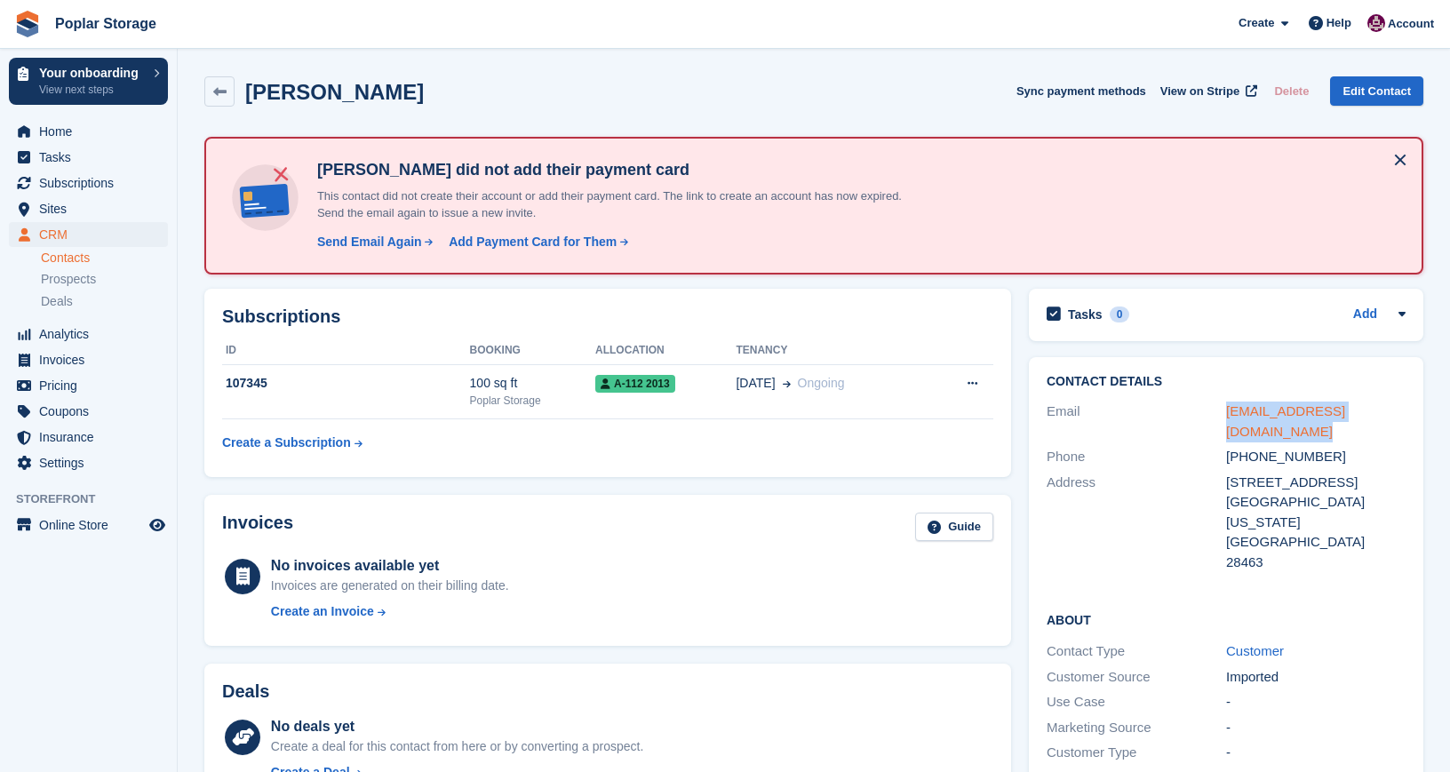
drag, startPoint x: 1408, startPoint y: 411, endPoint x: 1228, endPoint y: 416, distance: 179.6
click at [1228, 416] on div "Contact Details Email [EMAIL_ADDRESS][DOMAIN_NAME] Phone [PHONE_NUMBER] Address…" at bounding box center [1226, 475] width 395 height 236
copy link "[EMAIL_ADDRESS][DOMAIN_NAME]"
click at [381, 243] on div "Send Email Again" at bounding box center [369, 242] width 105 height 19
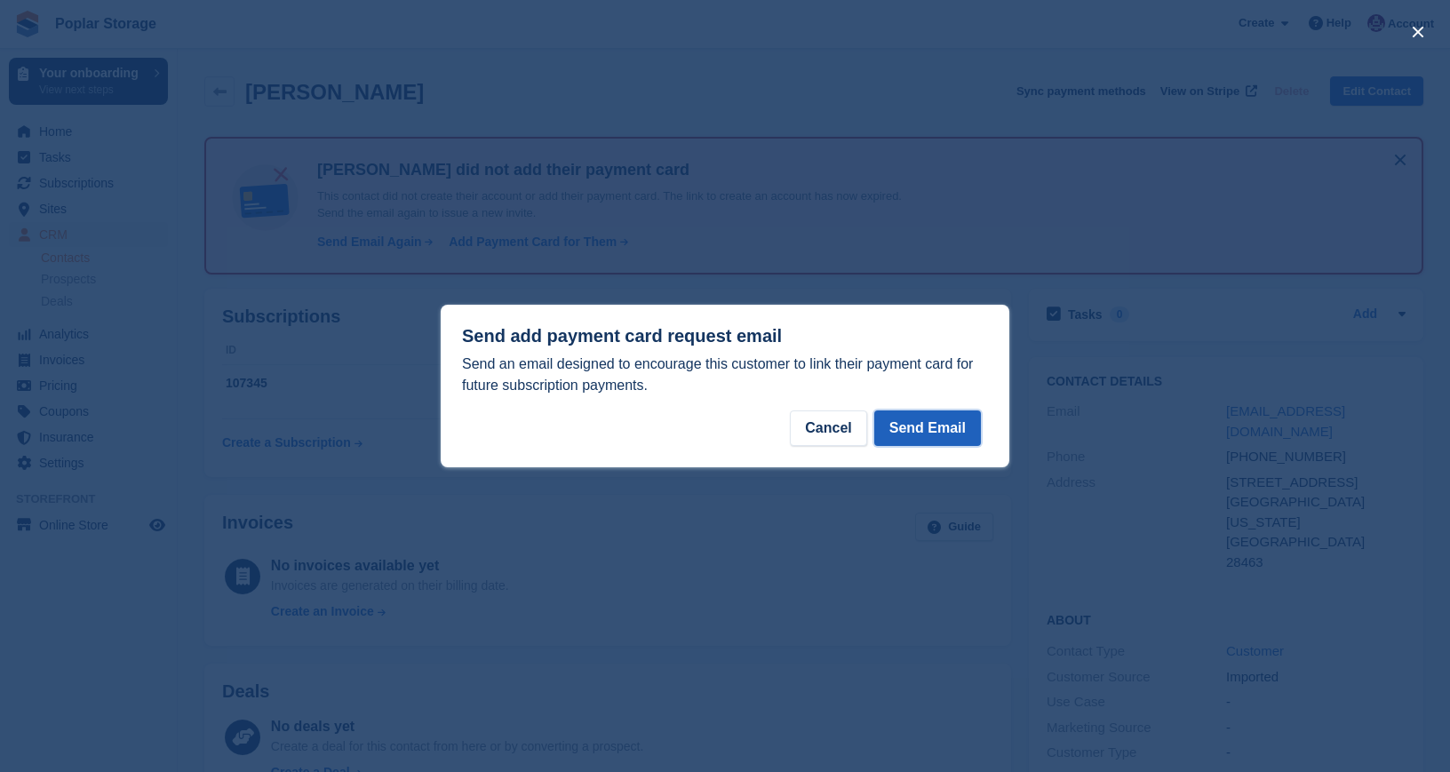
click at [934, 437] on button "Send Email" at bounding box center [927, 429] width 107 height 36
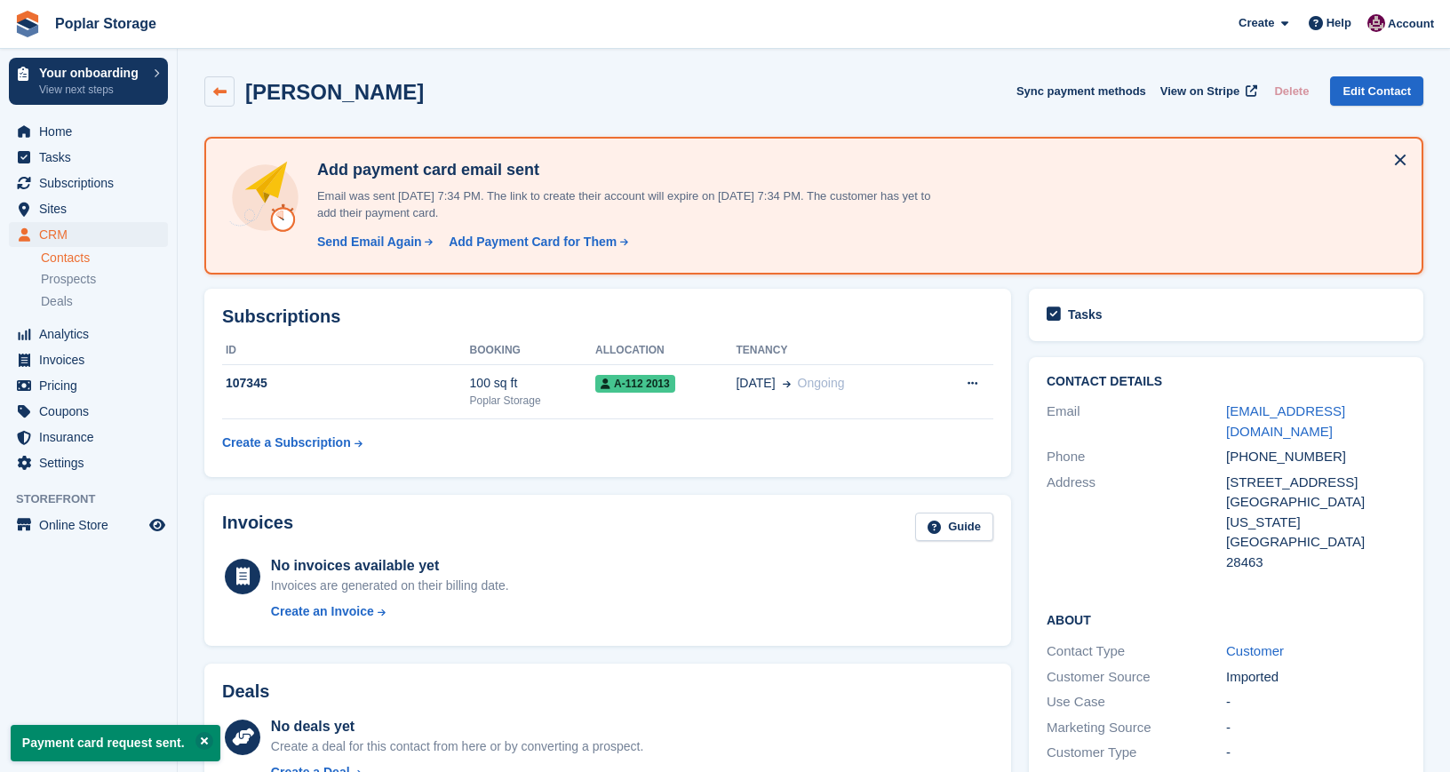
click at [225, 95] on icon at bounding box center [219, 91] width 13 height 13
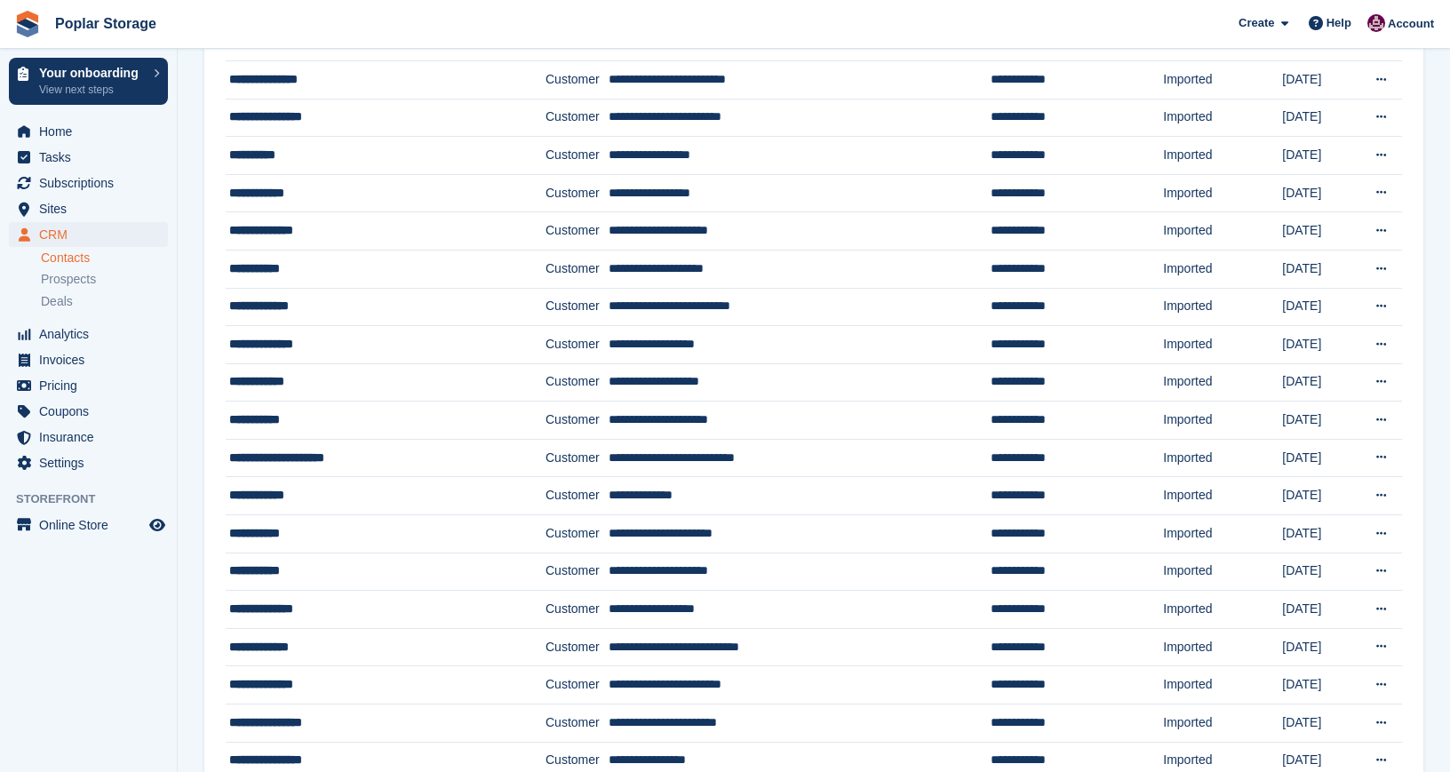
scroll to position [476, 0]
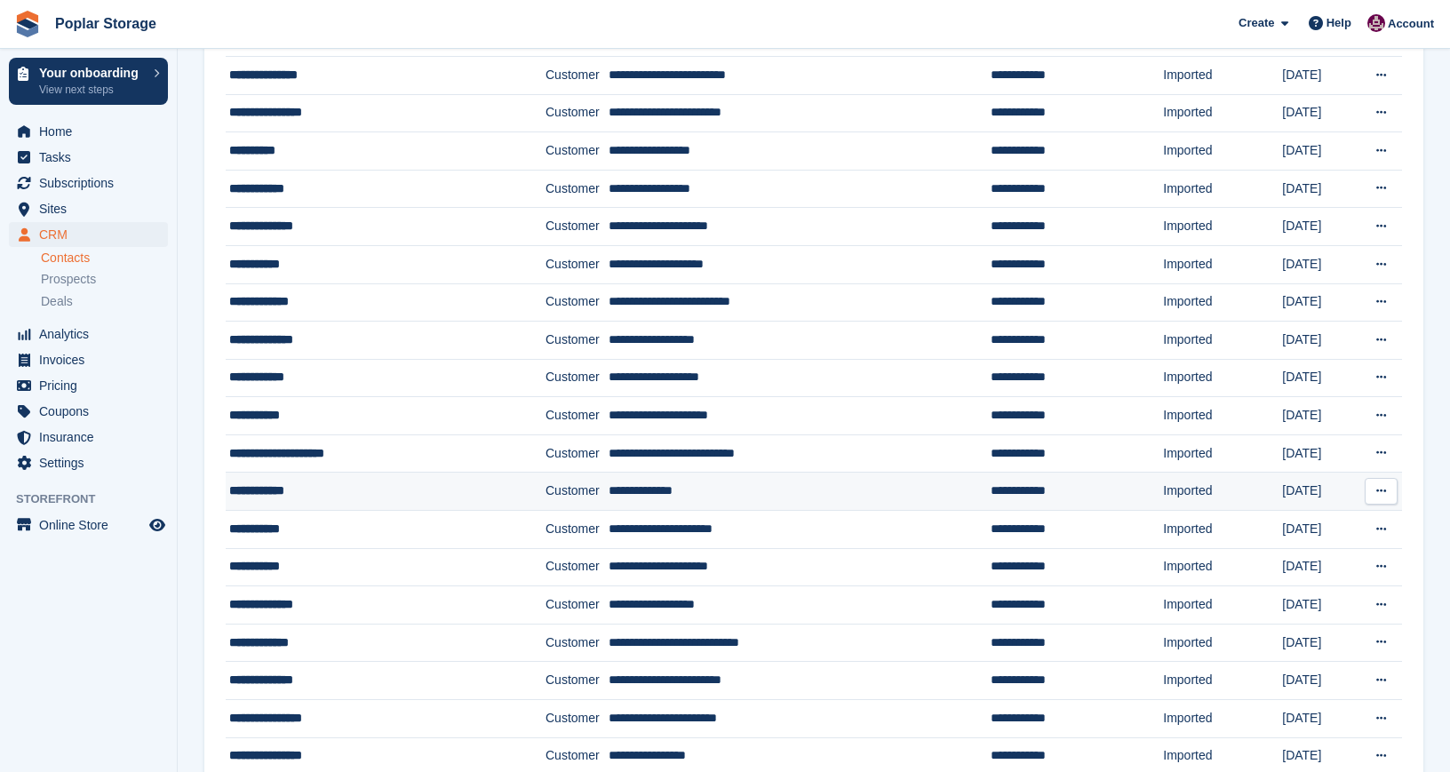
click at [261, 491] on div "**********" at bounding box center [363, 491] width 269 height 19
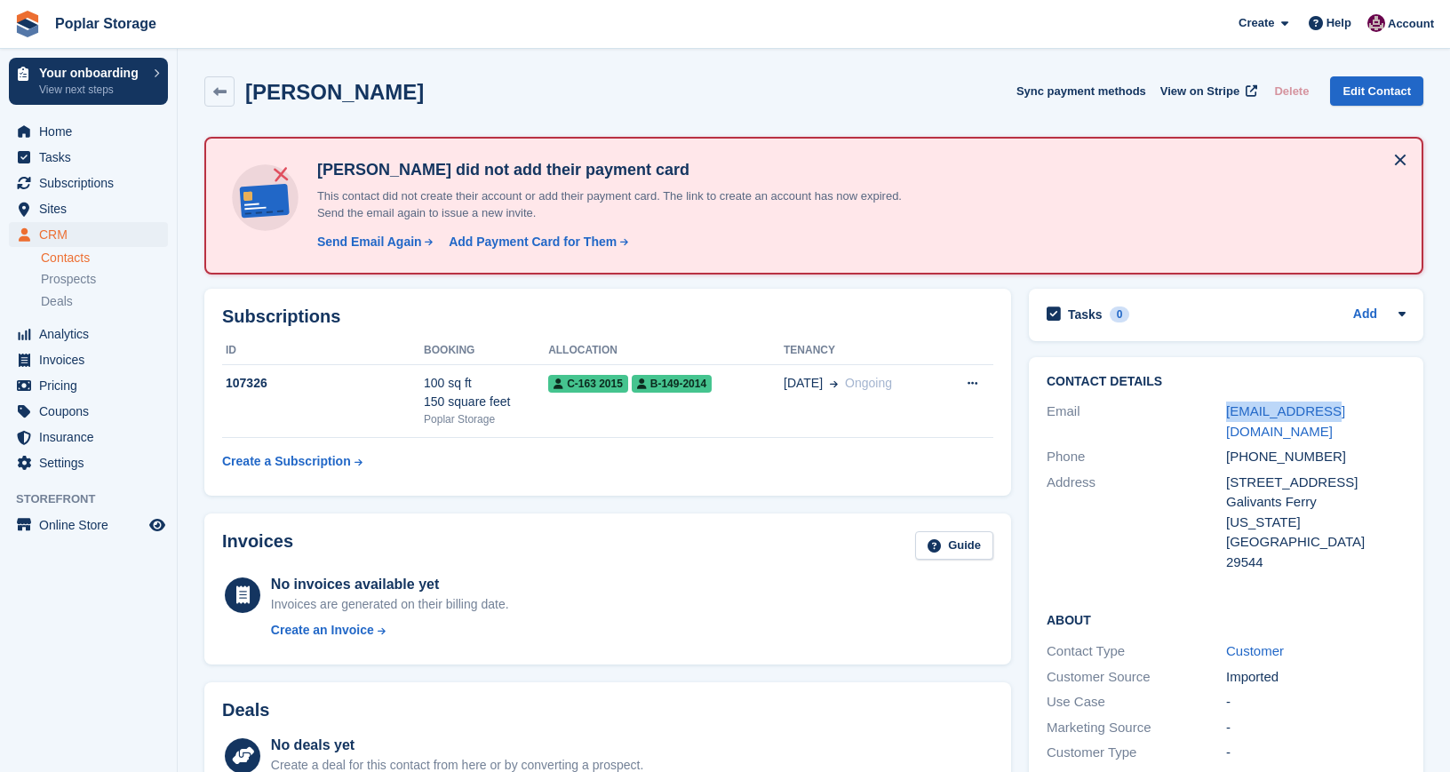
click at [1226, 416] on div "[EMAIL_ADDRESS][DOMAIN_NAME]" at bounding box center [1316, 422] width 180 height 40
click at [346, 238] on div "Send Email Again" at bounding box center [369, 242] width 105 height 19
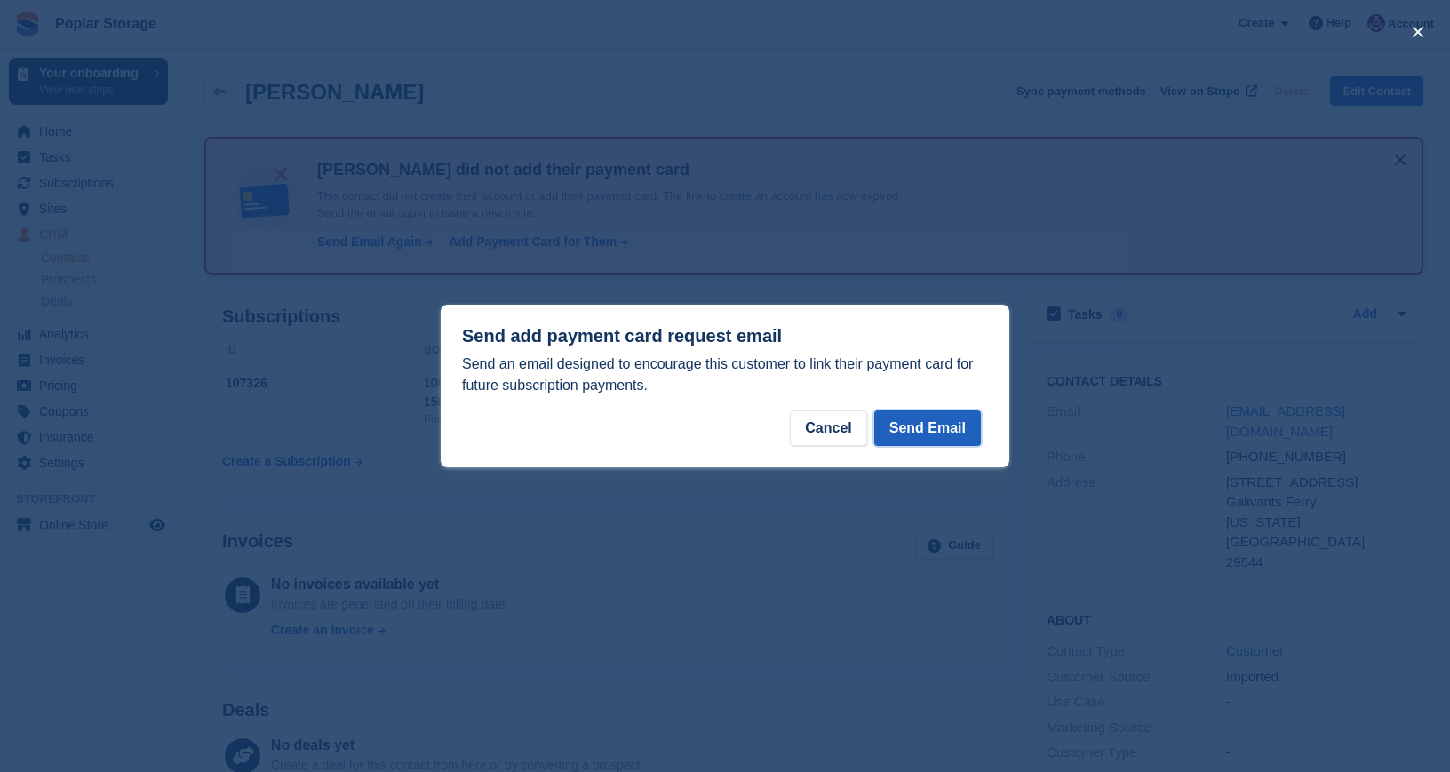
click at [914, 419] on button "Send Email" at bounding box center [927, 429] width 107 height 36
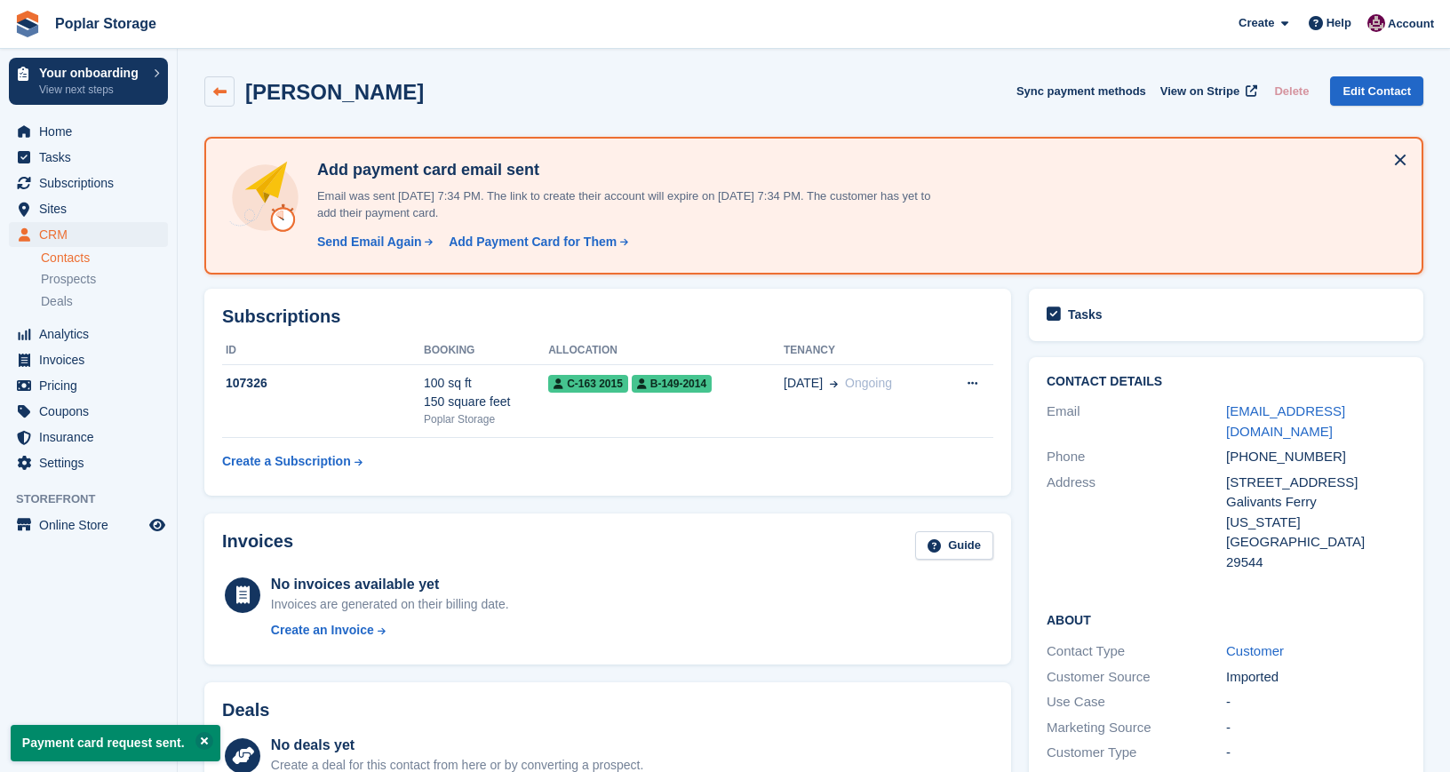
click at [213, 94] on icon at bounding box center [219, 91] width 13 height 13
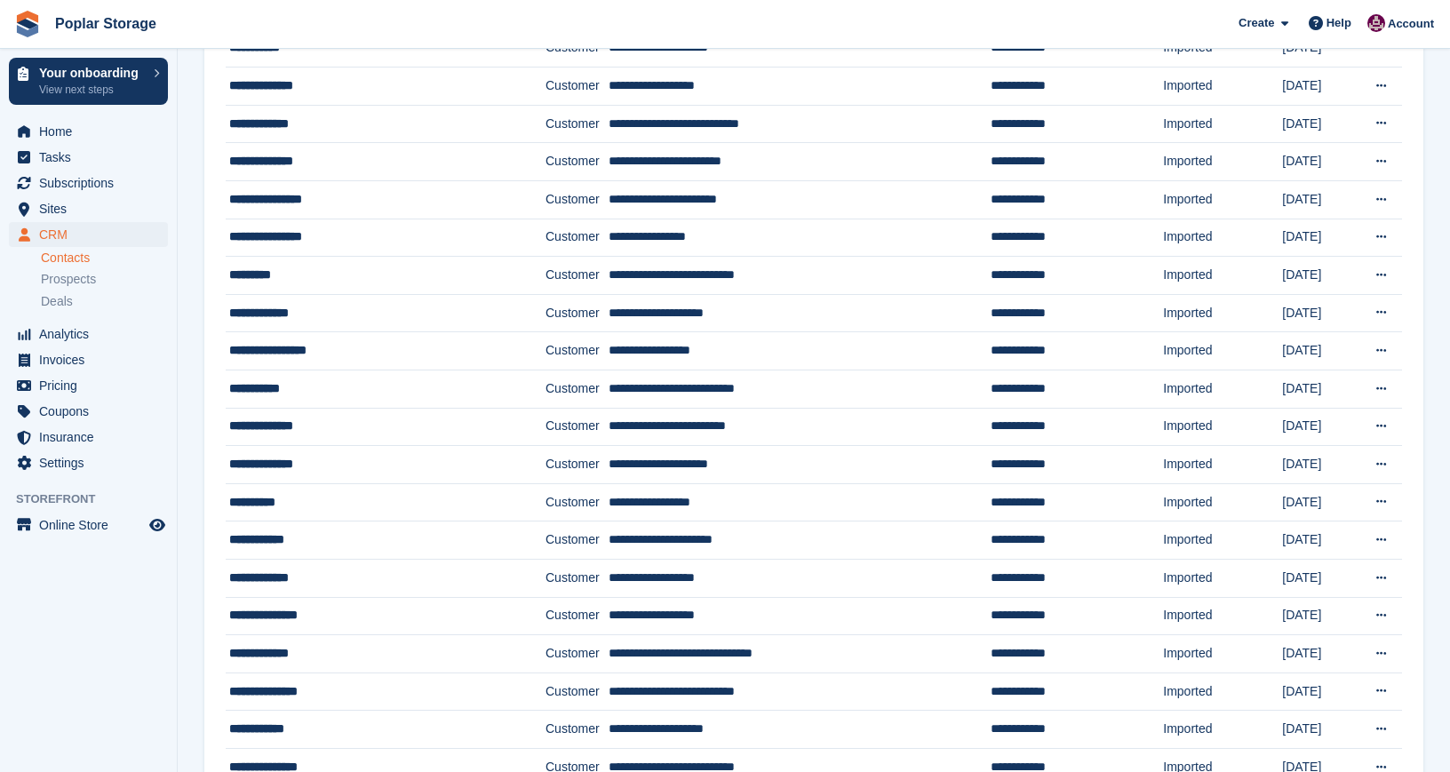
scroll to position [1004, 0]
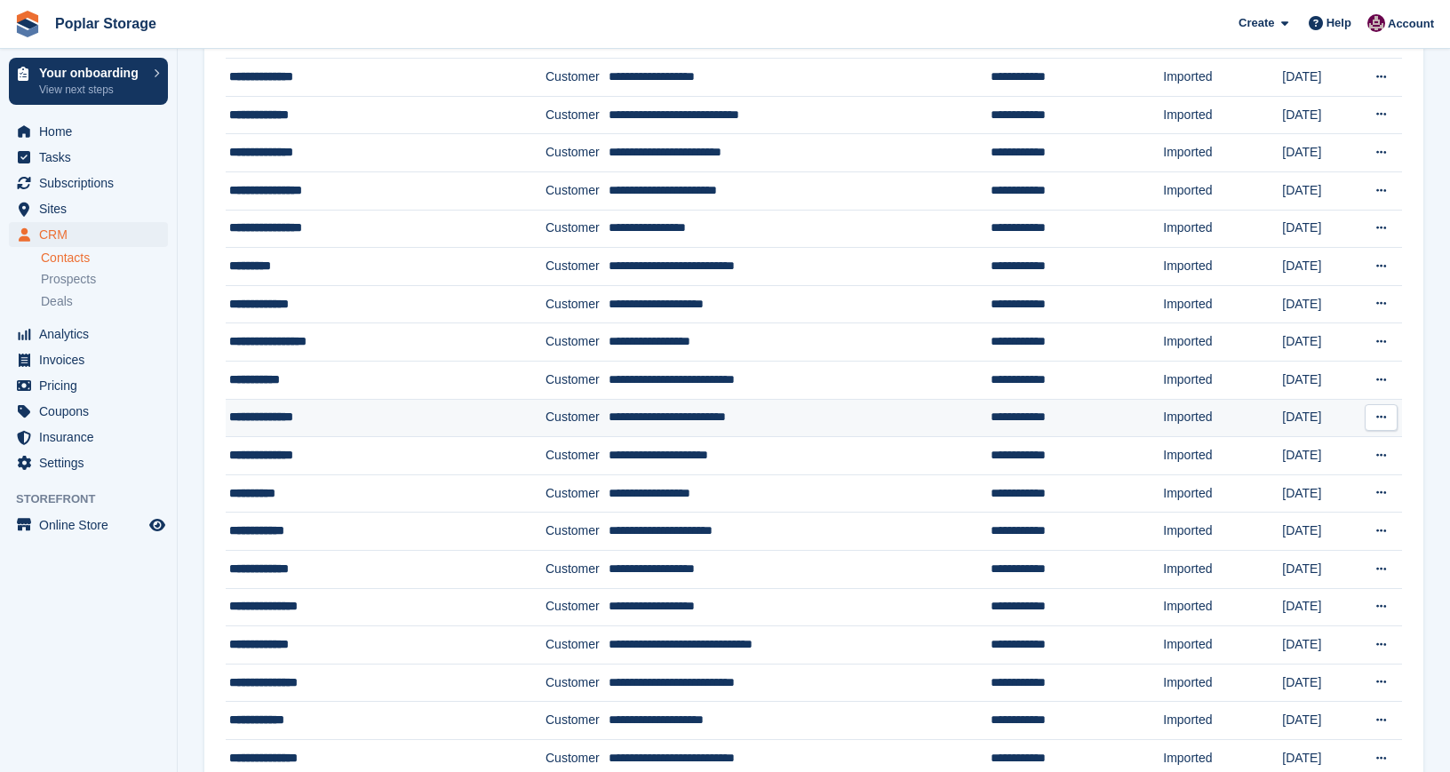
click at [268, 419] on div "**********" at bounding box center [363, 417] width 269 height 19
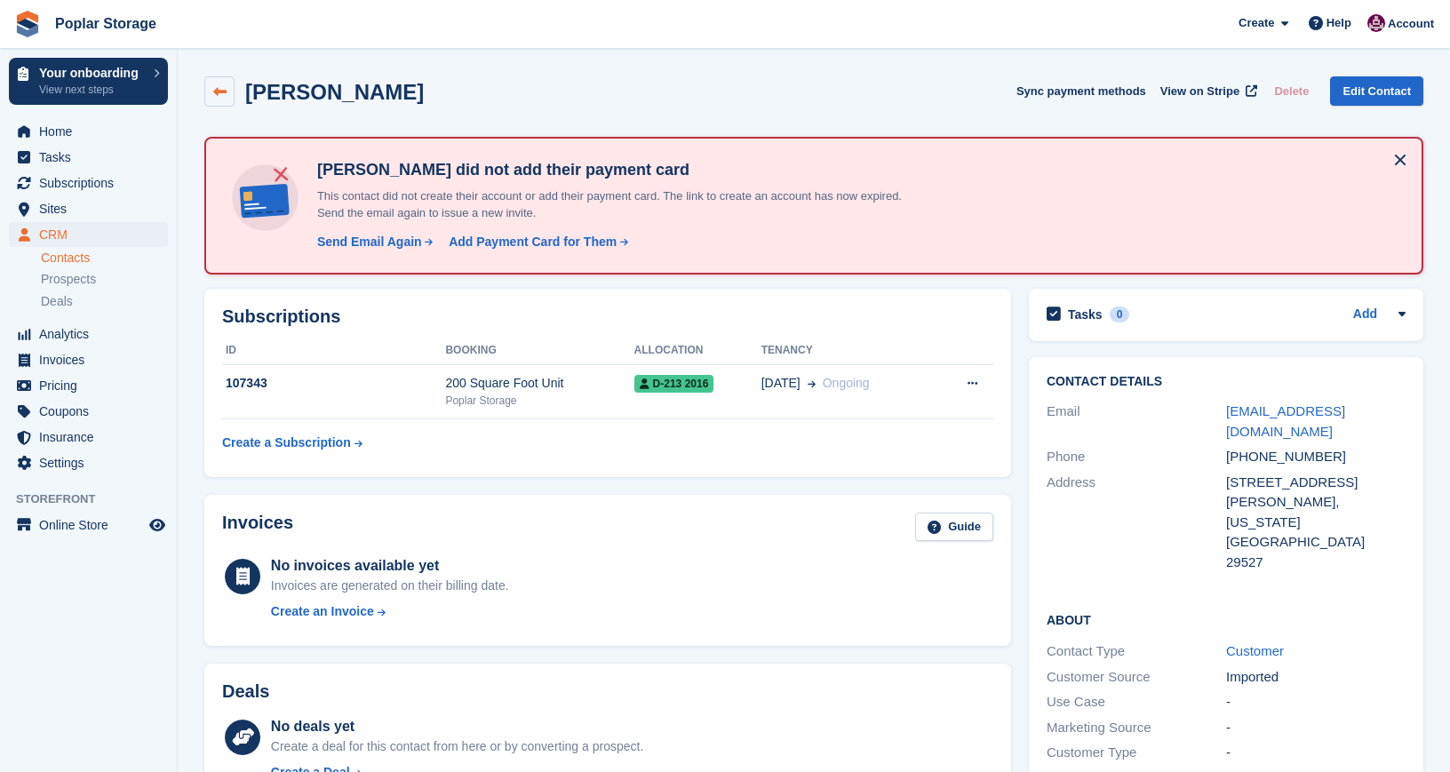
click at [221, 93] on icon at bounding box center [219, 91] width 13 height 13
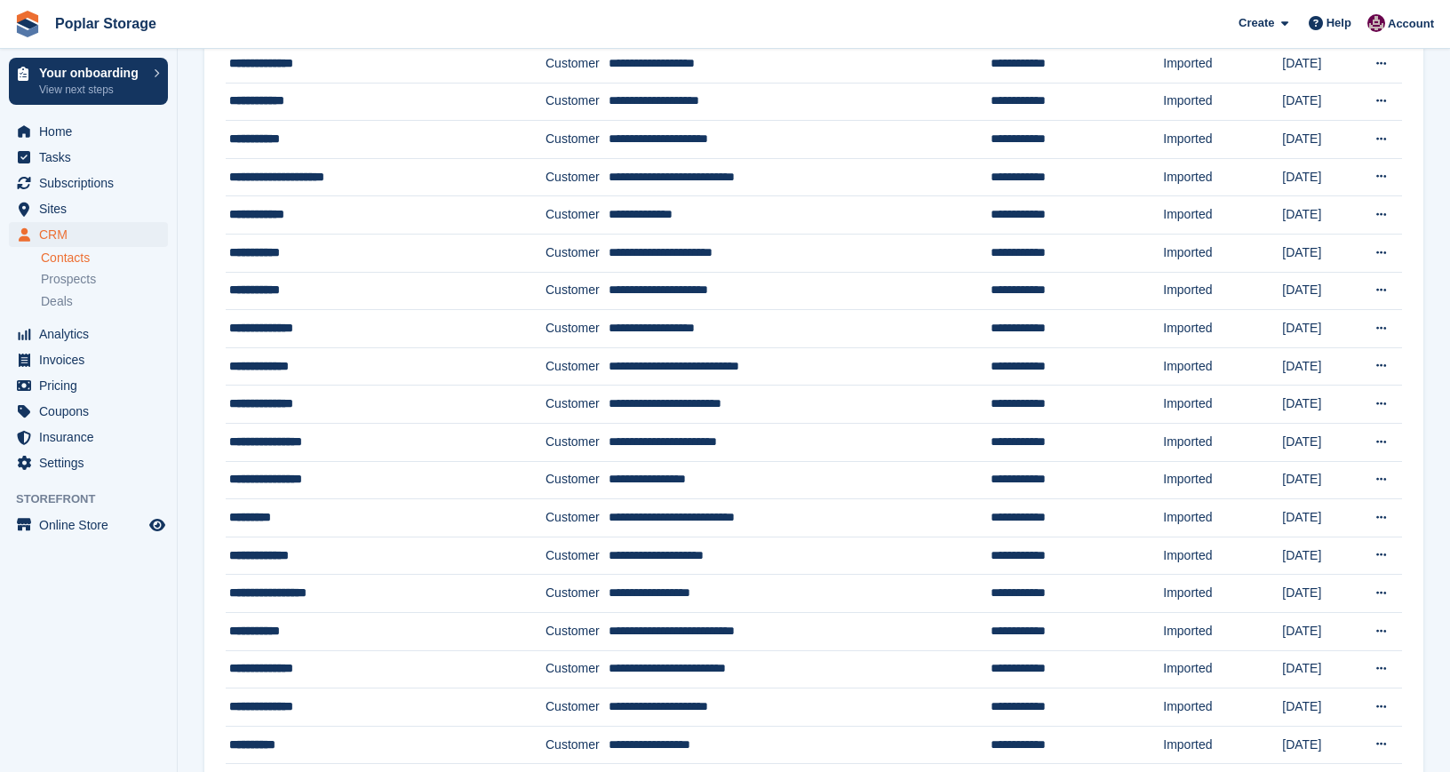
scroll to position [762, 0]
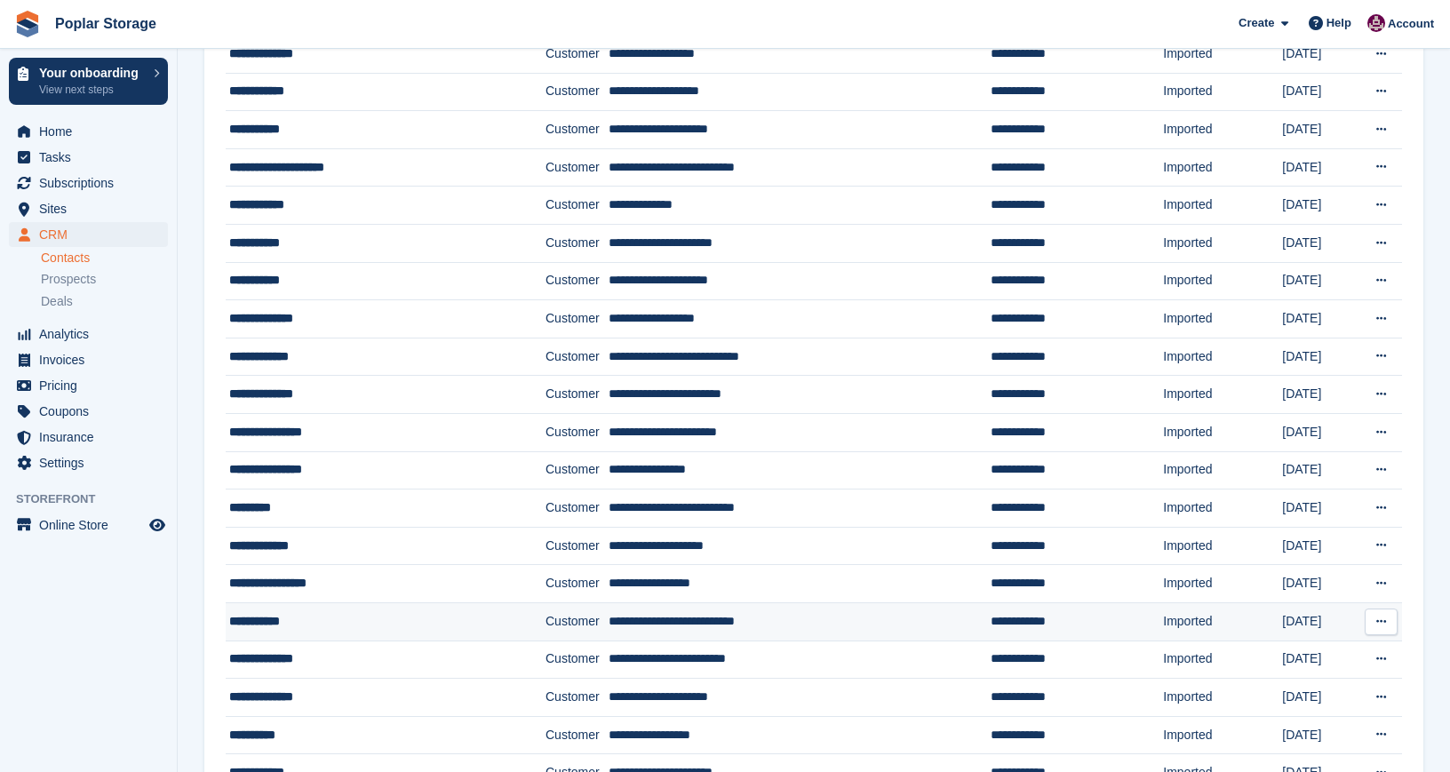
click at [328, 609] on td "**********" at bounding box center [386, 622] width 320 height 38
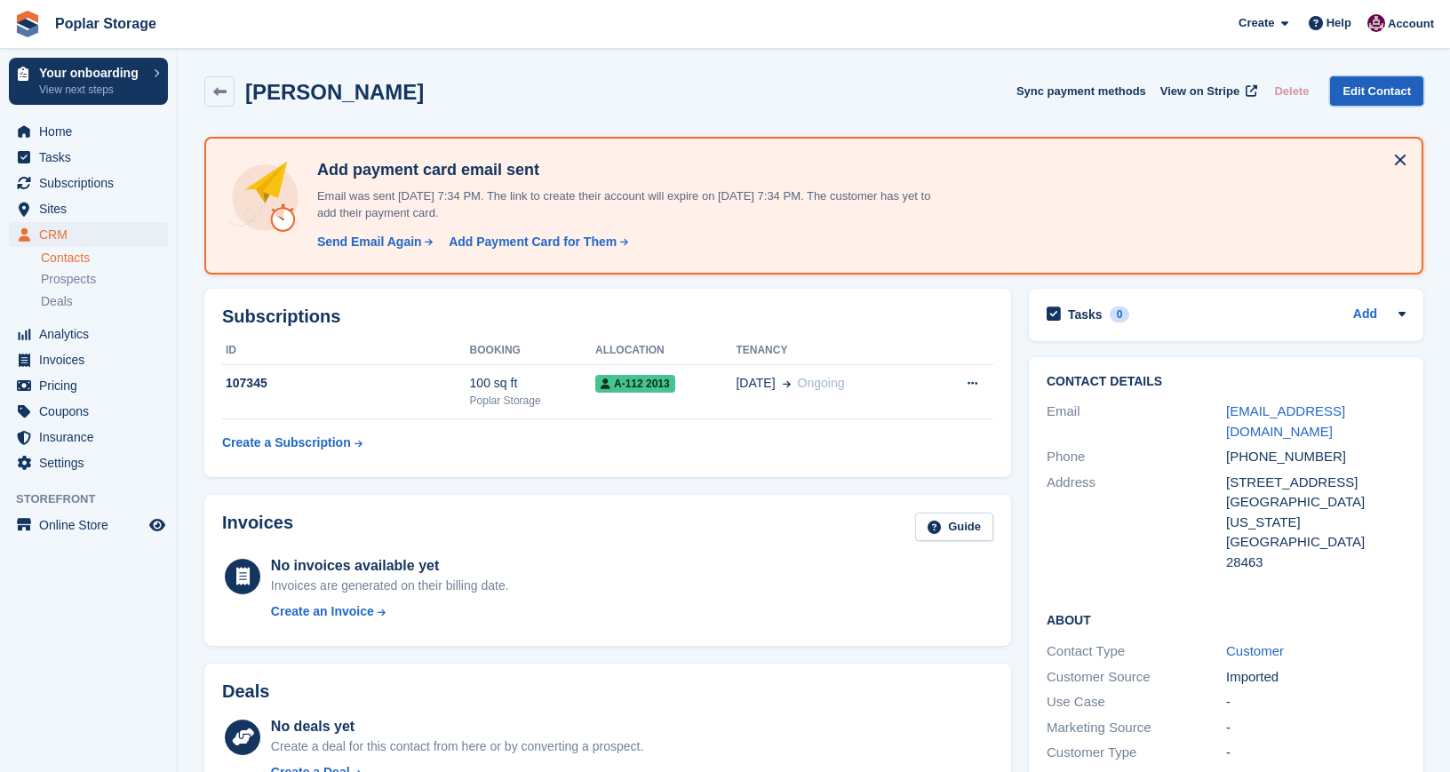
click at [1372, 93] on link "Edit Contact" at bounding box center [1376, 90] width 93 height 29
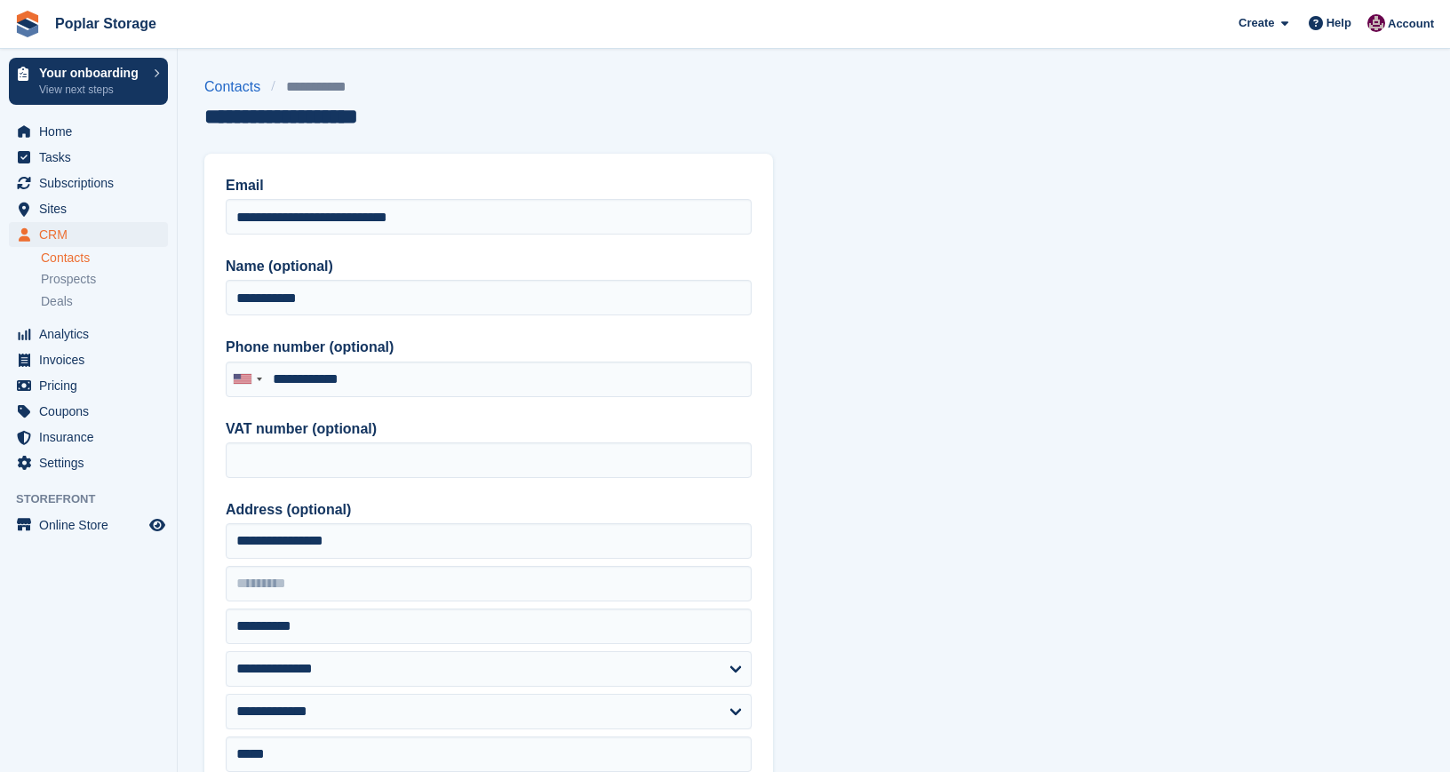
type input "**********"
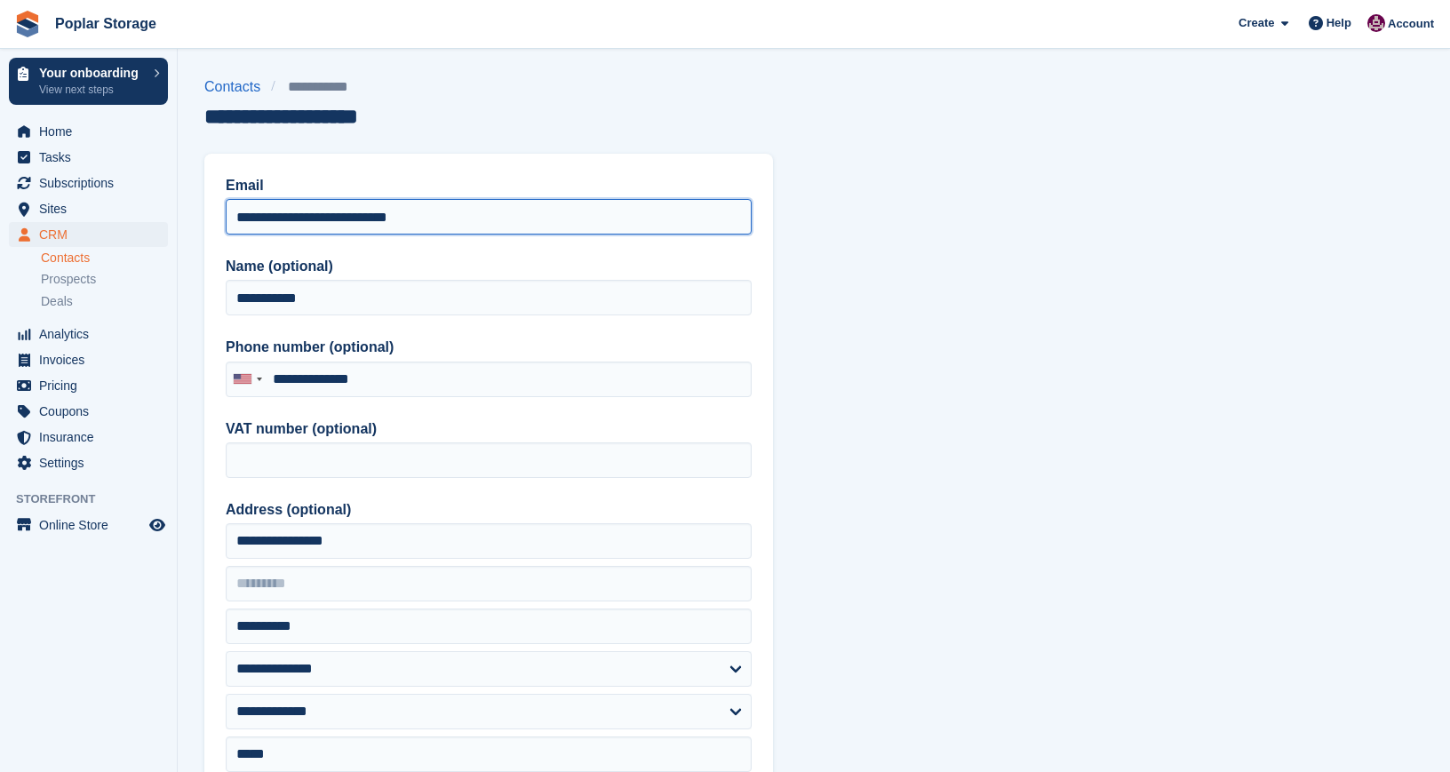
click at [292, 217] on input "**********" at bounding box center [489, 217] width 526 height 36
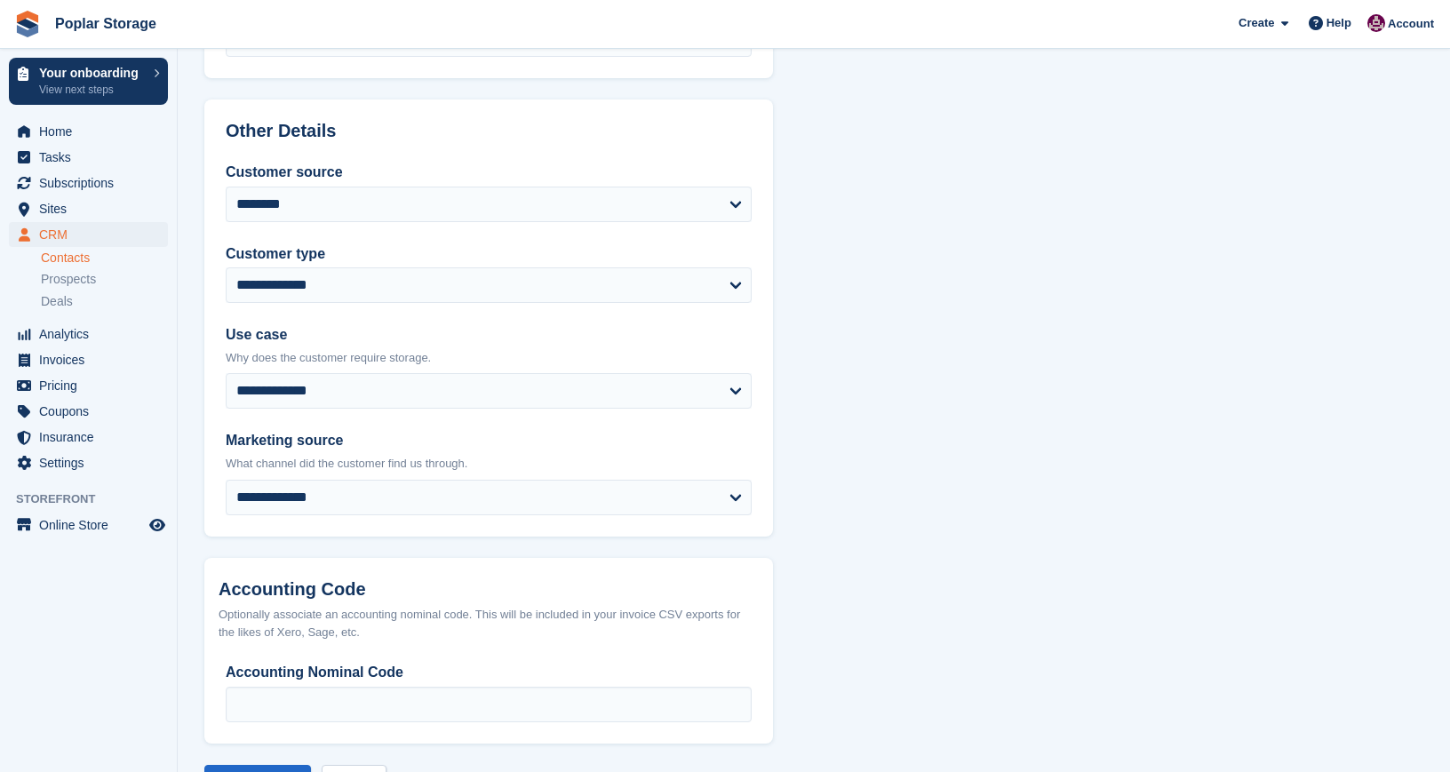
scroll to position [784, 0]
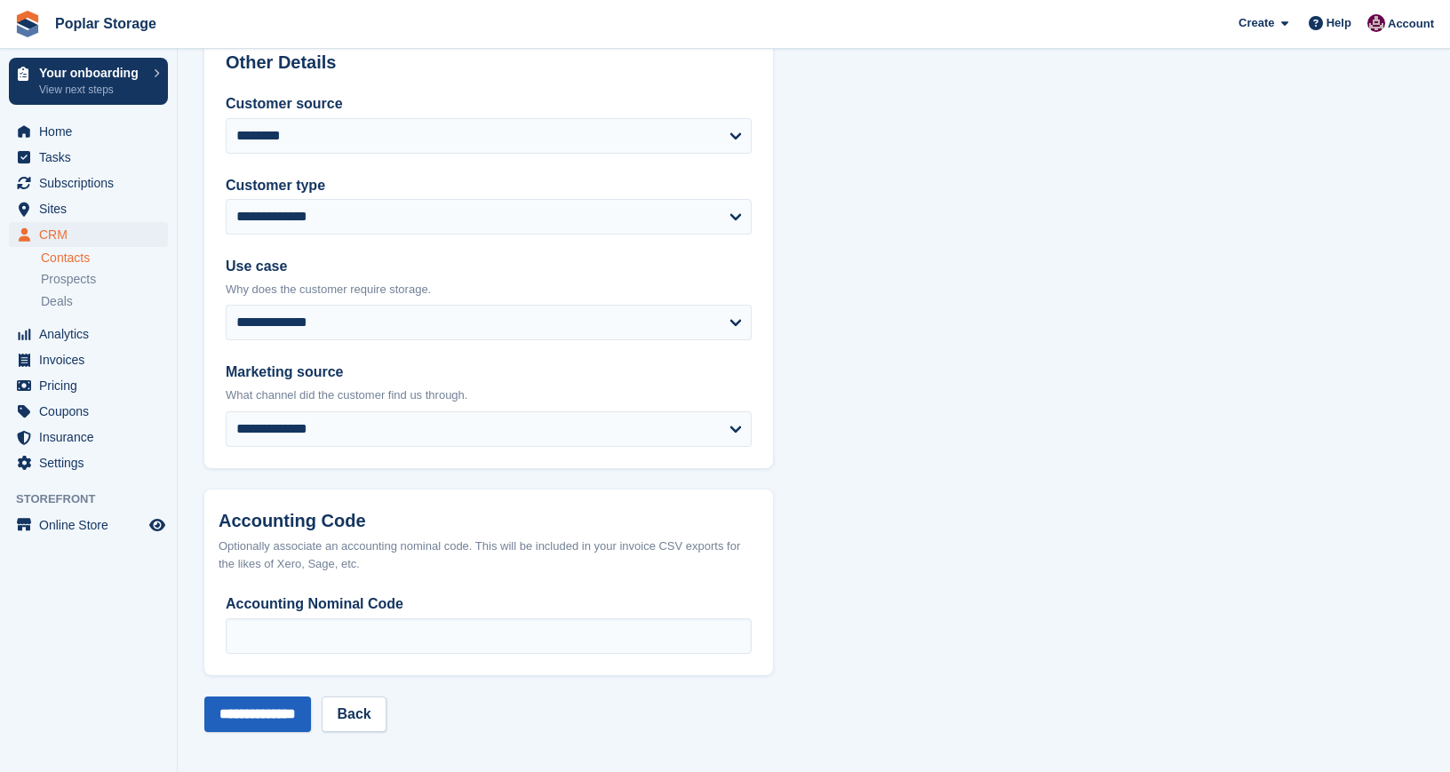
type input "**********"
click at [239, 709] on input "**********" at bounding box center [257, 715] width 107 height 36
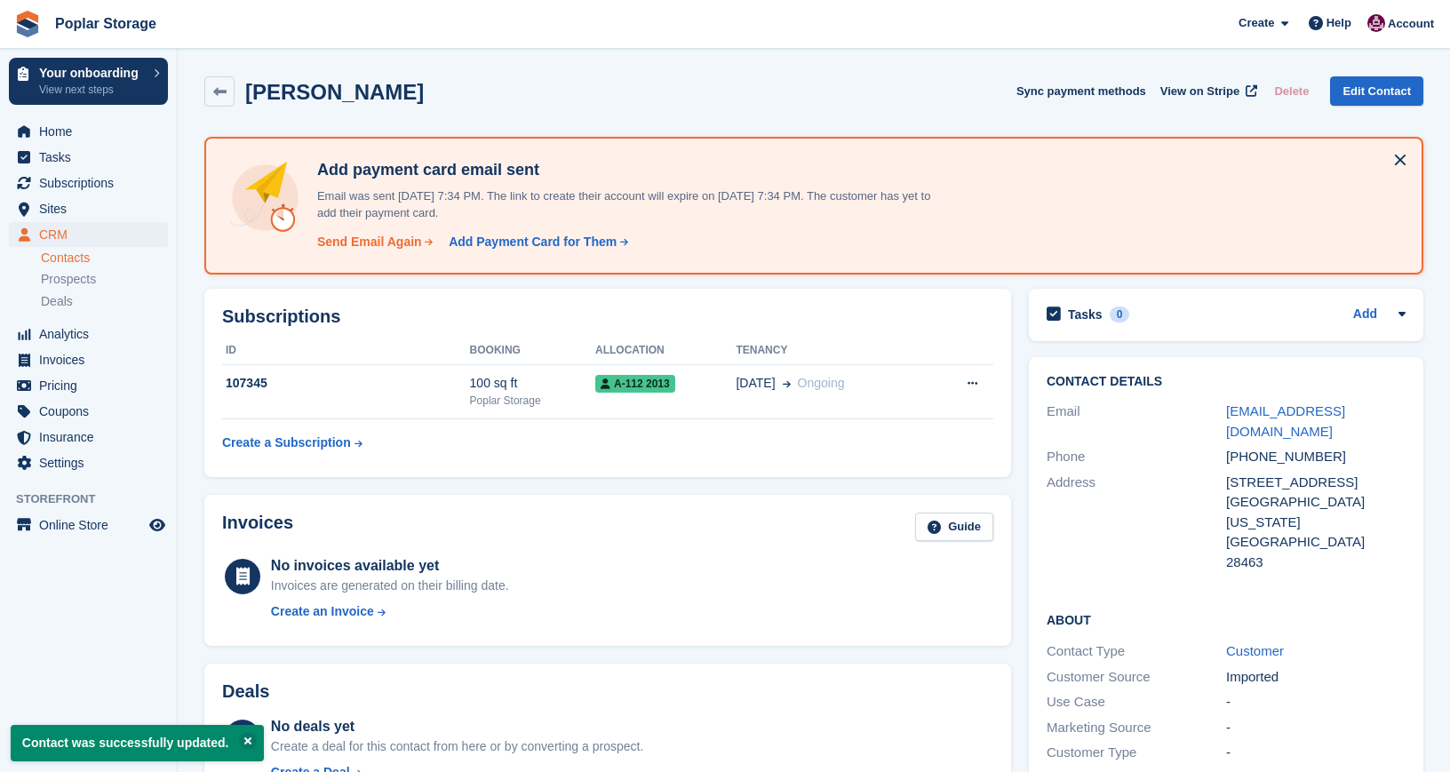
click at [344, 244] on div "Send Email Again" at bounding box center [369, 242] width 105 height 19
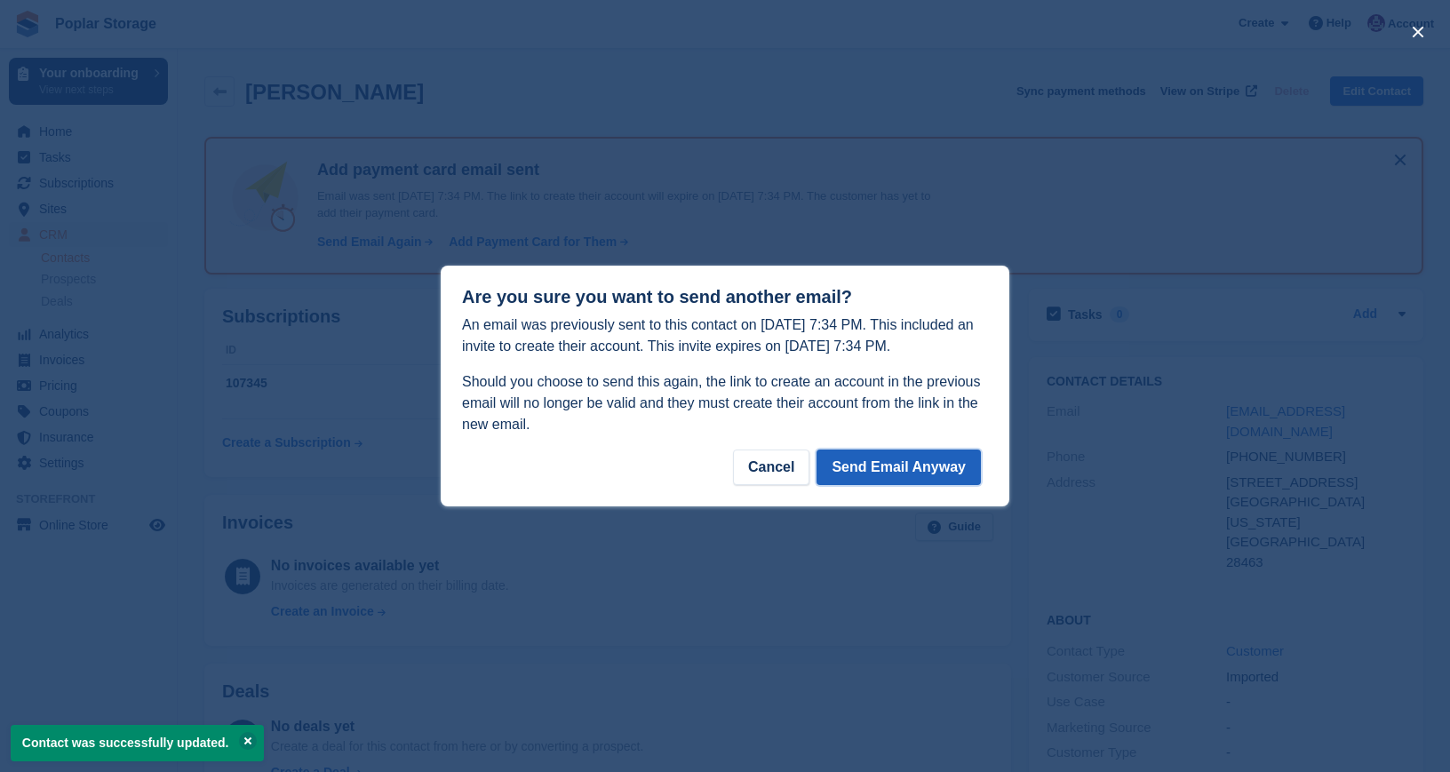
click at [893, 462] on button "Send Email Anyway" at bounding box center [899, 468] width 164 height 36
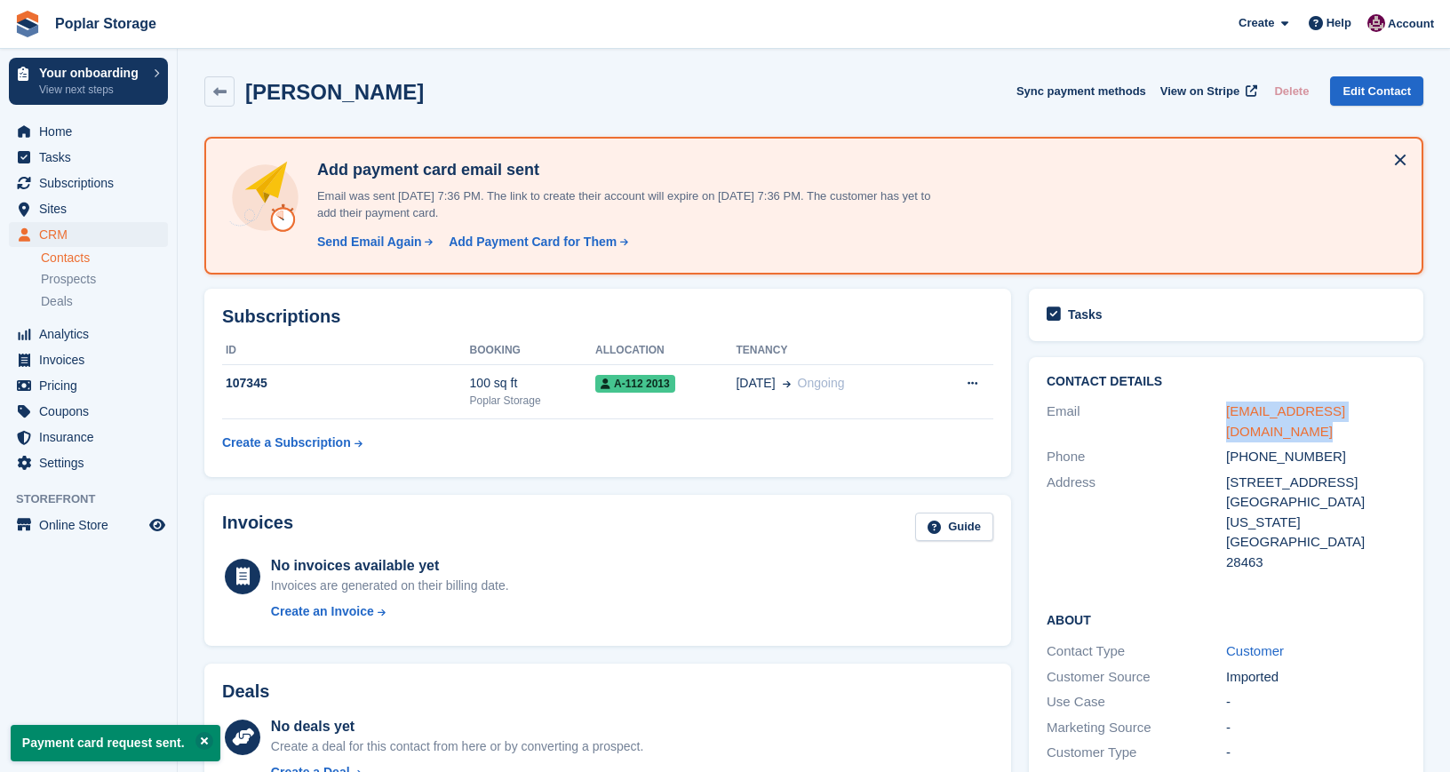
drag, startPoint x: 1254, startPoint y: 437, endPoint x: 1228, endPoint y: 416, distance: 33.5
click at [1228, 416] on div "ed@carolinacoastelectric.com" at bounding box center [1316, 422] width 180 height 40
copy link "ed@carolinacoastelectric.com"
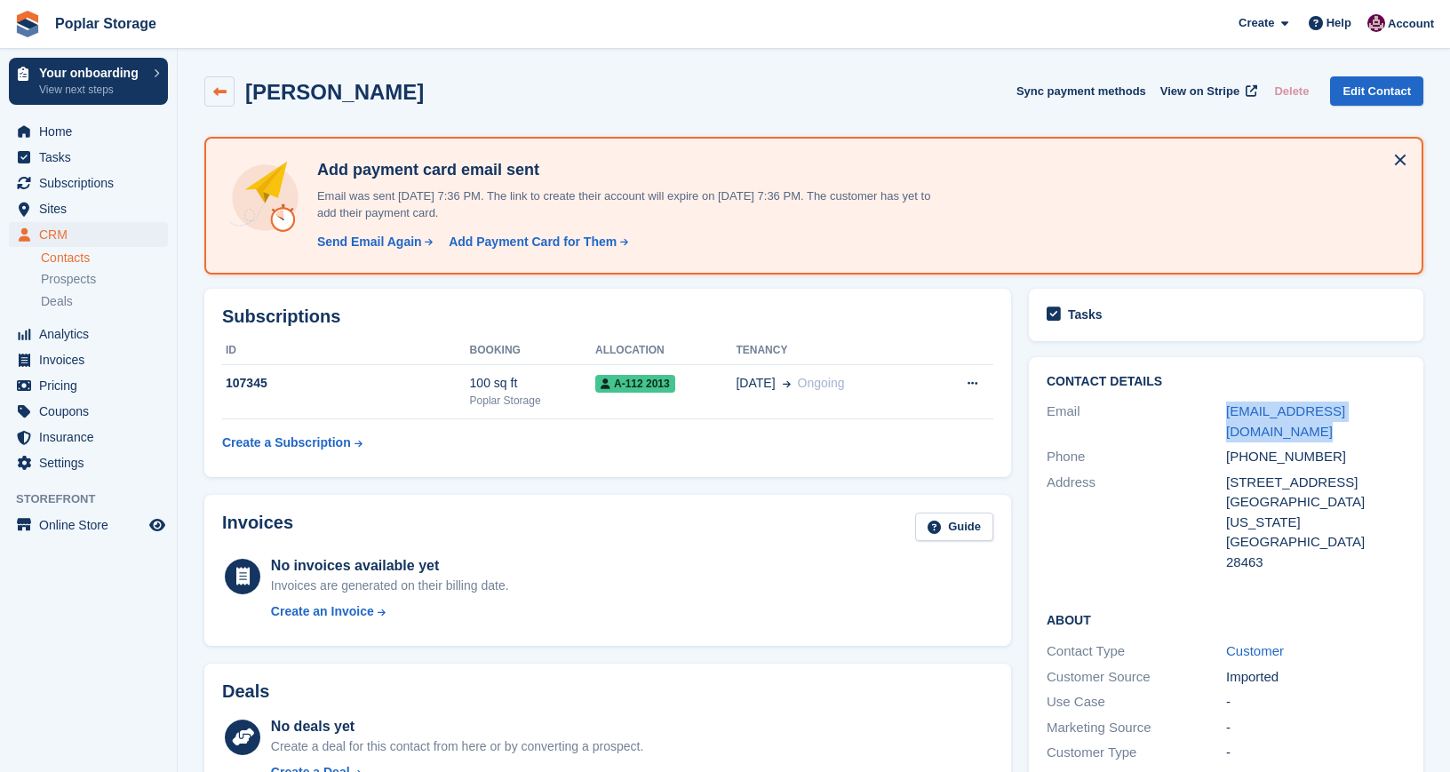
click at [223, 91] on icon at bounding box center [219, 91] width 13 height 13
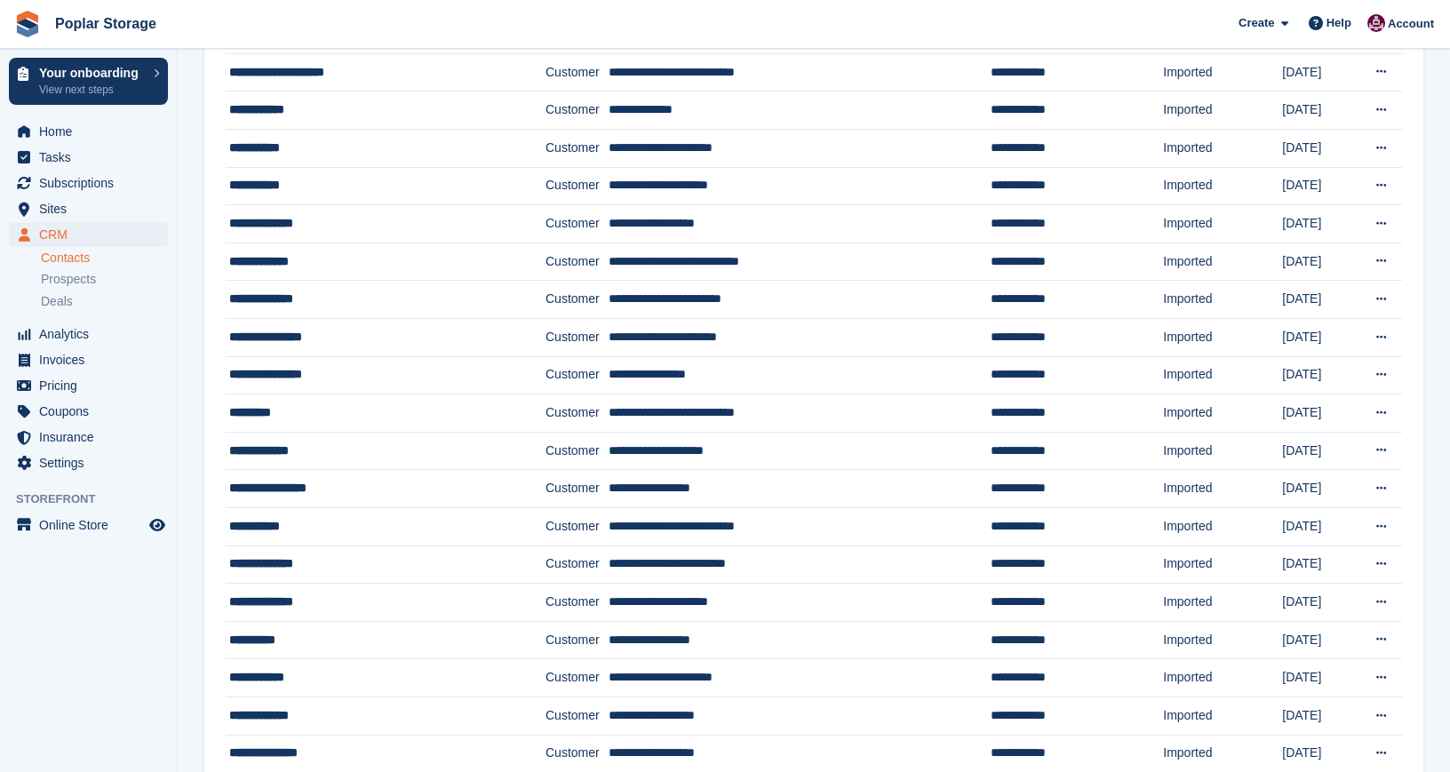
scroll to position [856, 0]
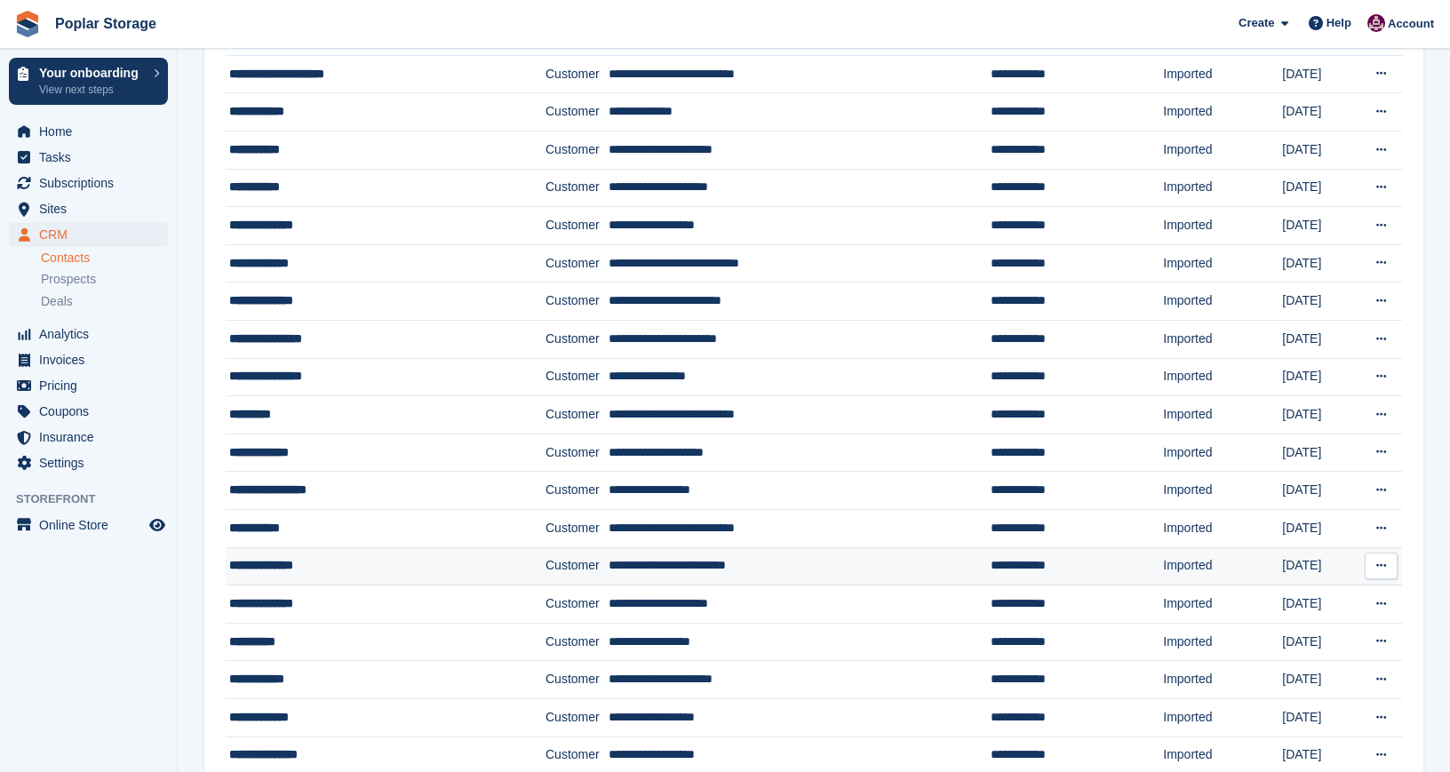
click at [274, 568] on div "**********" at bounding box center [363, 565] width 269 height 19
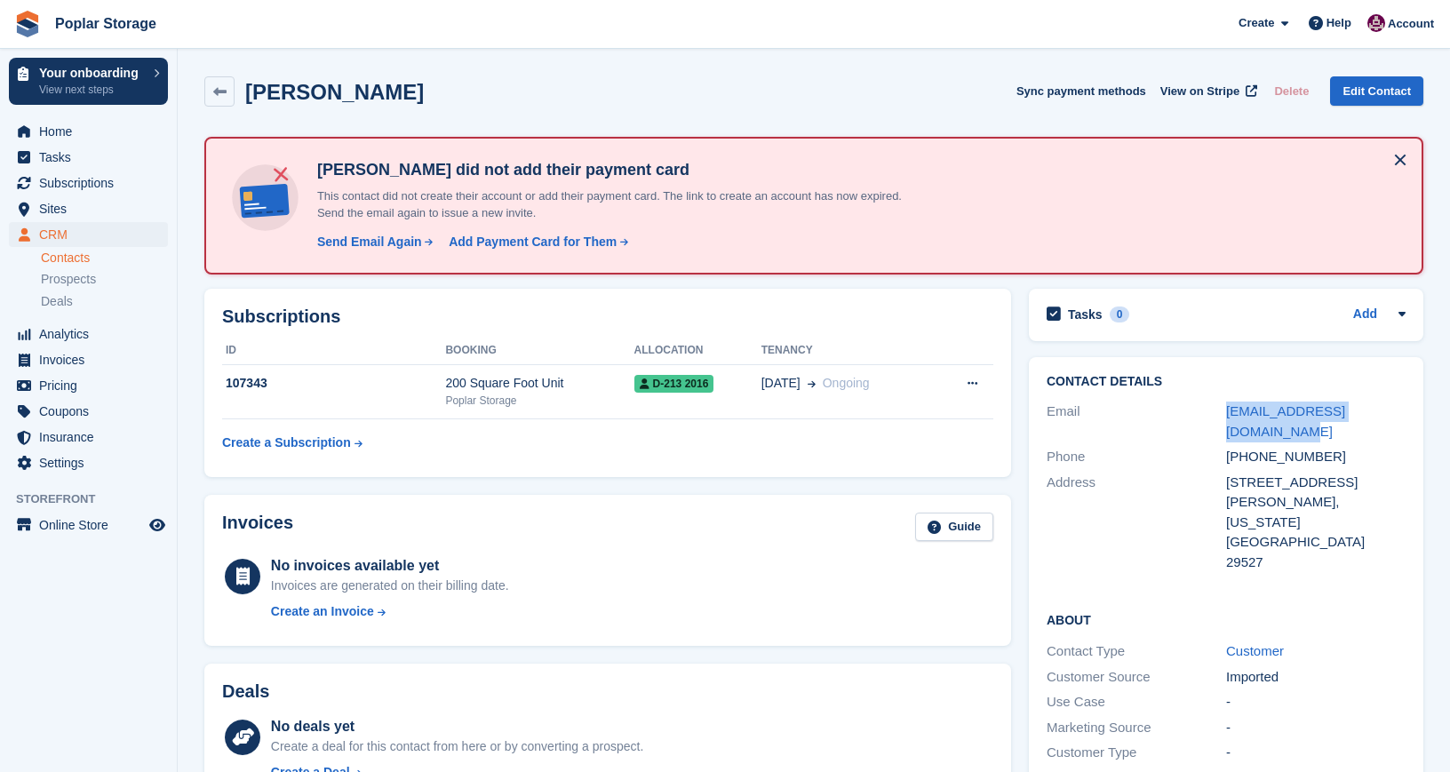
drag, startPoint x: 1255, startPoint y: 427, endPoint x: 1223, endPoint y: 418, distance: 33.5
click at [1223, 418] on div "Email [EMAIL_ADDRESS][DOMAIN_NAME]" at bounding box center [1226, 421] width 359 height 45
copy div "[EMAIL_ADDRESS][DOMAIN_NAME]"
click at [382, 243] on div "Send Email Again" at bounding box center [369, 242] width 105 height 19
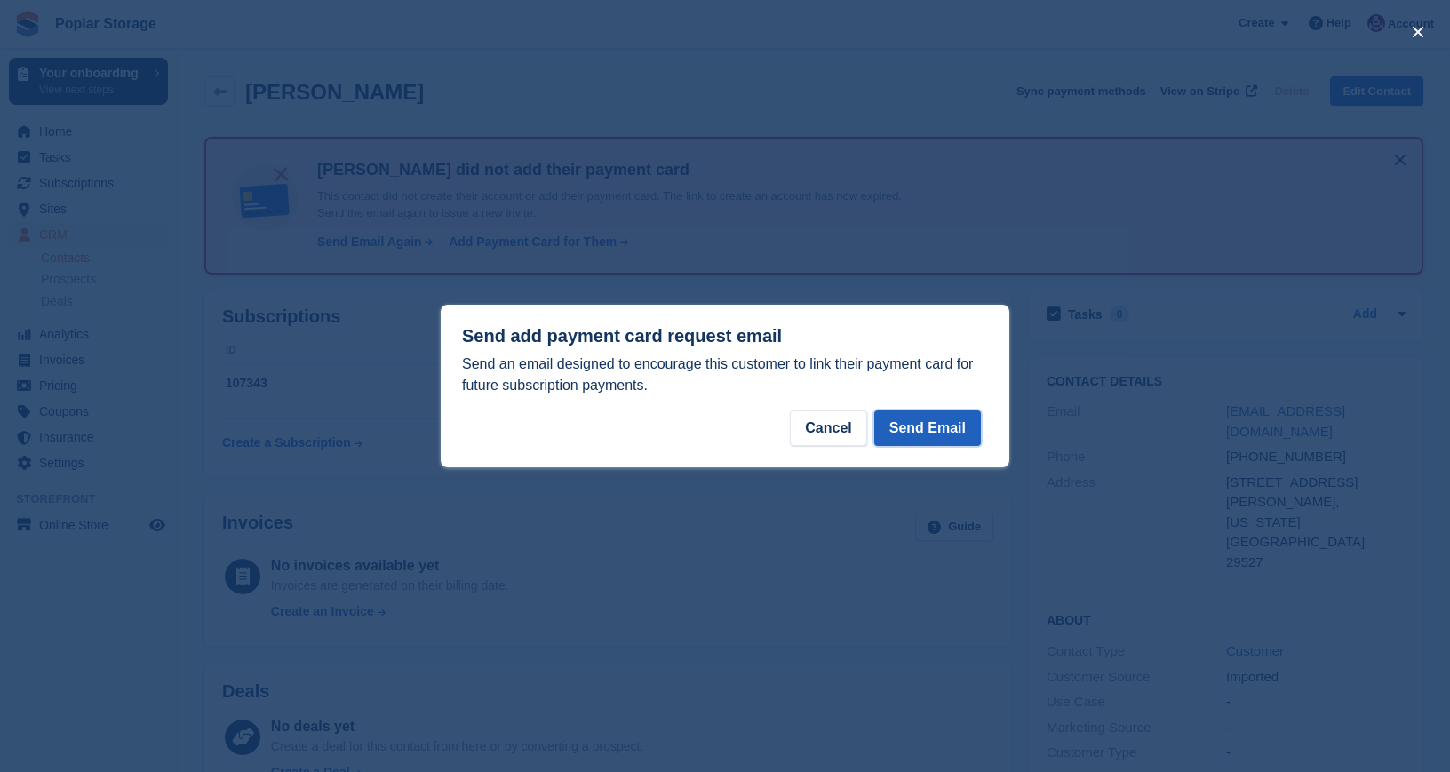
click at [900, 434] on button "Send Email" at bounding box center [927, 429] width 107 height 36
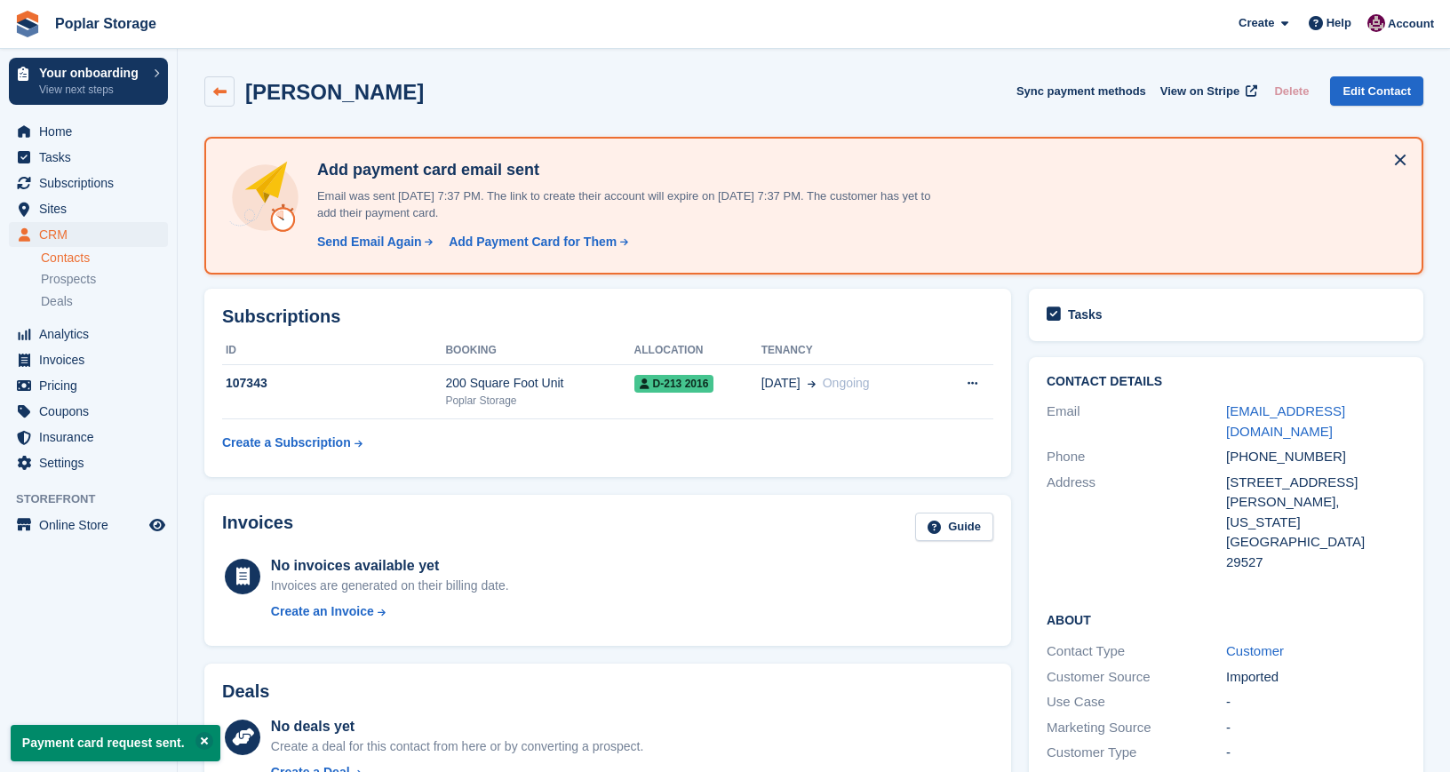
click at [221, 92] on icon at bounding box center [219, 91] width 13 height 13
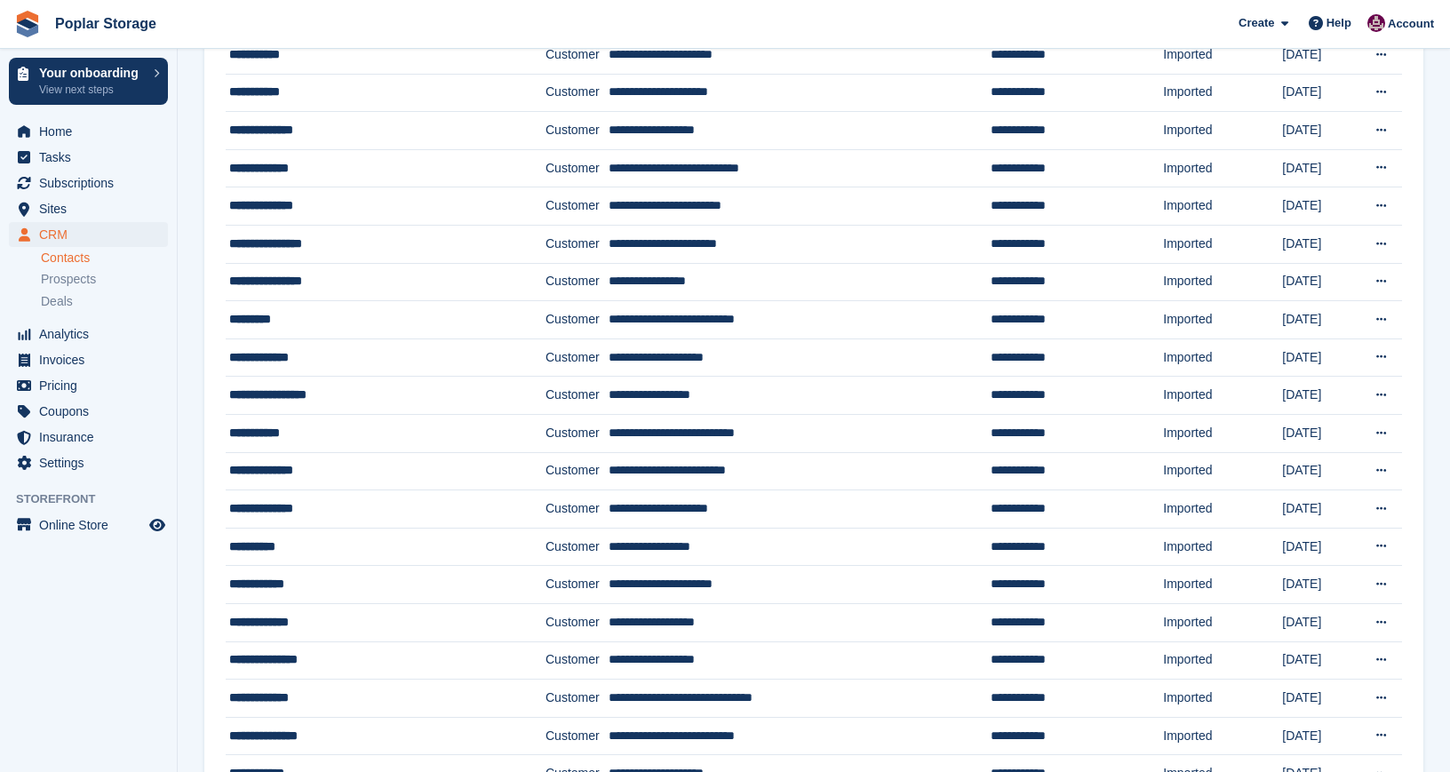
scroll to position [955, 0]
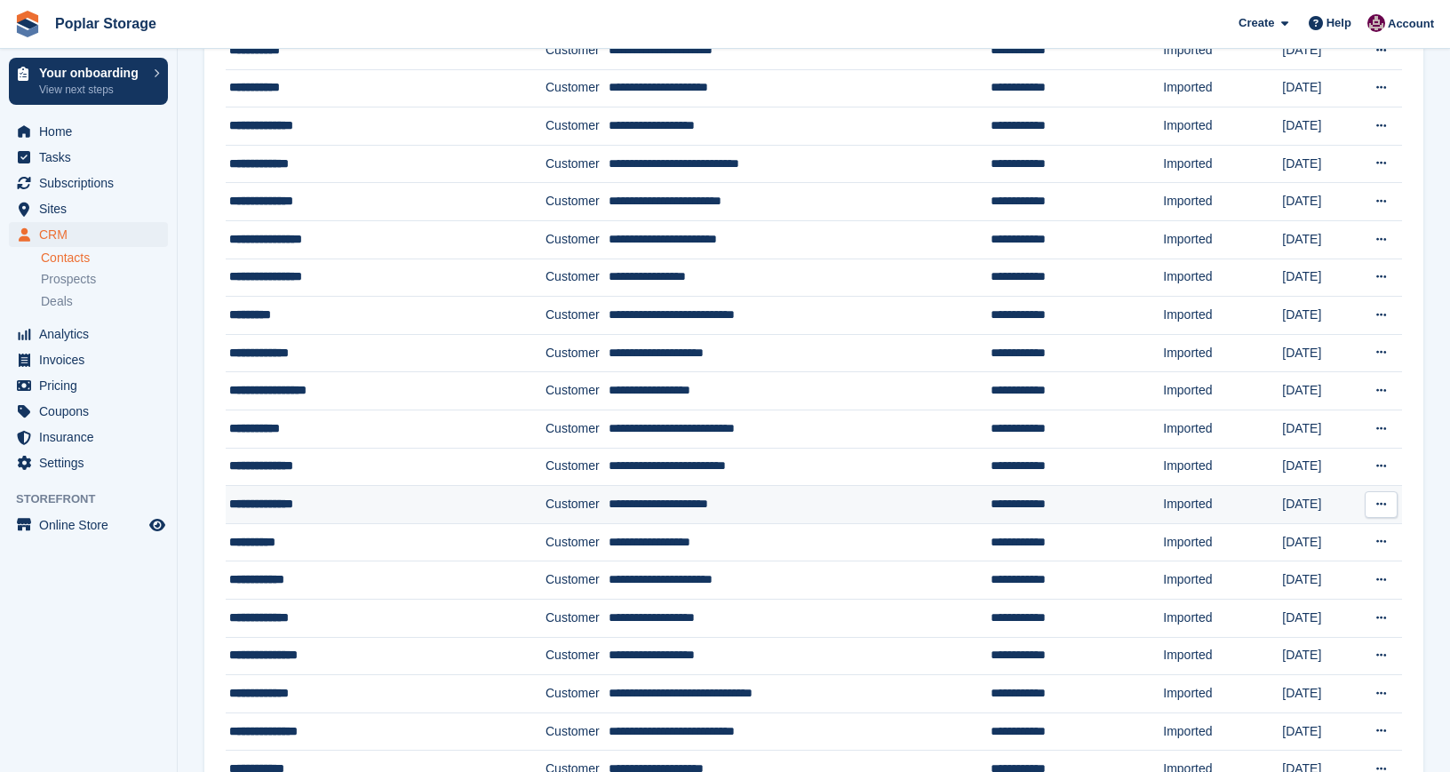
click at [264, 504] on div "**********" at bounding box center [363, 504] width 269 height 19
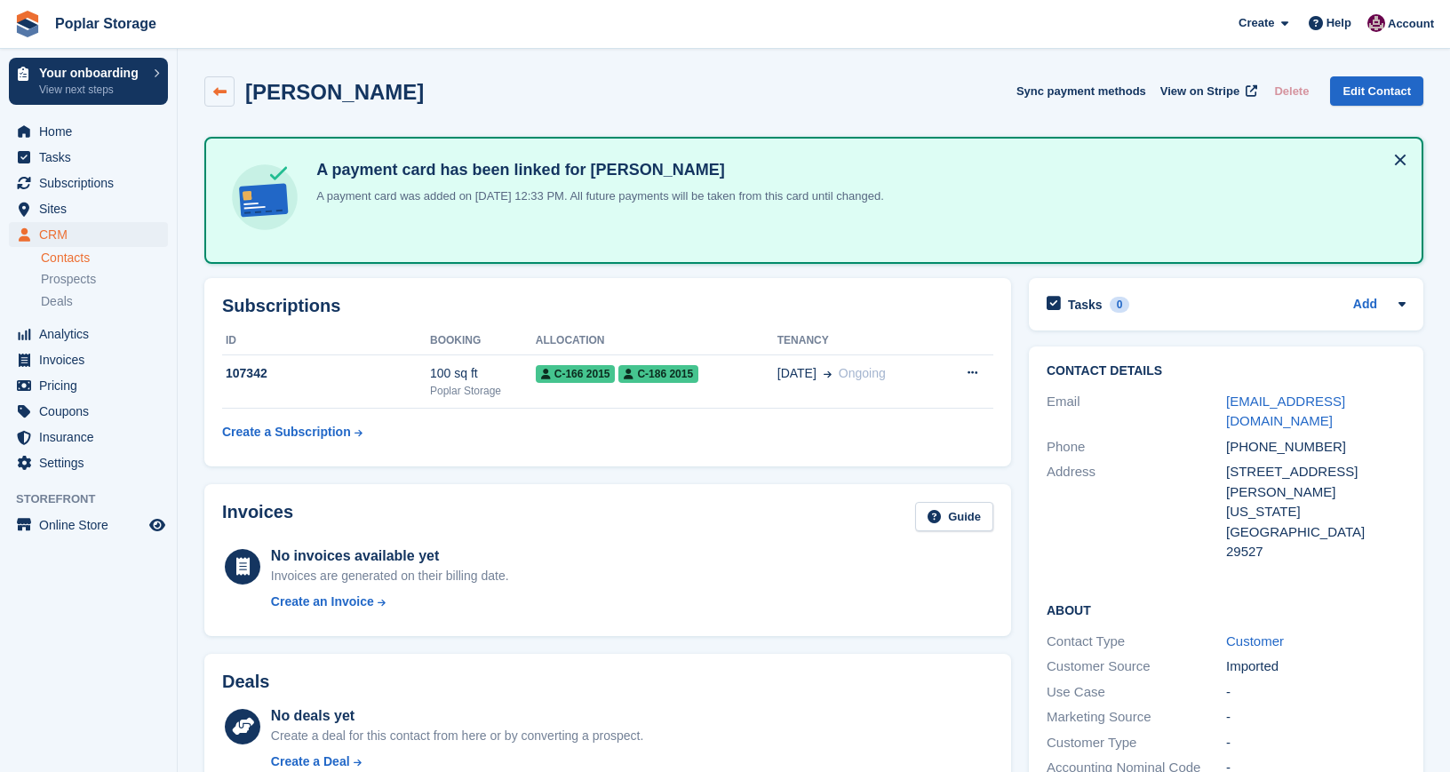
click at [216, 91] on icon at bounding box center [219, 91] width 13 height 13
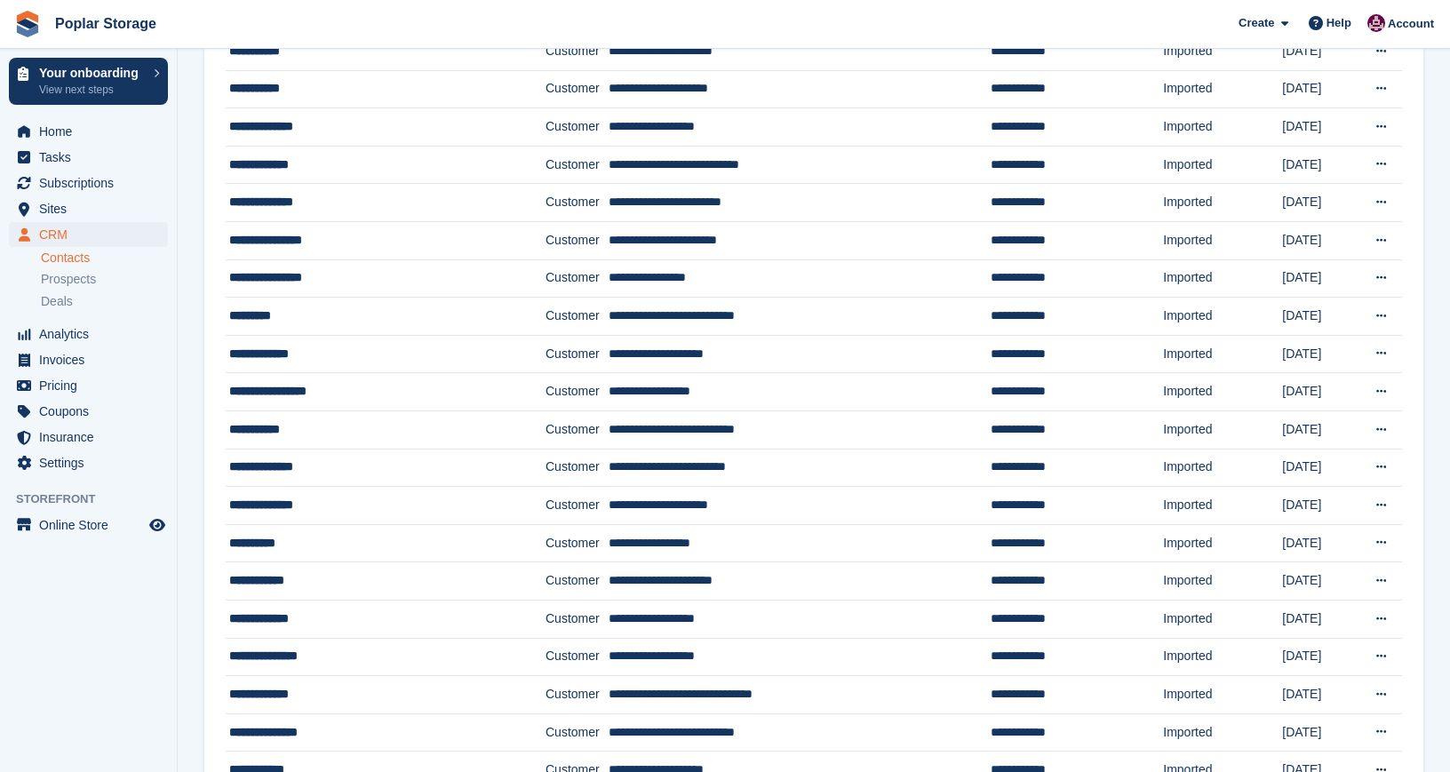
scroll to position [965, 0]
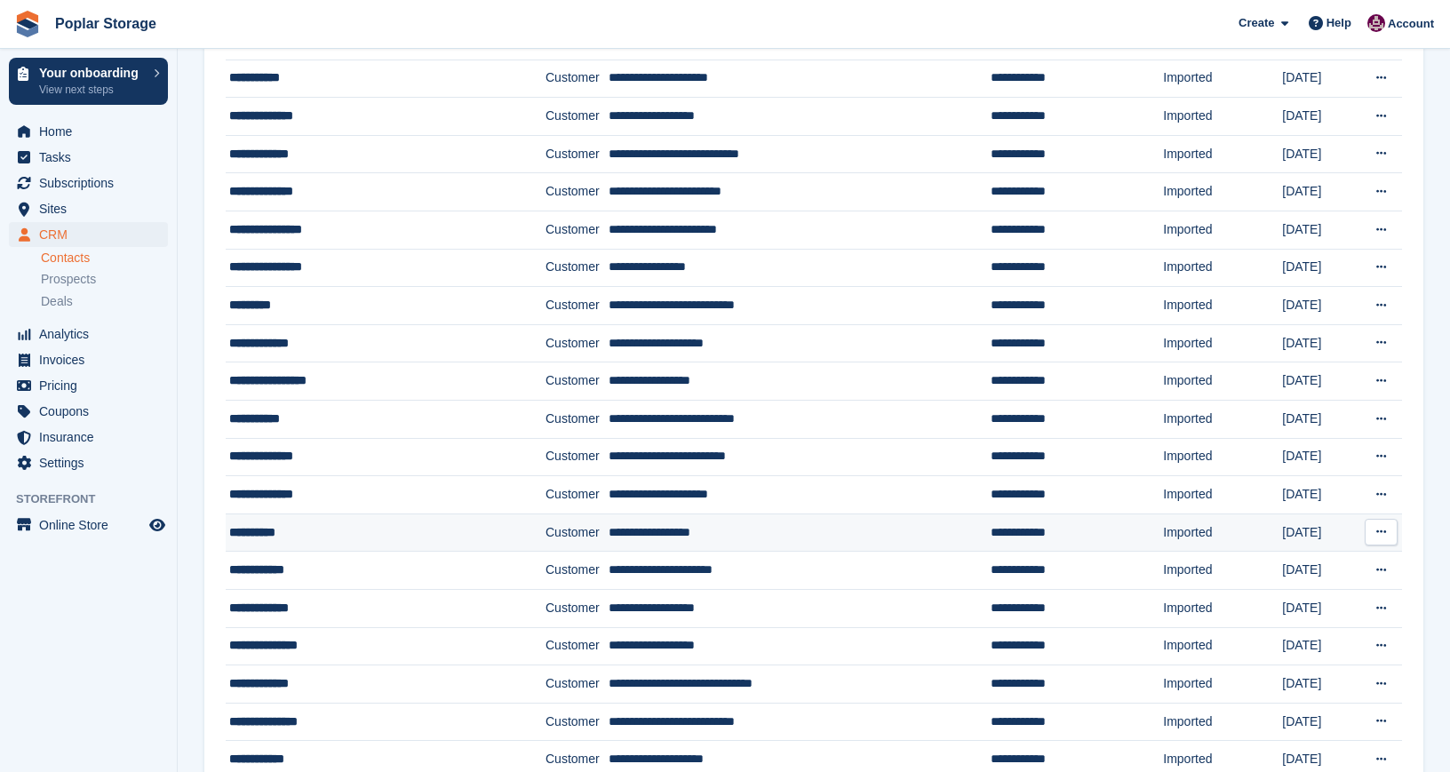
click at [283, 528] on div "**********" at bounding box center [363, 532] width 269 height 19
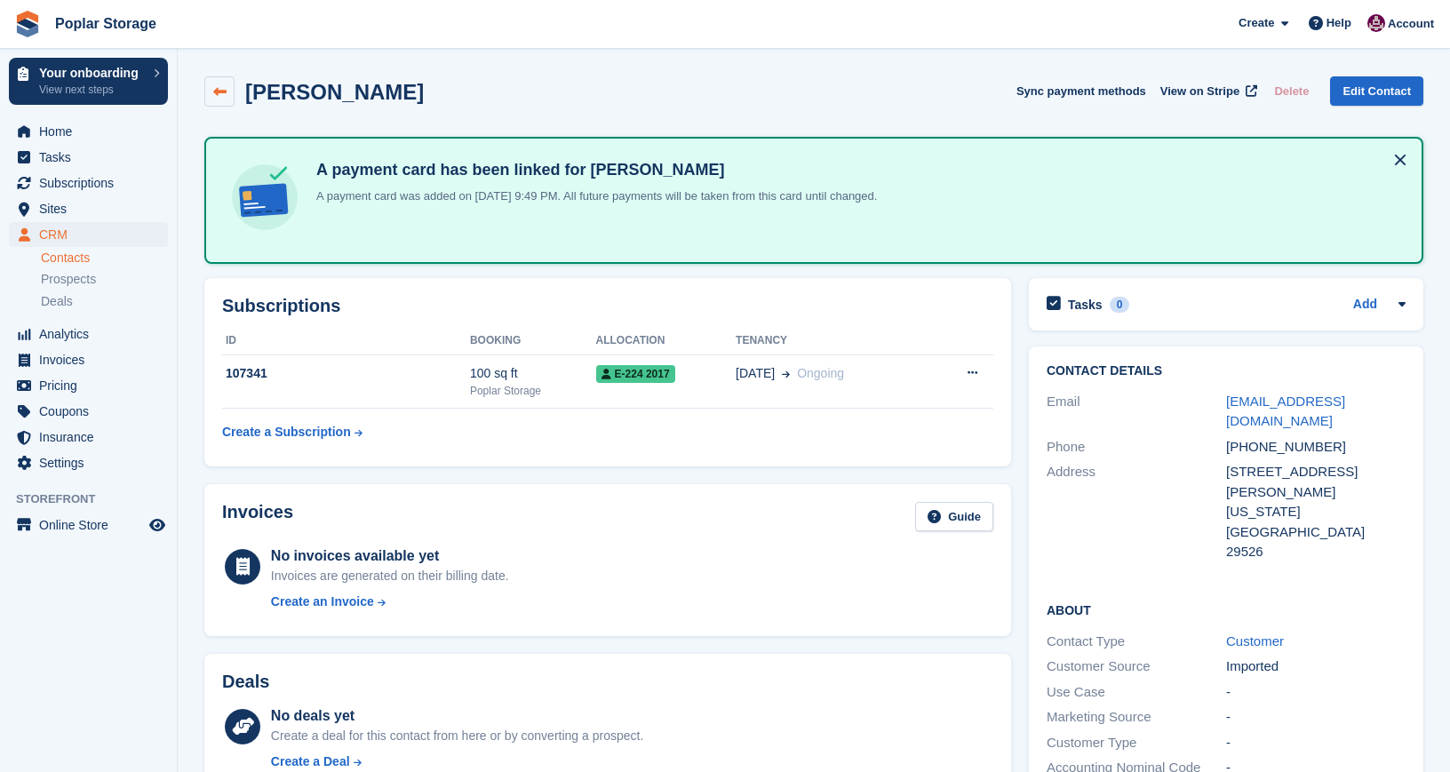
click at [218, 94] on icon at bounding box center [219, 91] width 13 height 13
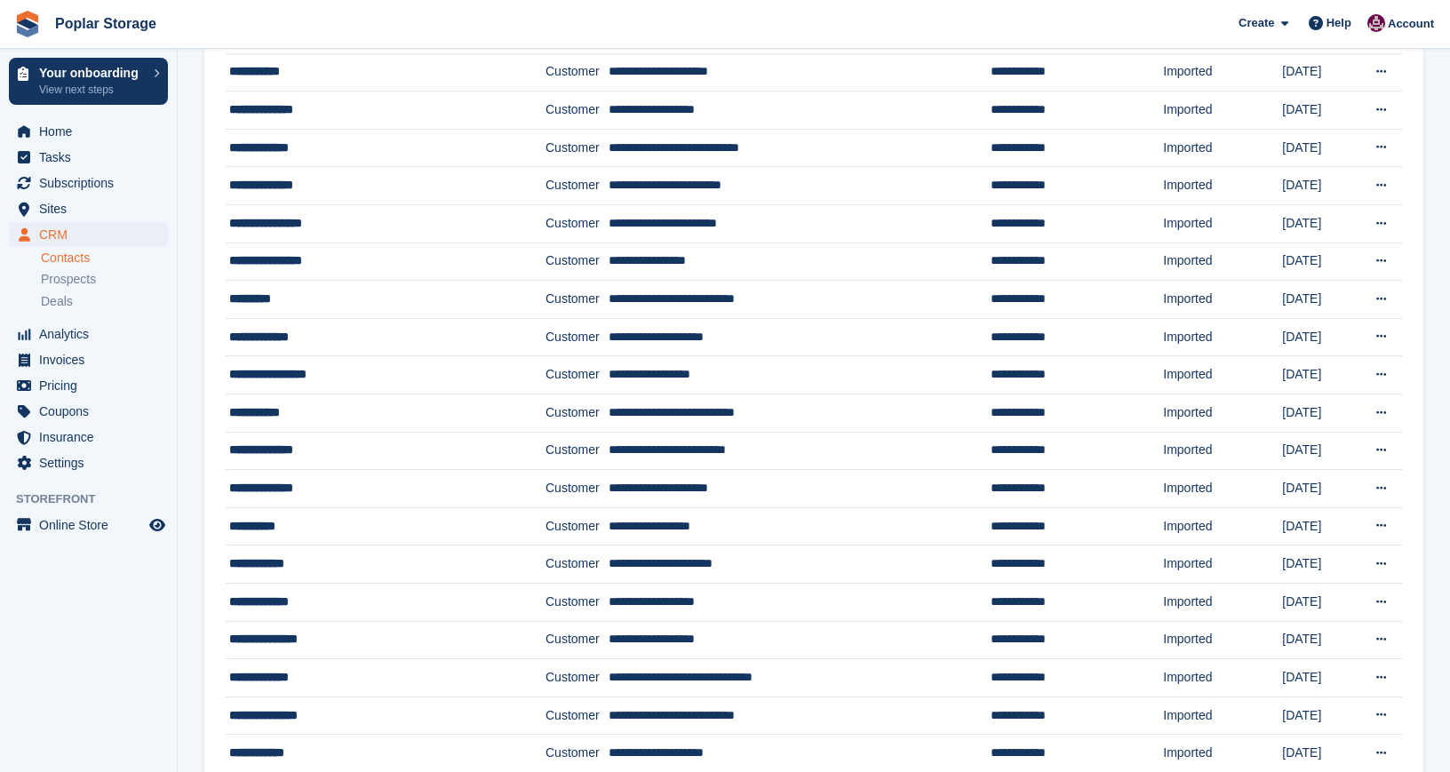
scroll to position [1019, 0]
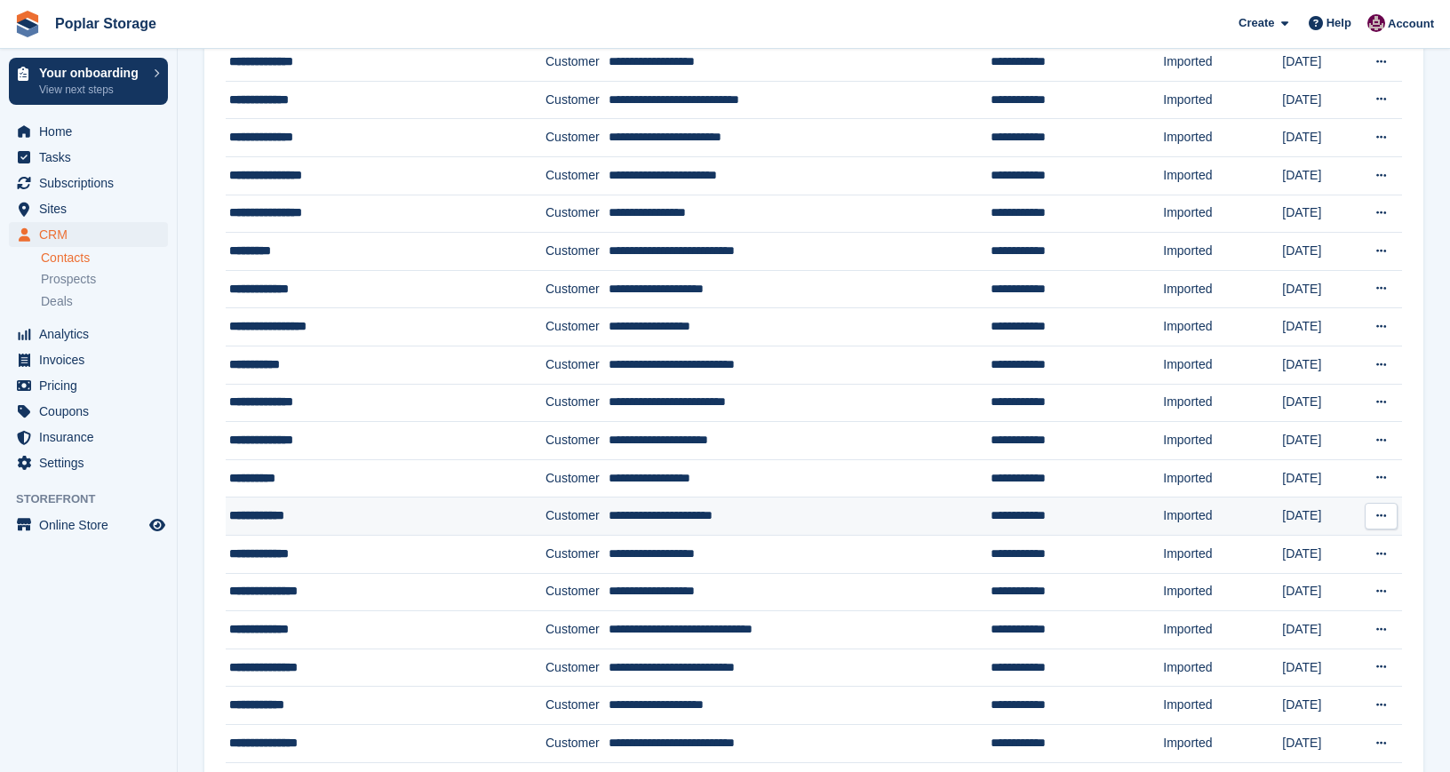
click at [275, 519] on div "**********" at bounding box center [363, 516] width 269 height 19
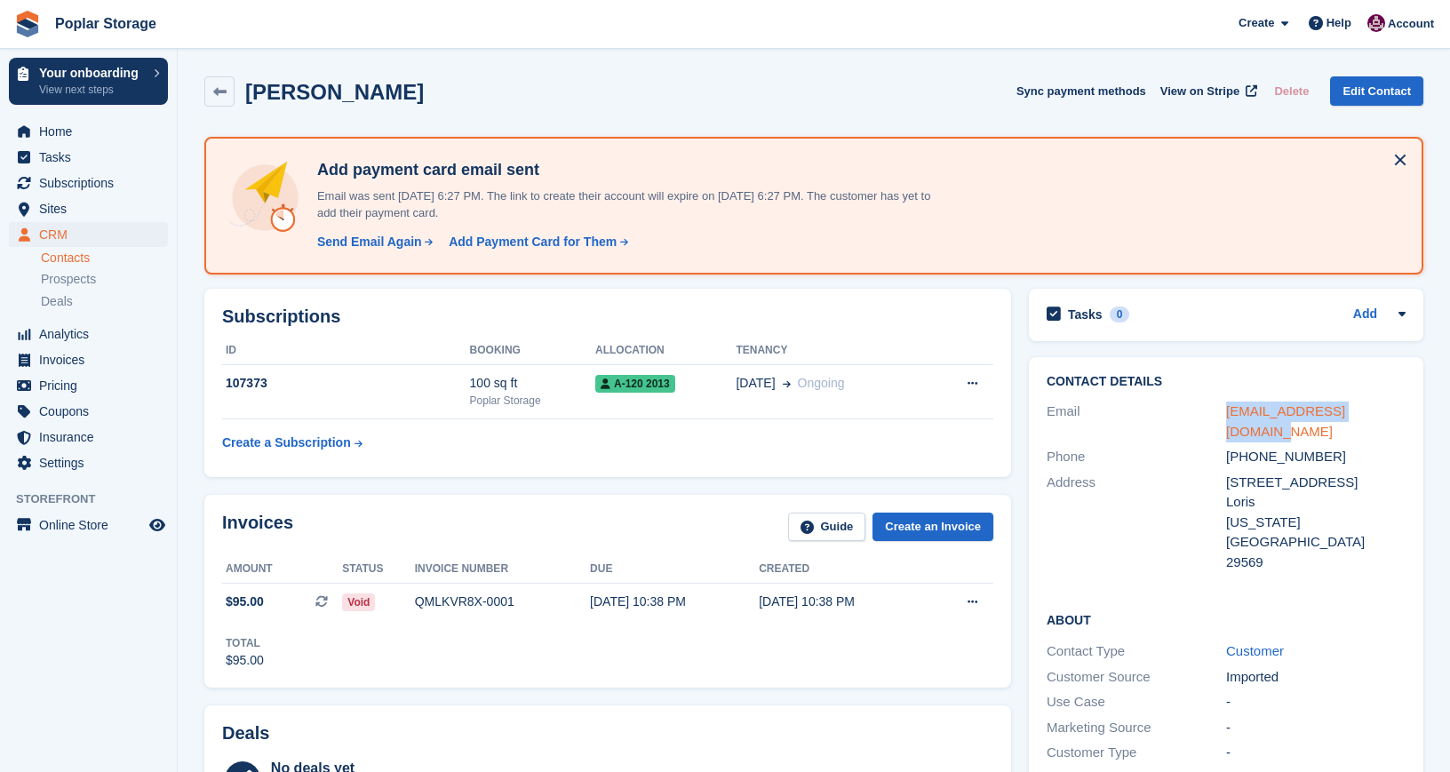
drag, startPoint x: 1394, startPoint y: 410, endPoint x: 1226, endPoint y: 410, distance: 168.0
click at [1226, 410] on div "bradykimberly@yahoo.com" at bounding box center [1316, 422] width 180 height 40
copy link "bradykimberly@yahoo.com"
click at [387, 241] on div "Send Email Again" at bounding box center [369, 242] width 105 height 19
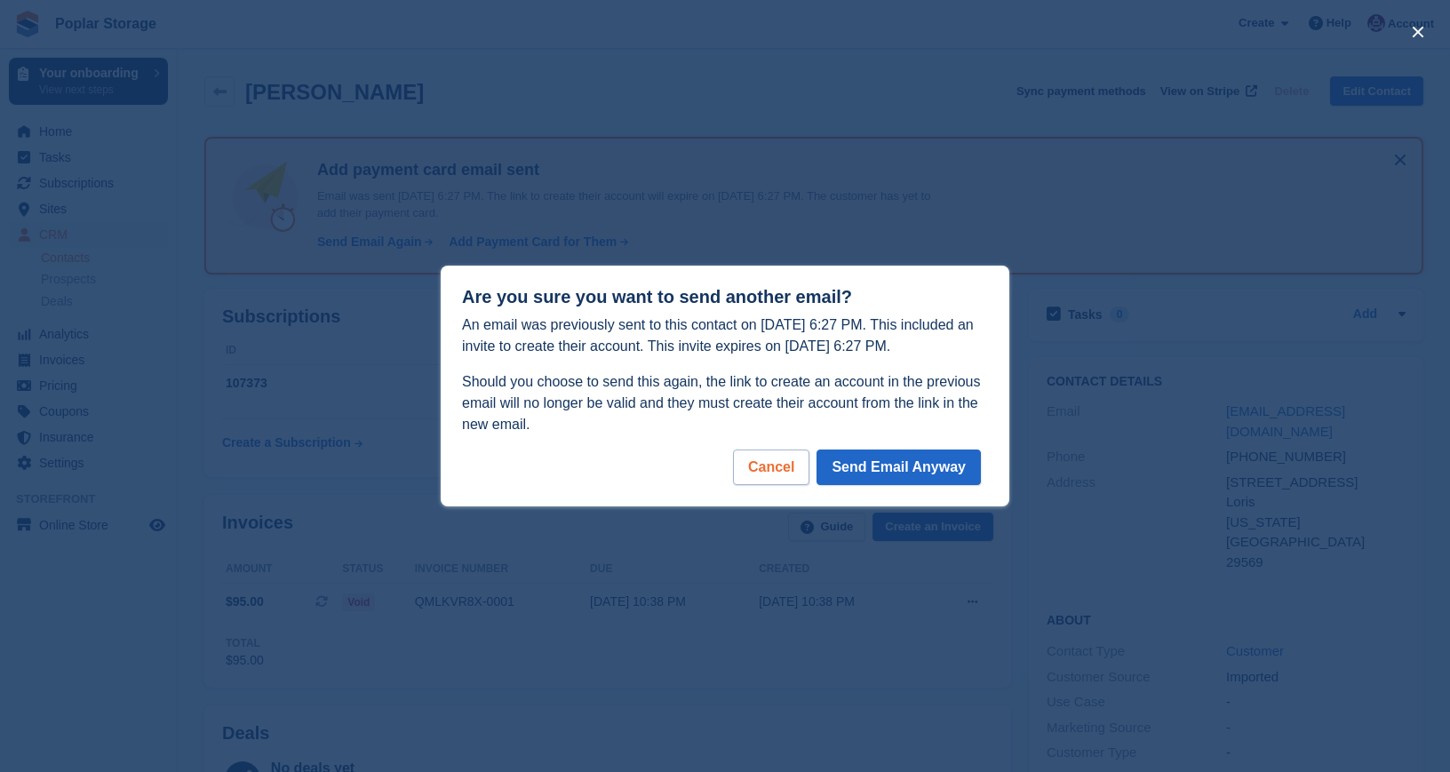
click at [786, 461] on div "Cancel" at bounding box center [771, 468] width 76 height 36
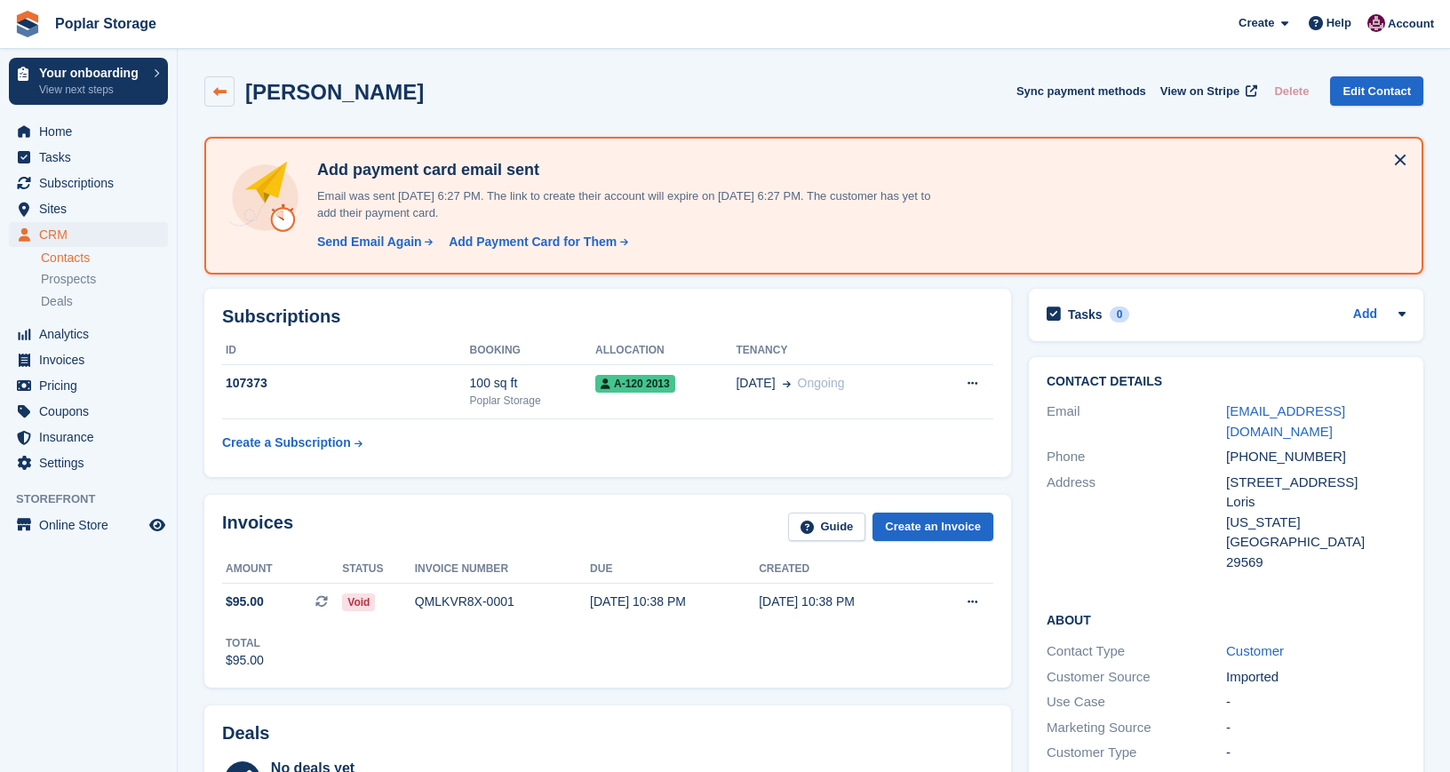
click at [219, 88] on icon at bounding box center [219, 91] width 13 height 13
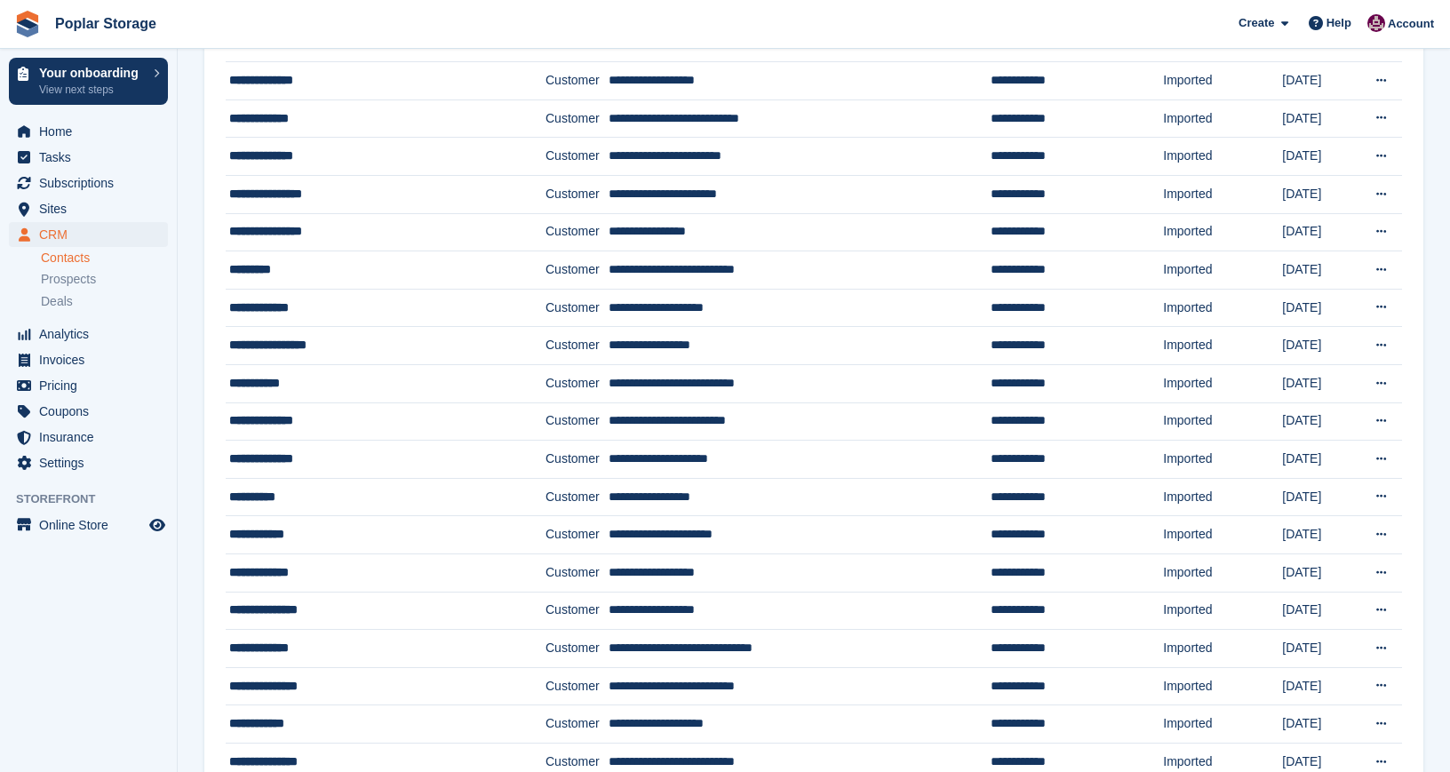
scroll to position [1006, 0]
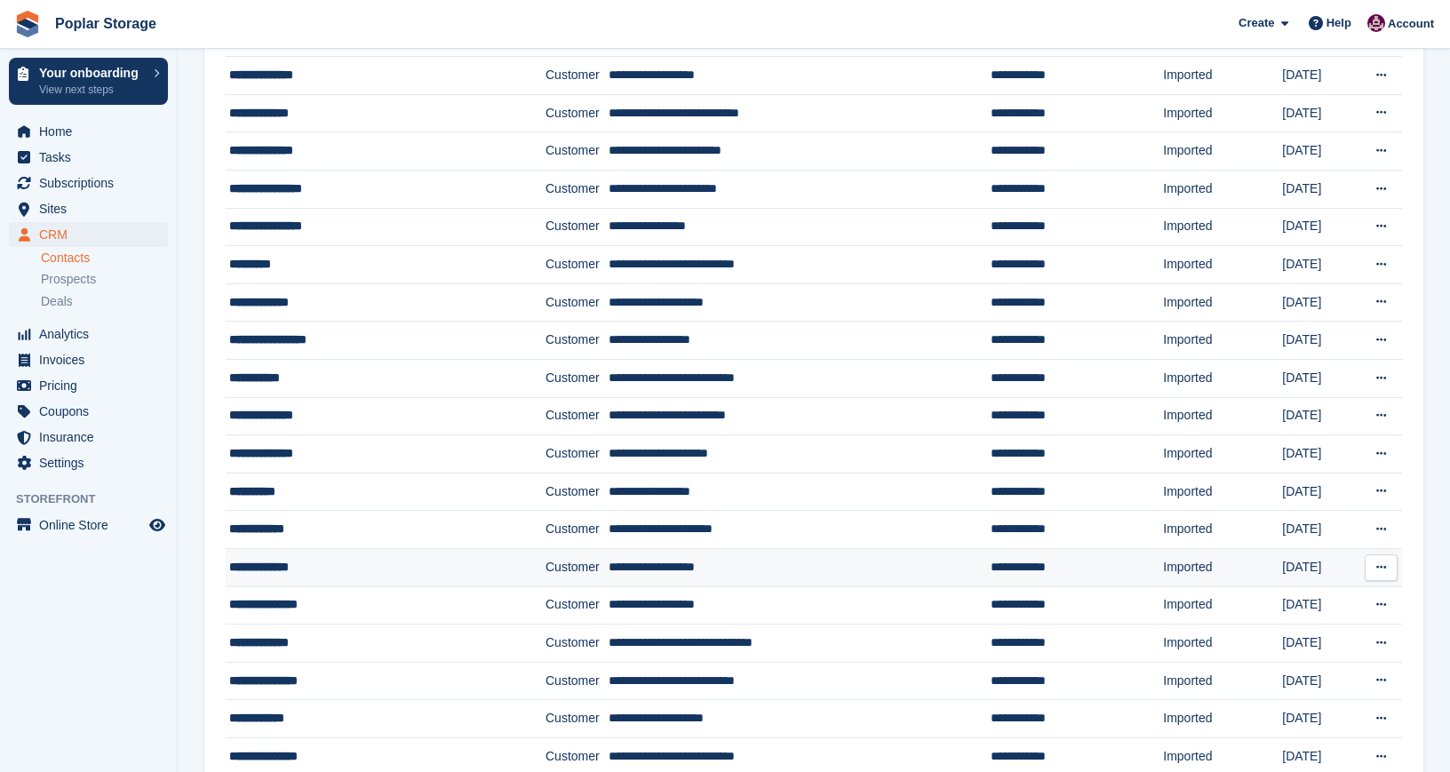
click at [290, 566] on div "**********" at bounding box center [363, 567] width 269 height 19
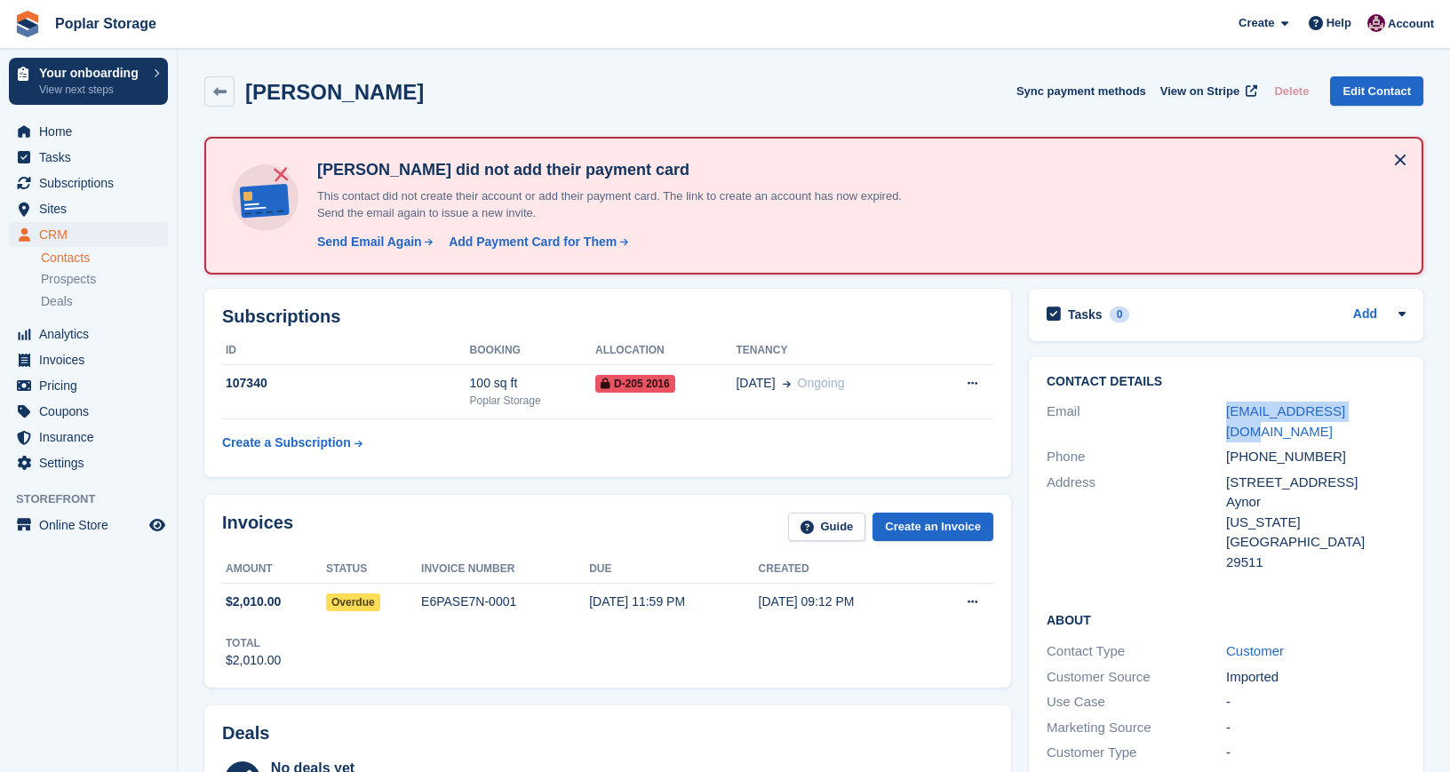
drag, startPoint x: 1374, startPoint y: 407, endPoint x: 1225, endPoint y: 405, distance: 149.3
click at [1225, 405] on div "Email richiem84@yahoo.com" at bounding box center [1226, 421] width 359 height 45
copy div "richiem84@yahoo.com"
click at [360, 238] on div "Send Email Again" at bounding box center [369, 242] width 105 height 19
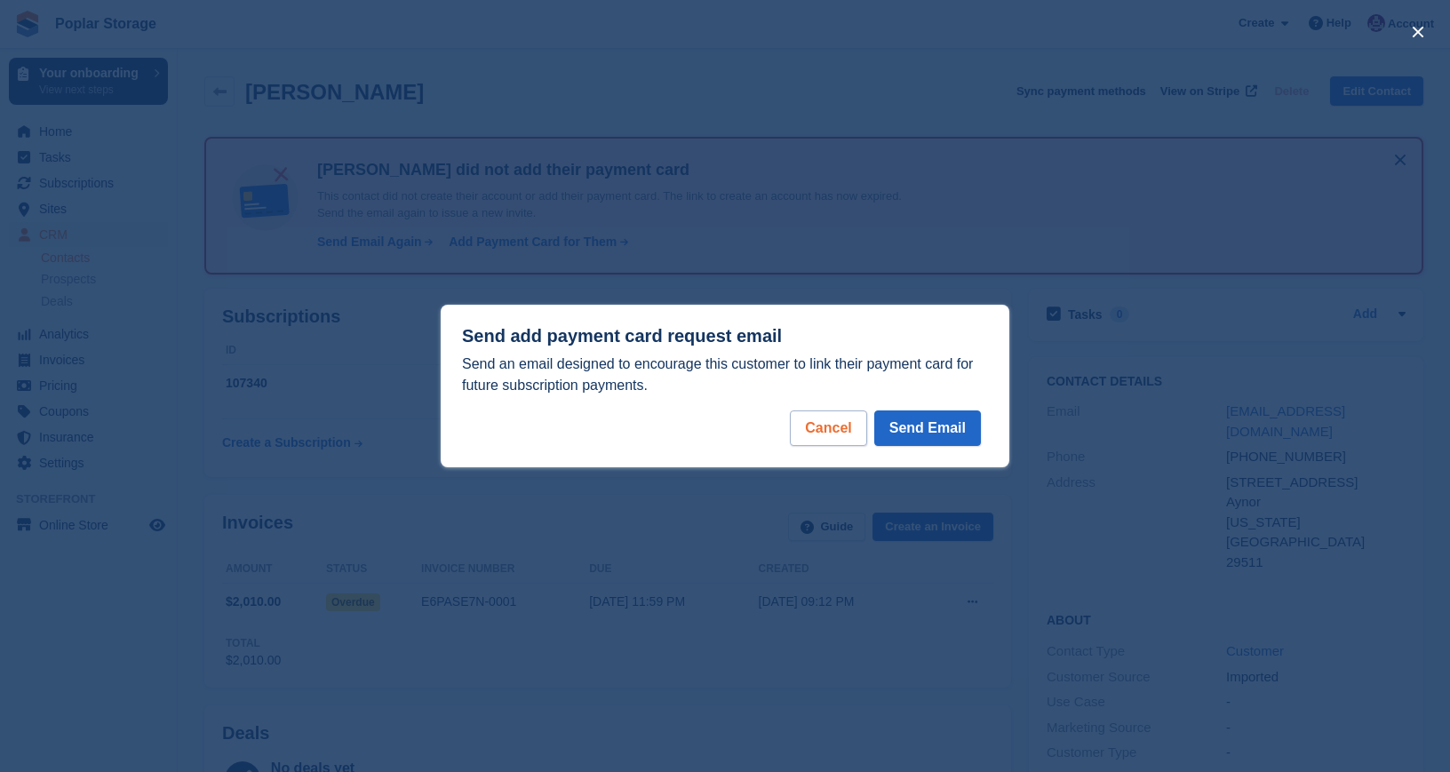
click at [820, 418] on div "Cancel" at bounding box center [828, 429] width 76 height 36
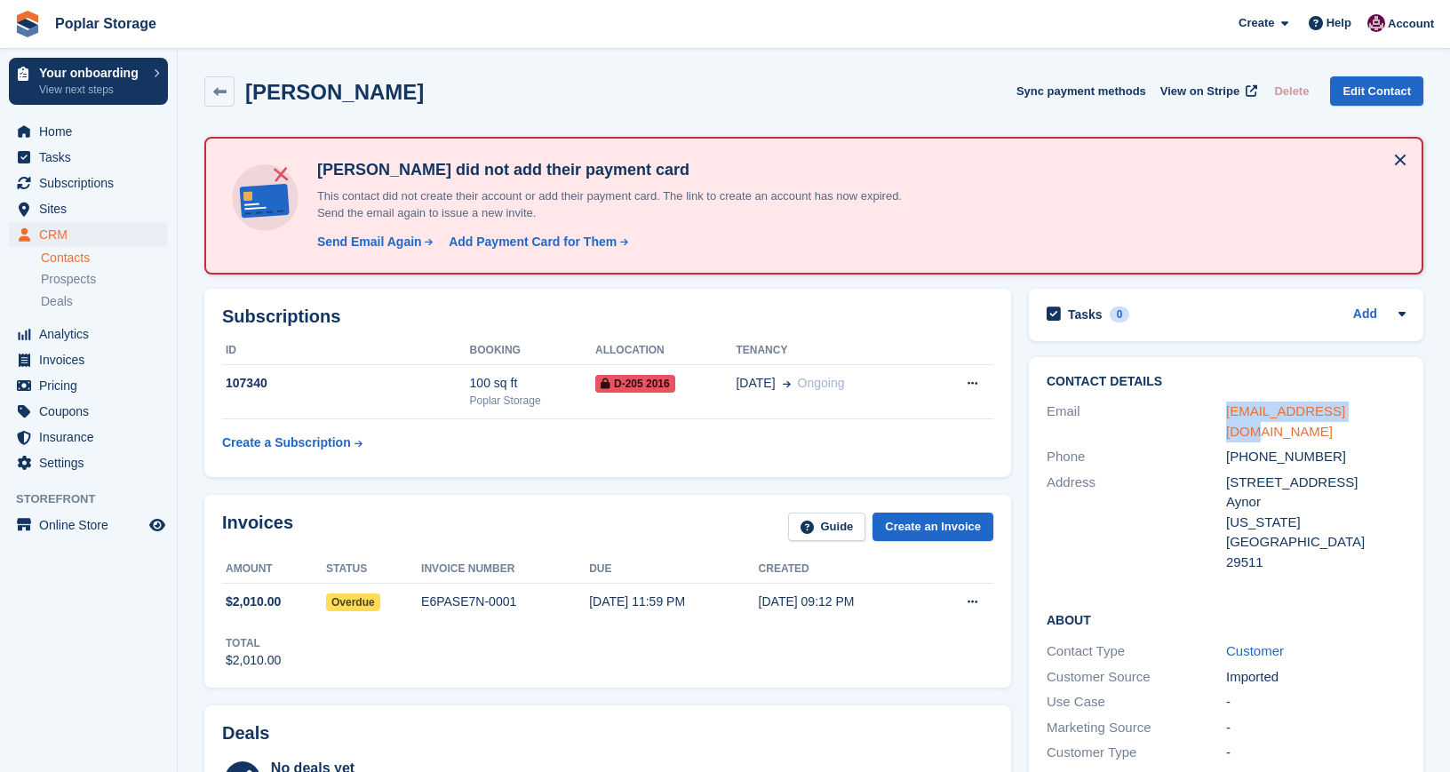
drag, startPoint x: 1379, startPoint y: 411, endPoint x: 1225, endPoint y: 414, distance: 153.8
click at [1226, 414] on div "richiem84@yahoo.com" at bounding box center [1316, 422] width 180 height 40
copy div "richiem84@yahoo.com"
click at [227, 86] on link at bounding box center [219, 91] width 30 height 30
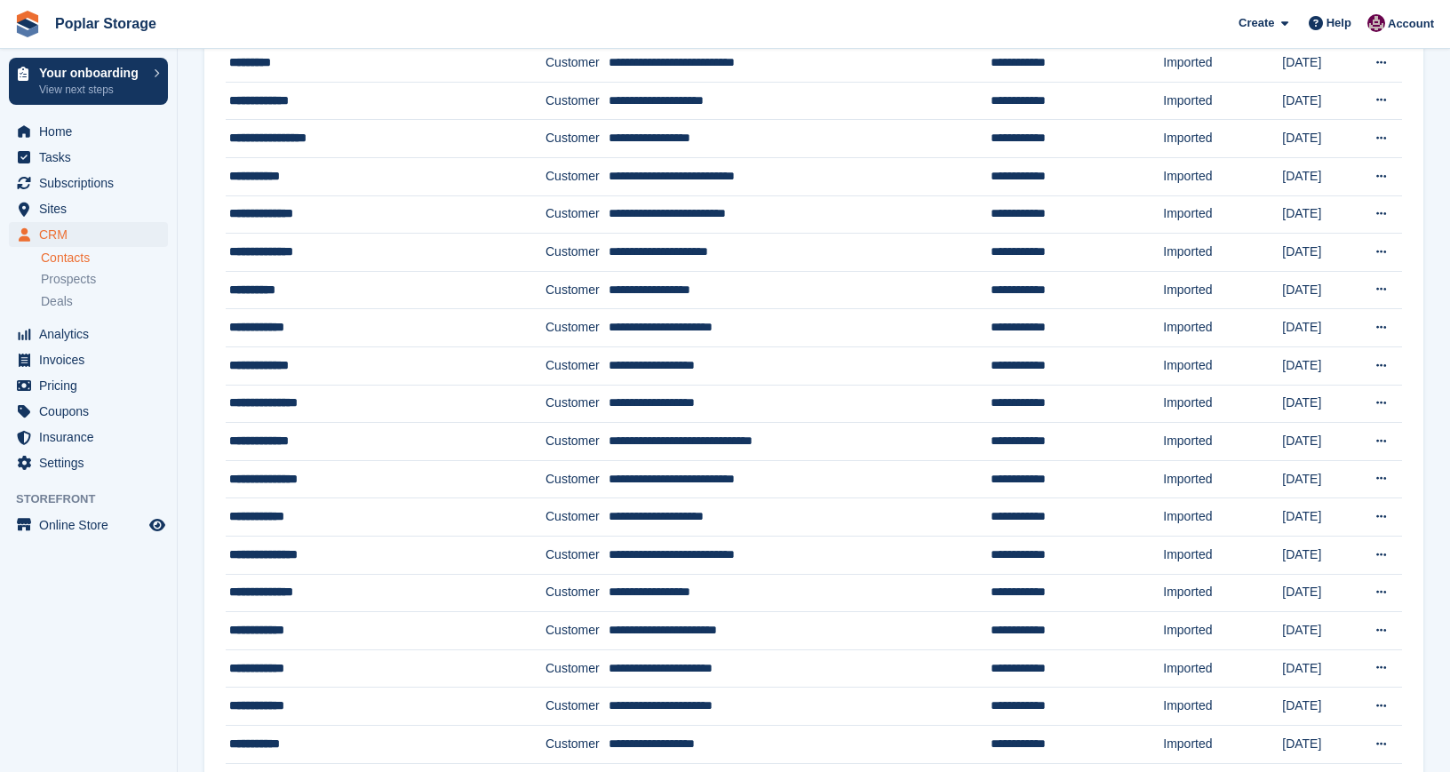
scroll to position [1197, 0]
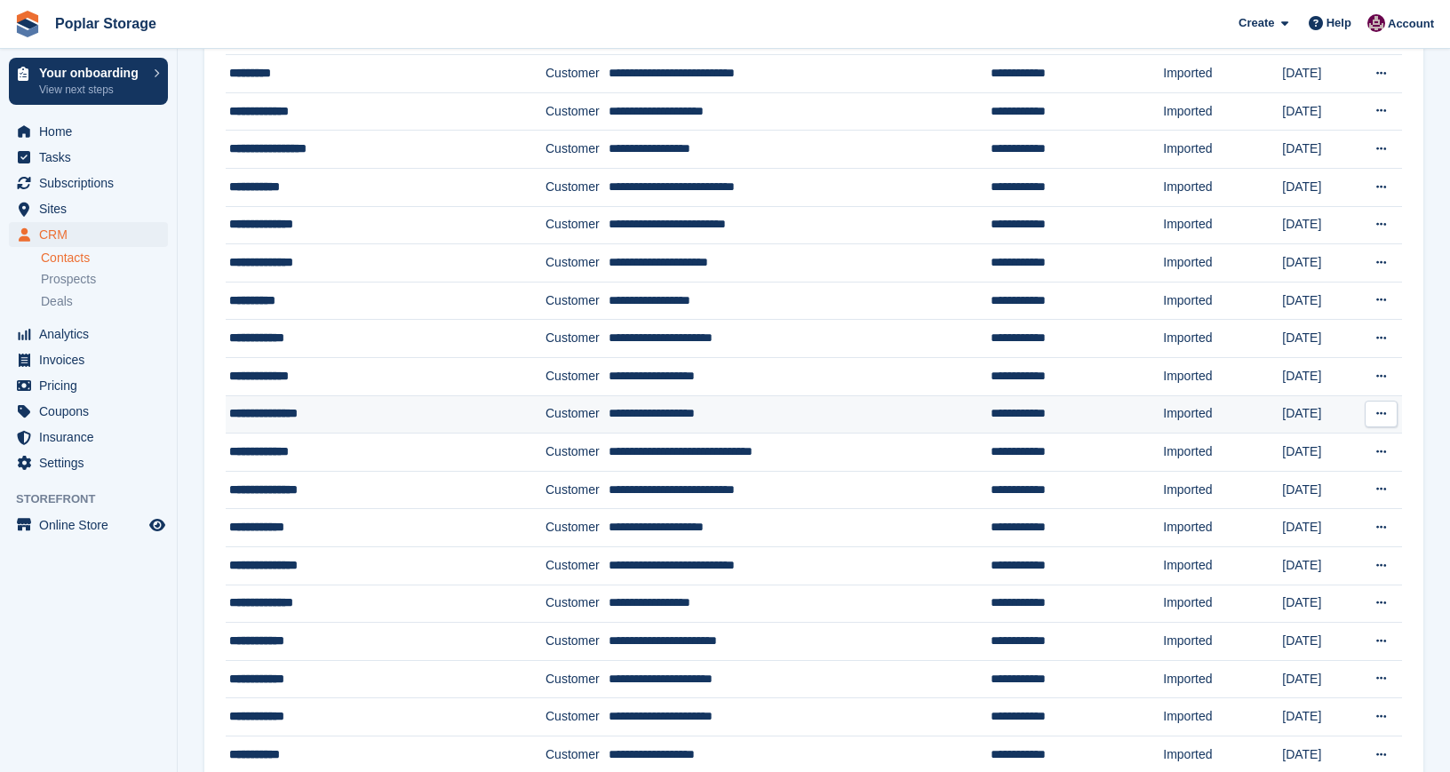
click at [296, 416] on div "**********" at bounding box center [363, 413] width 269 height 19
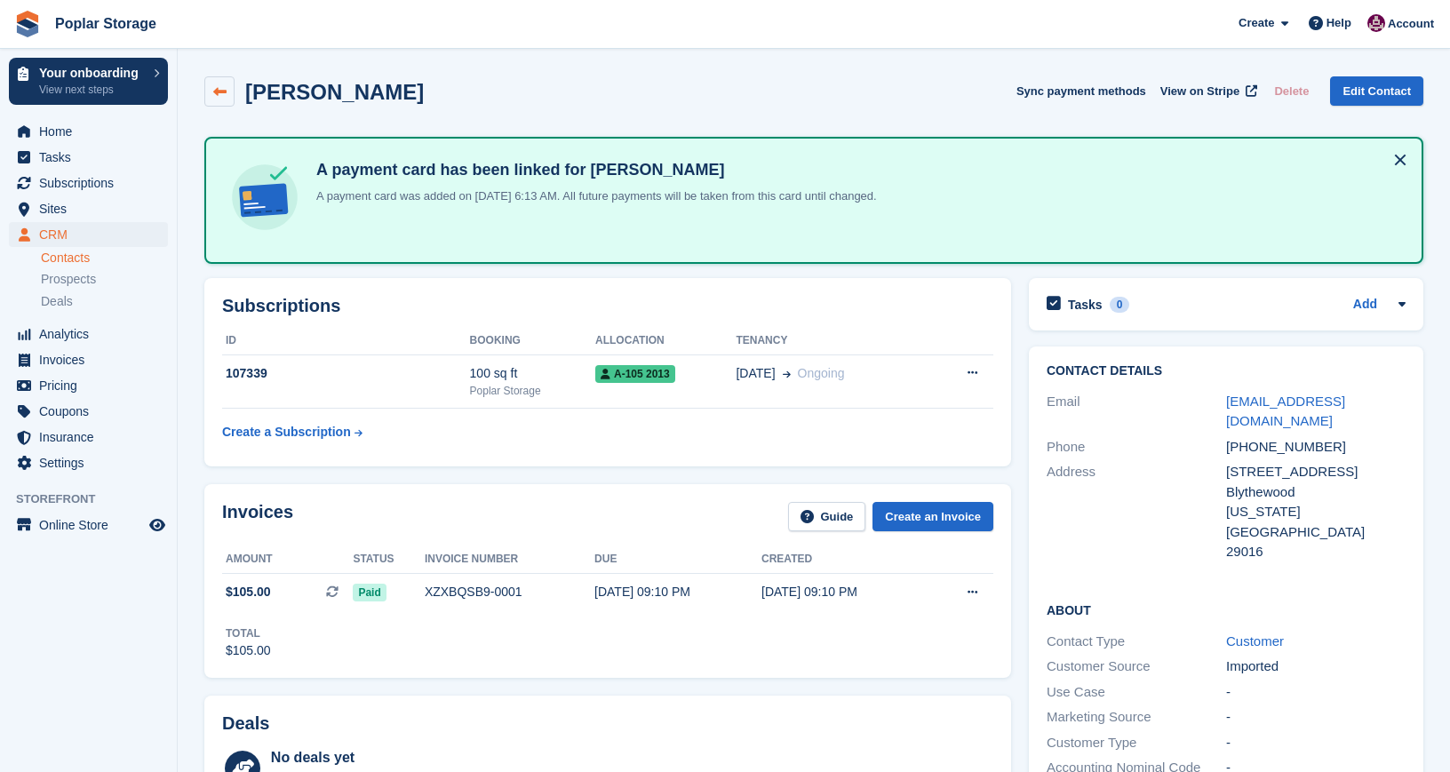
click at [215, 85] on icon at bounding box center [219, 91] width 13 height 13
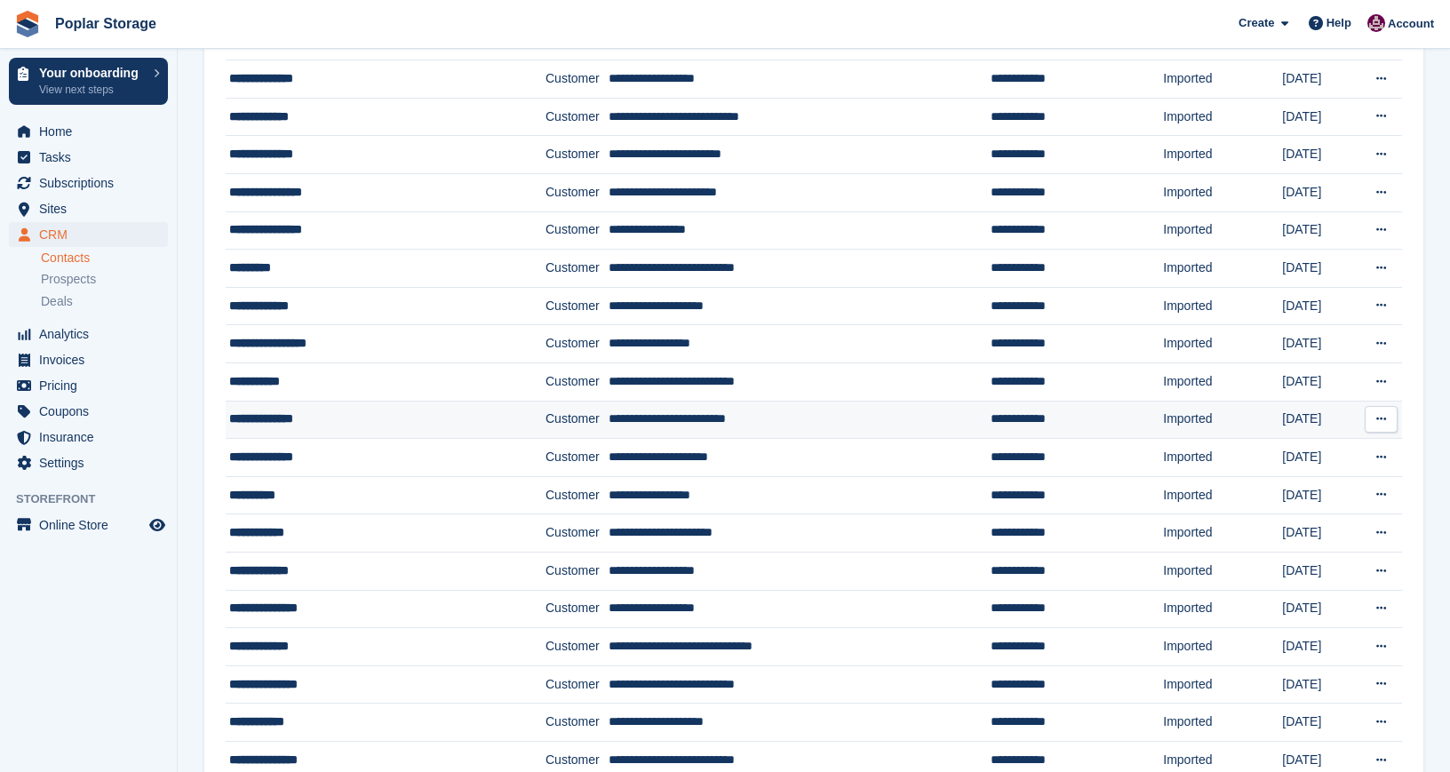
scroll to position [1004, 0]
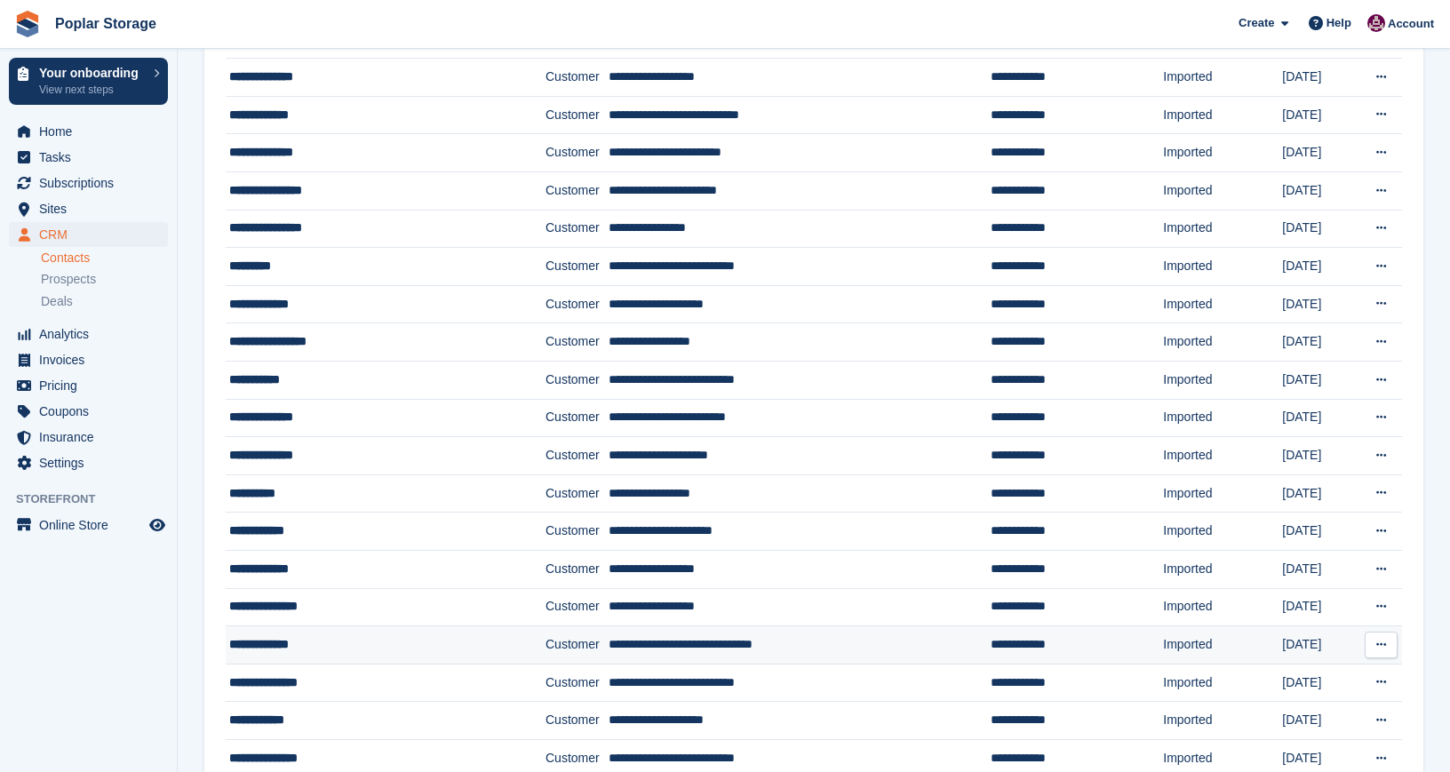
click at [296, 654] on td "**********" at bounding box center [386, 646] width 320 height 38
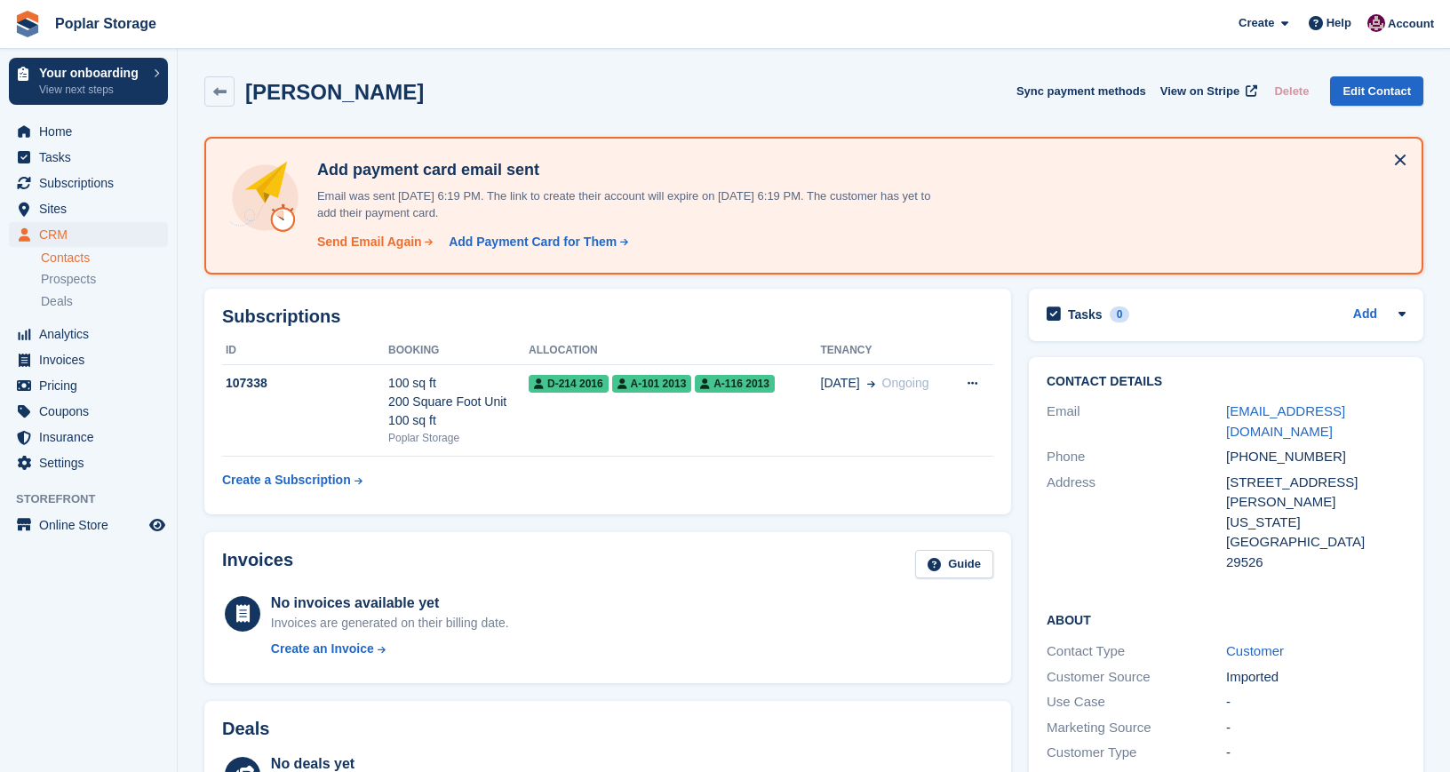
click at [379, 248] on div "Send Email Again" at bounding box center [369, 242] width 105 height 19
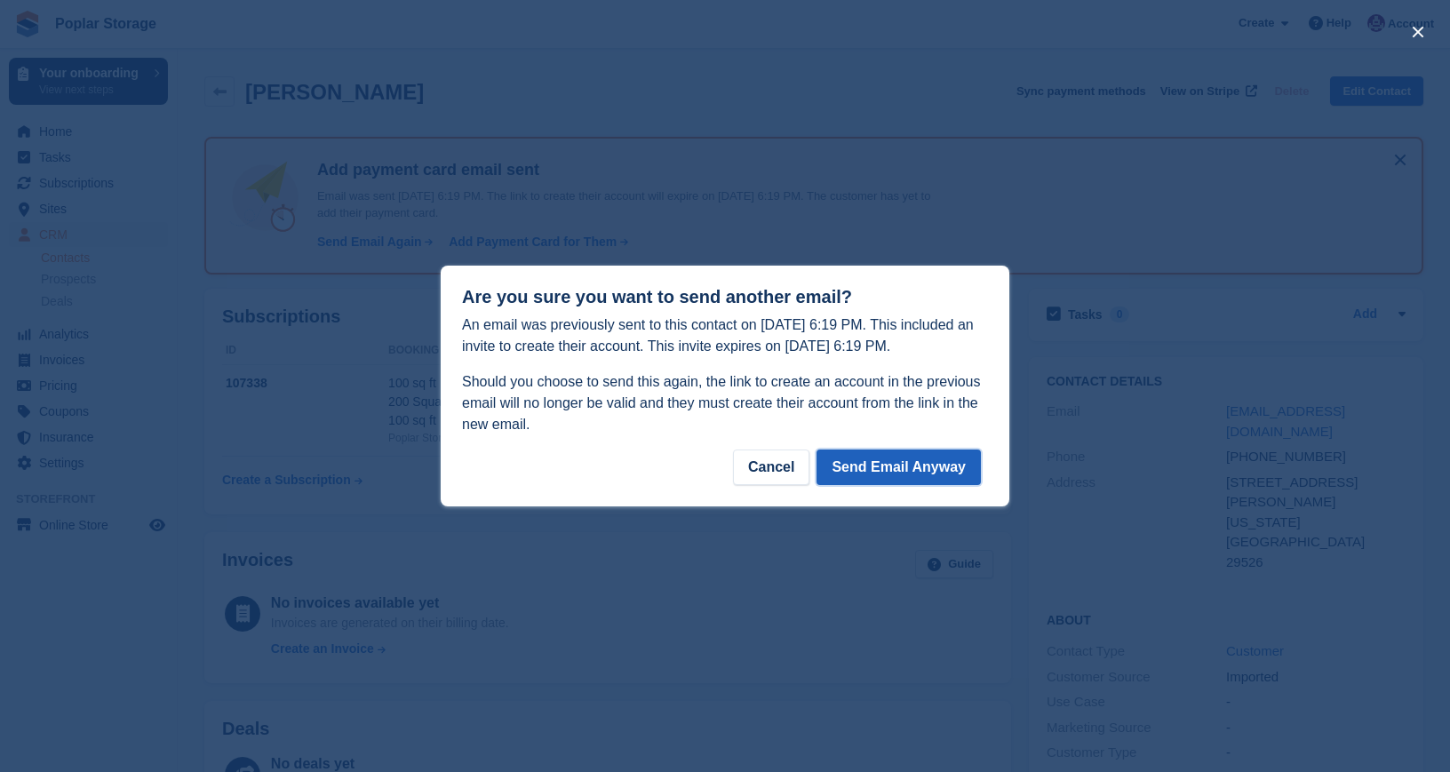
click at [881, 466] on button "Send Email Anyway" at bounding box center [899, 468] width 164 height 36
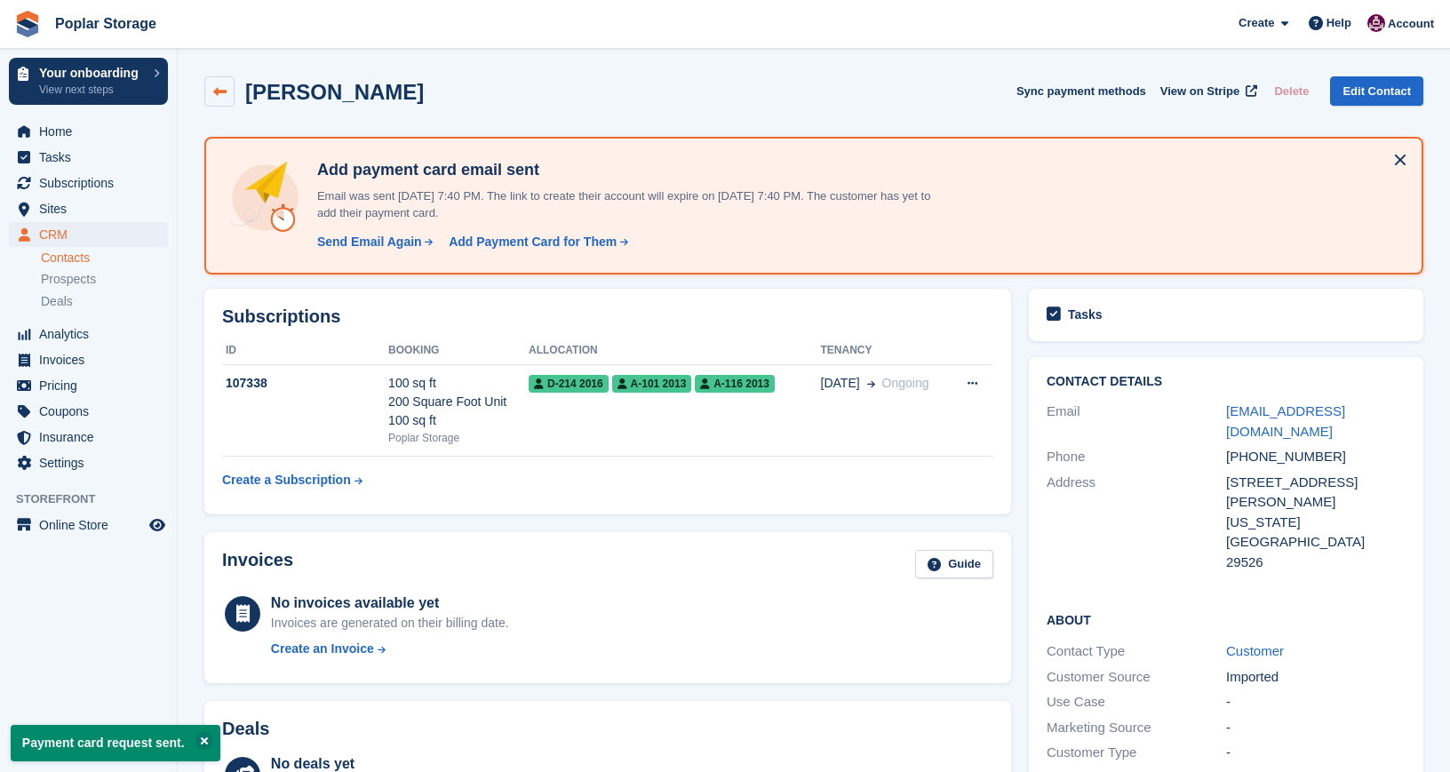
click at [219, 81] on link at bounding box center [219, 91] width 30 height 30
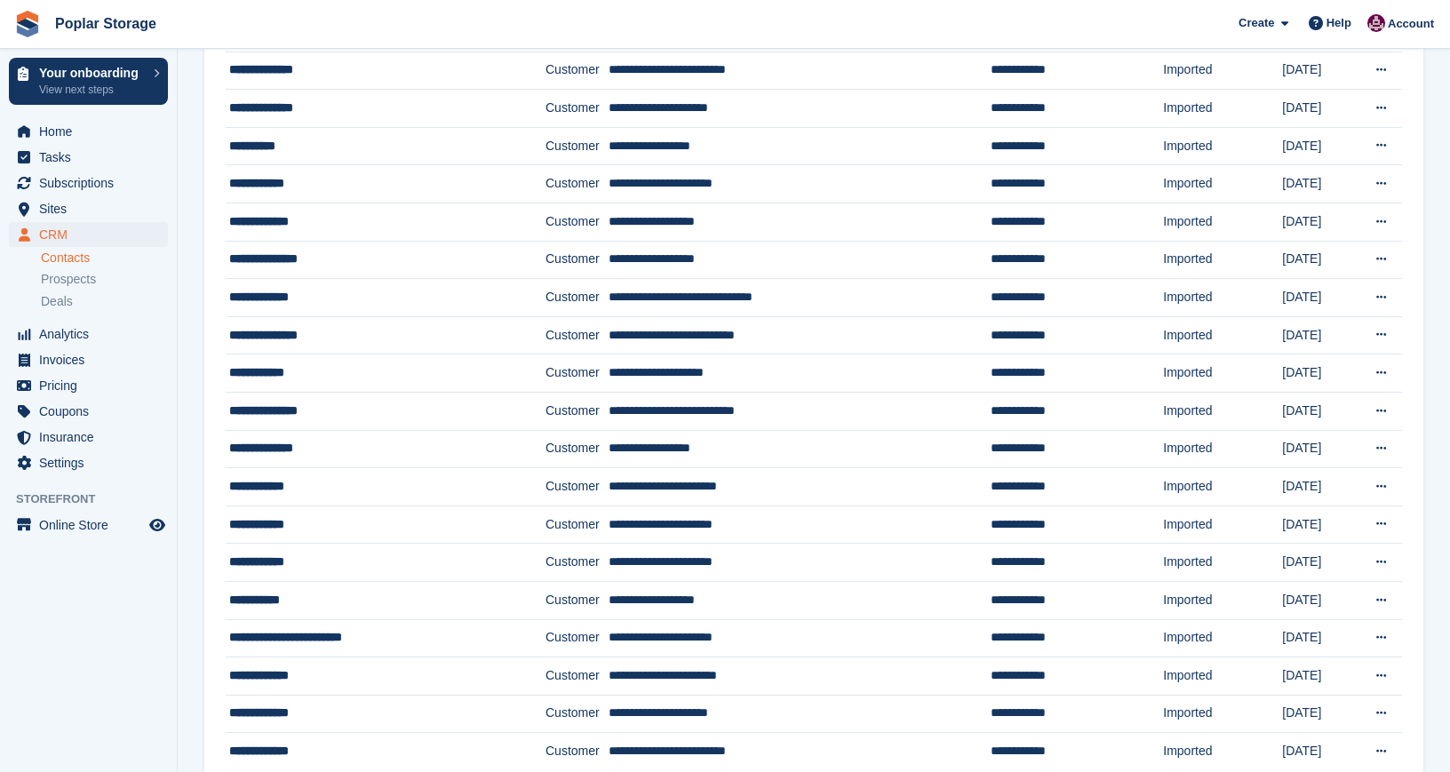
scroll to position [1353, 0]
click at [294, 335] on div "**********" at bounding box center [363, 334] width 269 height 19
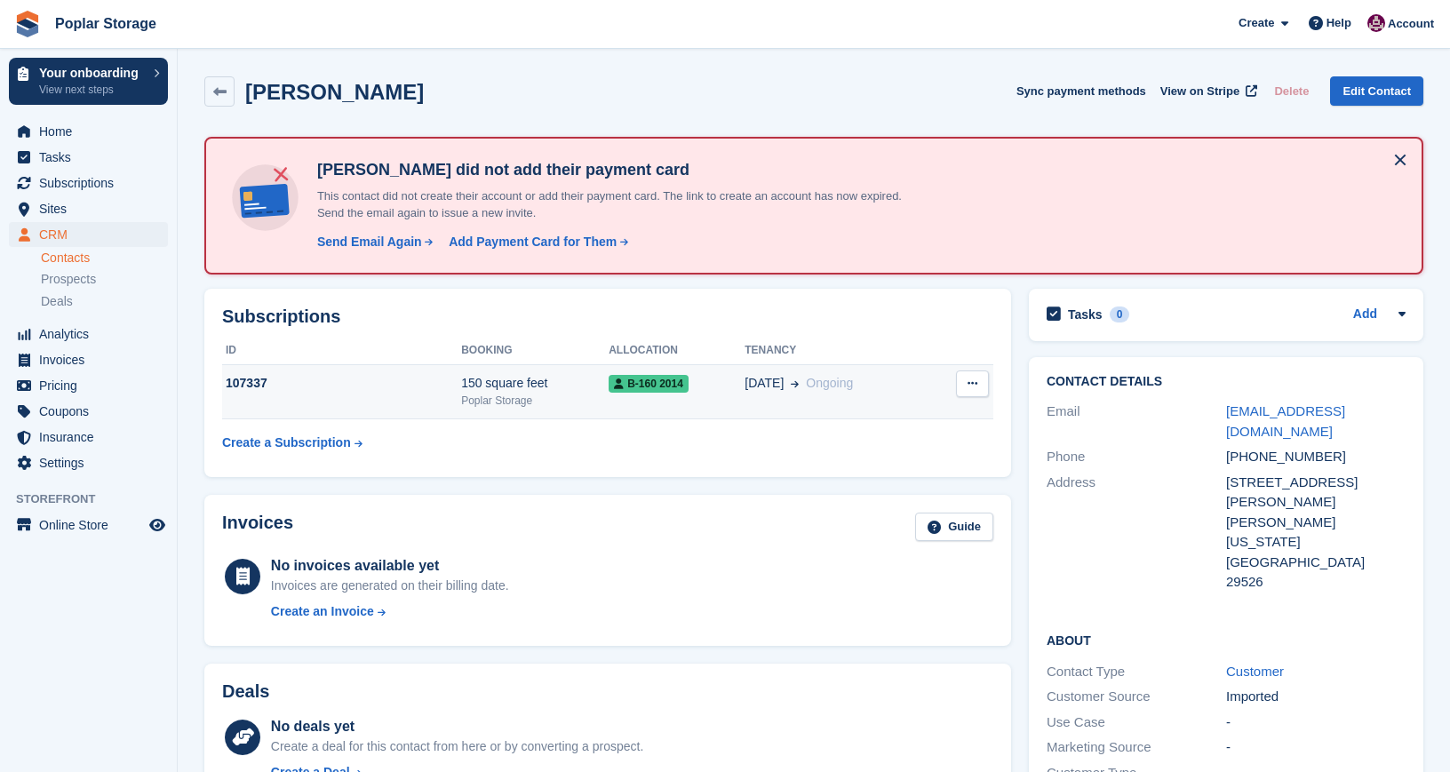
click at [422, 393] on td "107337" at bounding box center [341, 392] width 239 height 54
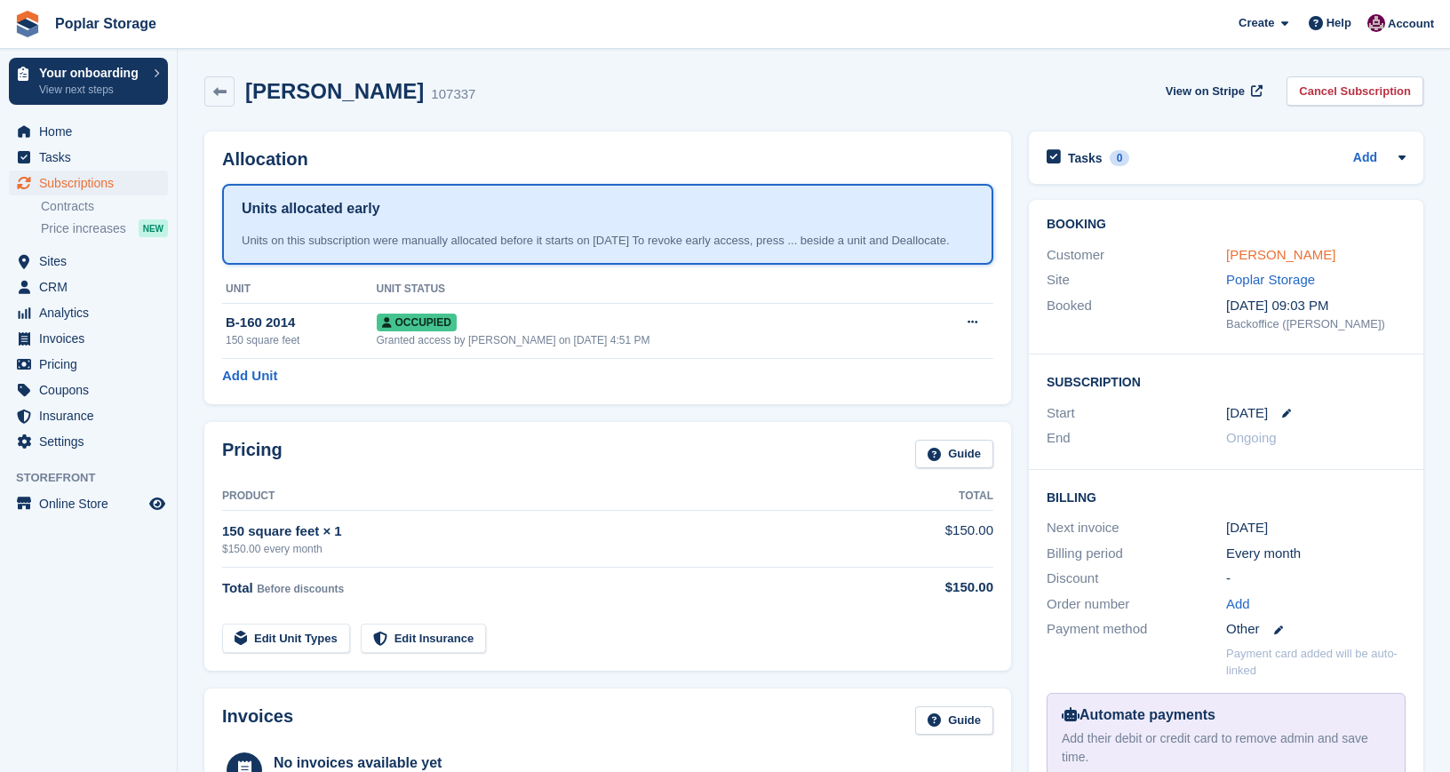
click at [1264, 257] on link "[PERSON_NAME]" at bounding box center [1280, 254] width 109 height 15
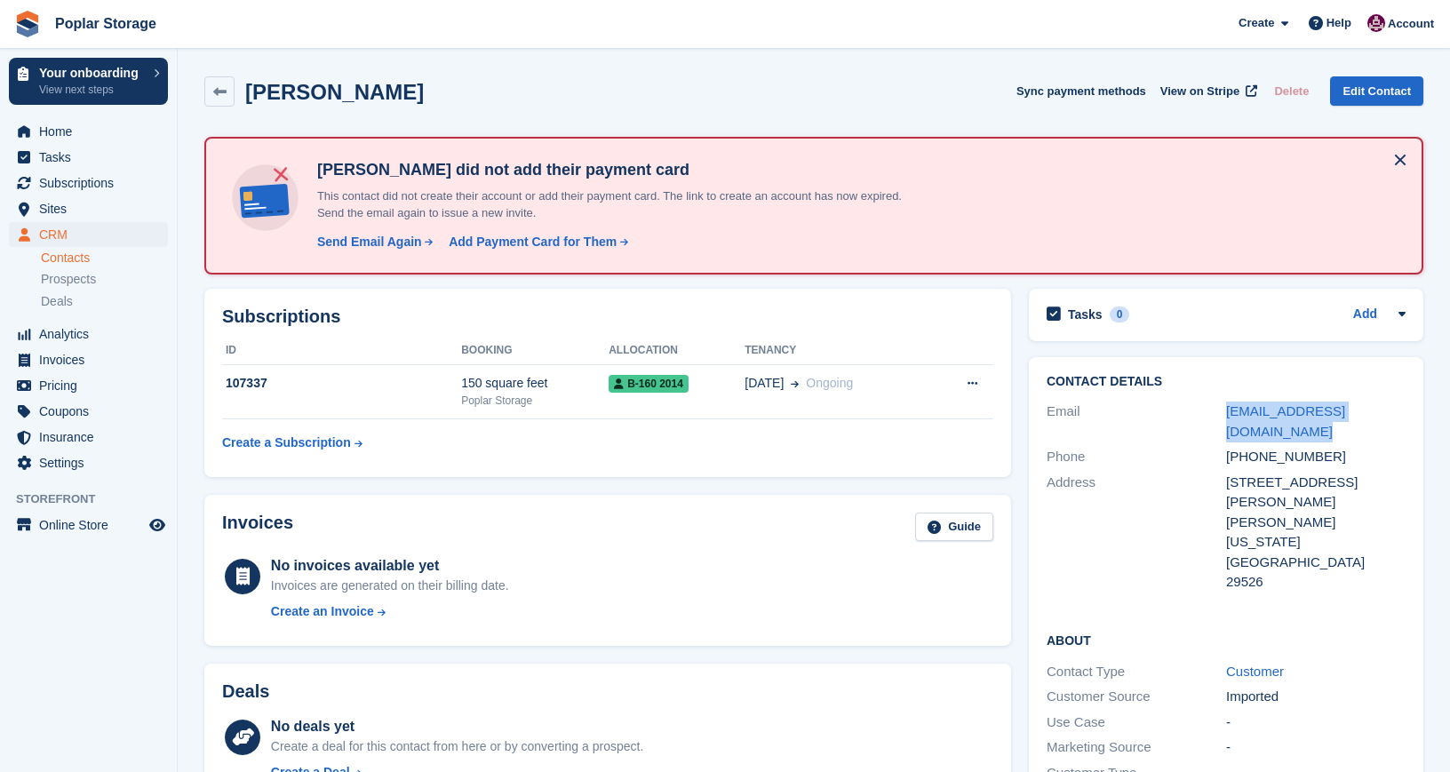
drag, startPoint x: 1258, startPoint y: 430, endPoint x: 1209, endPoint y: 415, distance: 51.2
click at [1209, 415] on div "Email [EMAIL_ADDRESS][DOMAIN_NAME]" at bounding box center [1226, 421] width 359 height 45
copy div "[EMAIL_ADDRESS][DOMAIN_NAME]"
click at [395, 239] on div "Send Email Again" at bounding box center [369, 242] width 105 height 19
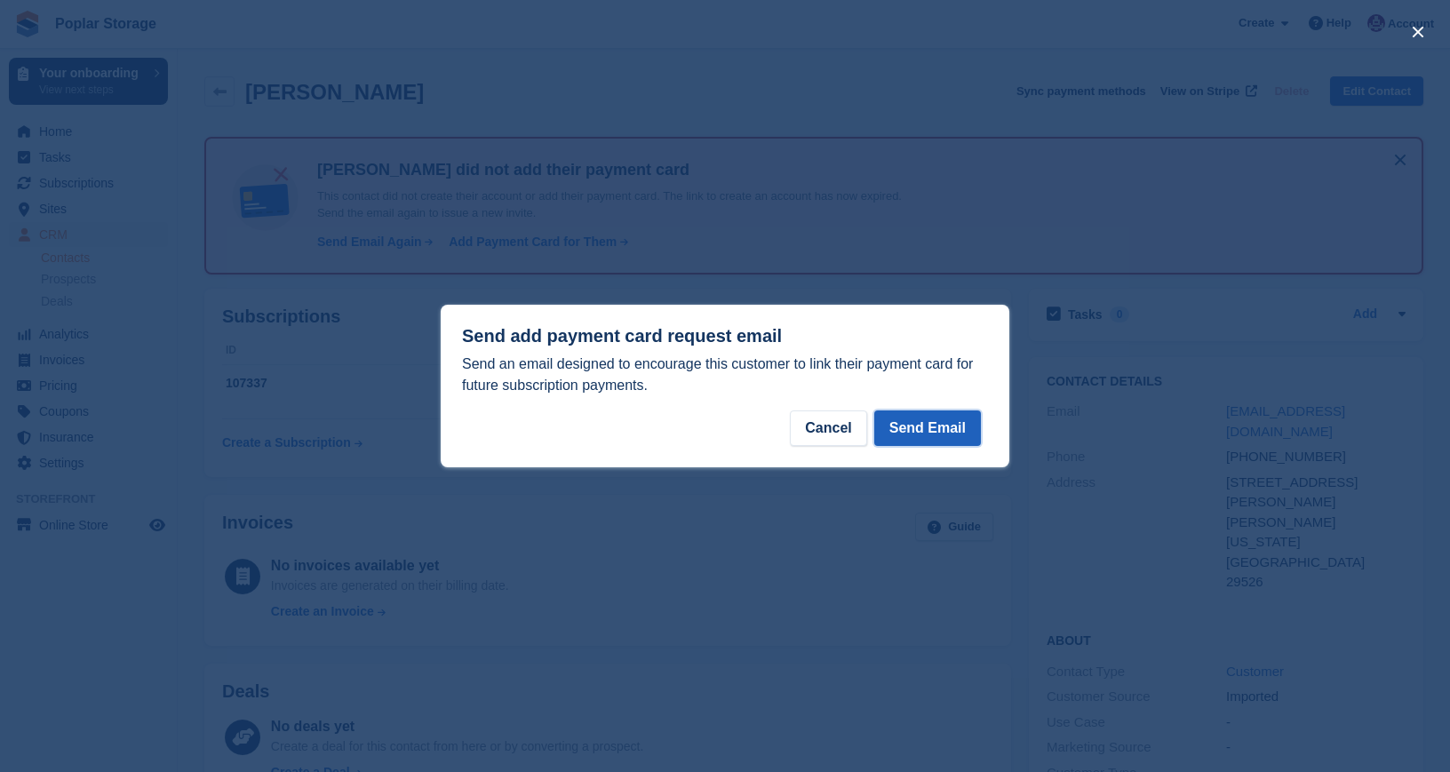
click at [892, 428] on button "Send Email" at bounding box center [927, 429] width 107 height 36
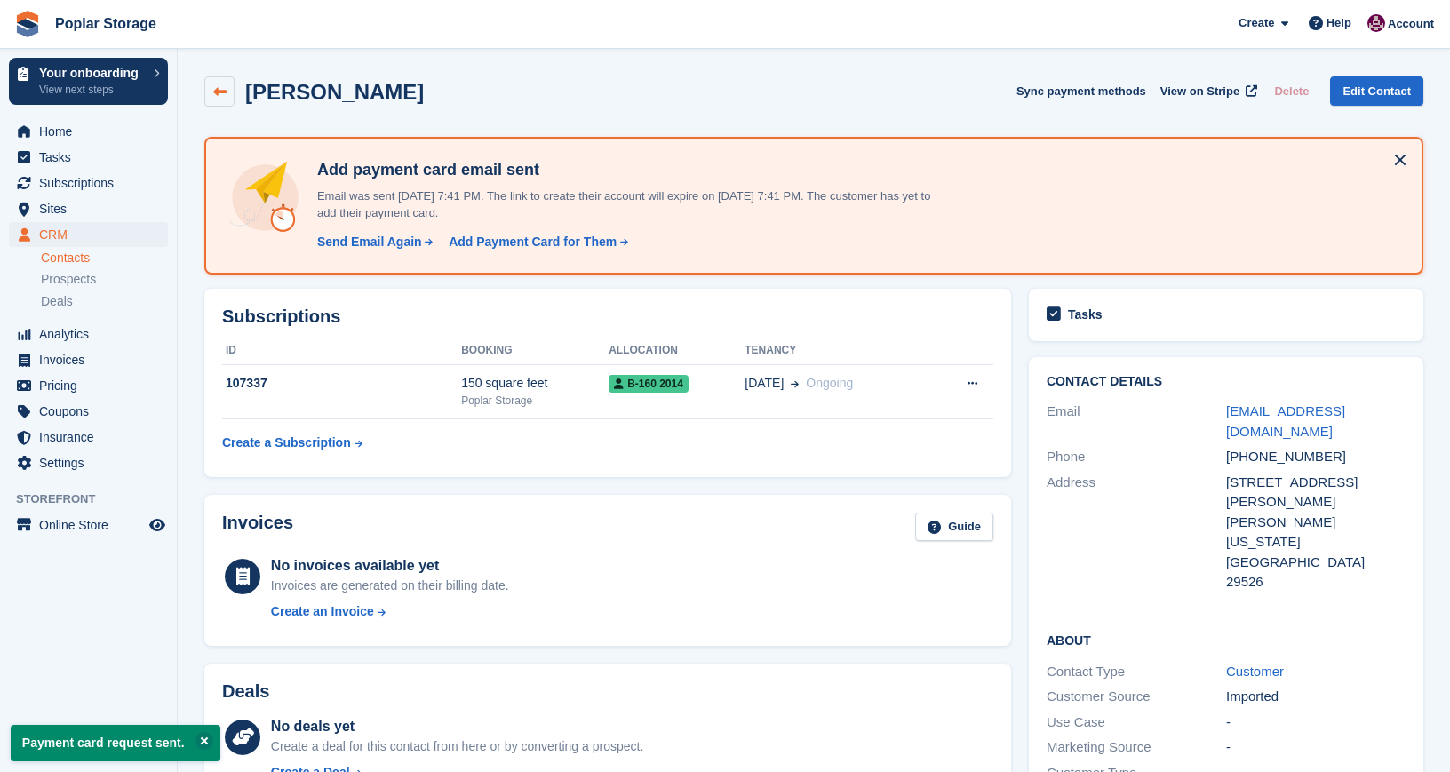
click at [220, 91] on icon at bounding box center [219, 91] width 13 height 13
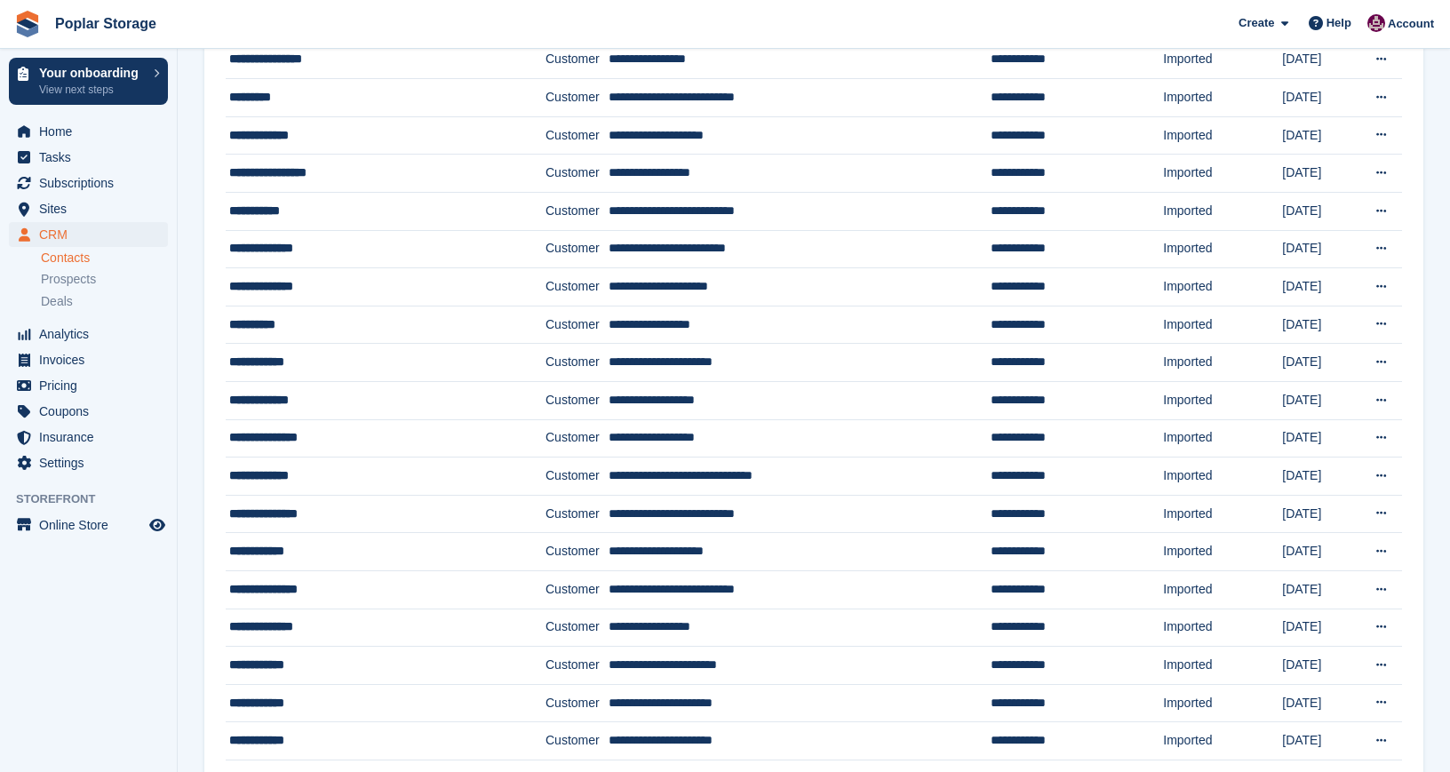
scroll to position [1172, 0]
click at [273, 547] on div "**********" at bounding box center [363, 552] width 269 height 19
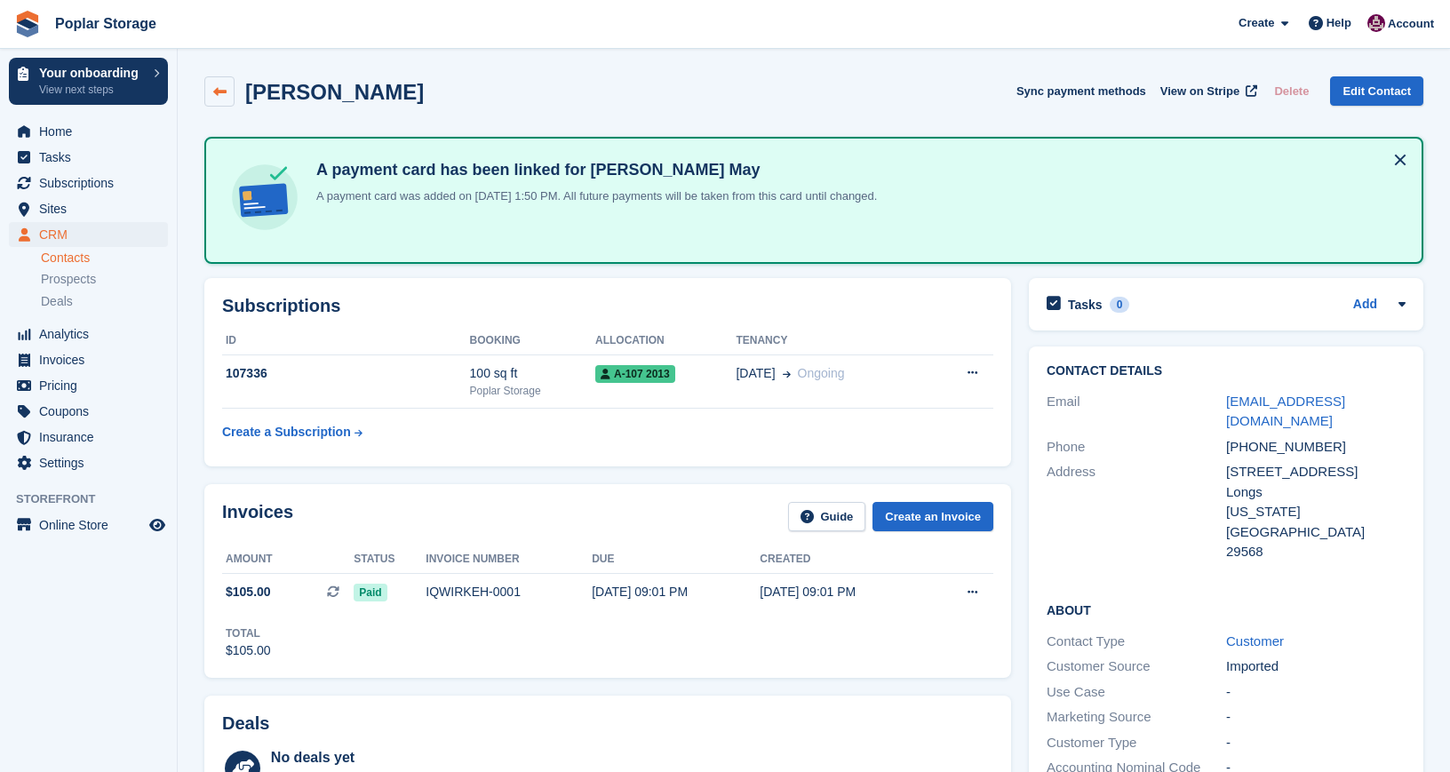
click at [212, 85] on link at bounding box center [219, 91] width 30 height 30
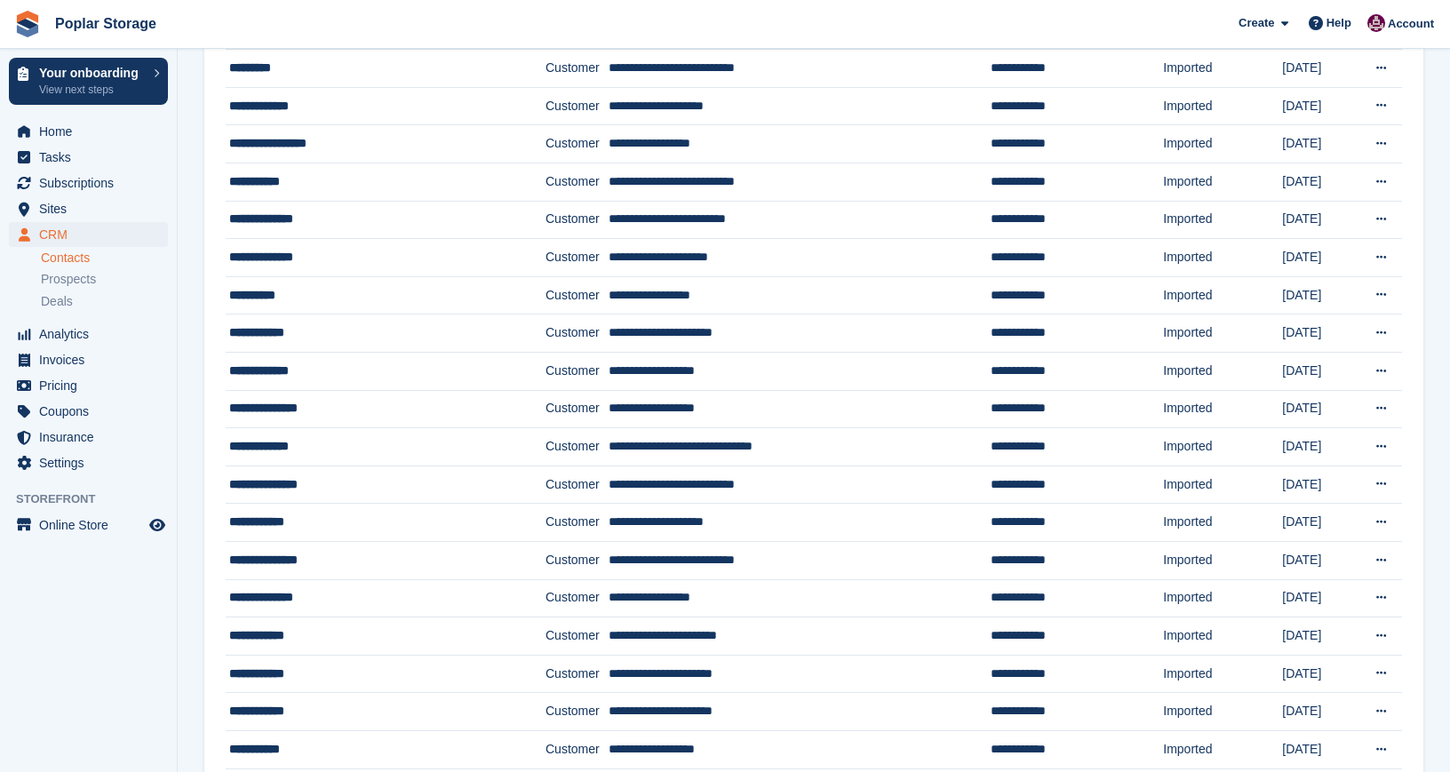
scroll to position [1246, 0]
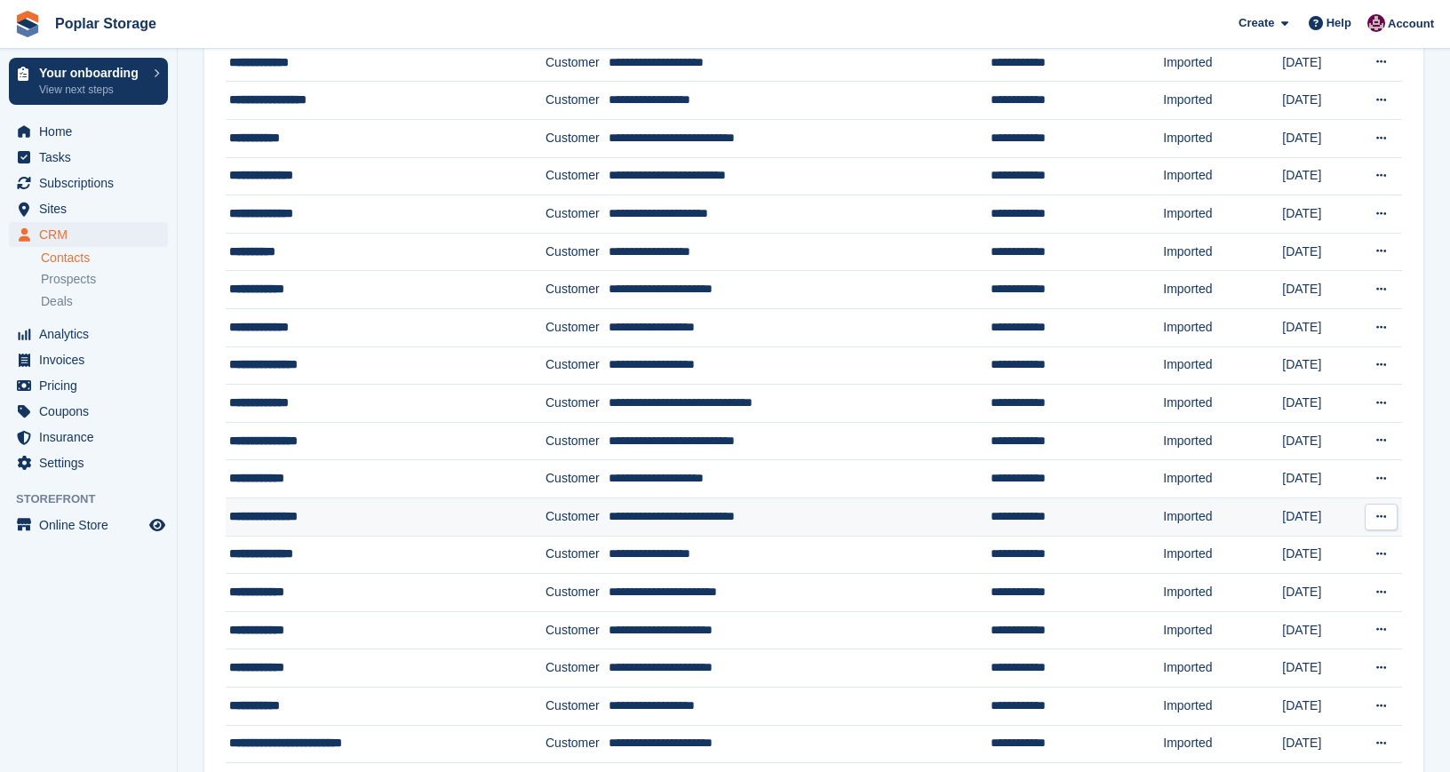
click at [283, 515] on div "**********" at bounding box center [363, 516] width 269 height 19
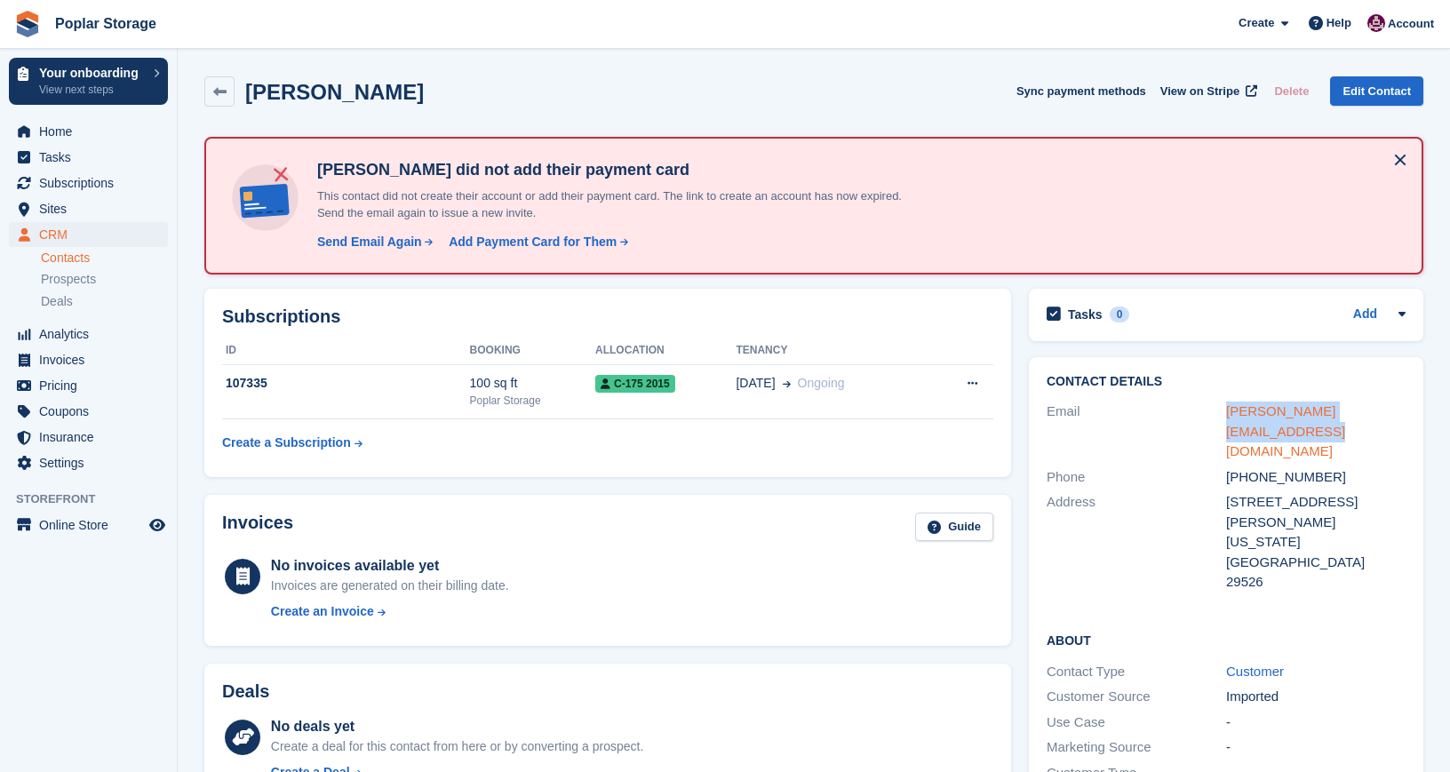
drag, startPoint x: 1262, startPoint y: 439, endPoint x: 1226, endPoint y: 414, distance: 43.4
click at [1226, 414] on div "pamela.mathews9145@gmail.com" at bounding box center [1316, 432] width 180 height 60
copy link "pamela.mathews9145@gmail.com"
click at [392, 235] on div "Send Email Again" at bounding box center [369, 242] width 105 height 19
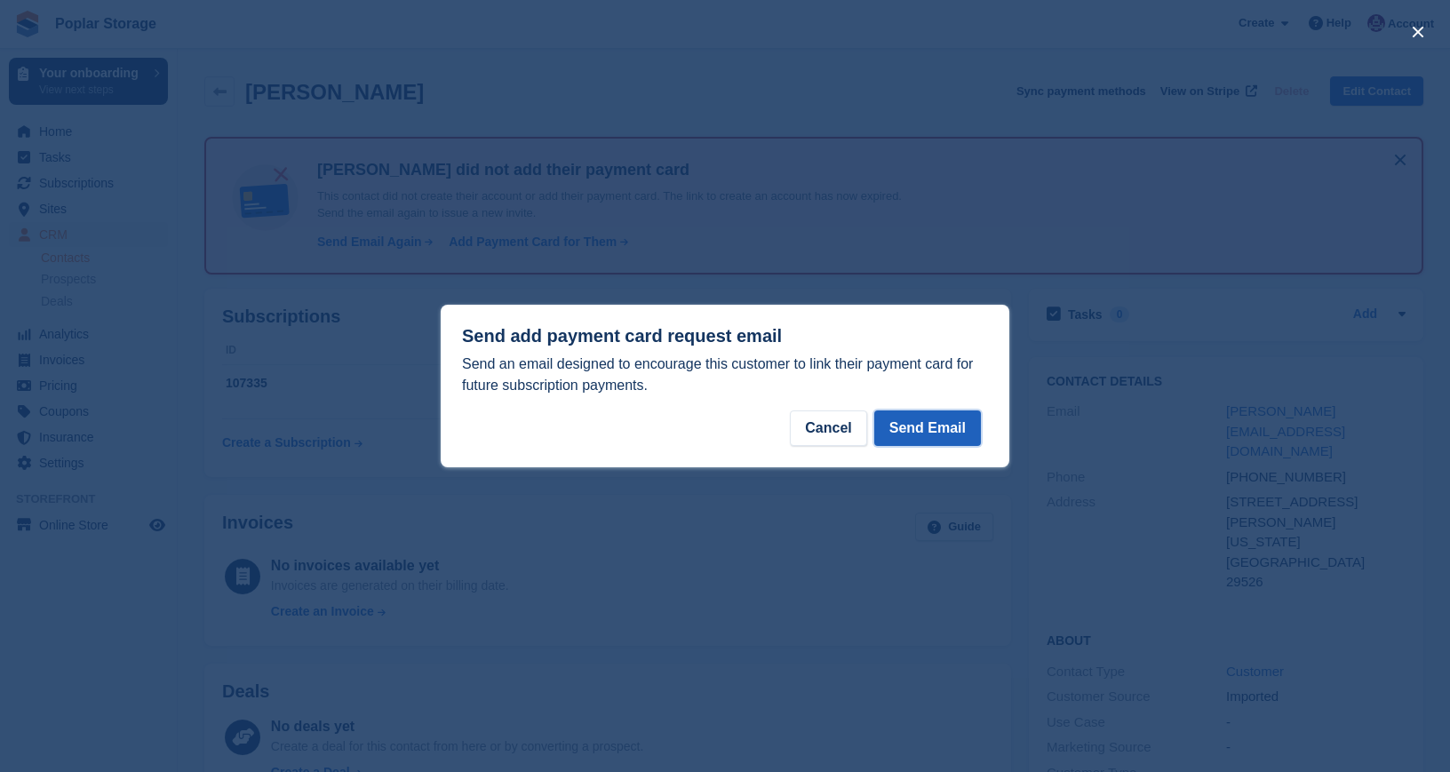
click at [924, 426] on button "Send Email" at bounding box center [927, 429] width 107 height 36
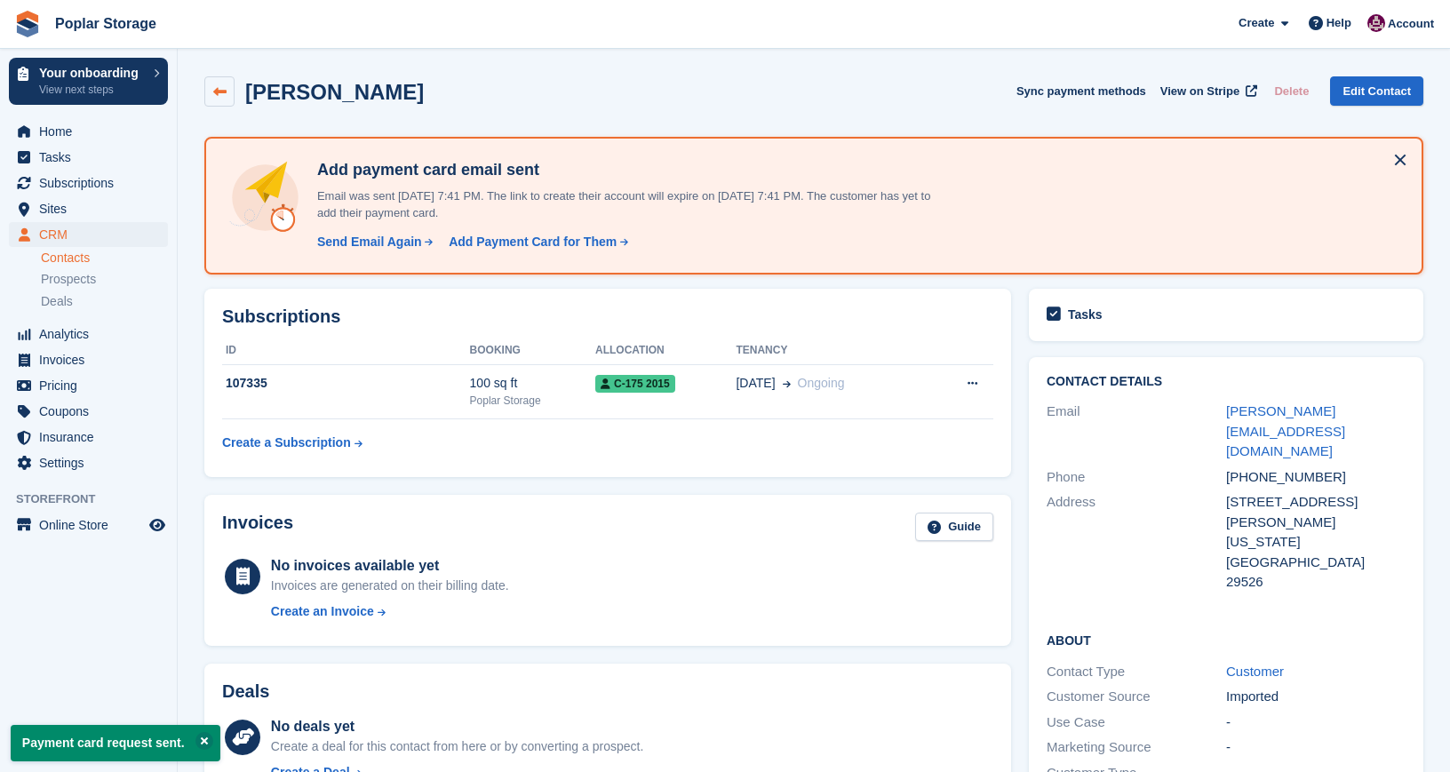
click at [227, 92] on link at bounding box center [219, 91] width 30 height 30
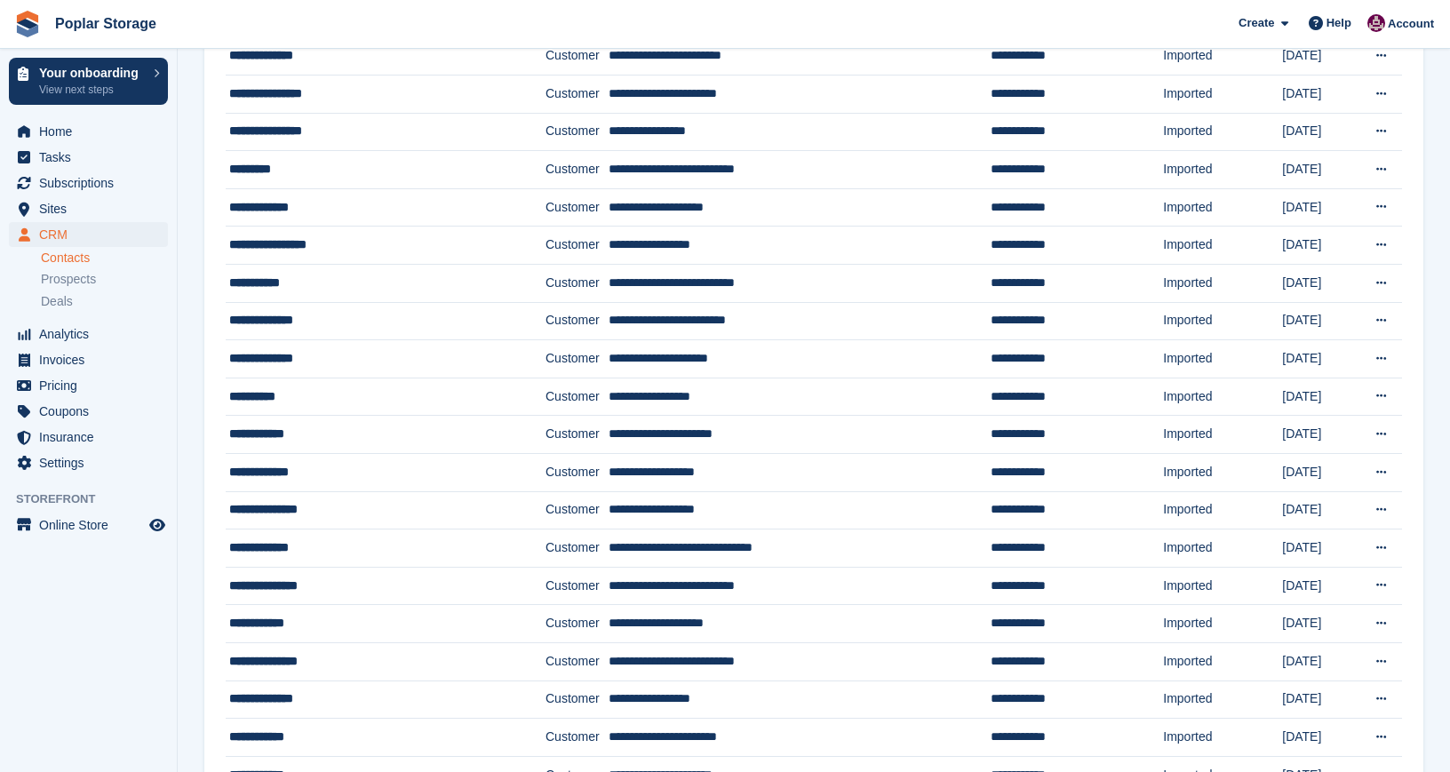
scroll to position [1252, 0]
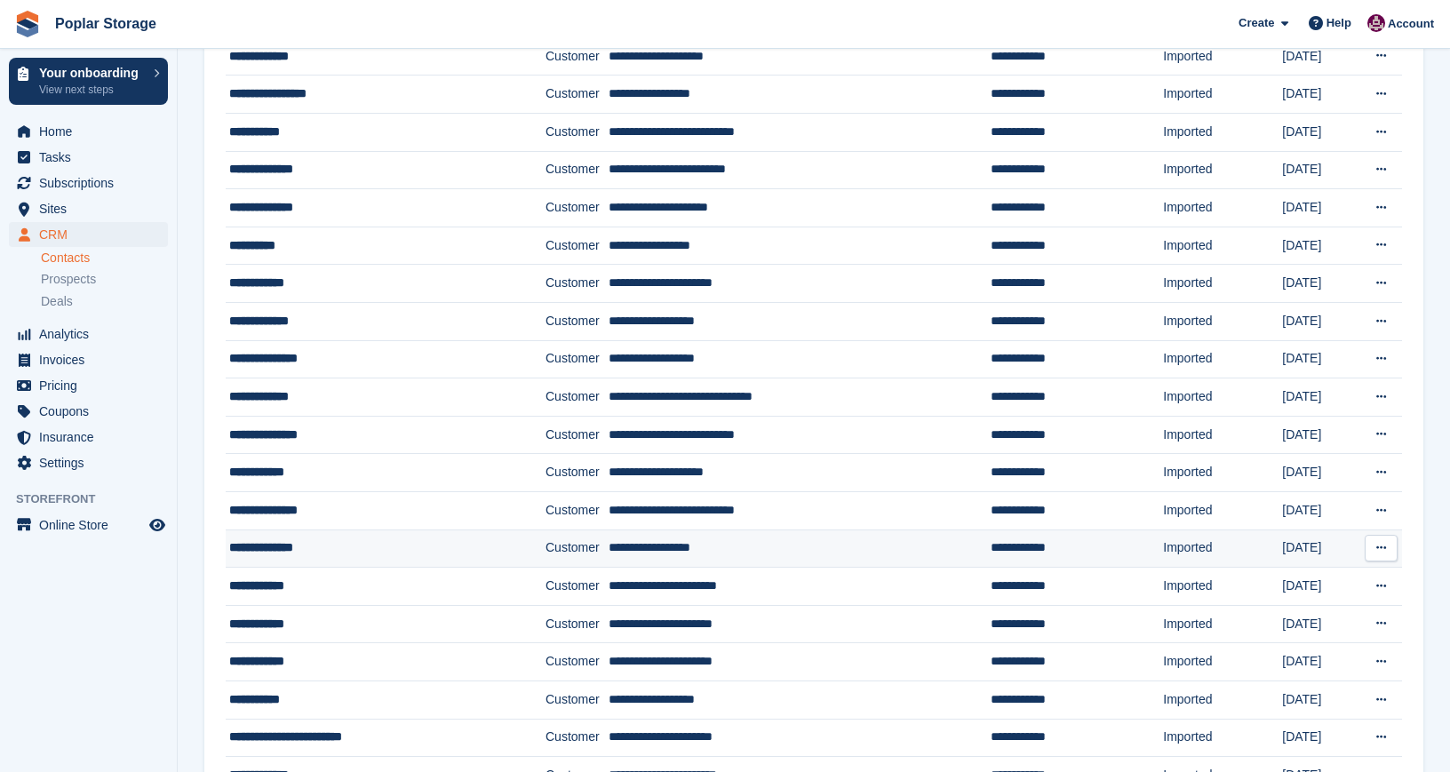
click at [270, 541] on div "**********" at bounding box center [363, 548] width 269 height 19
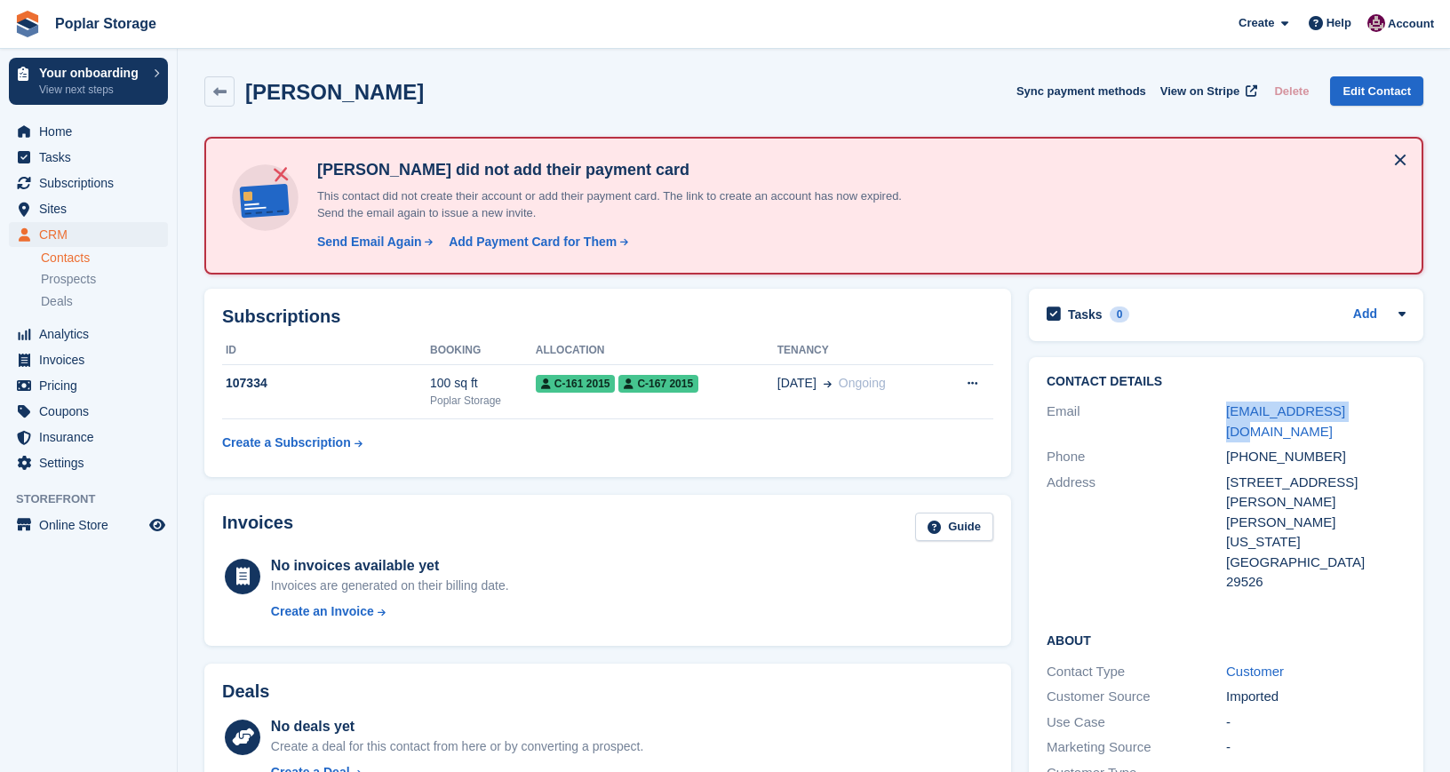
drag, startPoint x: 1369, startPoint y: 410, endPoint x: 1223, endPoint y: 411, distance: 145.7
click at [1223, 411] on div "Email [EMAIL_ADDRESS][DOMAIN_NAME]" at bounding box center [1226, 421] width 359 height 45
copy div "[EMAIL_ADDRESS][DOMAIN_NAME]"
click at [406, 236] on div "Send Email Again" at bounding box center [369, 242] width 105 height 19
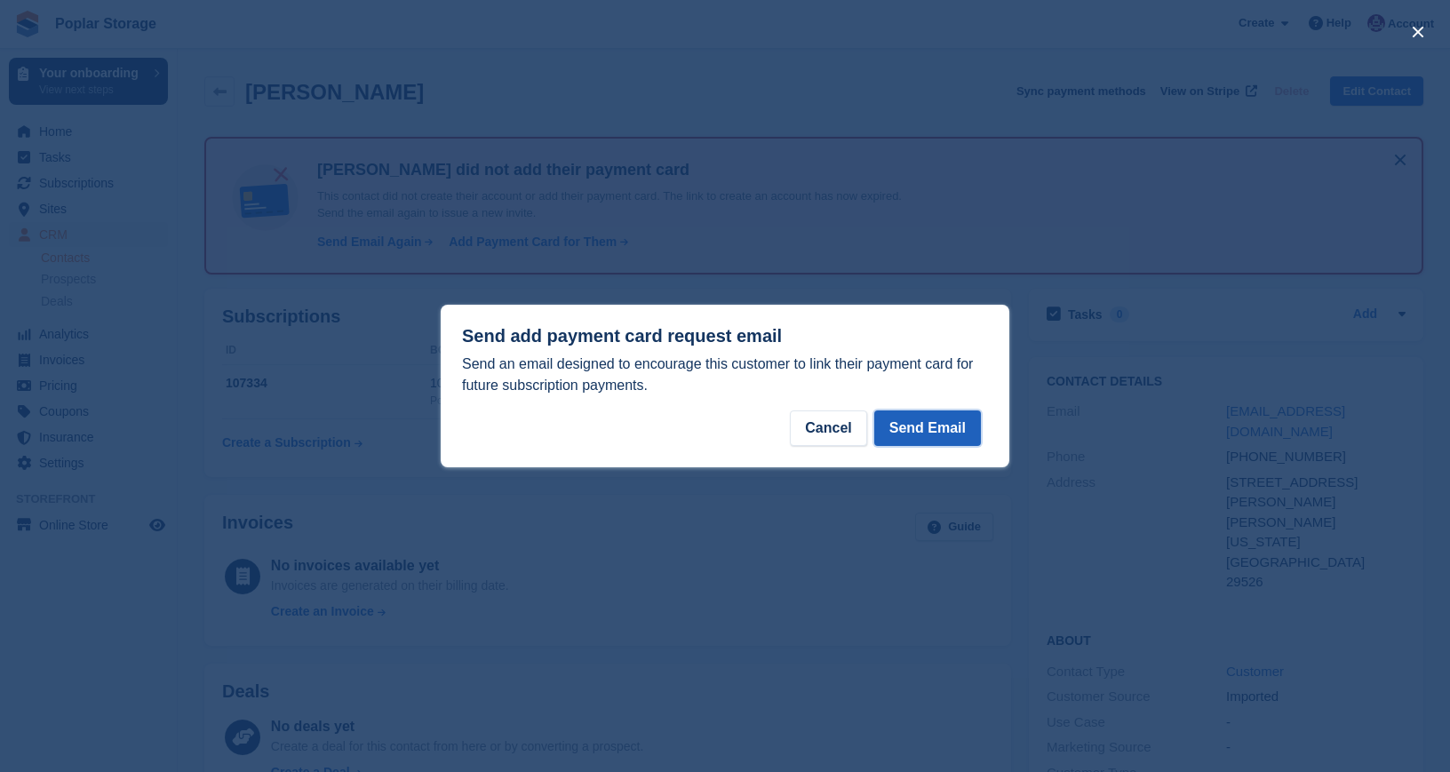
click at [906, 423] on button "Send Email" at bounding box center [927, 429] width 107 height 36
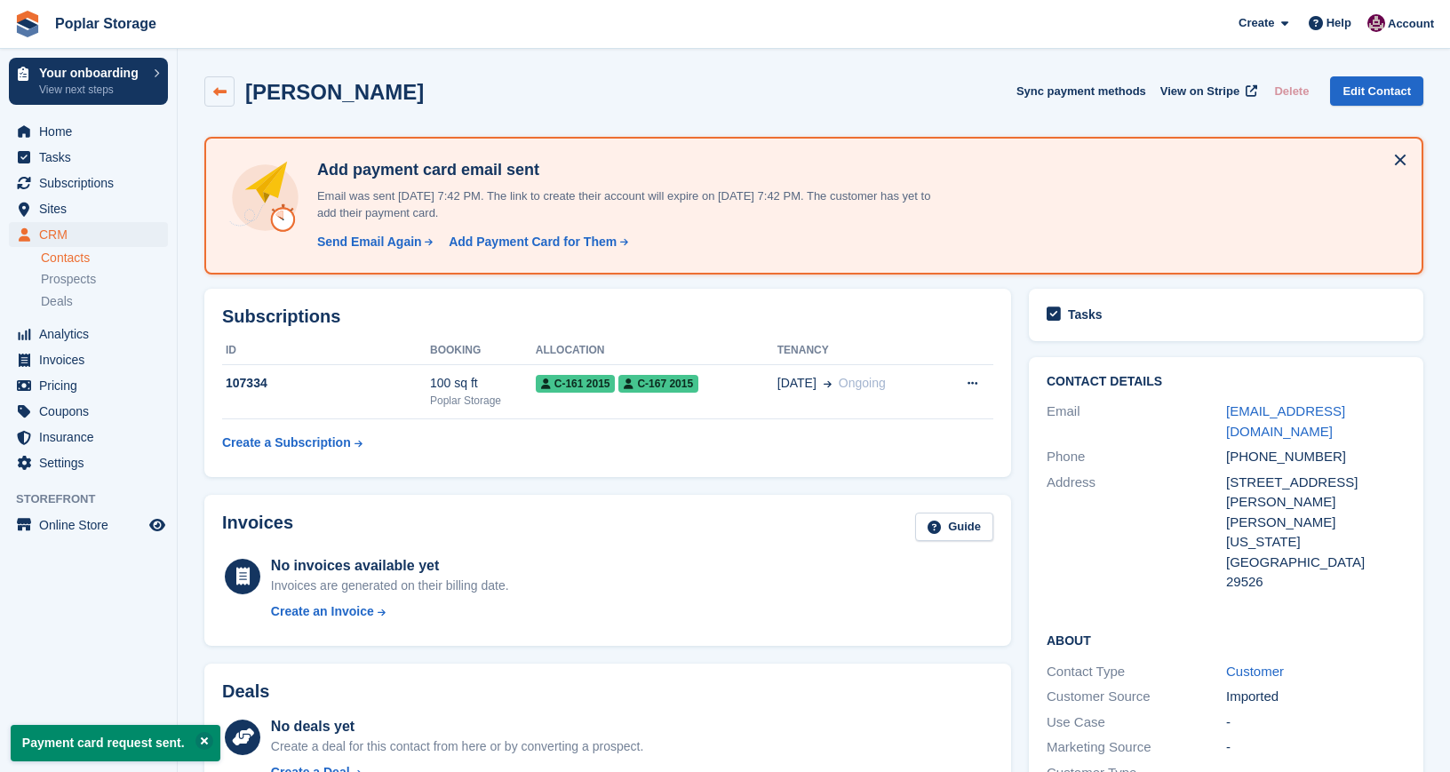
click at [225, 95] on icon at bounding box center [219, 91] width 13 height 13
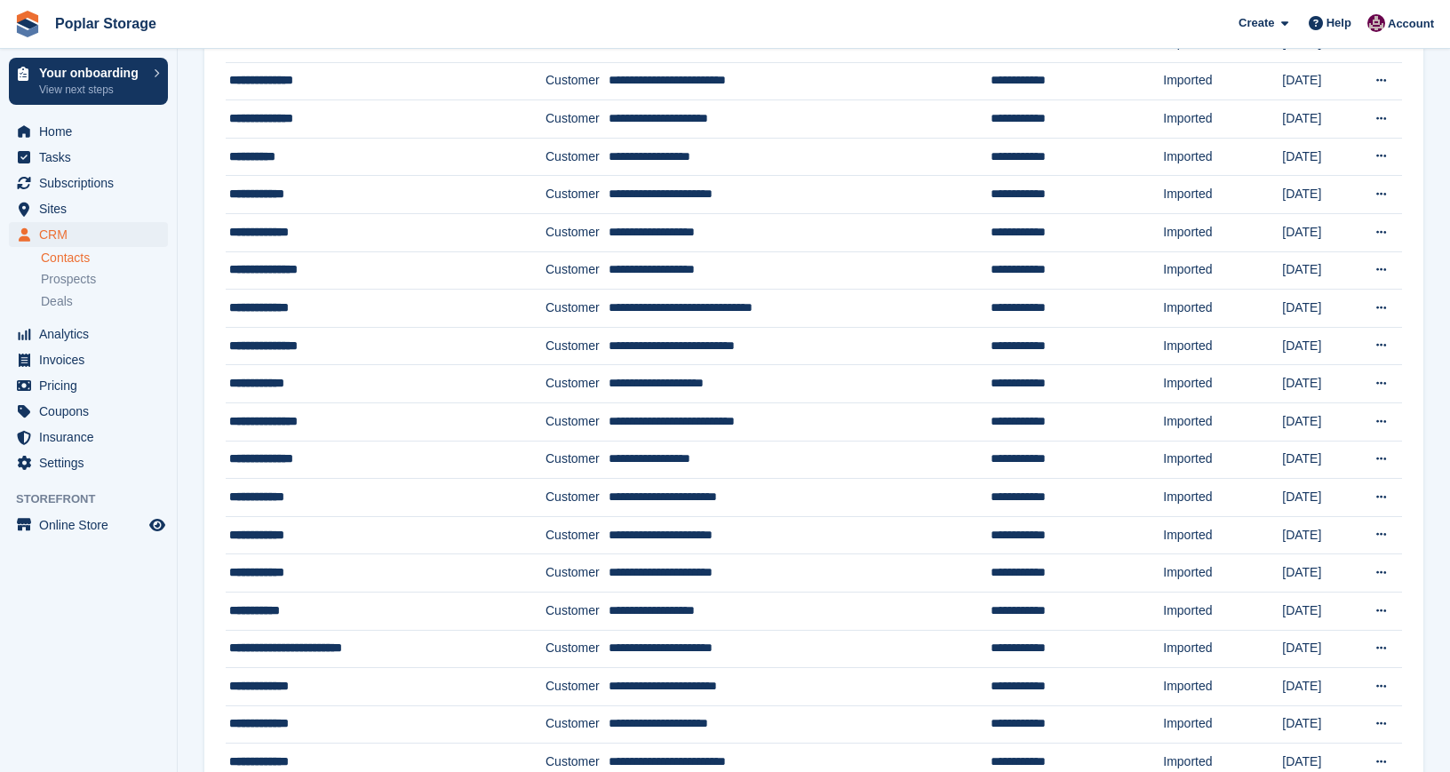
scroll to position [1345, 0]
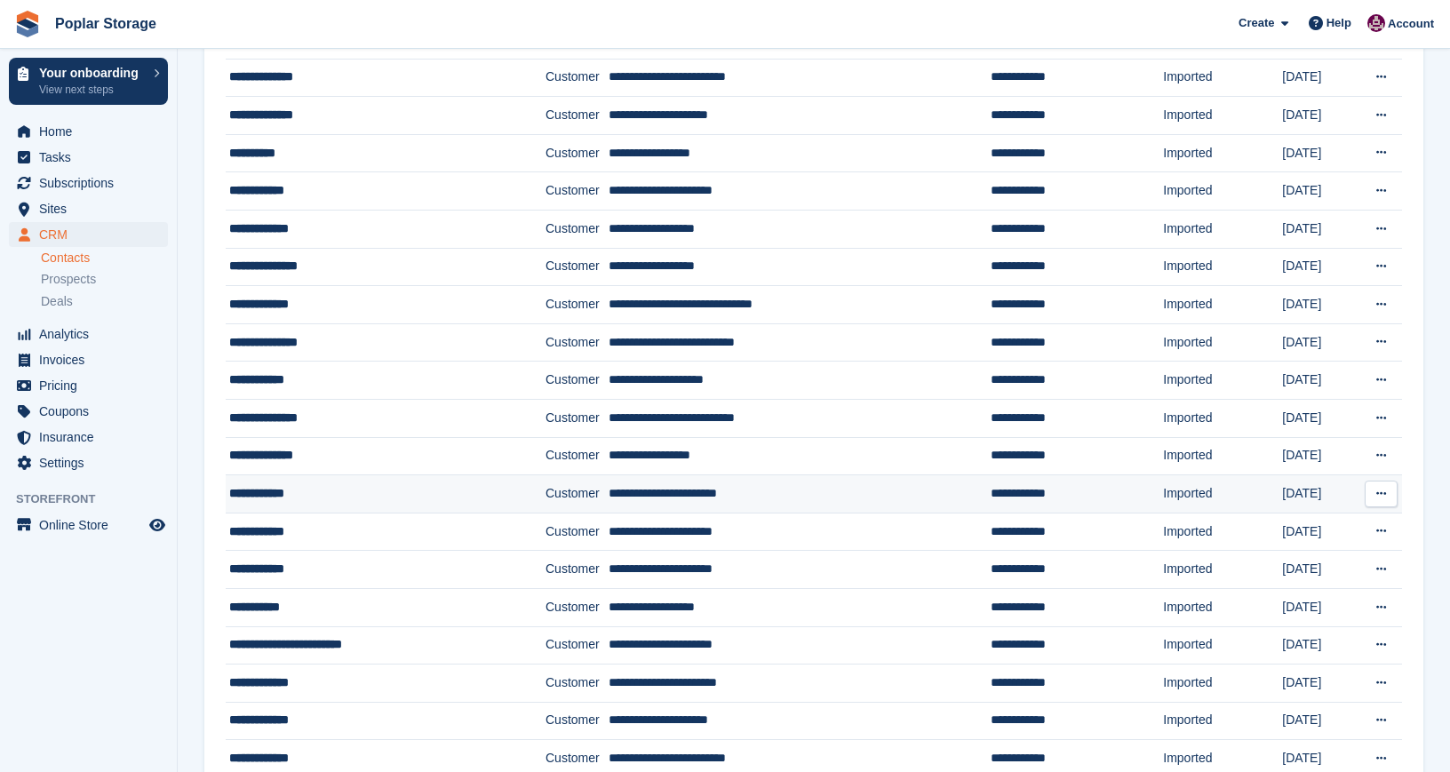
click at [259, 492] on div "**********" at bounding box center [363, 493] width 269 height 19
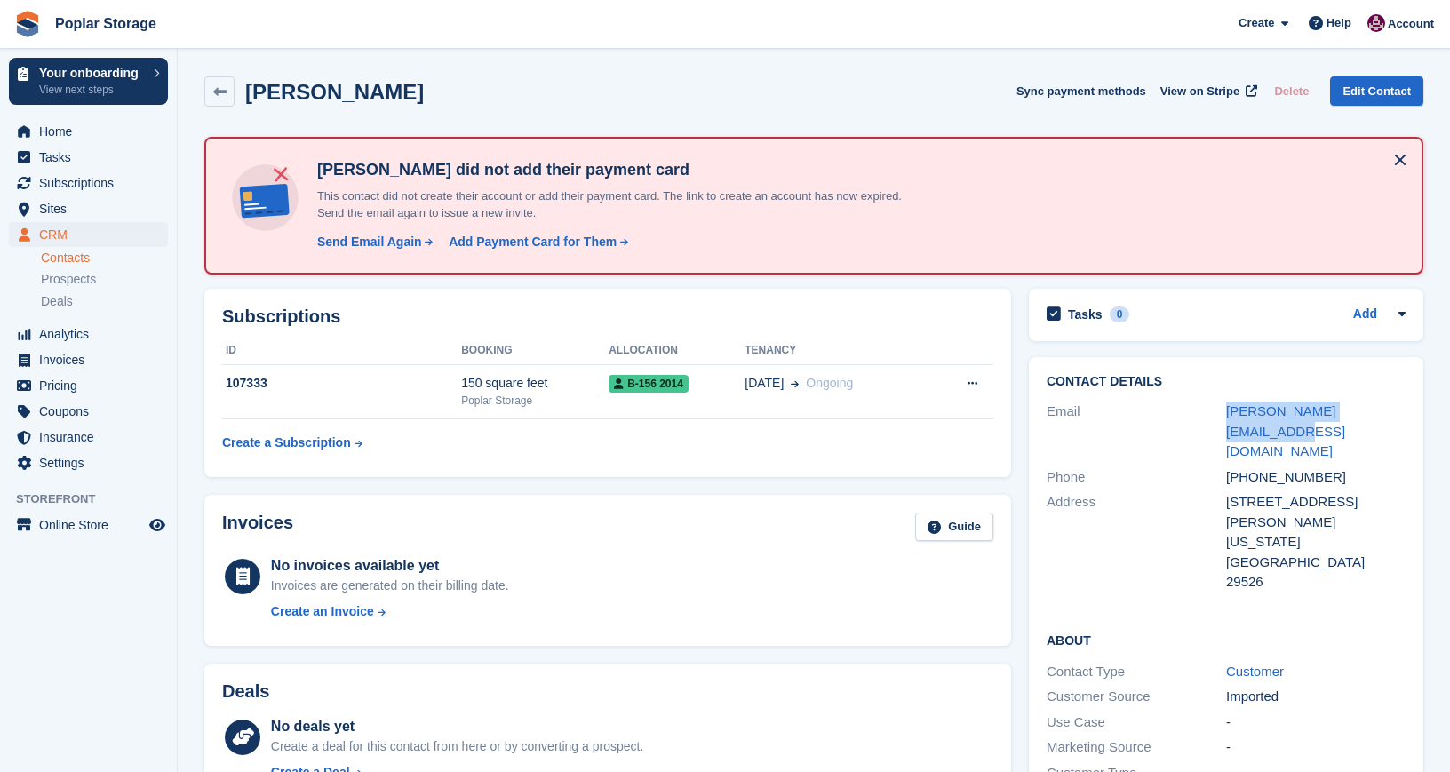
drag, startPoint x: 1402, startPoint y: 411, endPoint x: 1219, endPoint y: 415, distance: 183.1
click at [1219, 415] on div "Email julie.marcum84@gmail.com" at bounding box center [1226, 432] width 359 height 66
copy div "julie.marcum84@gmail.com"
click at [1431, 439] on div "Contact Details Email julie.marcum84@gmail.com Phone +18435047454 Address 5085 …" at bounding box center [1226, 675] width 412 height 655
drag, startPoint x: 1406, startPoint y: 410, endPoint x: 1224, endPoint y: 407, distance: 182.2
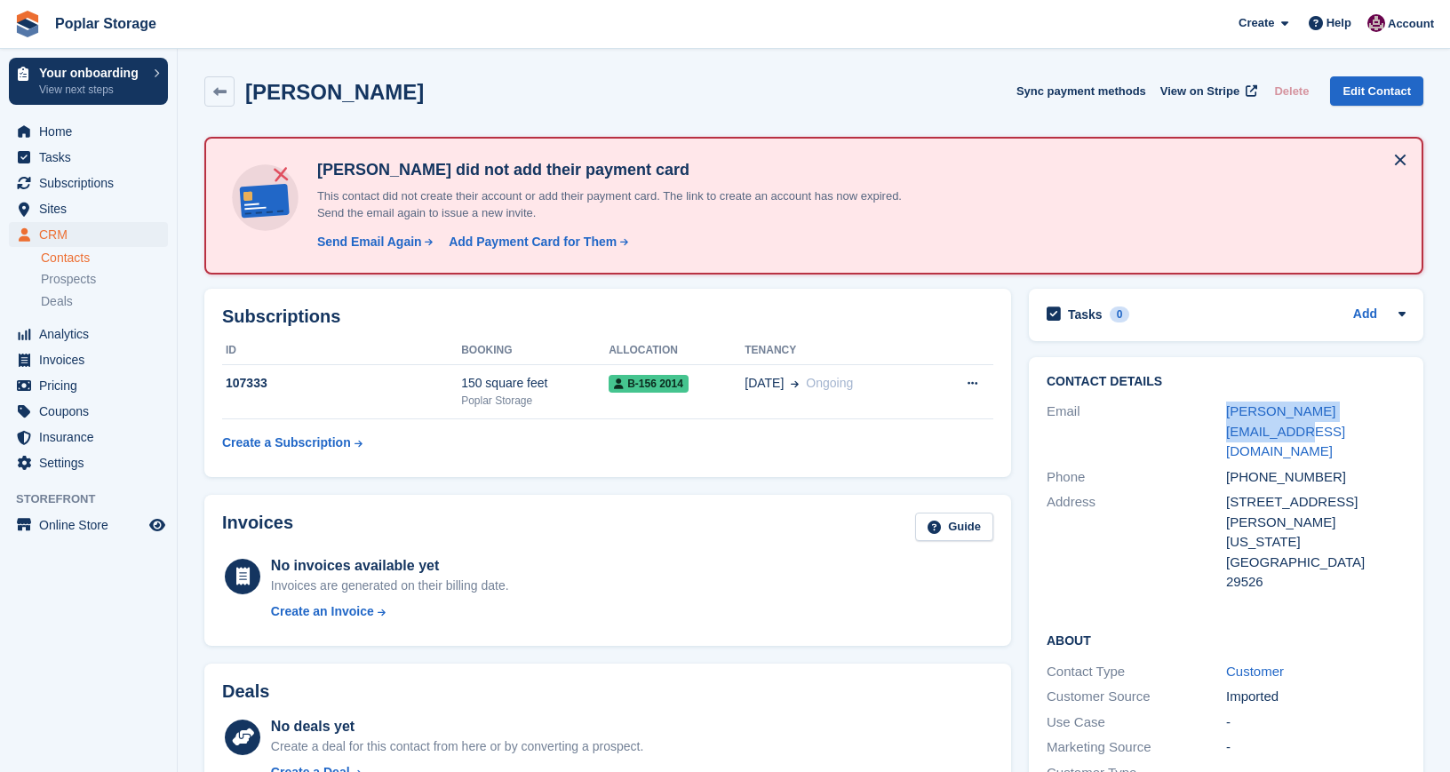
click at [1224, 407] on div "Contact Details Email julie.marcum84@gmail.com Phone +18435047454 Address 5085 …" at bounding box center [1226, 485] width 395 height 256
copy div "julie.marcum84@gmail.com"
click at [362, 245] on div "Send Email Again" at bounding box center [369, 242] width 105 height 19
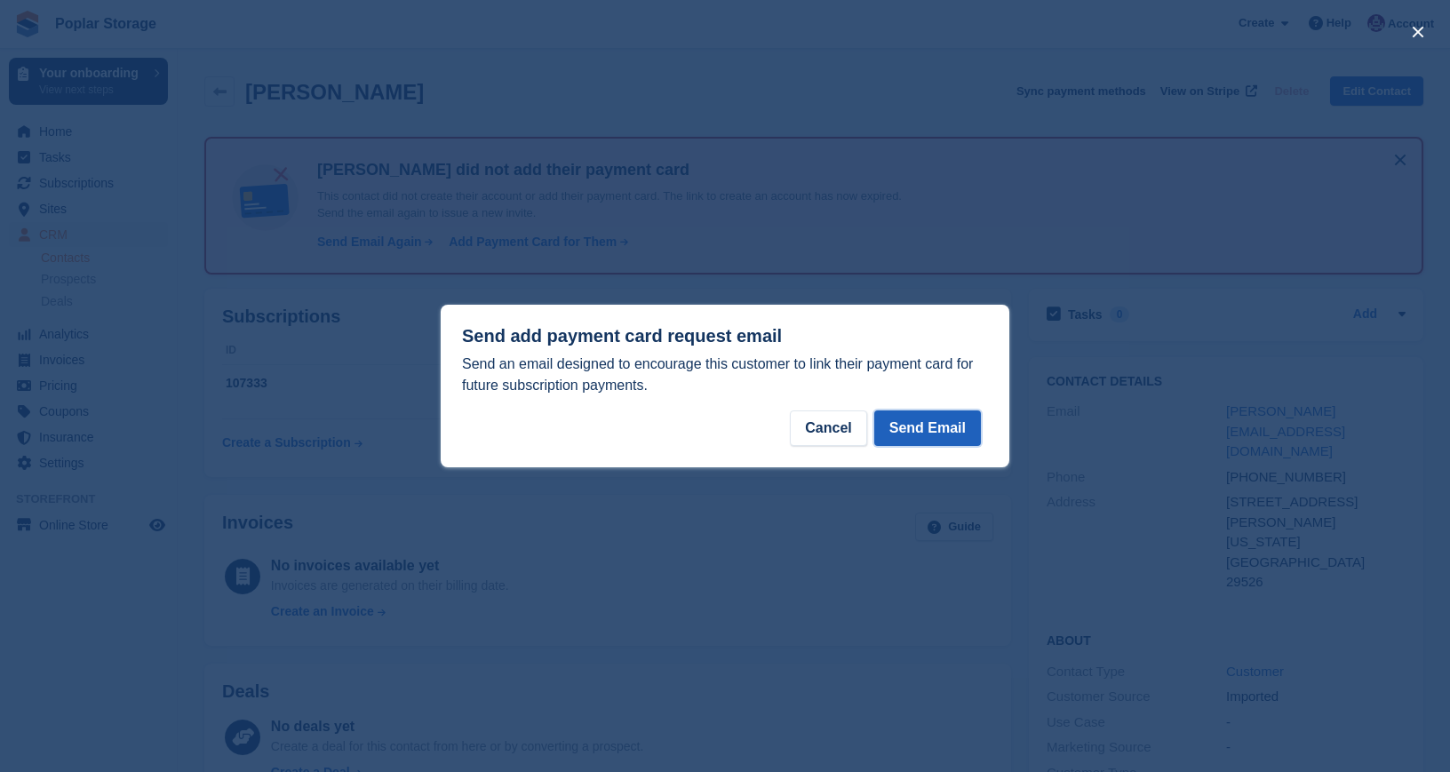
click at [912, 412] on button "Send Email" at bounding box center [927, 429] width 107 height 36
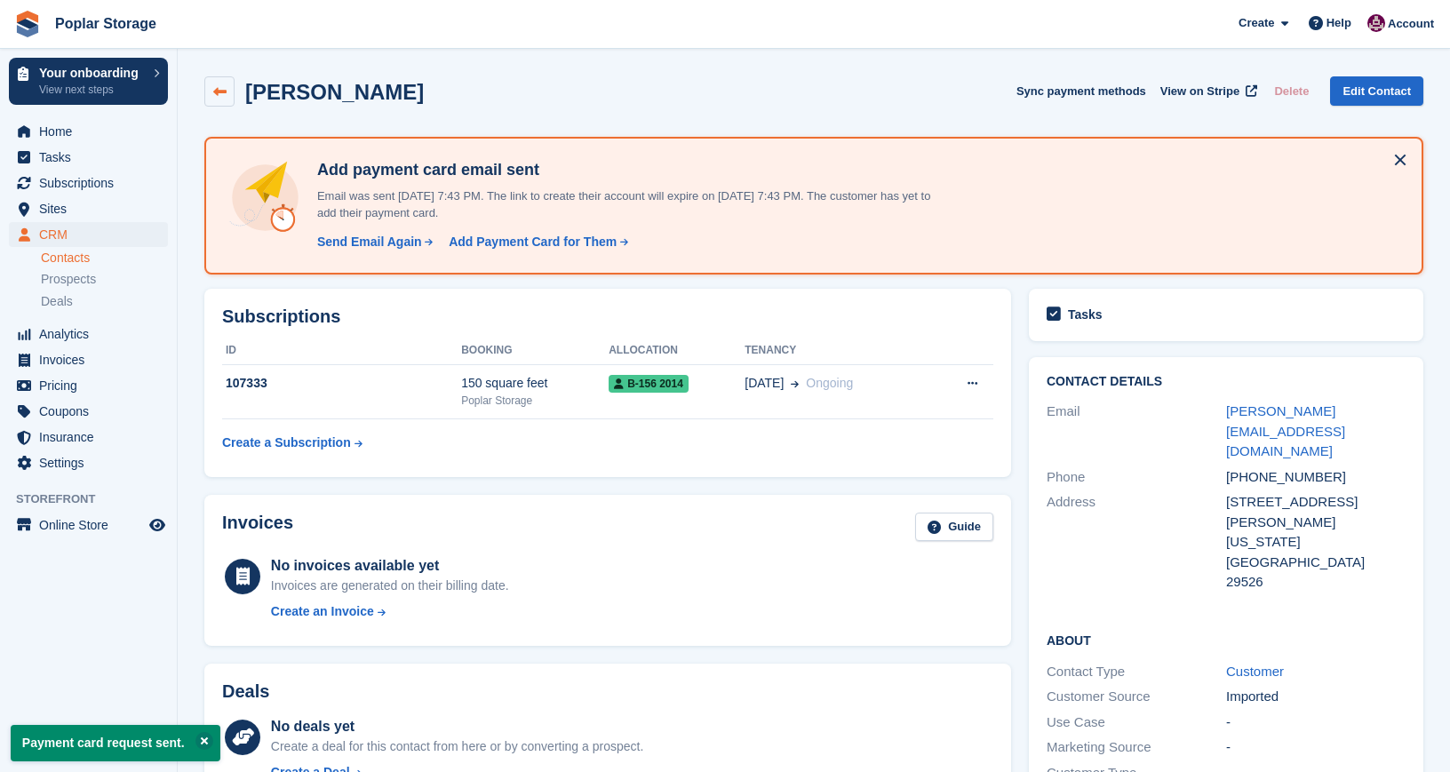
click at [213, 88] on icon at bounding box center [219, 91] width 13 height 13
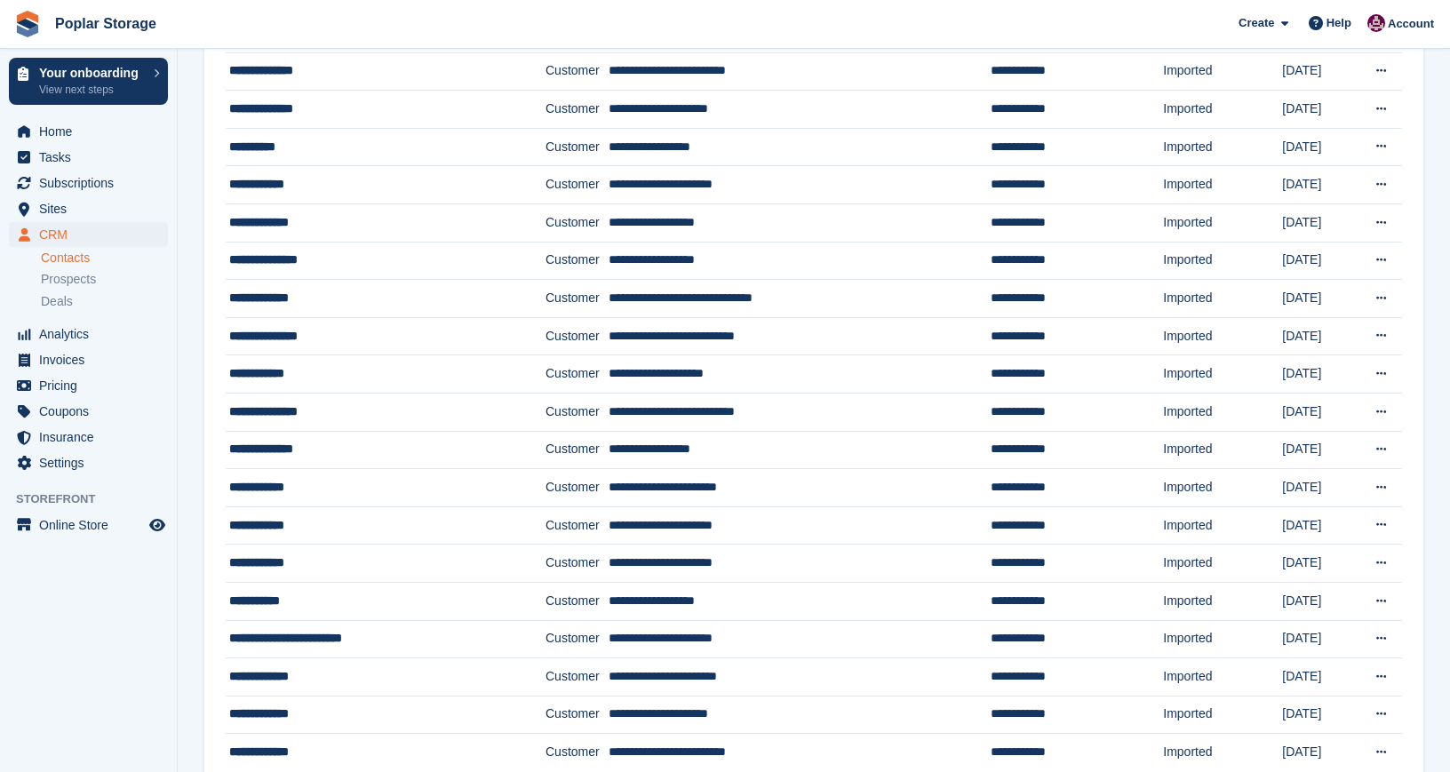
scroll to position [1439, 0]
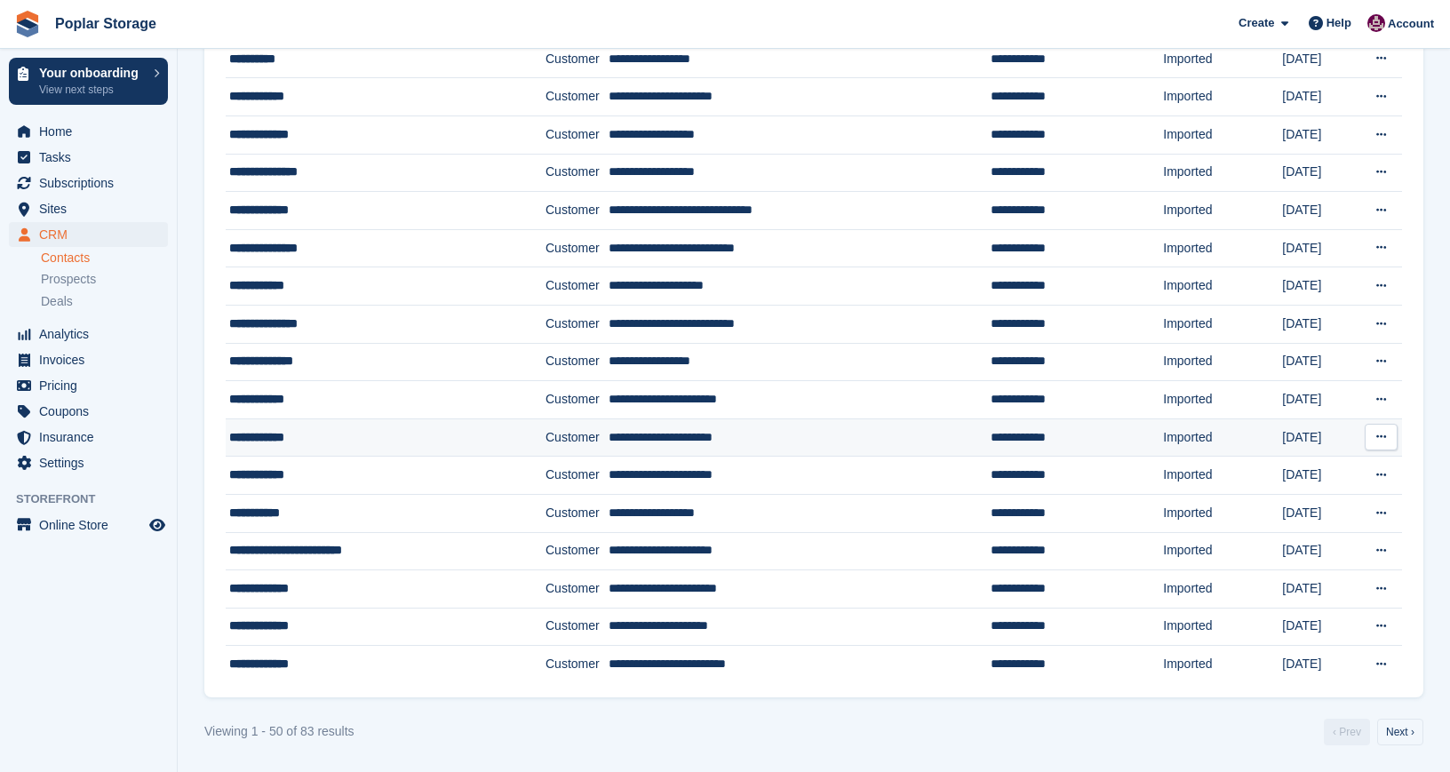
click at [258, 435] on div "**********" at bounding box center [363, 437] width 269 height 19
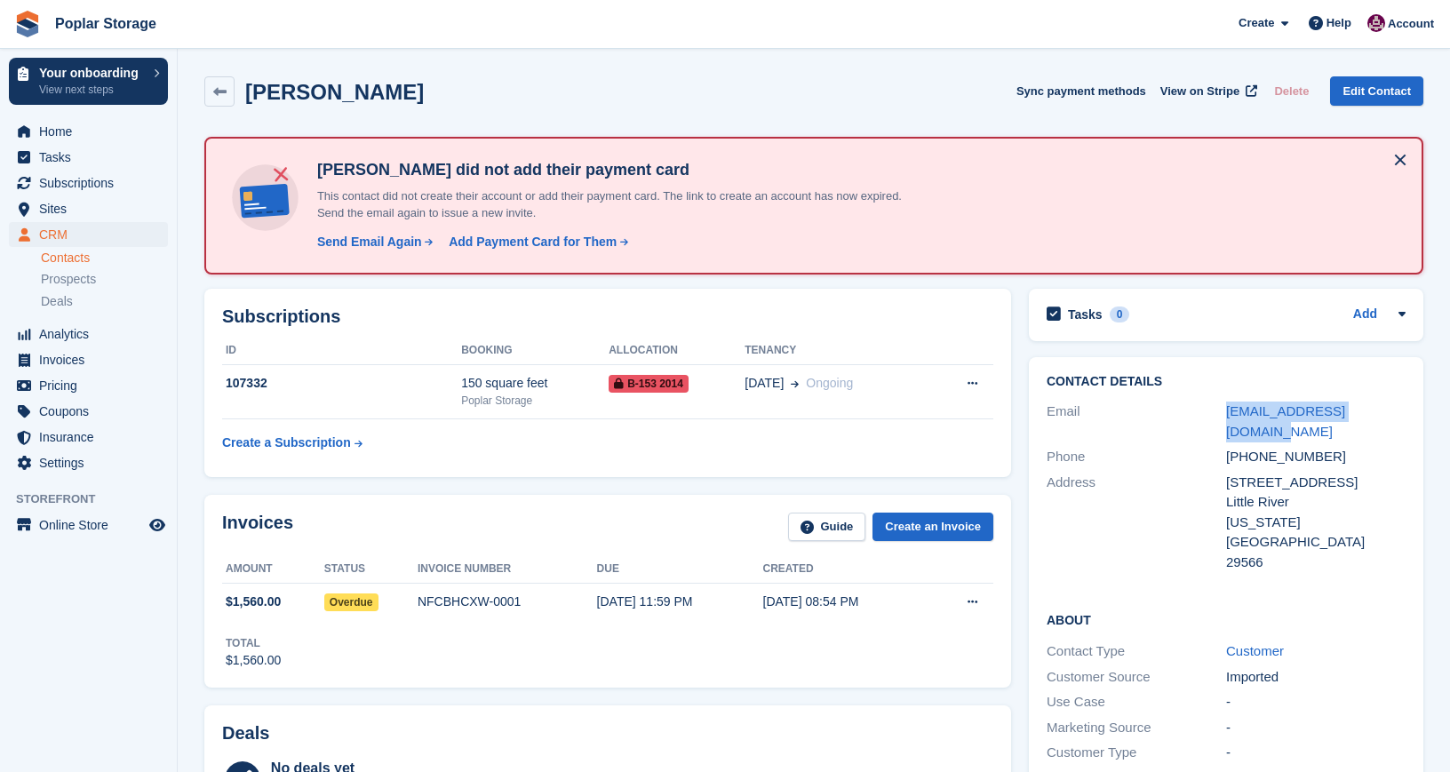
drag, startPoint x: 1407, startPoint y: 410, endPoint x: 1225, endPoint y: 411, distance: 182.2
click at [1225, 411] on div "Contact Details Email [EMAIL_ADDRESS][DOMAIN_NAME] Phone [PHONE_NUMBER] Address…" at bounding box center [1226, 475] width 395 height 236
copy div "[EMAIL_ADDRESS][DOMAIN_NAME]"
click at [324, 241] on div "Send Email Again" at bounding box center [369, 242] width 105 height 19
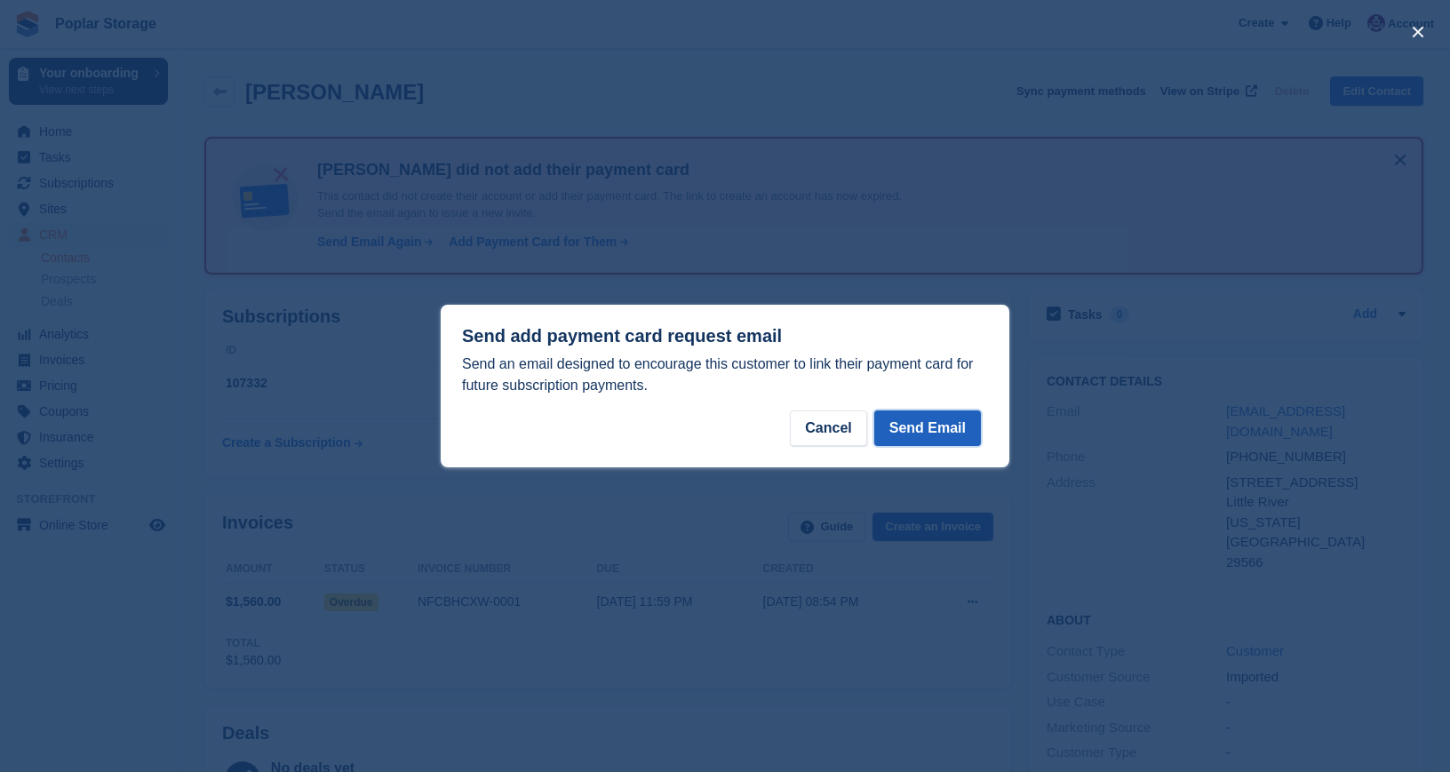
click at [932, 426] on button "Send Email" at bounding box center [927, 429] width 107 height 36
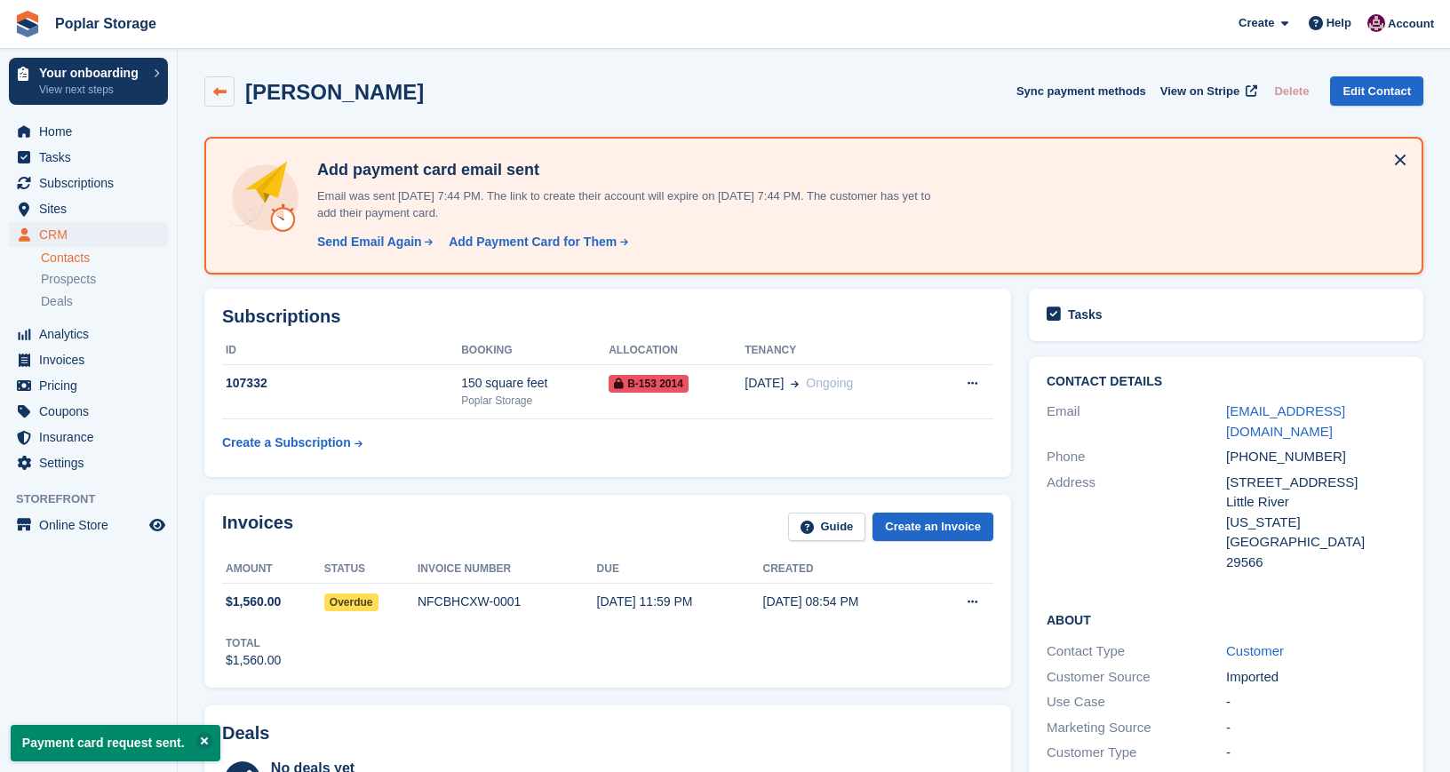
click at [210, 97] on link at bounding box center [219, 91] width 30 height 30
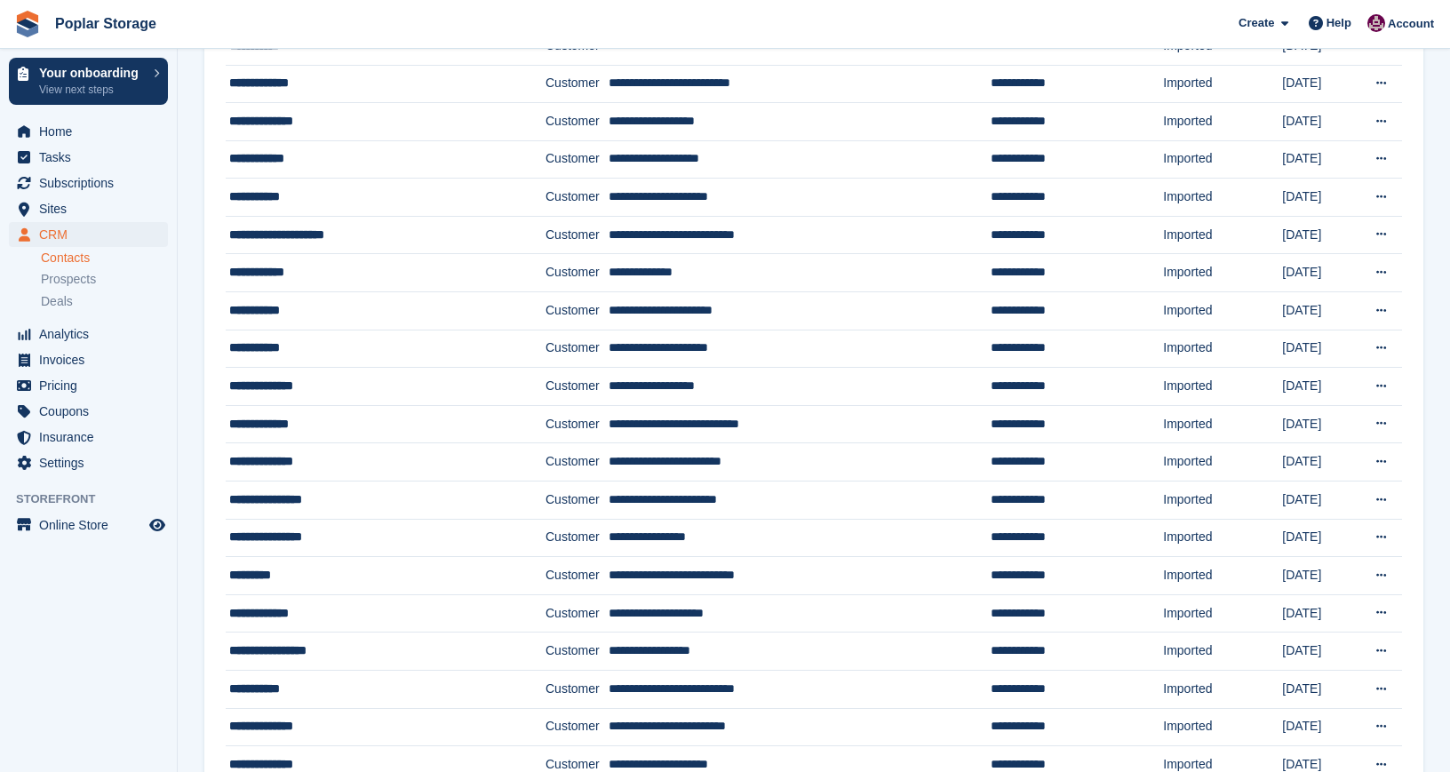
scroll to position [1439, 0]
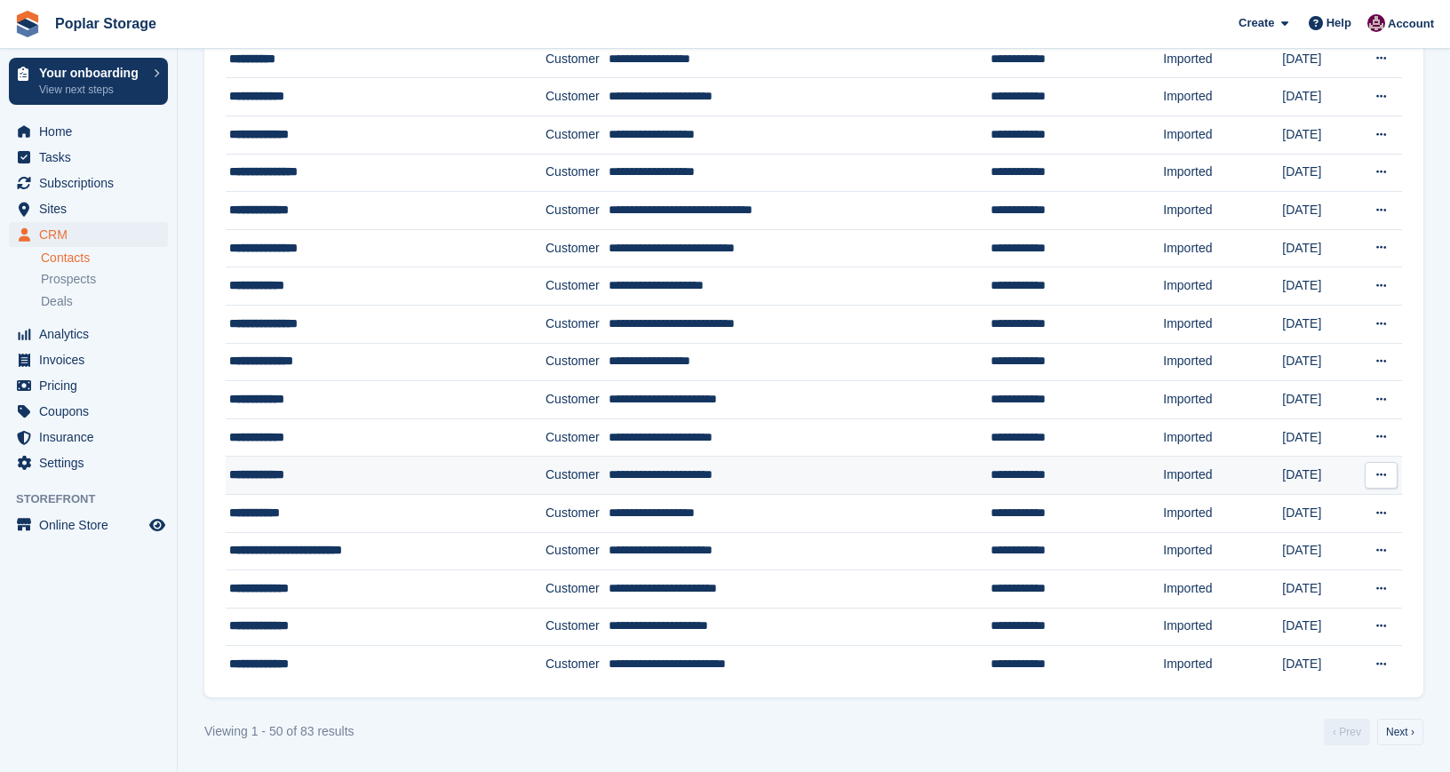
click at [250, 475] on div "**********" at bounding box center [363, 475] width 269 height 19
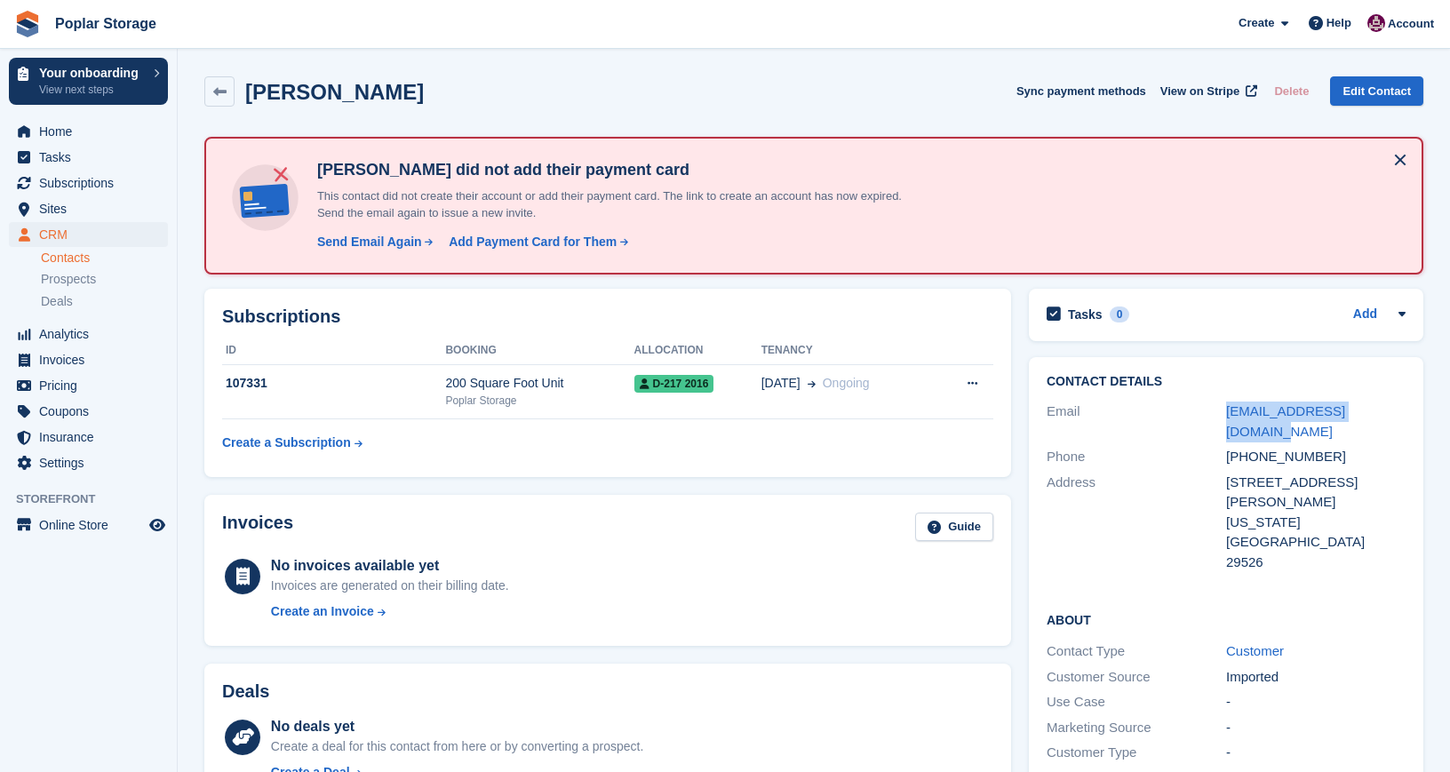
drag, startPoint x: 1384, startPoint y: 406, endPoint x: 1214, endPoint y: 405, distance: 169.7
click at [1214, 405] on div "Email [EMAIL_ADDRESS][DOMAIN_NAME]" at bounding box center [1226, 421] width 359 height 45
copy div "[EMAIL_ADDRESS][DOMAIN_NAME]"
click at [367, 241] on div "Send Email Again" at bounding box center [369, 242] width 105 height 19
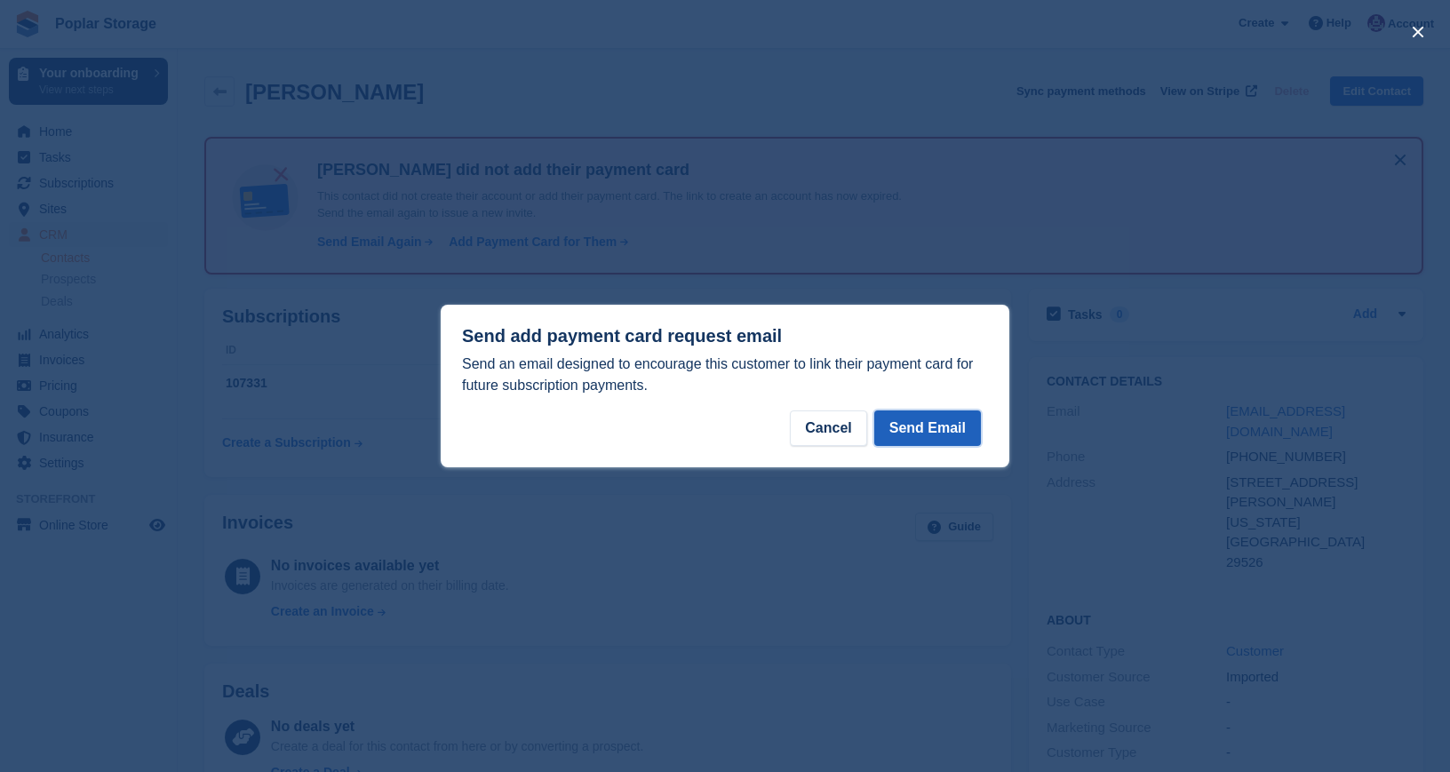
click at [923, 424] on button "Send Email" at bounding box center [927, 429] width 107 height 36
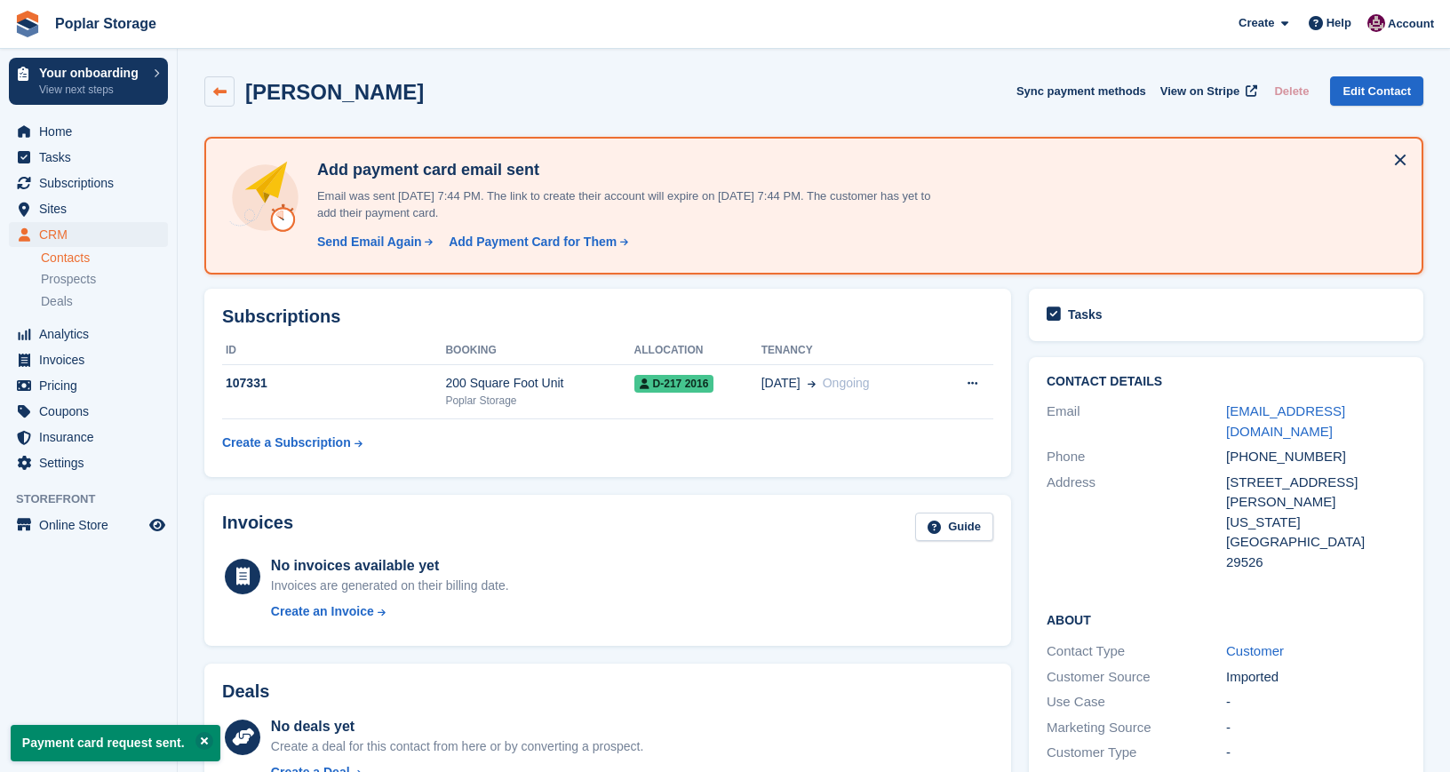
click at [219, 100] on link at bounding box center [219, 91] width 30 height 30
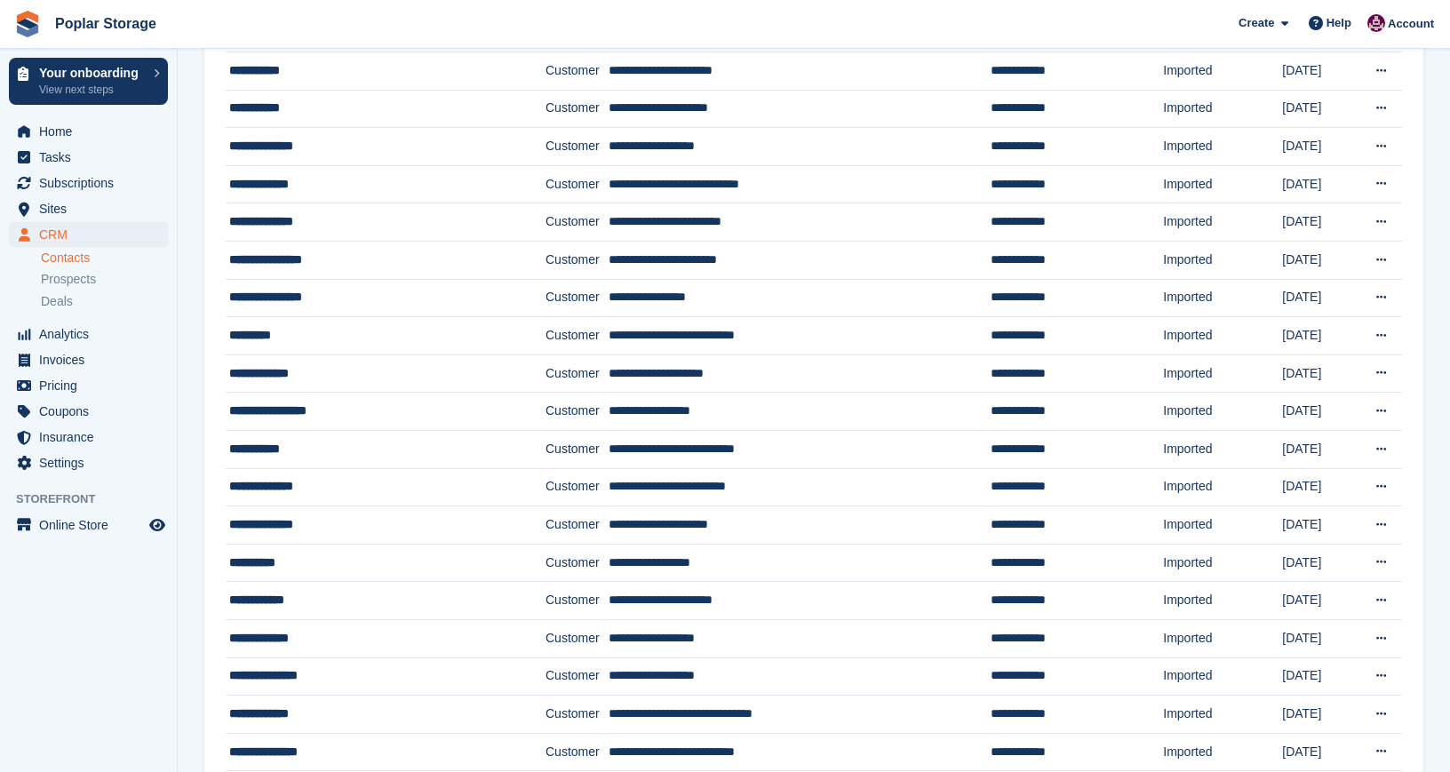
scroll to position [1439, 0]
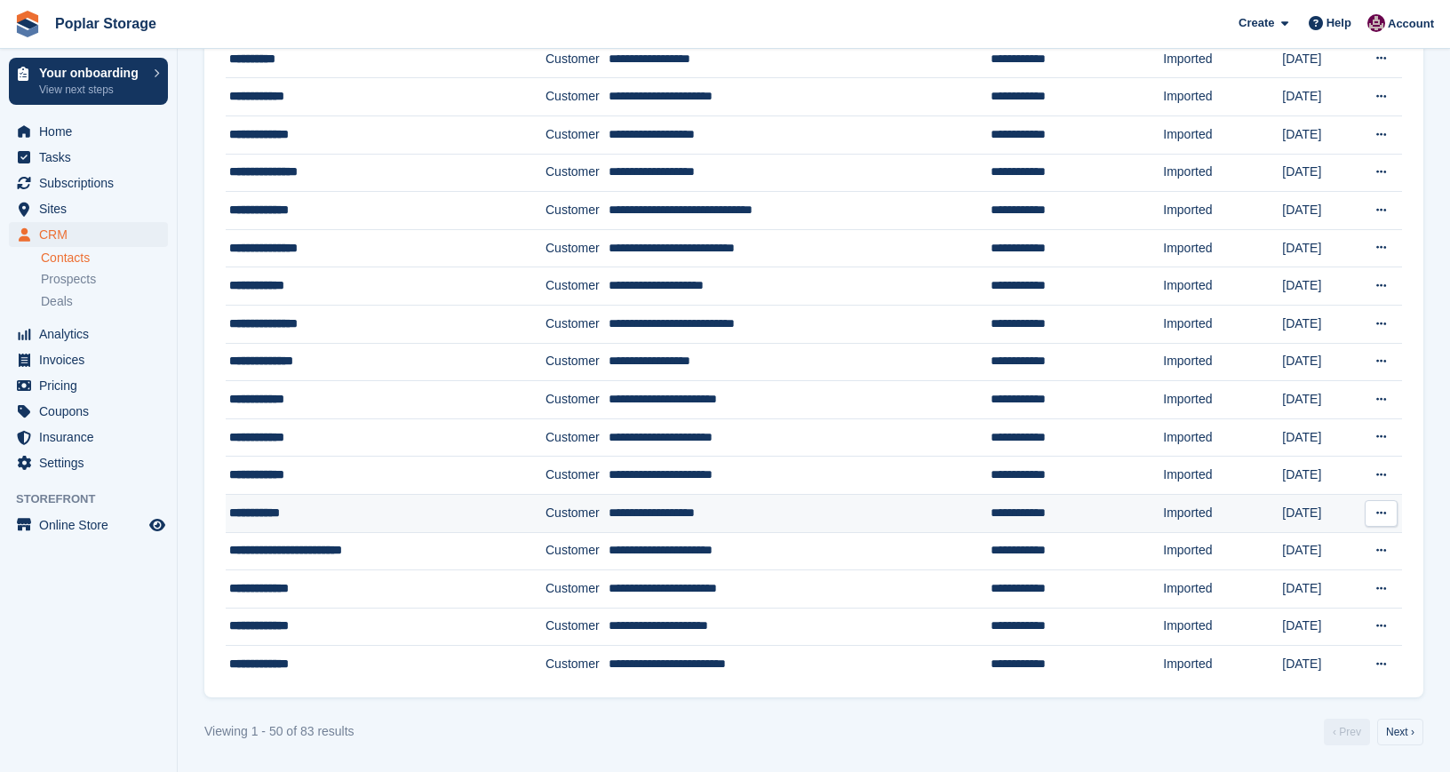
click at [275, 517] on div "**********" at bounding box center [363, 513] width 269 height 19
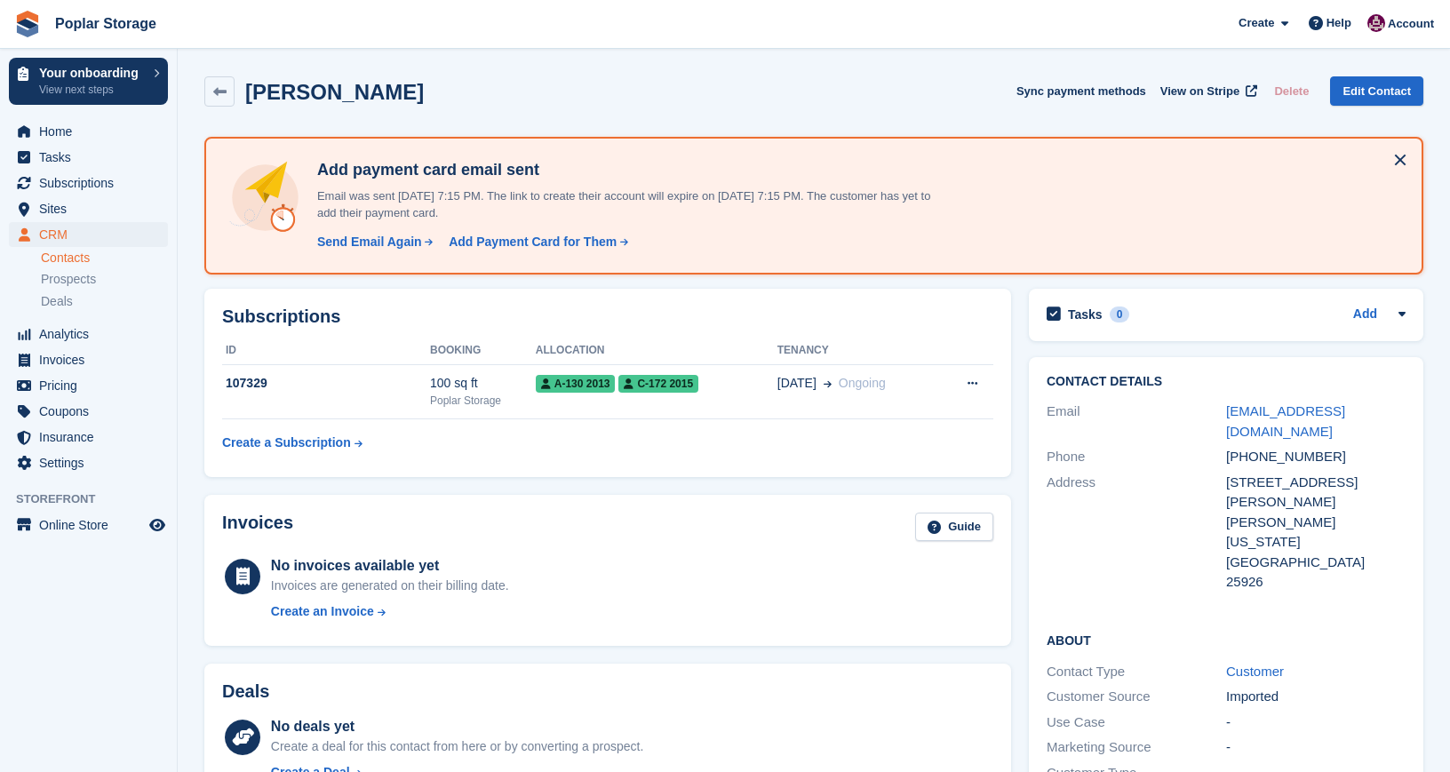
click at [1377, 407] on div "deblit714@gmail.com" at bounding box center [1316, 422] width 180 height 40
drag, startPoint x: 1377, startPoint y: 417, endPoint x: 1224, endPoint y: 408, distance: 154.0
click at [1224, 408] on div "Email deblit714@gmail.com" at bounding box center [1226, 421] width 359 height 45
copy div "deblit714@gmail.com"
click at [221, 96] on icon at bounding box center [219, 91] width 13 height 13
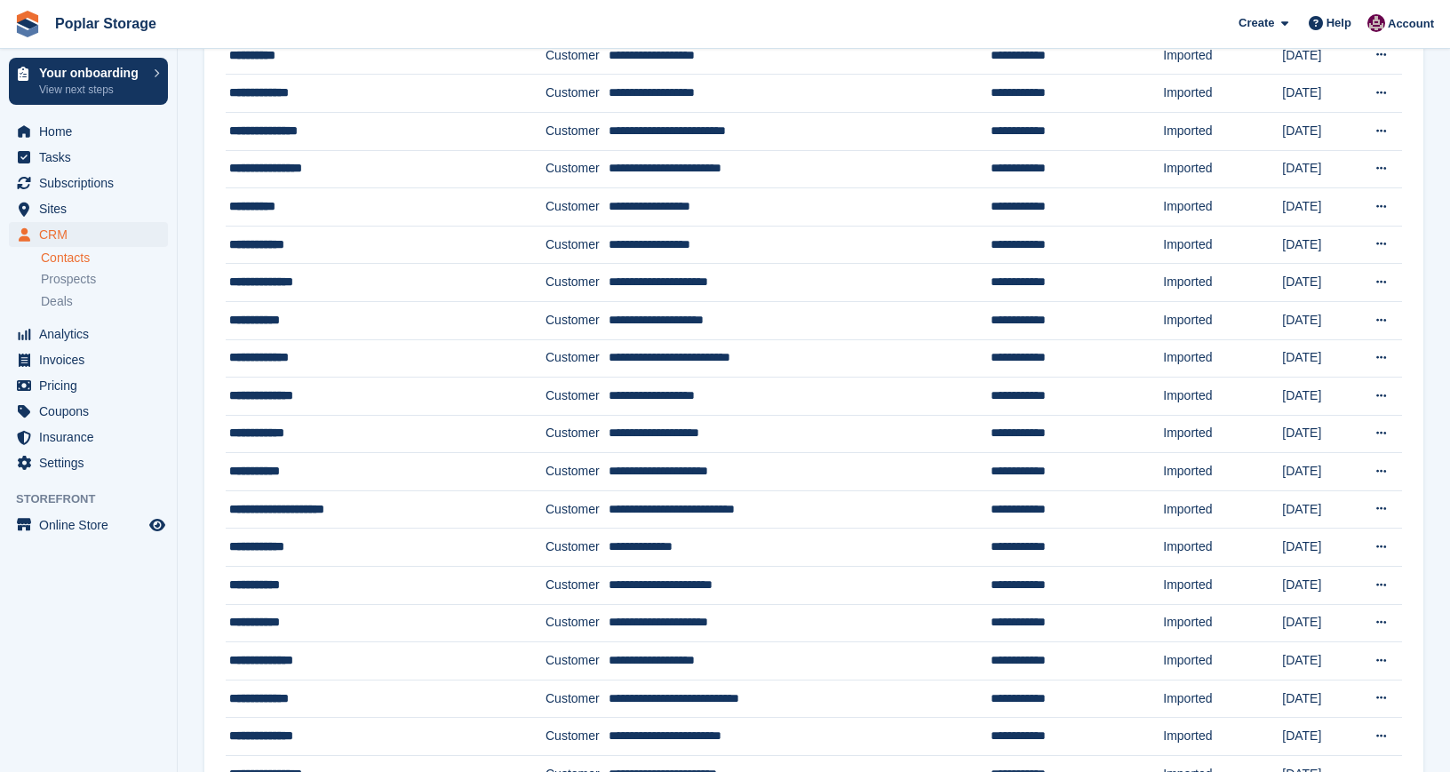
scroll to position [1439, 0]
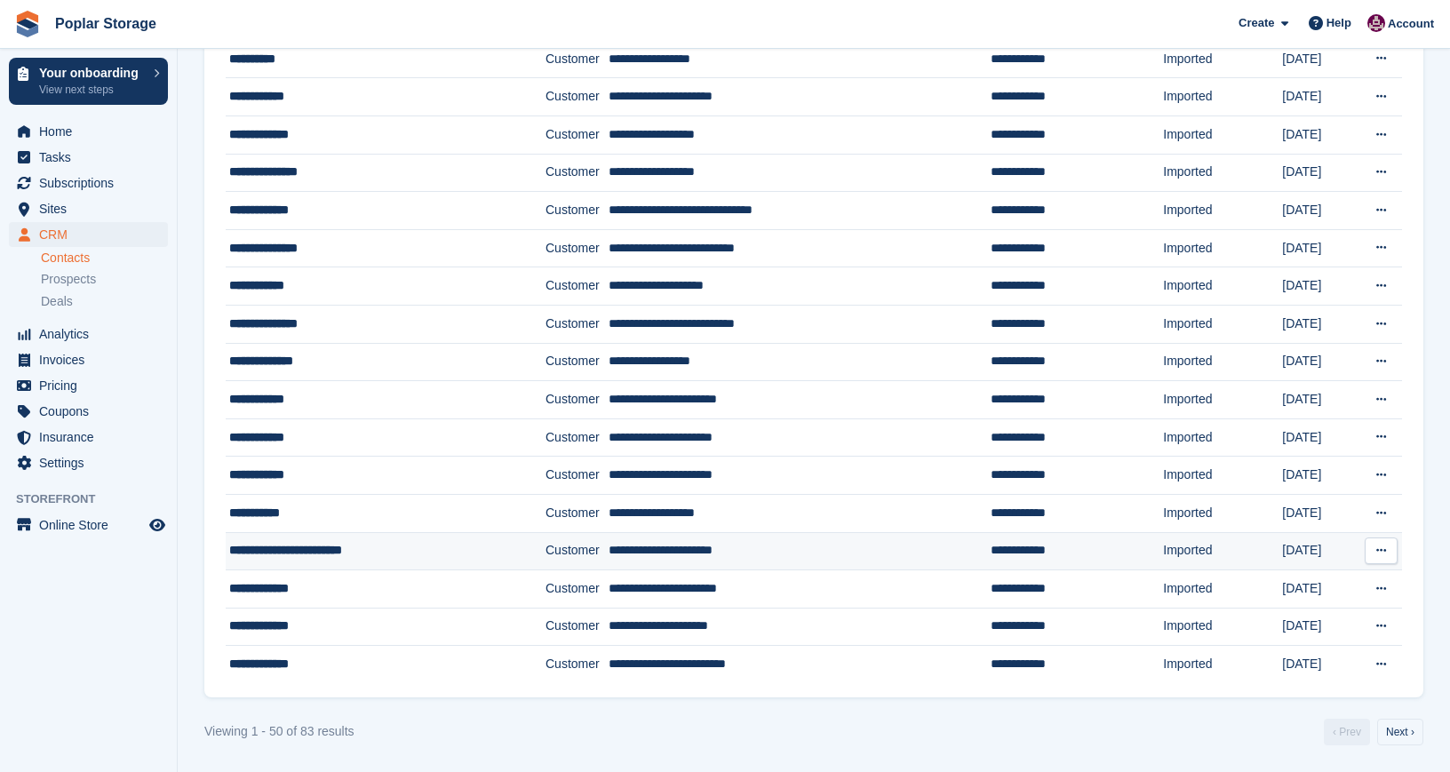
click at [290, 547] on div "**********" at bounding box center [363, 550] width 269 height 19
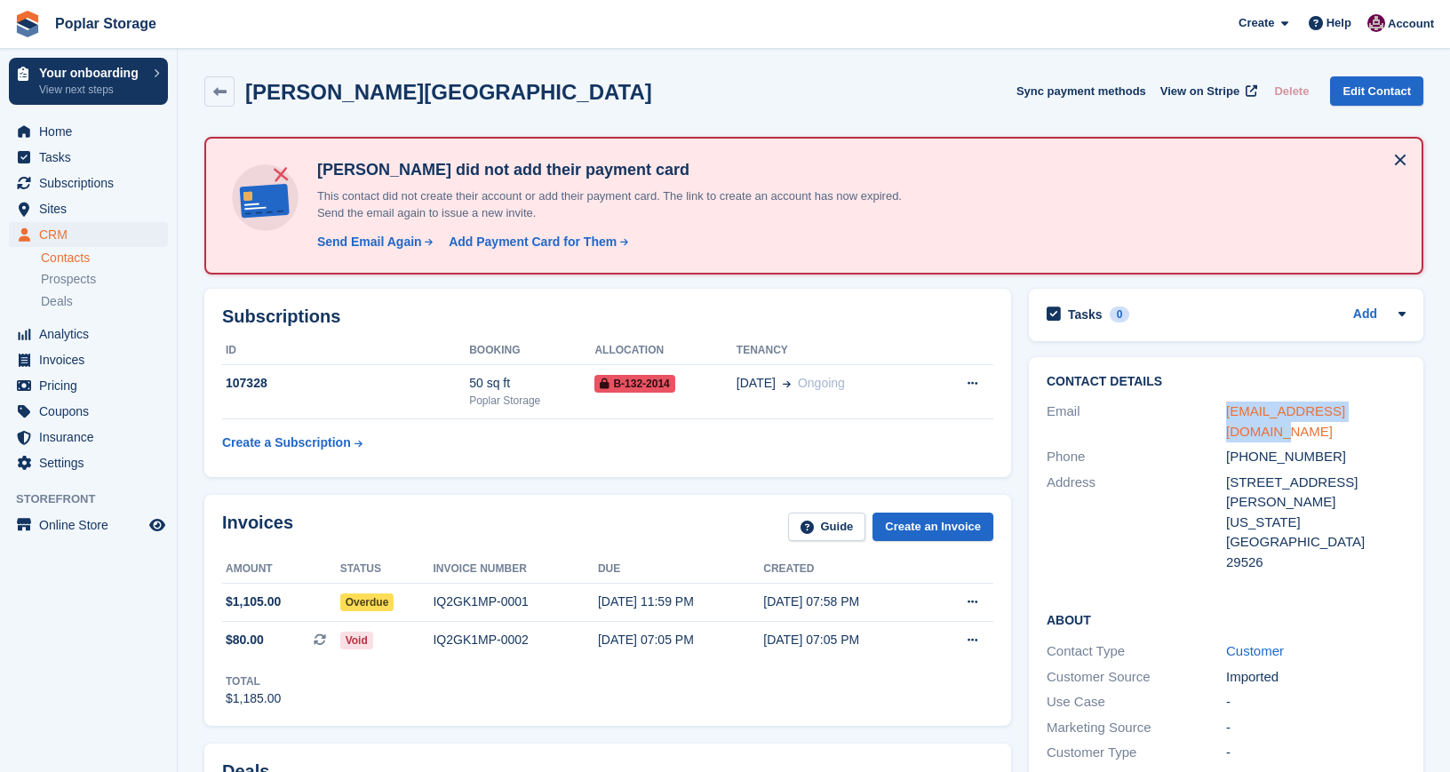
drag, startPoint x: 1398, startPoint y: 414, endPoint x: 1226, endPoint y: 414, distance: 171.5
click at [1226, 414] on div "[EMAIL_ADDRESS][DOMAIN_NAME]" at bounding box center [1316, 422] width 180 height 40
copy link "[EMAIL_ADDRESS][DOMAIN_NAME]"
click at [391, 241] on div "Send Email Again" at bounding box center [369, 242] width 105 height 19
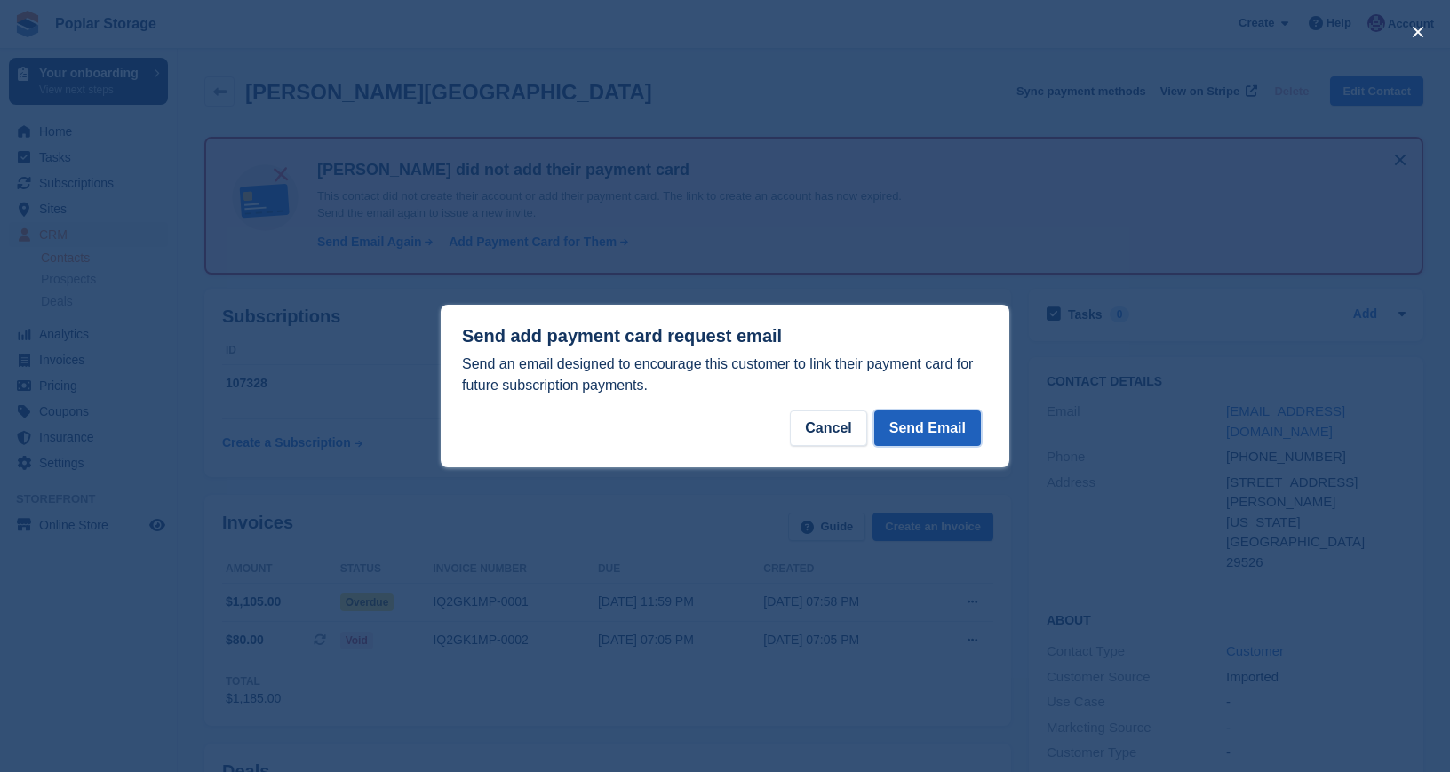
click at [902, 425] on button "Send Email" at bounding box center [927, 429] width 107 height 36
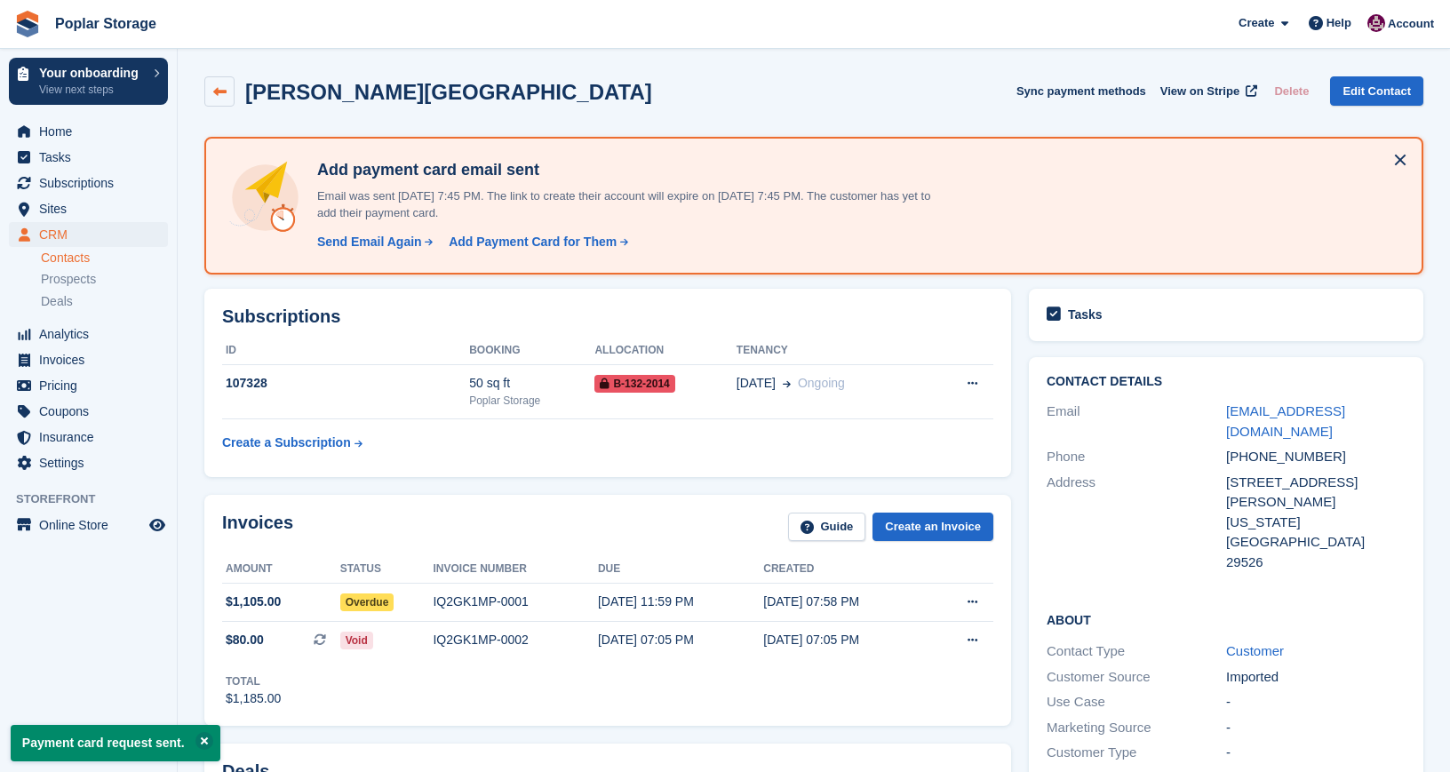
click at [216, 93] on icon at bounding box center [219, 91] width 13 height 13
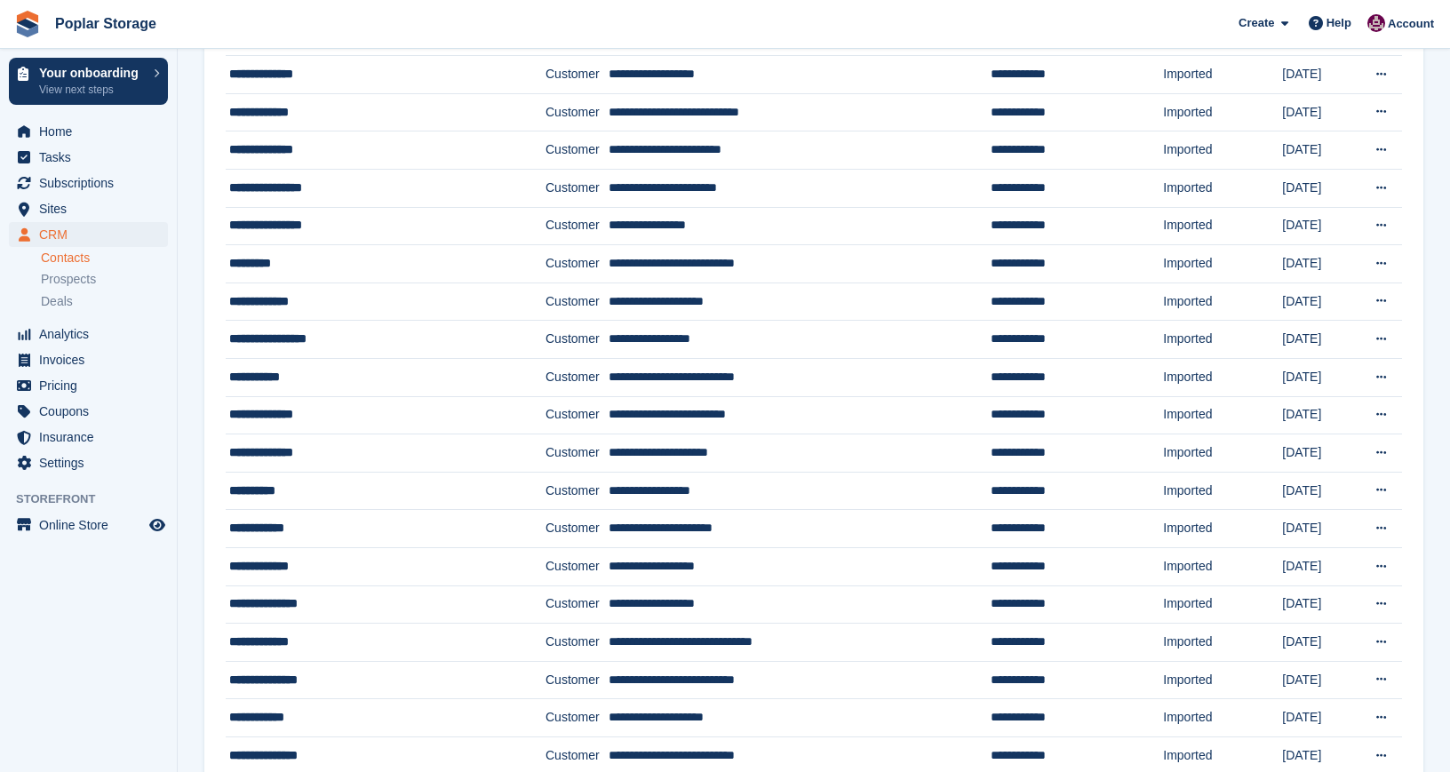
scroll to position [1439, 0]
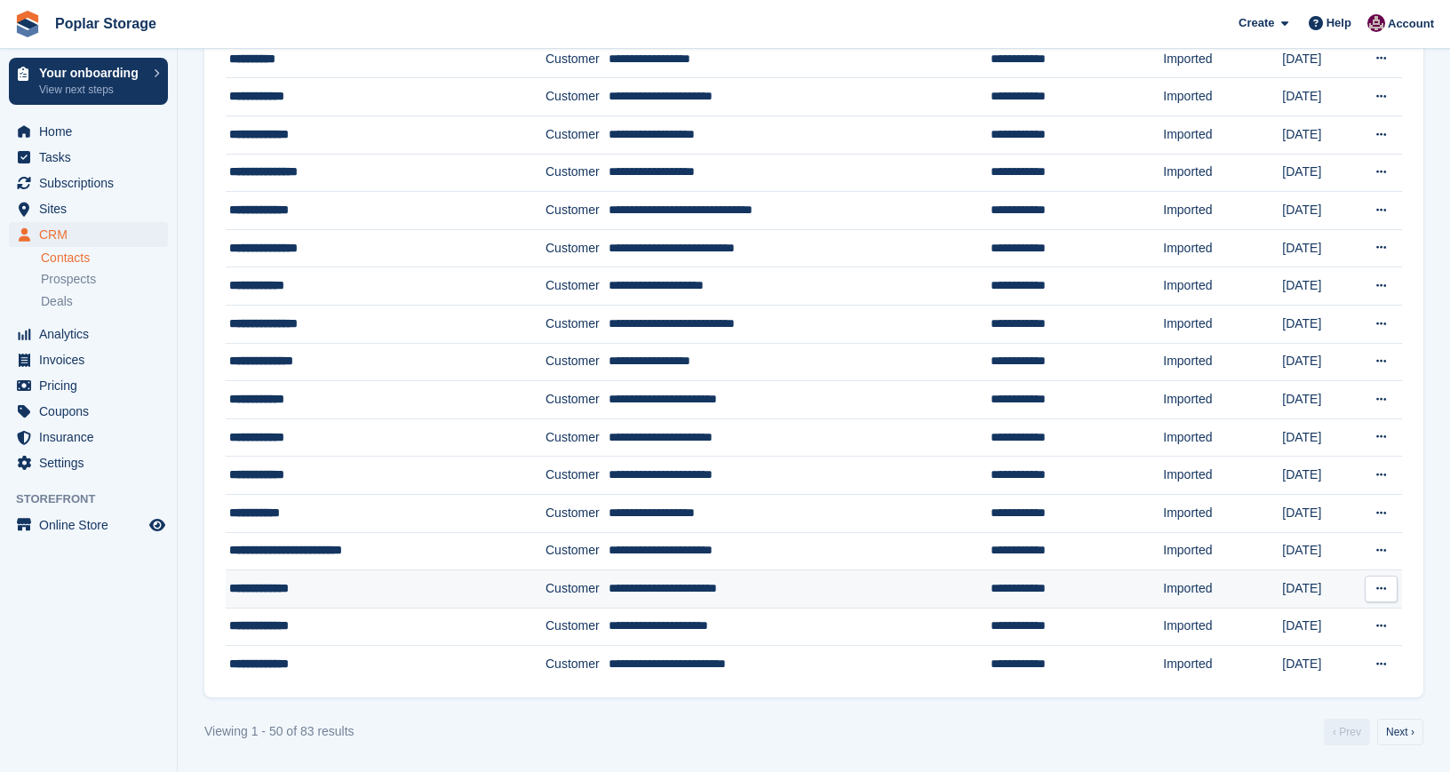
click at [280, 591] on div "**********" at bounding box center [363, 588] width 269 height 19
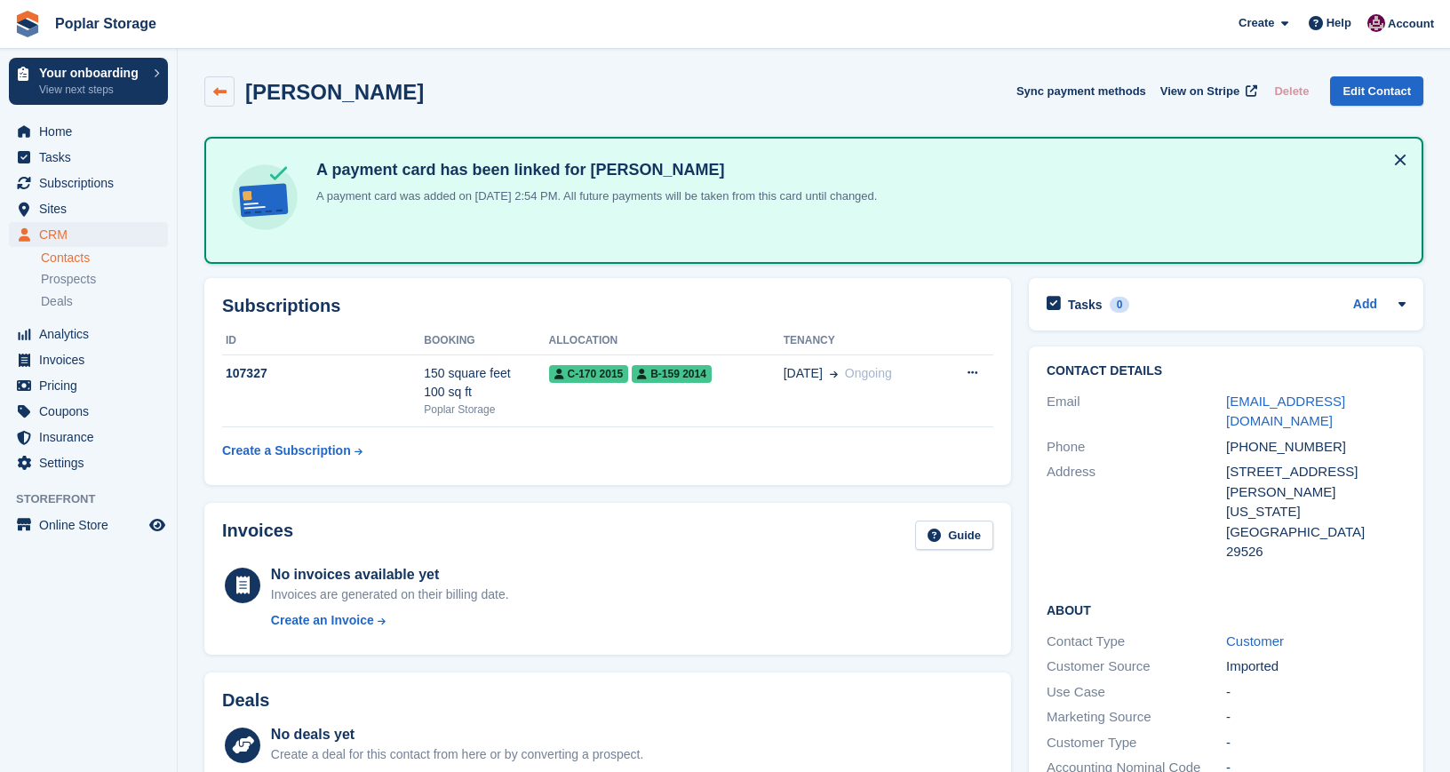
click at [214, 93] on icon at bounding box center [219, 91] width 13 height 13
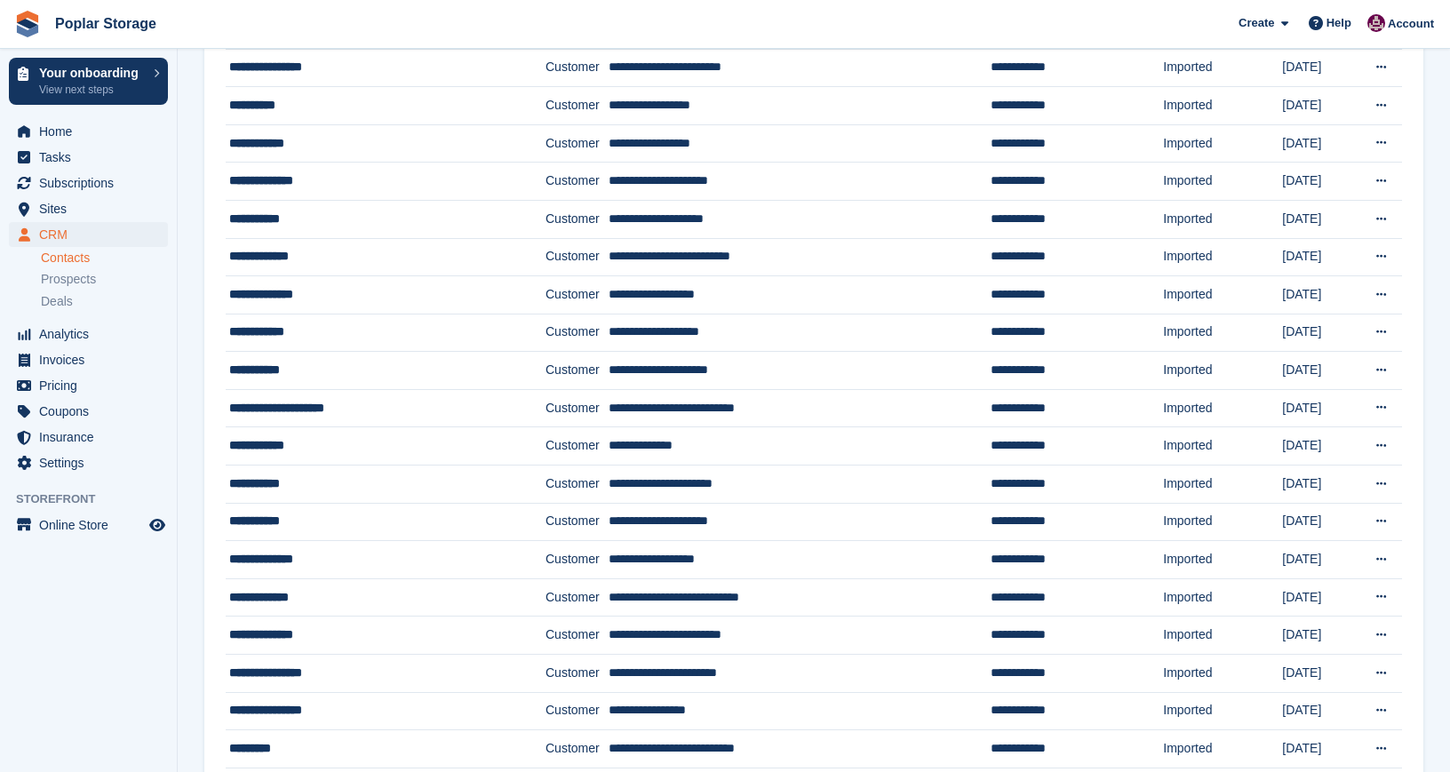
scroll to position [1439, 0]
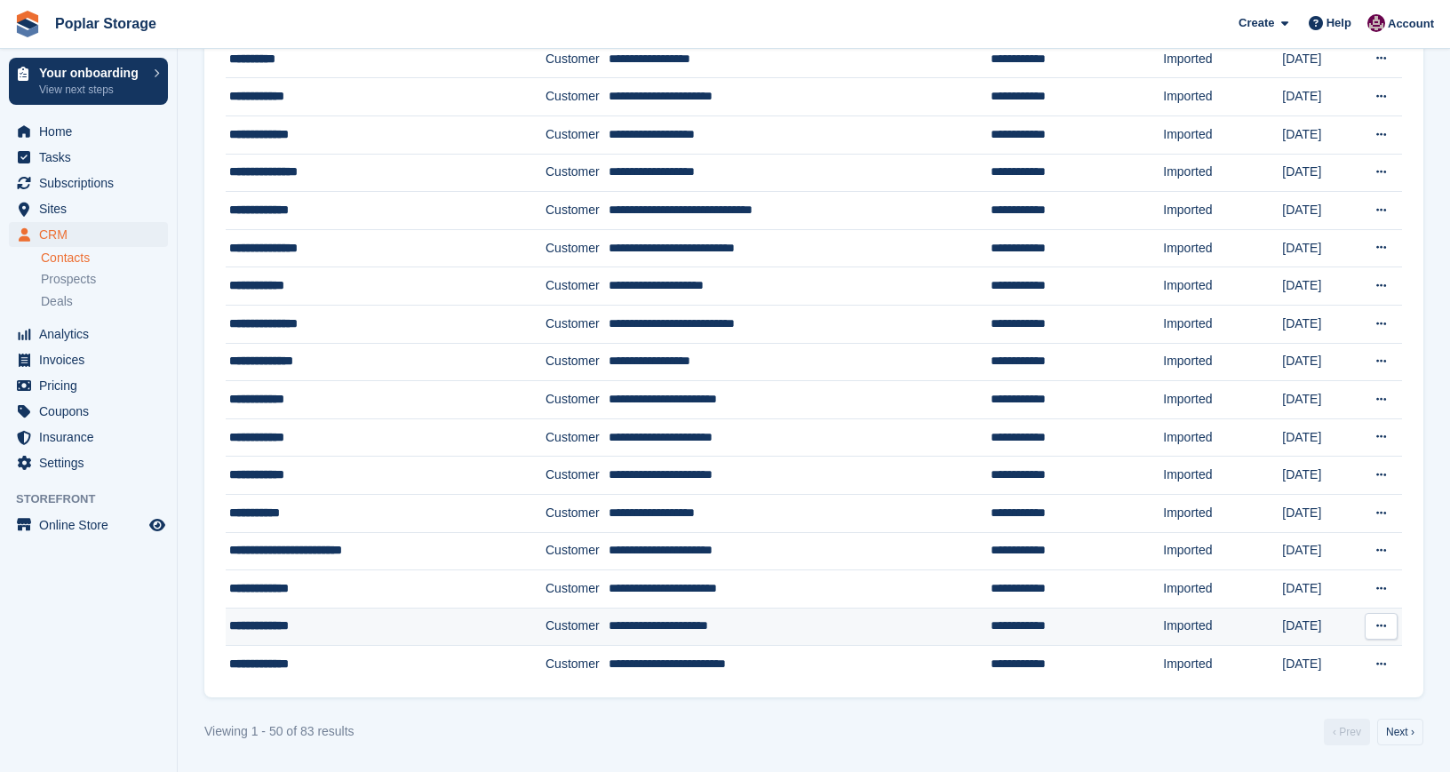
click at [307, 625] on div "**********" at bounding box center [363, 626] width 269 height 19
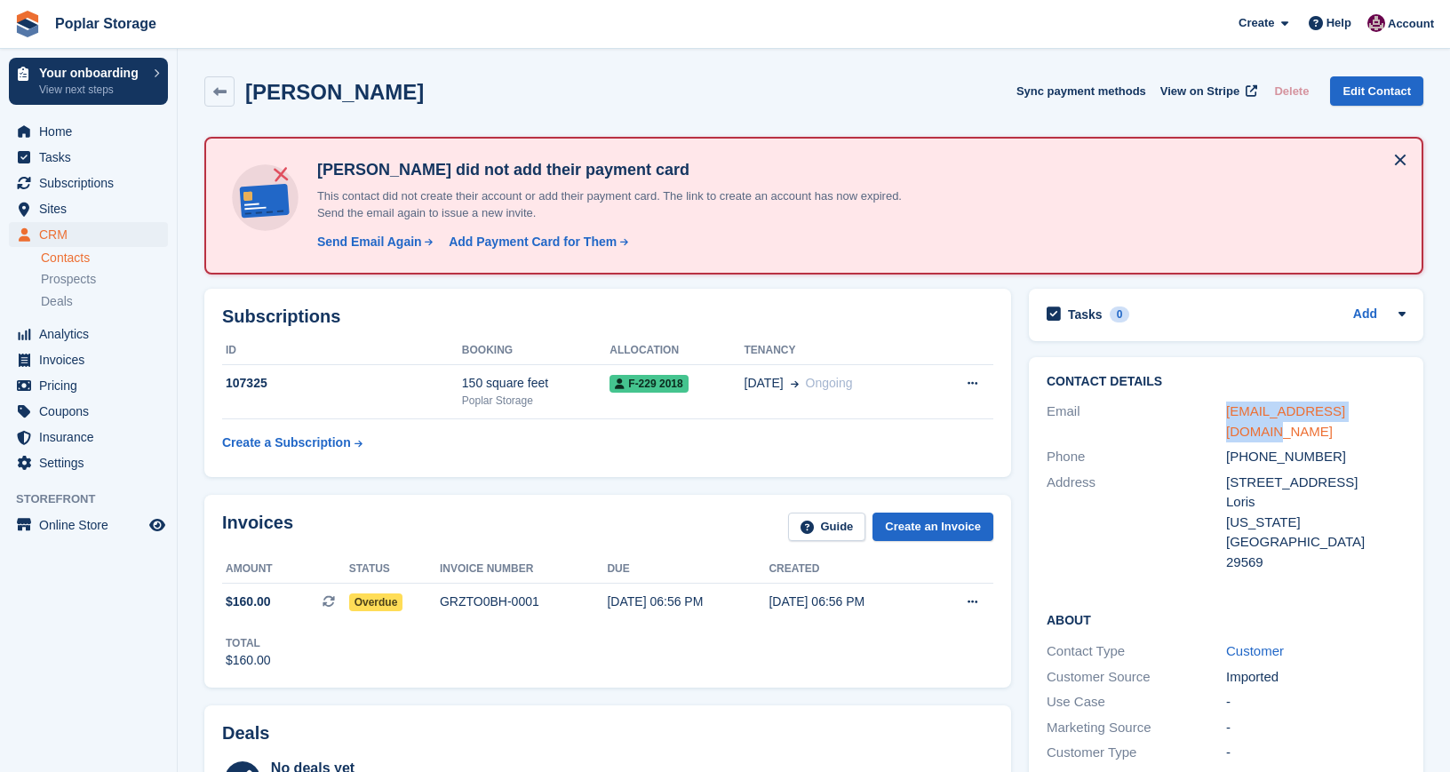
drag, startPoint x: 1391, startPoint y: 407, endPoint x: 1227, endPoint y: 409, distance: 163.5
click at [1227, 409] on div "melissa19741@gmail.com" at bounding box center [1316, 422] width 180 height 40
copy link "melissa19741@gmail.com"
click at [381, 238] on div "Send Email Again" at bounding box center [369, 242] width 105 height 19
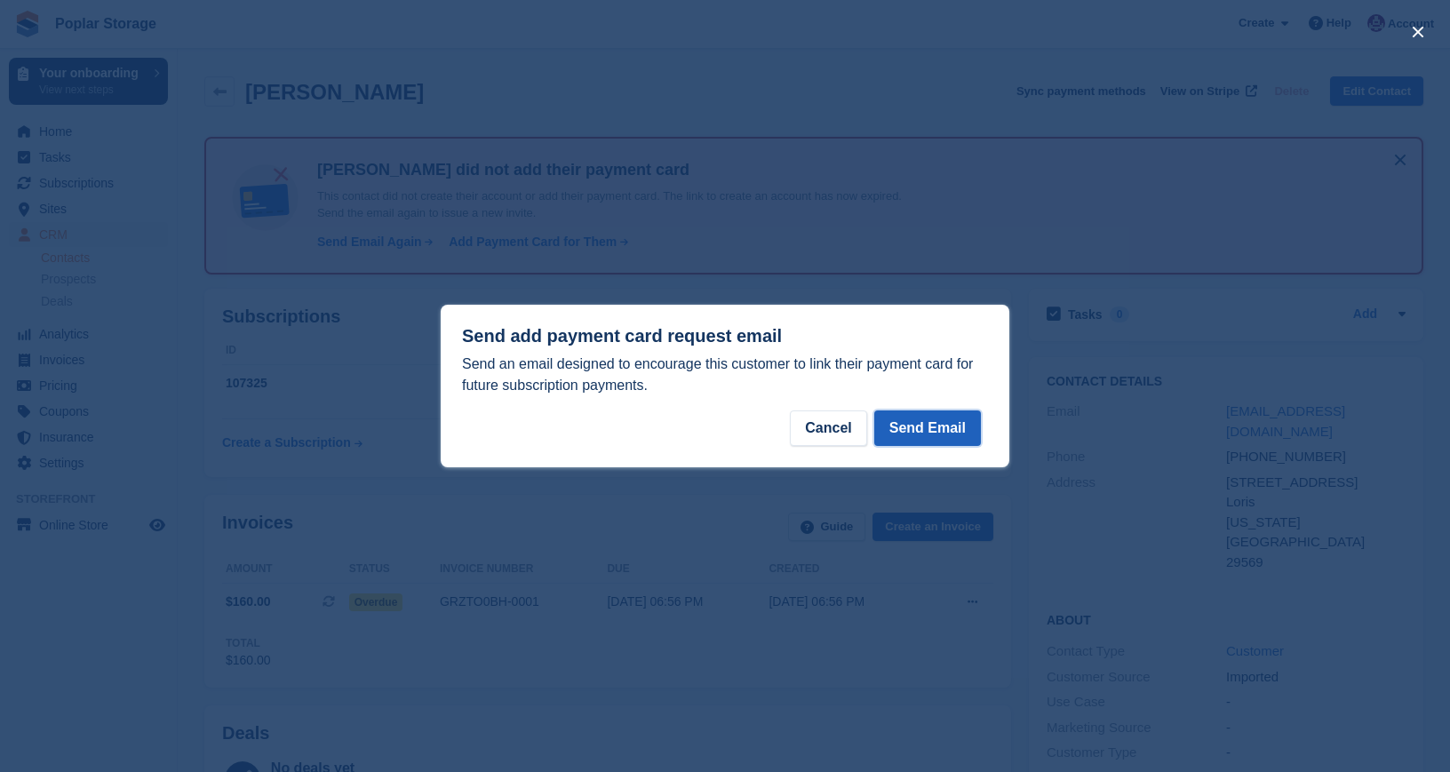
click at [946, 425] on button "Send Email" at bounding box center [927, 429] width 107 height 36
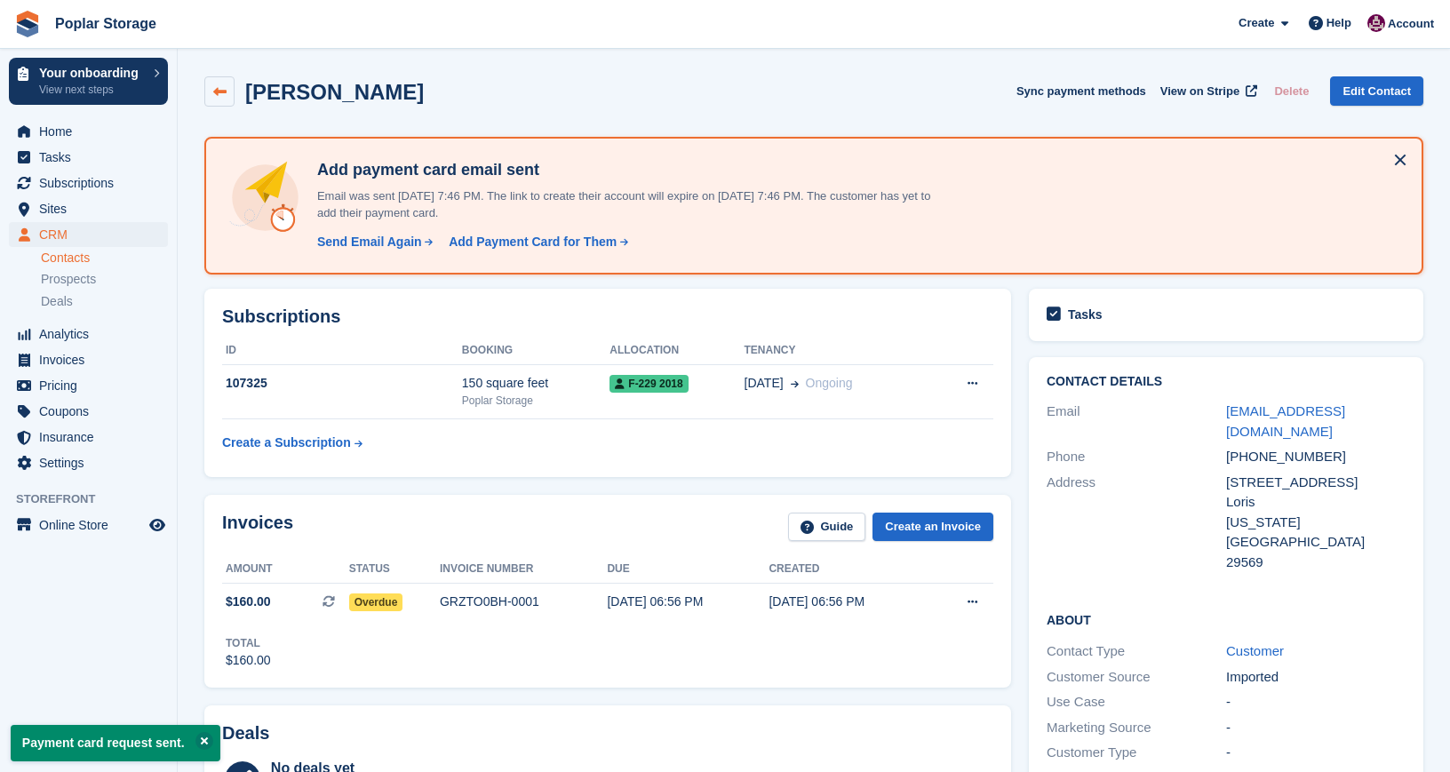
click at [224, 88] on icon at bounding box center [219, 91] width 13 height 13
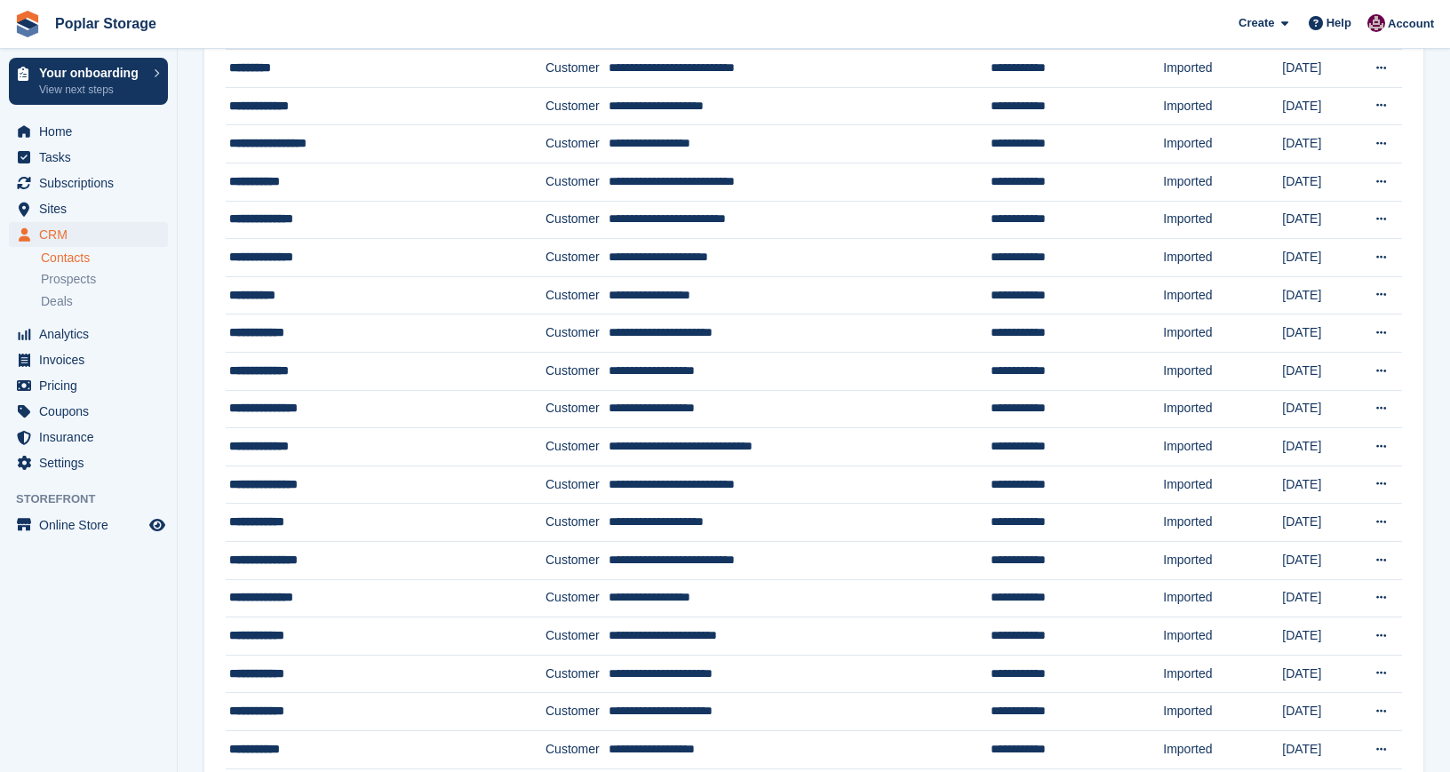
scroll to position [1439, 0]
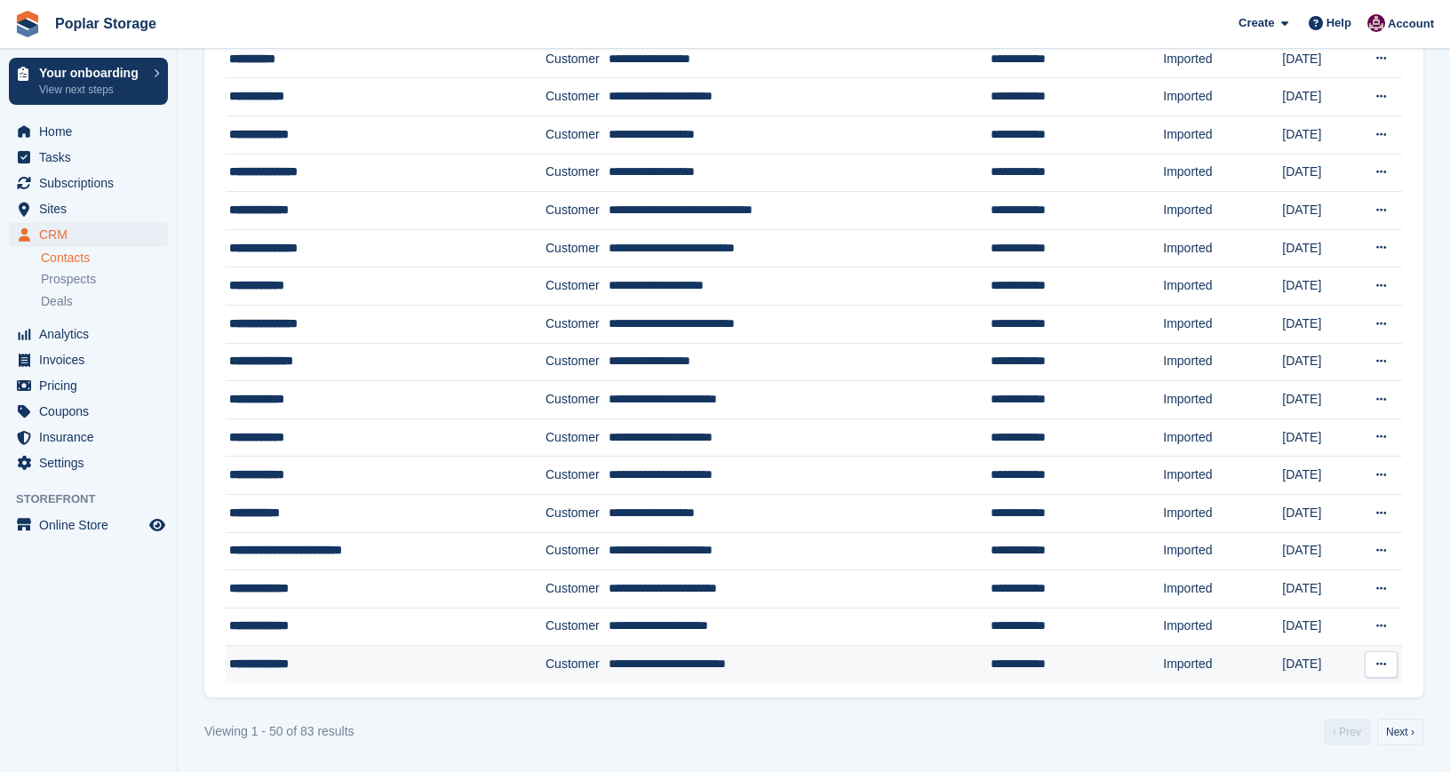
click at [290, 665] on div "**********" at bounding box center [363, 664] width 269 height 19
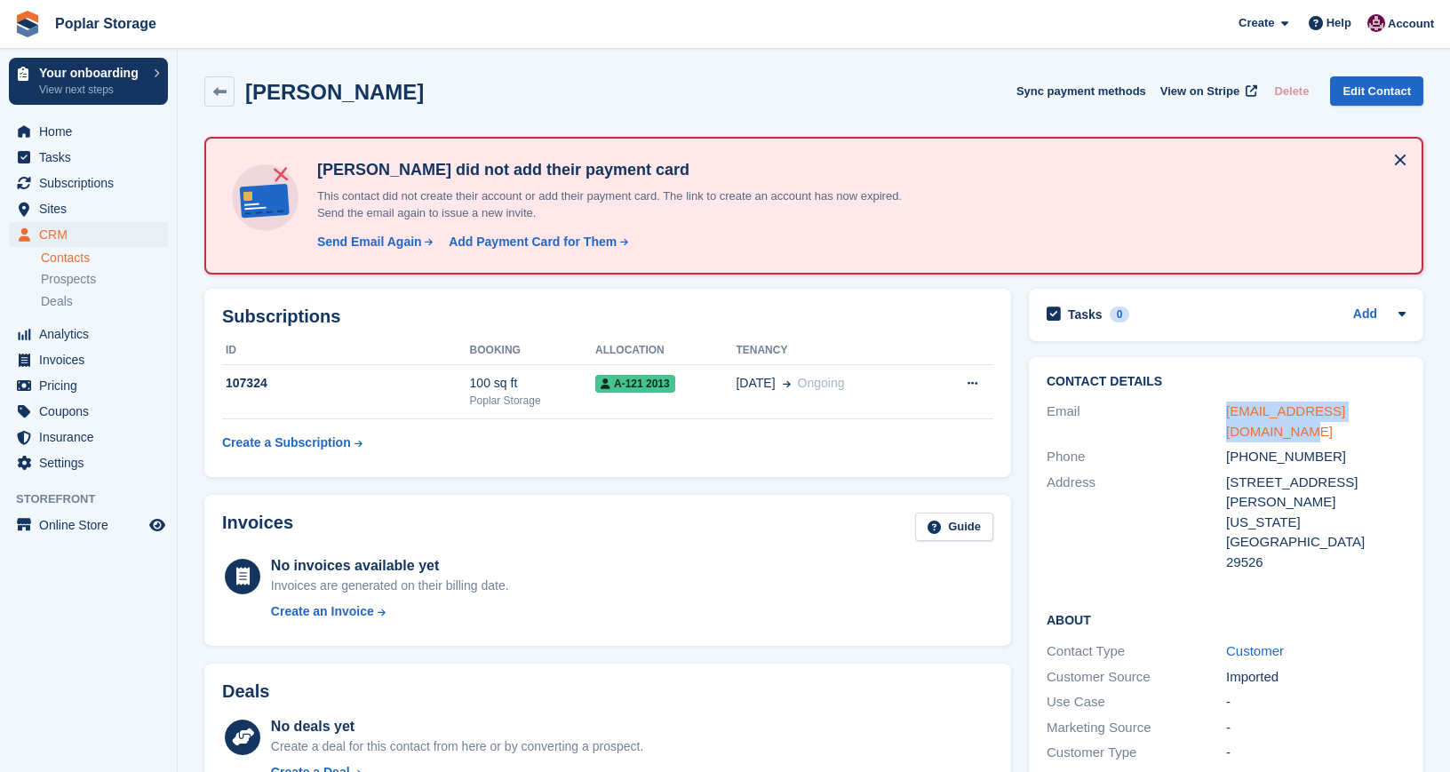
drag, startPoint x: 1254, startPoint y: 438, endPoint x: 1227, endPoint y: 415, distance: 35.3
click at [1227, 415] on div "[EMAIL_ADDRESS][DOMAIN_NAME]" at bounding box center [1316, 422] width 180 height 40
copy link "[EMAIL_ADDRESS][DOMAIN_NAME]"
click at [362, 243] on div "Send Email Again" at bounding box center [369, 242] width 105 height 19
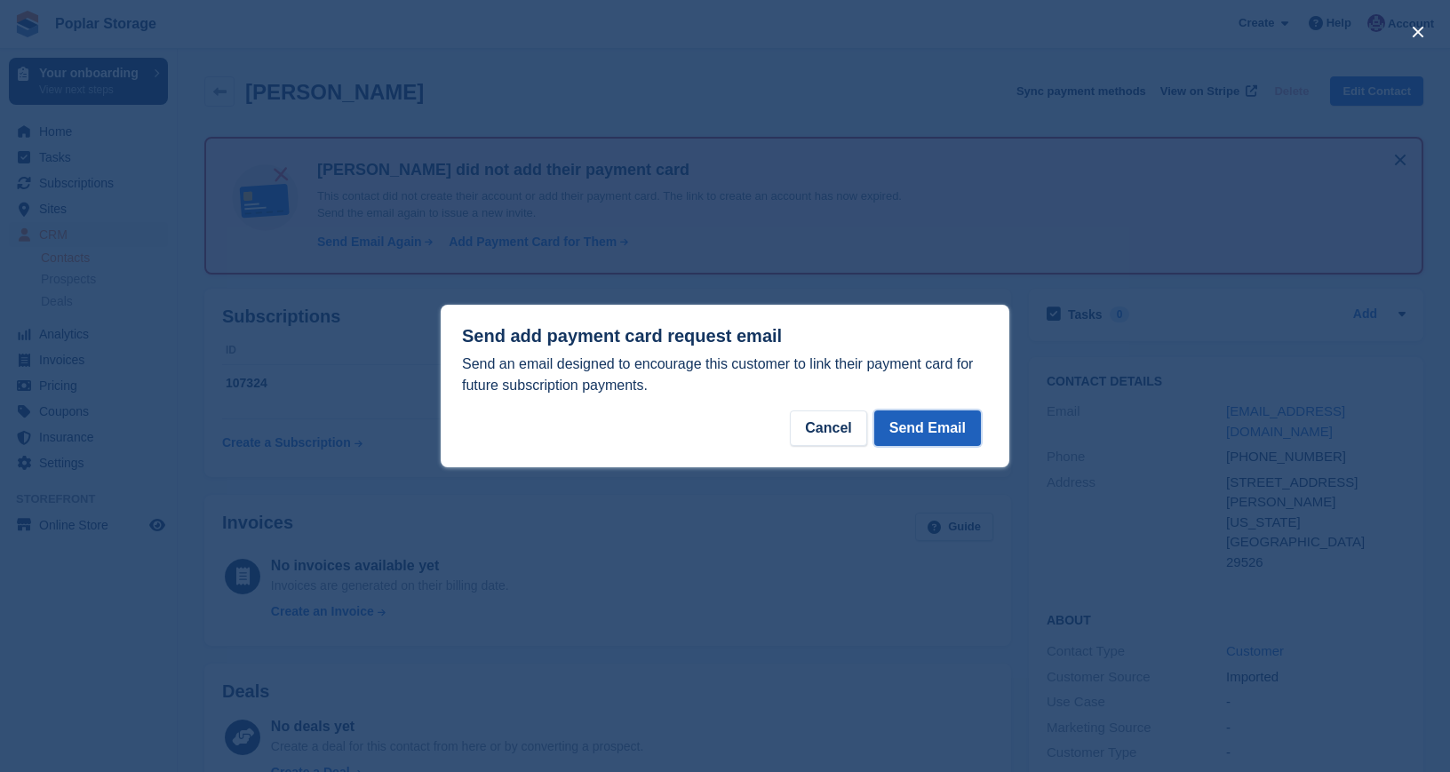
click at [928, 435] on button "Send Email" at bounding box center [927, 429] width 107 height 36
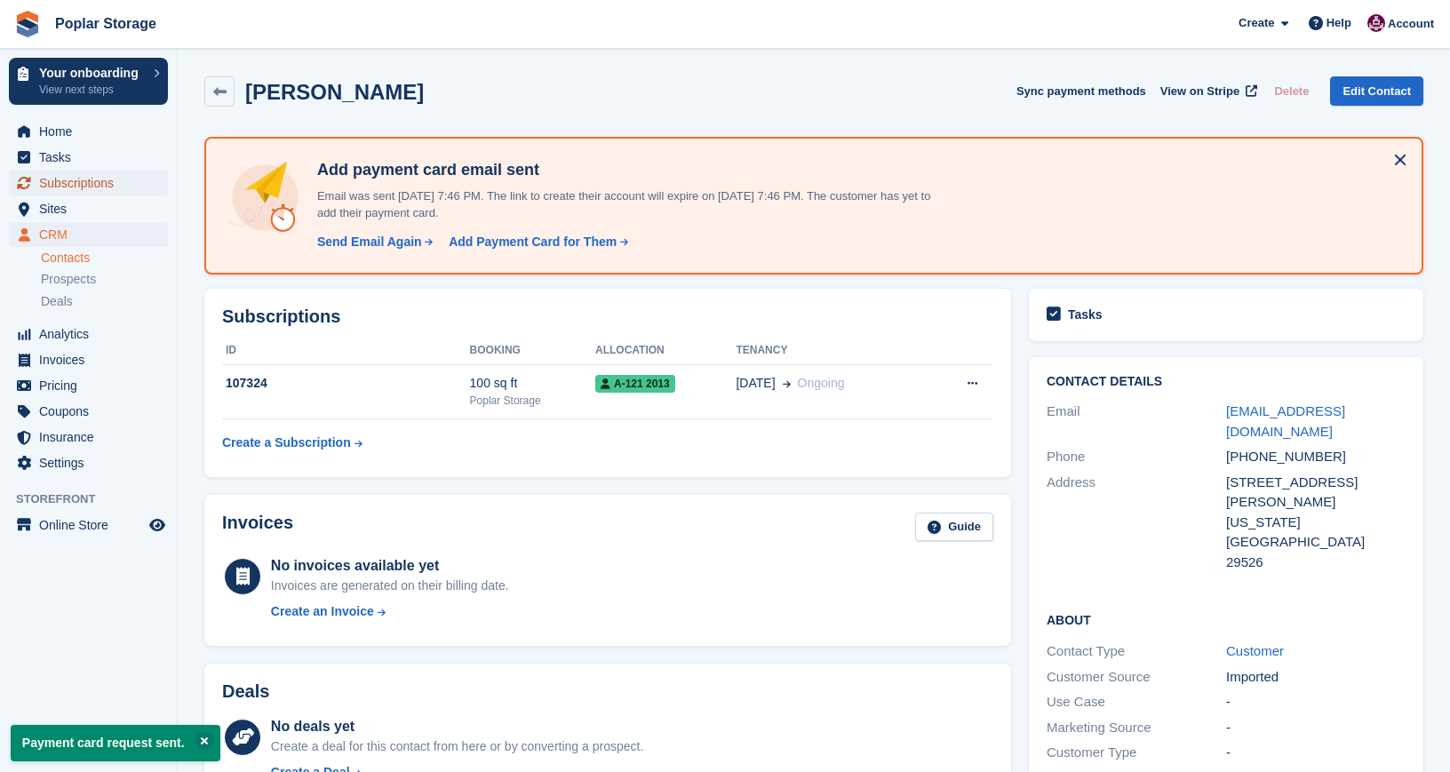
click at [77, 188] on span "Subscriptions" at bounding box center [92, 183] width 107 height 25
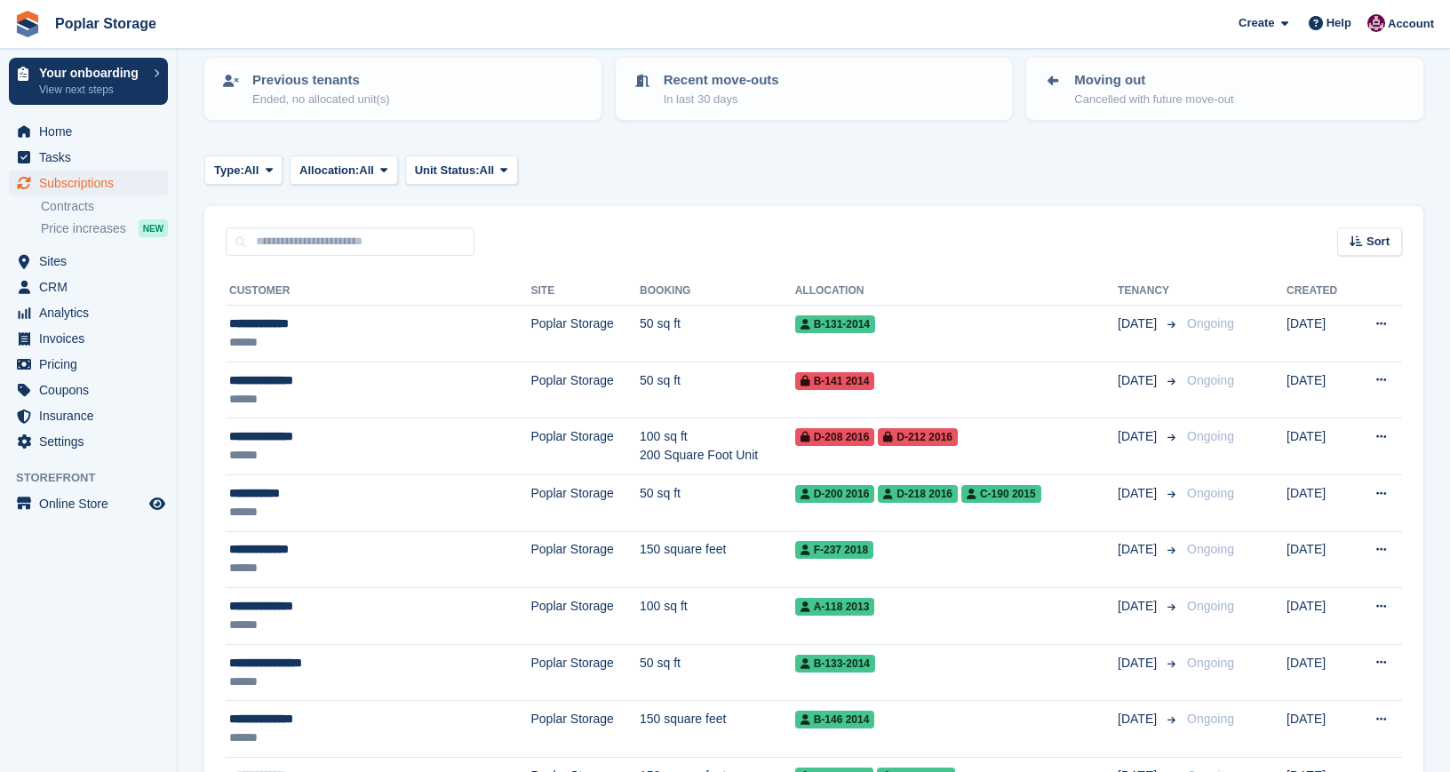
scroll to position [303, 0]
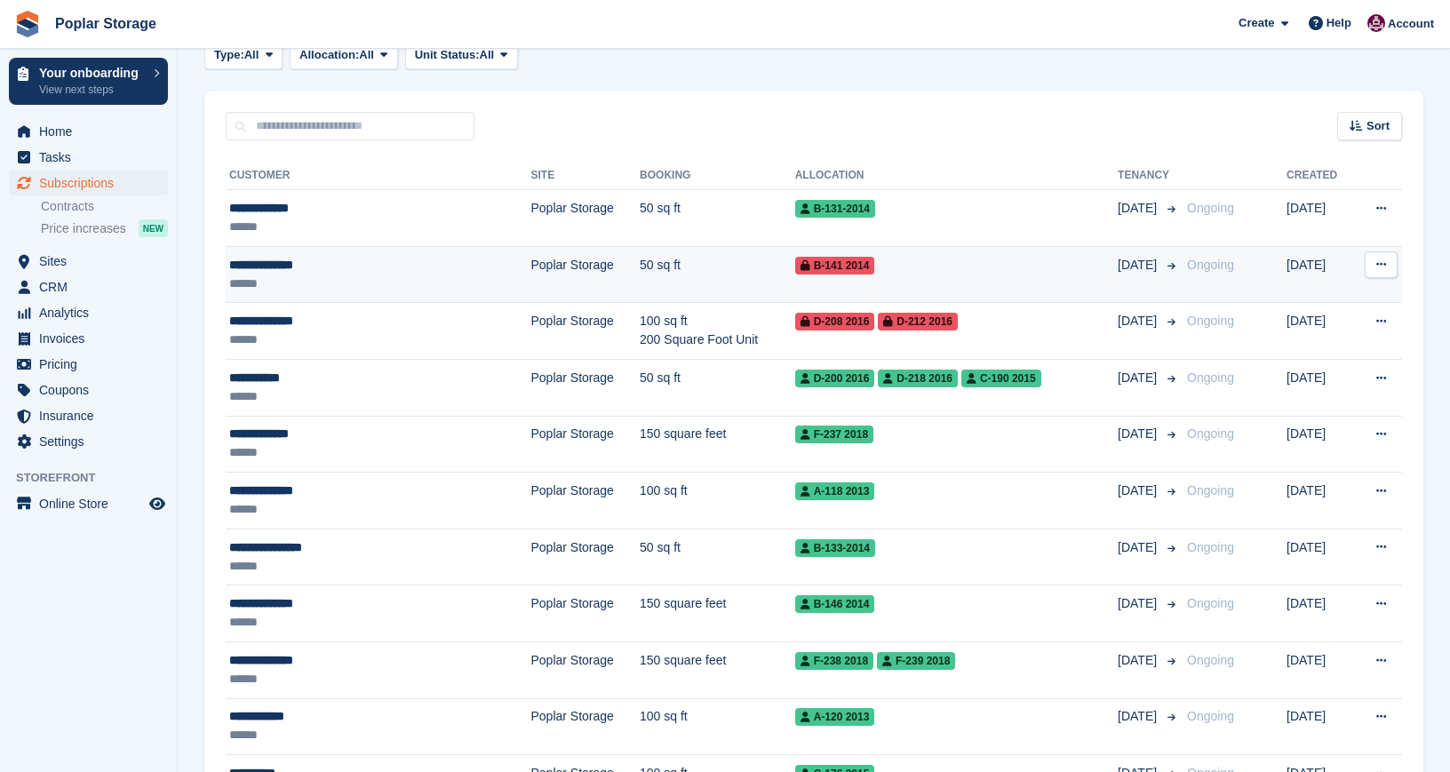
click at [352, 283] on div "******" at bounding box center [343, 284] width 229 height 19
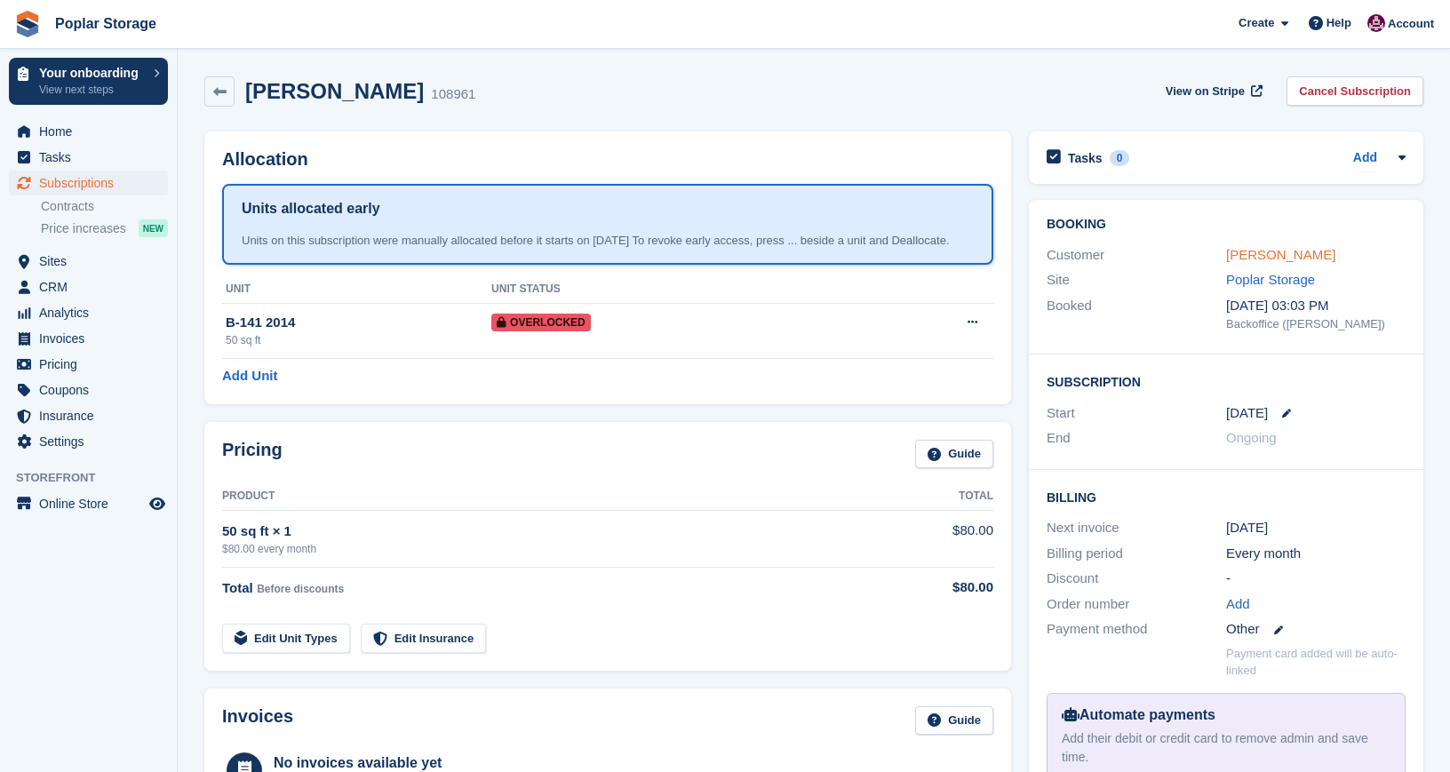
click at [1302, 256] on link "[PERSON_NAME]" at bounding box center [1280, 254] width 109 height 15
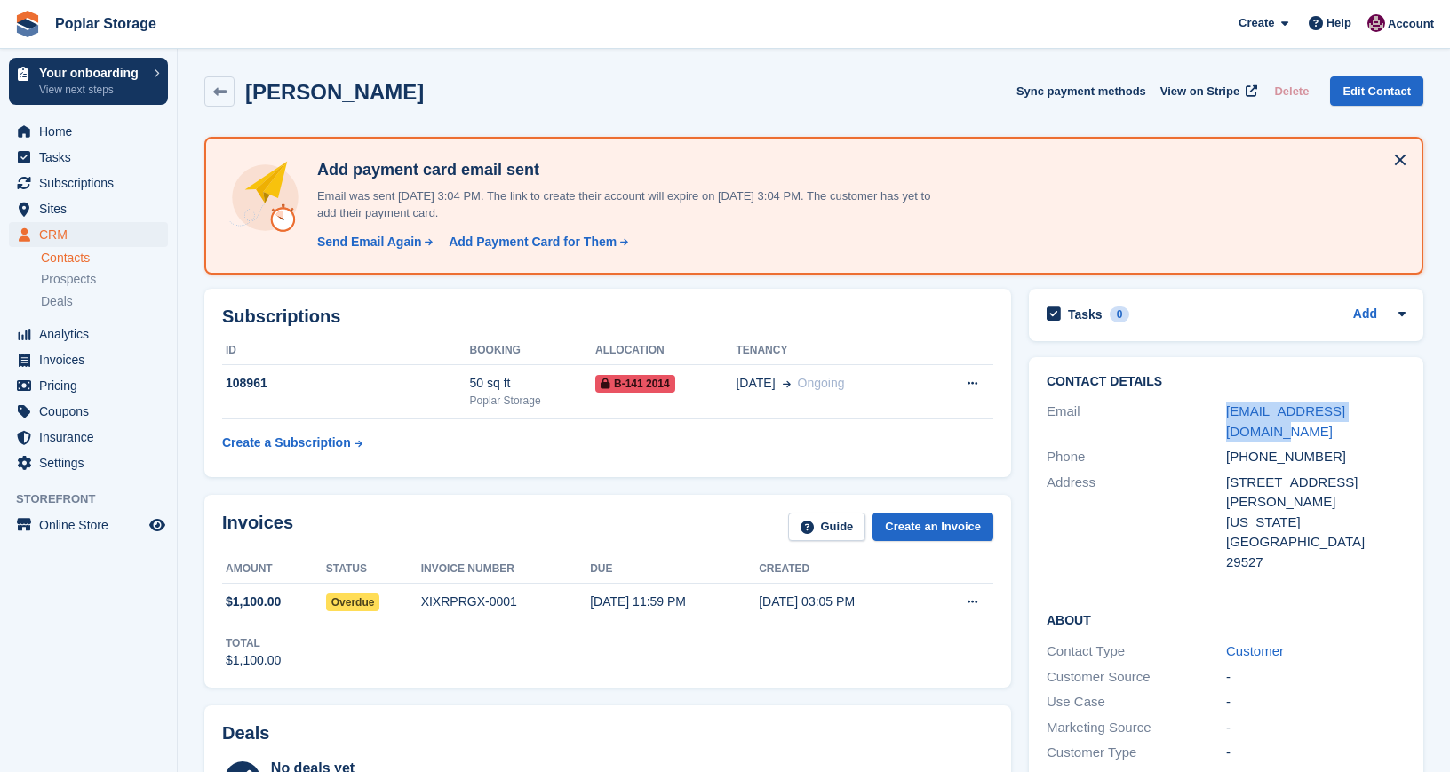
drag, startPoint x: 1397, startPoint y: 413, endPoint x: 1223, endPoint y: 421, distance: 174.4
click at [1223, 421] on div "Email [EMAIL_ADDRESS][DOMAIN_NAME]" at bounding box center [1226, 421] width 359 height 45
copy div "[EMAIL_ADDRESS][DOMAIN_NAME]"
click at [363, 241] on div "Send Email Again" at bounding box center [369, 242] width 105 height 19
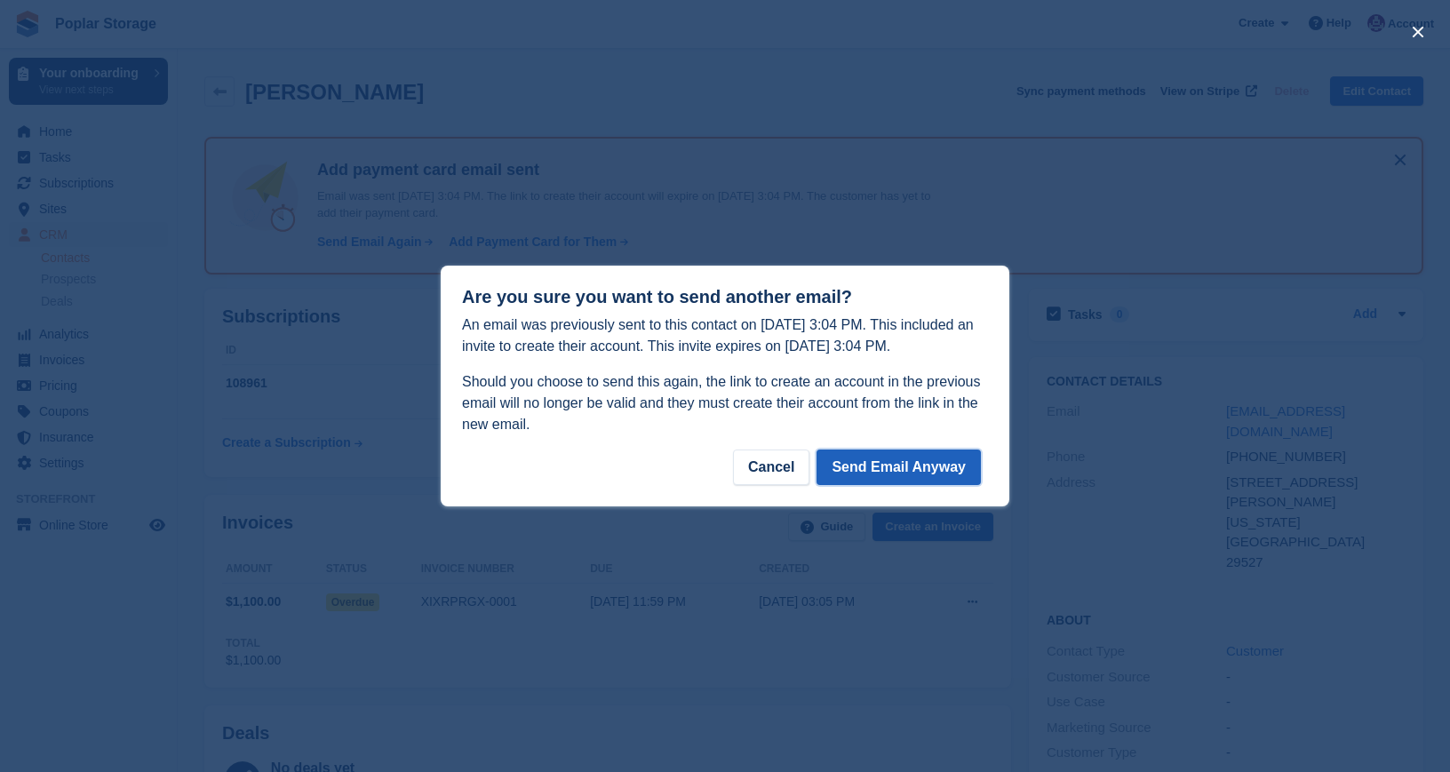
click at [877, 467] on button "Send Email Anyway" at bounding box center [899, 468] width 164 height 36
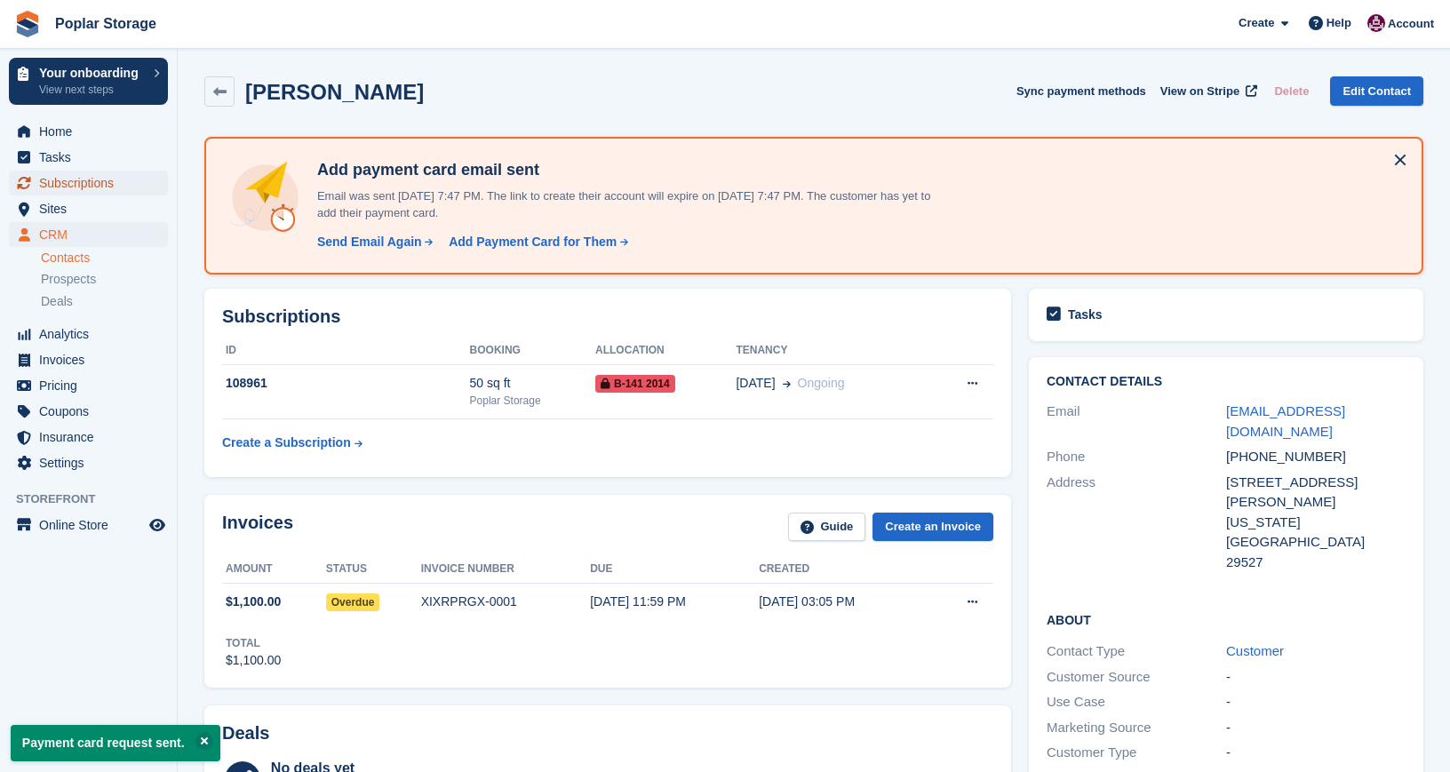
click at [86, 177] on span "Subscriptions" at bounding box center [92, 183] width 107 height 25
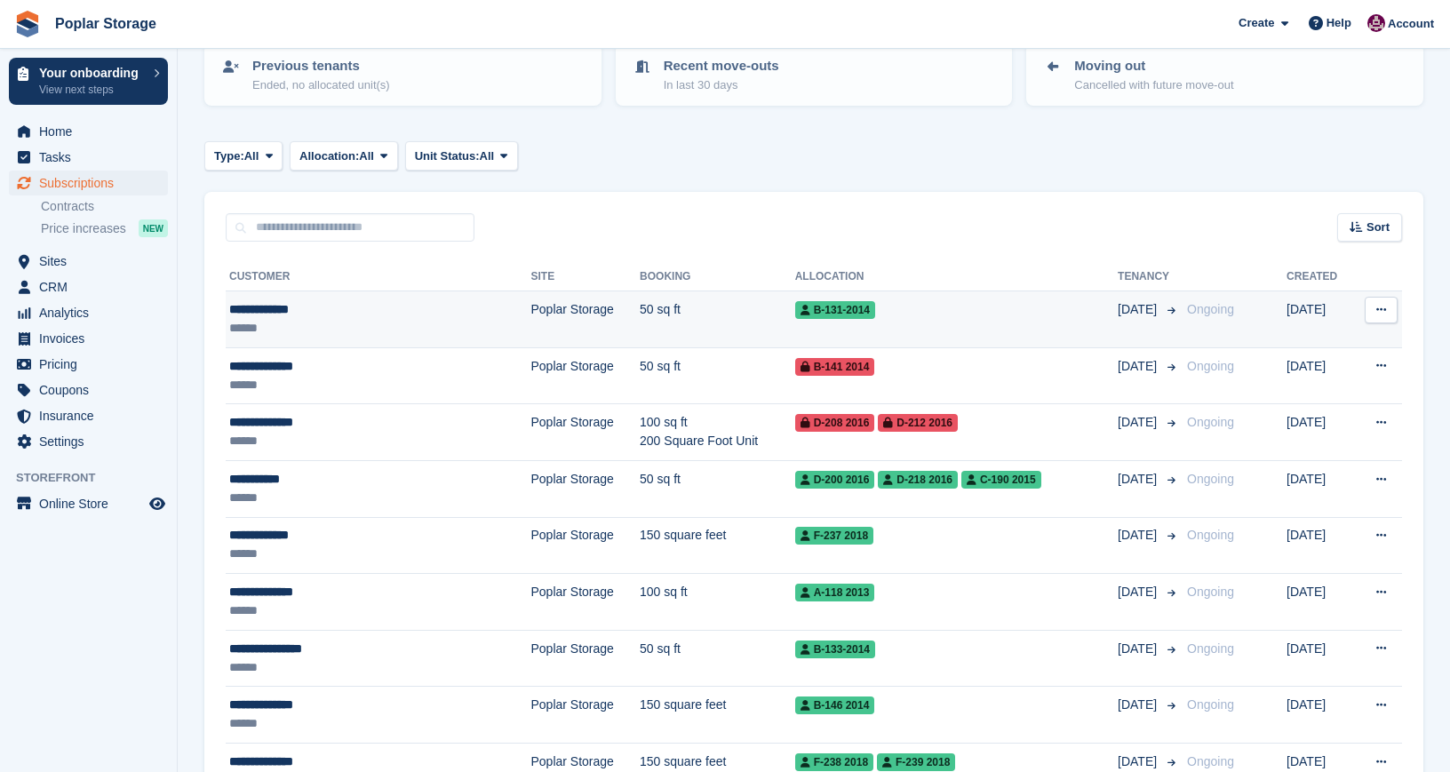
scroll to position [230, 0]
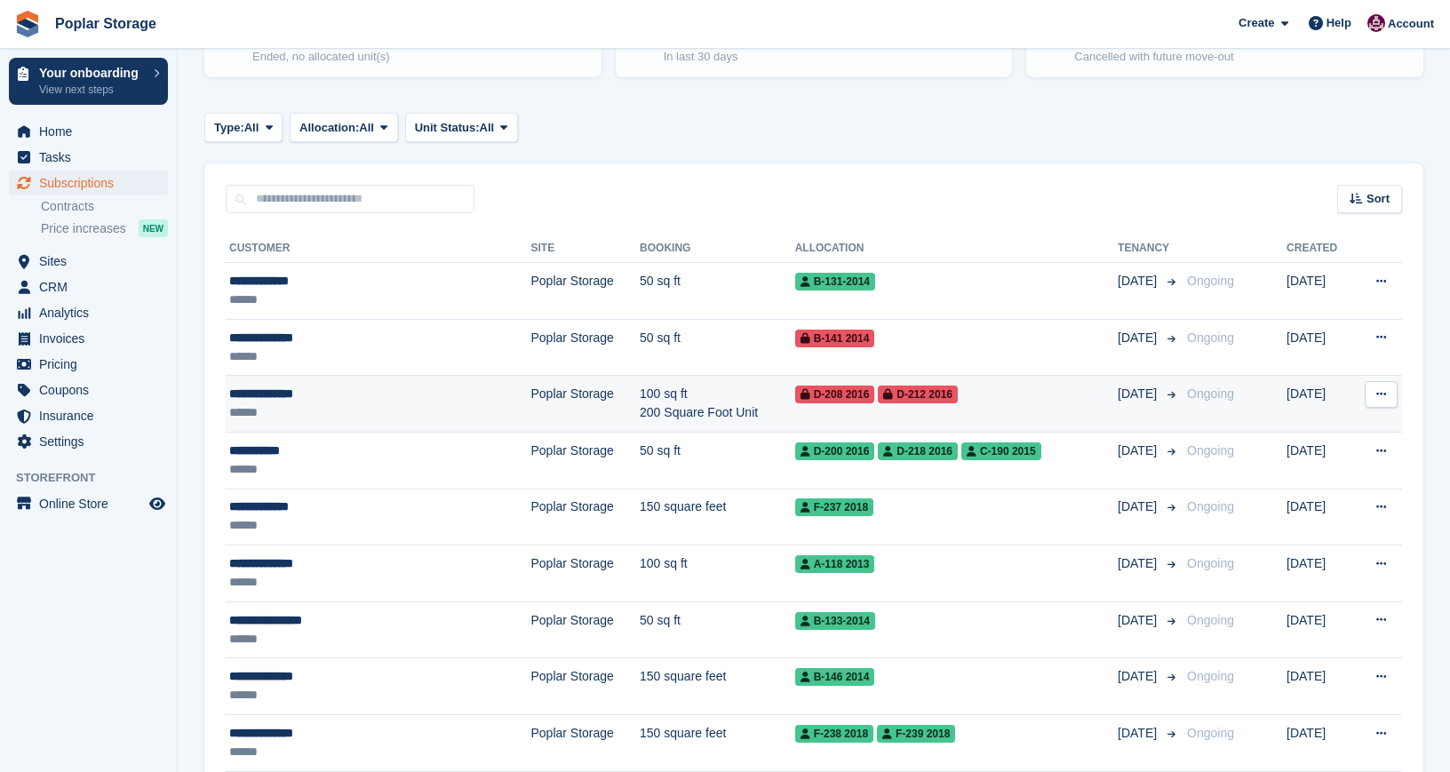
click at [341, 414] on div "******" at bounding box center [343, 412] width 229 height 19
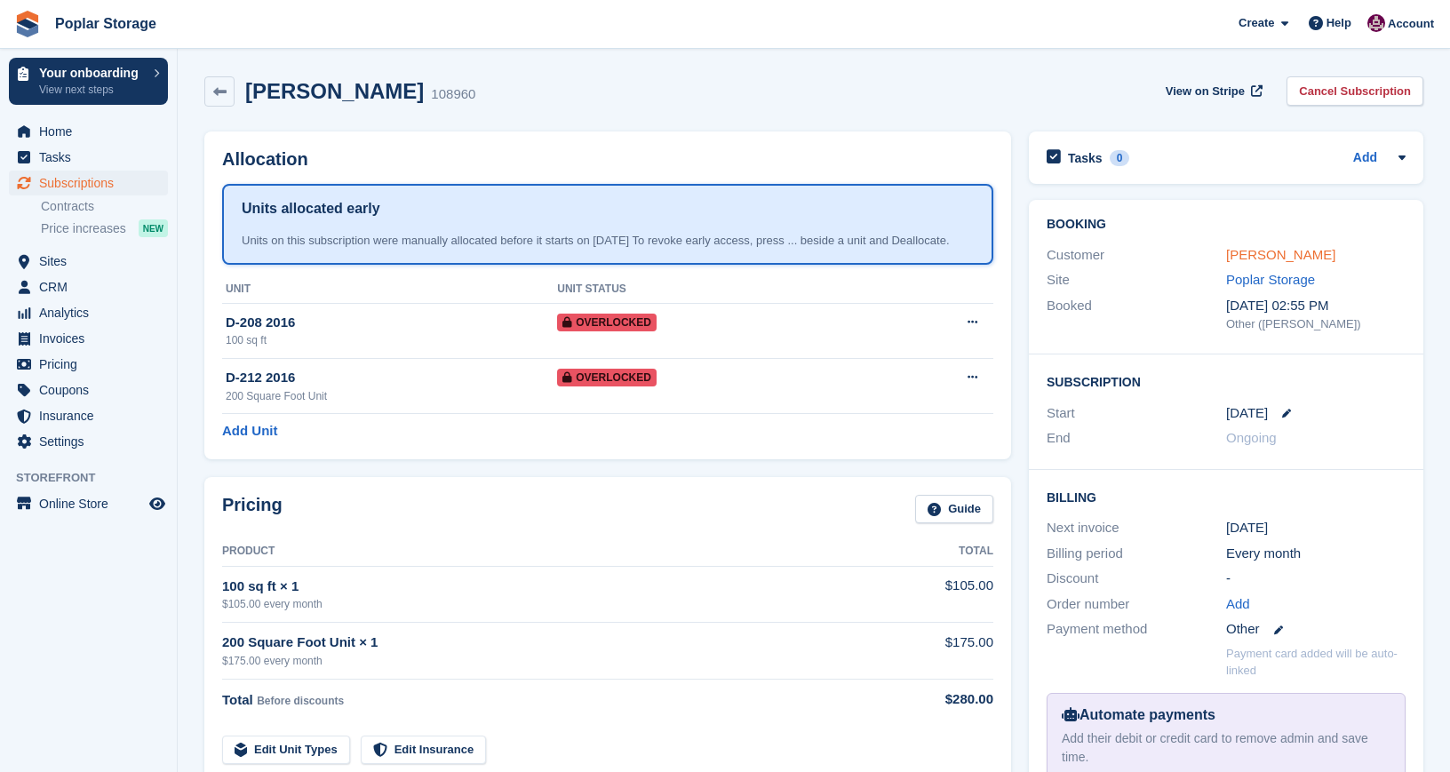
click at [1245, 253] on link "[PERSON_NAME]" at bounding box center [1280, 254] width 109 height 15
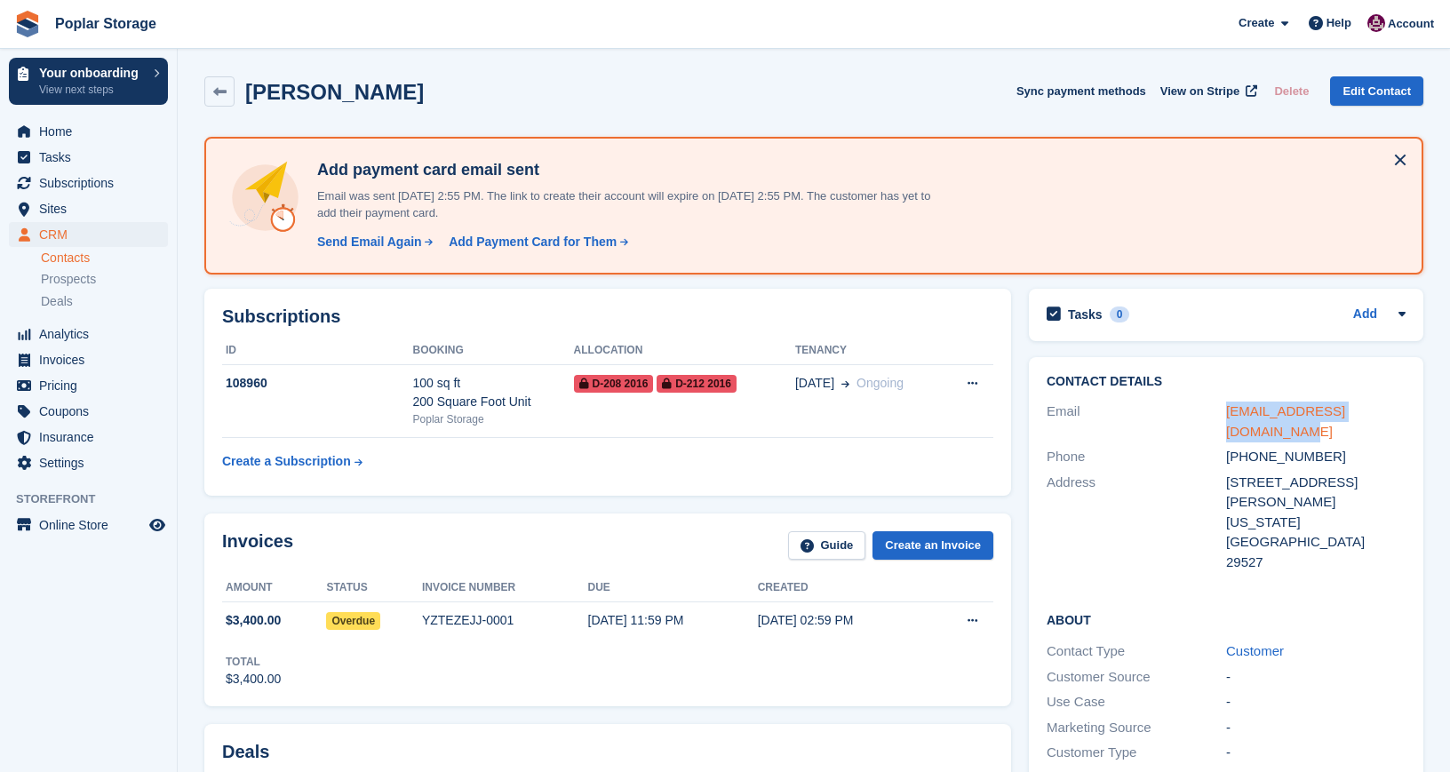
drag, startPoint x: 1246, startPoint y: 435, endPoint x: 1225, endPoint y: 413, distance: 29.5
click at [1226, 413] on div "bernicewright266@gmail.com" at bounding box center [1316, 422] width 180 height 40
copy div "bernicewright266@gmail.com"
click at [373, 241] on div "Send Email Again" at bounding box center [369, 242] width 105 height 19
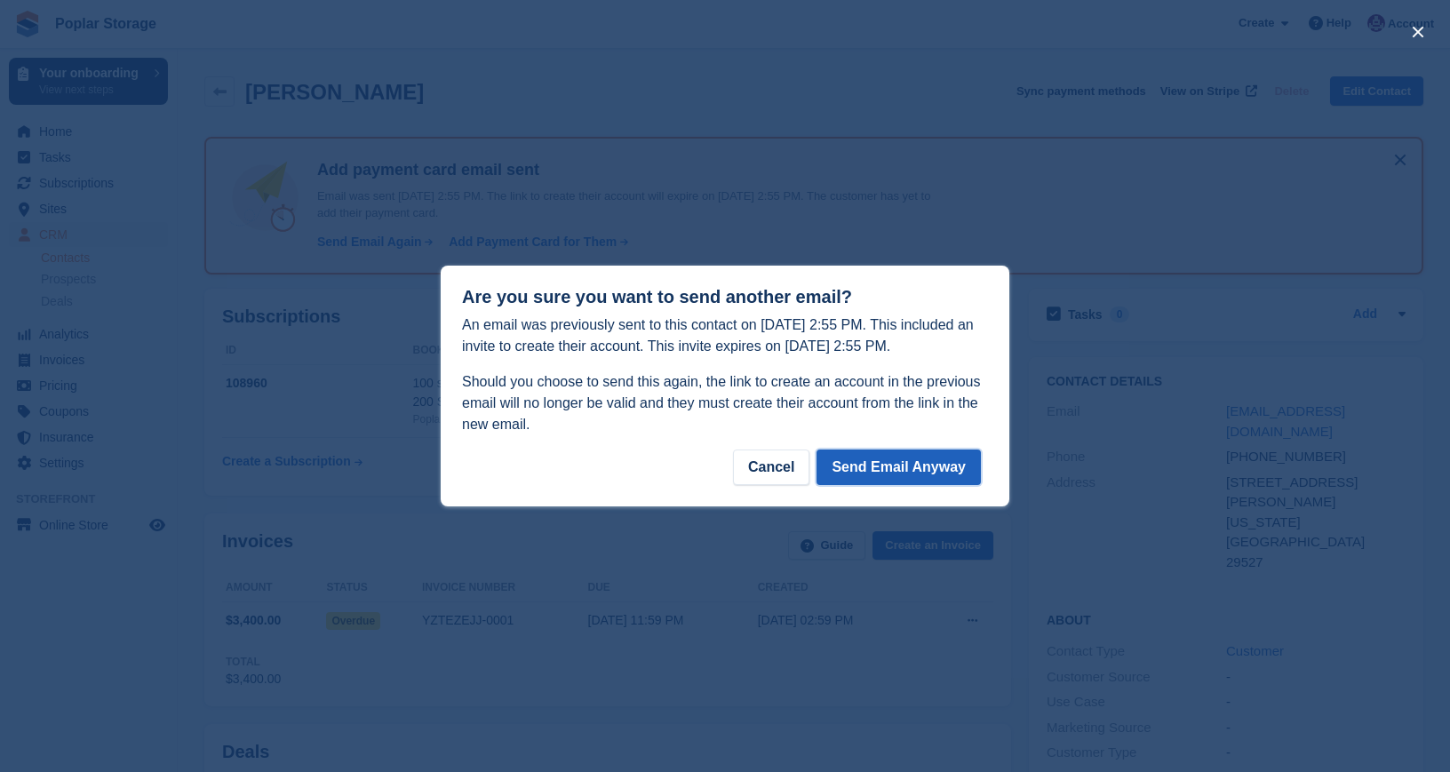
click at [857, 467] on button "Send Email Anyway" at bounding box center [899, 468] width 164 height 36
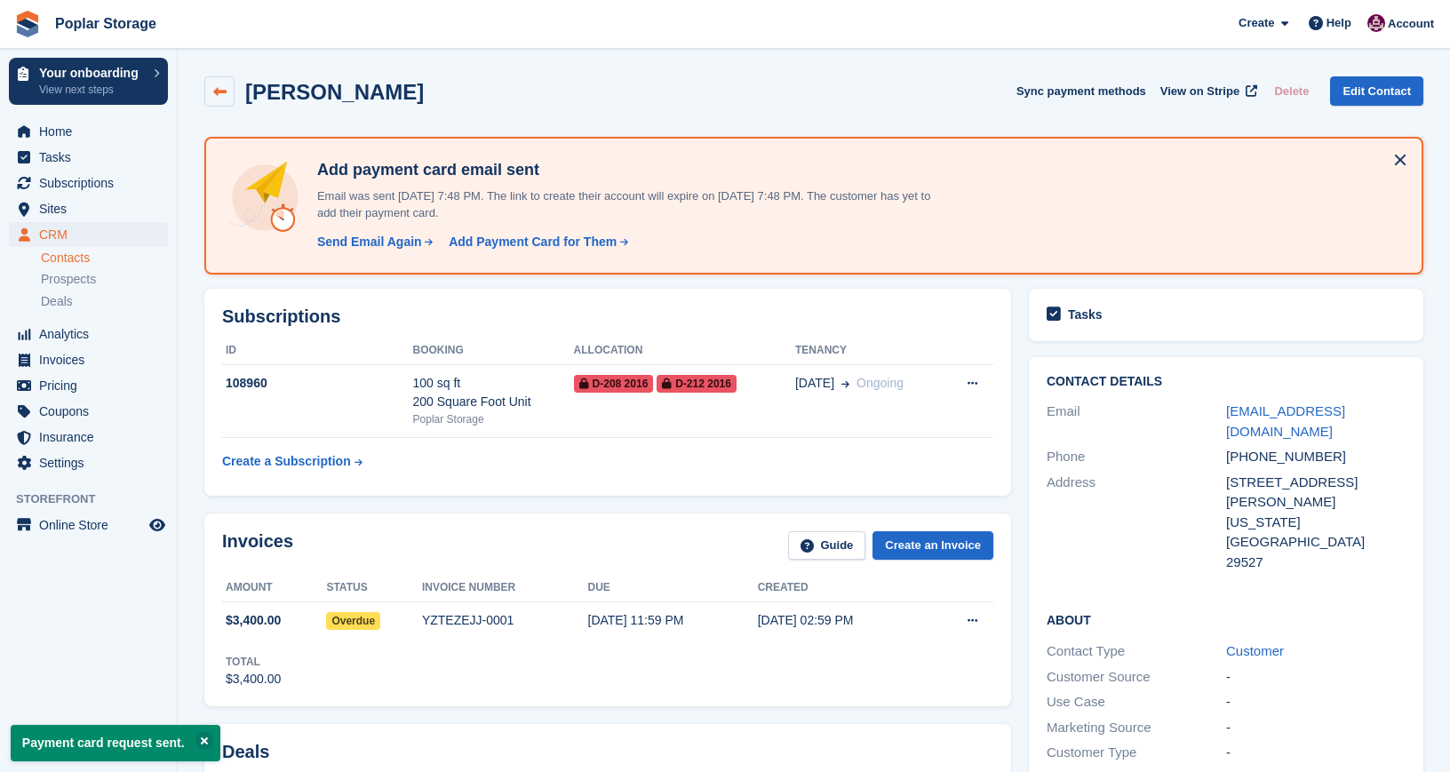
click at [219, 90] on icon at bounding box center [219, 91] width 13 height 13
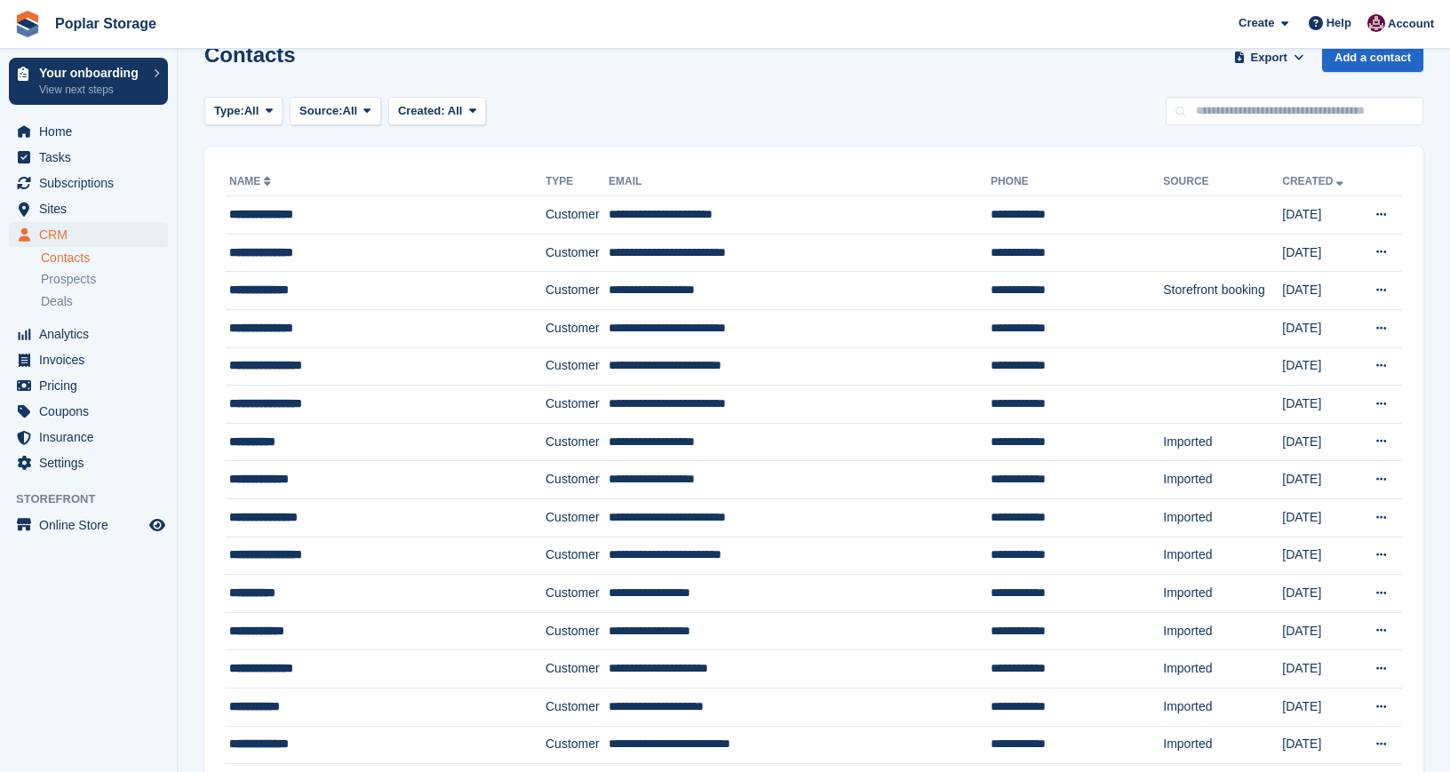
scroll to position [35, 0]
click at [95, 181] on span "Subscriptions" at bounding box center [92, 183] width 107 height 25
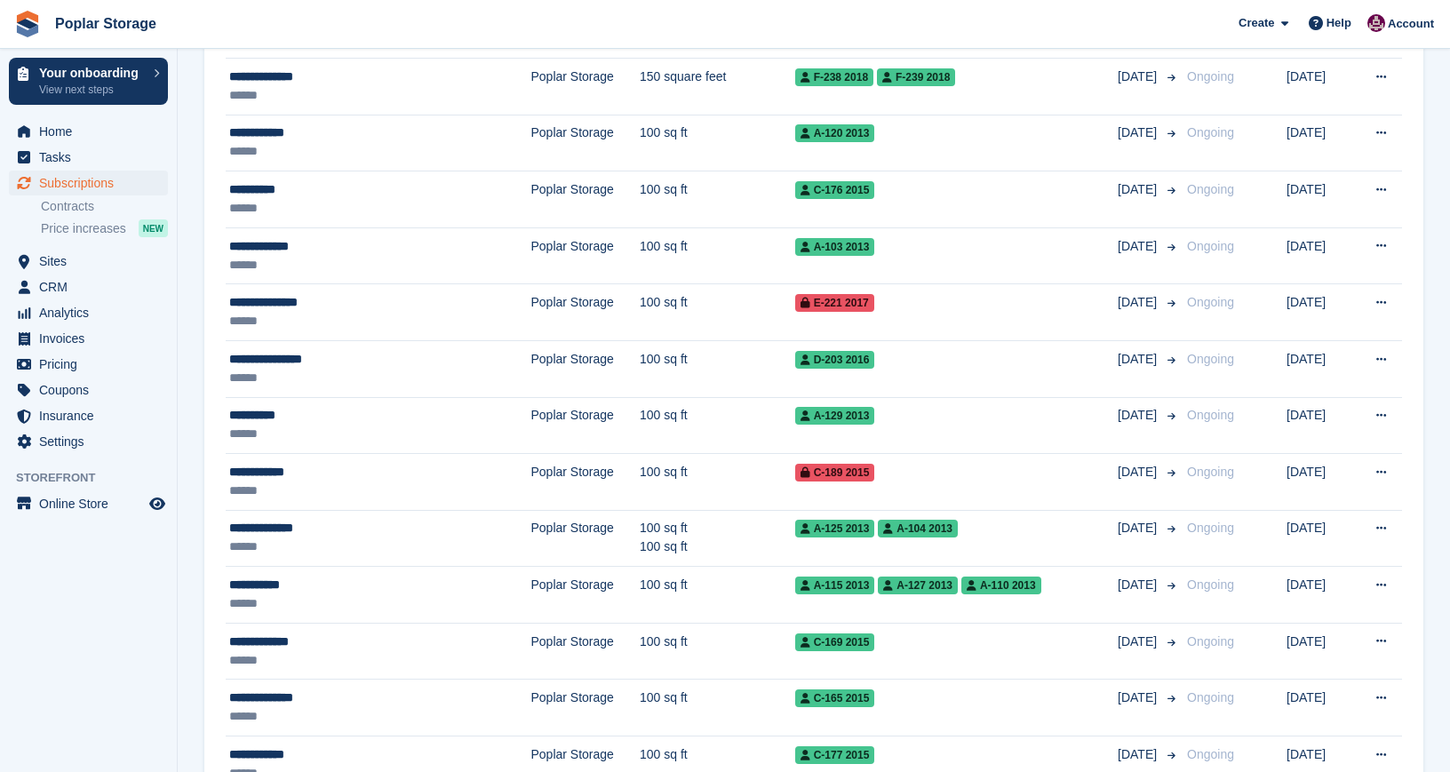
scroll to position [885, 0]
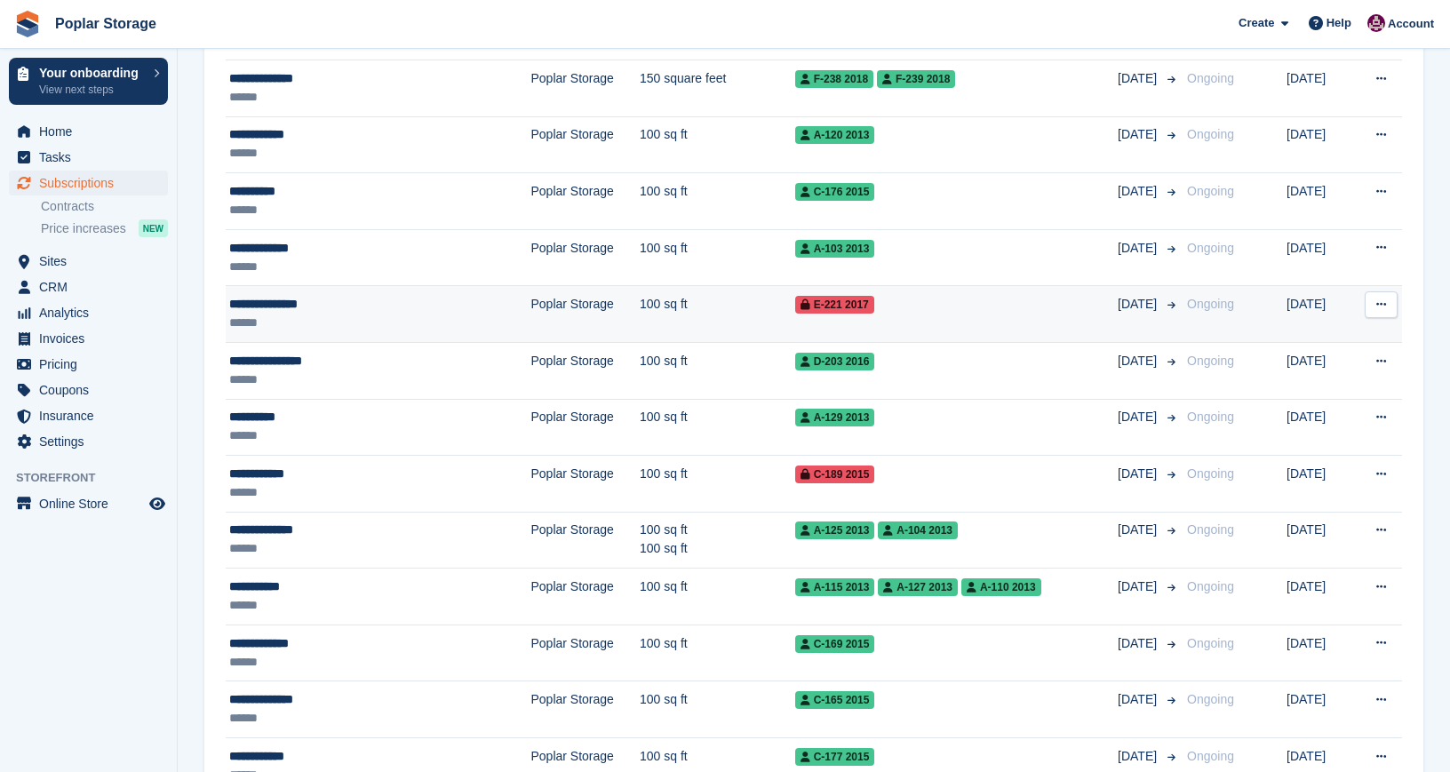
click at [331, 316] on div "******" at bounding box center [343, 323] width 229 height 19
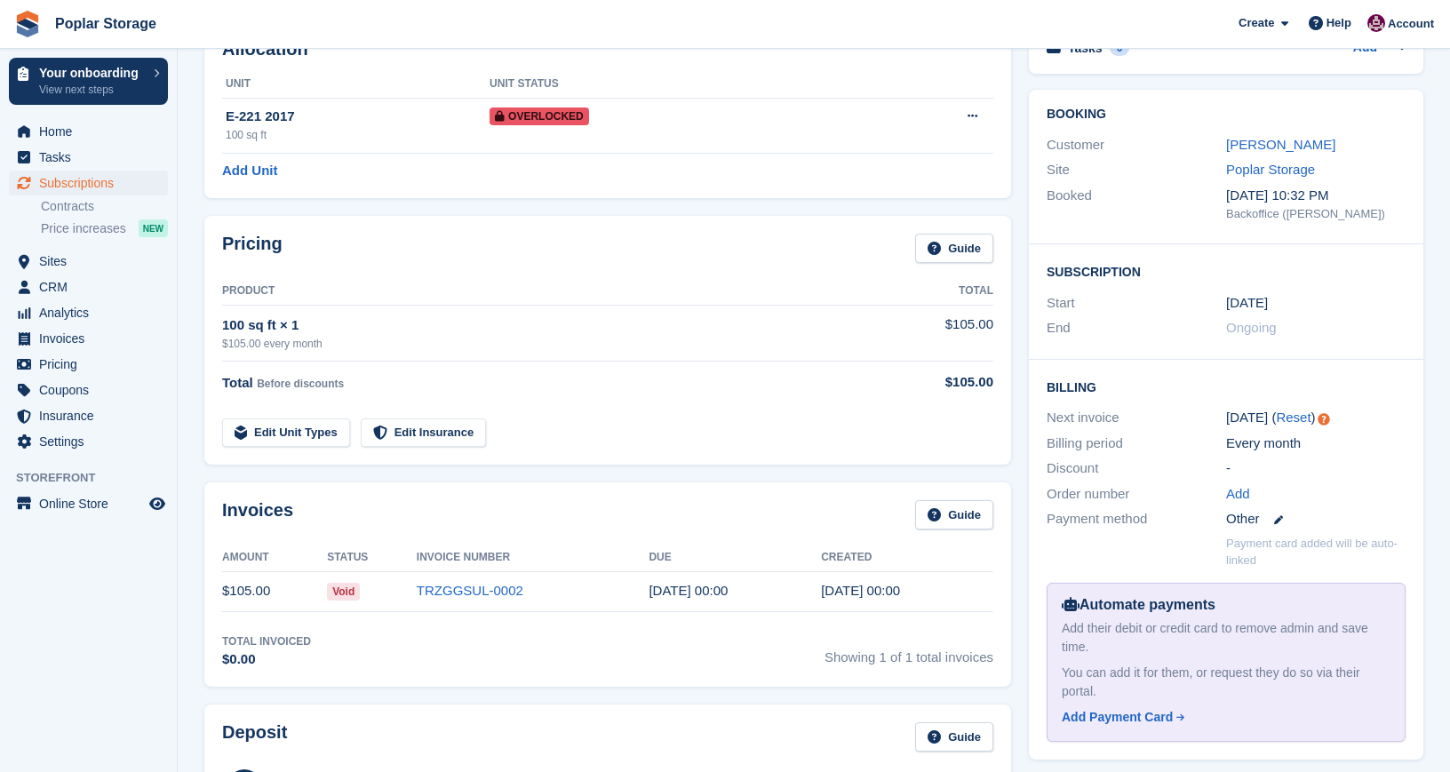
scroll to position [116, 0]
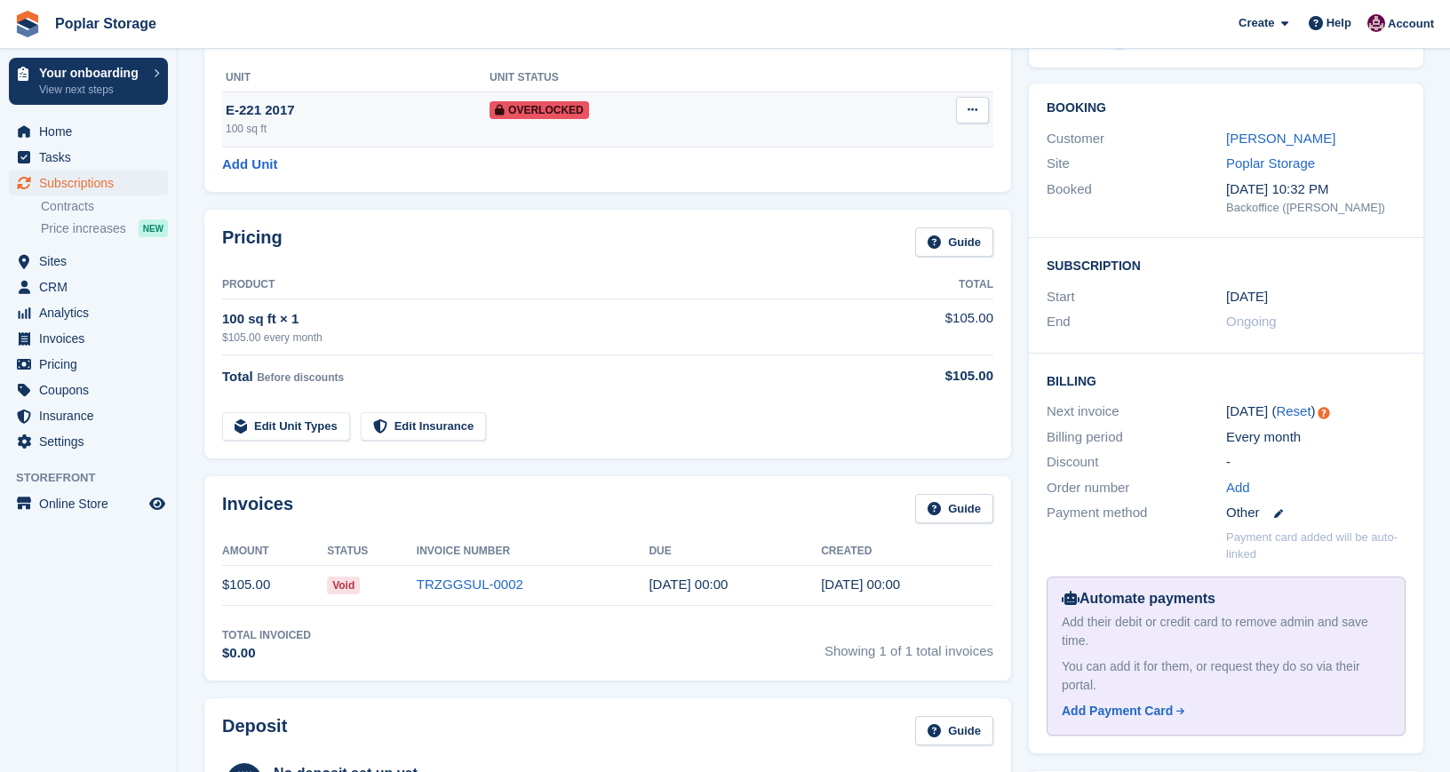
click at [695, 120] on td "Overlocked" at bounding box center [673, 119] width 366 height 55
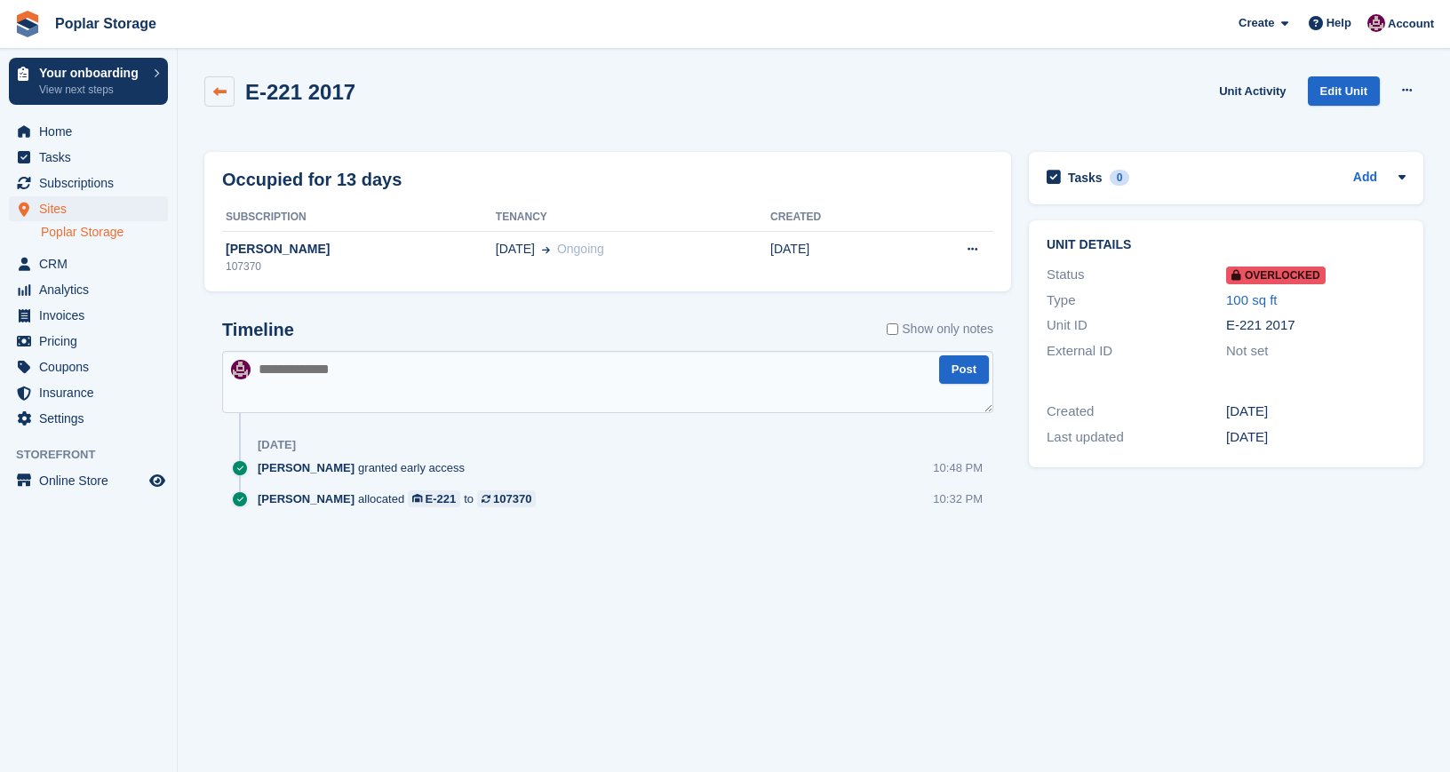
click at [204, 89] on link at bounding box center [219, 91] width 30 height 30
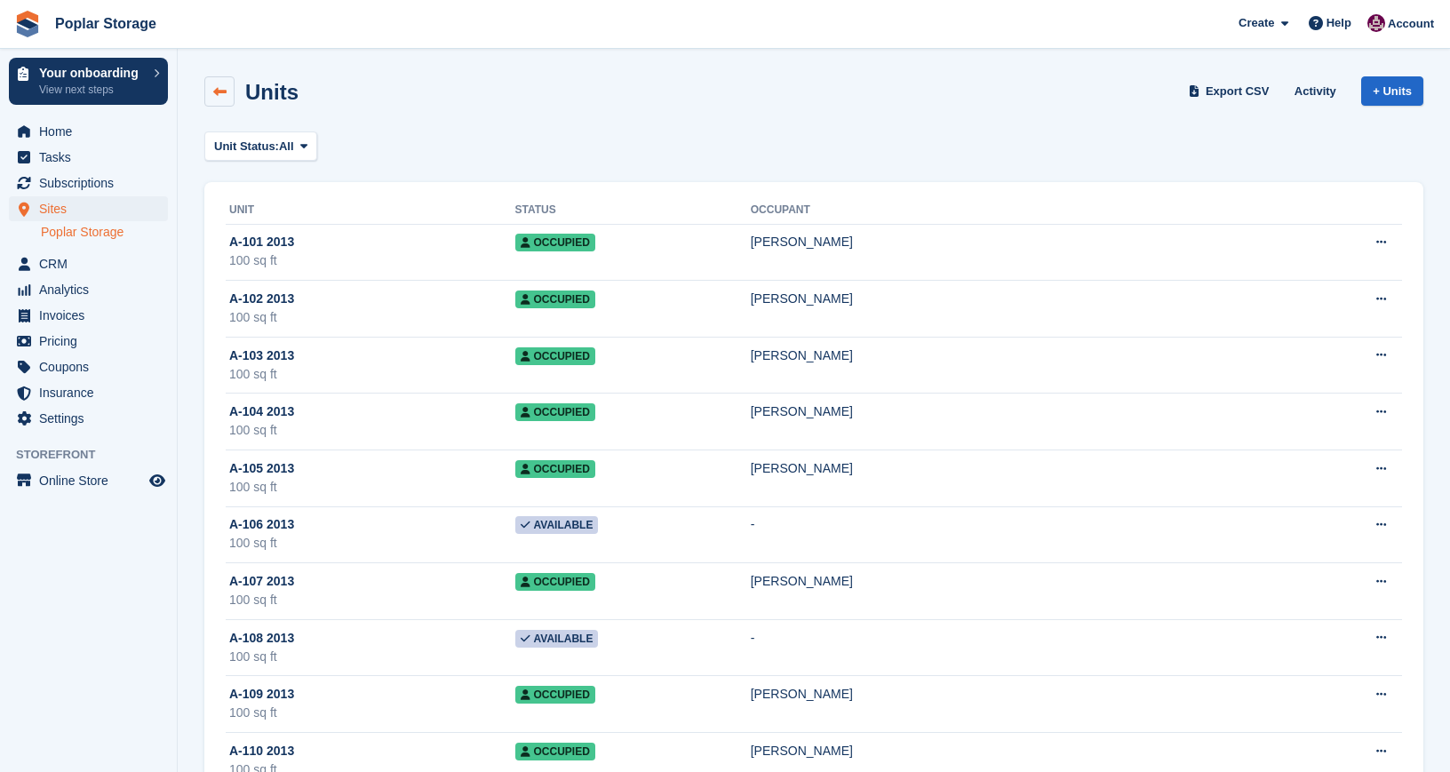
click at [210, 83] on link at bounding box center [219, 91] width 30 height 30
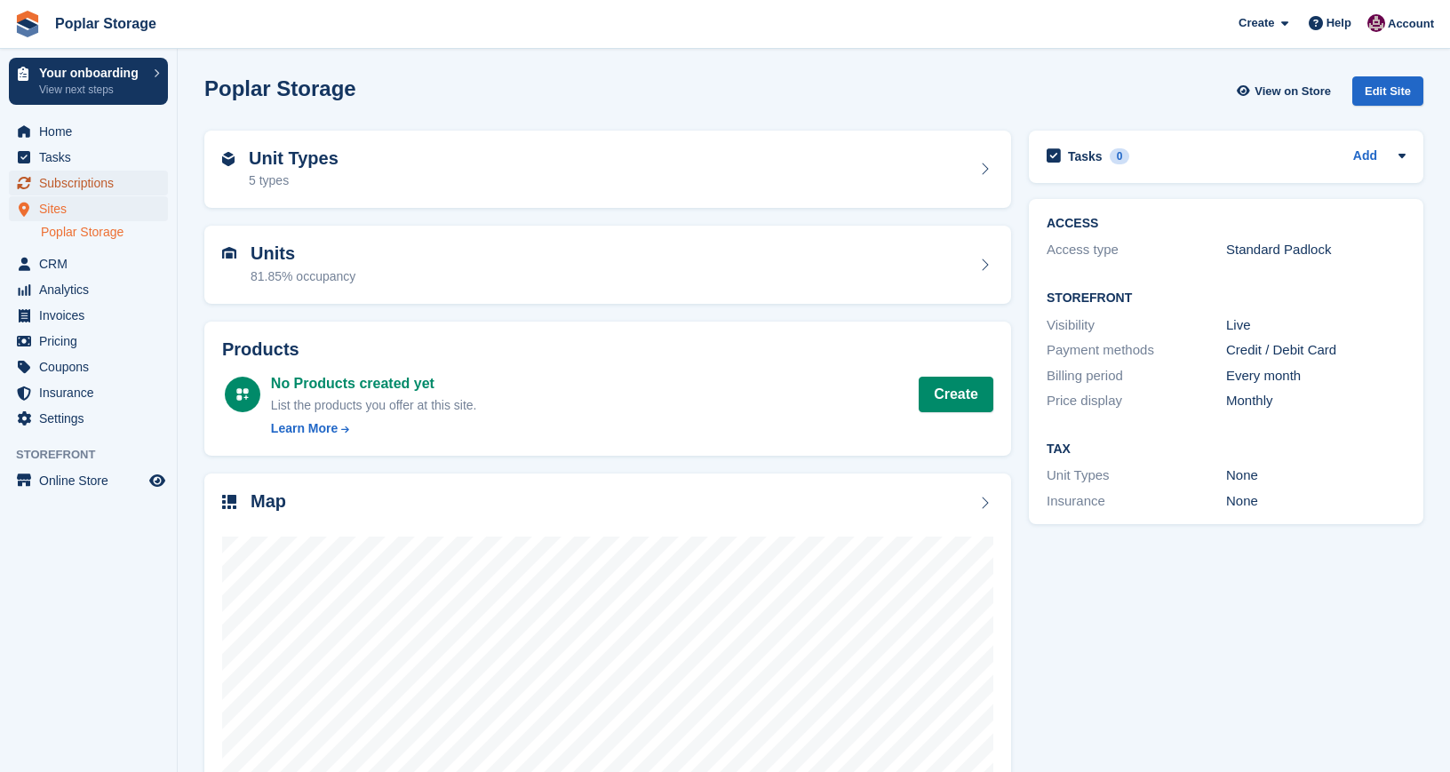
click at [122, 186] on span "Subscriptions" at bounding box center [92, 183] width 107 height 25
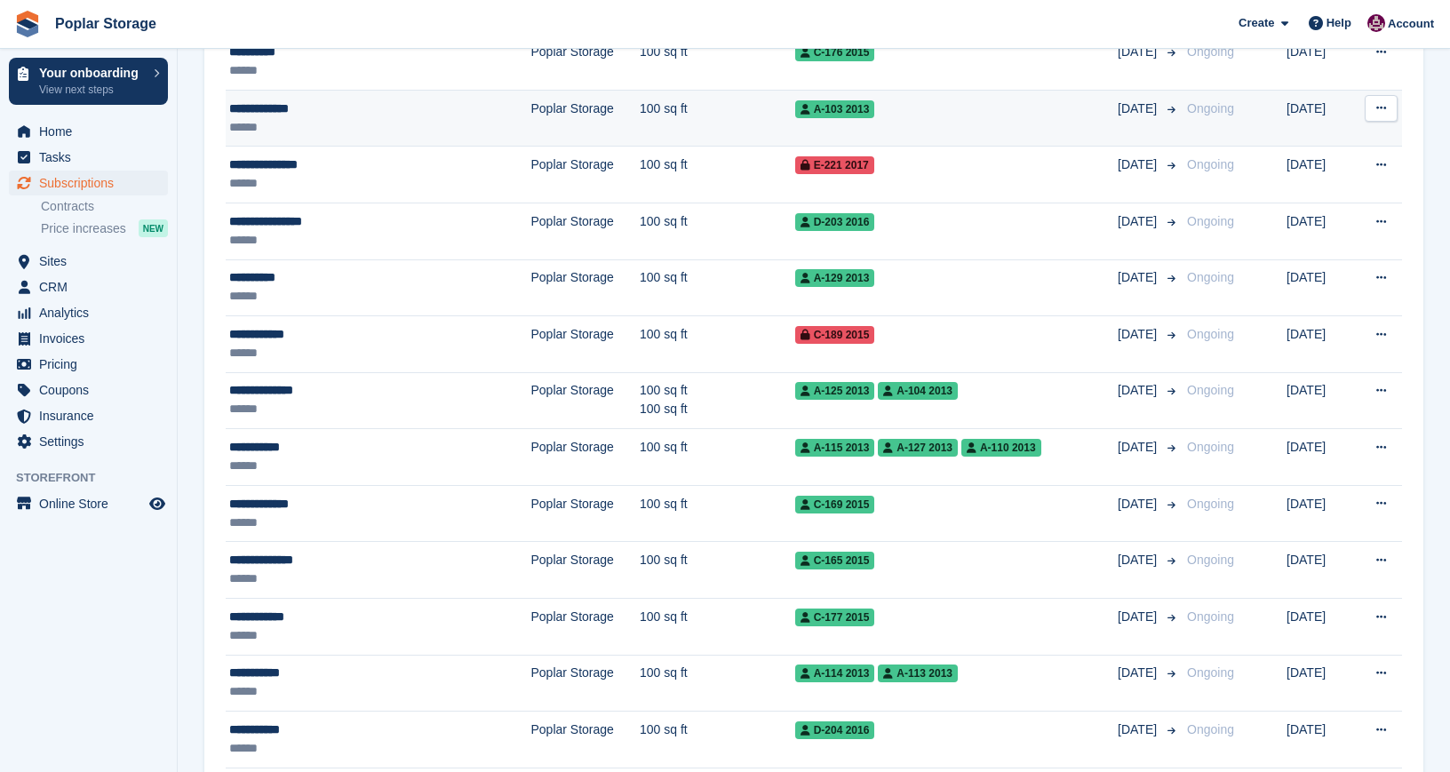
scroll to position [1004, 0]
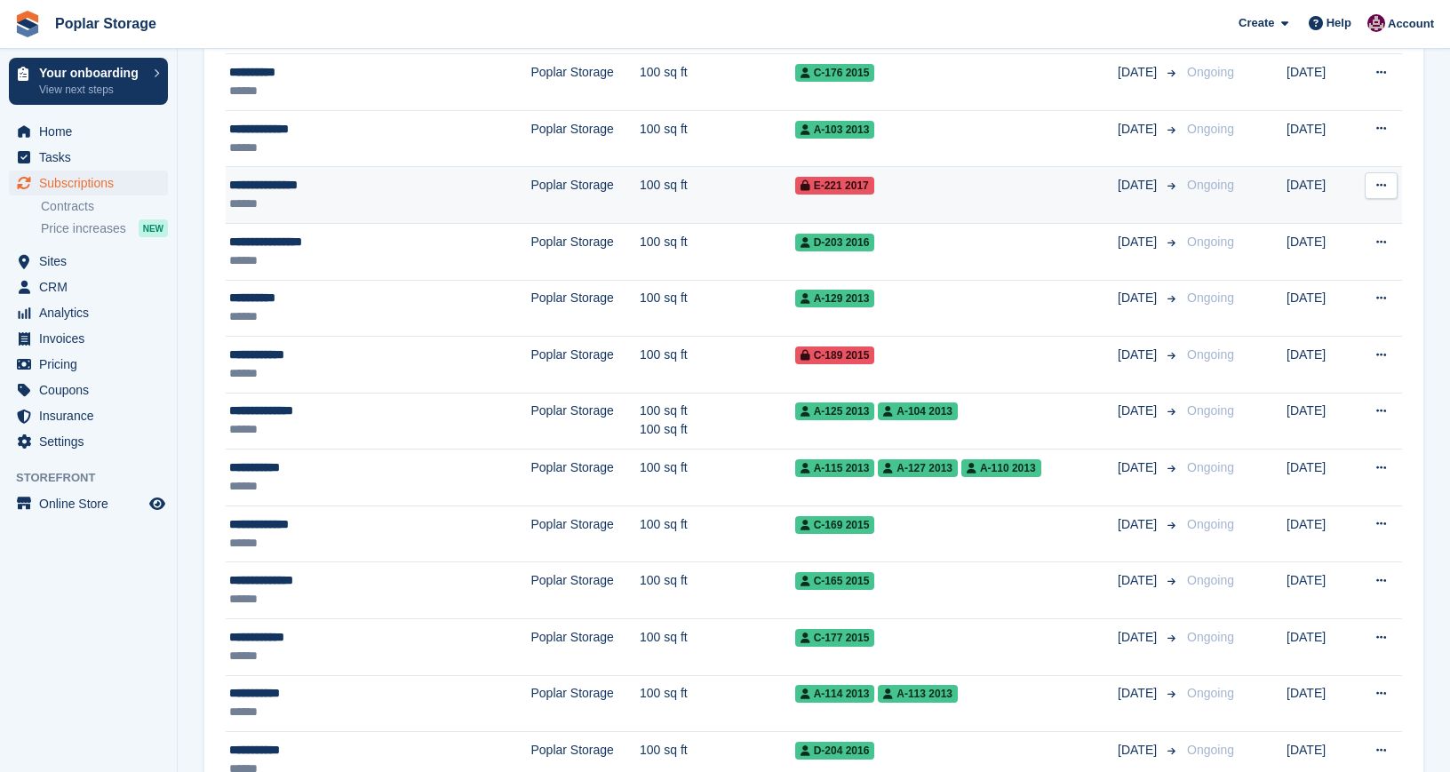
click at [453, 204] on div "******" at bounding box center [343, 204] width 229 height 19
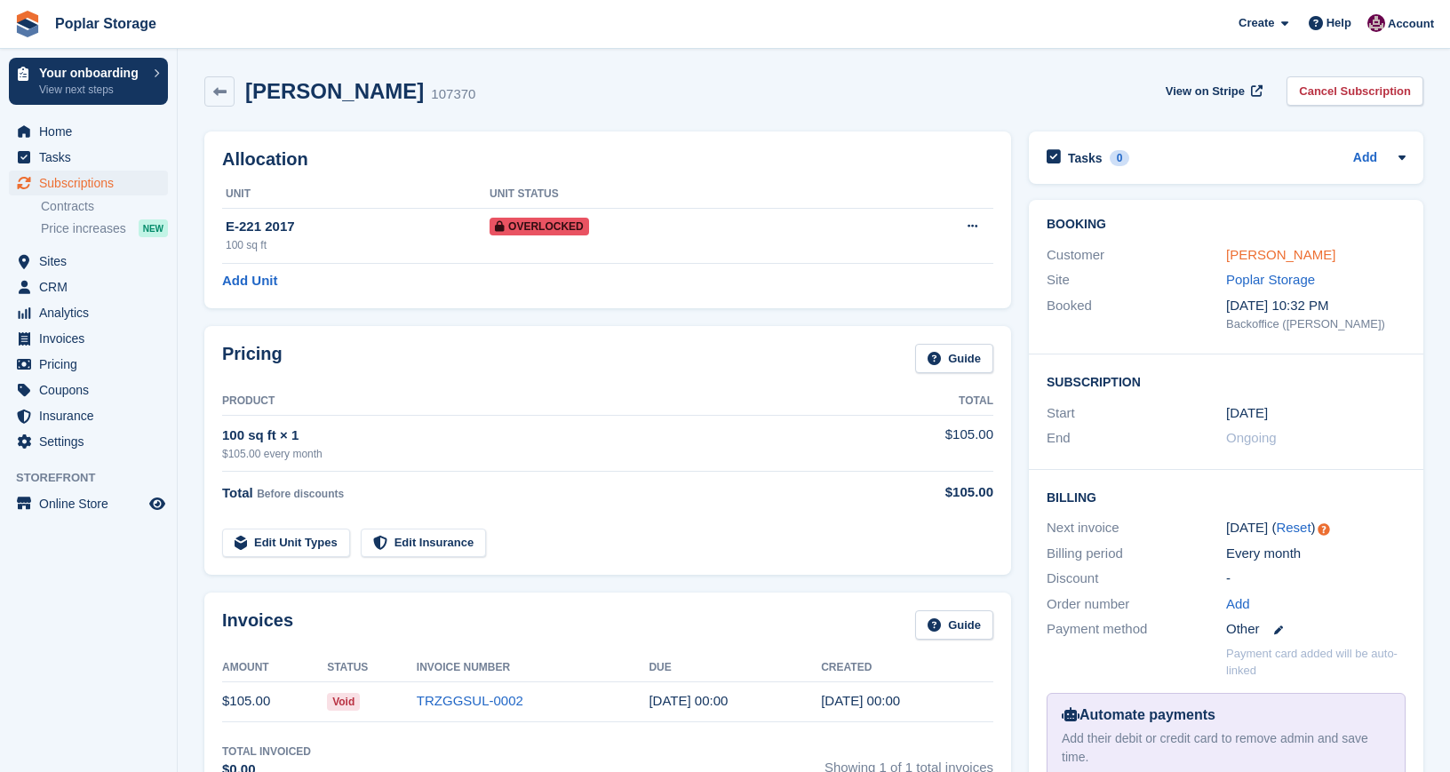
click at [1270, 258] on link "Lacashea Wilson" at bounding box center [1280, 254] width 109 height 15
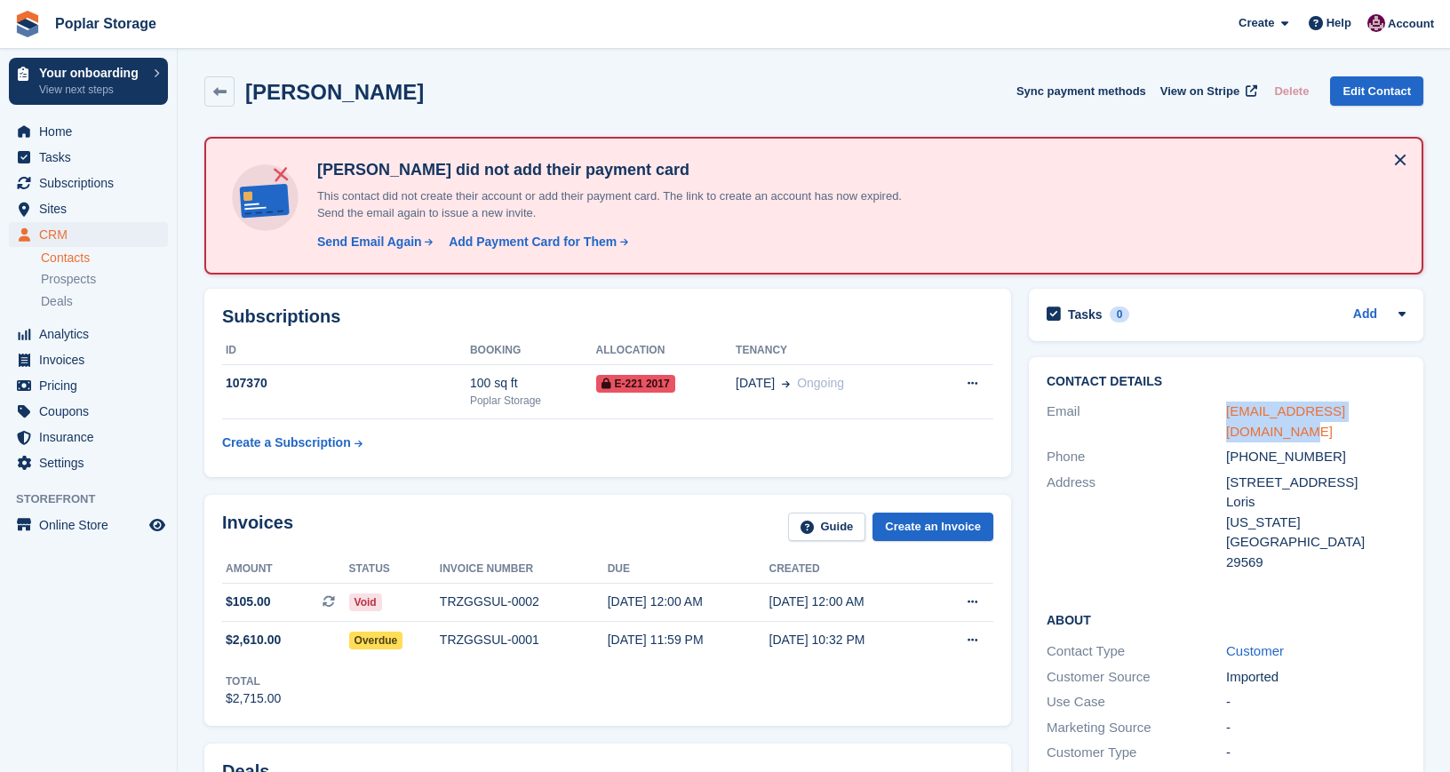
drag, startPoint x: 1248, startPoint y: 430, endPoint x: 1230, endPoint y: 411, distance: 25.8
click at [1230, 411] on div "wilsonlacashea34@gmail.com" at bounding box center [1316, 422] width 180 height 40
copy link "wilsonlacashea34@gmail.com"
click at [1268, 440] on div "wilsonlacashea34@gmail.com" at bounding box center [1316, 422] width 180 height 40
drag, startPoint x: 1259, startPoint y: 428, endPoint x: 1230, endPoint y: 414, distance: 32.6
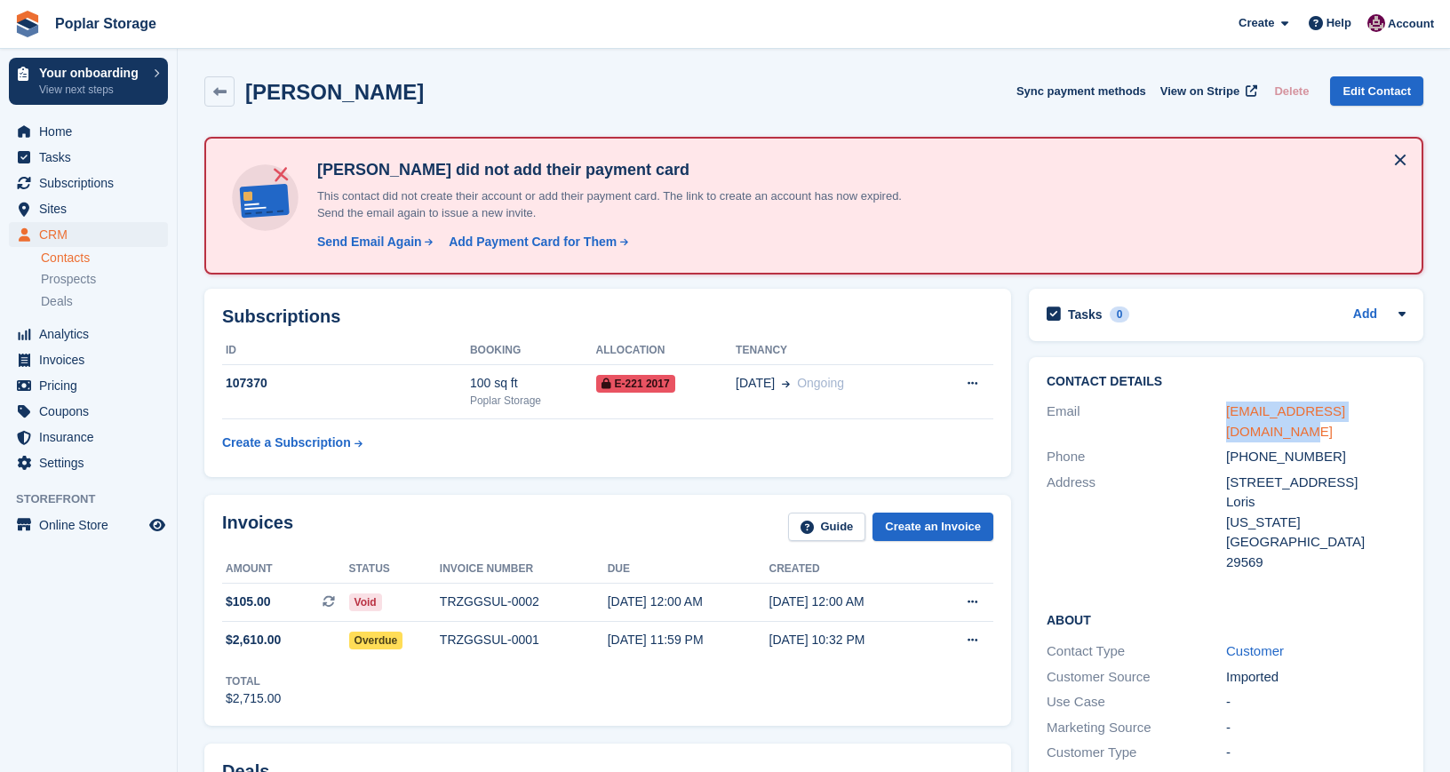
click at [1230, 414] on div "wilsonlacashea34@gmail.com" at bounding box center [1316, 422] width 180 height 40
copy link "wilsonlacashea34@gmail.com"
click at [389, 243] on div "Send Email Again" at bounding box center [369, 242] width 105 height 19
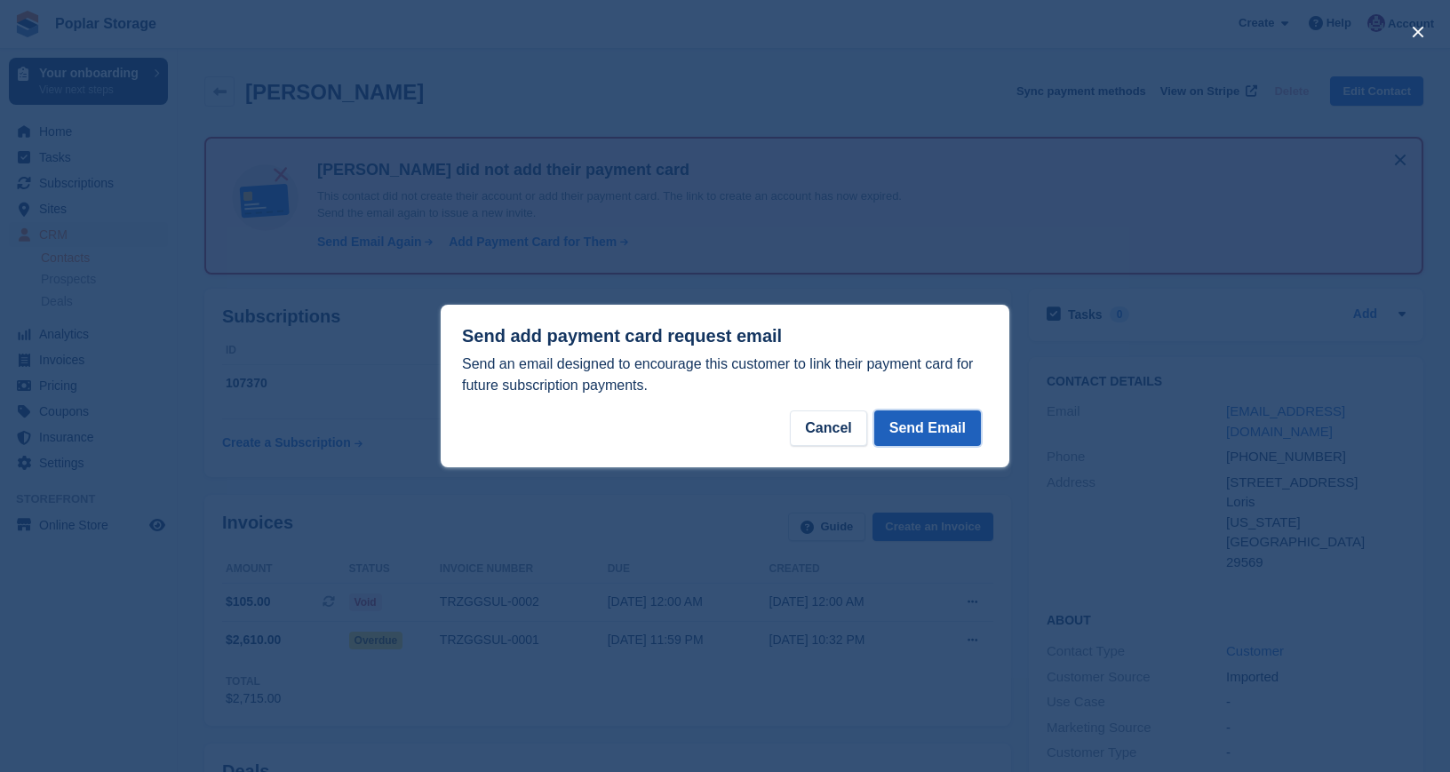
click at [916, 428] on button "Send Email" at bounding box center [927, 429] width 107 height 36
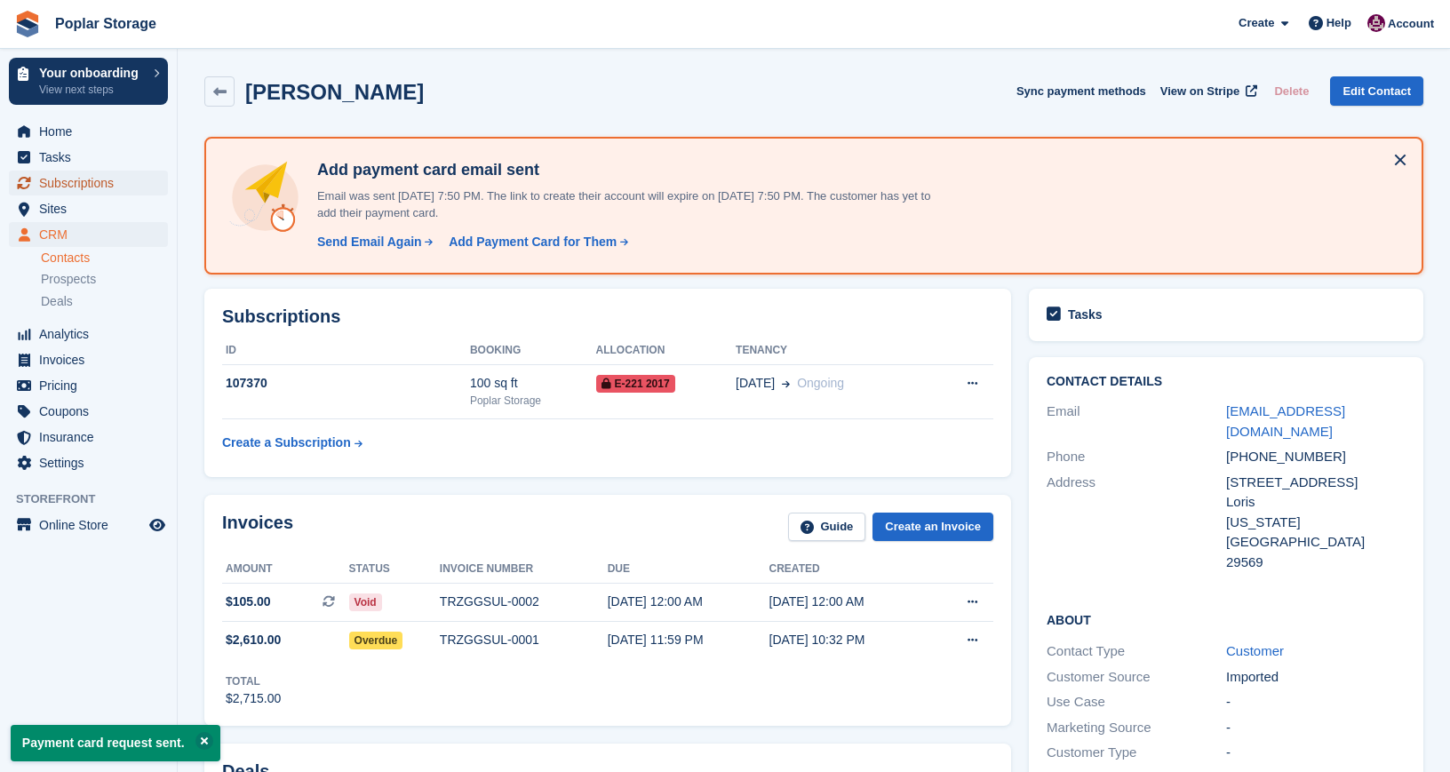
click at [90, 182] on span "Subscriptions" at bounding box center [92, 183] width 107 height 25
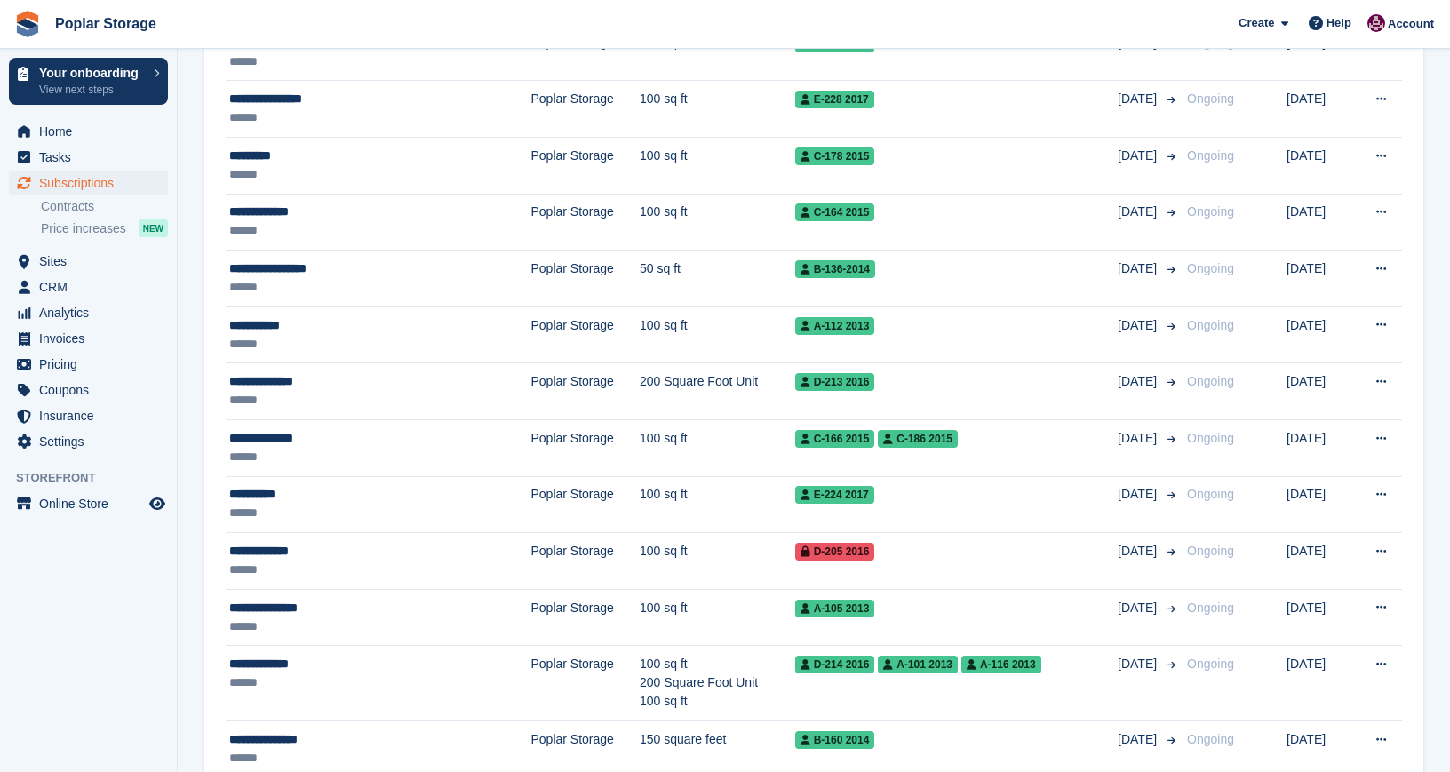
scroll to position [1769, 0]
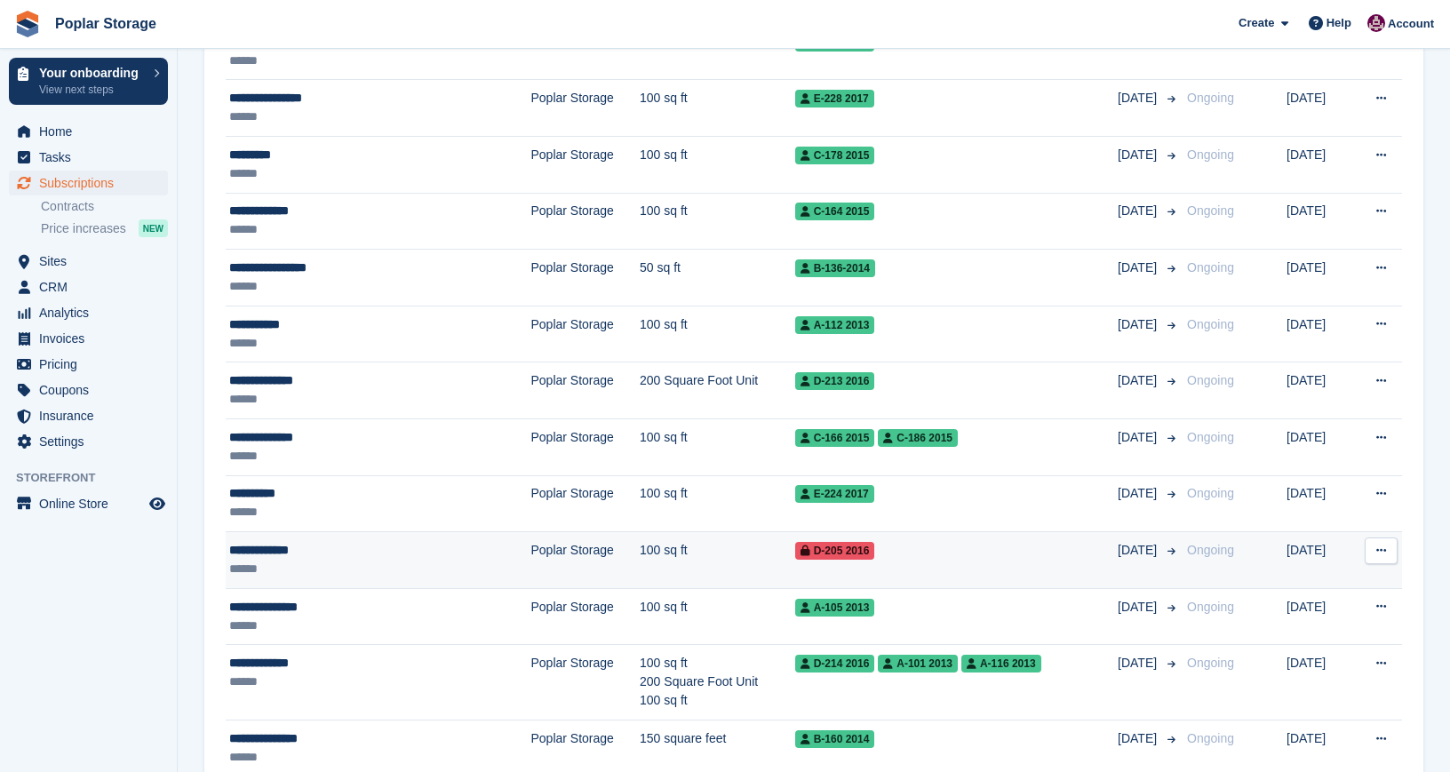
click at [531, 555] on td "Poplar Storage" at bounding box center [585, 560] width 109 height 57
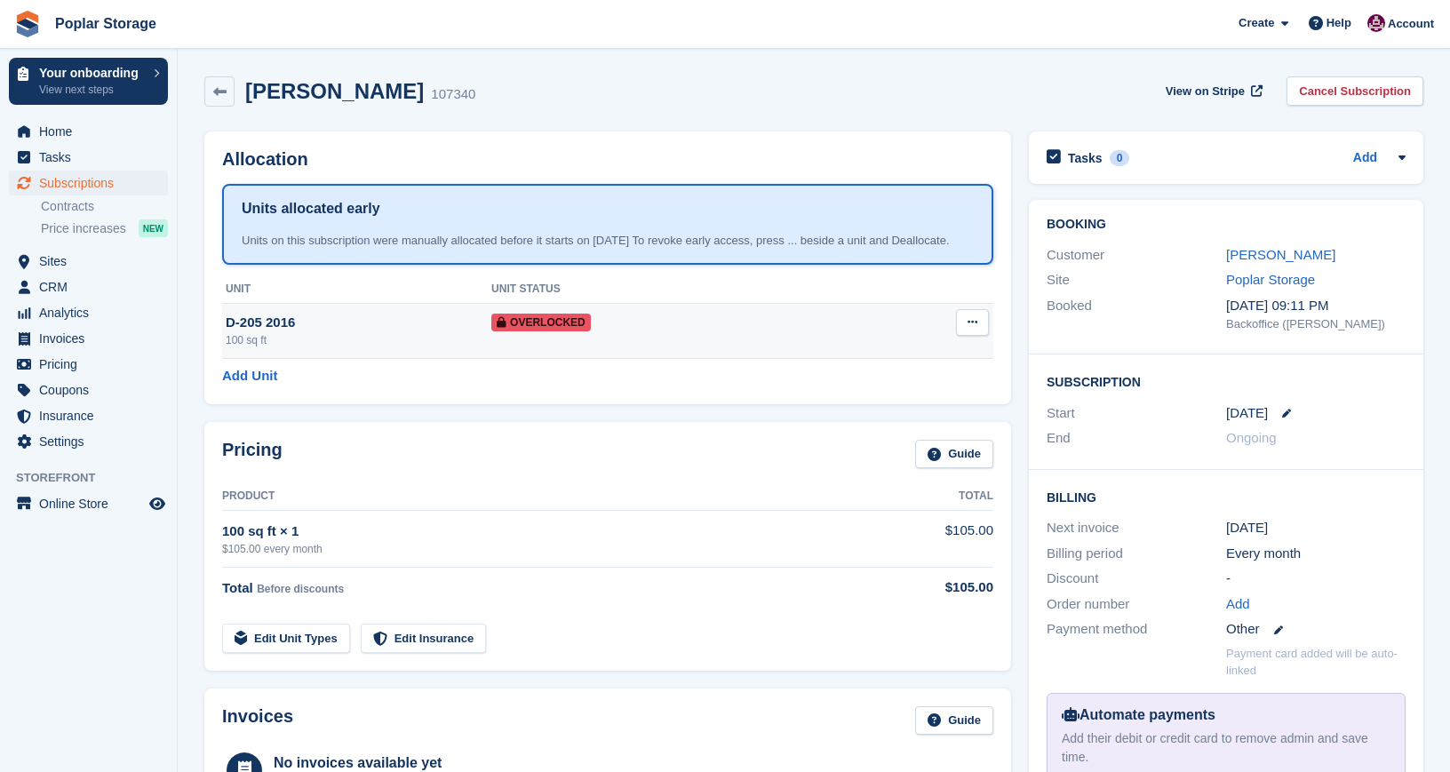
click at [373, 333] on div "D-205 2016" at bounding box center [359, 323] width 266 height 20
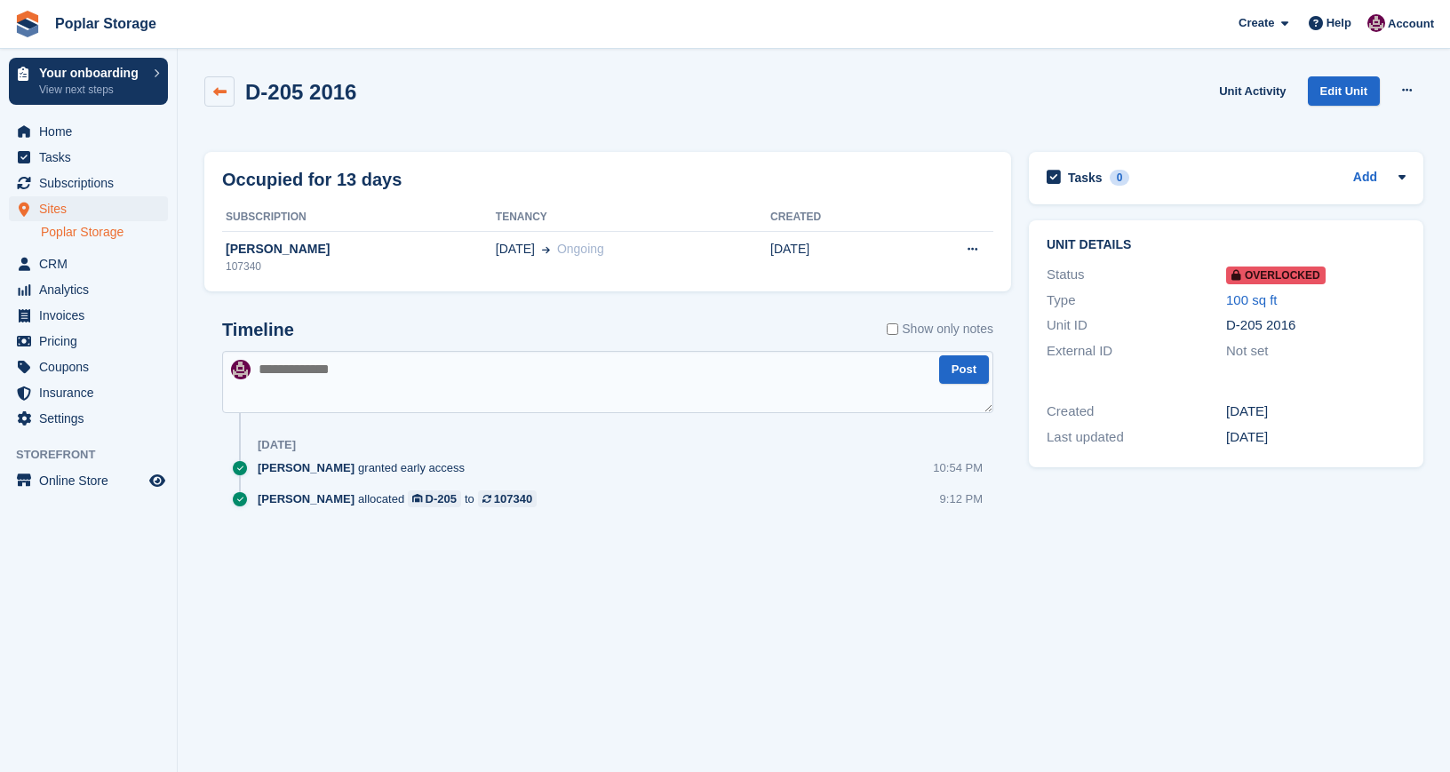
click at [217, 85] on icon at bounding box center [219, 91] width 13 height 13
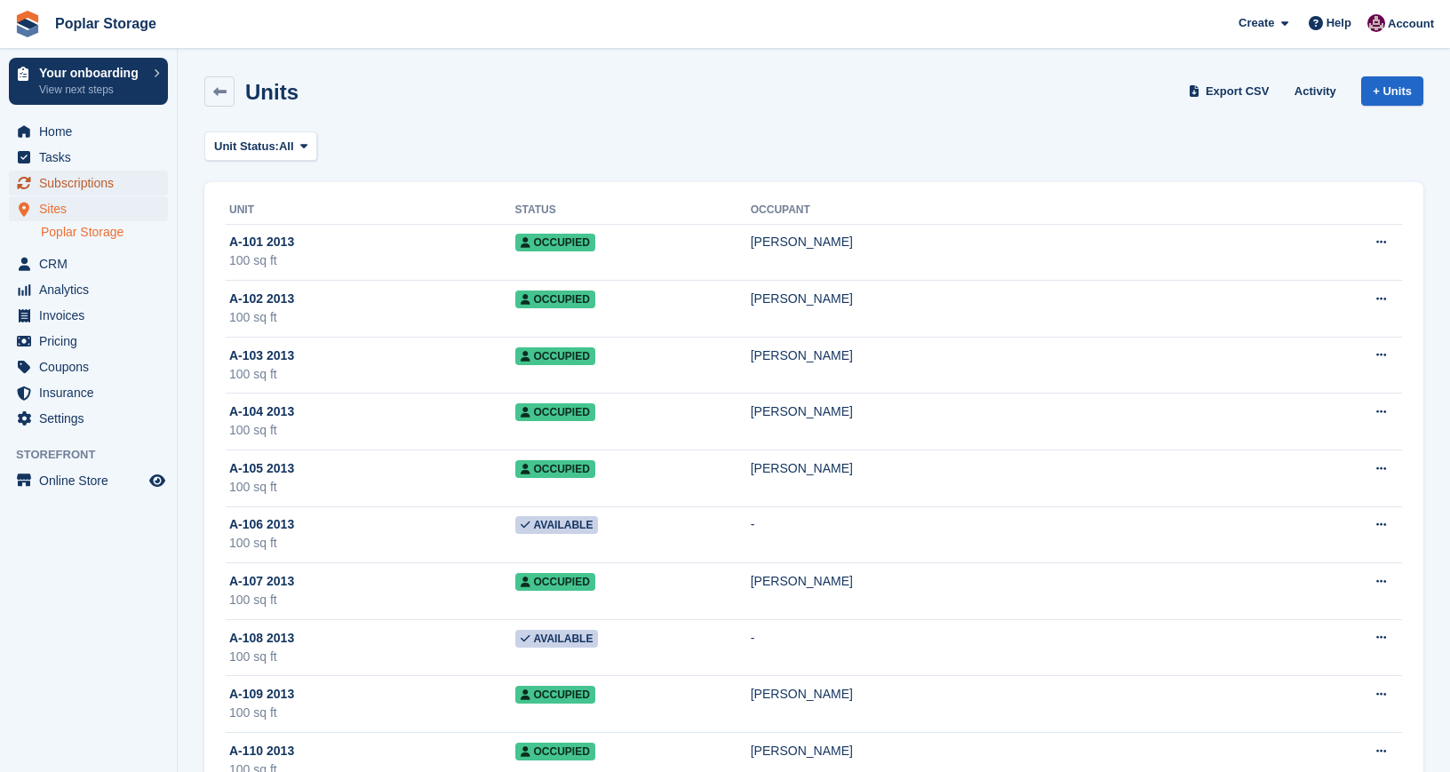
click at [100, 180] on span "Subscriptions" at bounding box center [92, 183] width 107 height 25
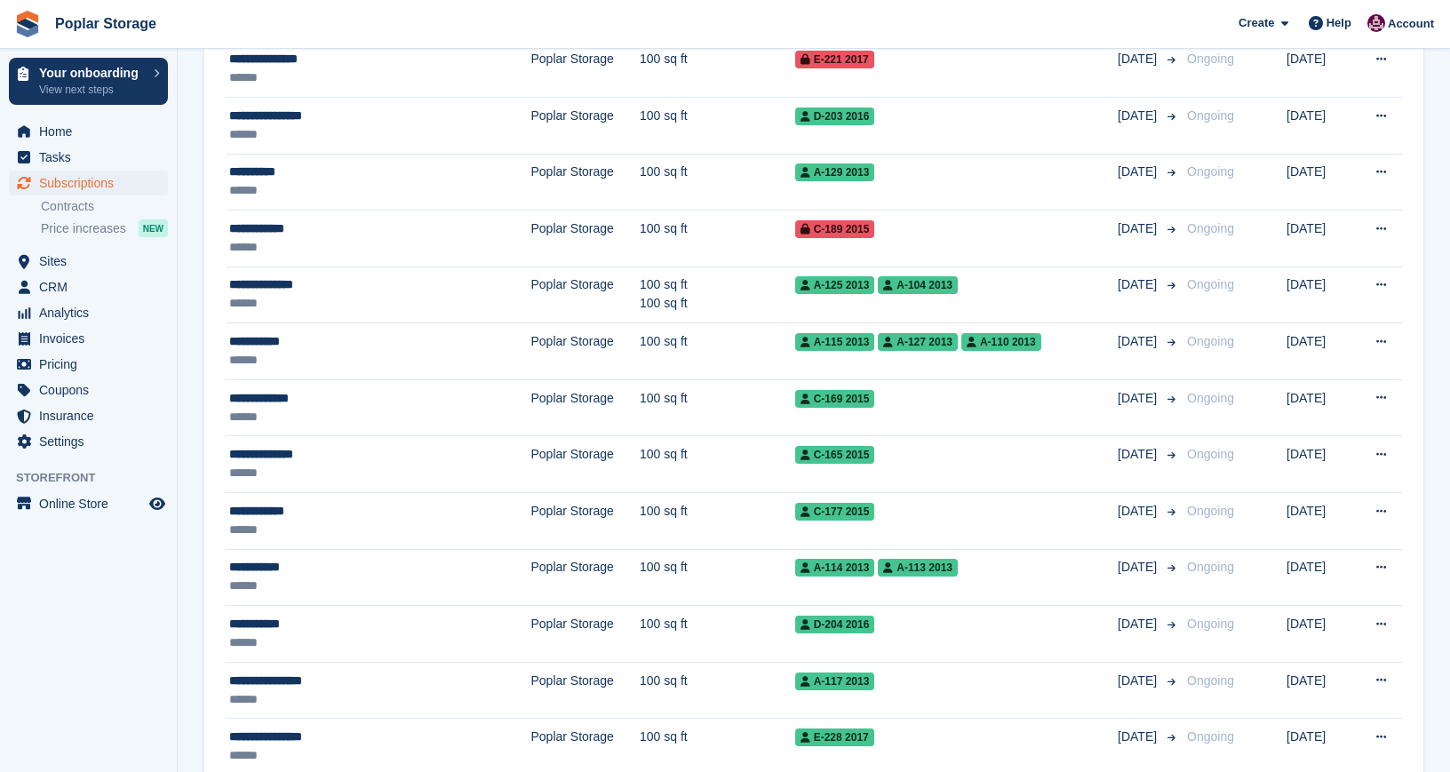
scroll to position [1124, 0]
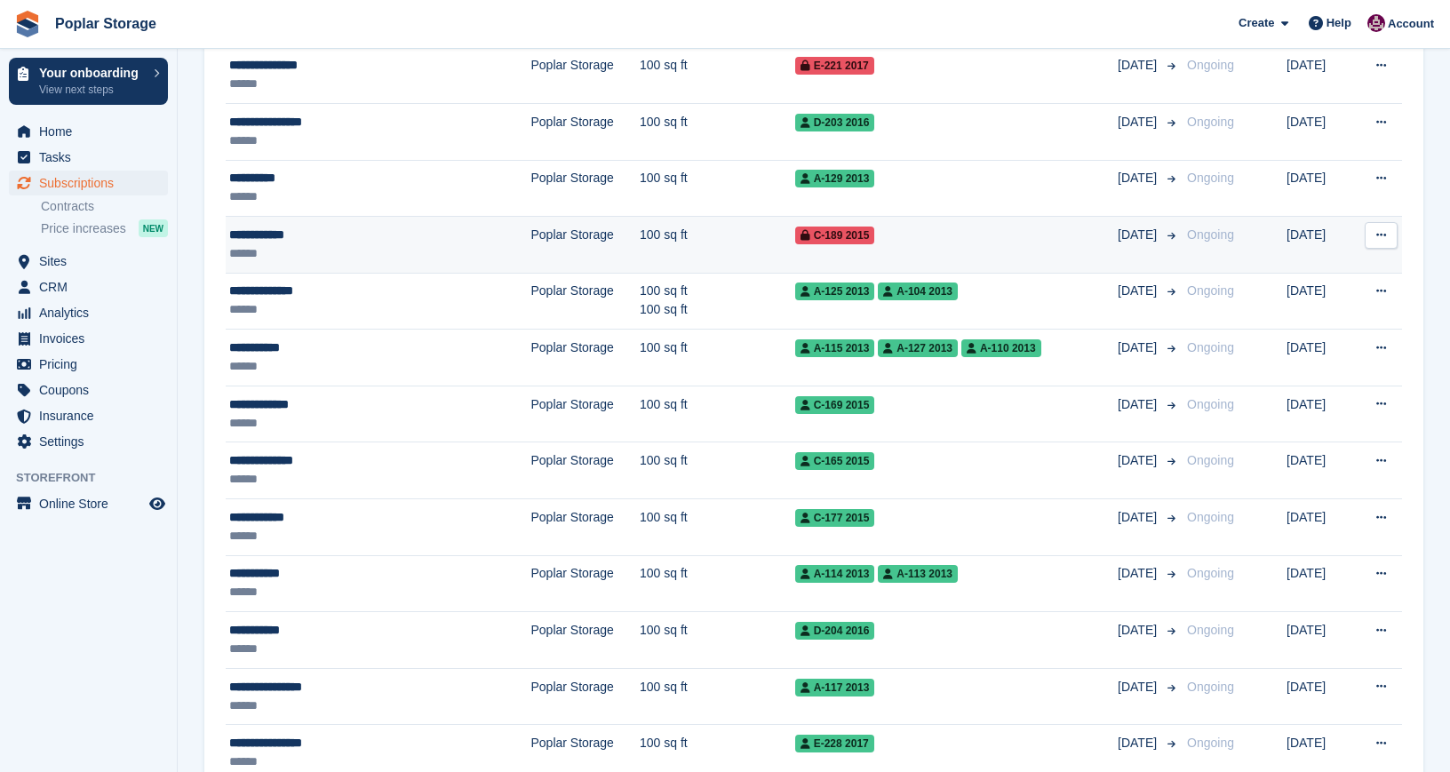
click at [325, 245] on div "******" at bounding box center [343, 253] width 229 height 19
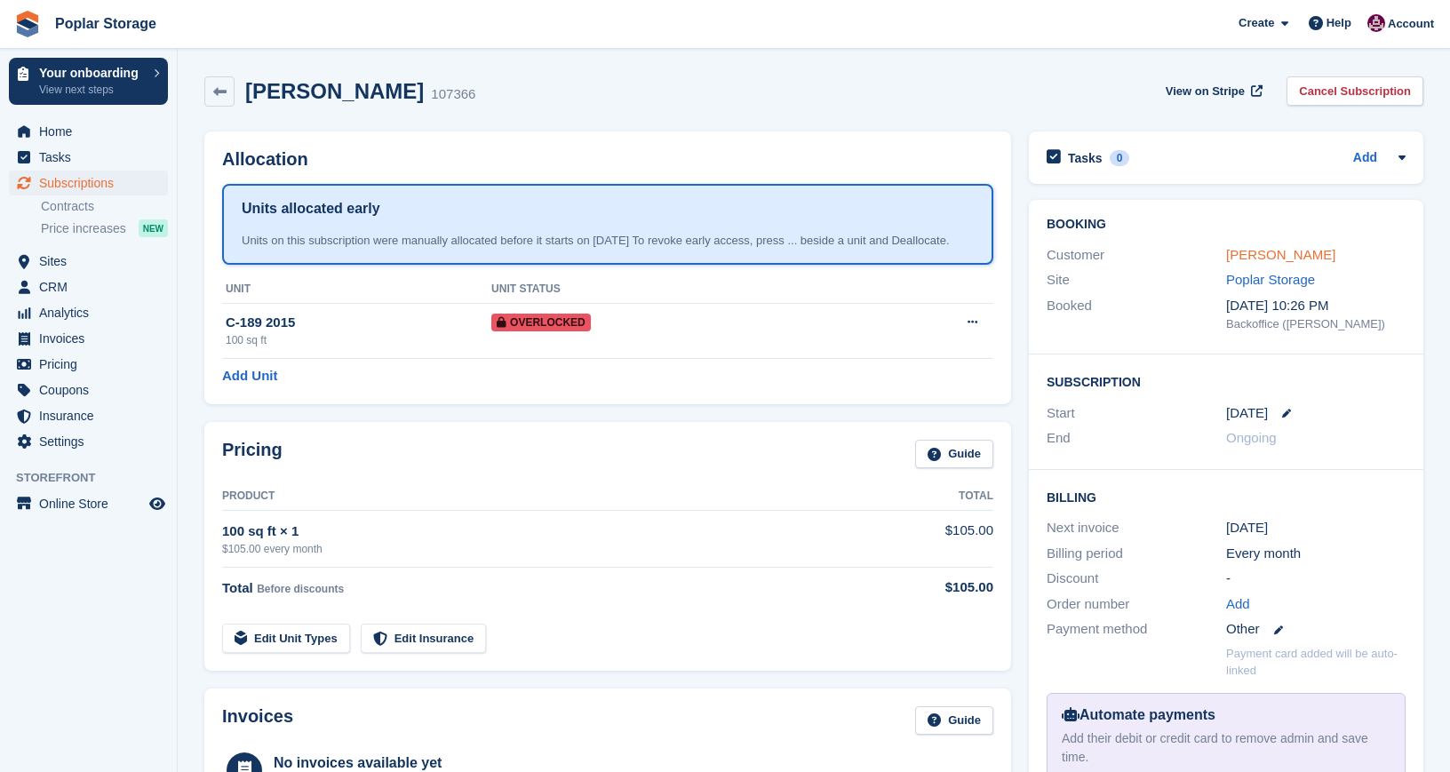
click at [1246, 255] on link "Rebecca Todd" at bounding box center [1280, 254] width 109 height 15
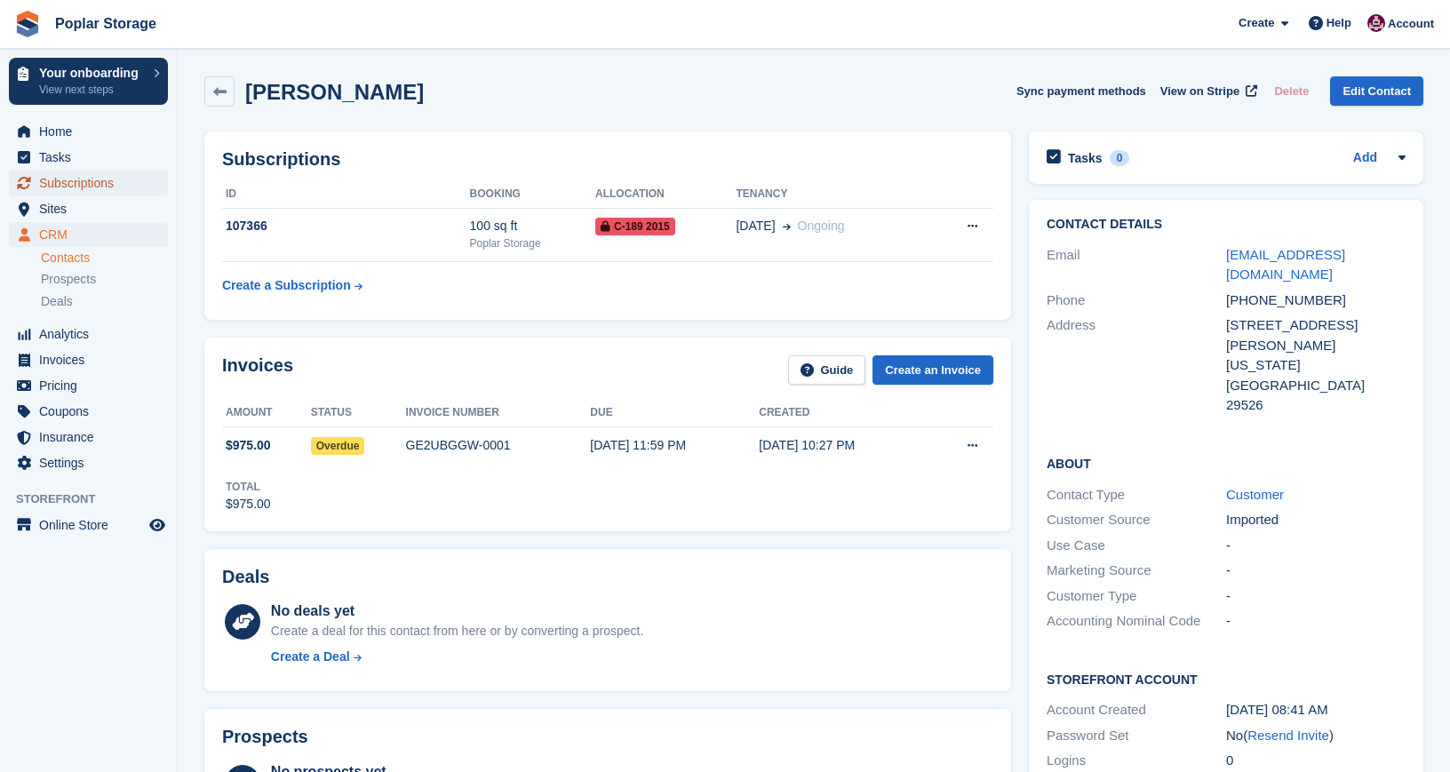
click at [102, 188] on span "Subscriptions" at bounding box center [92, 183] width 107 height 25
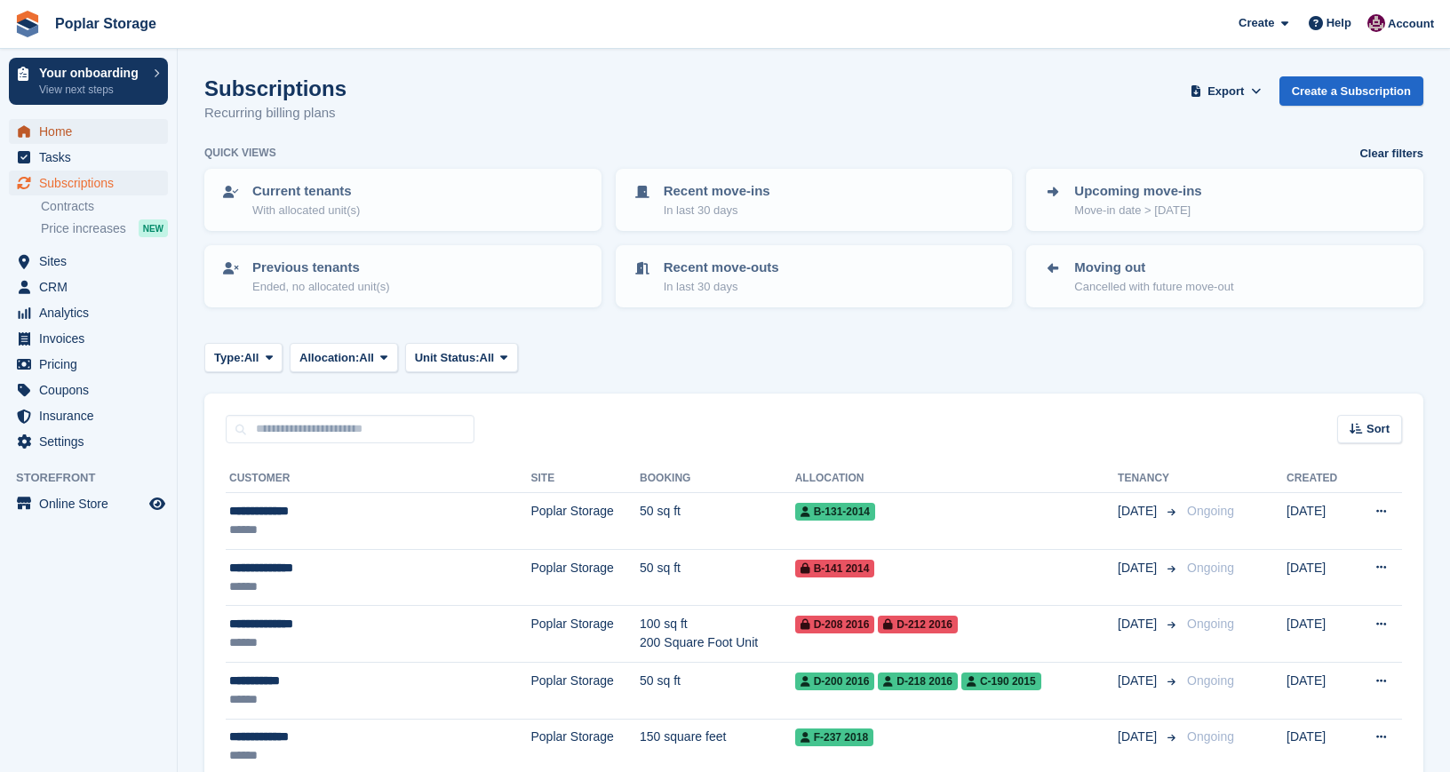
click at [71, 137] on span "Home" at bounding box center [92, 131] width 107 height 25
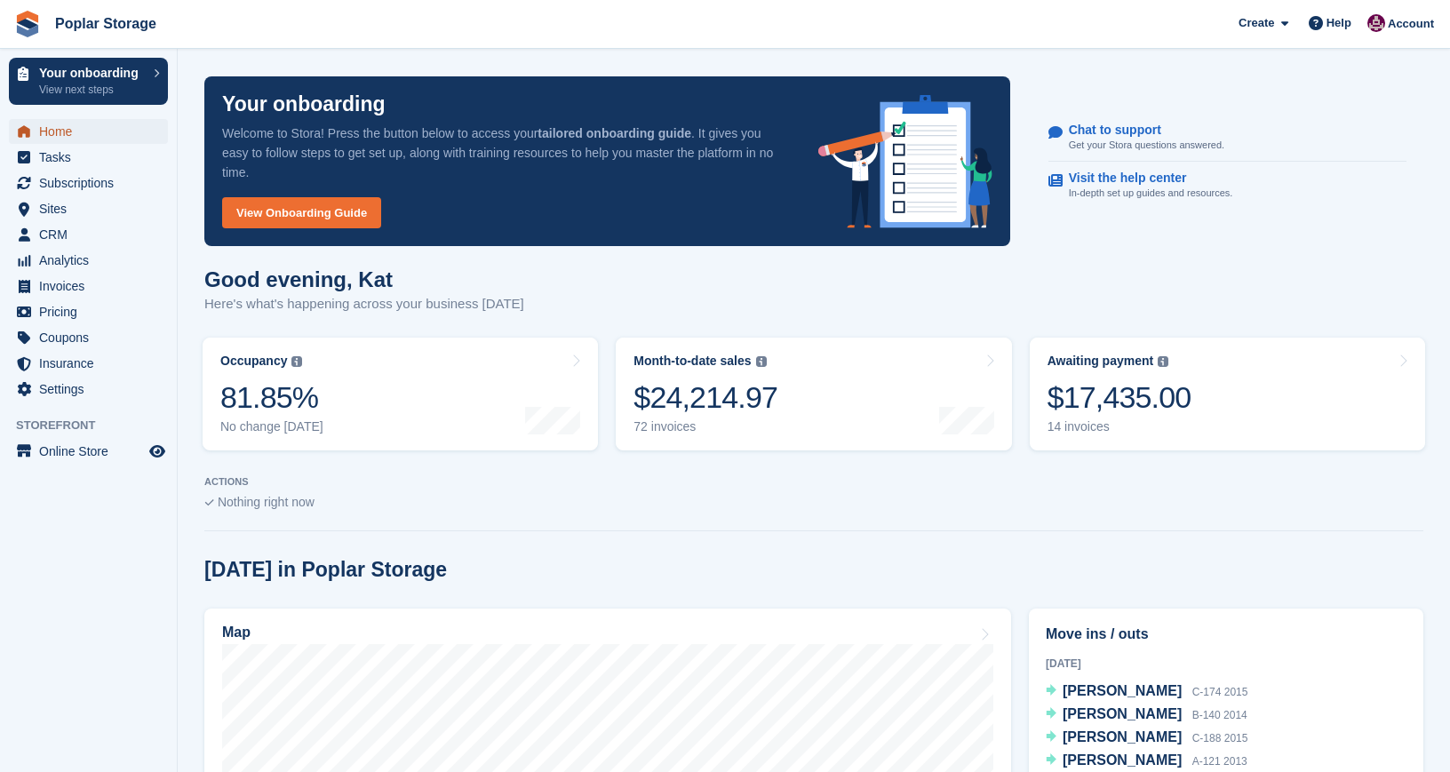
click at [82, 131] on span "Home" at bounding box center [92, 131] width 107 height 25
